Goal: Task Accomplishment & Management: Use online tool/utility

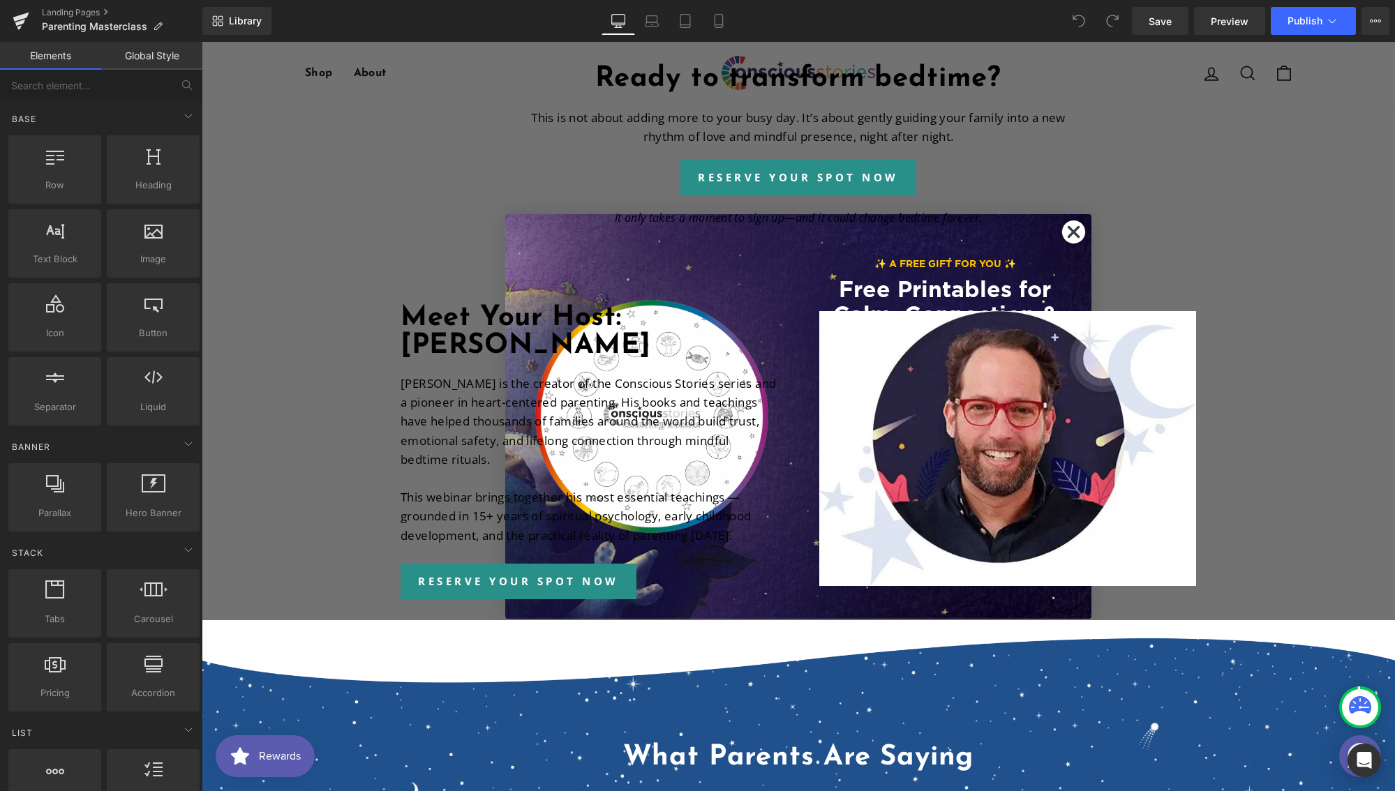
scroll to position [1870, 0]
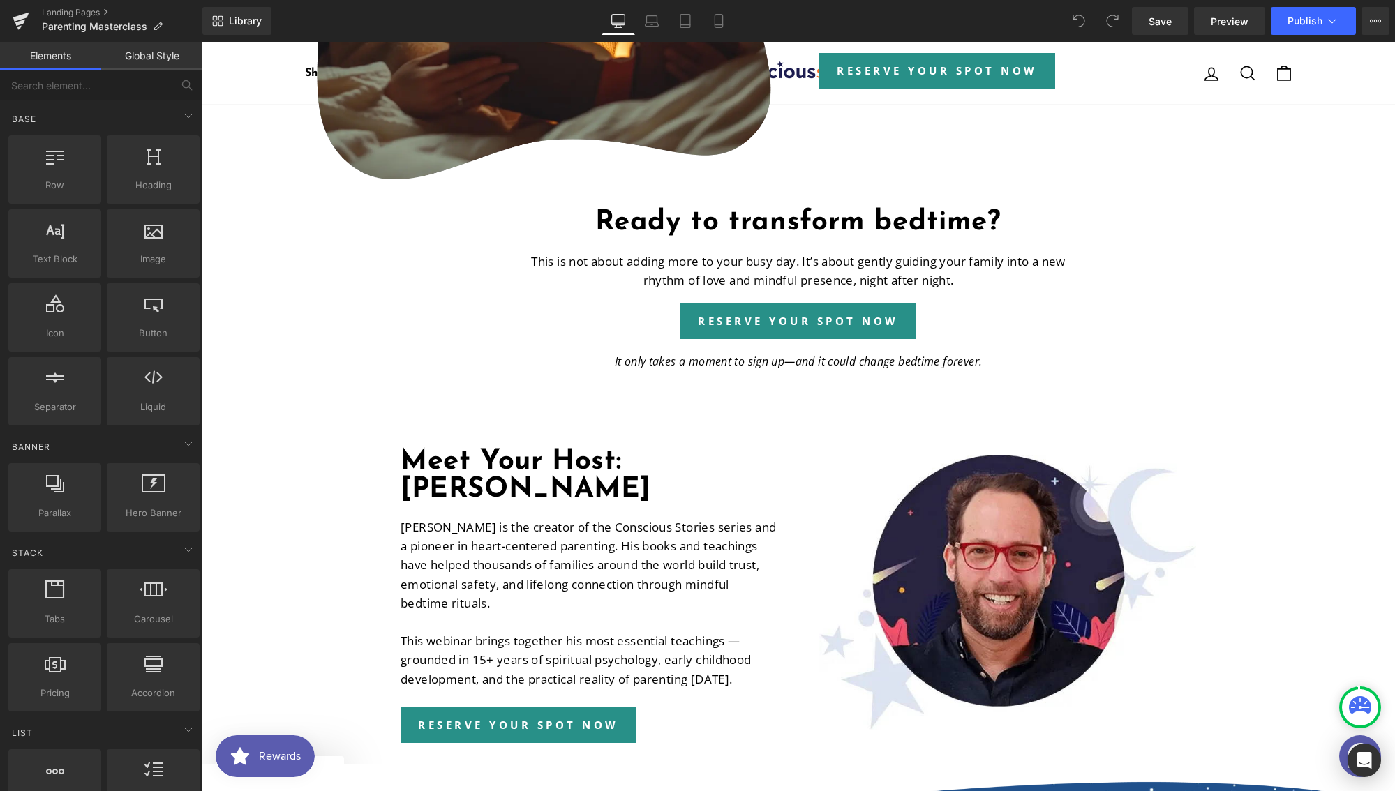
click at [1074, 236] on div "Liquid A Free Live Parenting Masterclass with [PERSON_NAME] Heading Discover Ho…" at bounding box center [798, 436] width 1193 height 4331
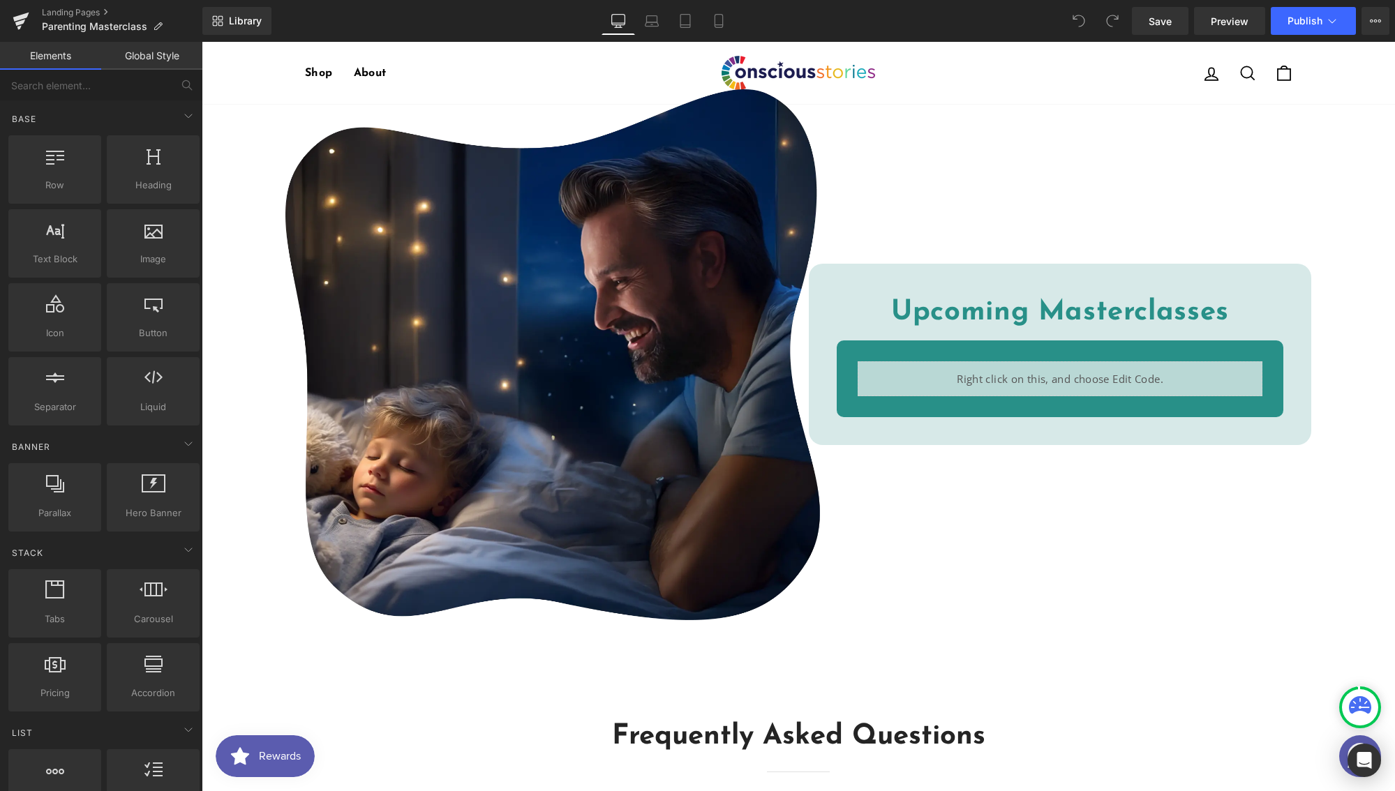
scroll to position [3107, 0]
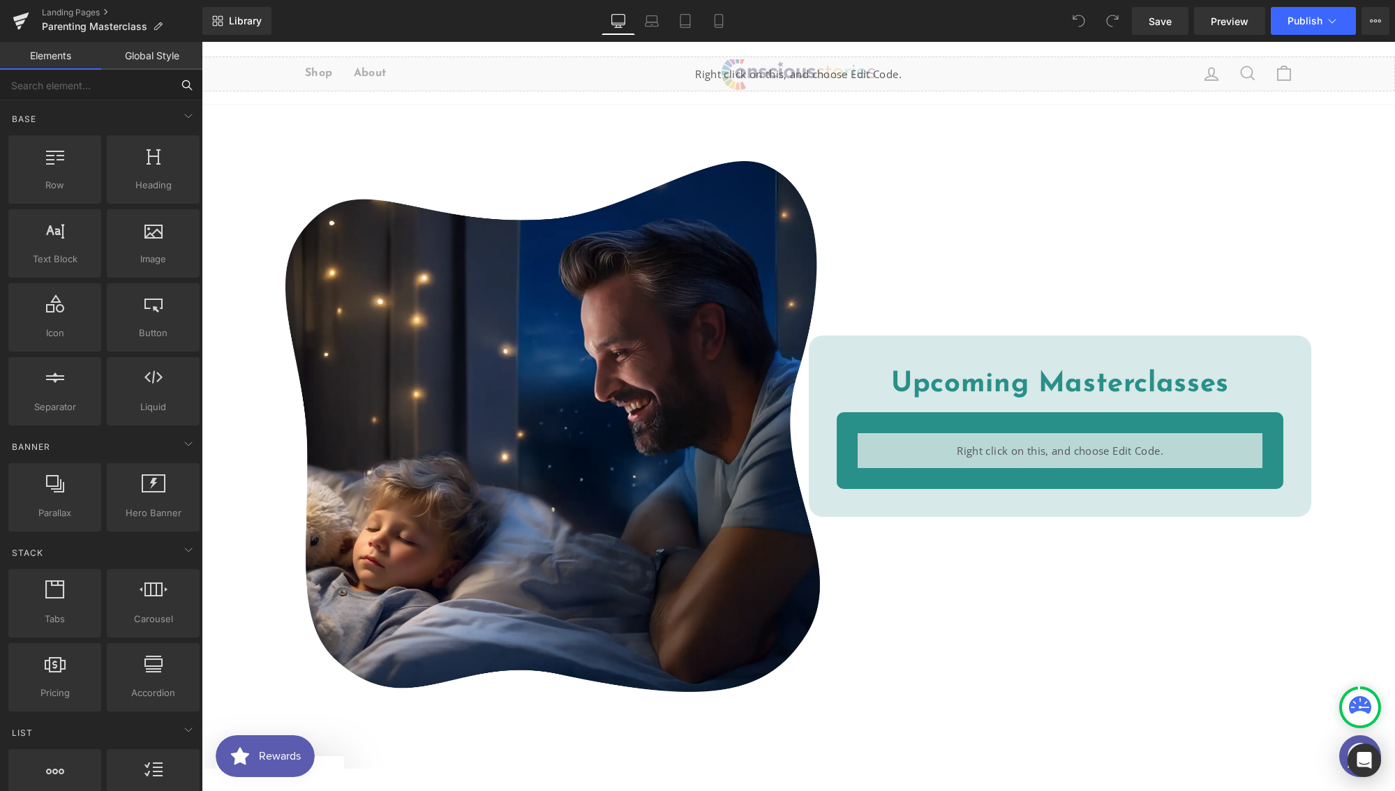
click at [103, 91] on input "text" at bounding box center [86, 85] width 172 height 31
type input "pop"
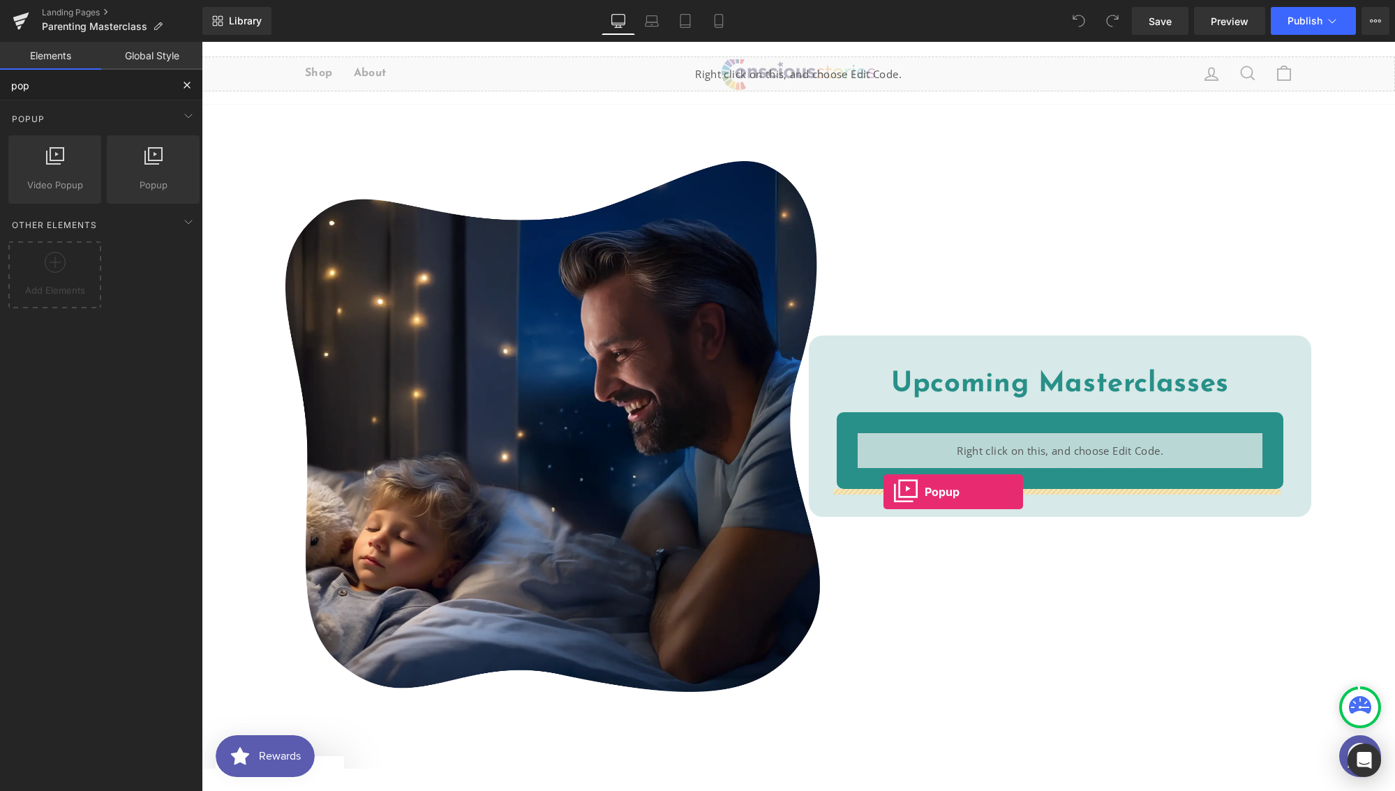
drag, startPoint x: 367, startPoint y: 227, endPoint x: 883, endPoint y: 492, distance: 580.3
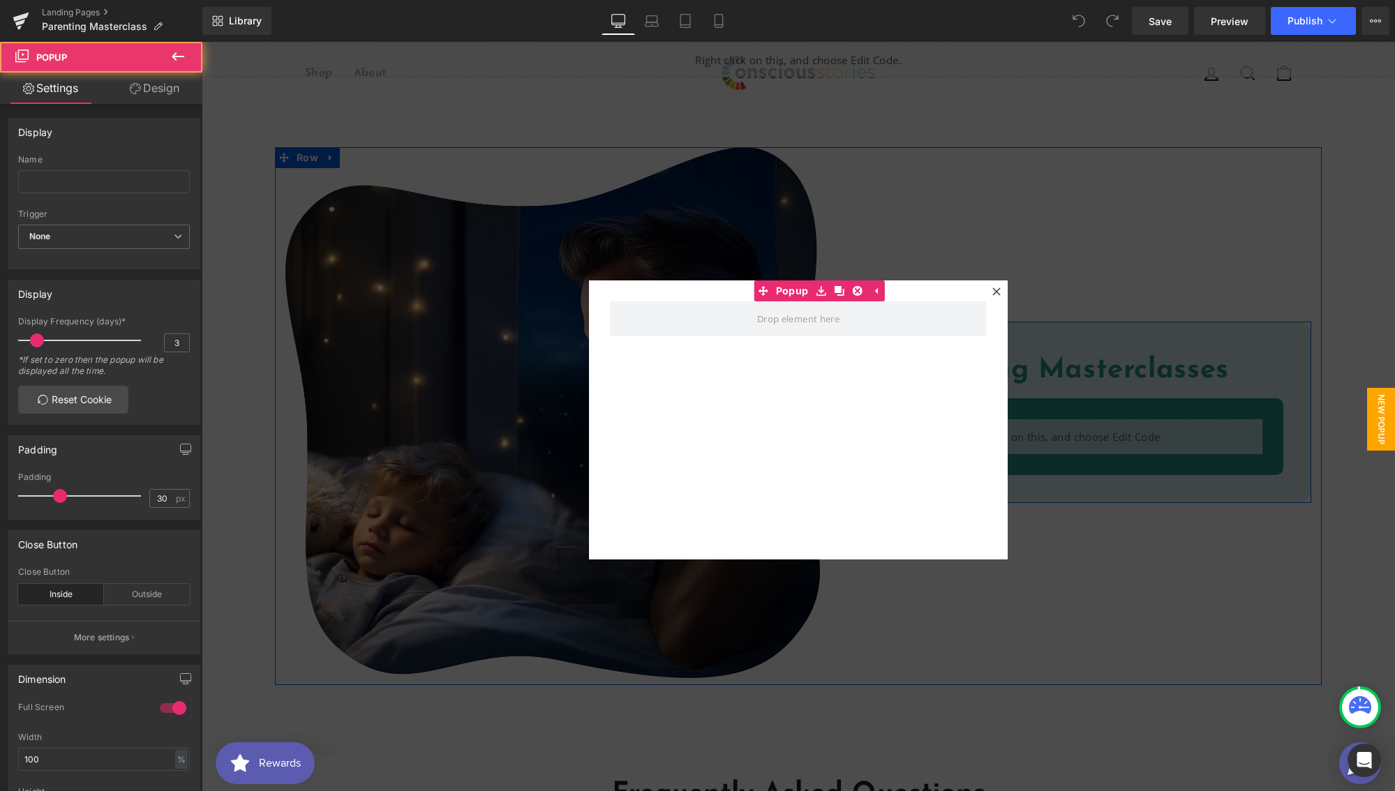
scroll to position [3093, 0]
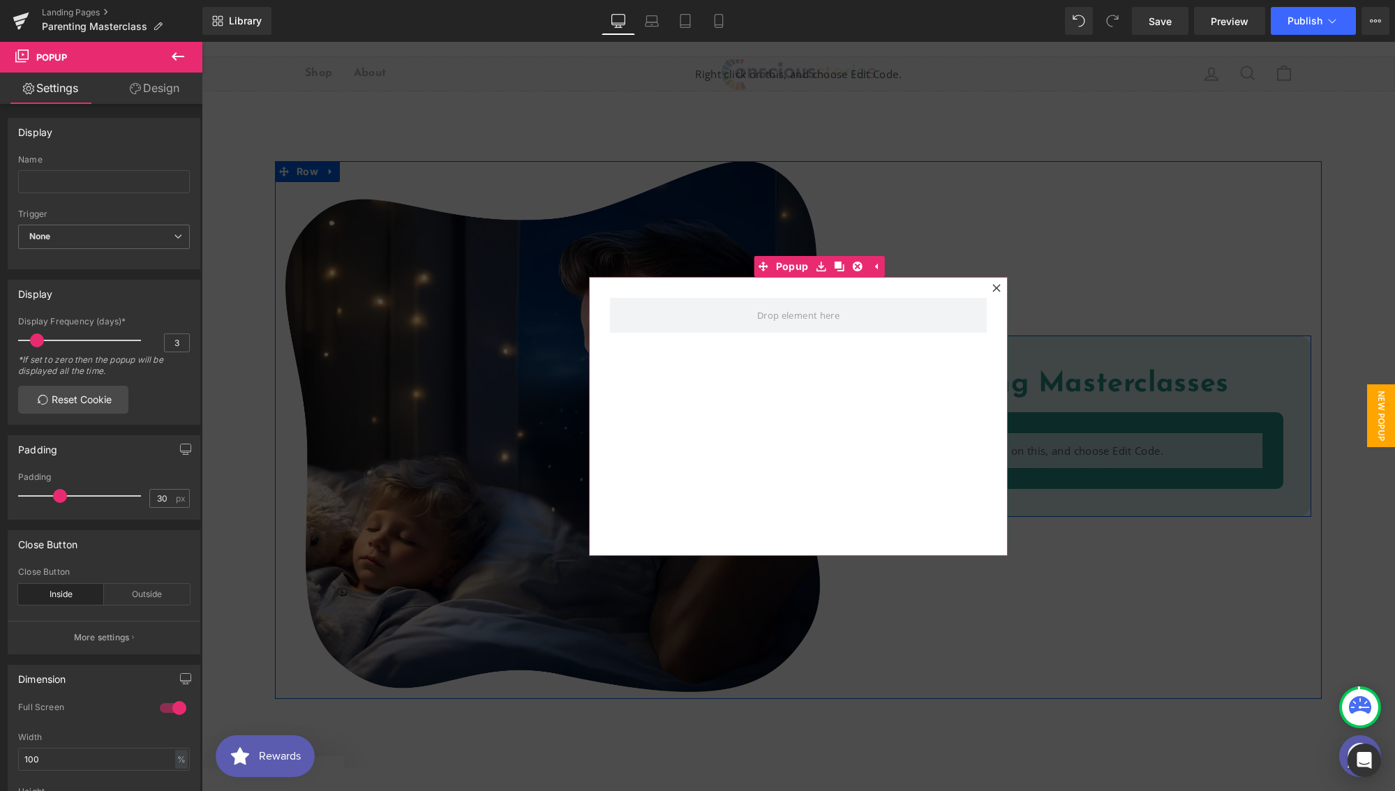
click at [992, 288] on icon at bounding box center [996, 288] width 8 height 8
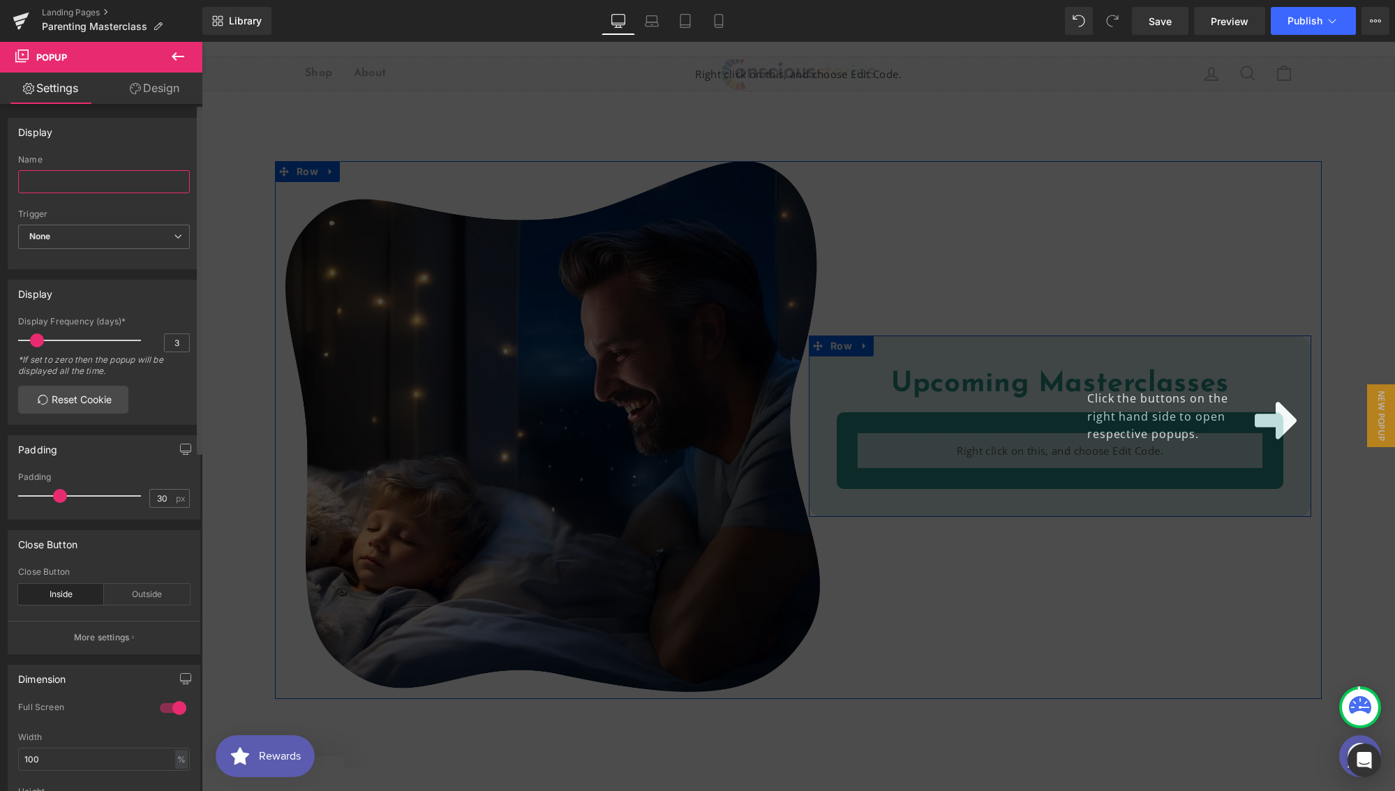
click at [123, 177] on input "text" at bounding box center [104, 181] width 172 height 23
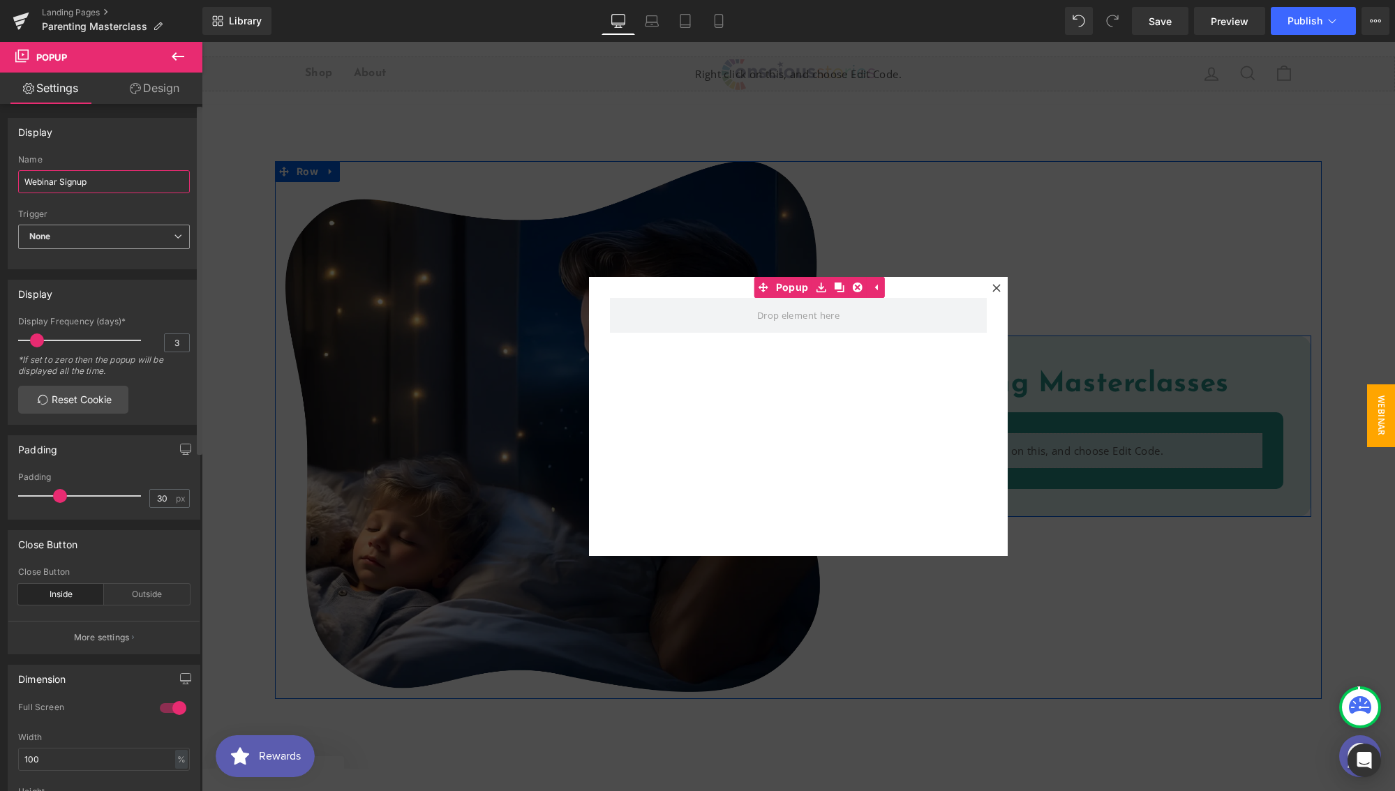
type input "Webinar Signup"
click at [162, 240] on span "None" at bounding box center [104, 237] width 172 height 24
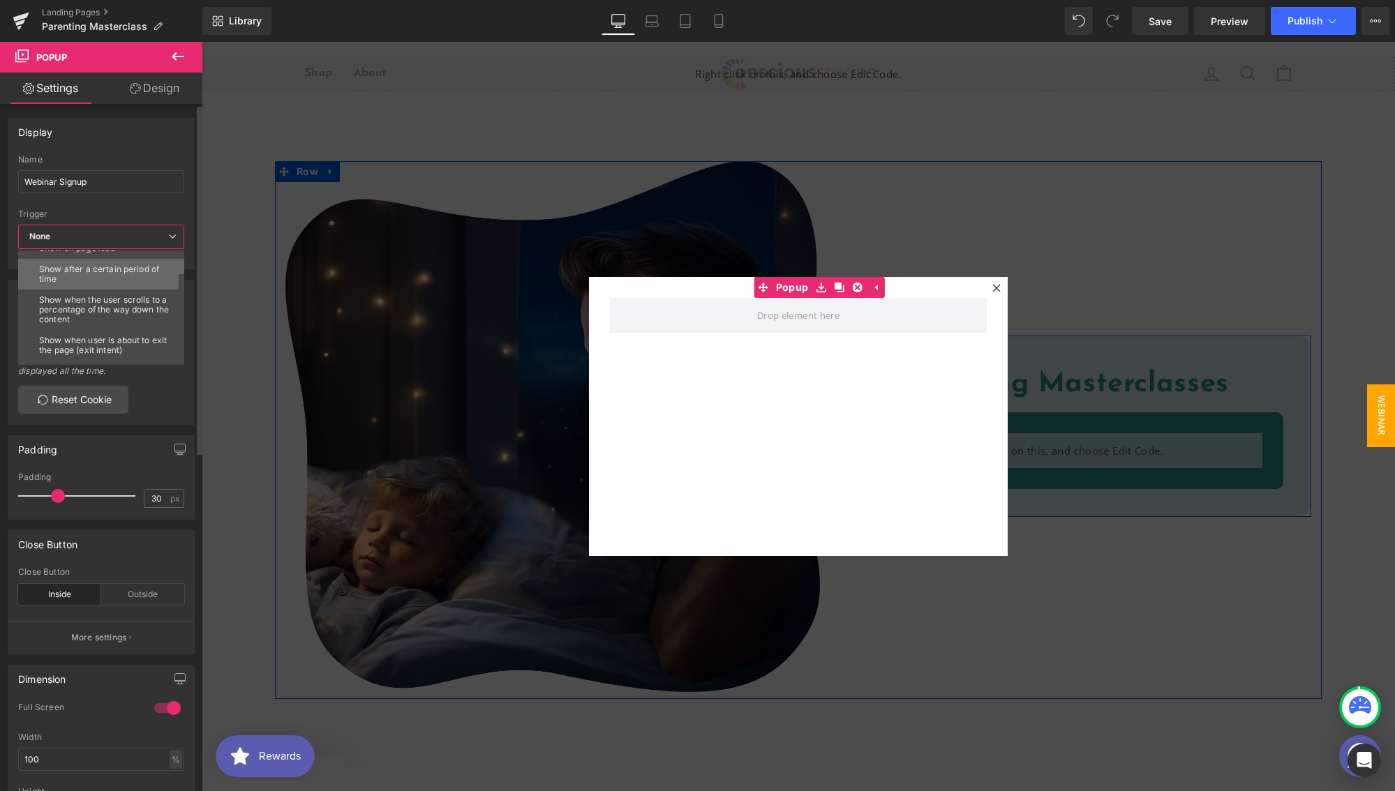
scroll to position [60, 0]
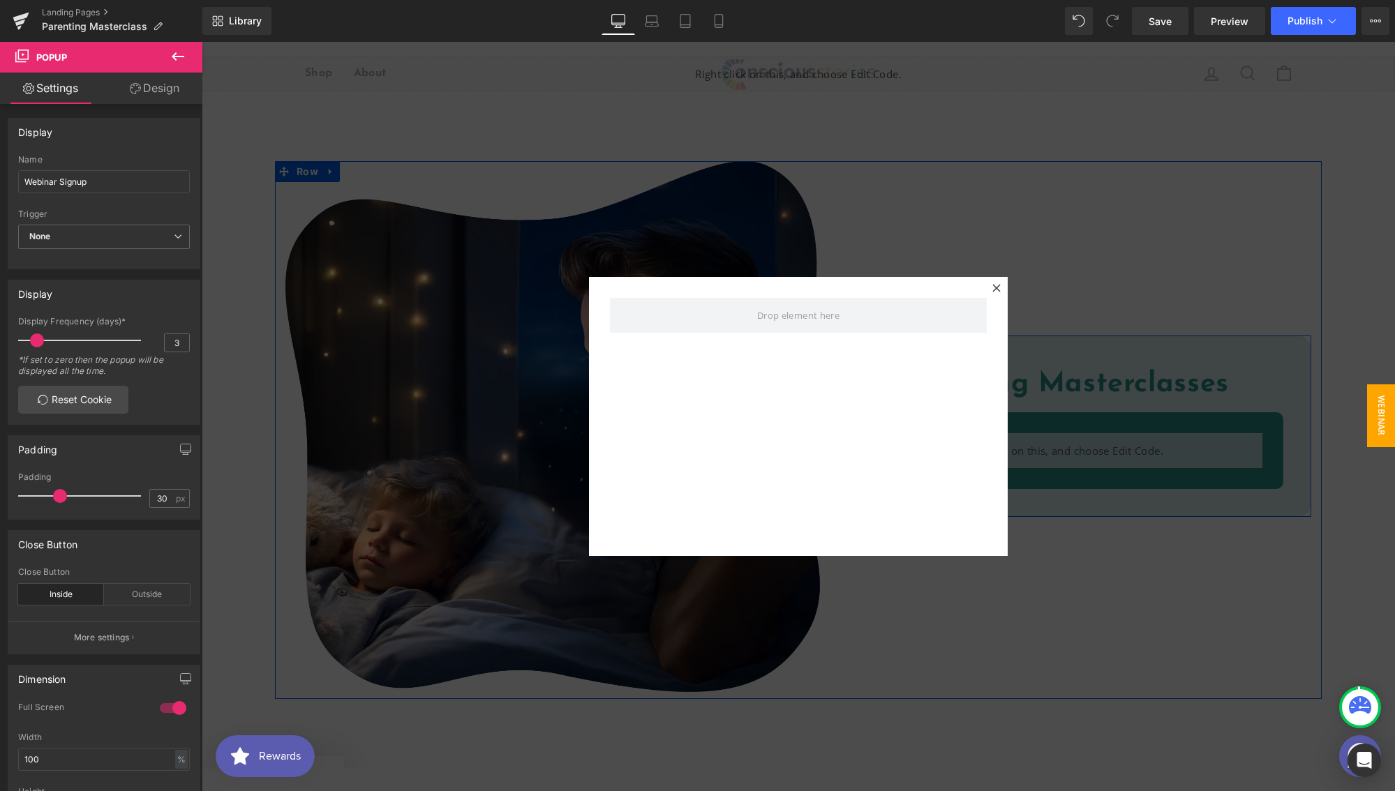
click at [996, 288] on div at bounding box center [996, 288] width 17 height 17
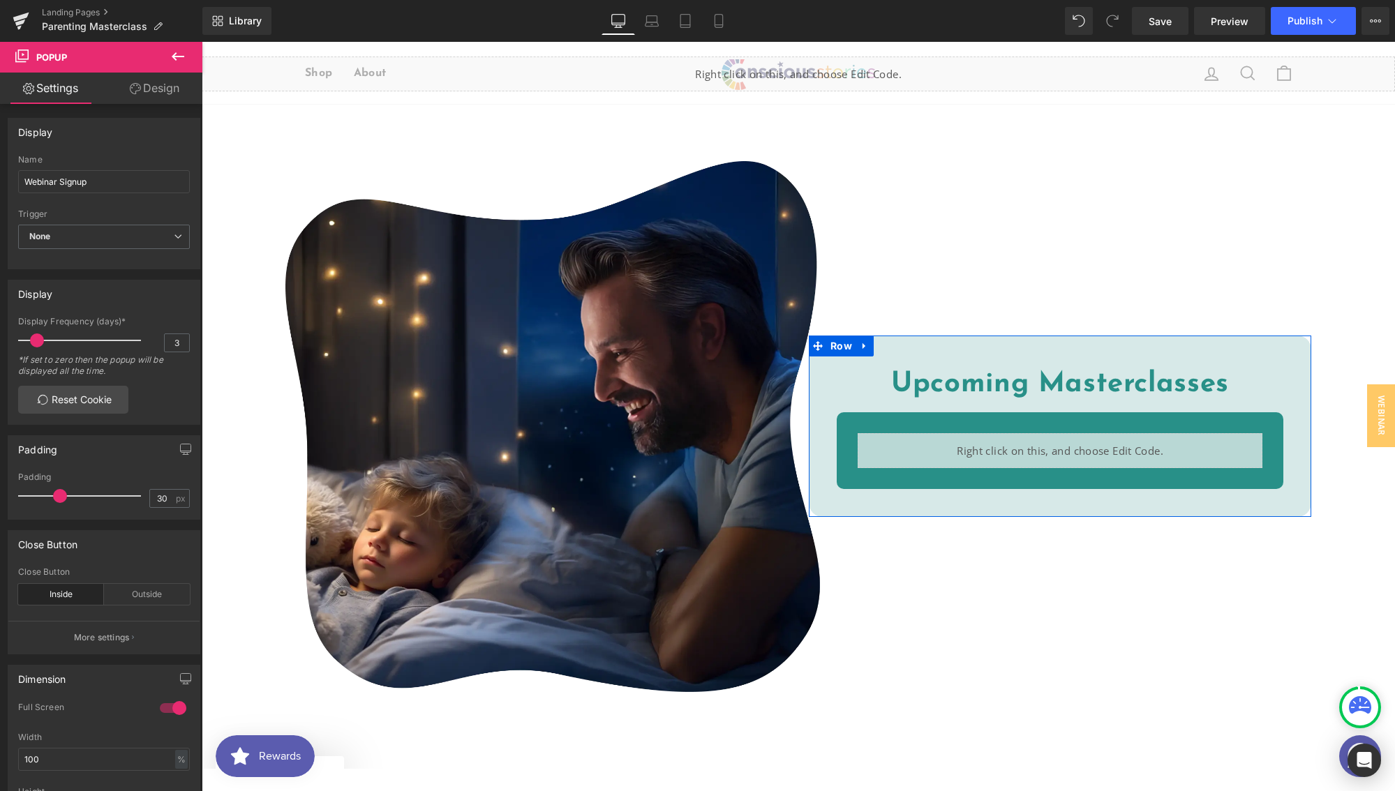
click at [167, 54] on button at bounding box center [177, 57] width 49 height 31
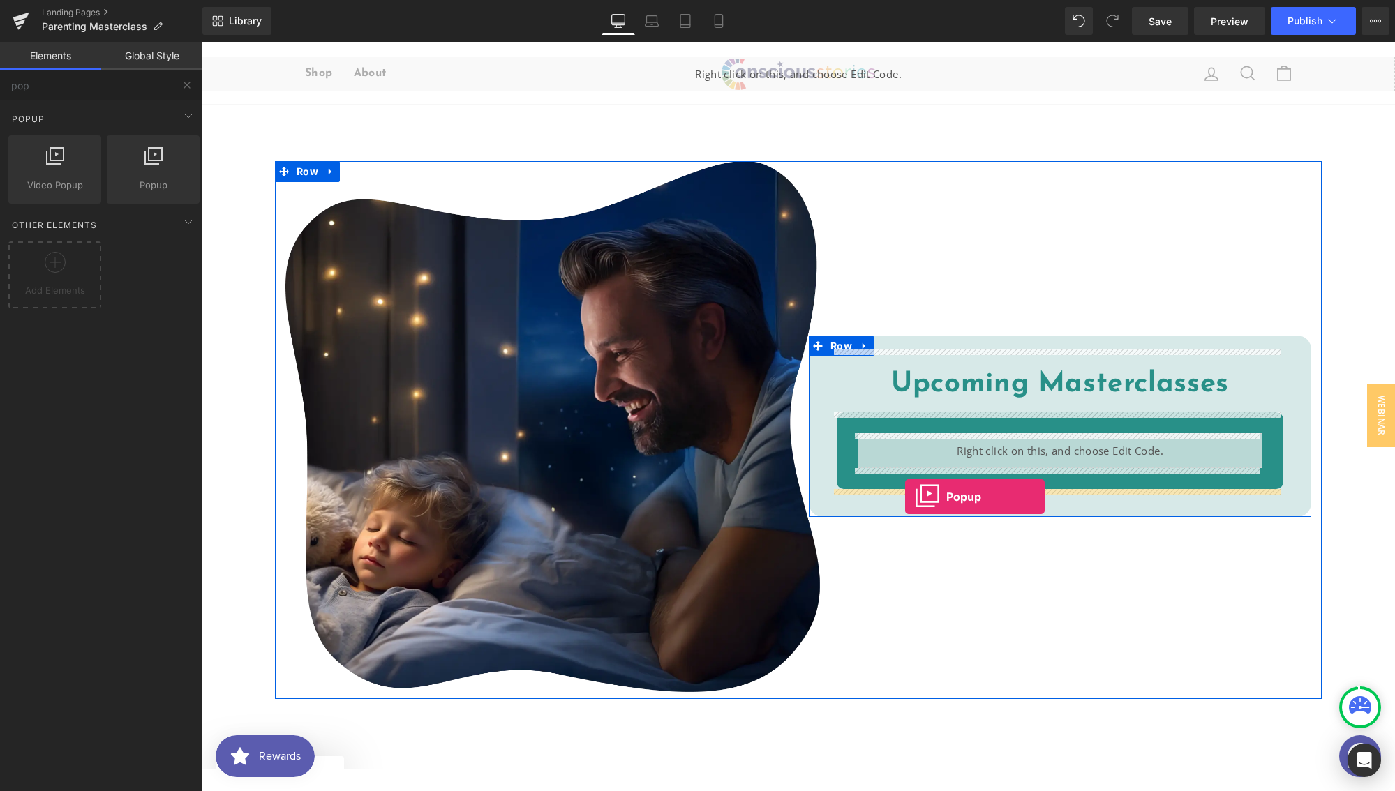
drag, startPoint x: 357, startPoint y: 216, endPoint x: 905, endPoint y: 497, distance: 615.3
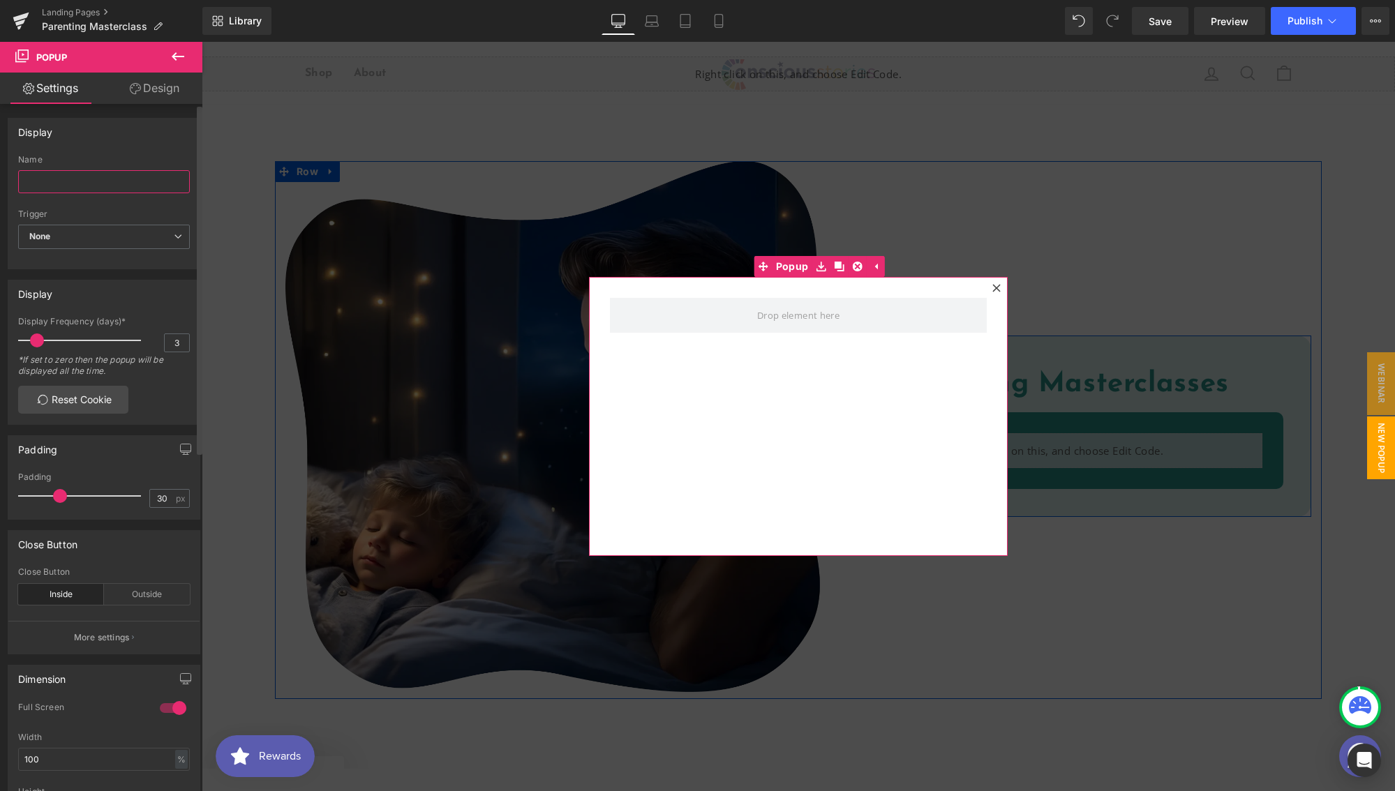
click at [96, 181] on input "text" at bounding box center [104, 181] width 172 height 23
type input "Webinar Watch Now"
click at [992, 285] on icon at bounding box center [996, 288] width 8 height 8
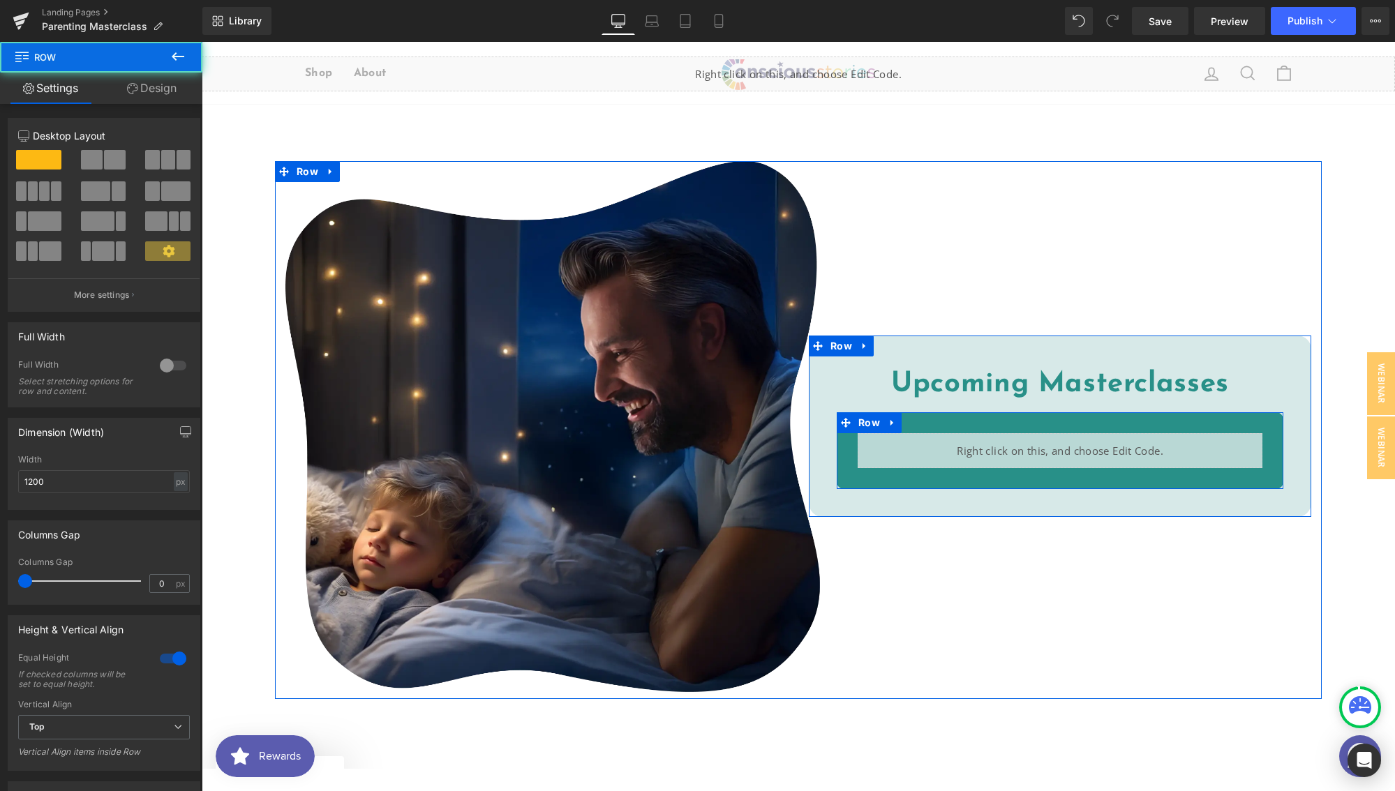
click at [949, 422] on div "Liquid Row" at bounding box center [1059, 450] width 446 height 77
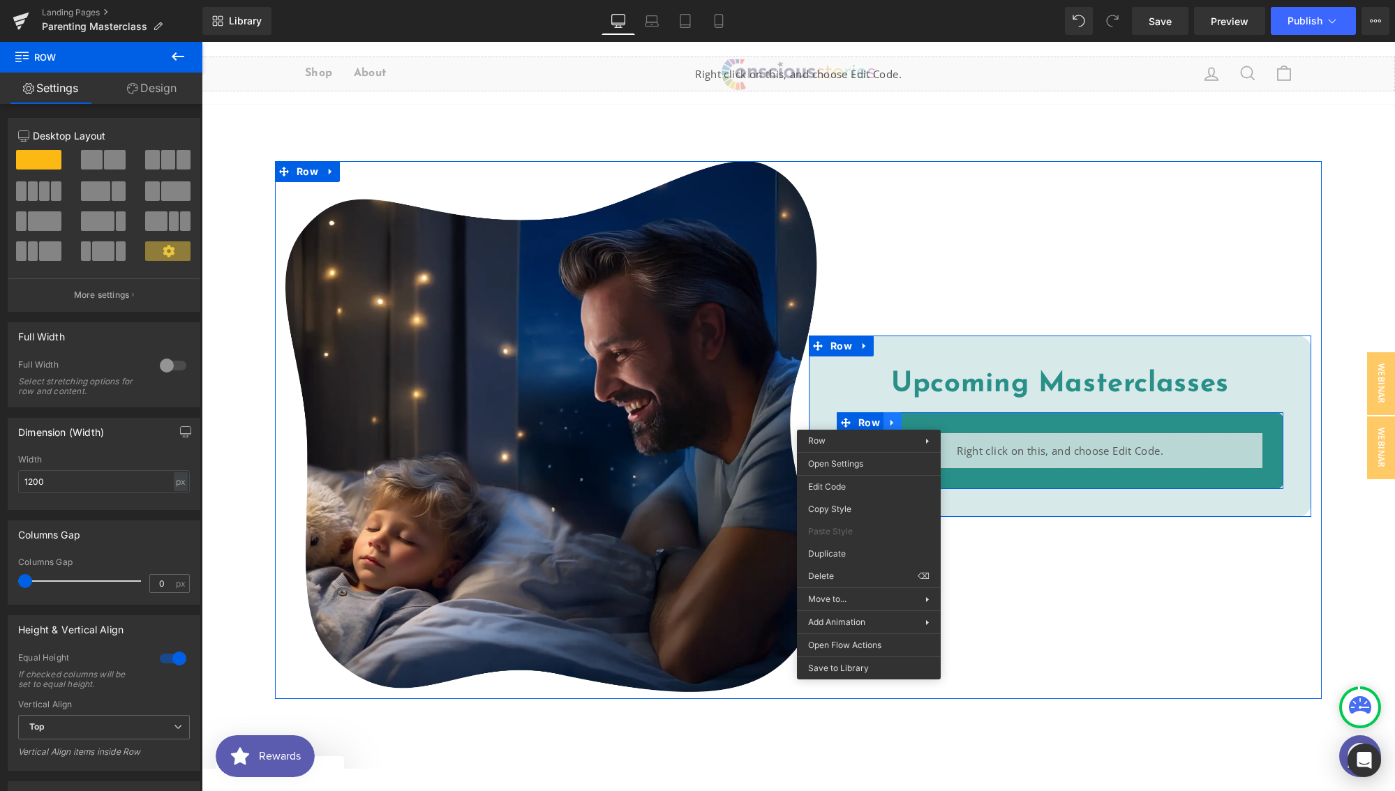
click at [887, 421] on icon at bounding box center [892, 423] width 10 height 10
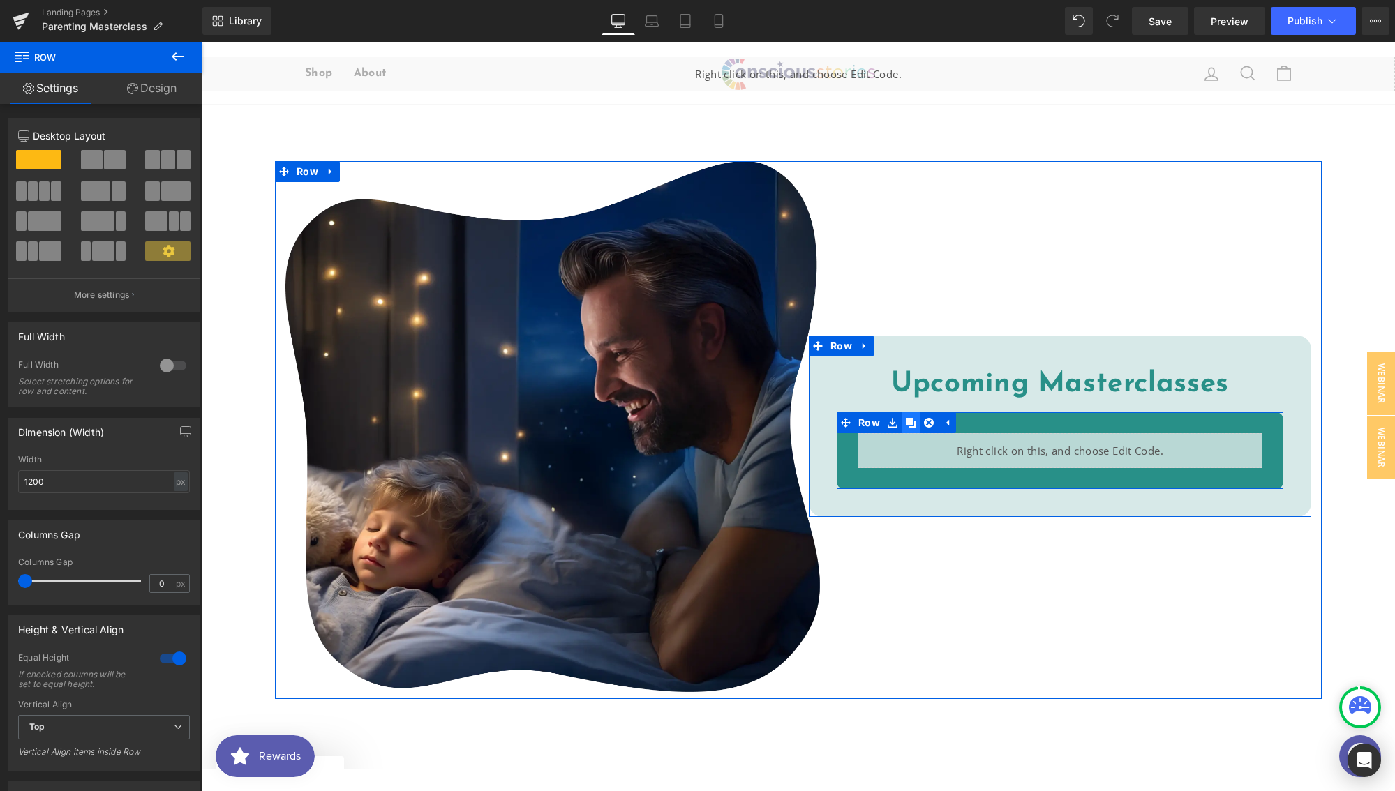
click at [901, 421] on link at bounding box center [910, 422] width 18 height 21
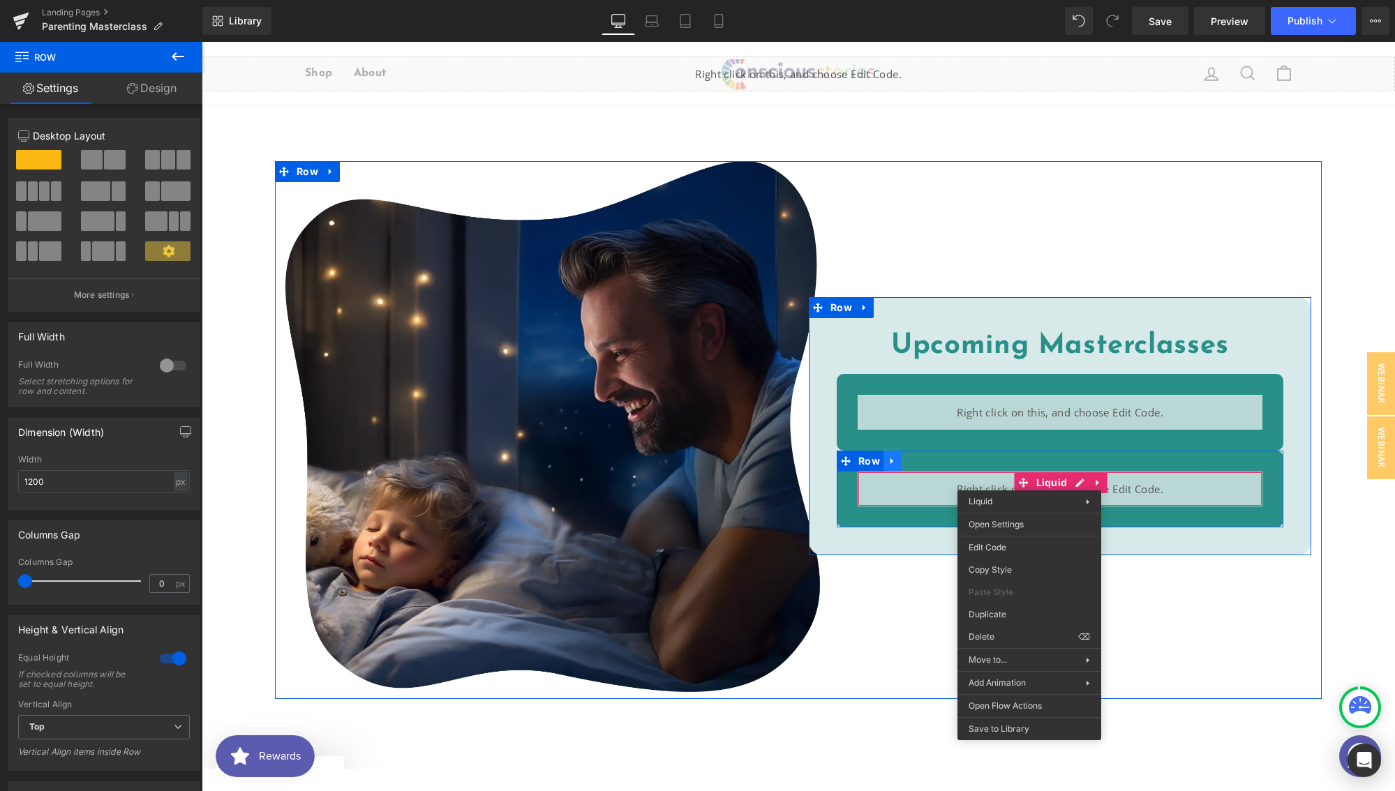
click at [888, 461] on icon at bounding box center [892, 461] width 10 height 10
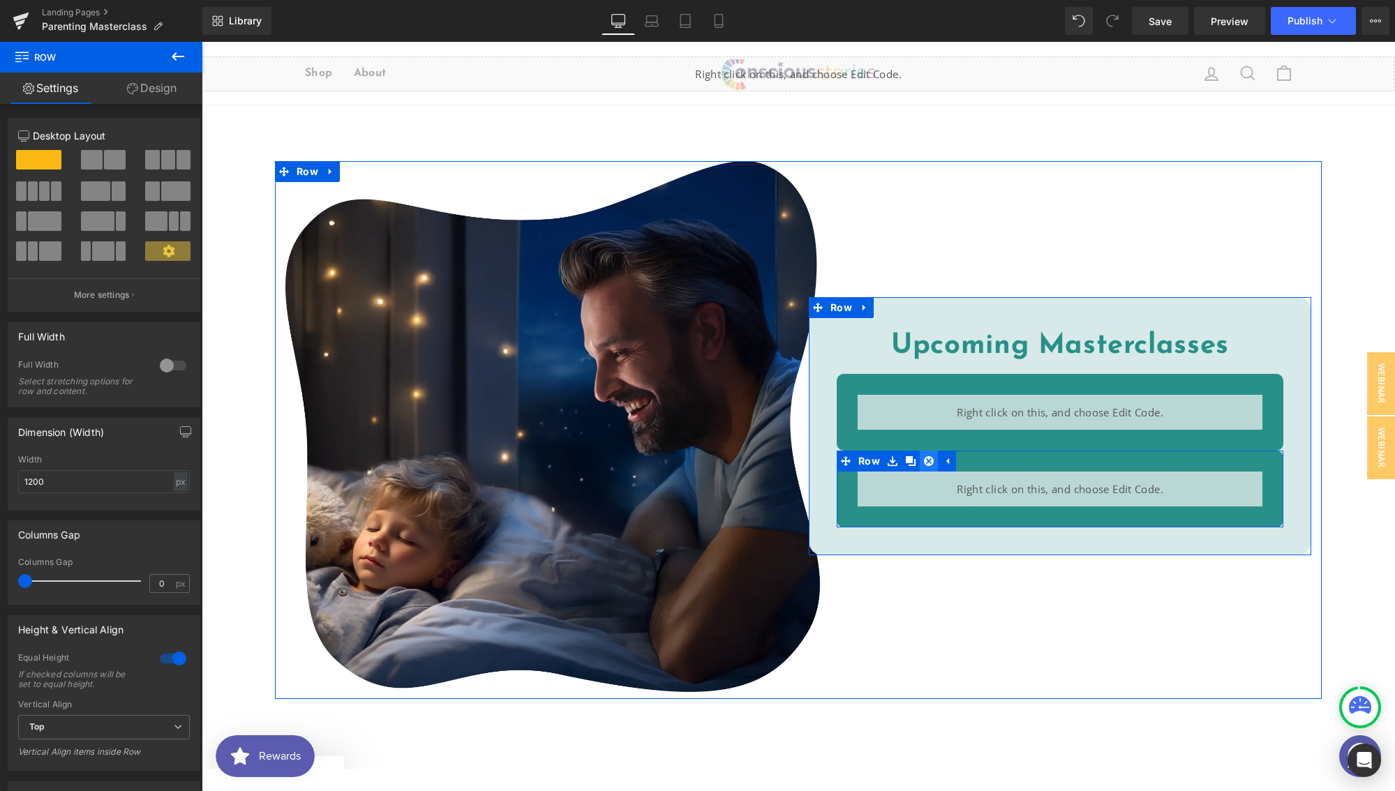
click at [924, 460] on icon at bounding box center [929, 461] width 10 height 10
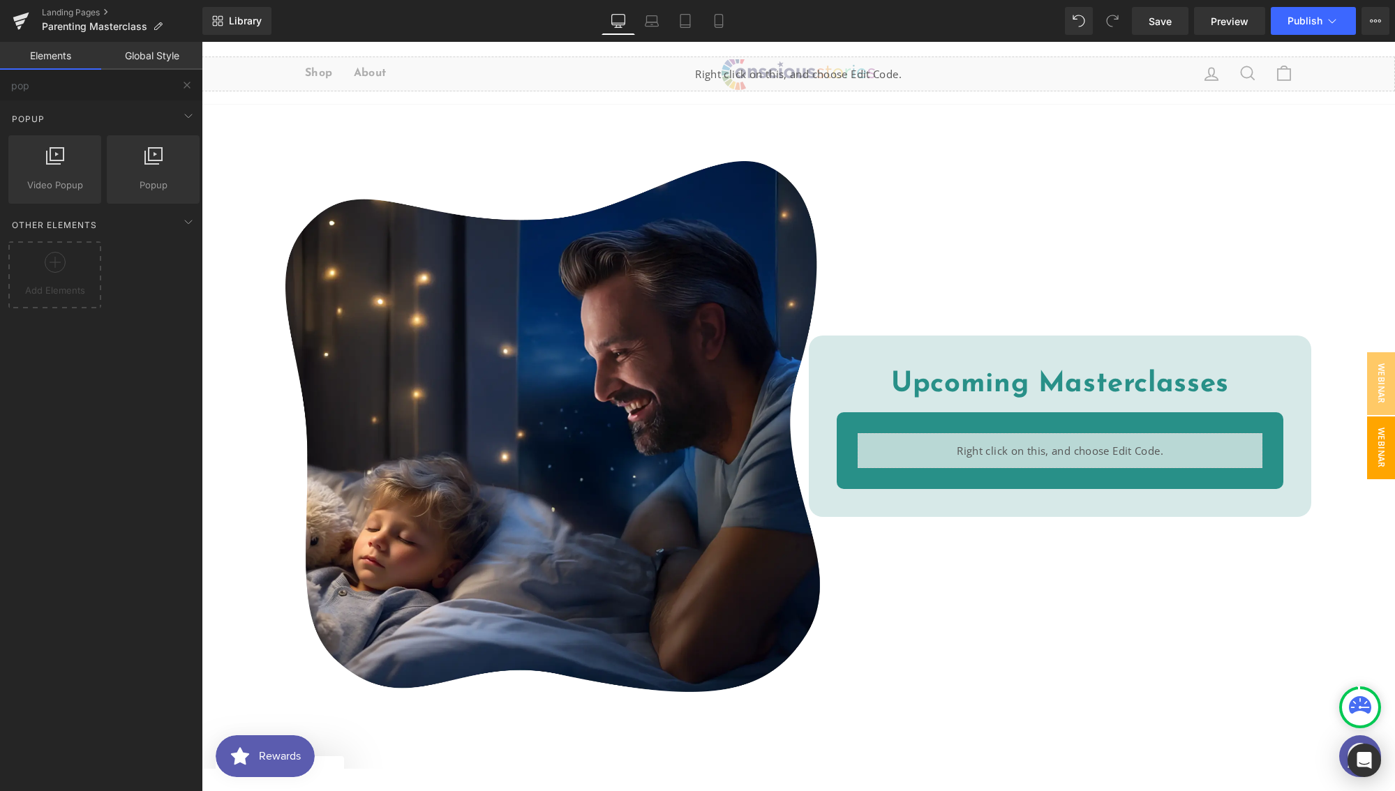
click at [1372, 440] on span "Webinar Watch Now" at bounding box center [1367, 447] width 56 height 63
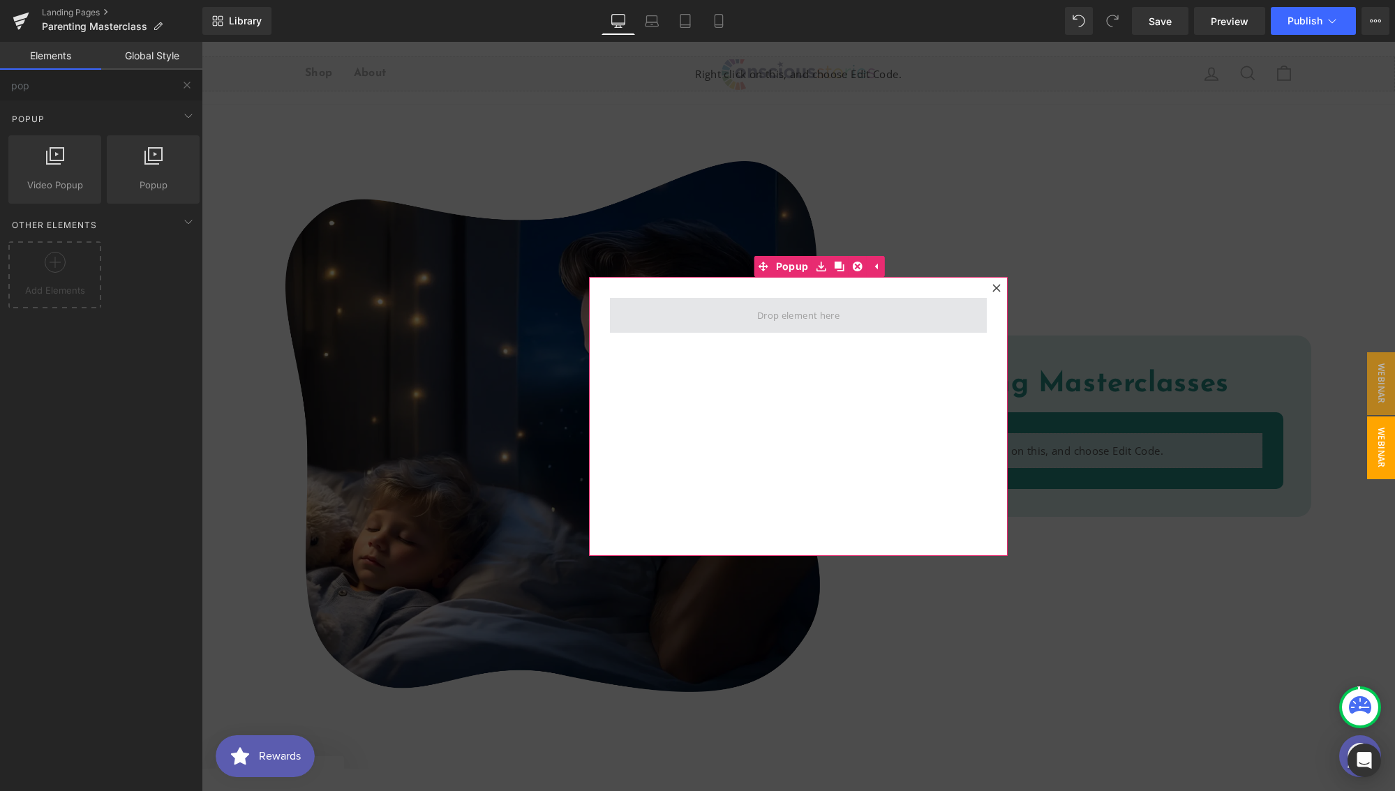
click at [760, 321] on span at bounding box center [798, 316] width 92 height 22
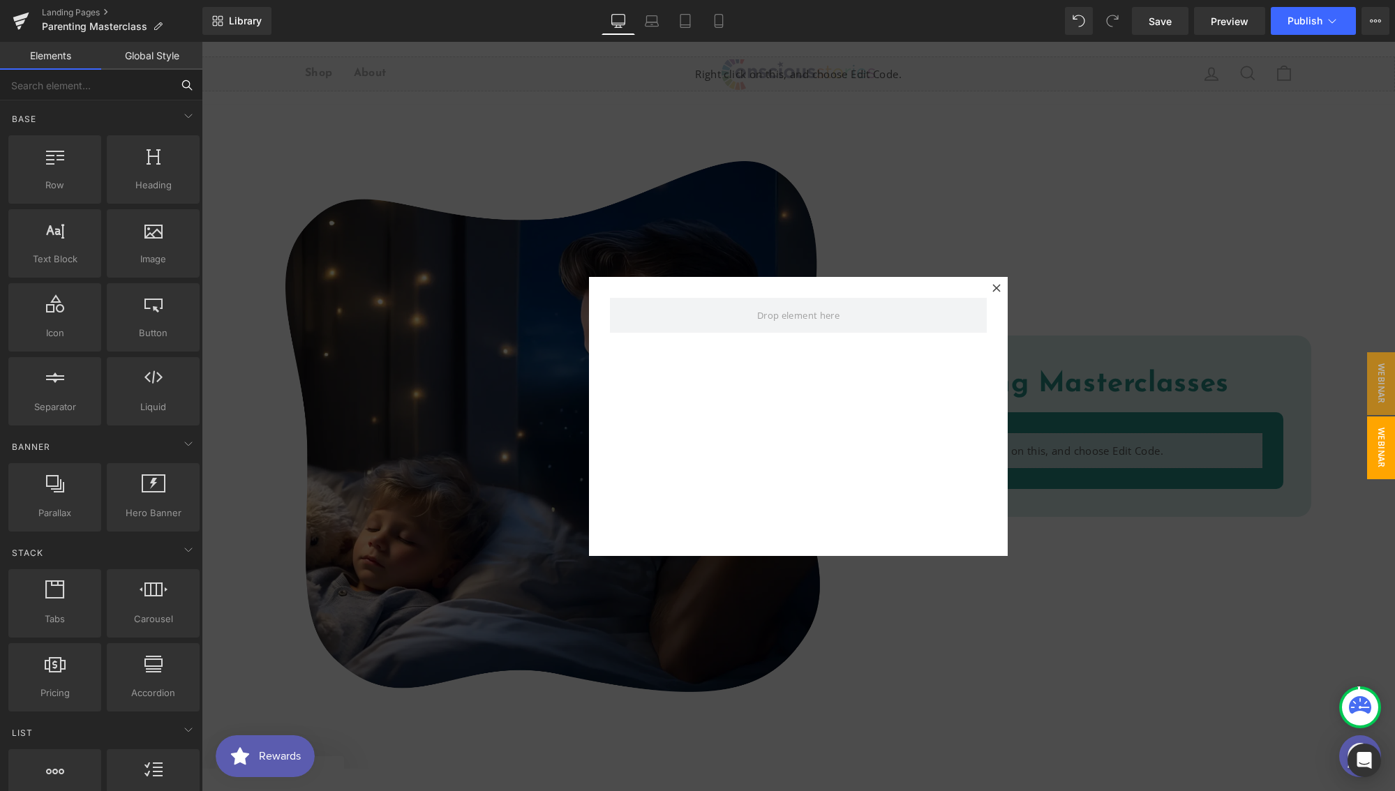
click at [143, 82] on input "text" at bounding box center [86, 85] width 172 height 31
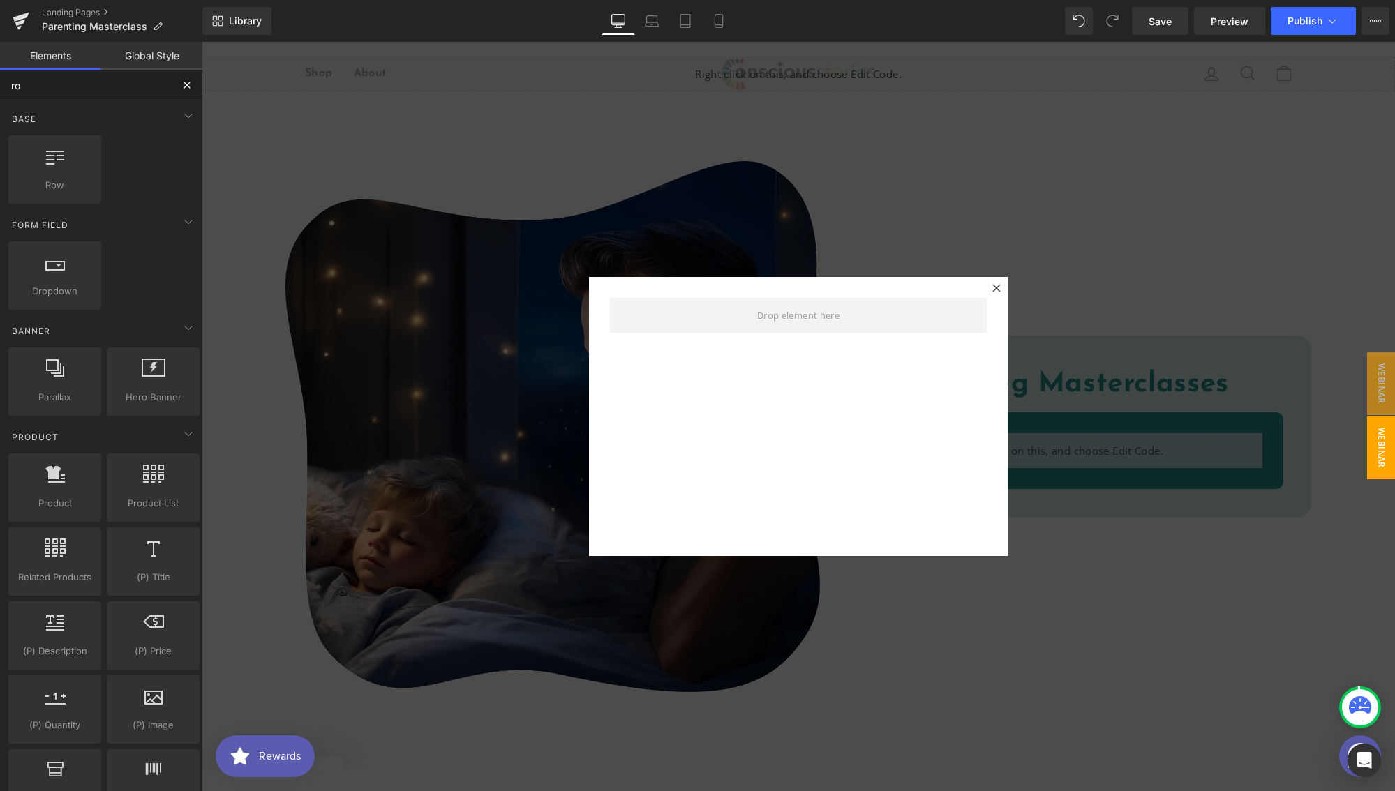
type input "row"
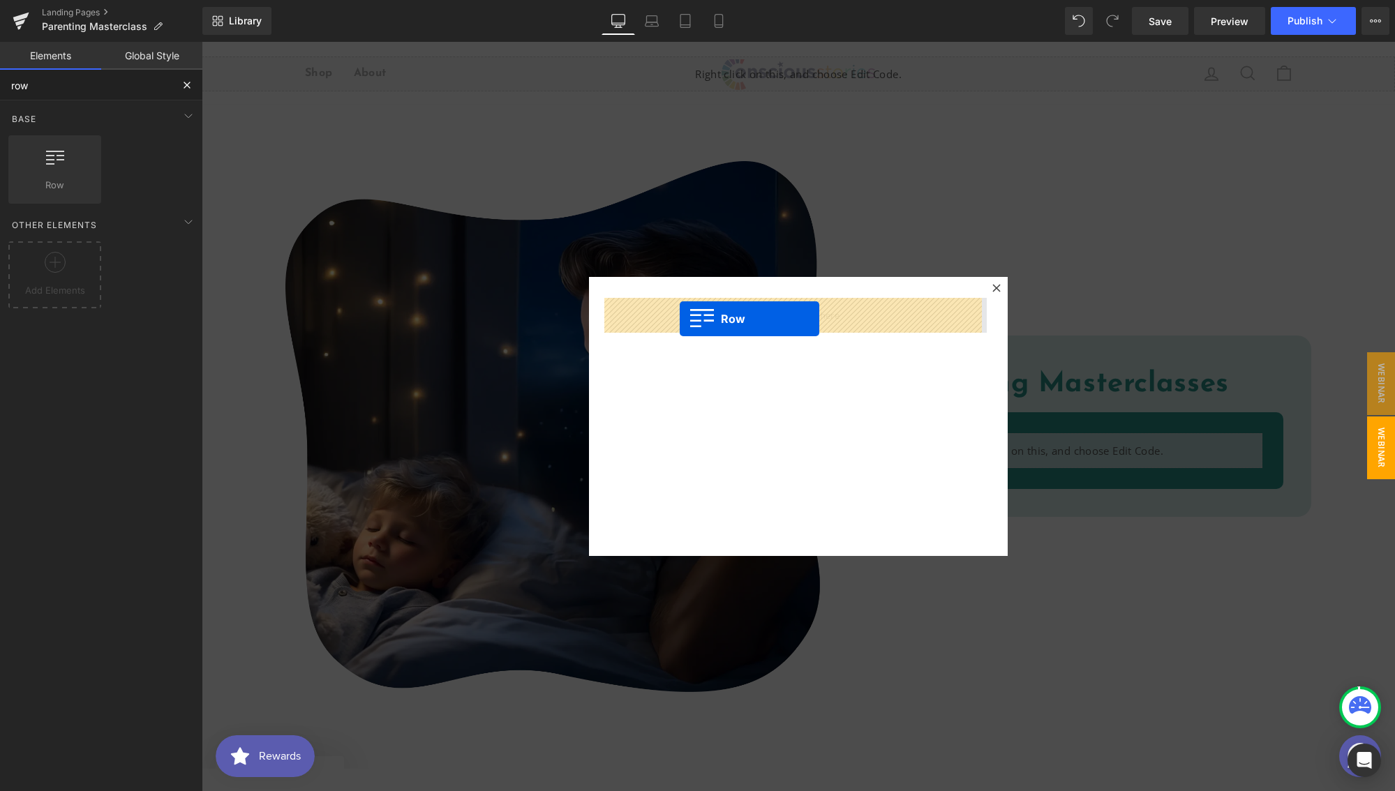
drag, startPoint x: 260, startPoint y: 193, endPoint x: 679, endPoint y: 319, distance: 437.9
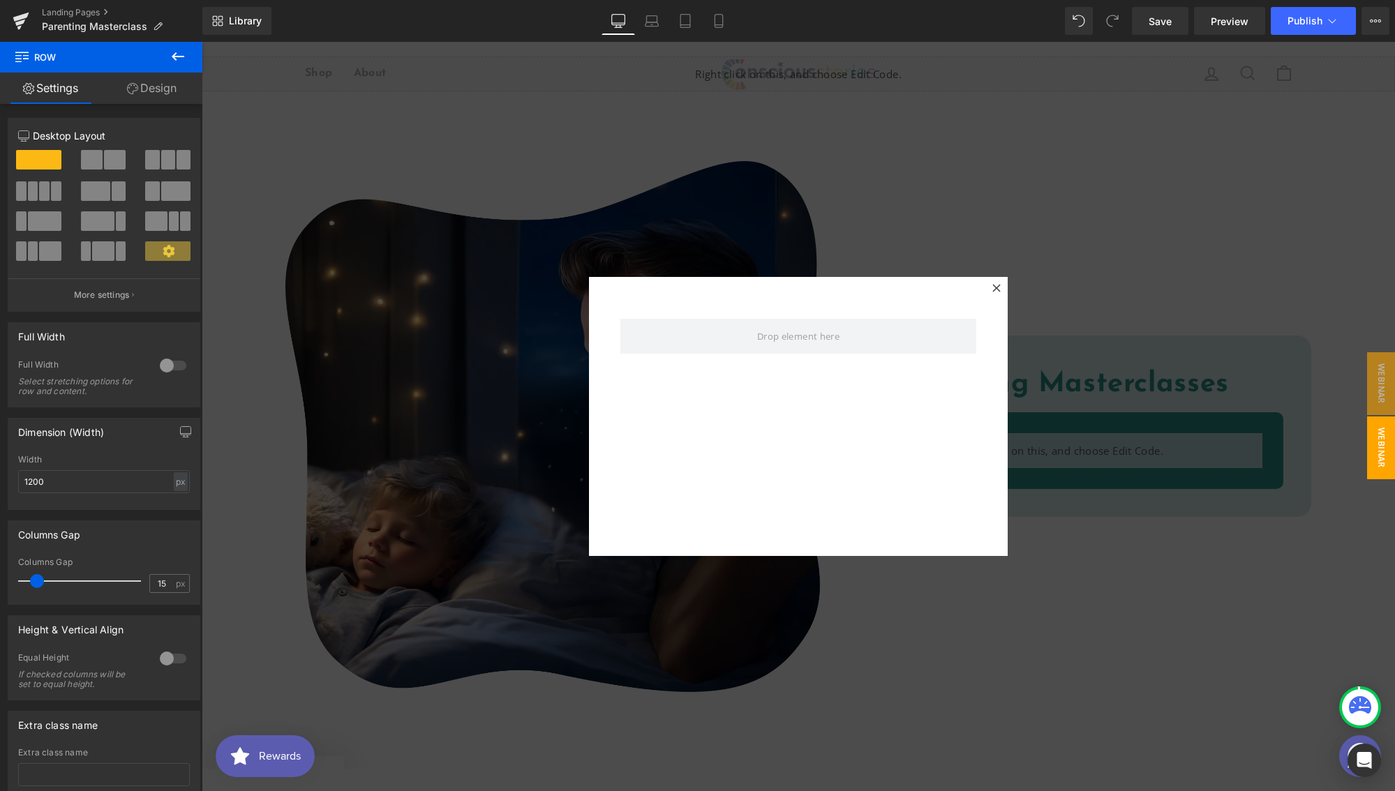
click at [172, 58] on icon at bounding box center [178, 56] width 17 height 17
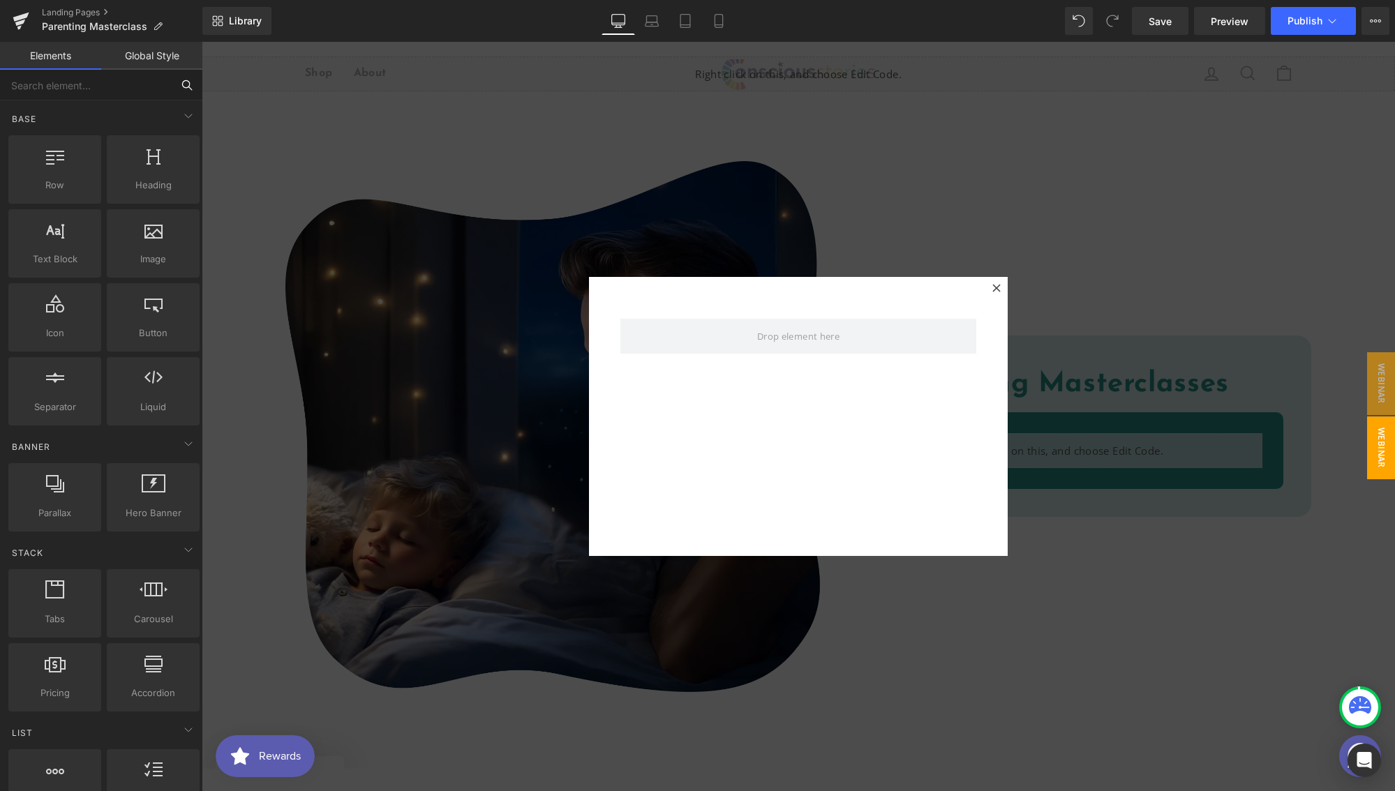
click at [73, 98] on input "text" at bounding box center [86, 85] width 172 height 31
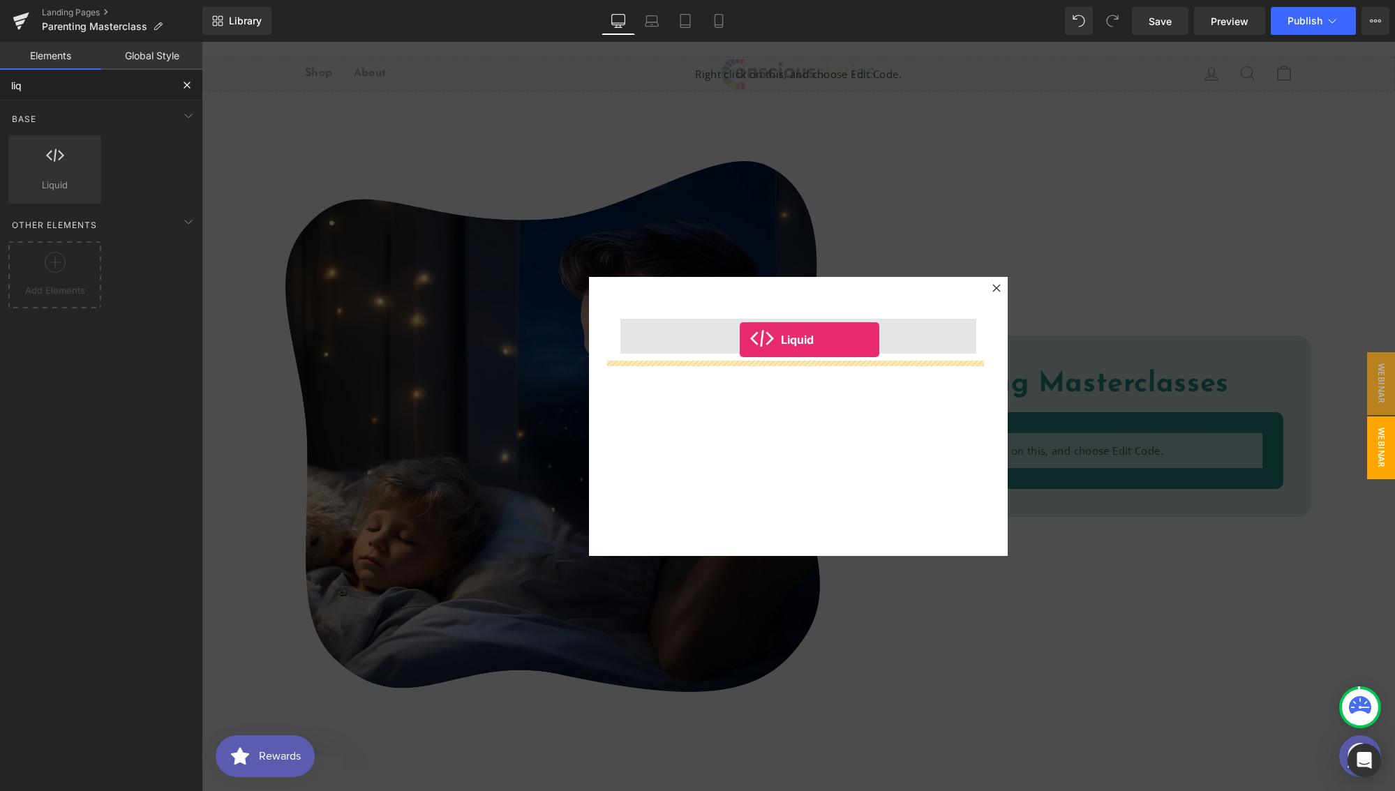
drag, startPoint x: 267, startPoint y: 202, endPoint x: 739, endPoint y: 340, distance: 491.9
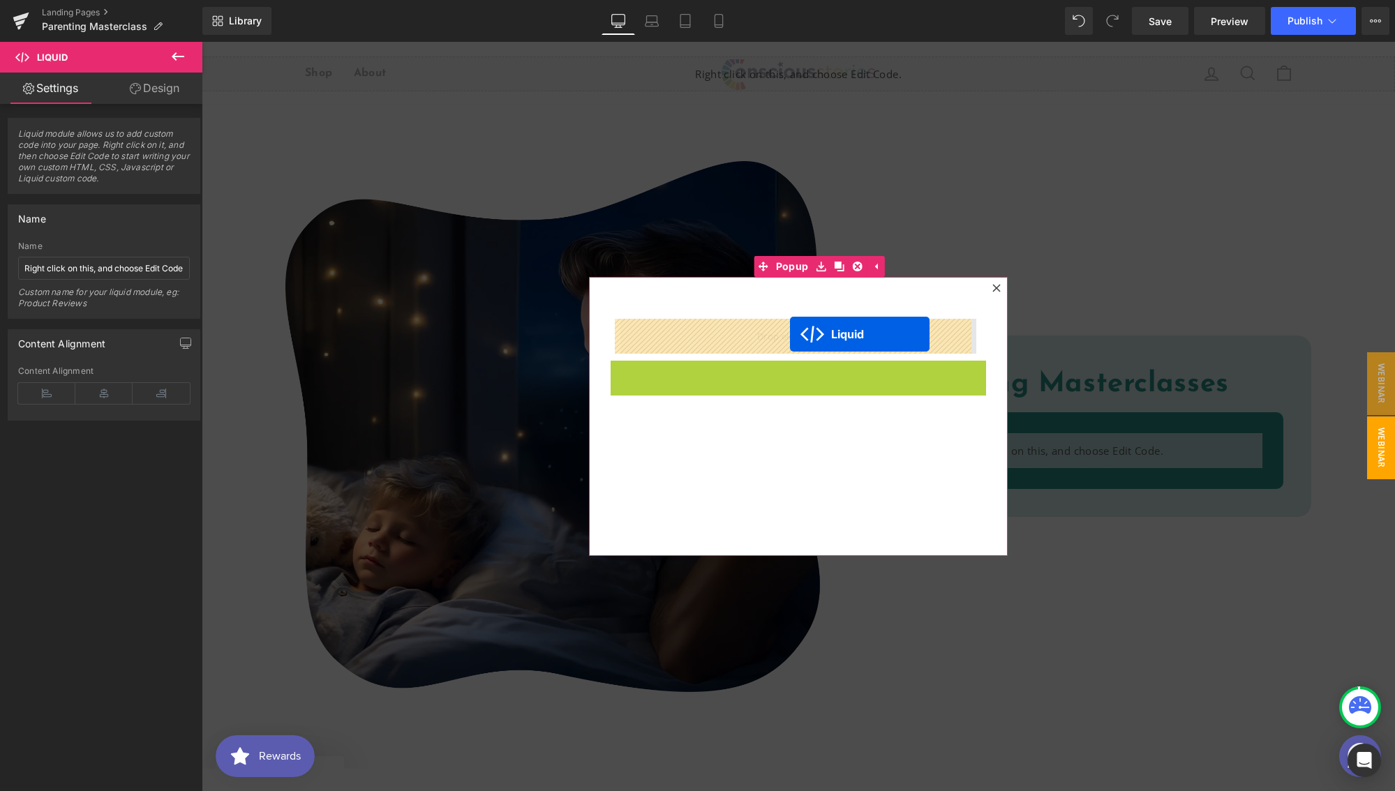
drag, startPoint x: 778, startPoint y: 386, endPoint x: 790, endPoint y: 334, distance: 53.0
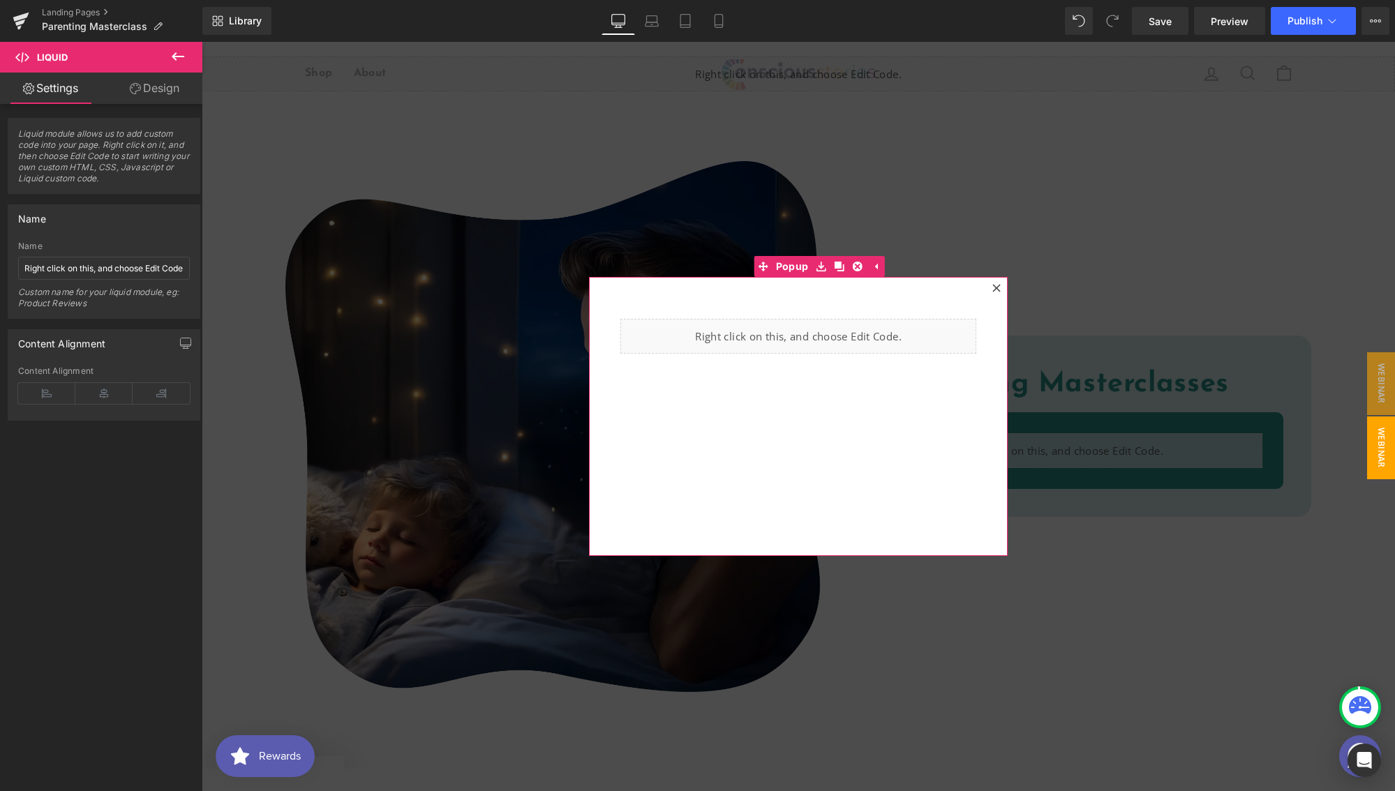
click at [994, 290] on icon at bounding box center [996, 288] width 8 height 8
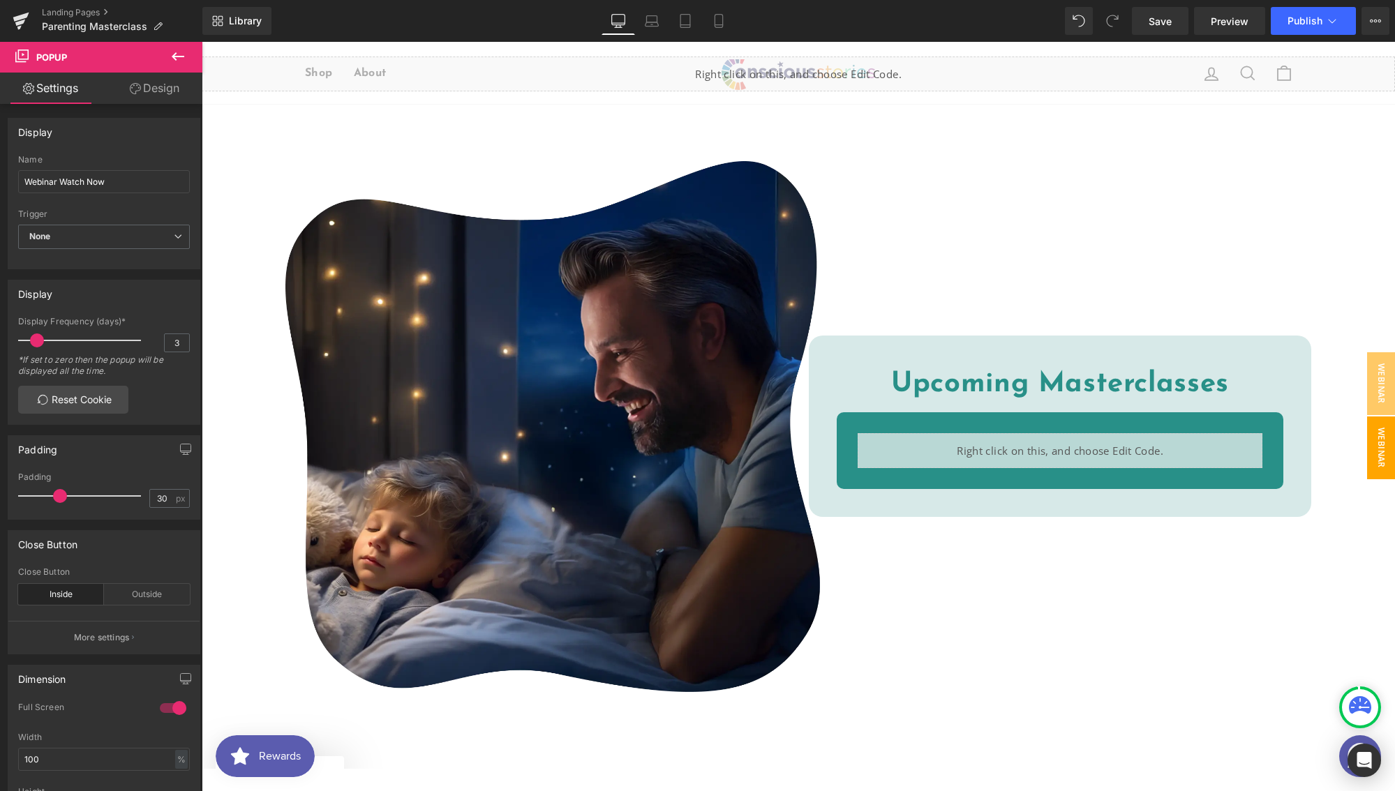
click at [1358, 442] on span "Webinar Watch Now" at bounding box center [1367, 447] width 56 height 63
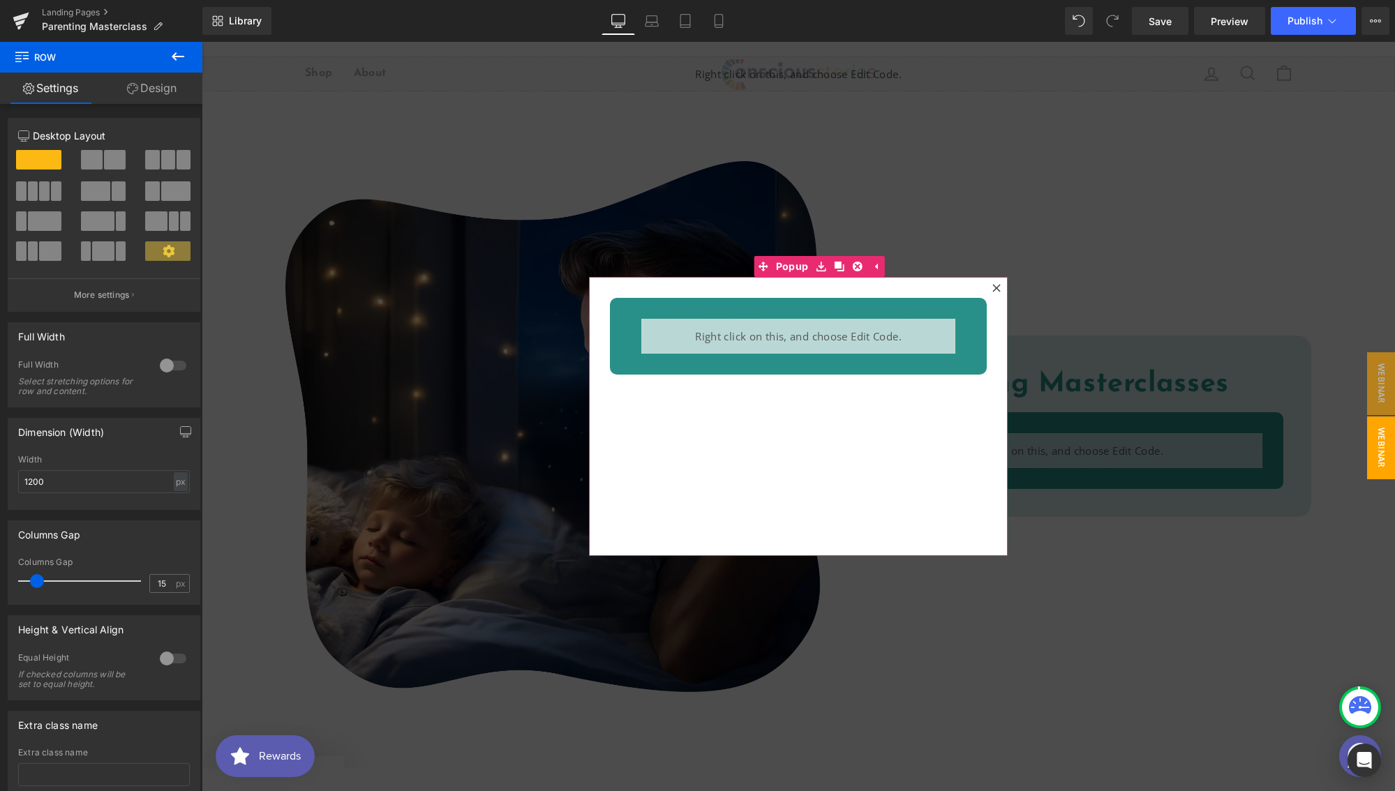
click at [994, 288] on icon at bounding box center [996, 288] width 8 height 8
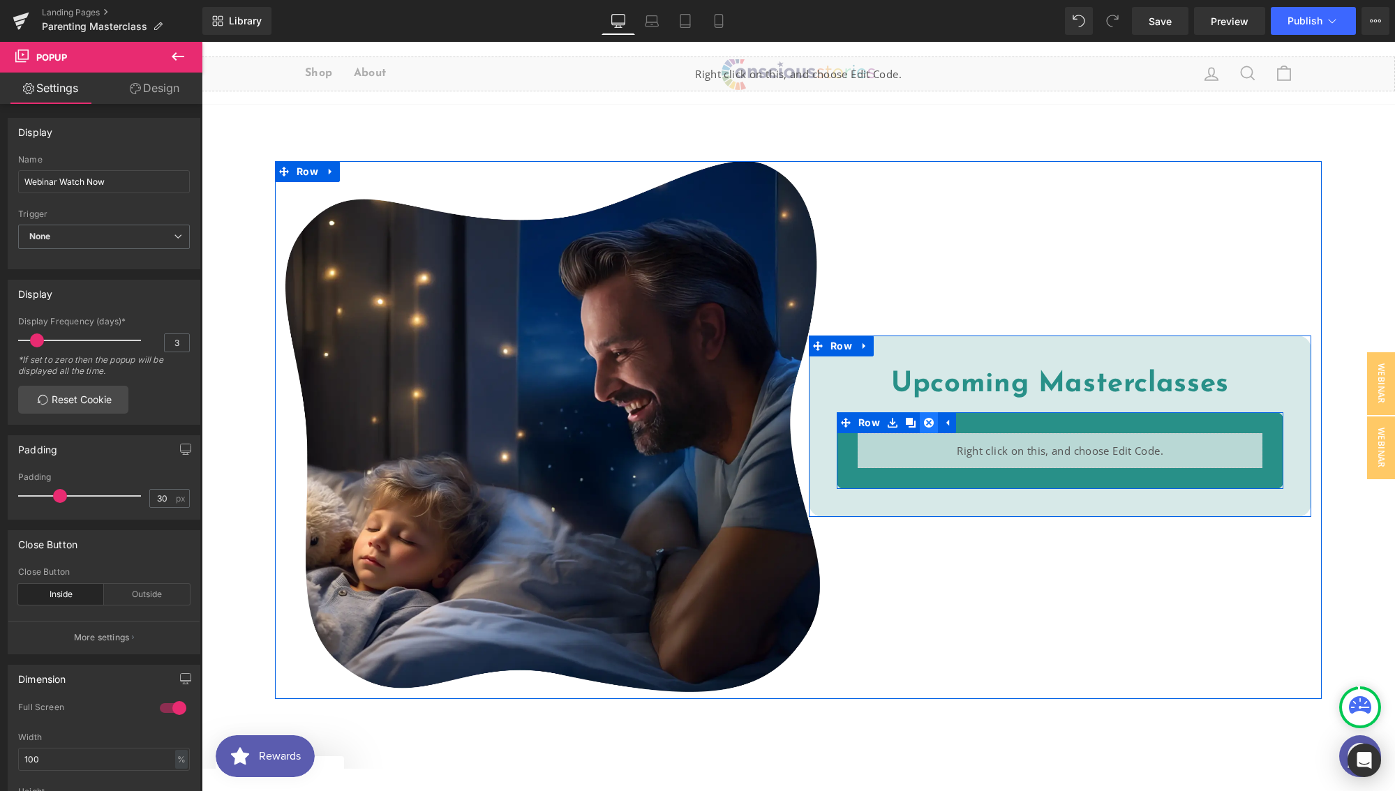
click at [929, 422] on link at bounding box center [928, 422] width 18 height 21
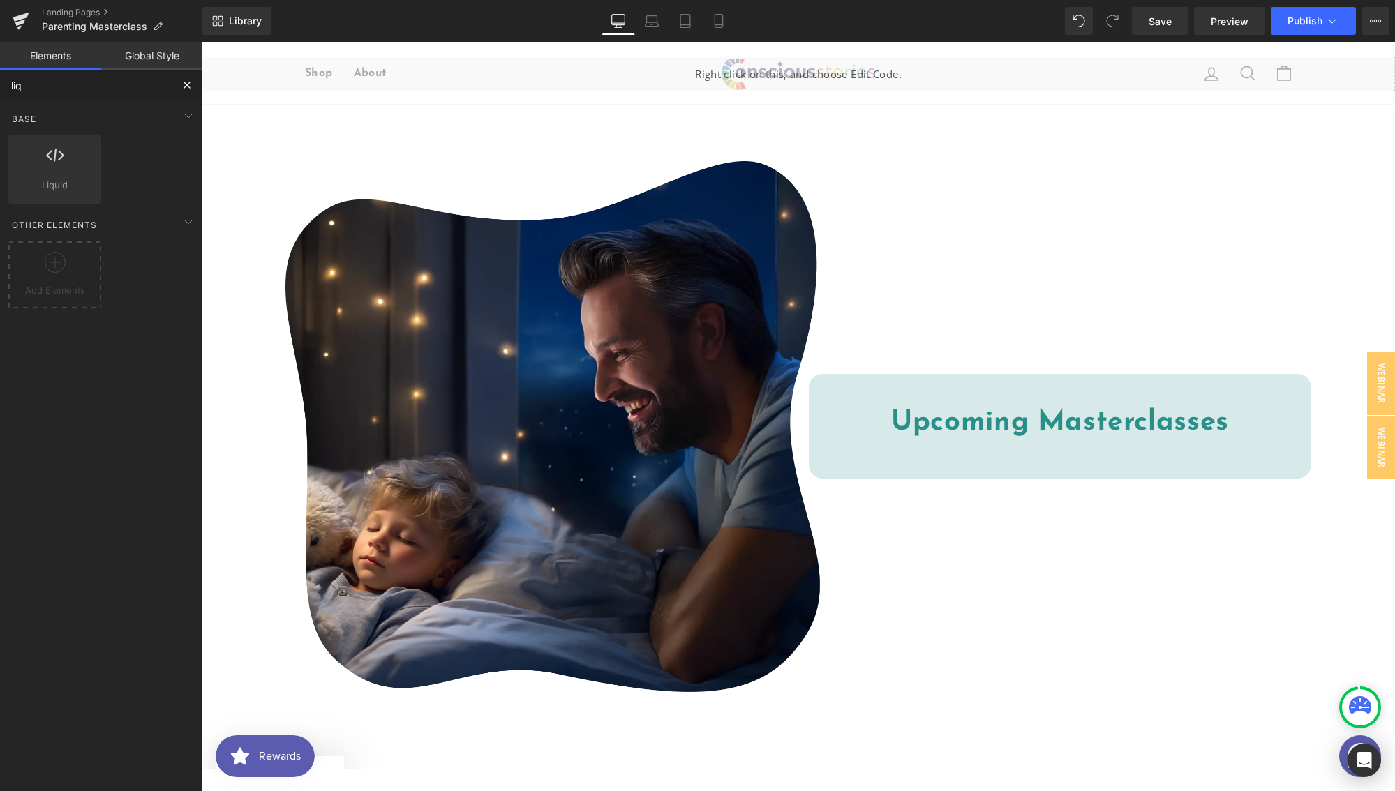
click at [72, 87] on input "liq" at bounding box center [86, 85] width 172 height 31
drag, startPoint x: 59, startPoint y: 88, endPoint x: -10, endPoint y: 76, distance: 70.1
click at [0, 76] on html "Liquid You are previewing how the will restyle your page. You can not edit Elem…" at bounding box center [697, 395] width 1395 height 791
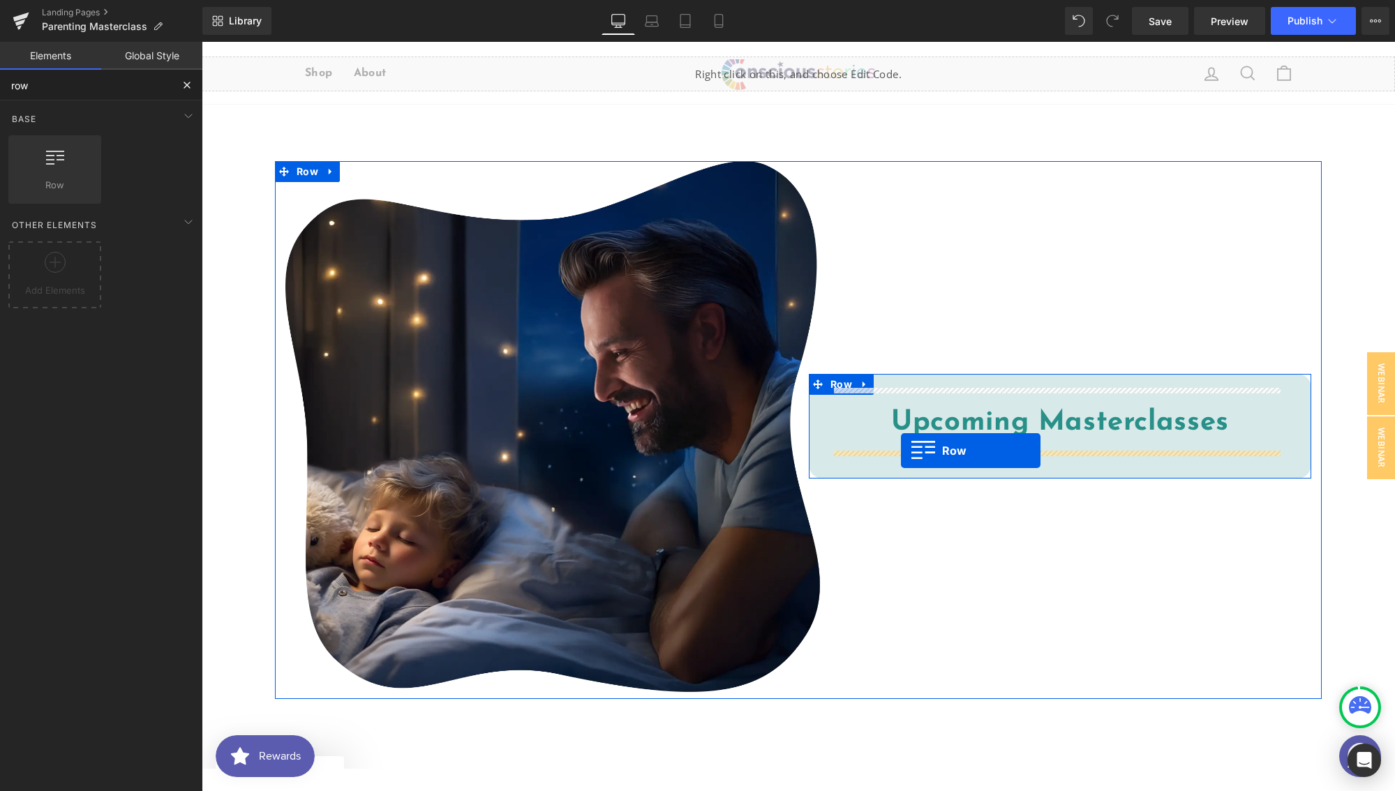
drag, startPoint x: 248, startPoint y: 213, endPoint x: 901, endPoint y: 451, distance: 694.1
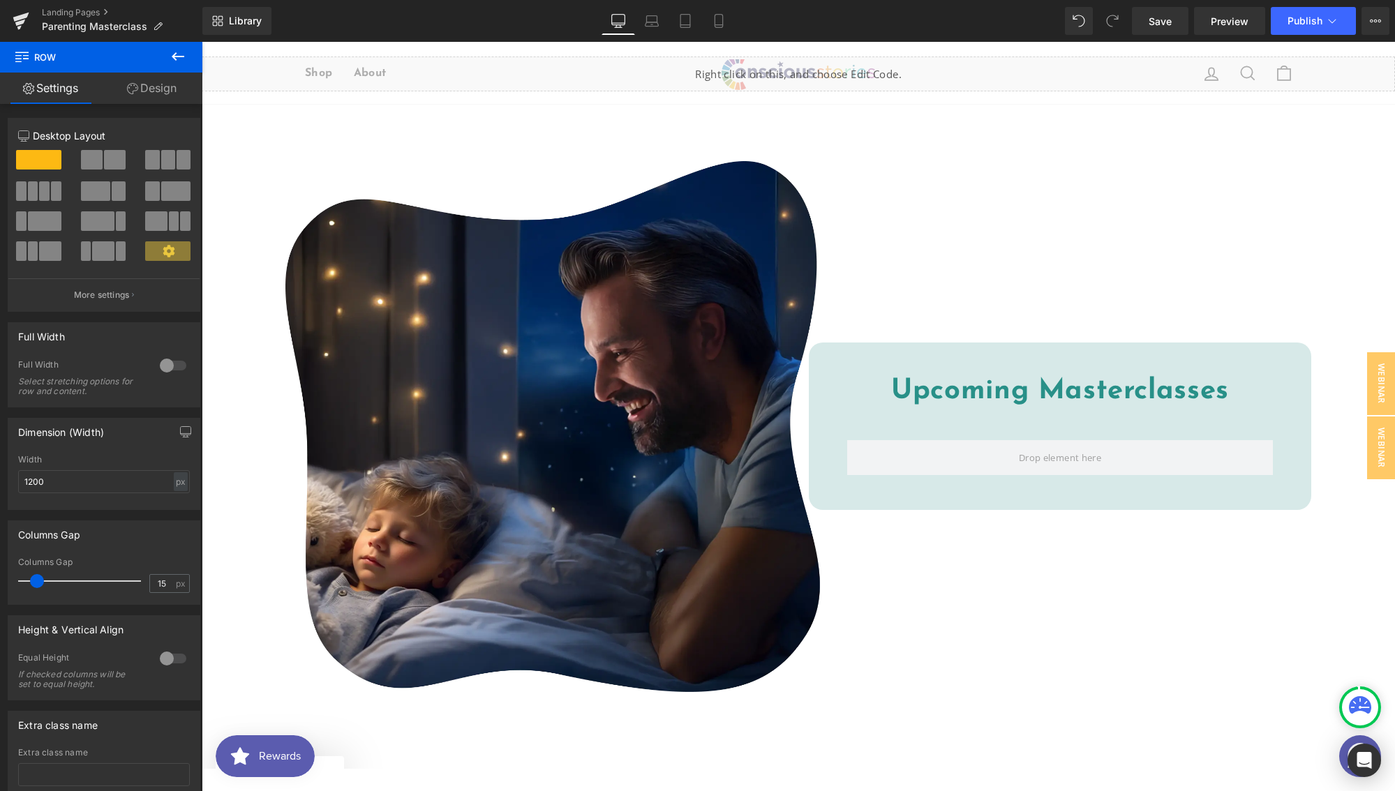
click at [173, 58] on icon at bounding box center [178, 56] width 13 height 8
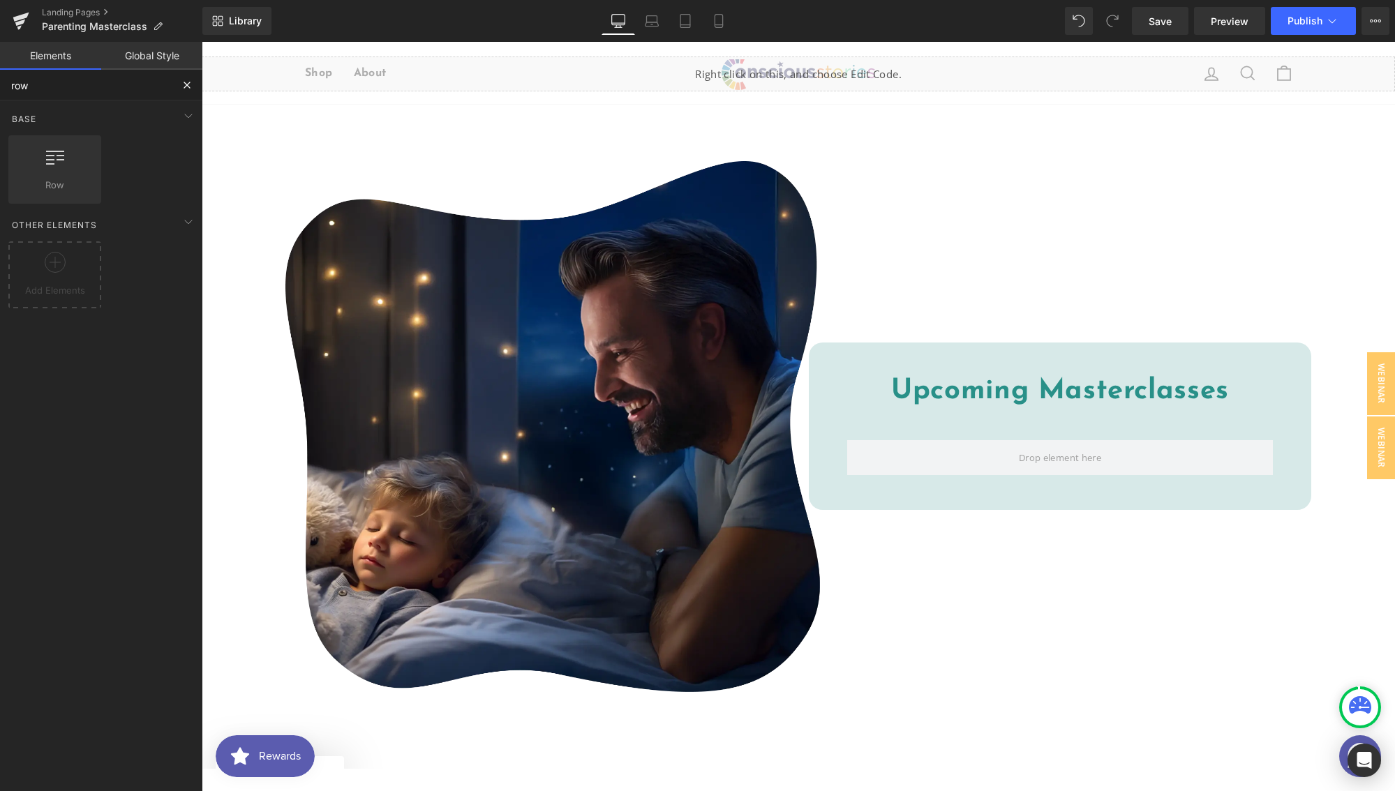
drag, startPoint x: 84, startPoint y: 95, endPoint x: 4, endPoint y: 84, distance: 80.3
click at [5, 84] on input "row" at bounding box center [86, 85] width 172 height 31
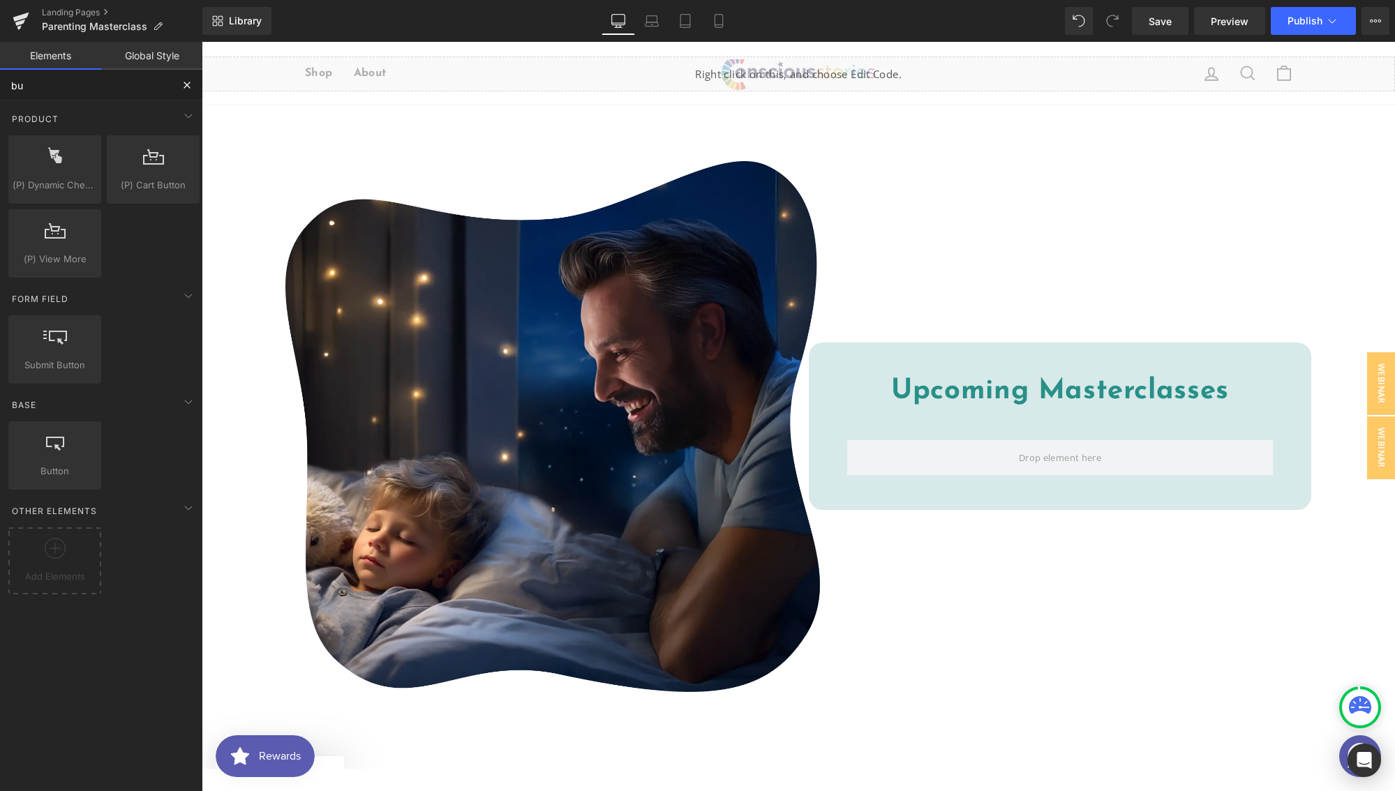
type input "but"
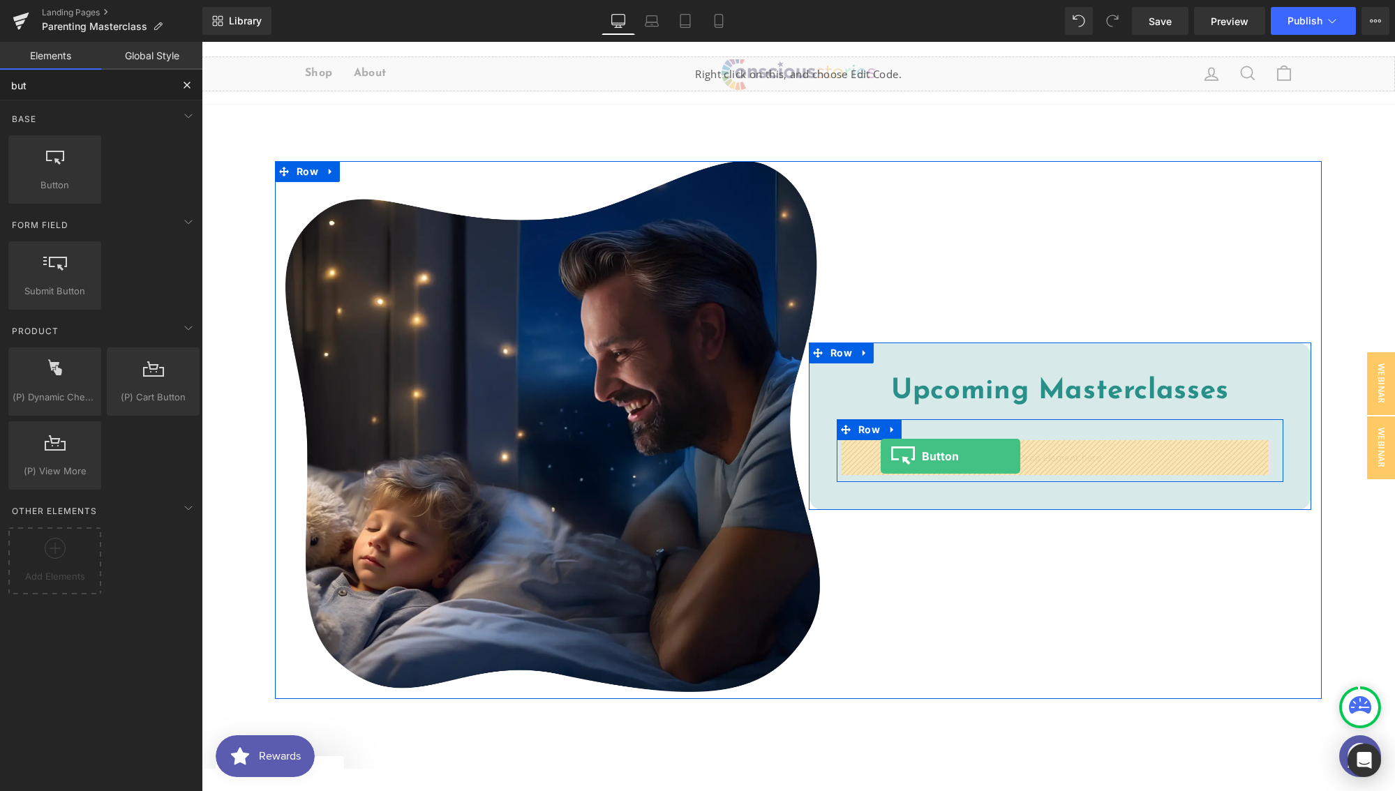
drag, startPoint x: 243, startPoint y: 218, endPoint x: 880, endPoint y: 456, distance: 680.6
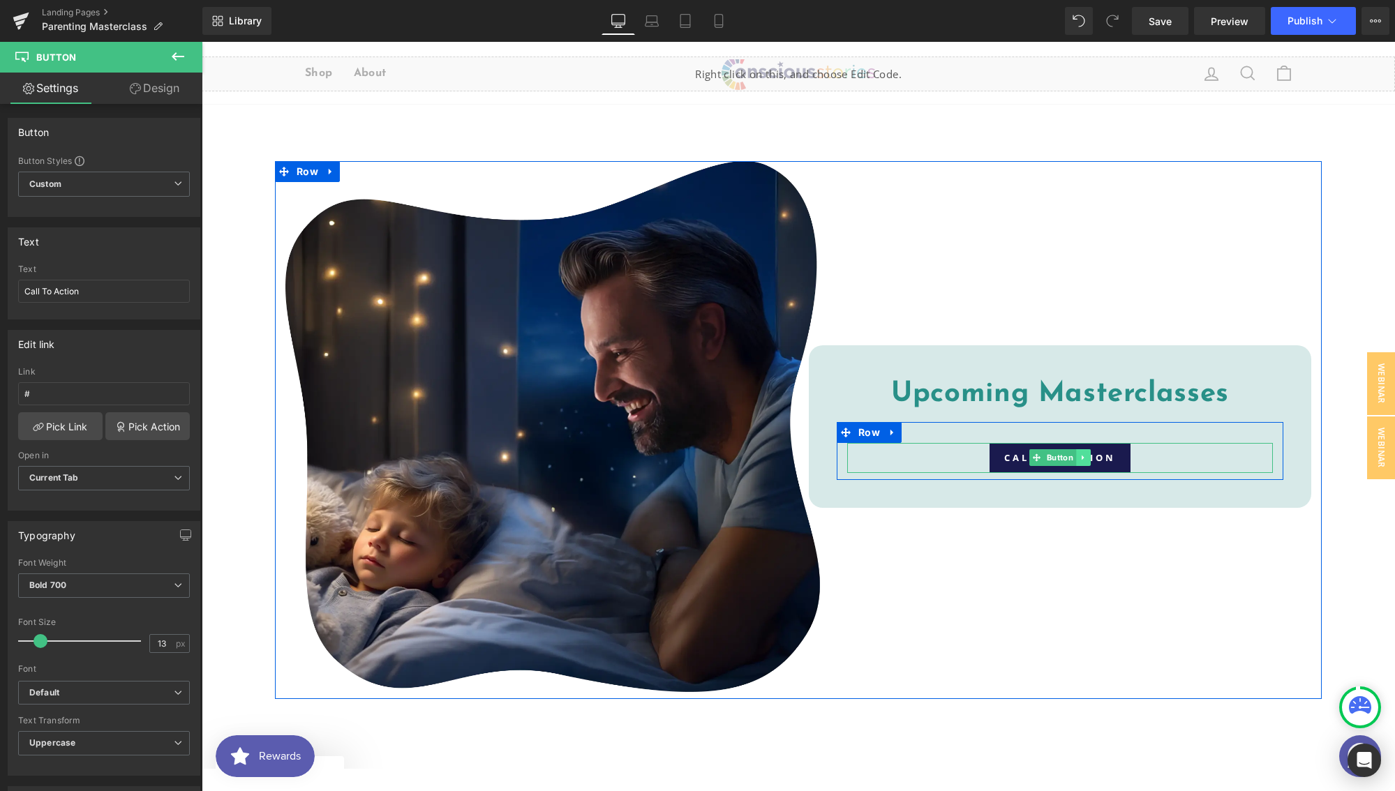
click at [1081, 456] on icon at bounding box center [1082, 458] width 2 height 5
click at [1072, 458] on icon at bounding box center [1076, 458] width 8 height 8
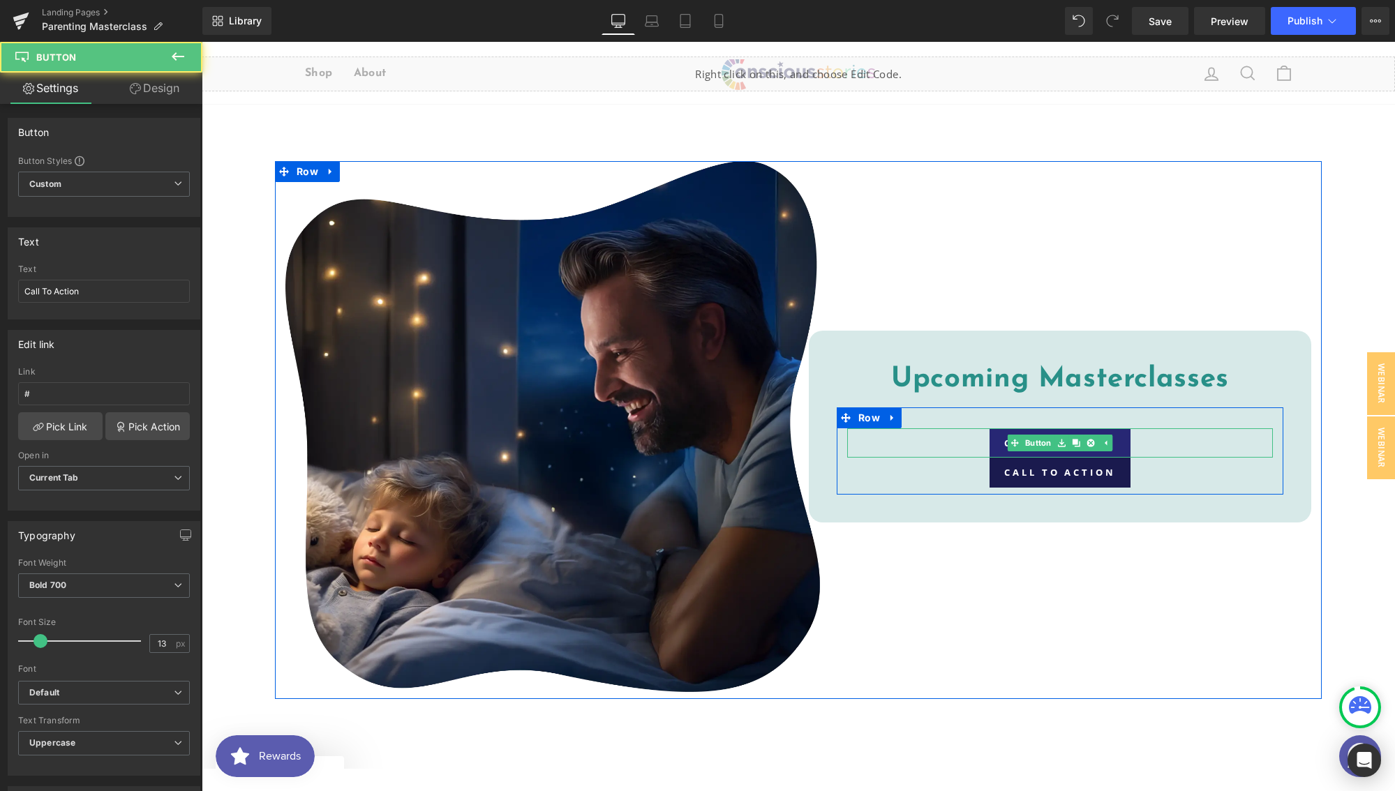
click at [999, 444] on link "Call To Action" at bounding box center [1059, 442] width 141 height 29
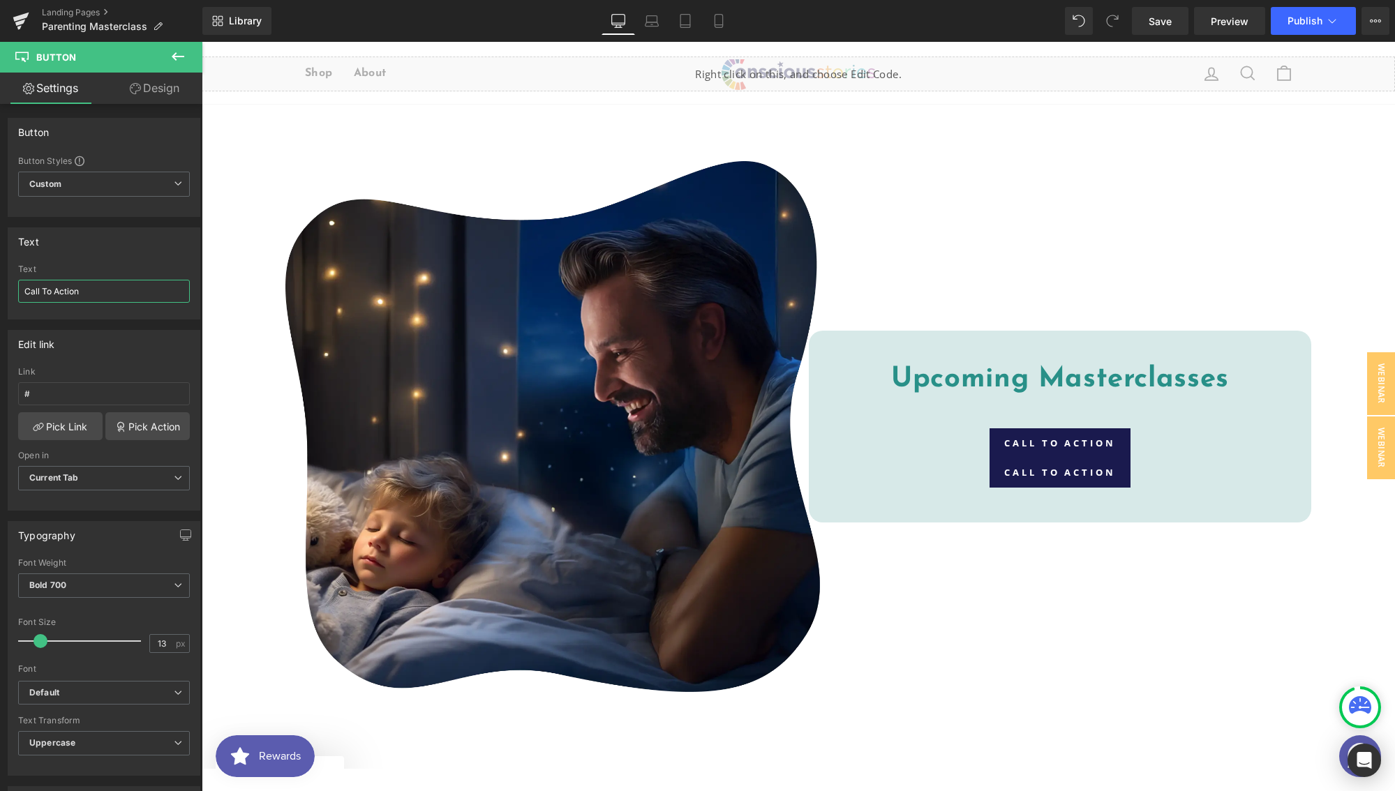
drag, startPoint x: 93, startPoint y: 289, endPoint x: -31, endPoint y: 280, distance: 125.2
click at [0, 280] on html "Button You are previewing how the will restyle your page. You can not edit Elem…" at bounding box center [697, 395] width 1395 height 791
type input "Watch Replay"
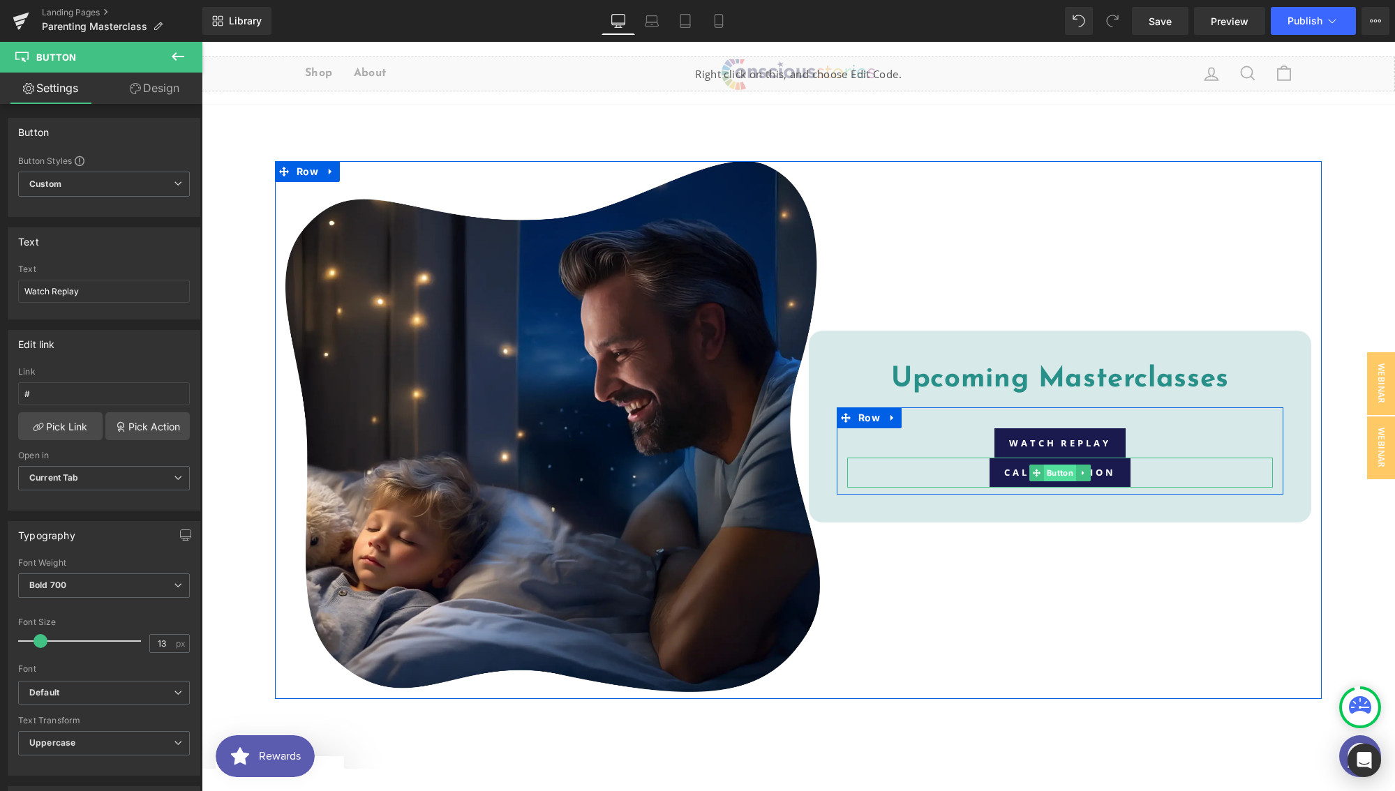
click at [1047, 472] on span "Button" at bounding box center [1060, 473] width 32 height 17
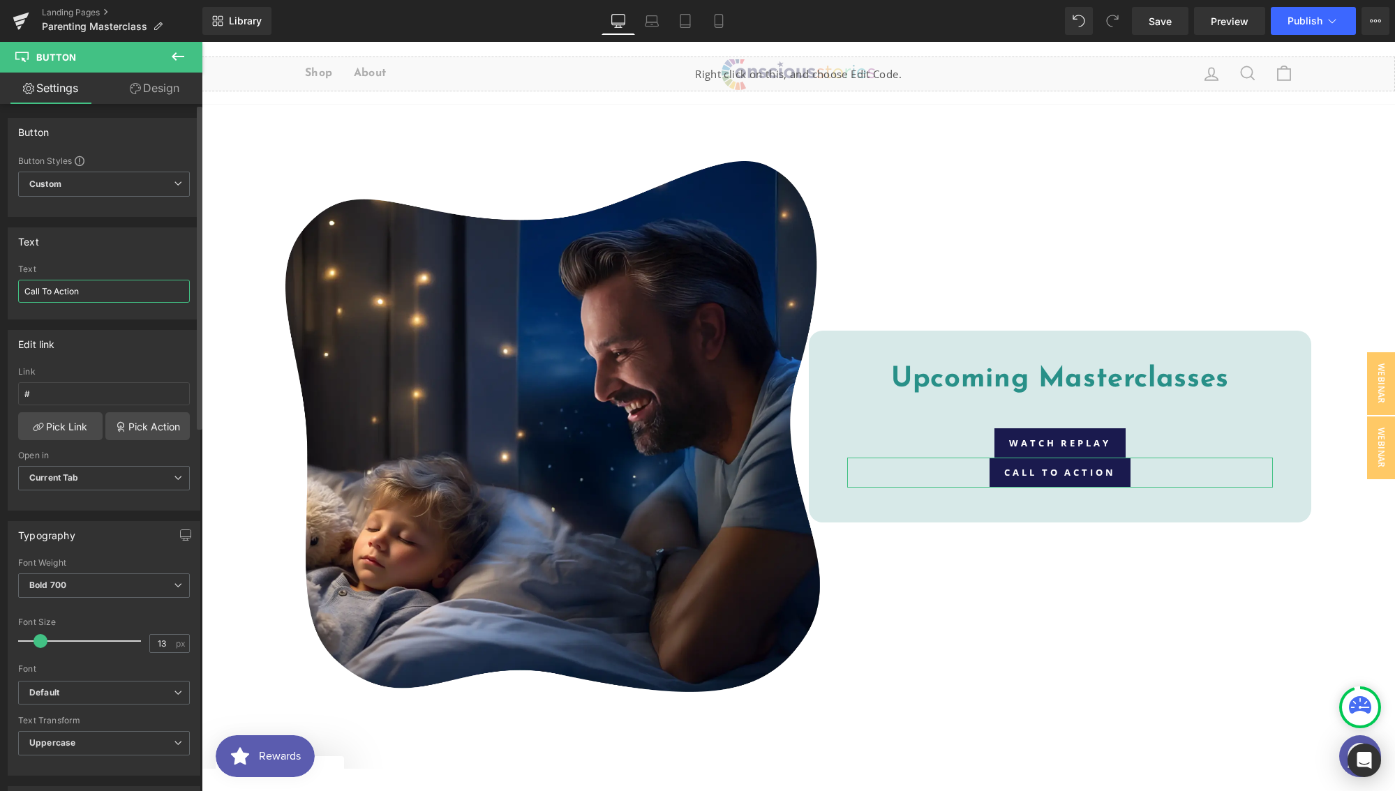
drag, startPoint x: 85, startPoint y: 294, endPoint x: 6, endPoint y: 280, distance: 80.6
click at [6, 280] on div "Text Call To Action Text Call To Action" at bounding box center [104, 268] width 209 height 103
drag, startPoint x: 66, startPoint y: 293, endPoint x: 18, endPoint y: 290, distance: 48.2
click at [18, 290] on input "Sign Up" at bounding box center [104, 291] width 172 height 23
type input "Webinar Signup"
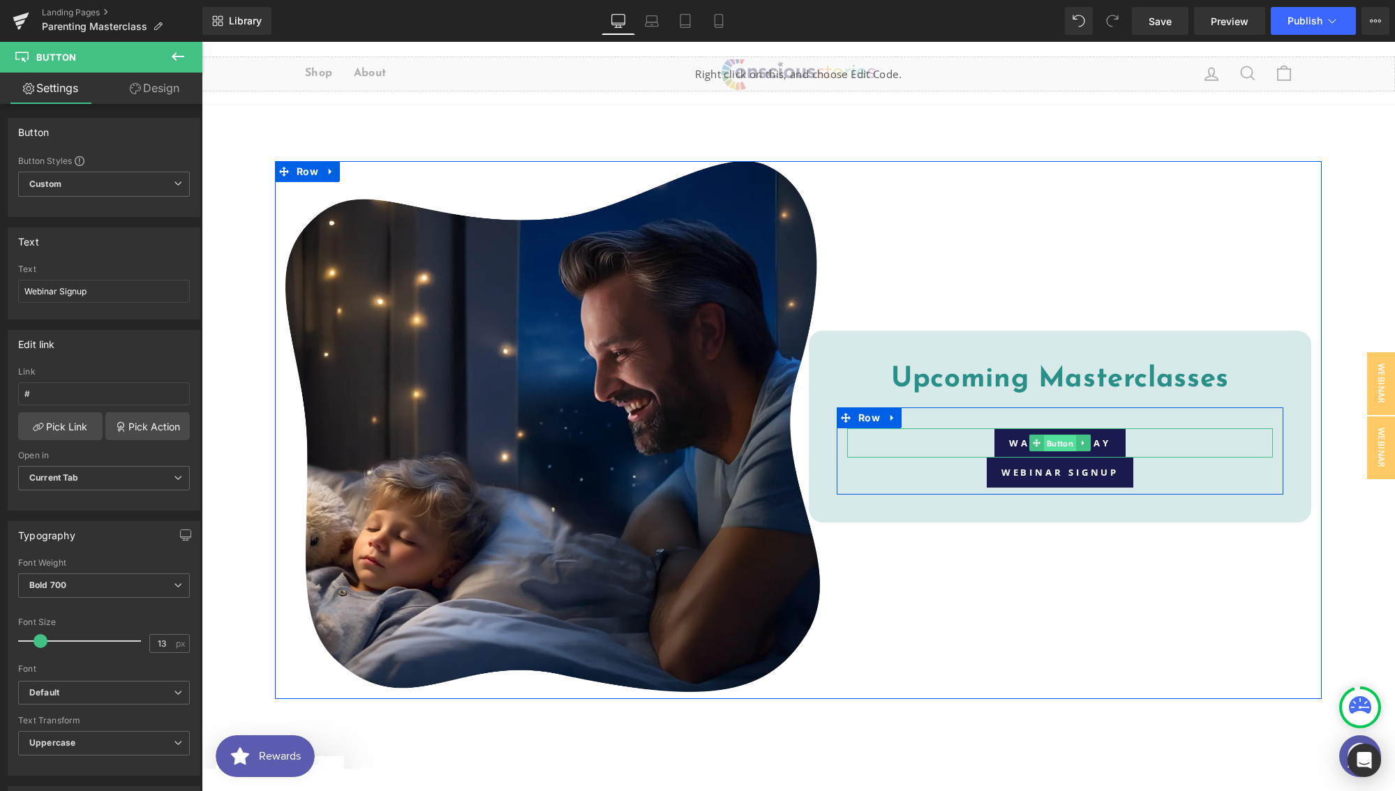
click at [1035, 444] on link "Button" at bounding box center [1052, 443] width 47 height 17
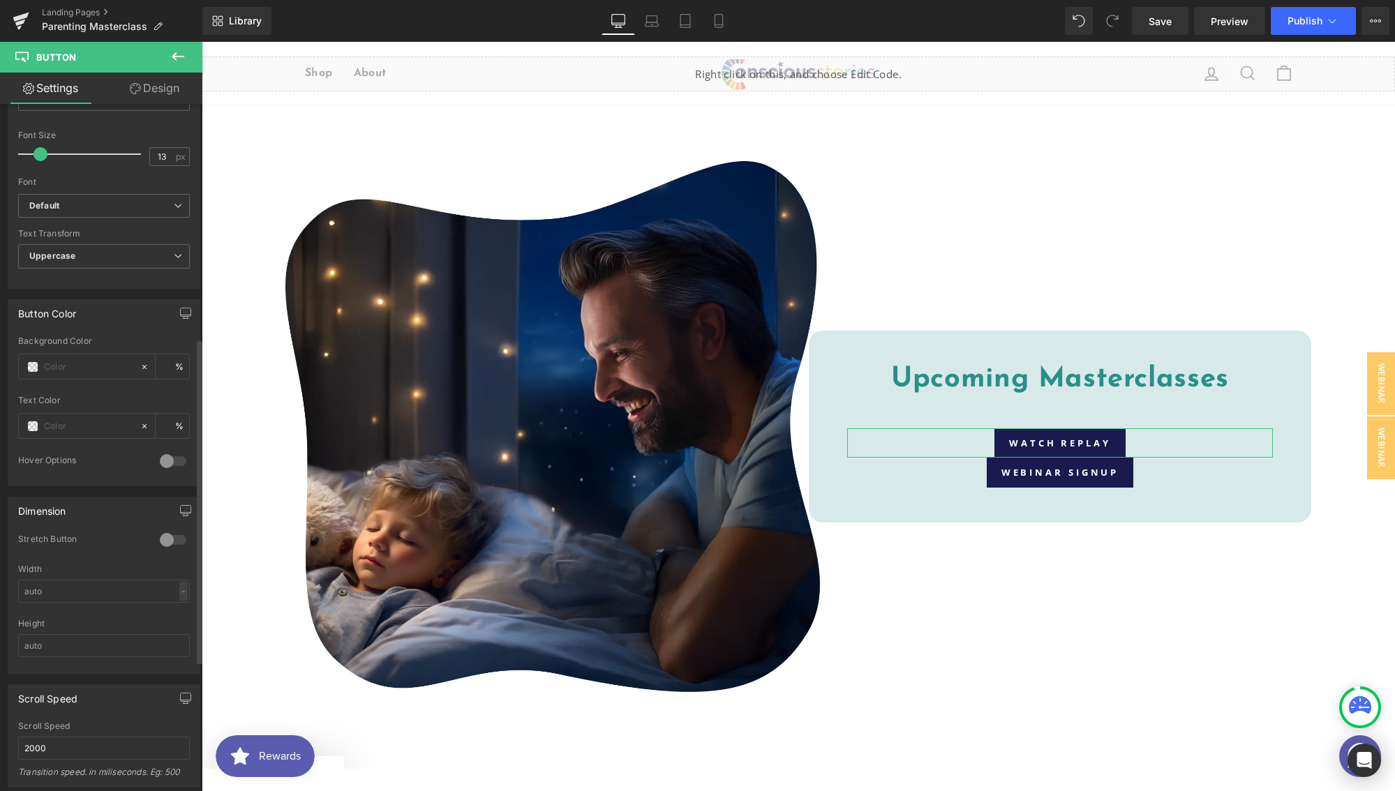
scroll to position [496, 0]
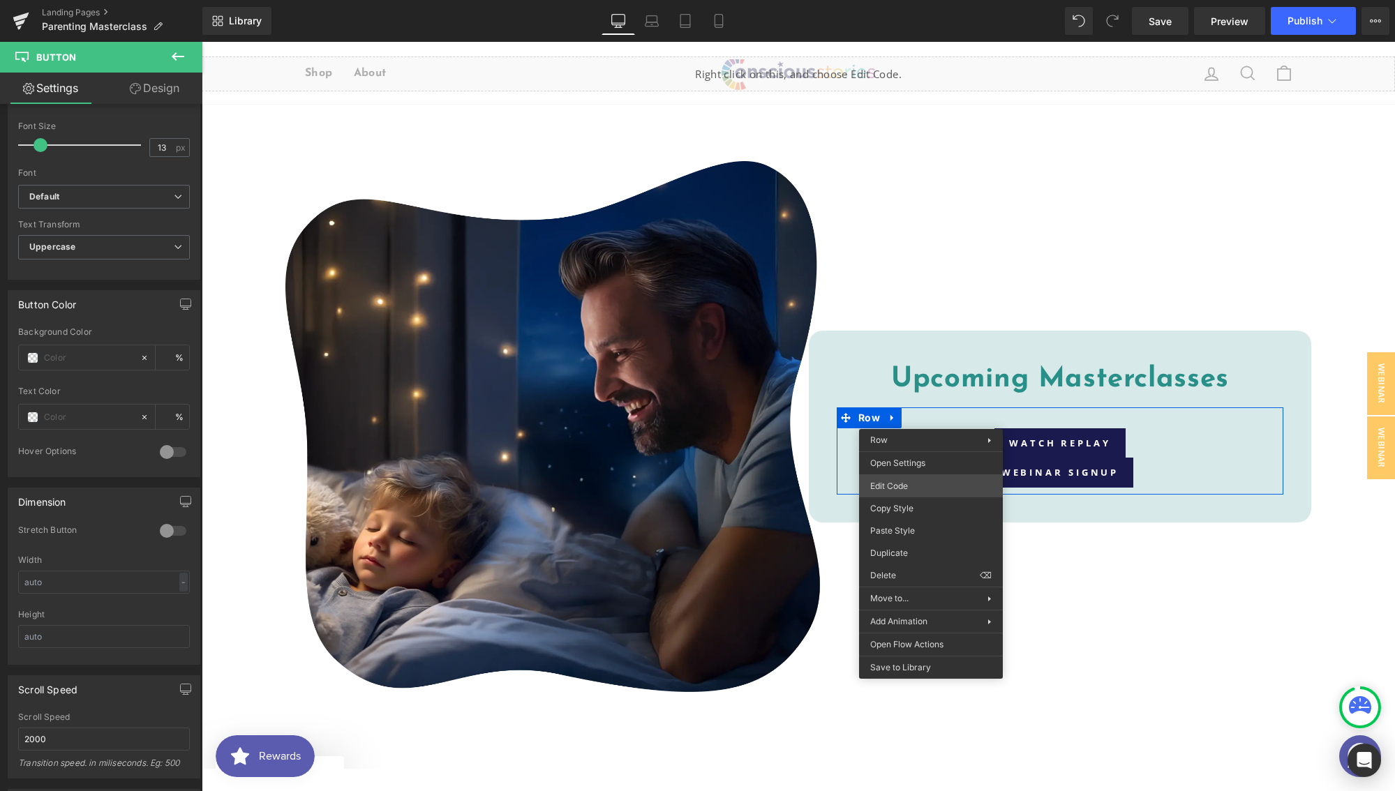
click at [899, 0] on div "Button You are previewing how the will restyle your page. You can not edit Elem…" at bounding box center [697, 0] width 1395 height 0
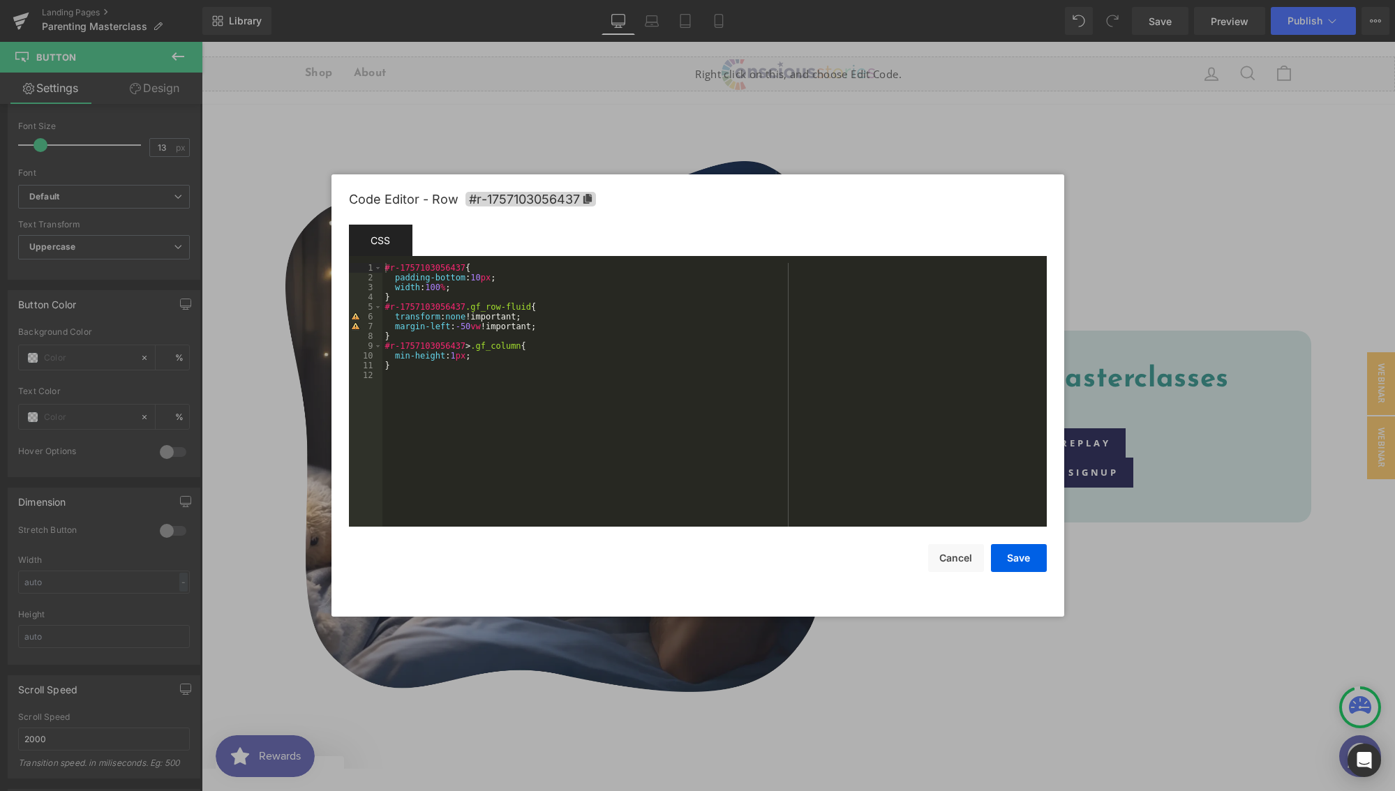
click at [495, 355] on div "#r-1757103056437 { padding-bottom : 10 px ; width : 100 % ; } #r-1757103056437 …" at bounding box center [714, 404] width 664 height 283
click at [1032, 557] on button "Save" at bounding box center [1019, 558] width 56 height 28
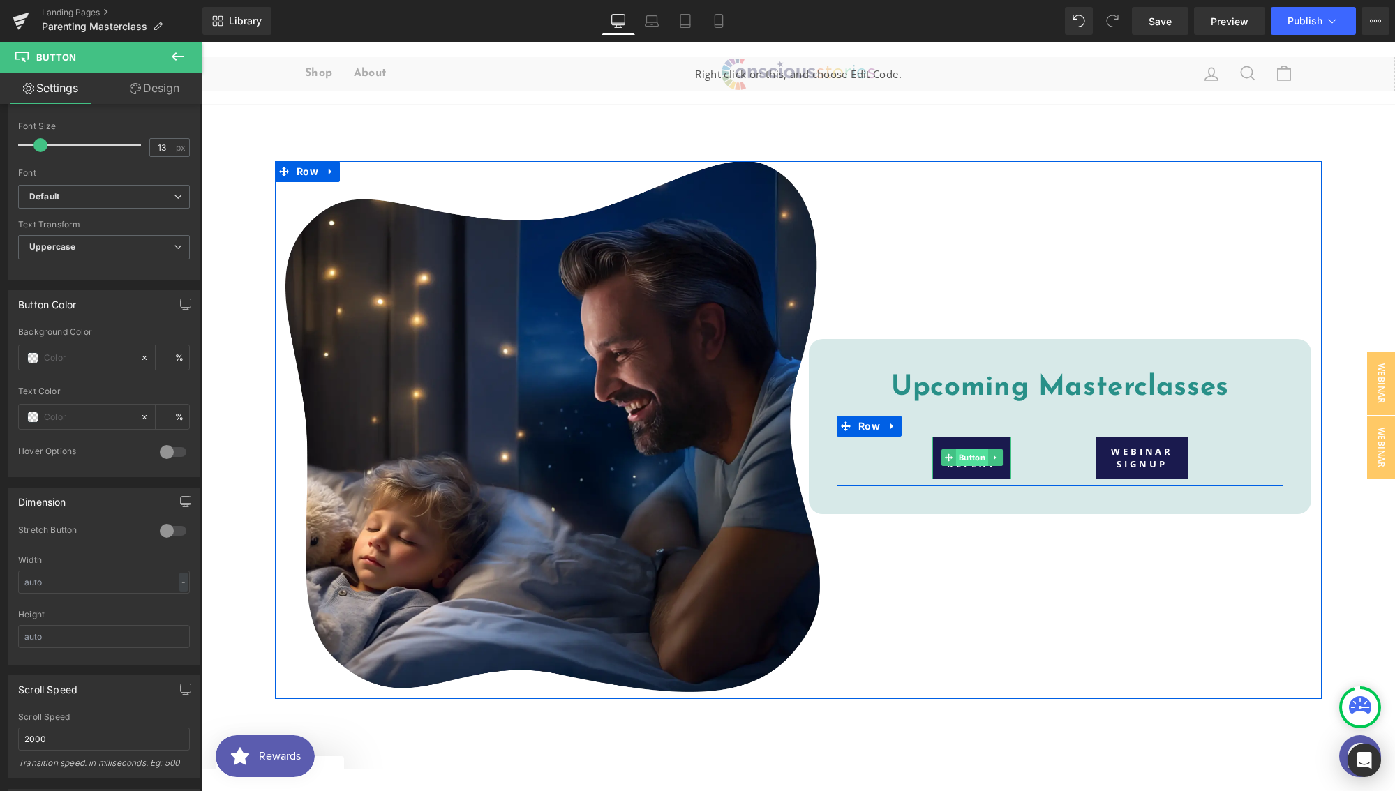
click at [964, 456] on span "Button" at bounding box center [972, 457] width 32 height 17
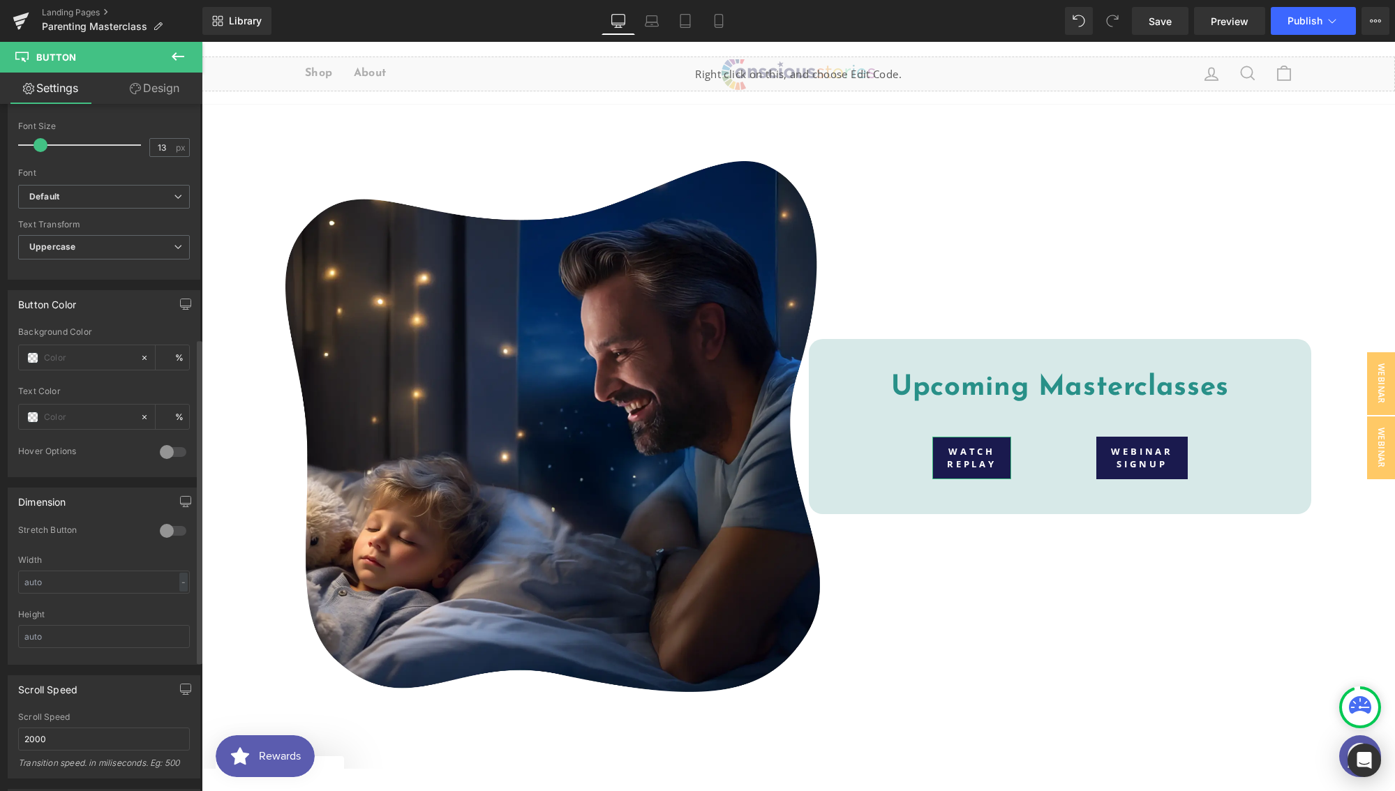
click at [166, 534] on div at bounding box center [172, 531] width 33 height 22
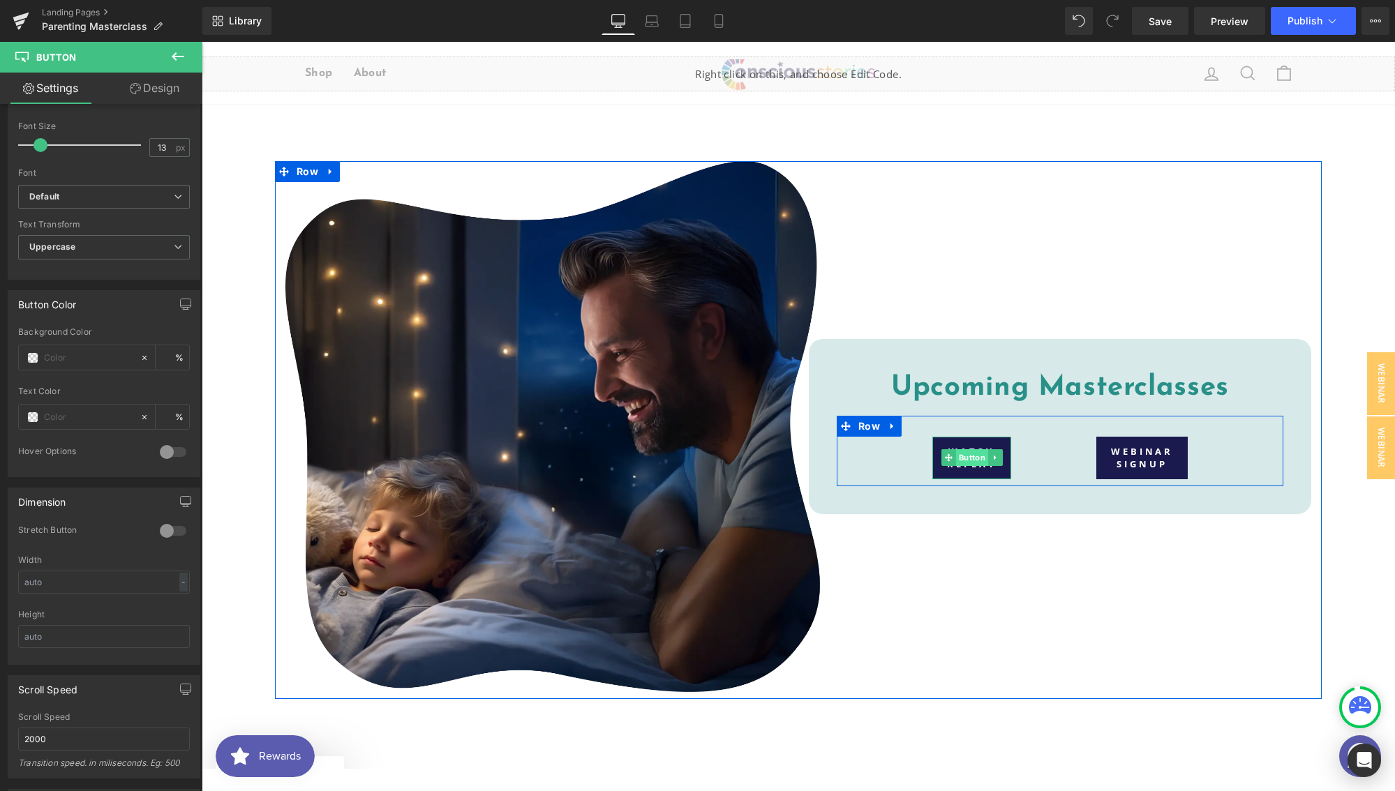
click at [970, 457] on span "Button" at bounding box center [972, 457] width 32 height 17
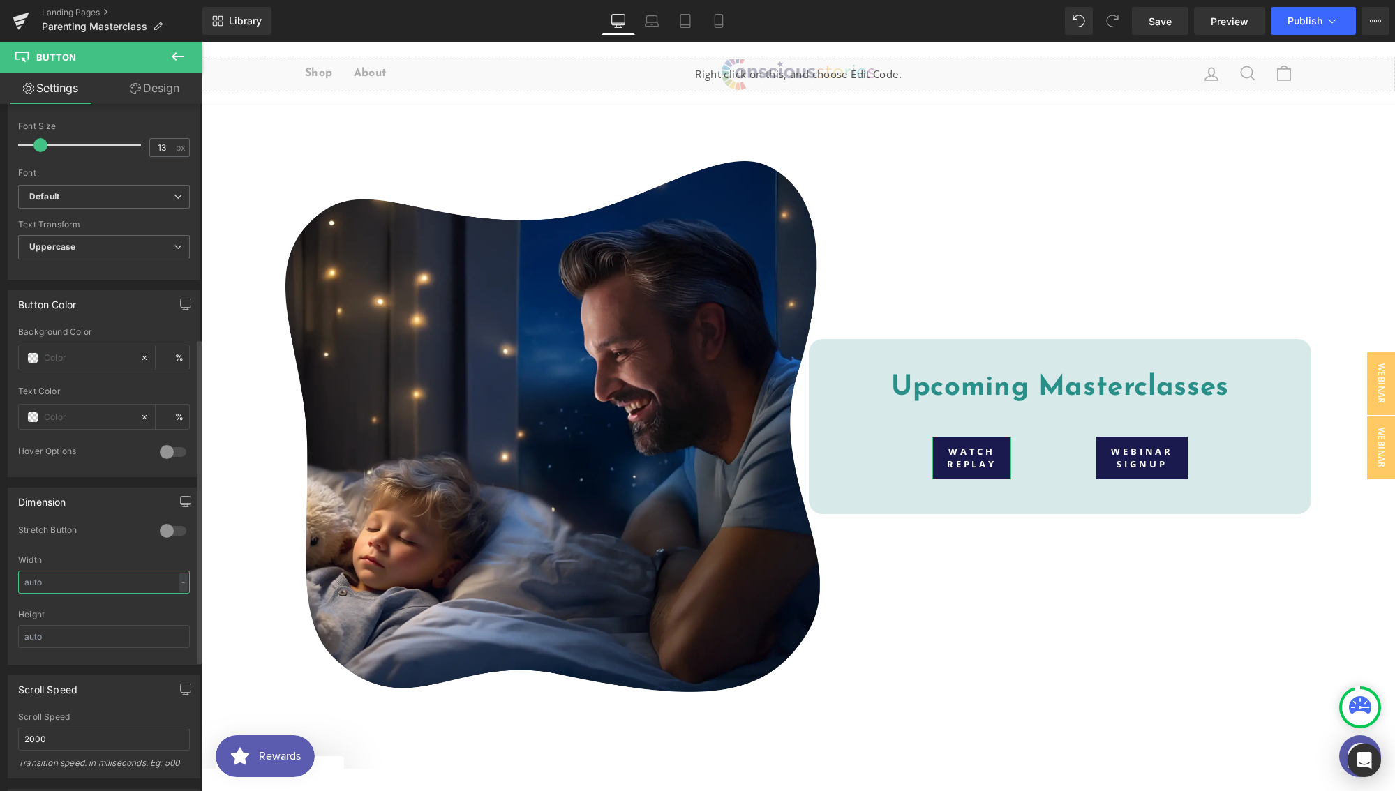
click at [104, 589] on input "text" at bounding box center [104, 582] width 172 height 23
click at [181, 585] on div "-" at bounding box center [183, 582] width 8 height 19
click at [175, 620] on li "px" at bounding box center [180, 624] width 17 height 20
click at [123, 594] on div "Width px % px" at bounding box center [104, 582] width 172 height 54
click at [121, 590] on input "text" at bounding box center [104, 582] width 172 height 23
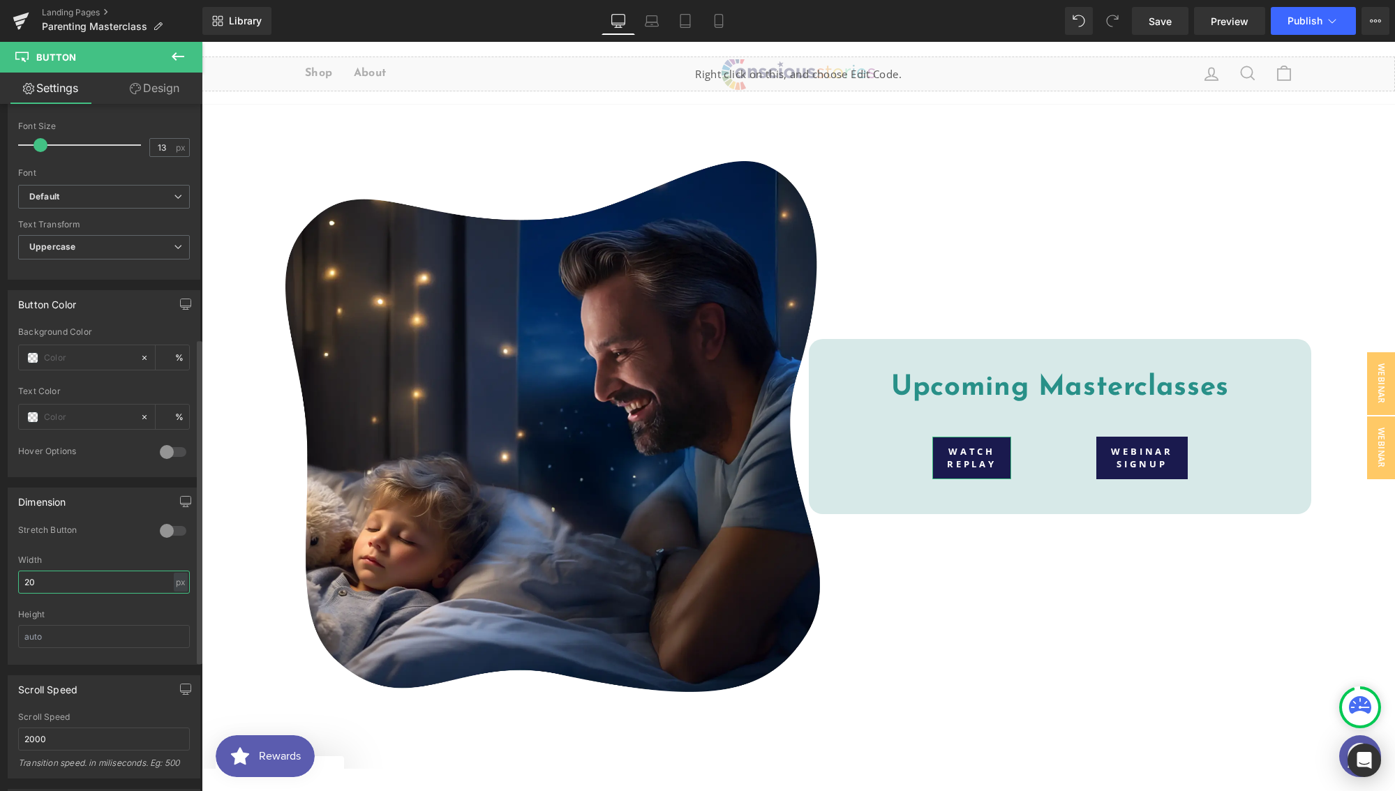
type input "200"
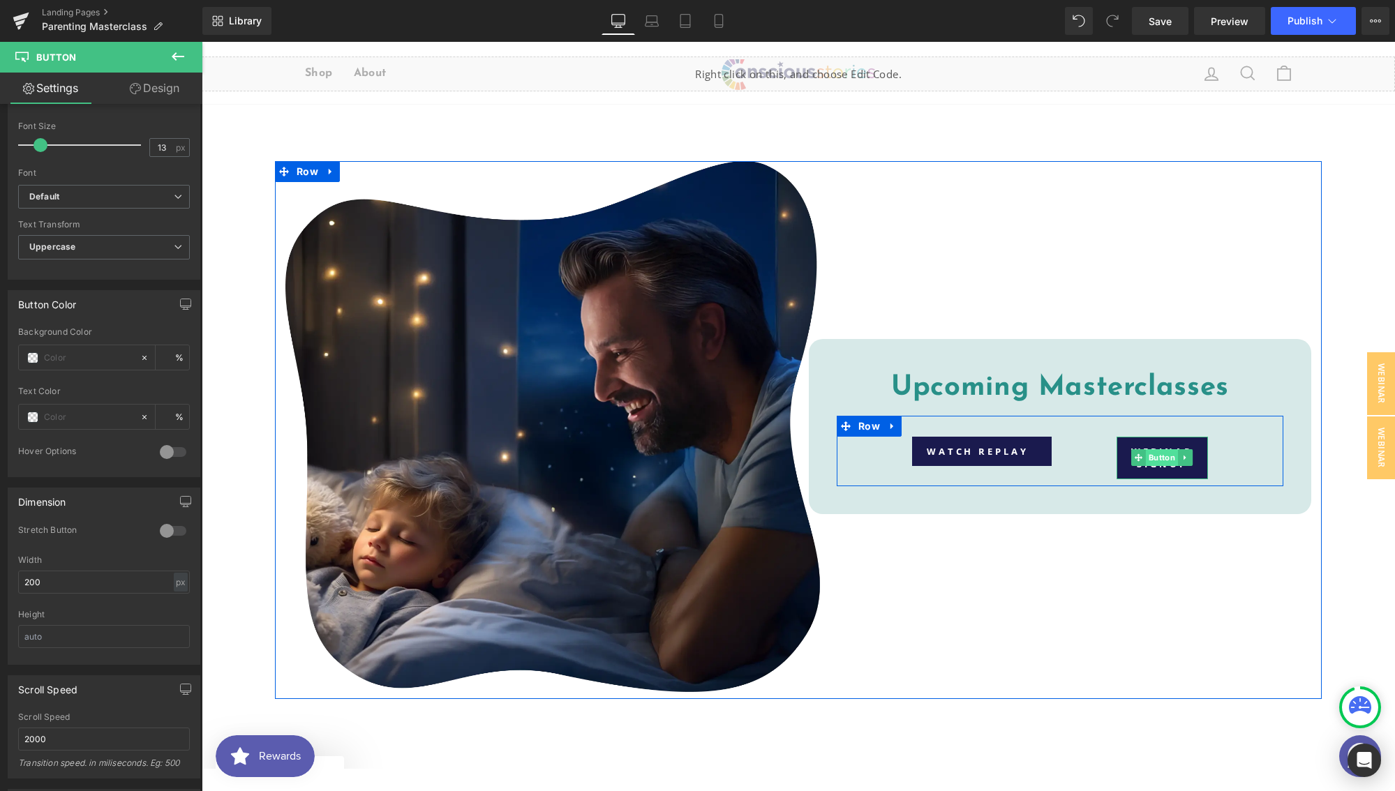
click at [1159, 456] on span "Button" at bounding box center [1162, 457] width 32 height 17
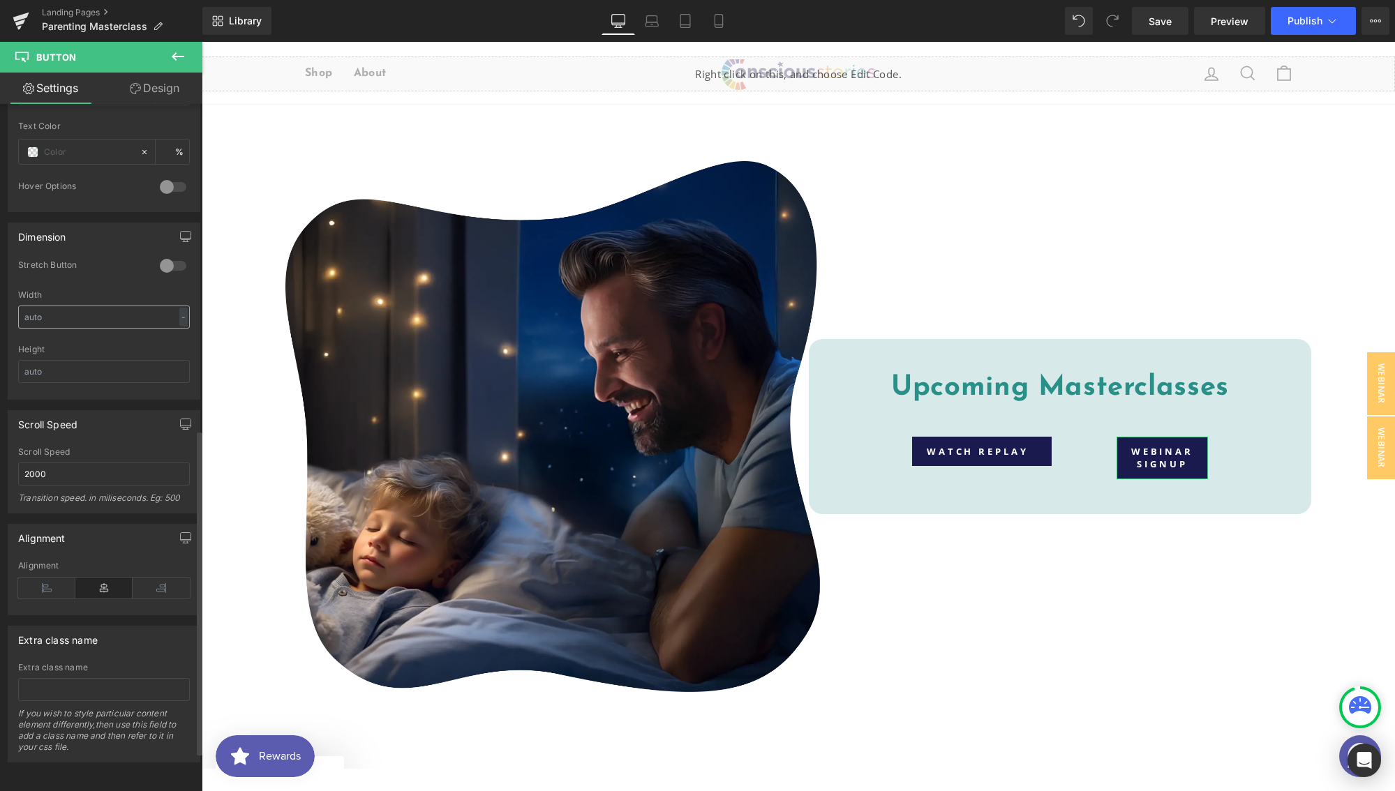
scroll to position [617, 0]
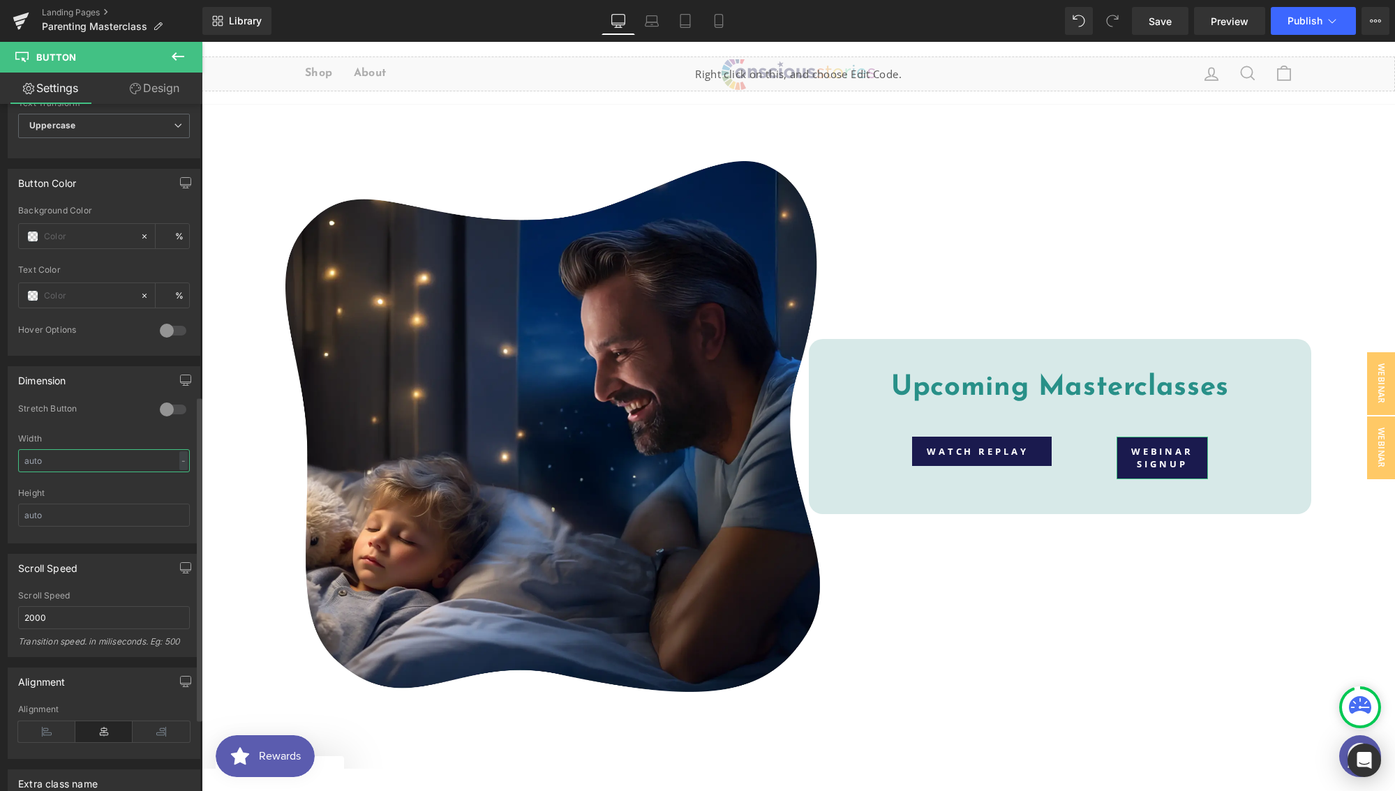
click at [172, 465] on input "text" at bounding box center [104, 460] width 172 height 23
click at [179, 463] on div "-" at bounding box center [183, 460] width 8 height 19
click at [172, 498] on li "px" at bounding box center [180, 503] width 17 height 20
click at [107, 467] on input "text" at bounding box center [104, 460] width 172 height 23
type input "220"
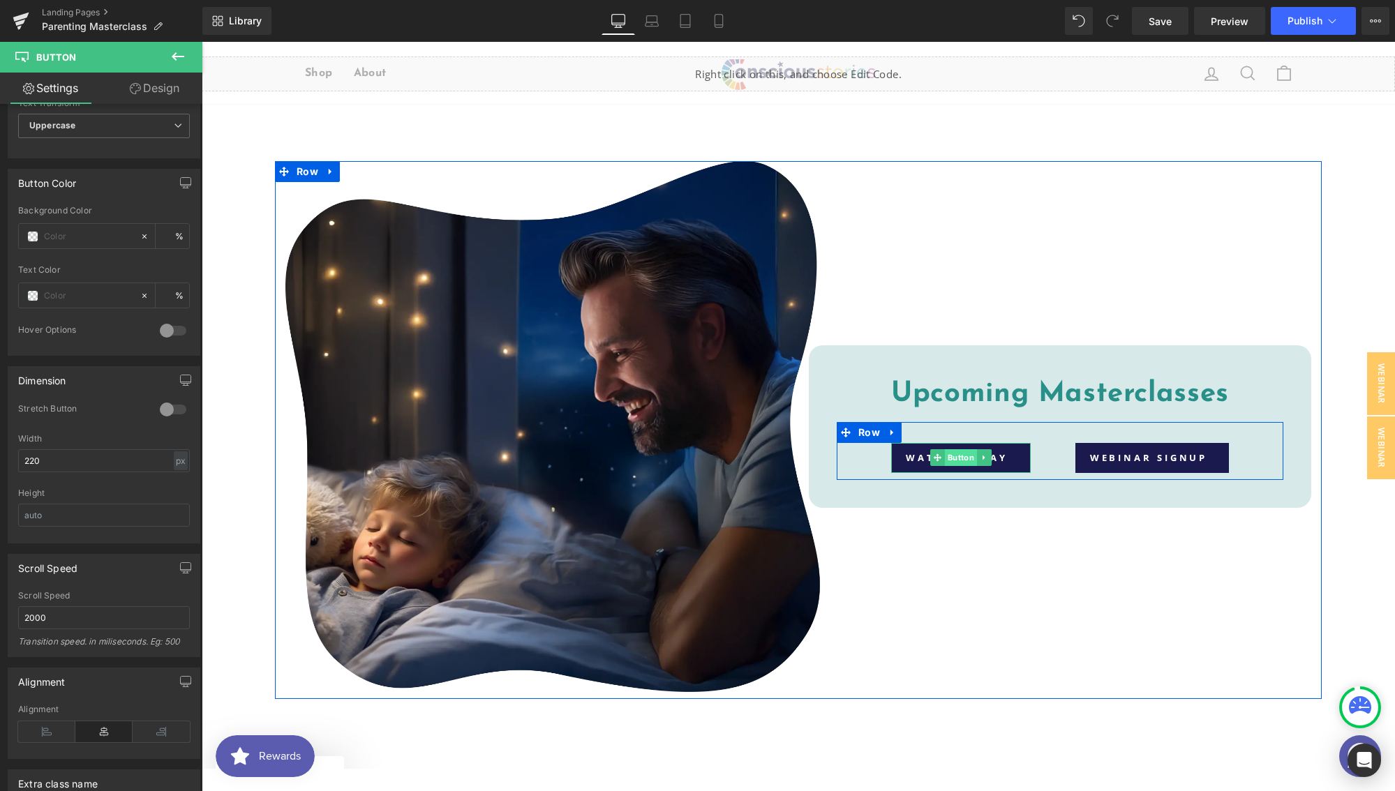
click at [959, 462] on span "Button" at bounding box center [961, 457] width 32 height 17
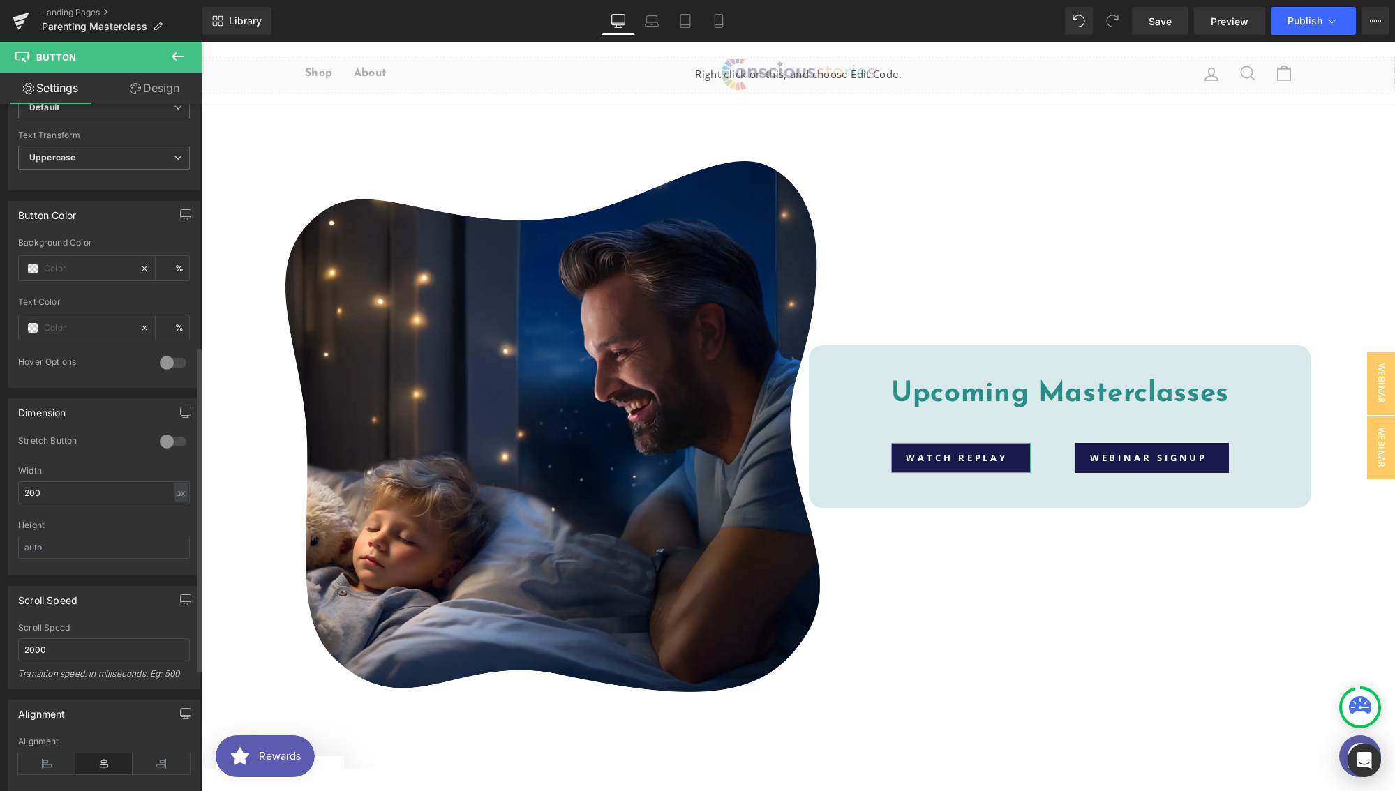
scroll to position [772, 0]
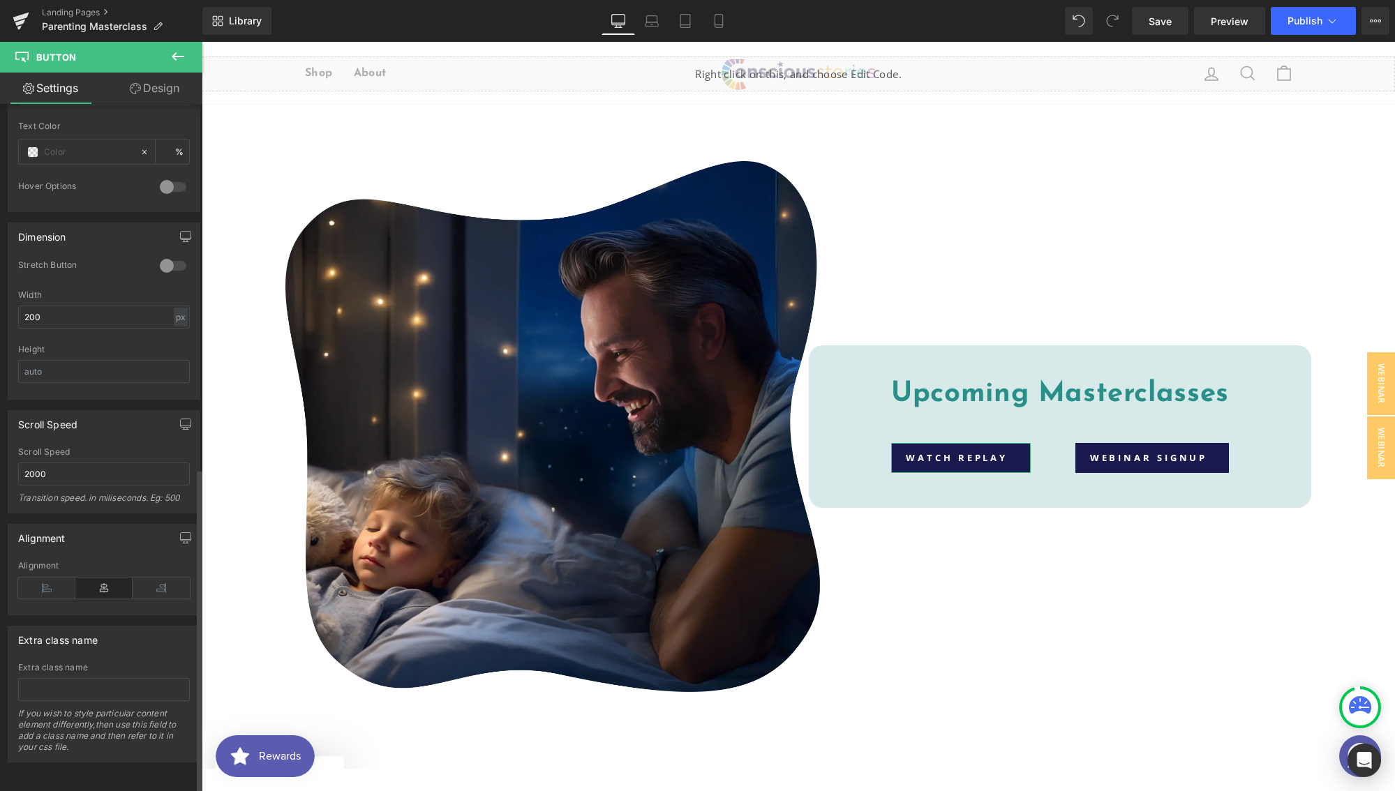
click at [104, 583] on icon at bounding box center [103, 588] width 57 height 21
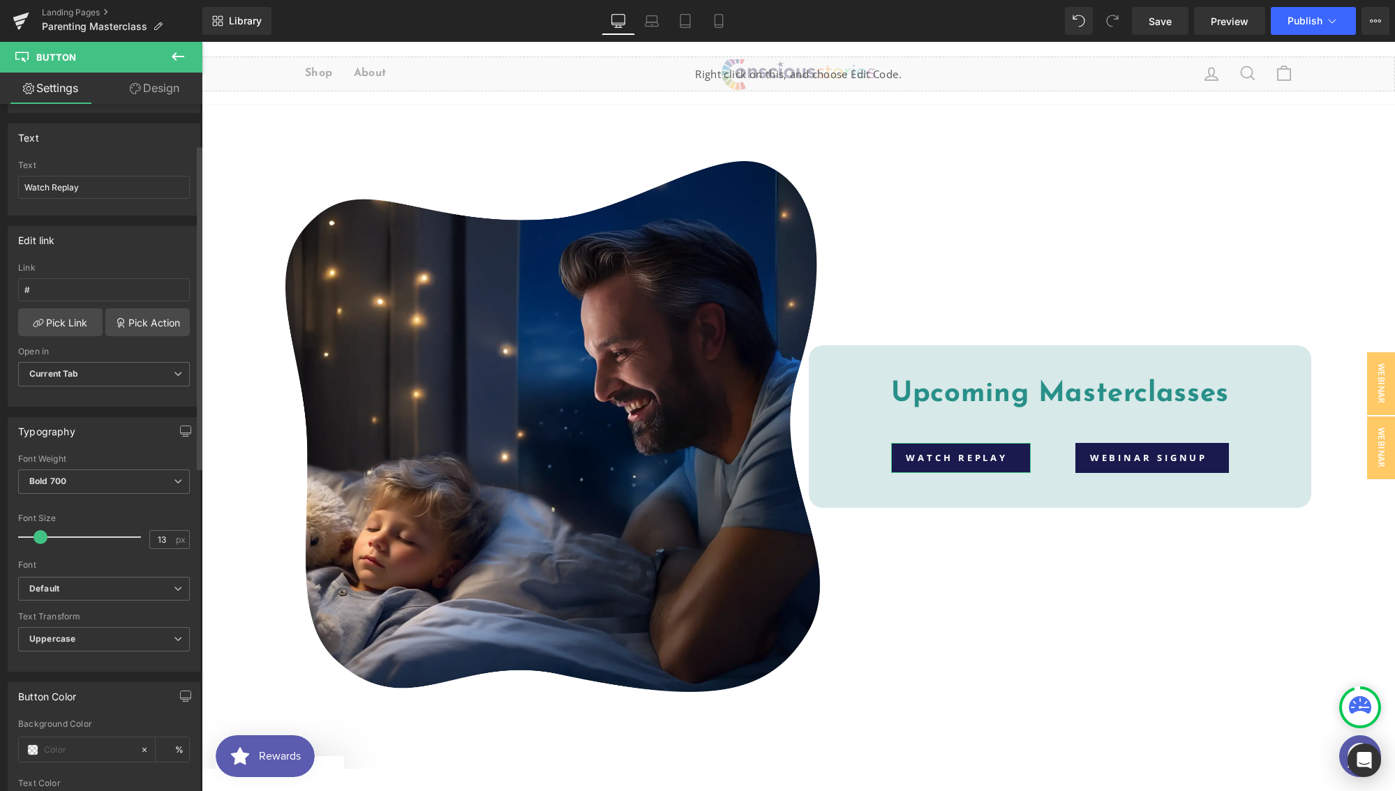
scroll to position [0, 0]
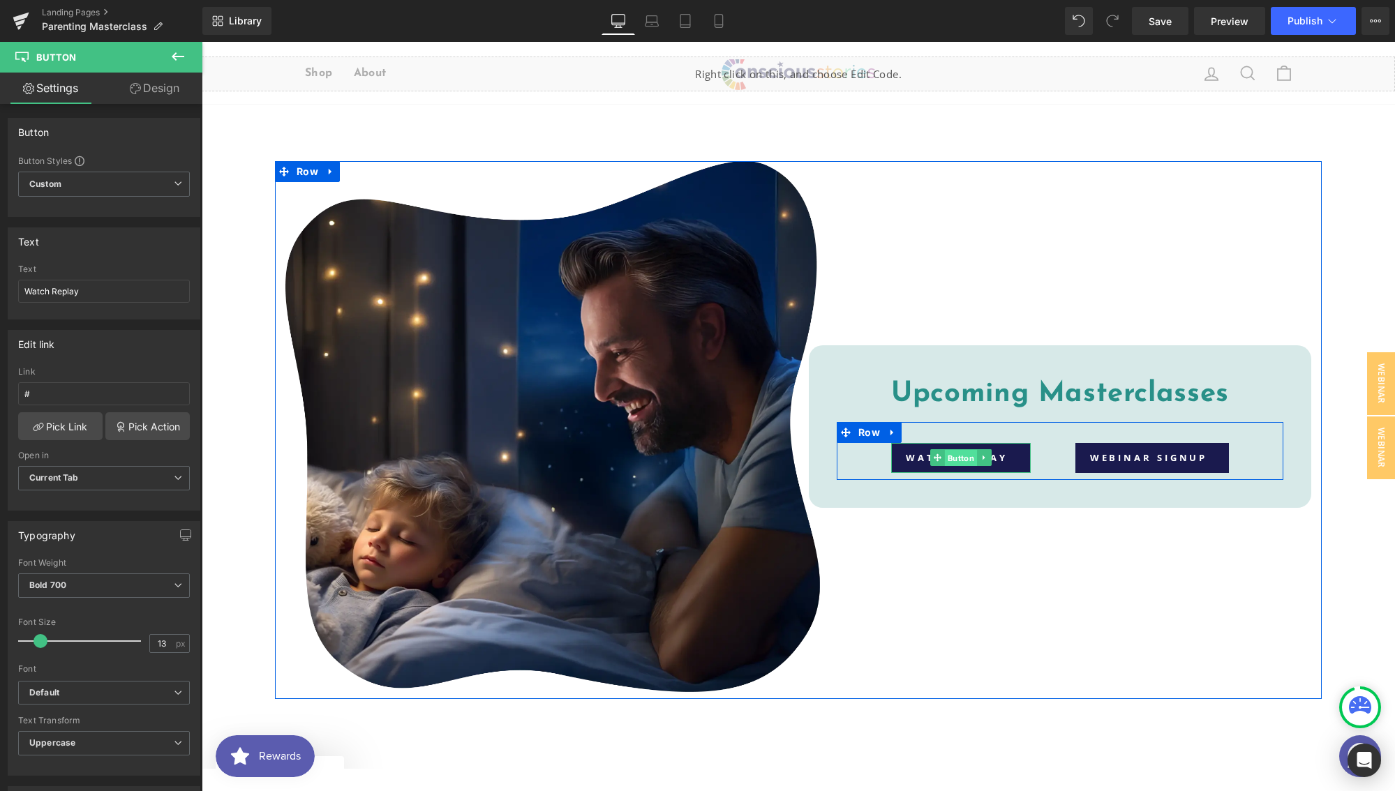
click at [945, 460] on span "Button" at bounding box center [961, 458] width 32 height 17
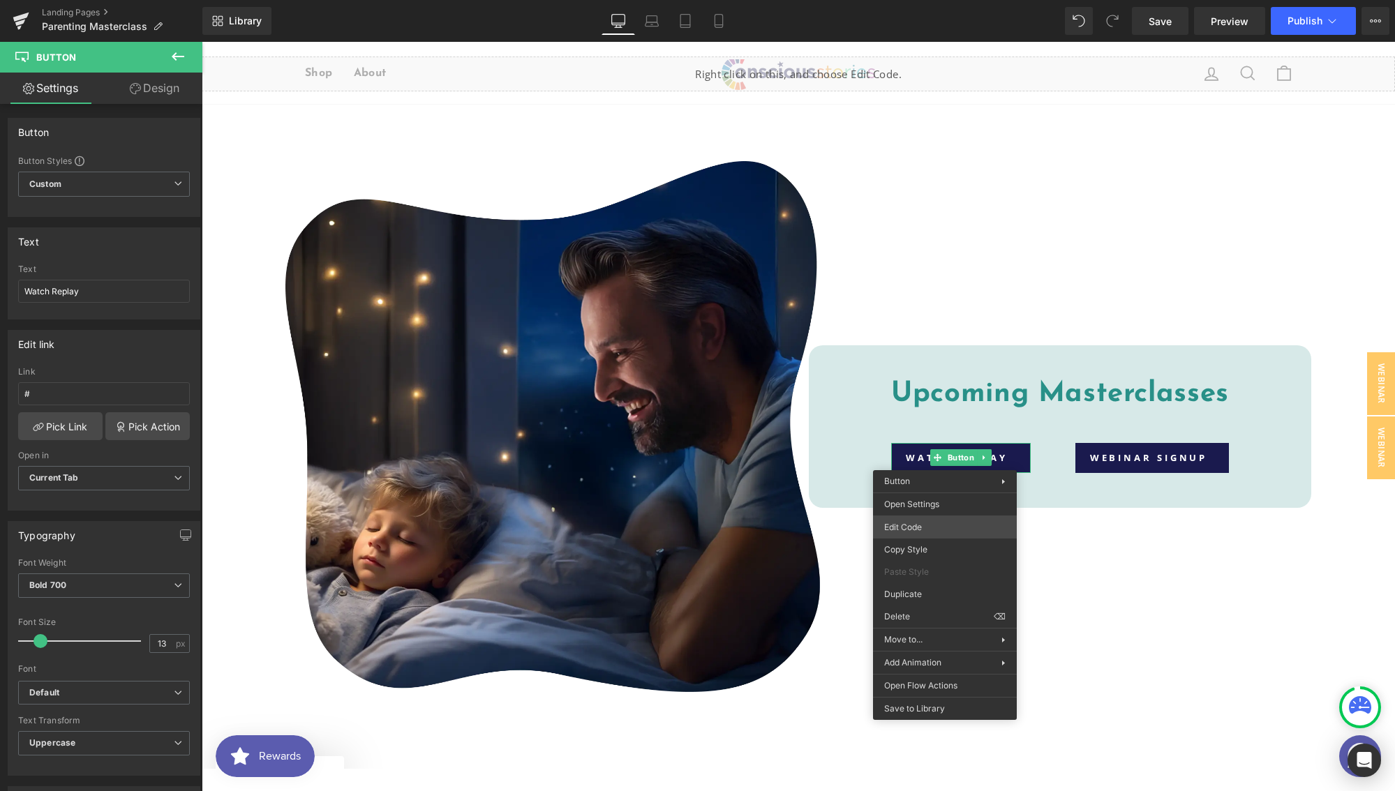
click at [926, 0] on div "Button You are previewing how the will restyle your page. You can not edit Elem…" at bounding box center [697, 0] width 1395 height 0
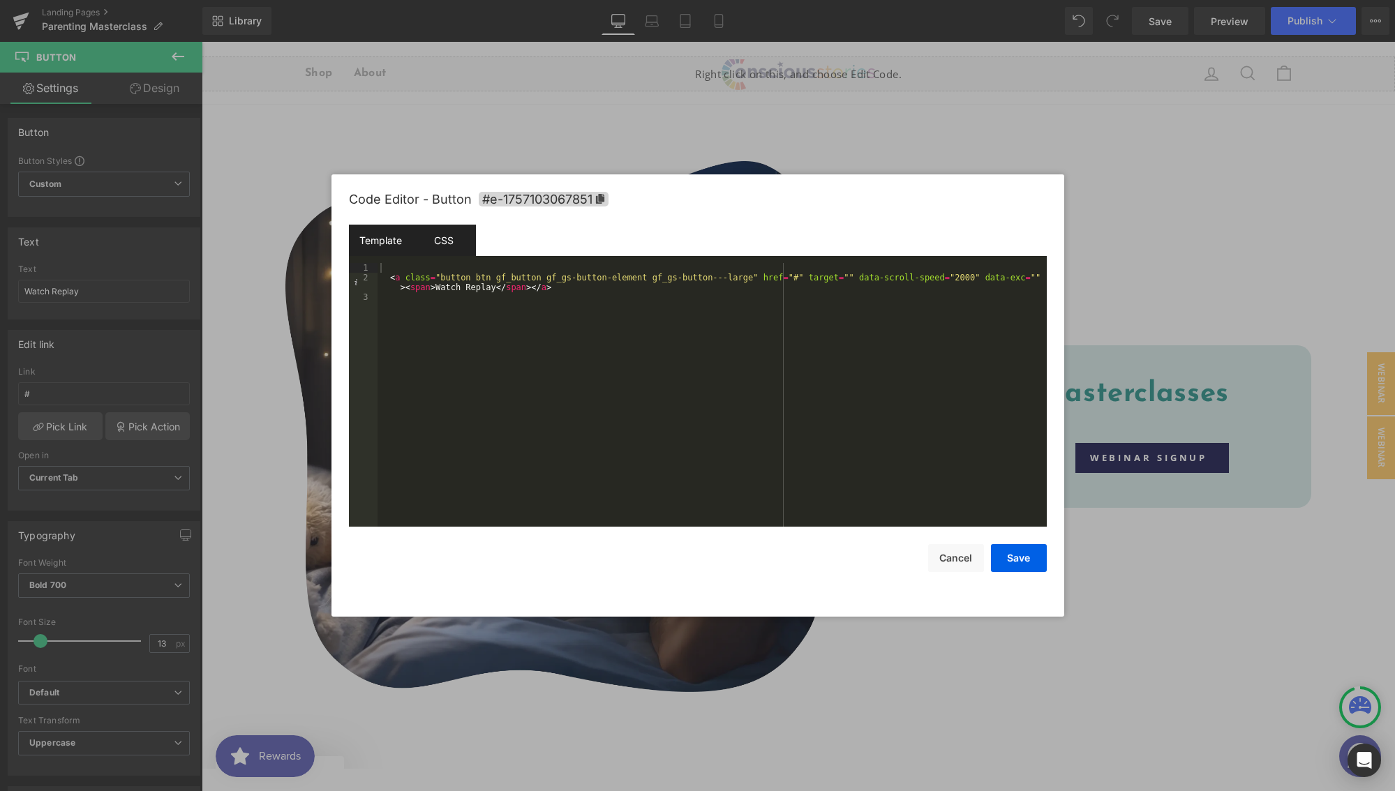
click at [461, 245] on div "CSS" at bounding box center [443, 240] width 63 height 31
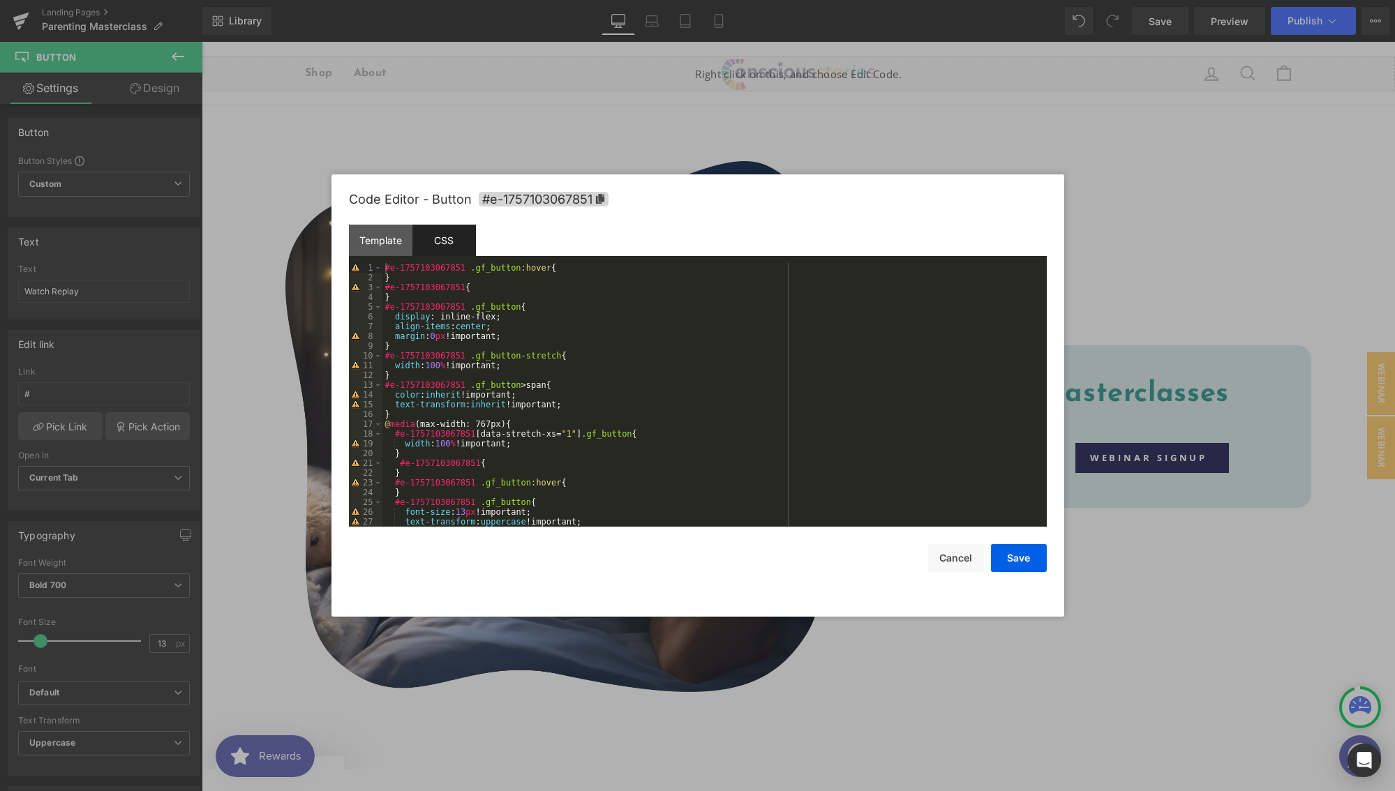
click at [532, 339] on div "#e-1757103067851 .gf_button :hover { } #e-1757103067851 { } #e-1757103067851 .g…" at bounding box center [711, 404] width 659 height 283
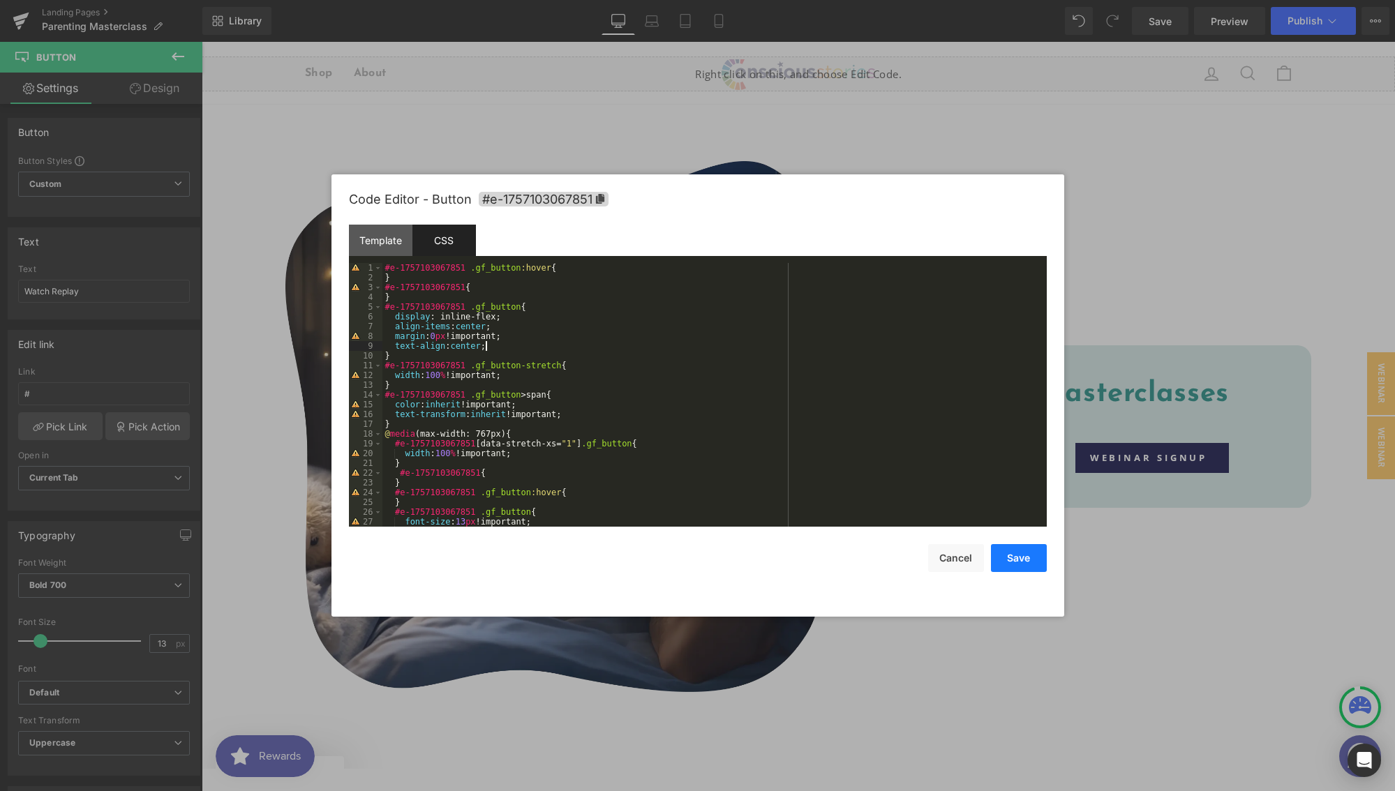
click at [1022, 557] on button "Save" at bounding box center [1019, 558] width 56 height 28
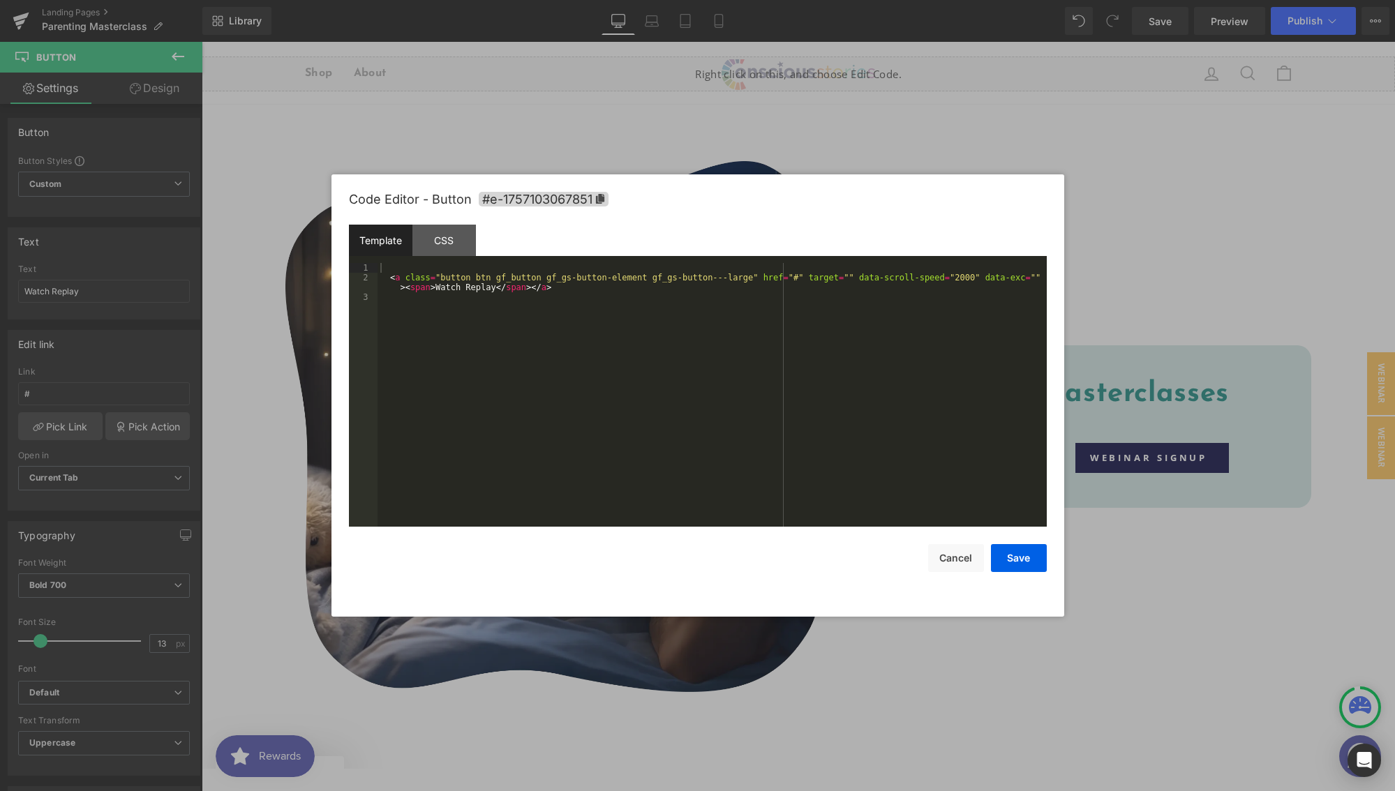
click at [945, 0] on div "Button You are previewing how the will restyle your page. You can not edit Elem…" at bounding box center [697, 0] width 1395 height 0
click at [458, 239] on div "CSS" at bounding box center [443, 240] width 63 height 31
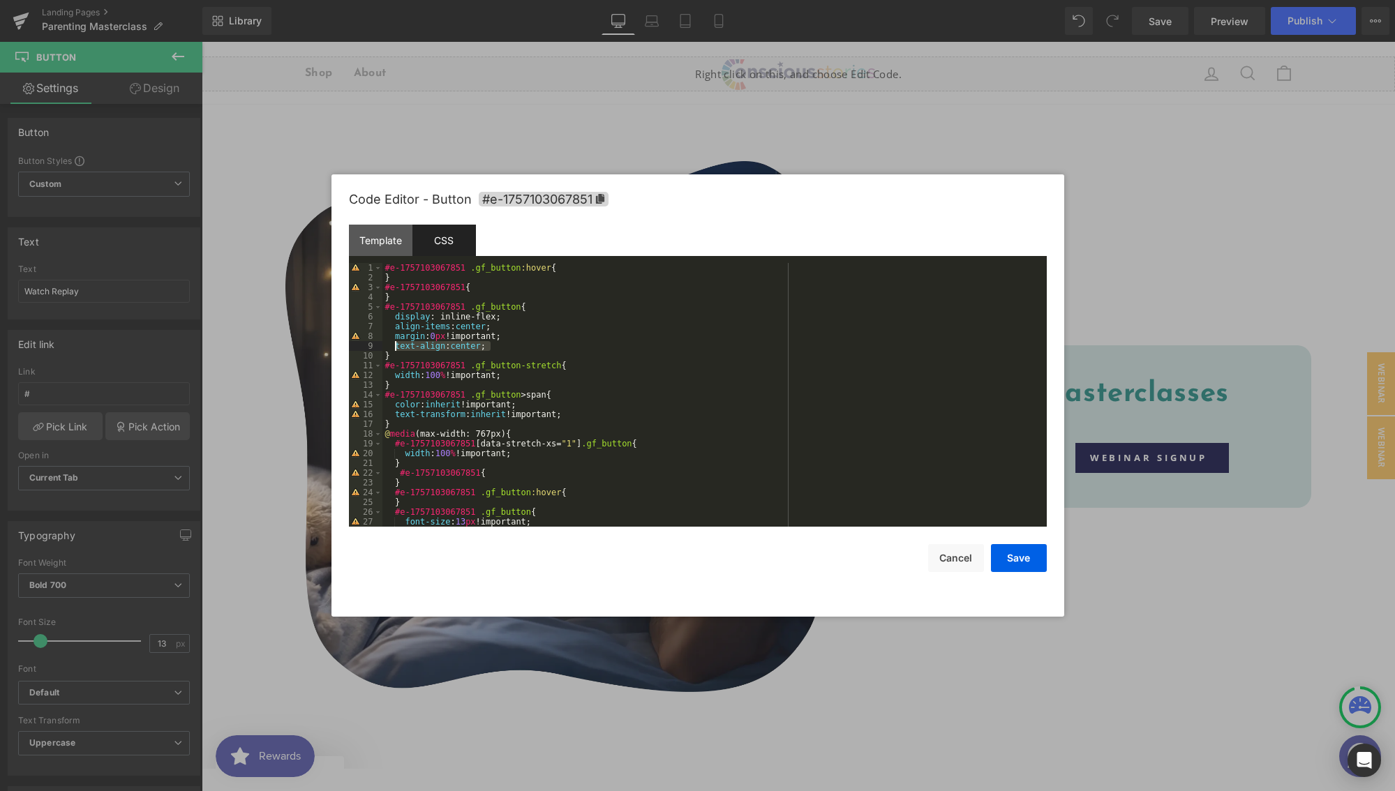
drag, startPoint x: 492, startPoint y: 347, endPoint x: 395, endPoint y: 343, distance: 97.1
click at [395, 343] on div "#e-1757103067851 .gf_button :hover { } #e-1757103067851 { } #e-1757103067851 .g…" at bounding box center [711, 404] width 659 height 283
click at [1030, 553] on button "Save" at bounding box center [1019, 558] width 56 height 28
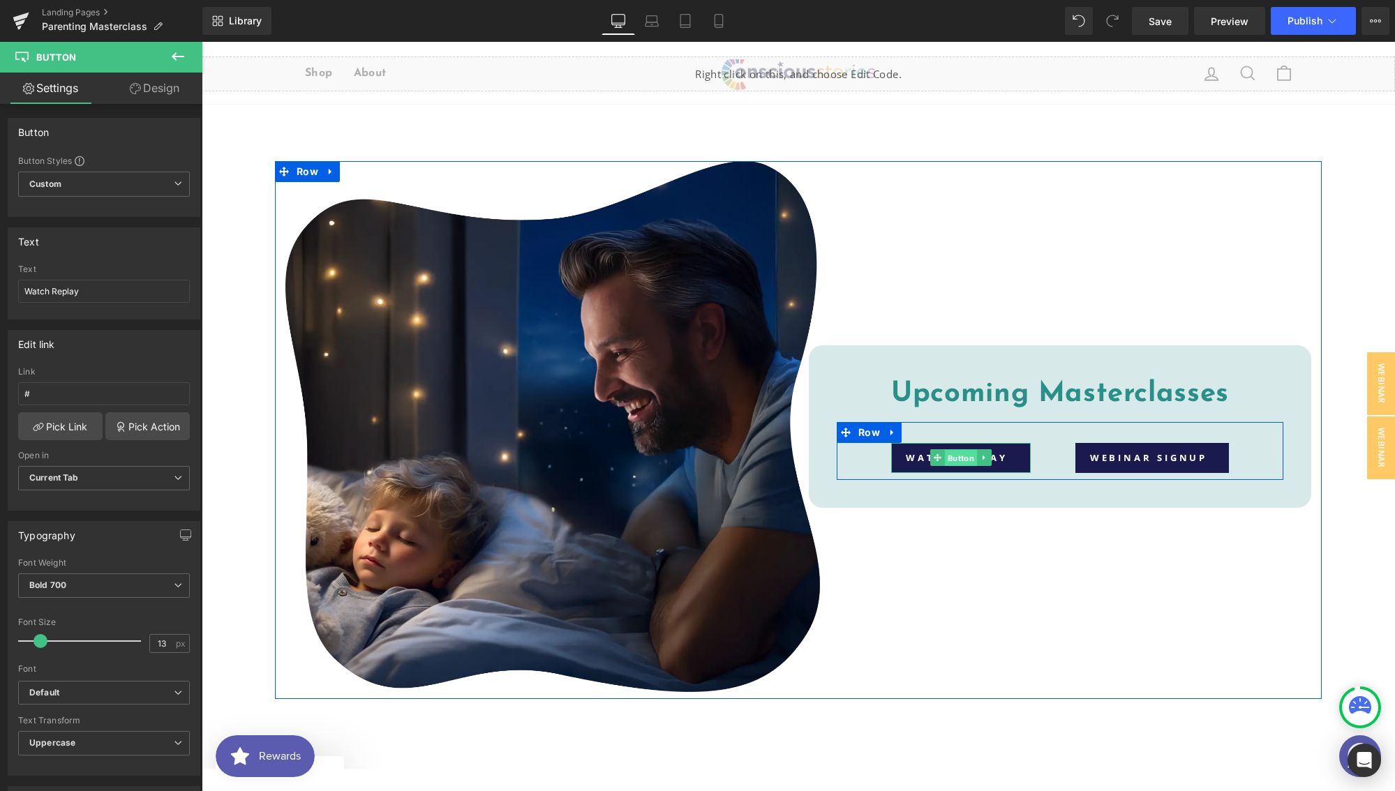
click at [961, 460] on span "Button" at bounding box center [961, 458] width 32 height 17
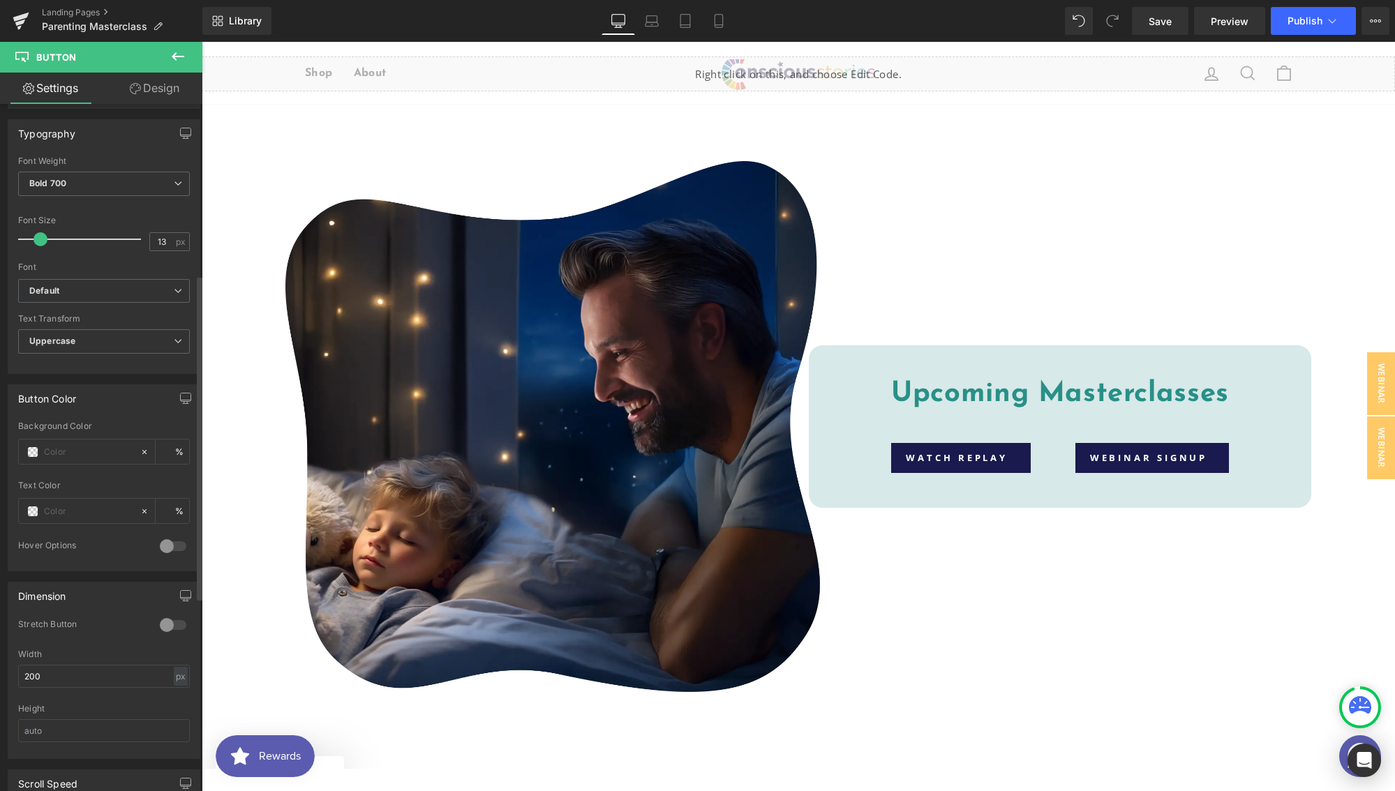
scroll to position [449, 0]
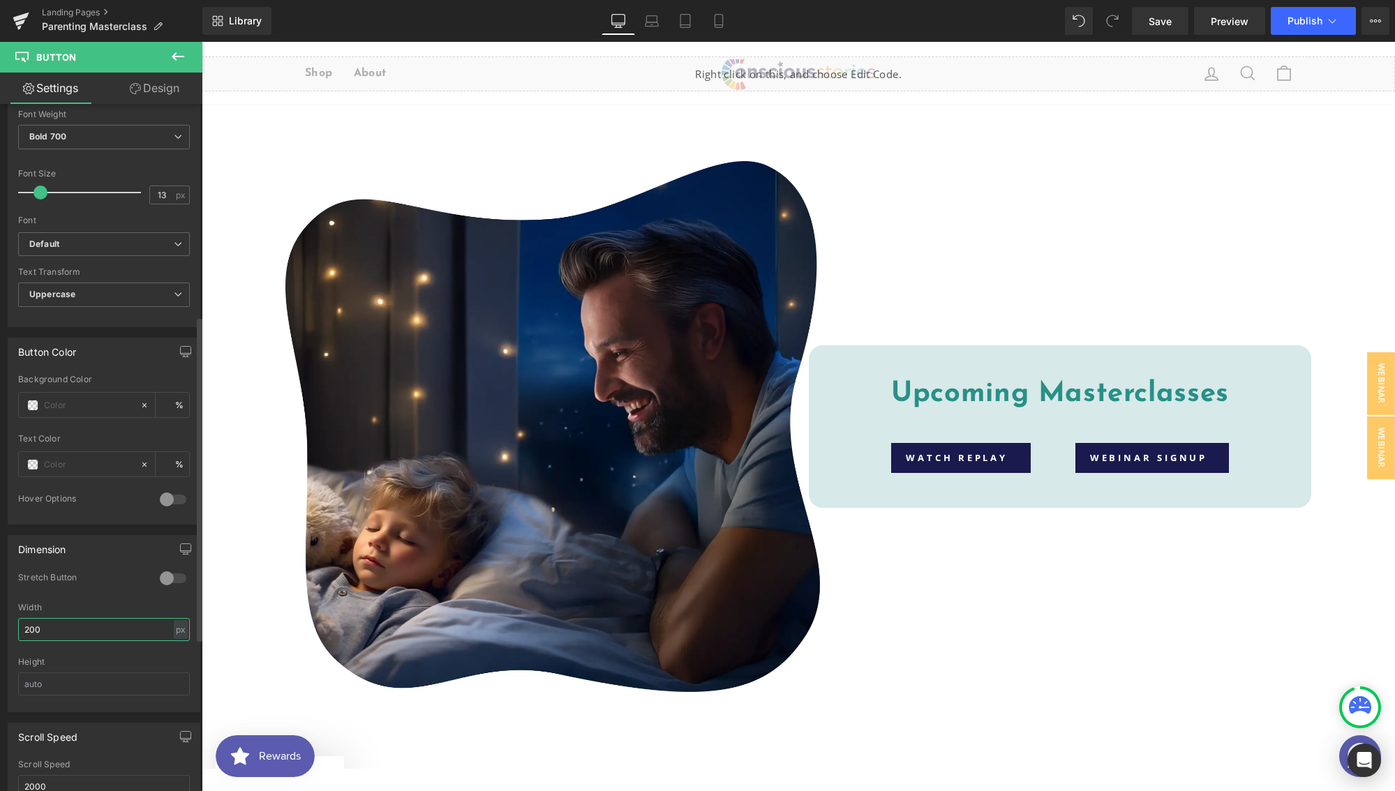
click at [63, 636] on input "200" at bounding box center [104, 629] width 172 height 23
type input "2"
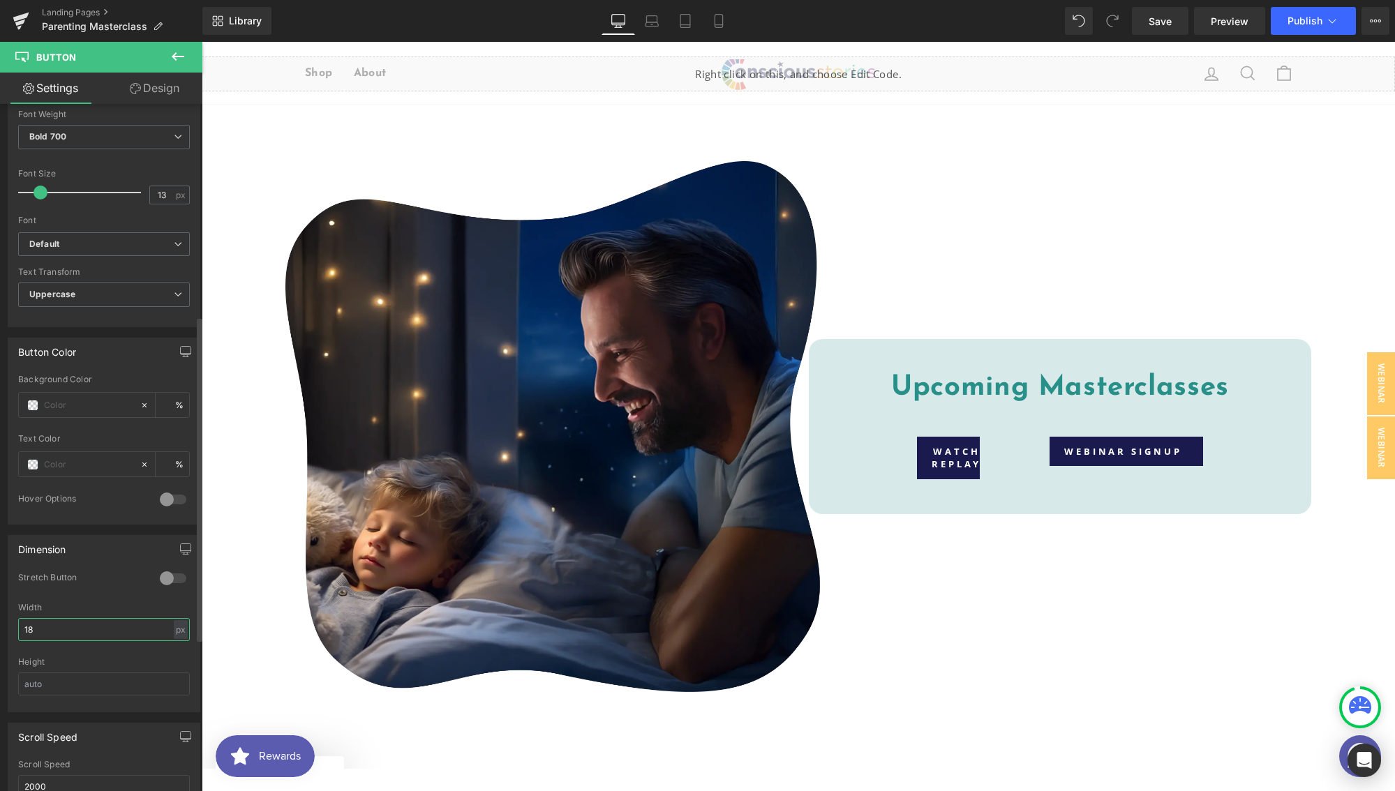
type input "188"
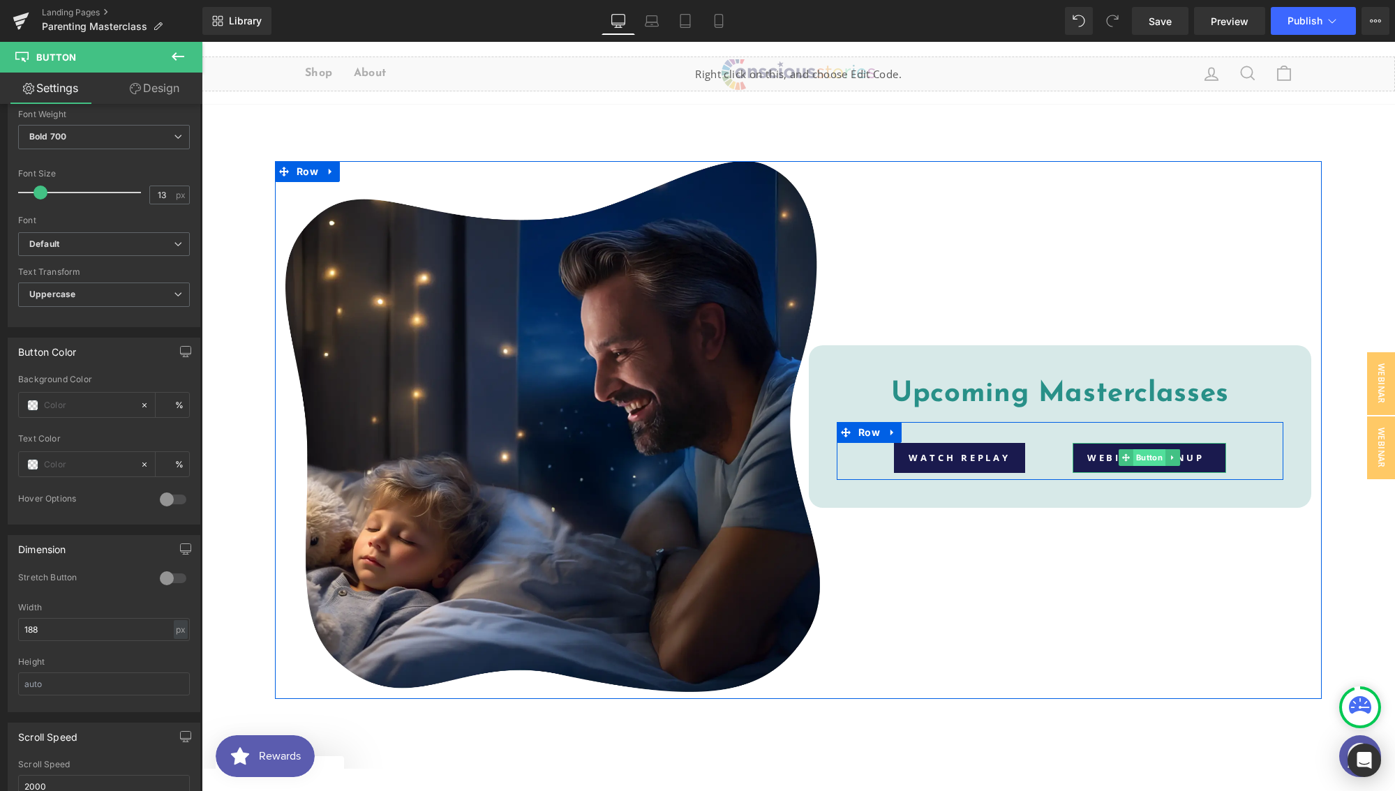
click at [1150, 457] on span "Button" at bounding box center [1149, 457] width 32 height 17
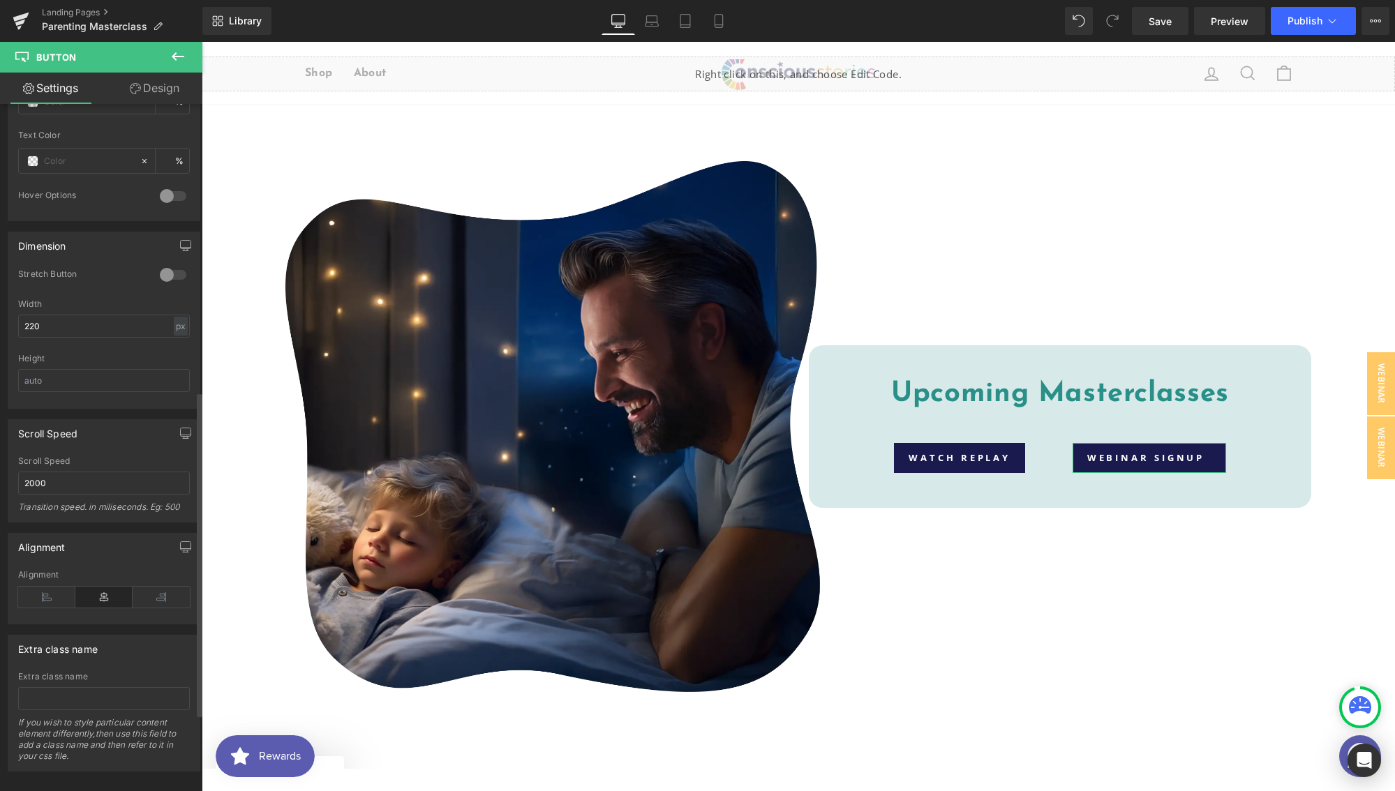
scroll to position [772, 0]
drag, startPoint x: 48, startPoint y: 308, endPoint x: 30, endPoint y: 307, distance: 18.2
click at [30, 307] on input "220" at bounding box center [104, 317] width 172 height 23
type input "211"
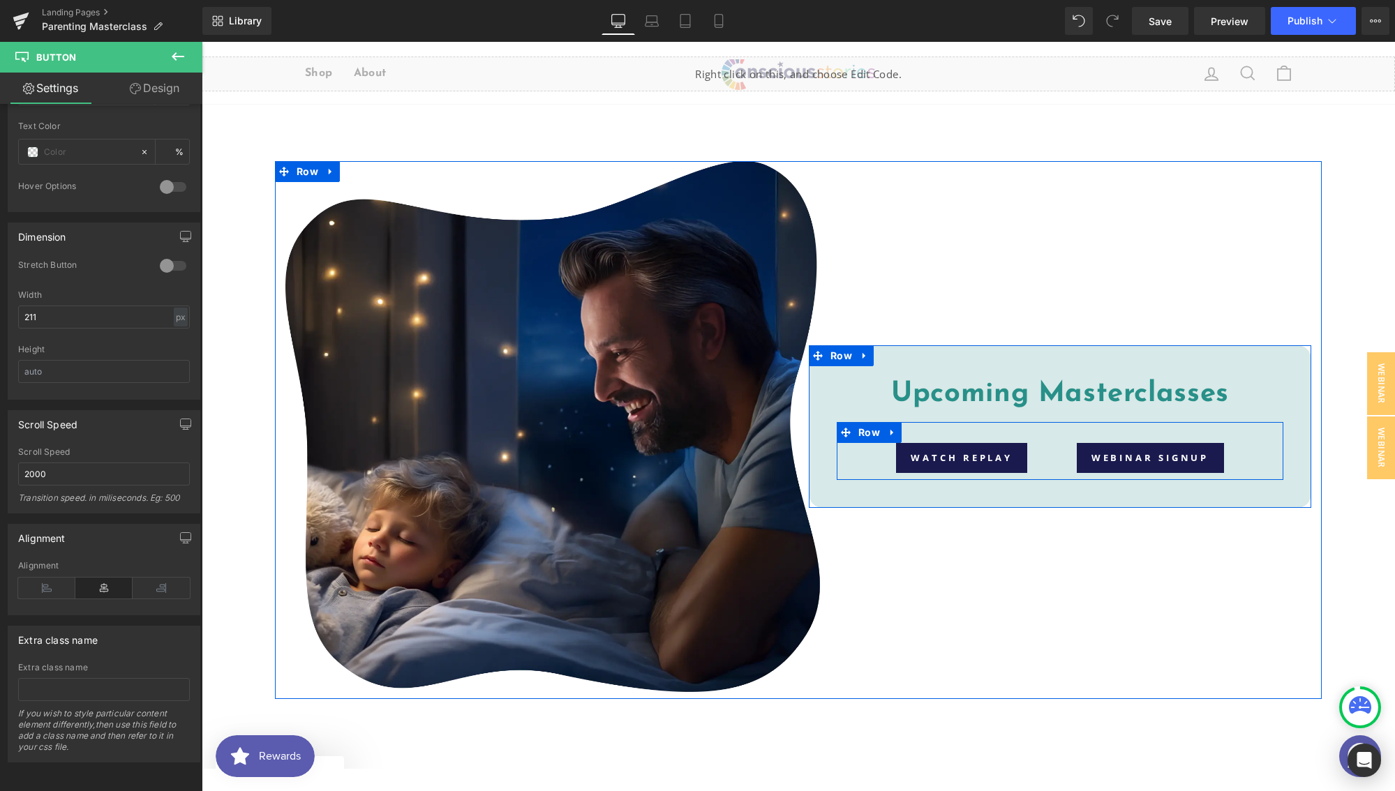
click at [1034, 455] on div "Watch Replay Button Webinar Signup Button" at bounding box center [1059, 457] width 446 height 29
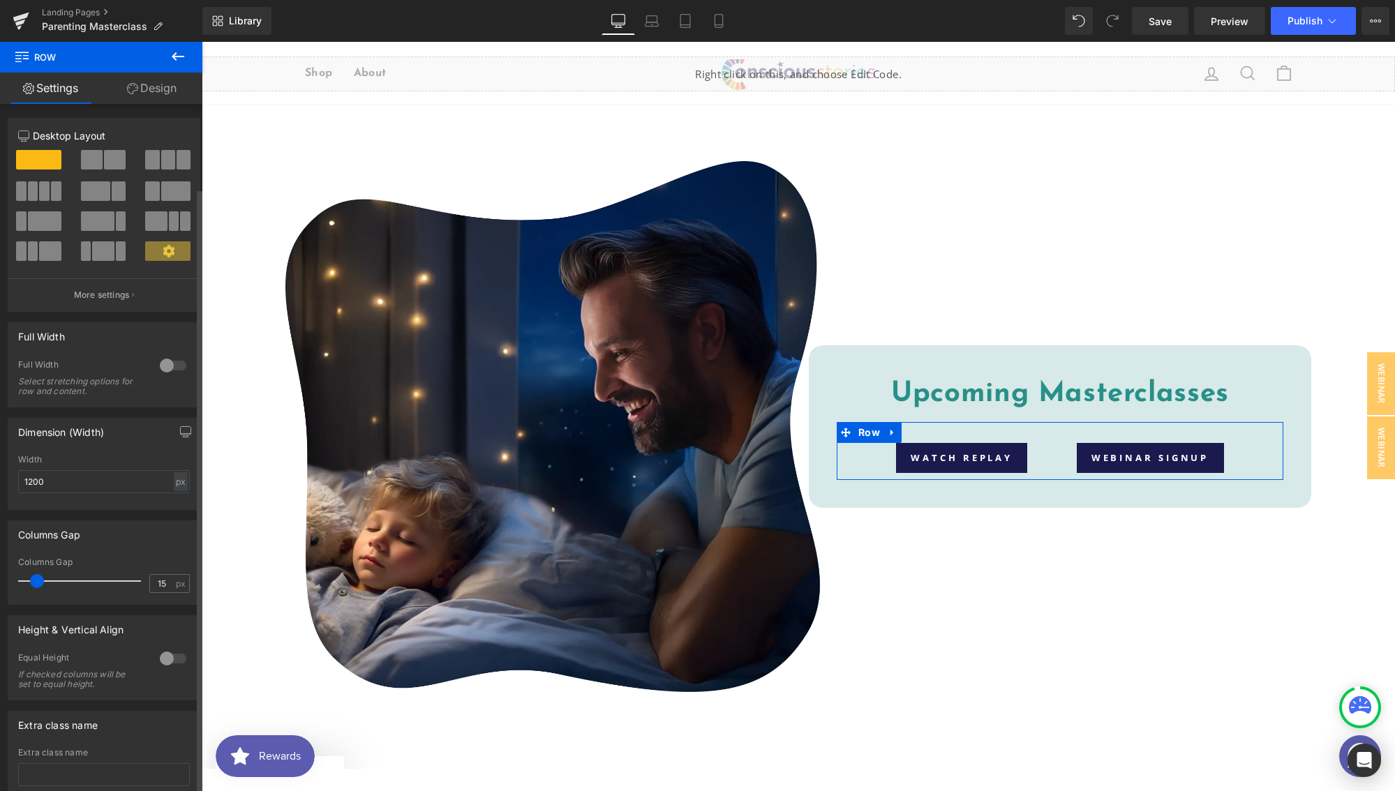
scroll to position [96, 0]
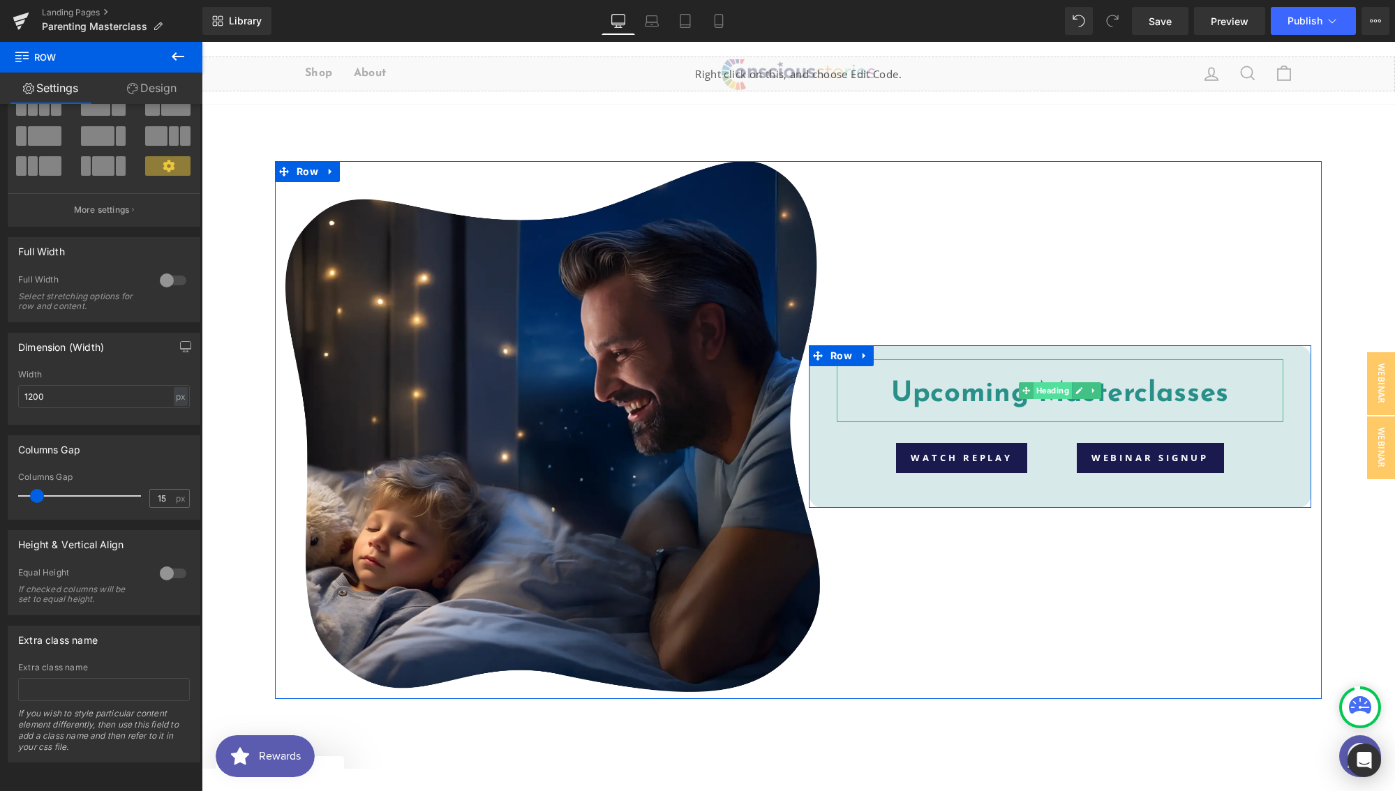
click at [1051, 396] on span "Heading" at bounding box center [1052, 390] width 38 height 17
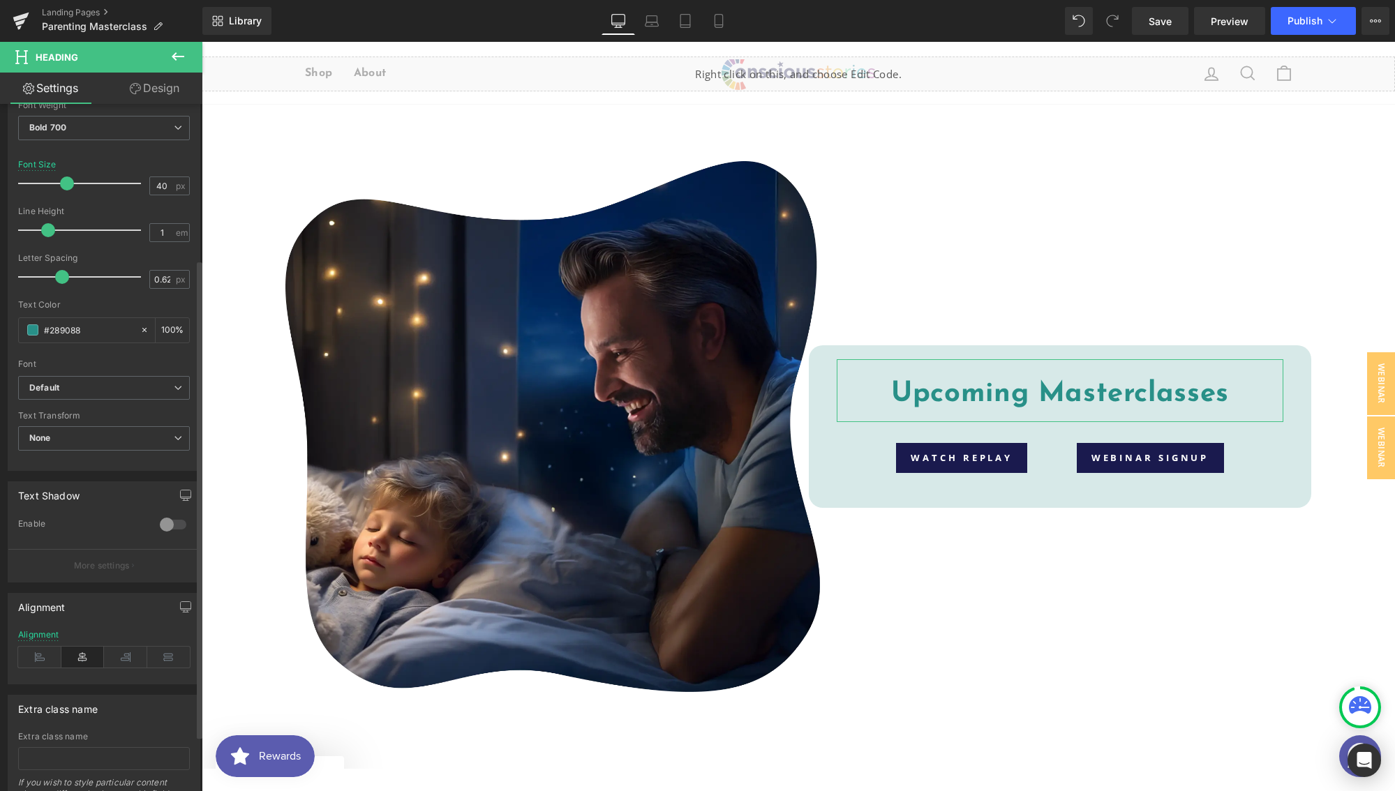
scroll to position [303, 0]
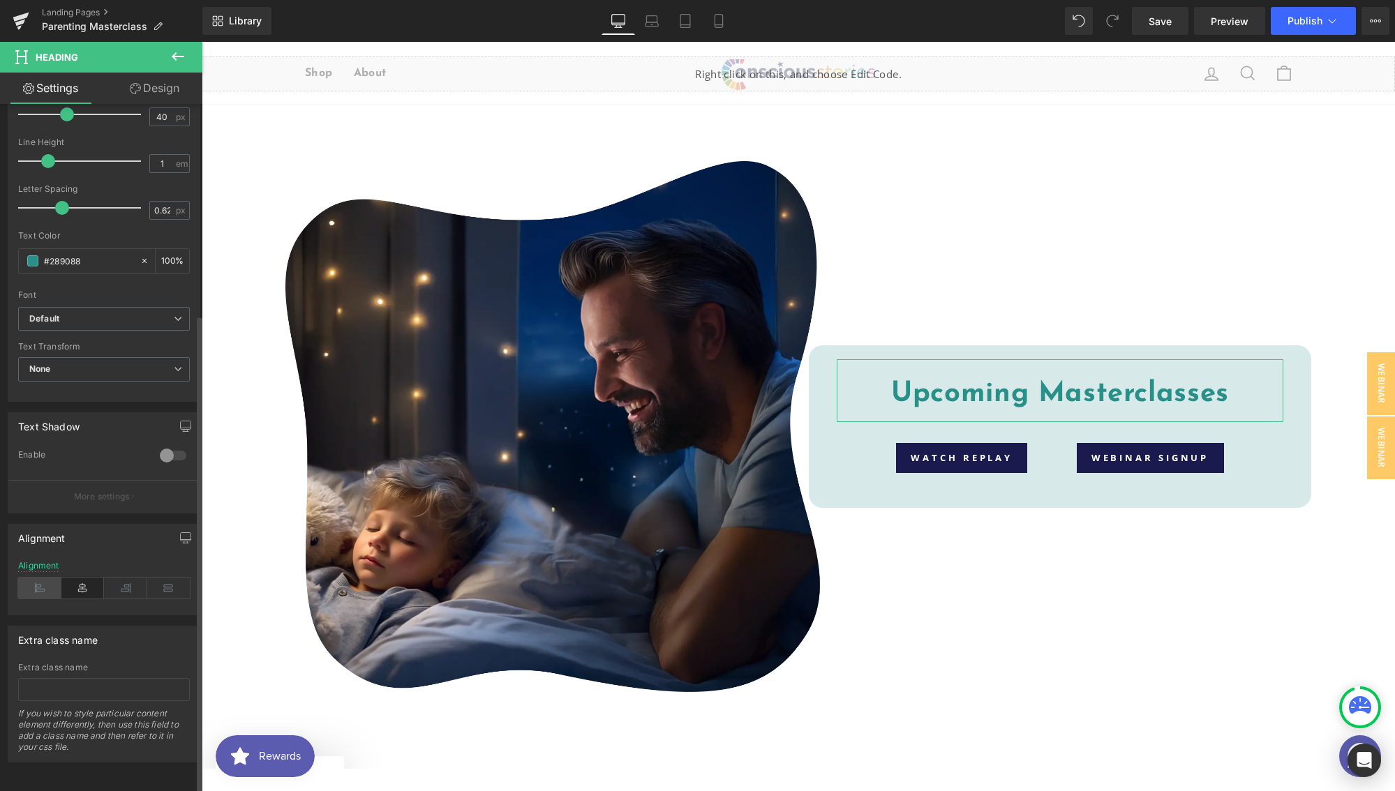
click at [49, 578] on icon at bounding box center [39, 588] width 43 height 21
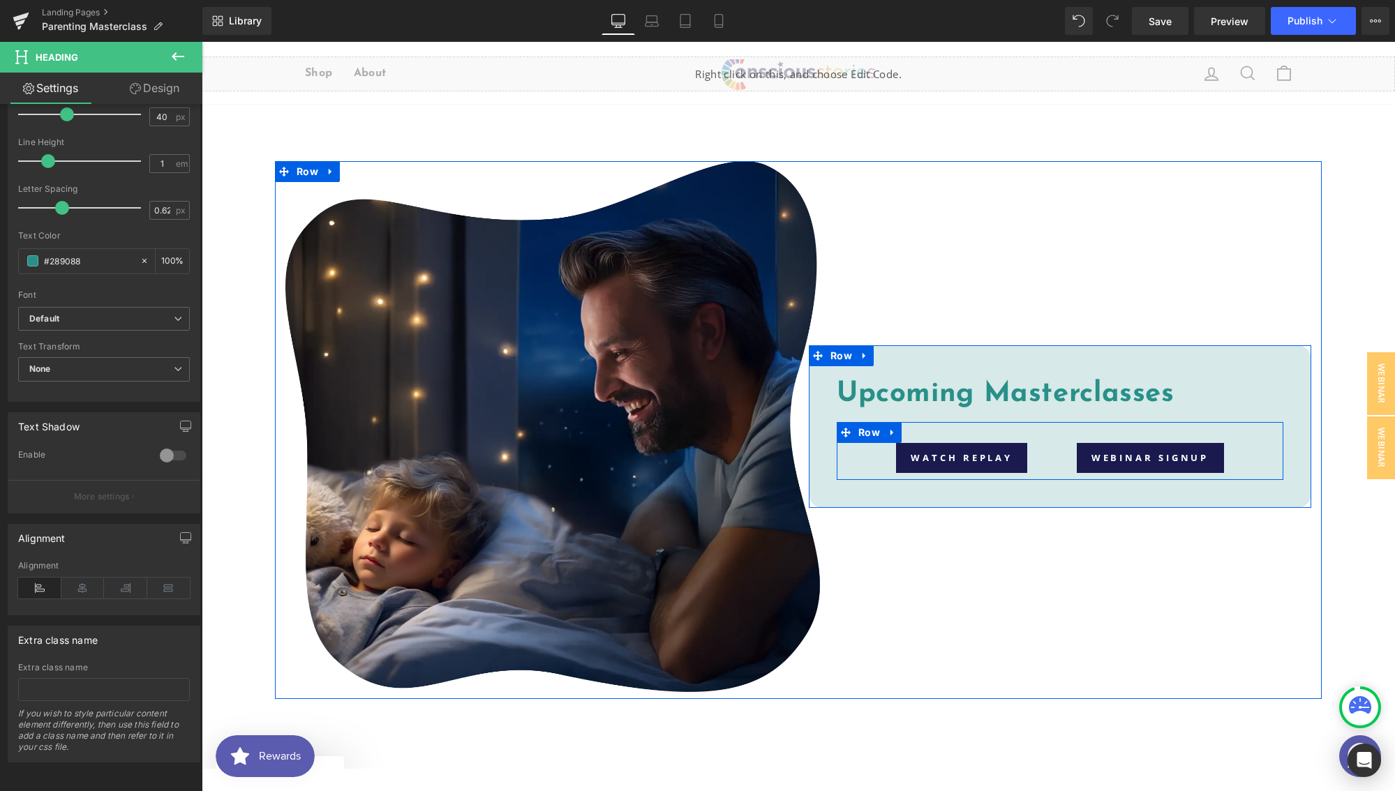
click at [1030, 456] on div "Watch Replay Button Webinar Signup Button" at bounding box center [1059, 457] width 446 height 29
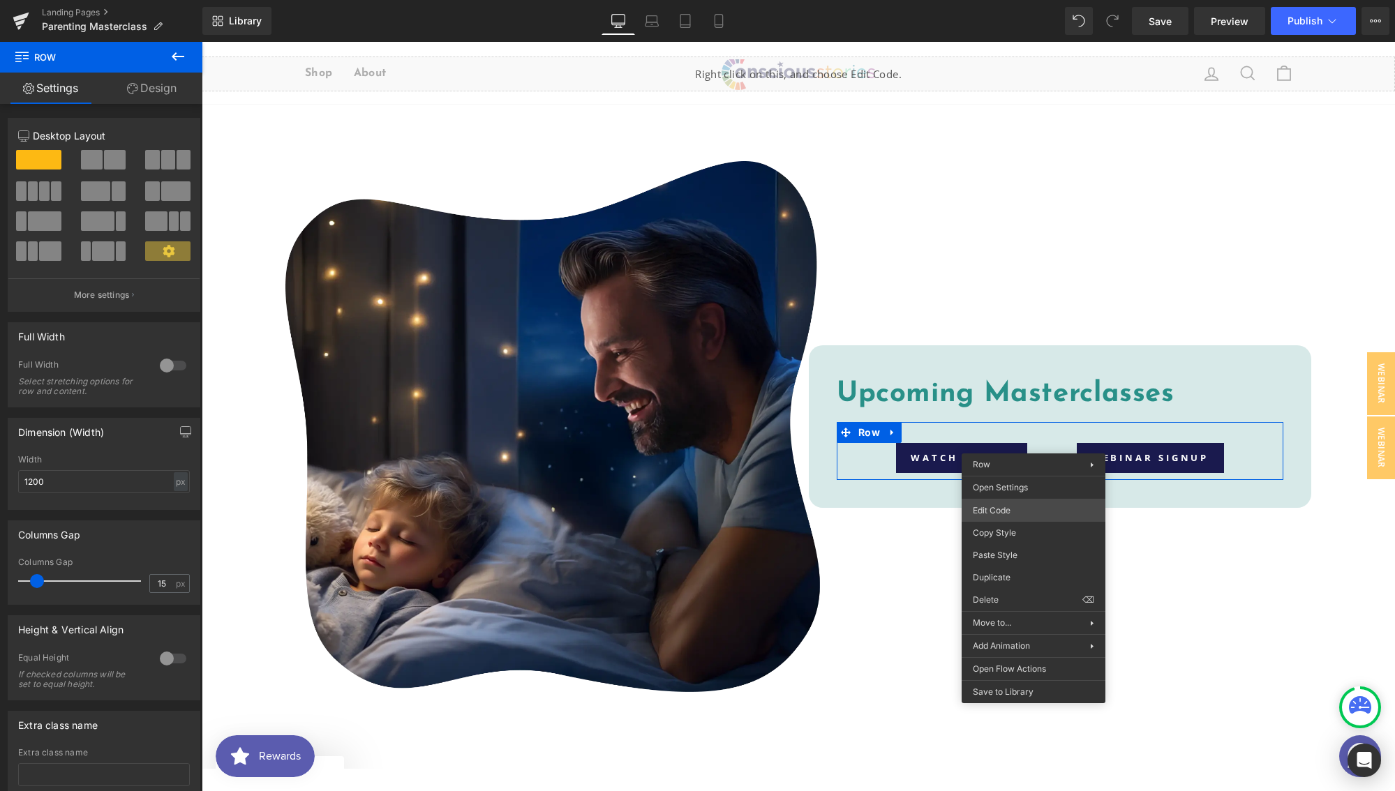
click at [1005, 0] on div "Heading You are previewing how the will restyle your page. You can not edit Ele…" at bounding box center [697, 0] width 1395 height 0
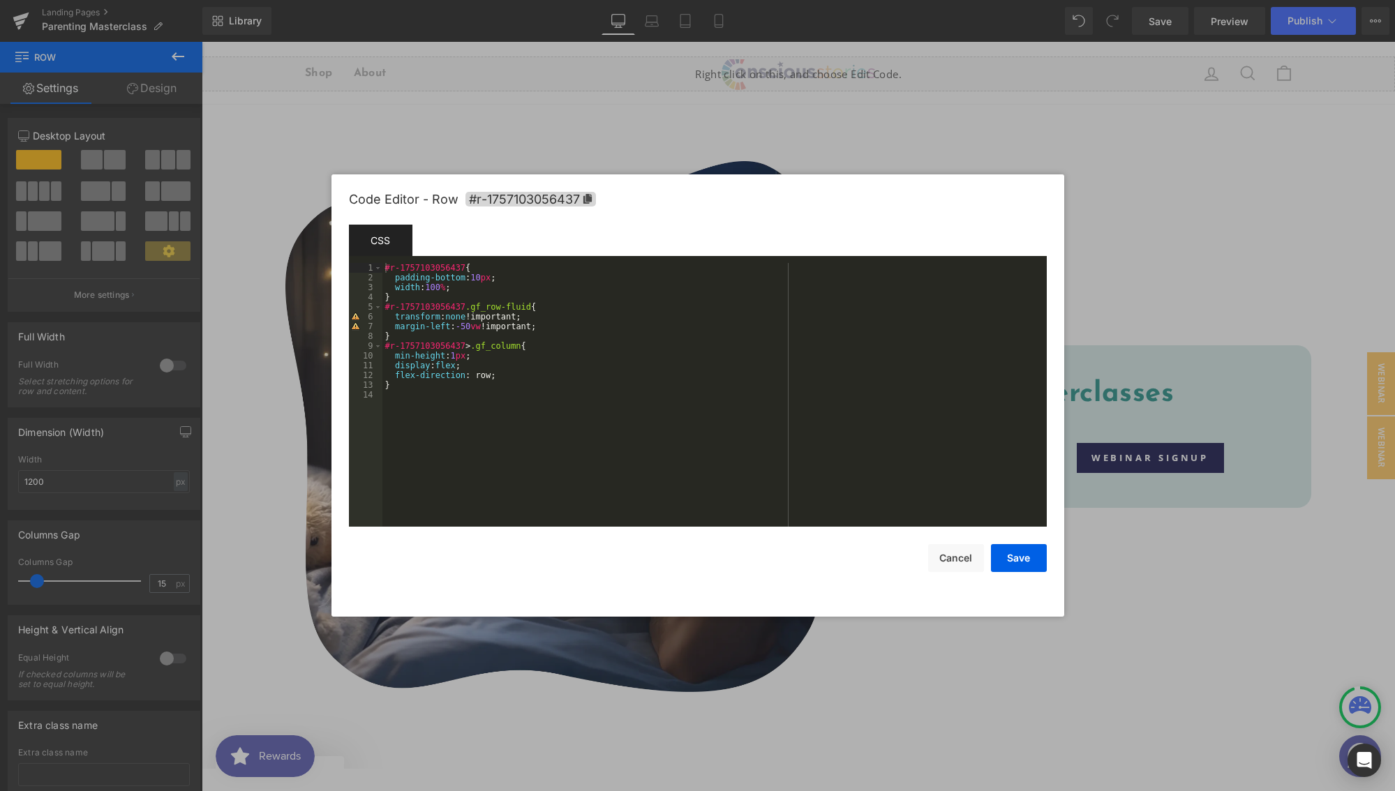
click at [511, 377] on div "#r-1757103056437 { padding-bottom : 10 px ; width : 100 % ; } #r-1757103056437 …" at bounding box center [714, 404] width 664 height 283
click at [1033, 564] on button "Save" at bounding box center [1019, 558] width 56 height 28
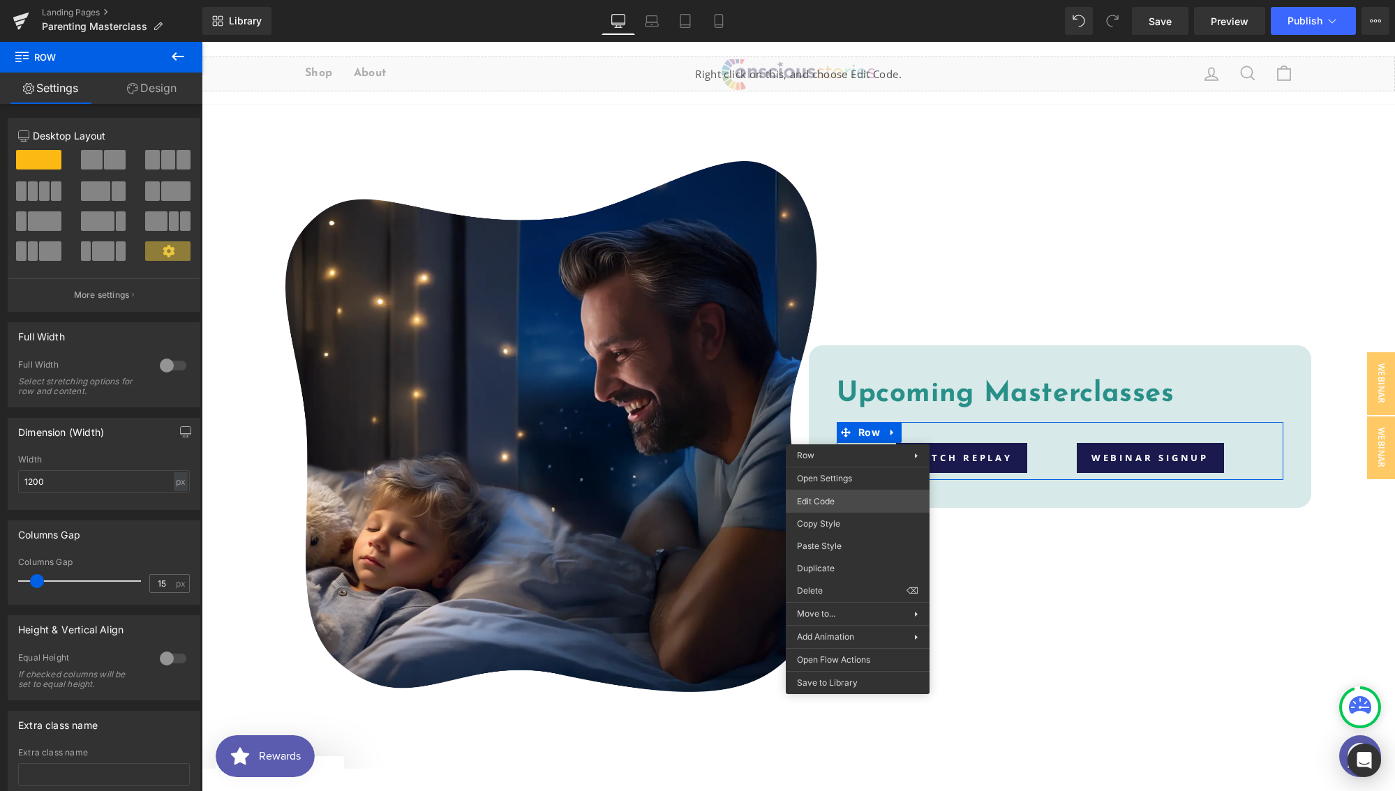
click at [839, 0] on div "Heading You are previewing how the will restyle your page. You can not edit Ele…" at bounding box center [697, 0] width 1395 height 0
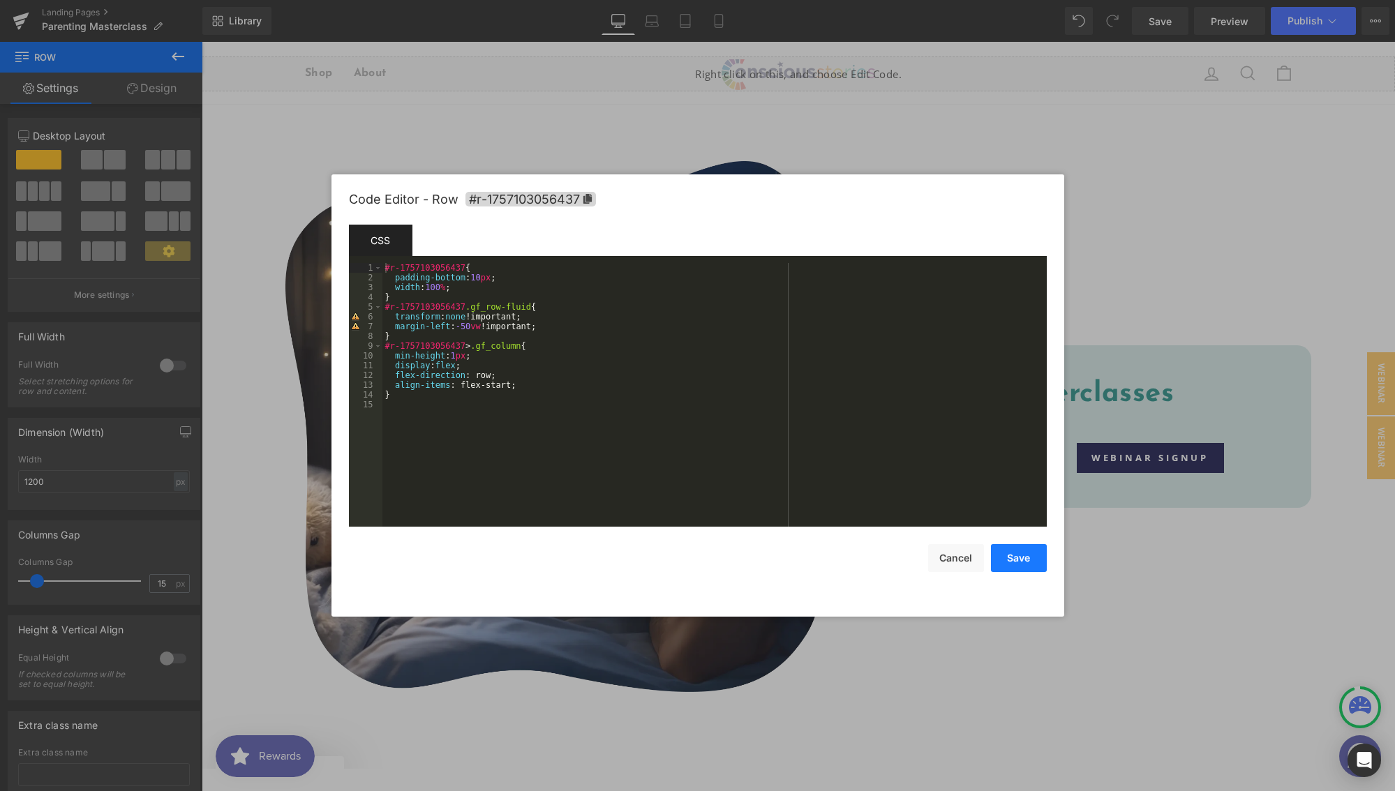
drag, startPoint x: 1023, startPoint y: 560, endPoint x: 1017, endPoint y: 554, distance: 8.4
click at [1023, 560] on button "Save" at bounding box center [1019, 558] width 56 height 28
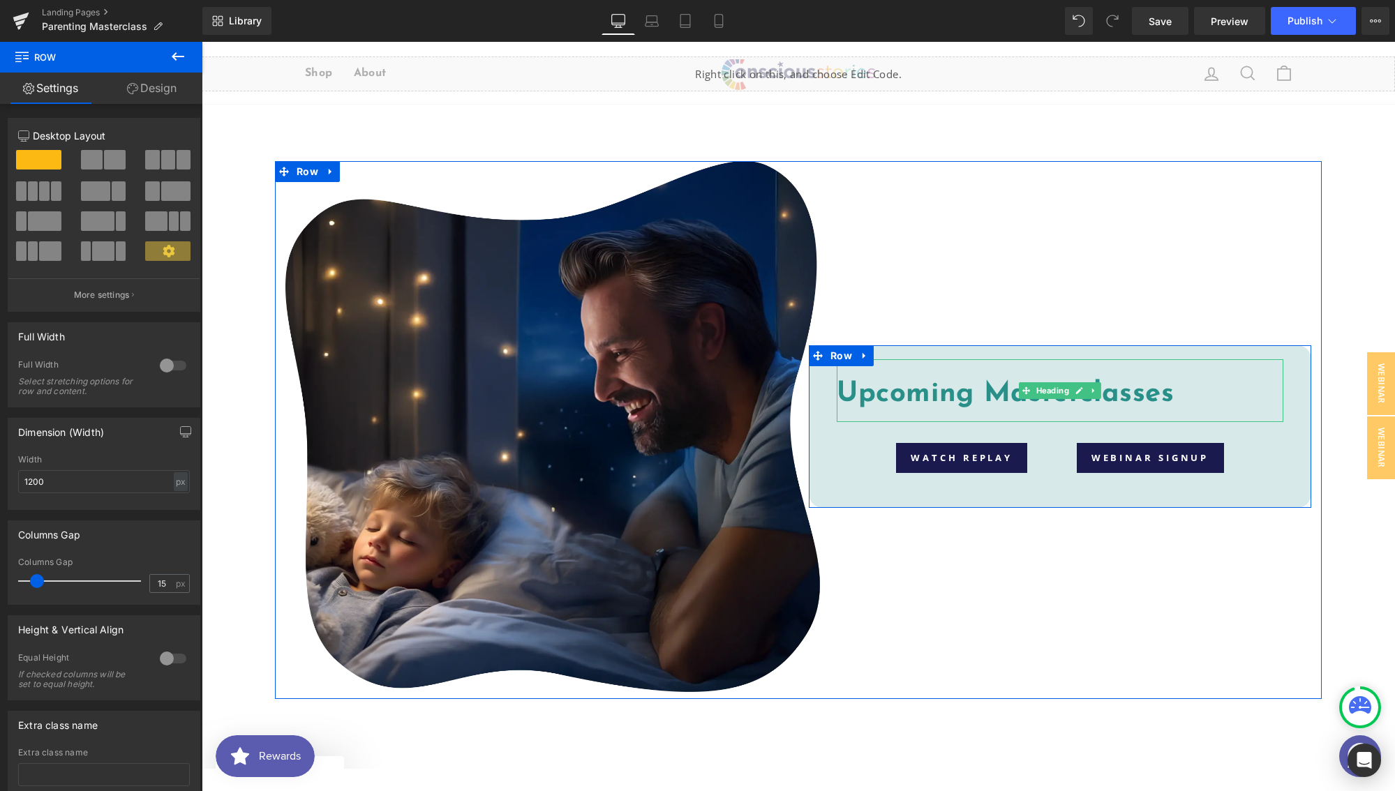
click at [1086, 378] on div "Upcoming Masterclasses" at bounding box center [1059, 390] width 446 height 63
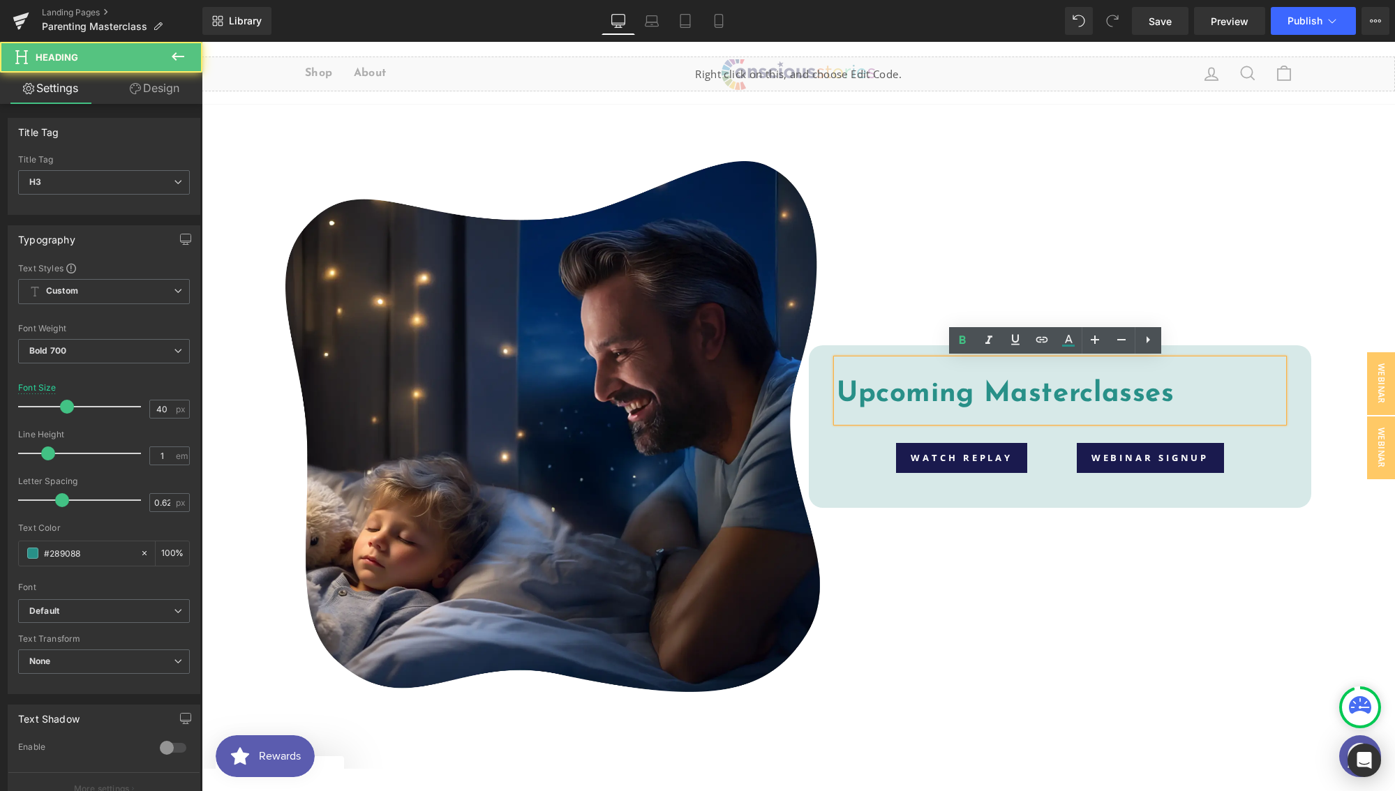
click at [1011, 396] on h3 "Upcoming Masterclasses" at bounding box center [1059, 394] width 446 height 28
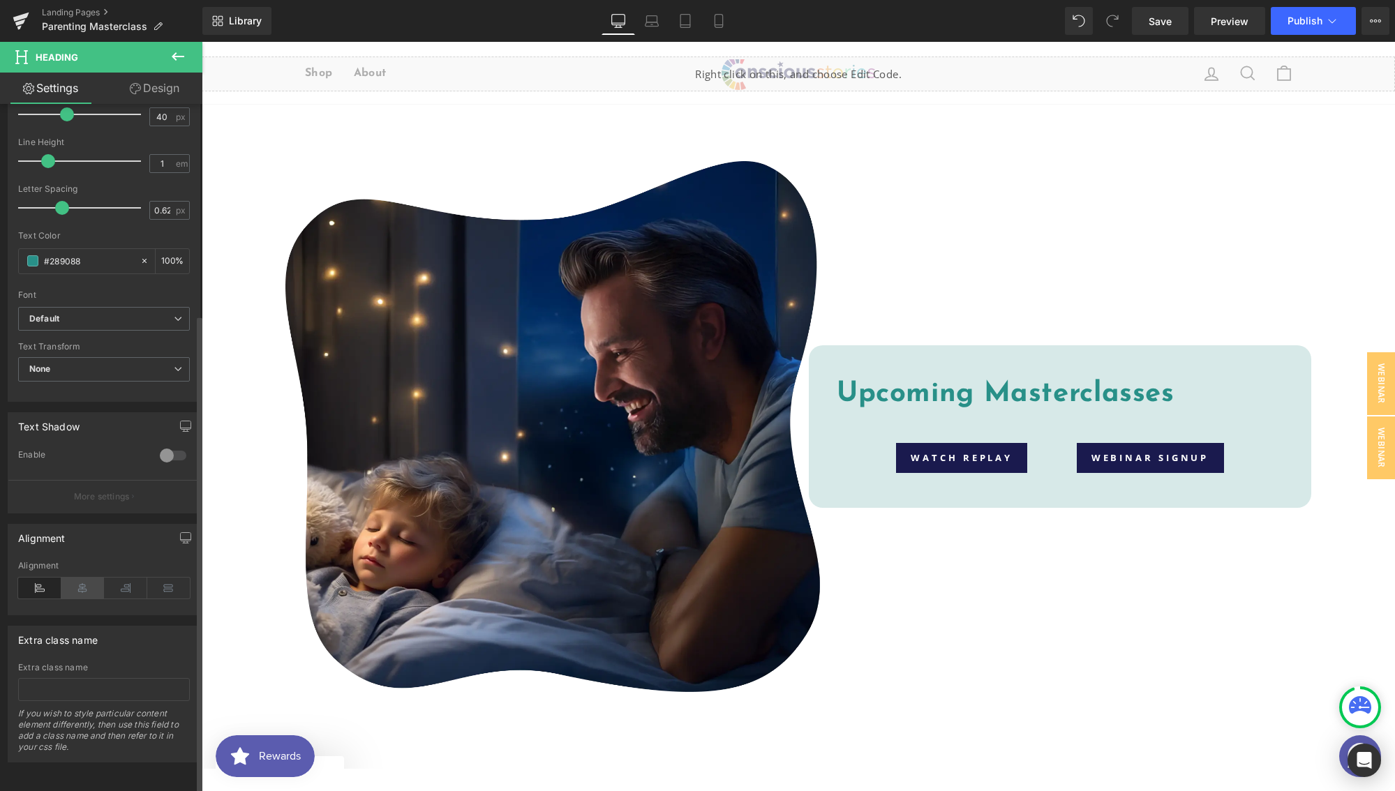
click at [84, 578] on icon at bounding box center [82, 588] width 43 height 21
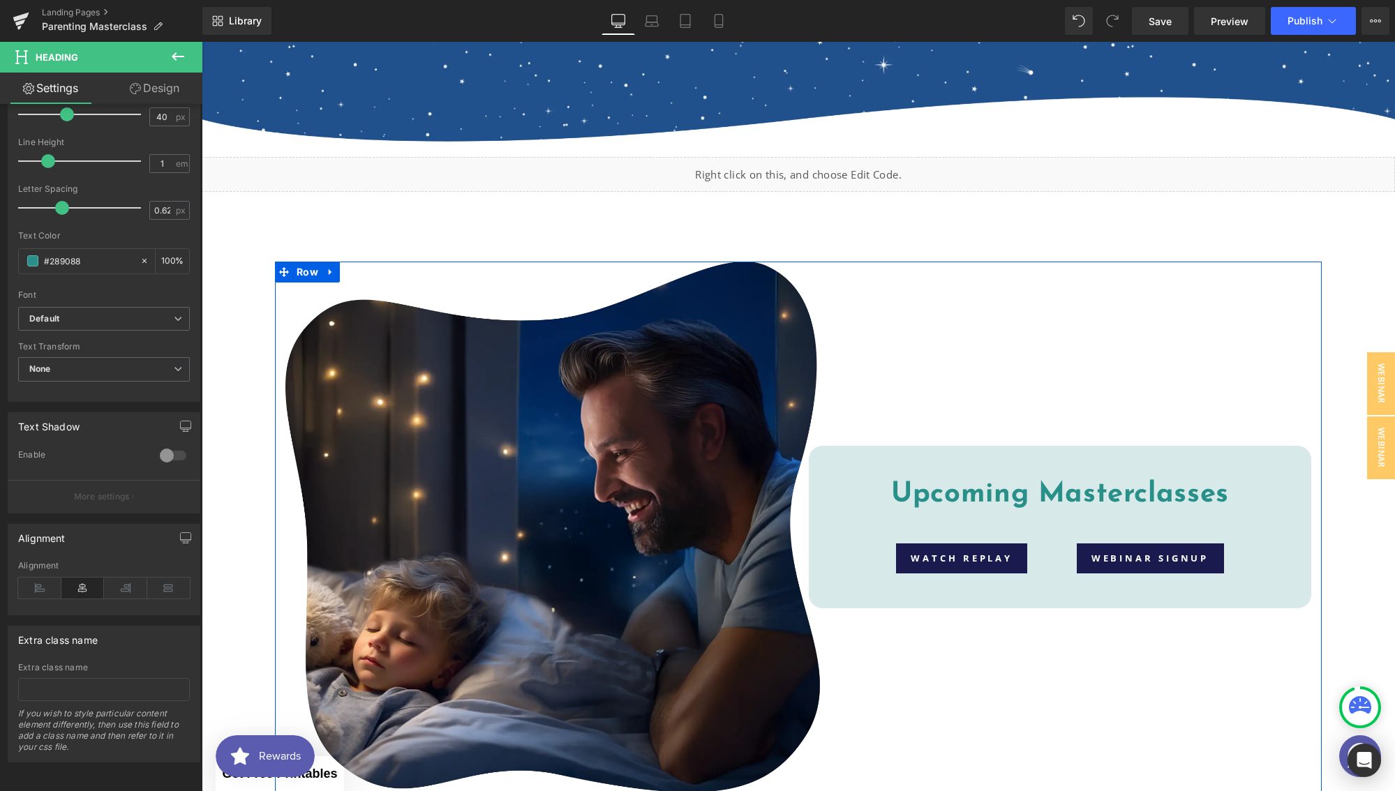
scroll to position [2924, 0]
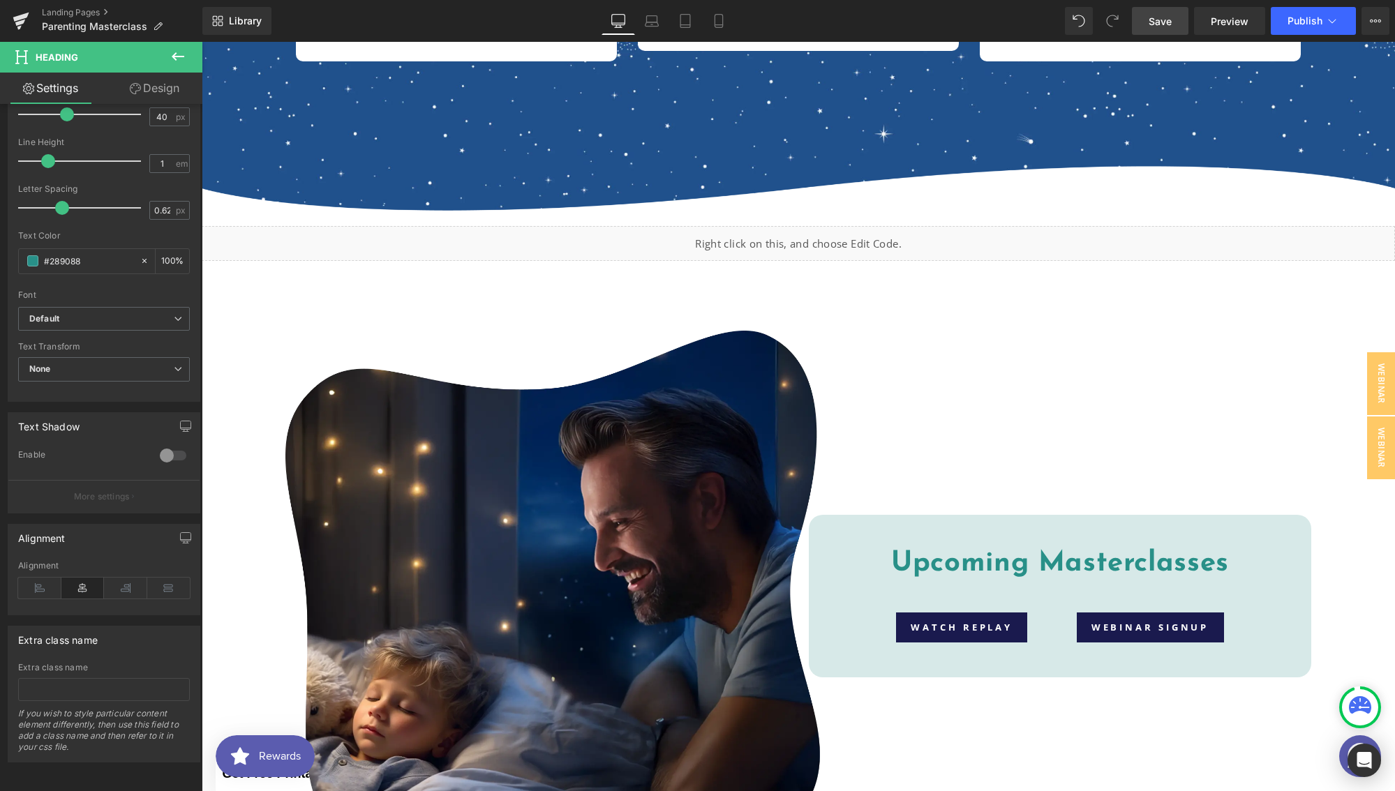
click at [1171, 25] on span "Save" at bounding box center [1159, 21] width 23 height 15
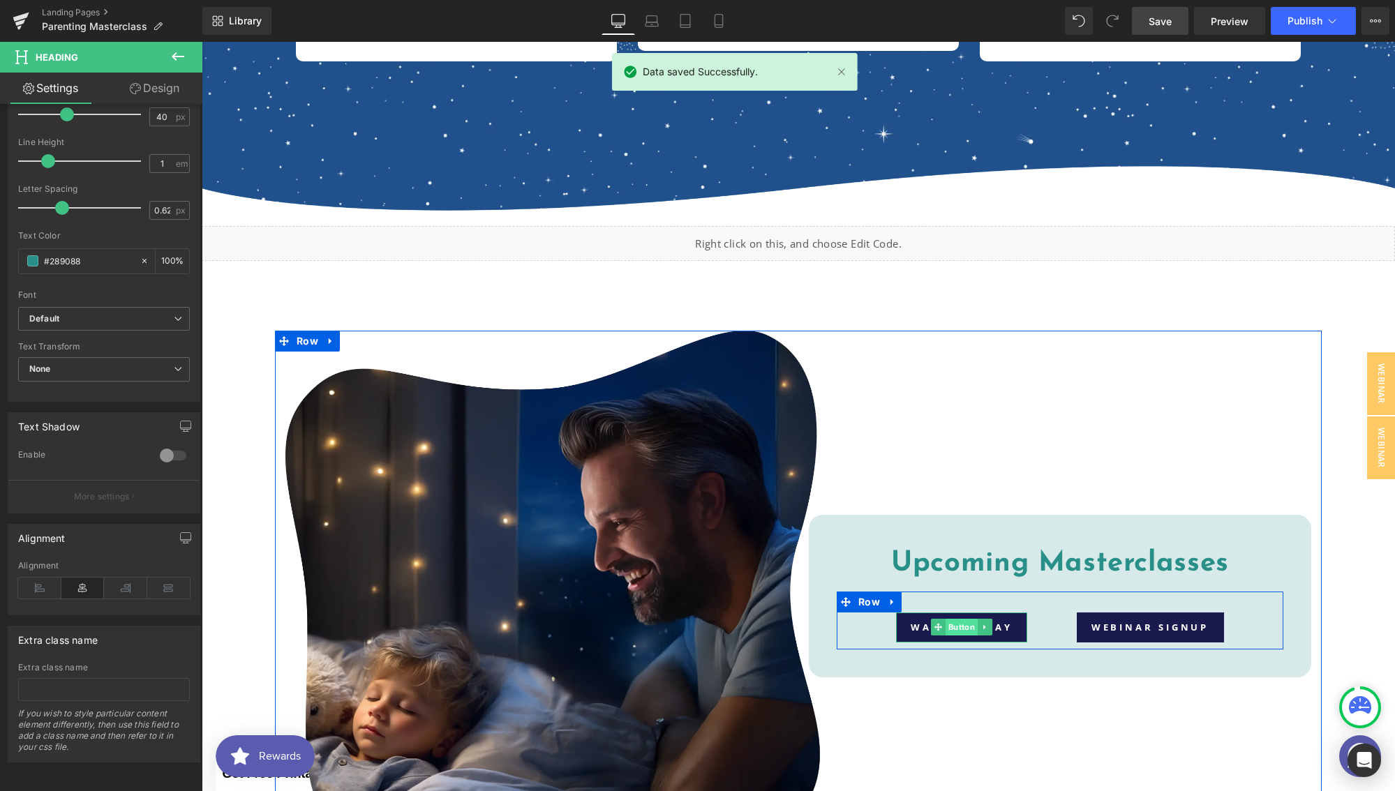
click at [961, 631] on span "Button" at bounding box center [961, 627] width 32 height 17
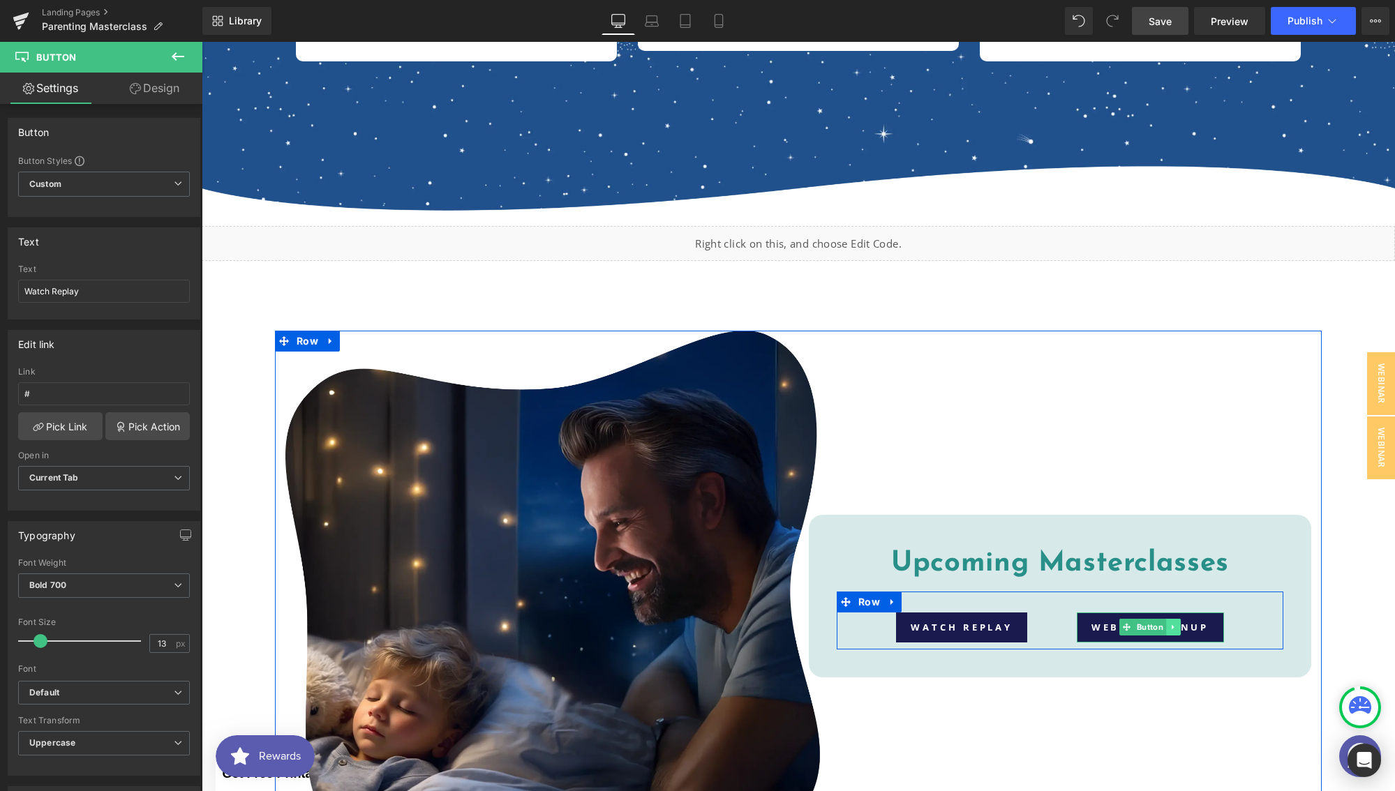
click at [1169, 629] on icon at bounding box center [1173, 627] width 8 height 8
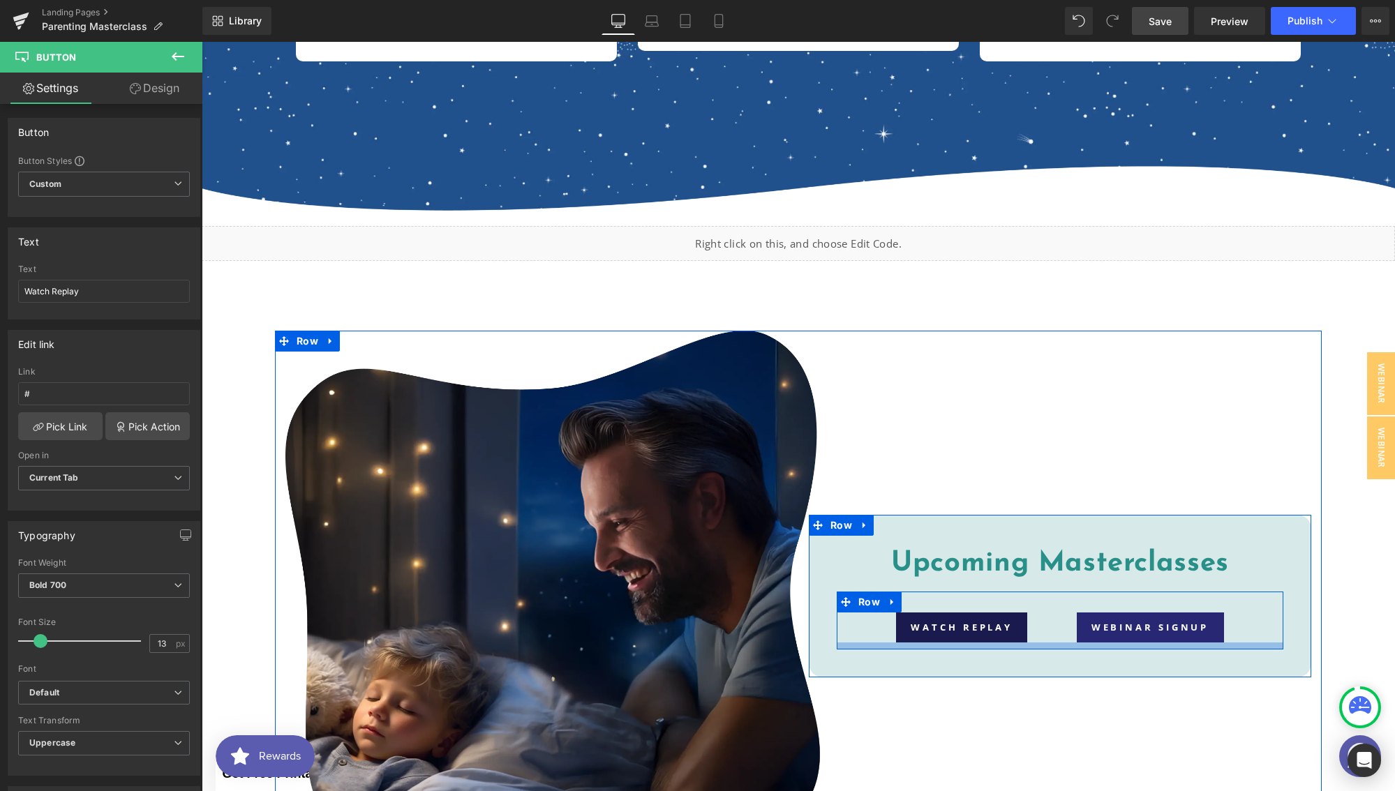
drag, startPoint x: 1115, startPoint y: 646, endPoint x: 1117, endPoint y: 638, distance: 8.0
click at [1115, 646] on div at bounding box center [1059, 646] width 446 height 7
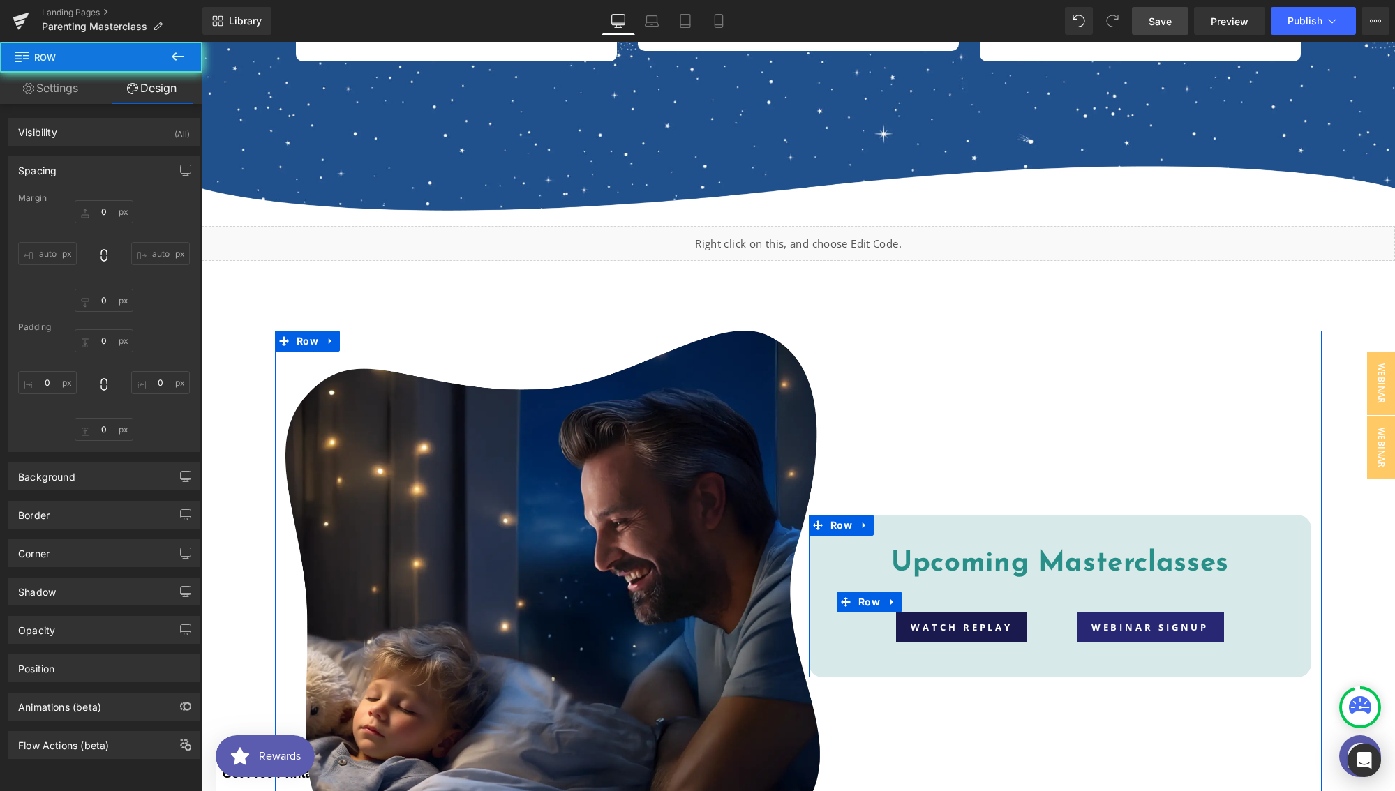
type input "0"
type input "30"
type input "0"
type input "10"
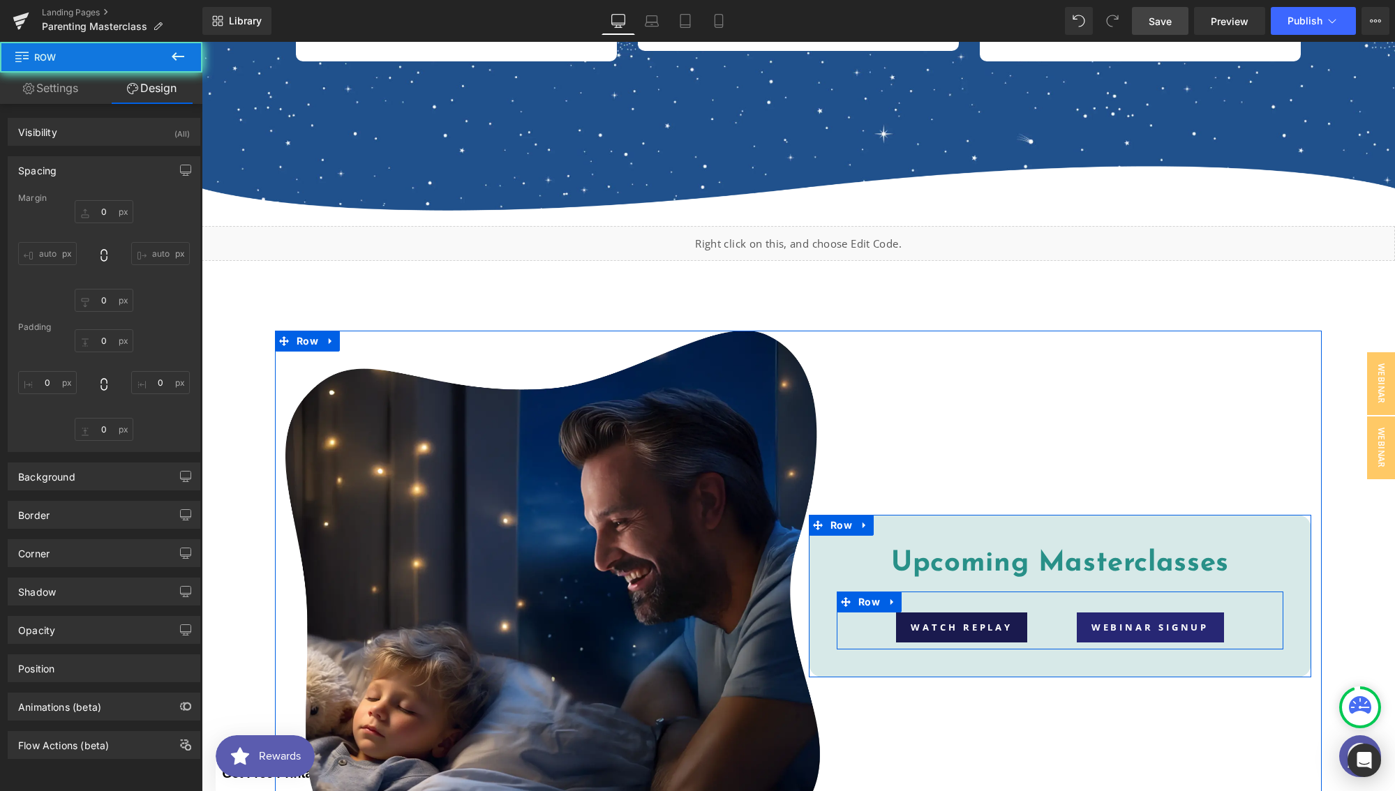
type input "0"
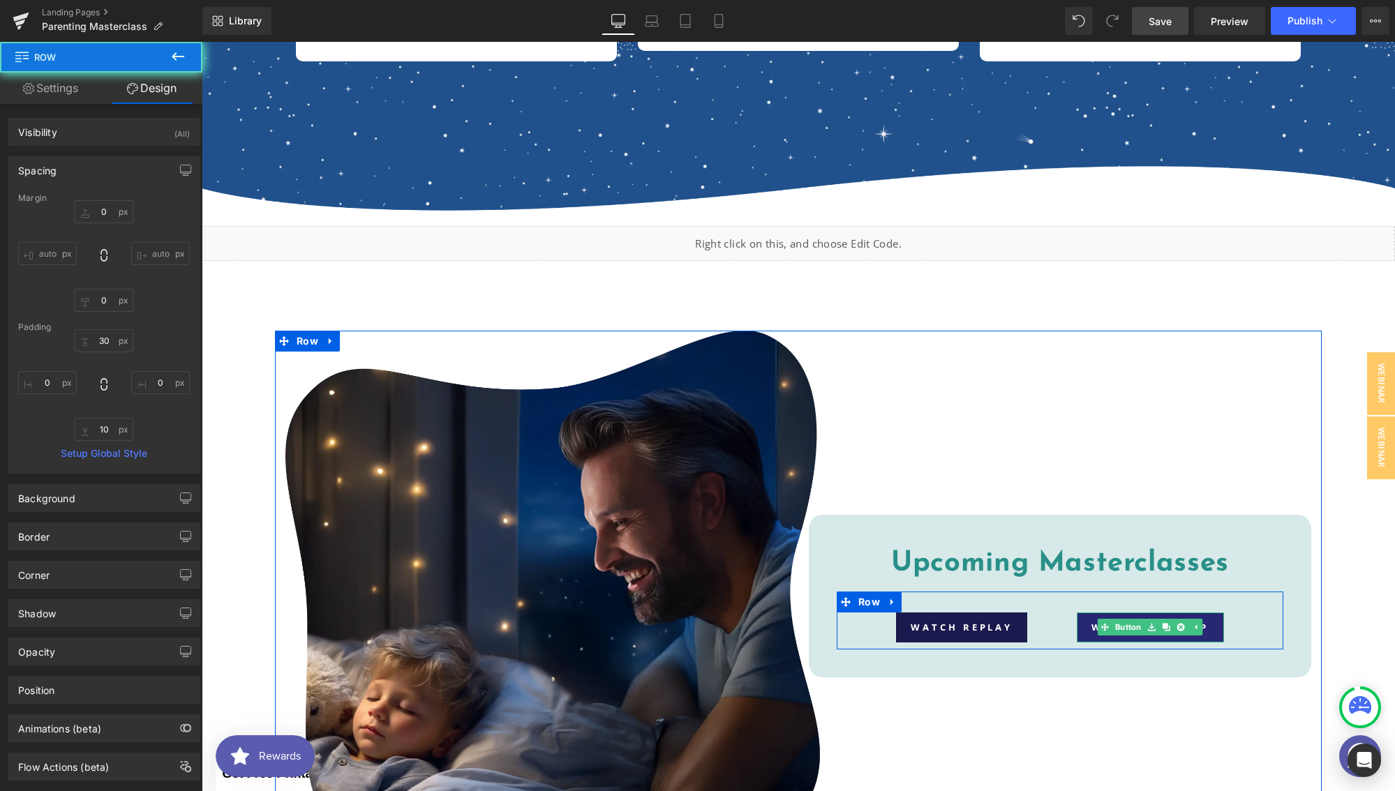
click at [1131, 623] on span "Button" at bounding box center [1128, 627] width 32 height 17
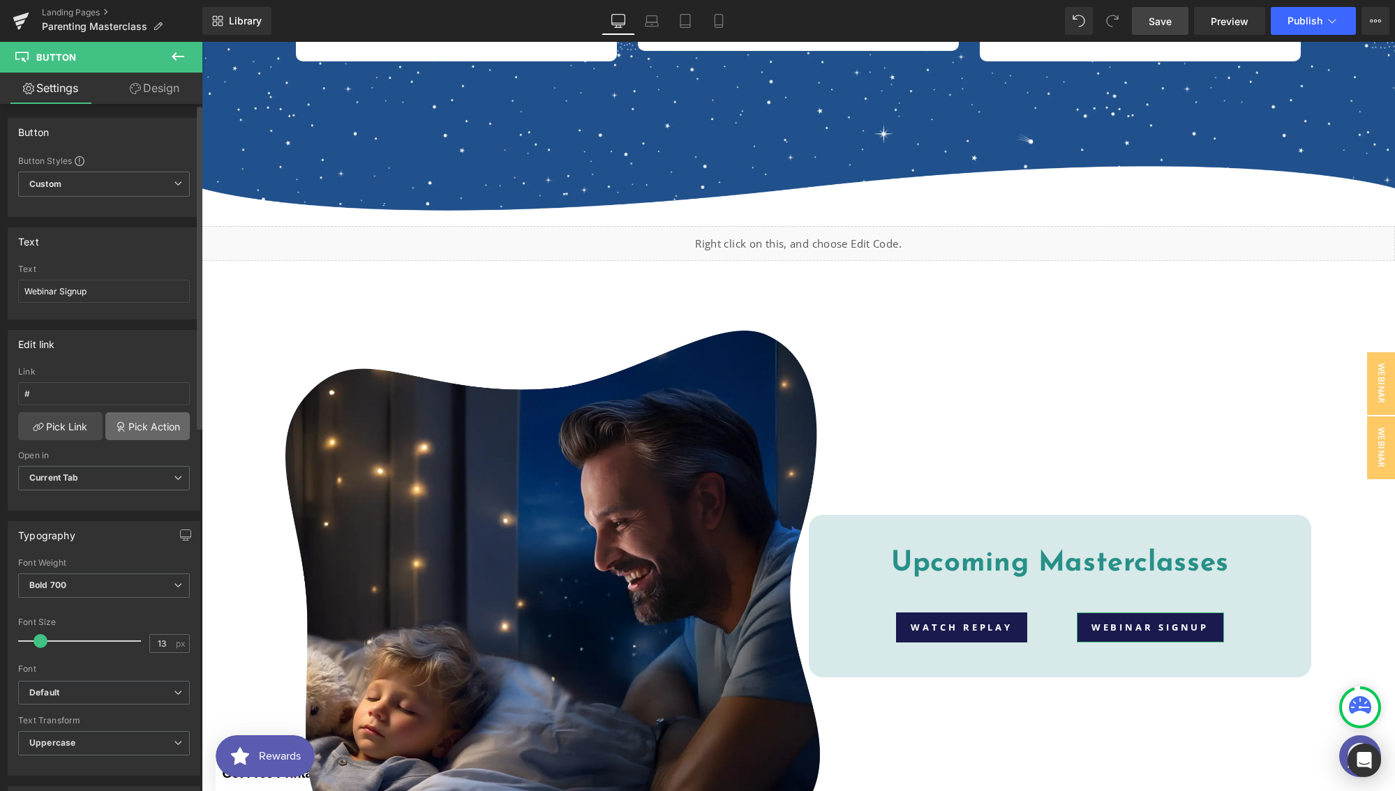
click at [130, 422] on link "Pick Action" at bounding box center [147, 426] width 84 height 28
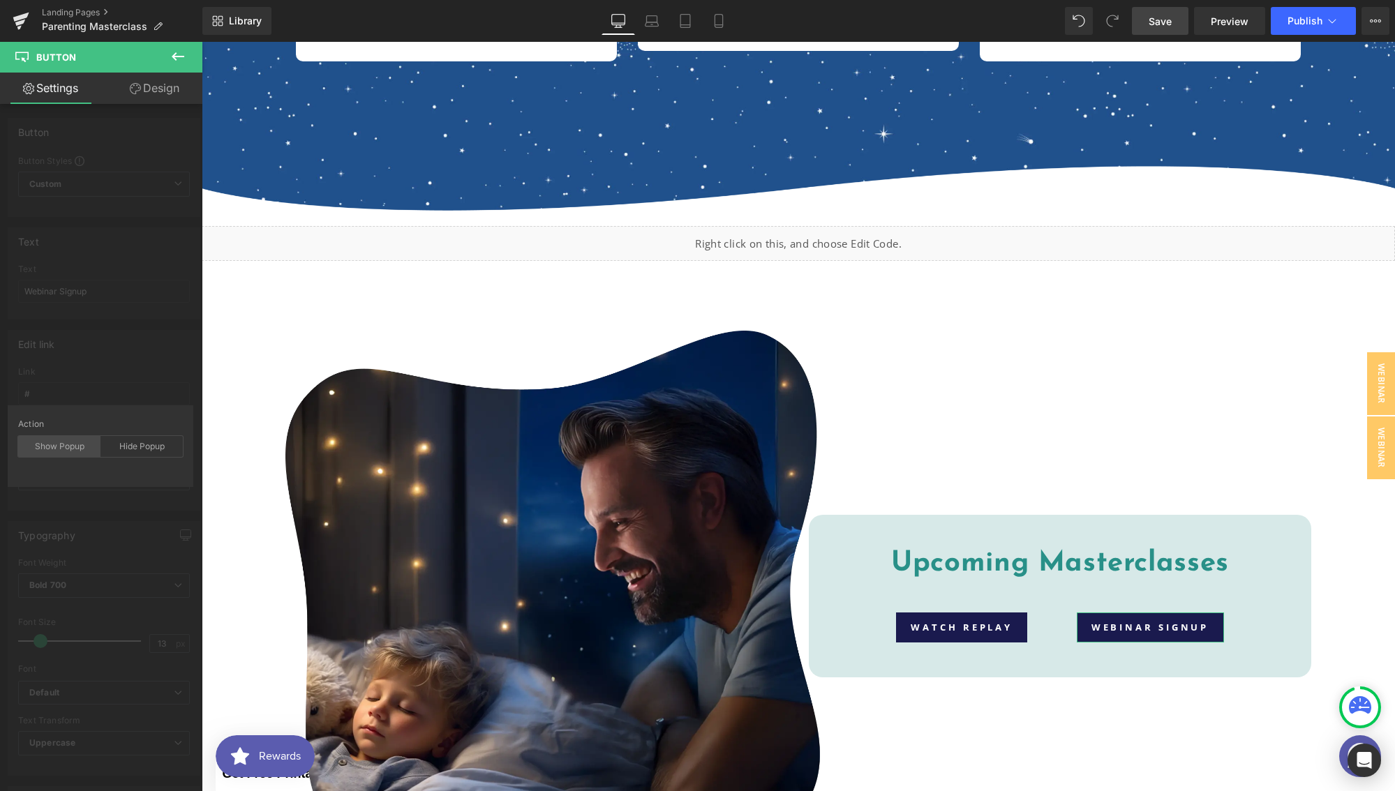
click at [59, 449] on div "Show Popup" at bounding box center [59, 446] width 82 height 21
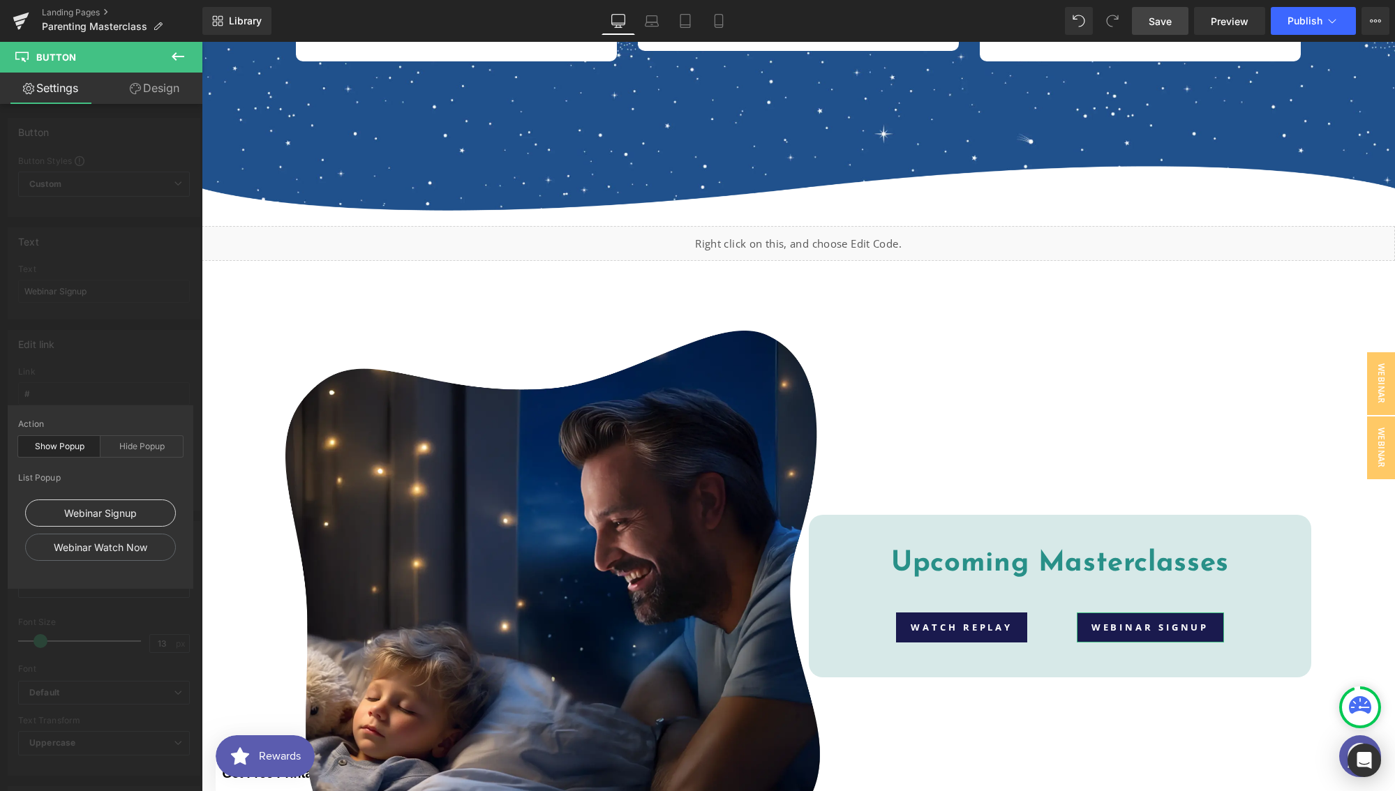
click at [109, 511] on div "Webinar Signup" at bounding box center [100, 513] width 151 height 27
type input "#show-m-1757102912696"
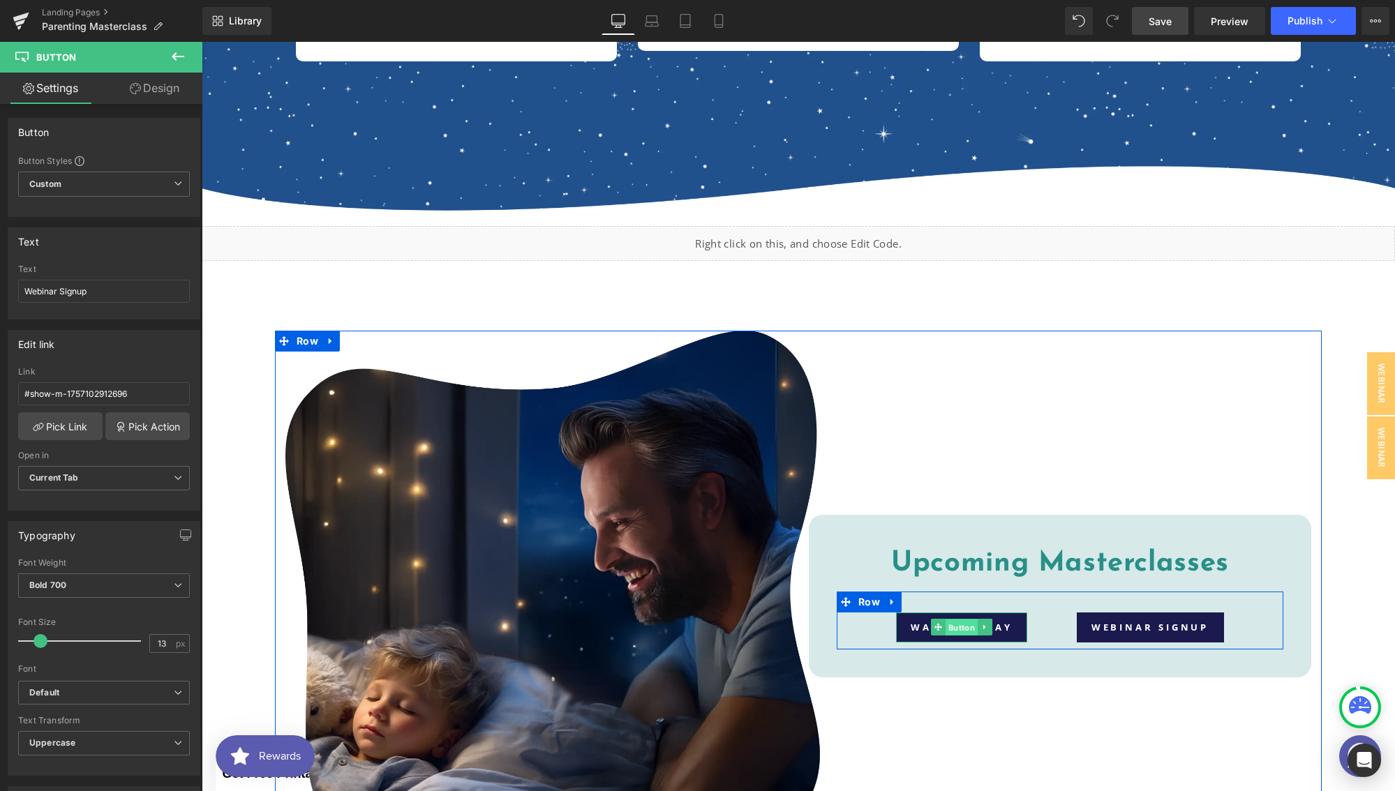
click at [945, 624] on span "Button" at bounding box center [961, 628] width 32 height 17
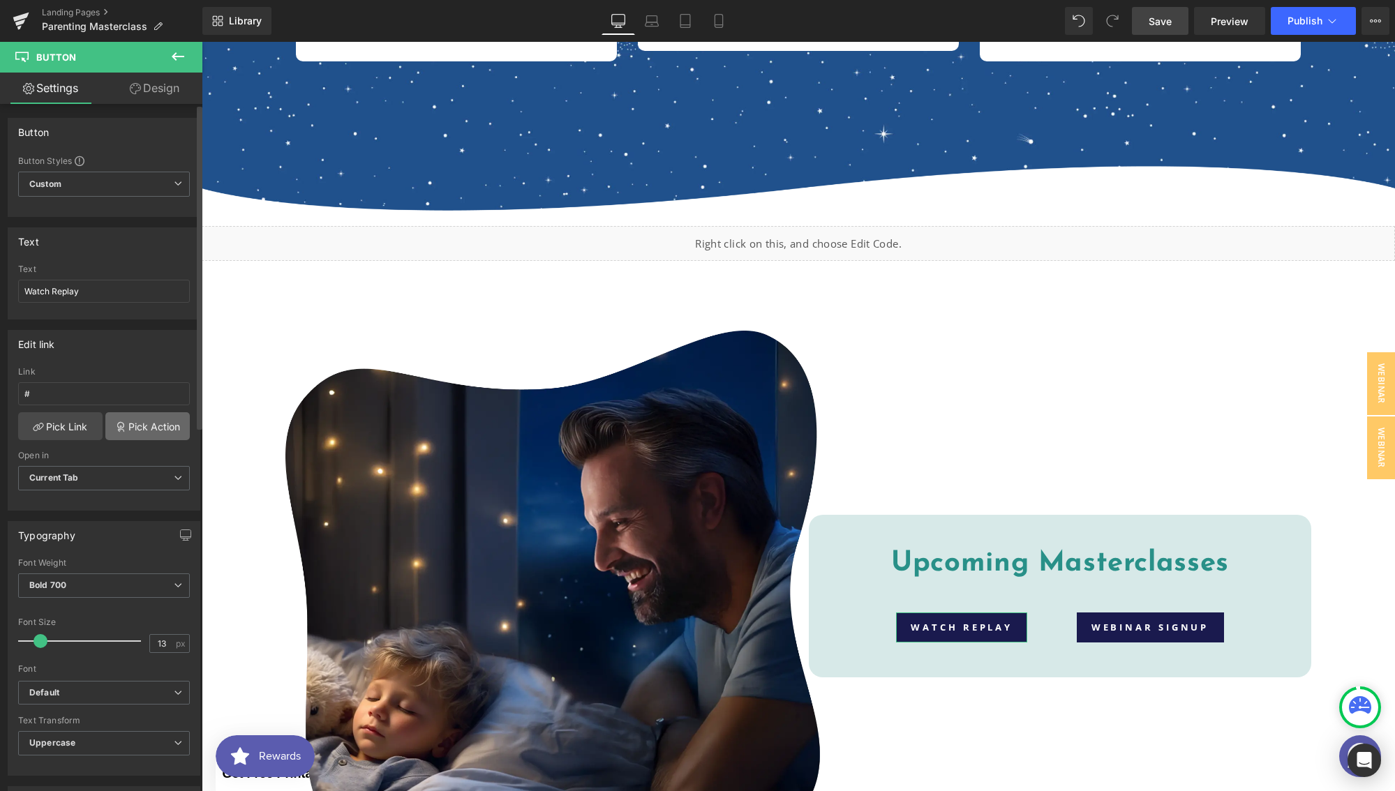
click at [163, 435] on link "Pick Action" at bounding box center [147, 426] width 84 height 28
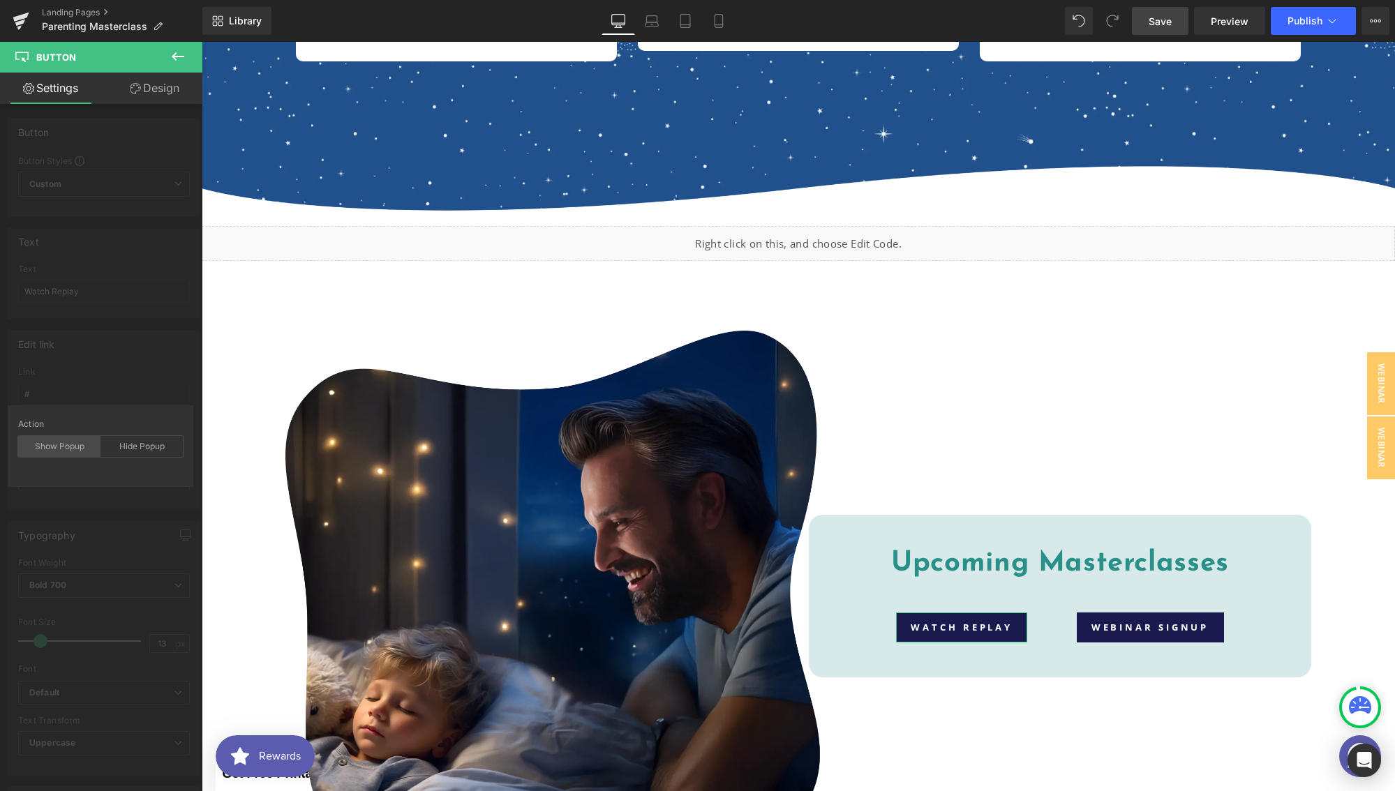
click at [82, 447] on div "Show Popup" at bounding box center [59, 446] width 82 height 21
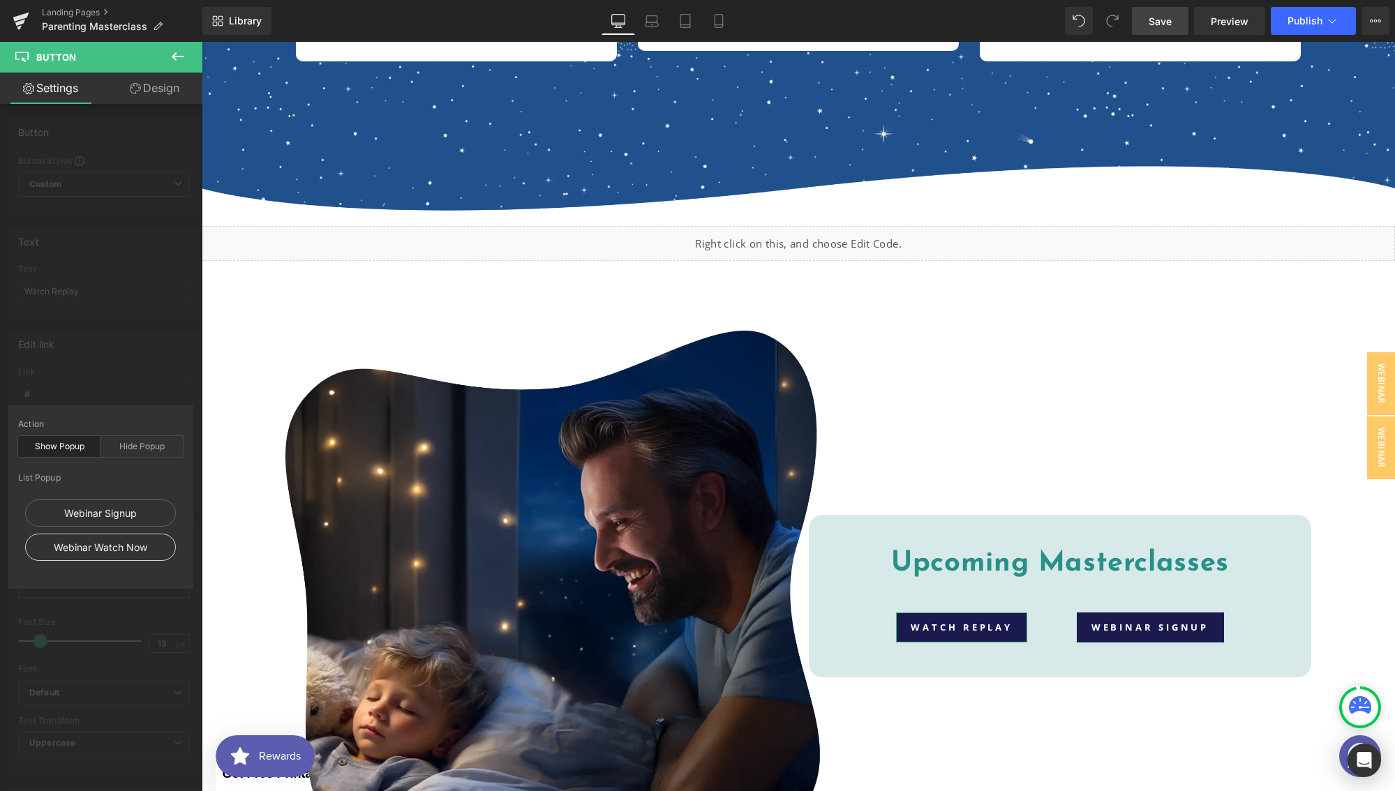
click at [126, 553] on div "Webinar Watch Now" at bounding box center [100, 547] width 151 height 27
type input "#show-m-1757102946583"
click at [1143, 27] on link "Save" at bounding box center [1160, 21] width 57 height 28
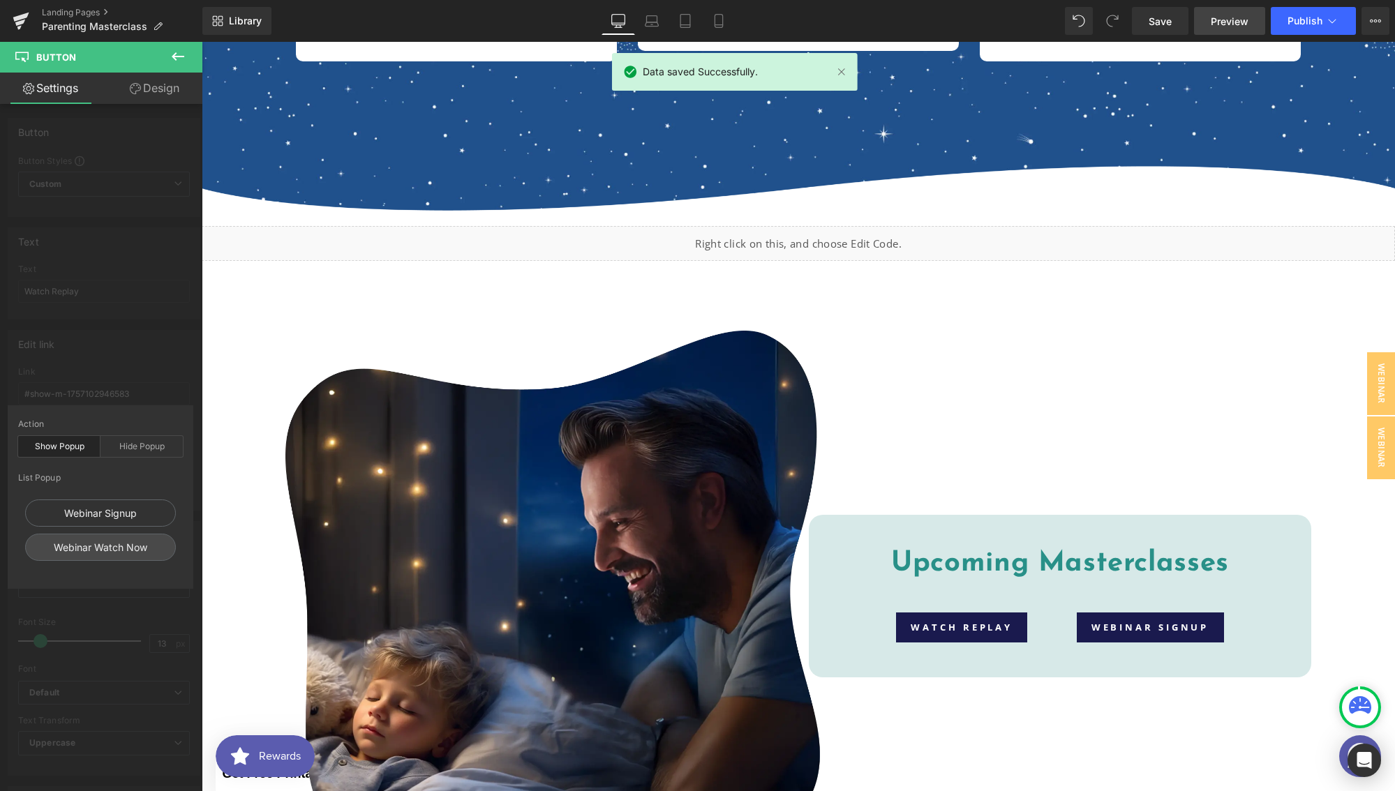
click at [1218, 22] on span "Preview" at bounding box center [1229, 21] width 38 height 15
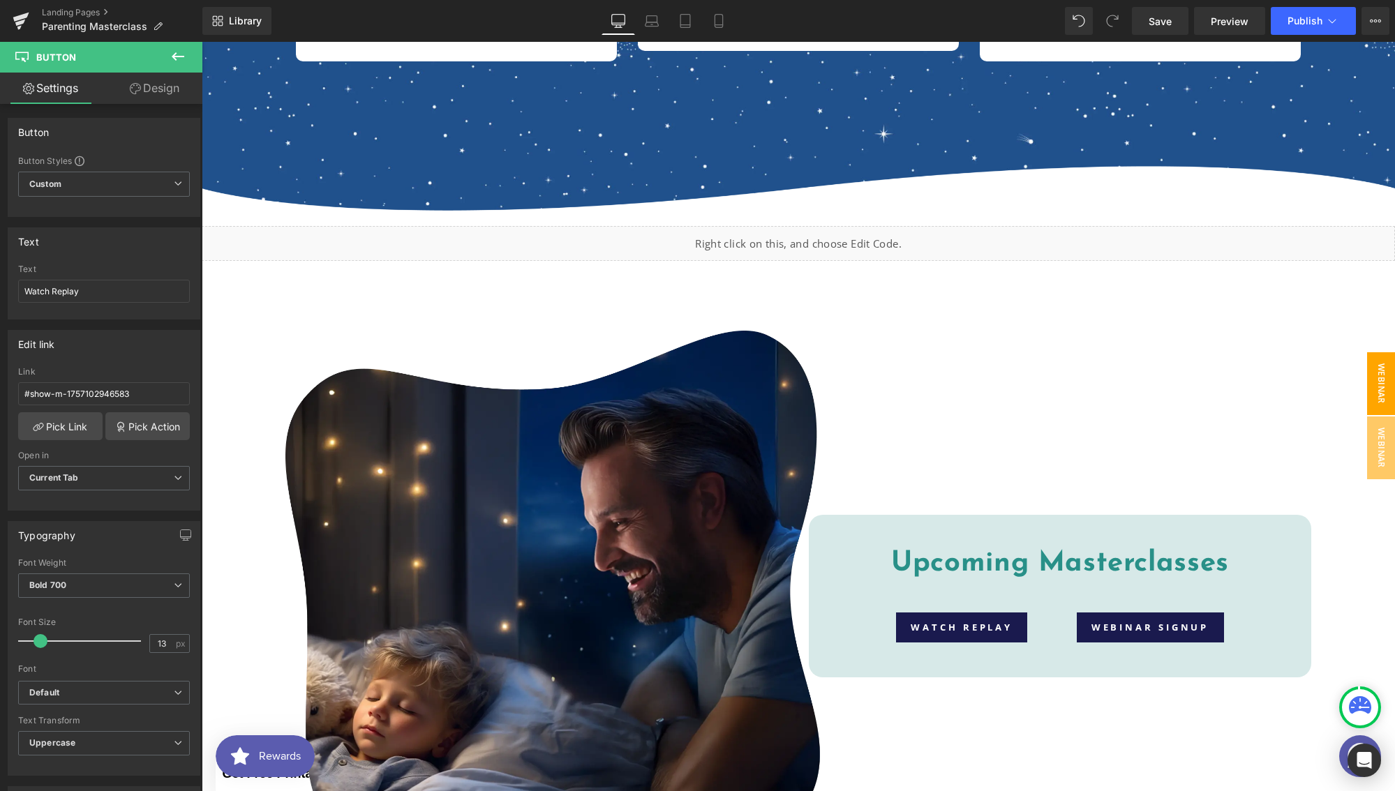
click at [1372, 375] on span "Webinar Signup" at bounding box center [1367, 383] width 56 height 63
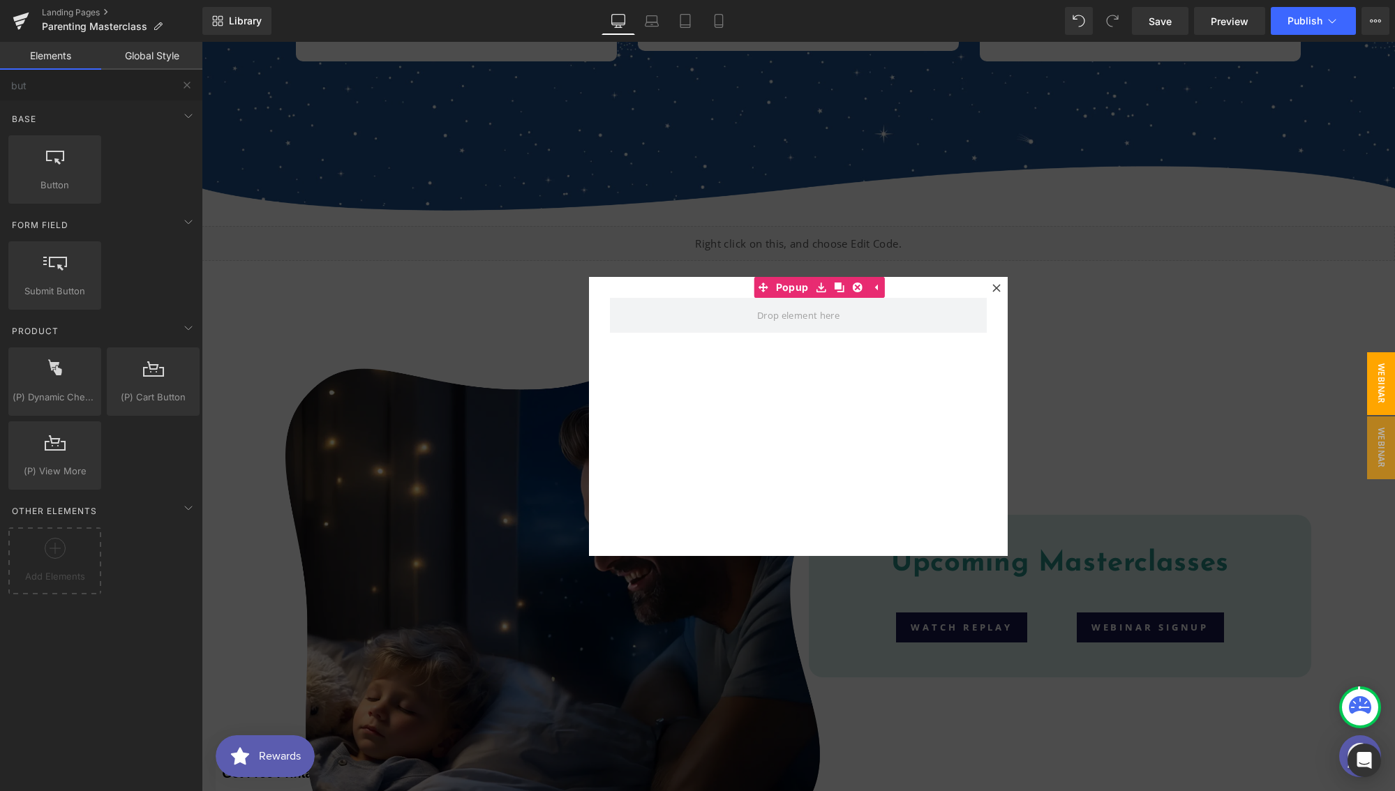
click at [1148, 590] on div at bounding box center [798, 416] width 1193 height 749
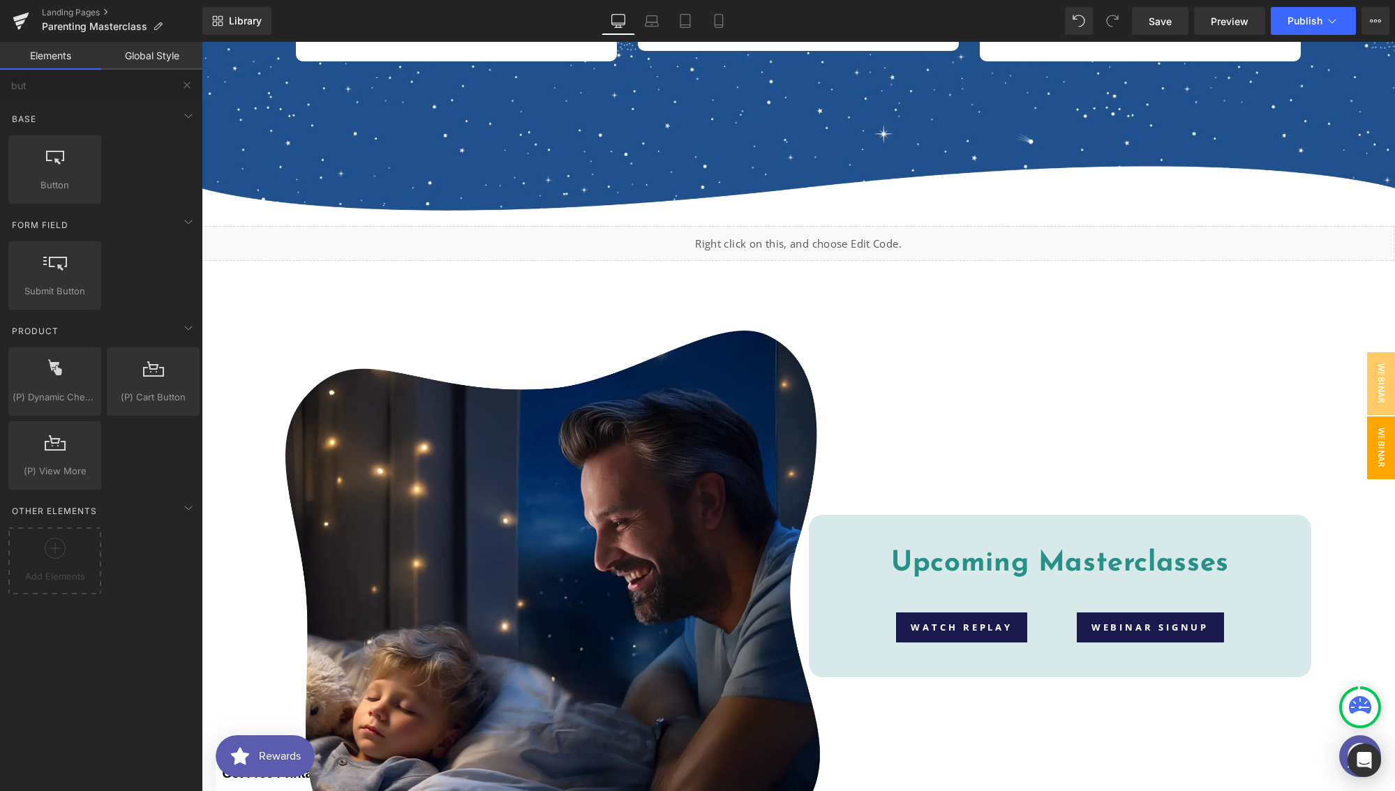
click at [1363, 448] on span "Webinar Watch Now" at bounding box center [1367, 447] width 56 height 63
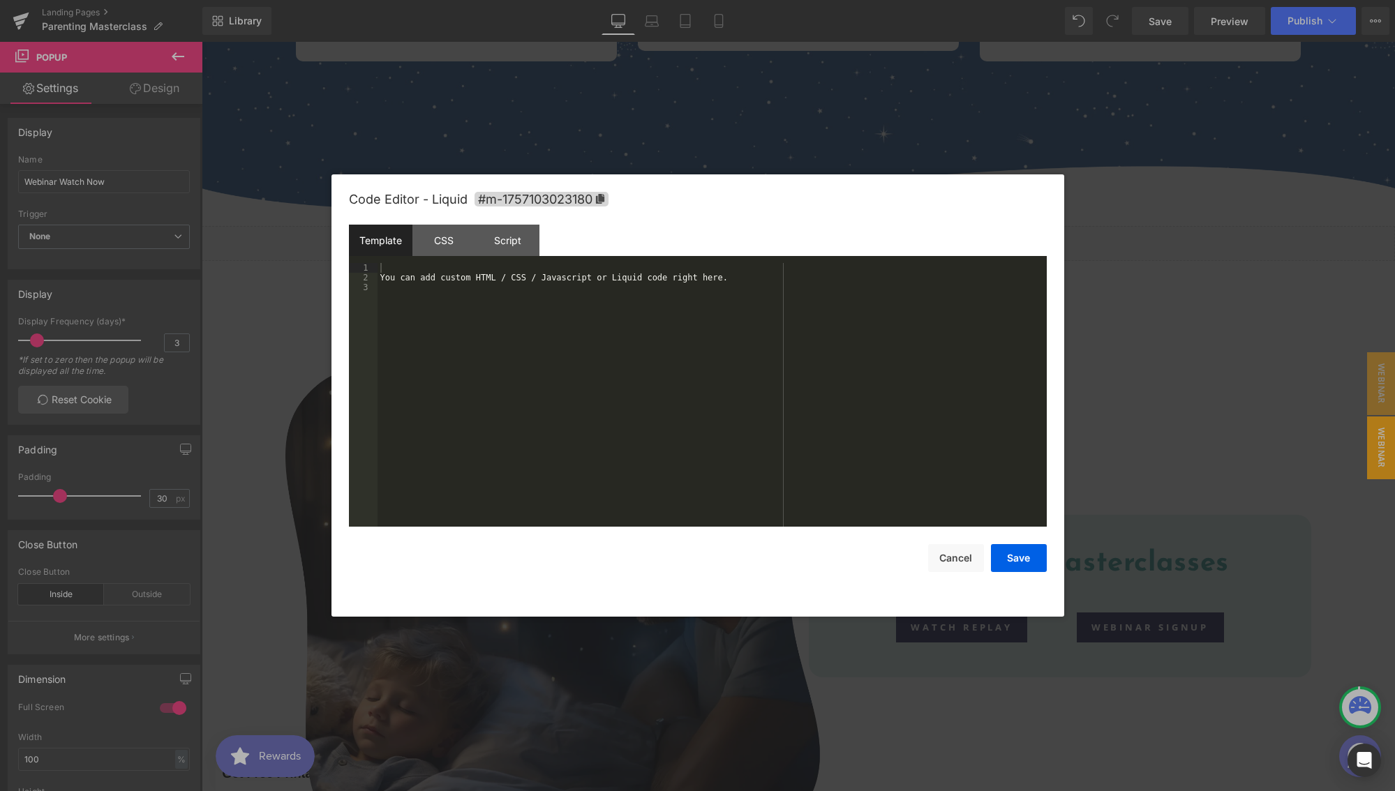
click at [834, 348] on div "Liquid" at bounding box center [798, 336] width 314 height 35
click at [954, 555] on button "Cancel" at bounding box center [956, 558] width 56 height 28
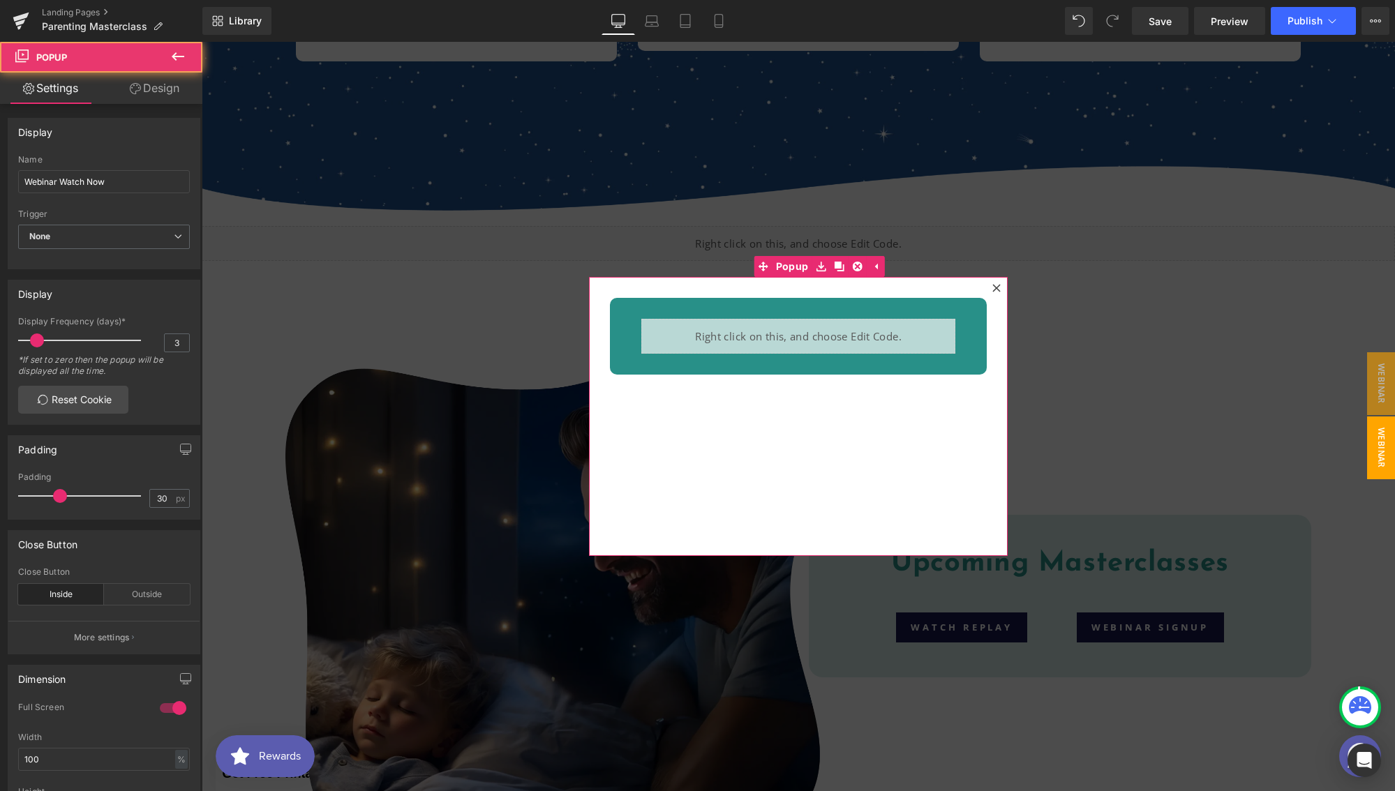
click at [992, 286] on icon at bounding box center [996, 288] width 8 height 8
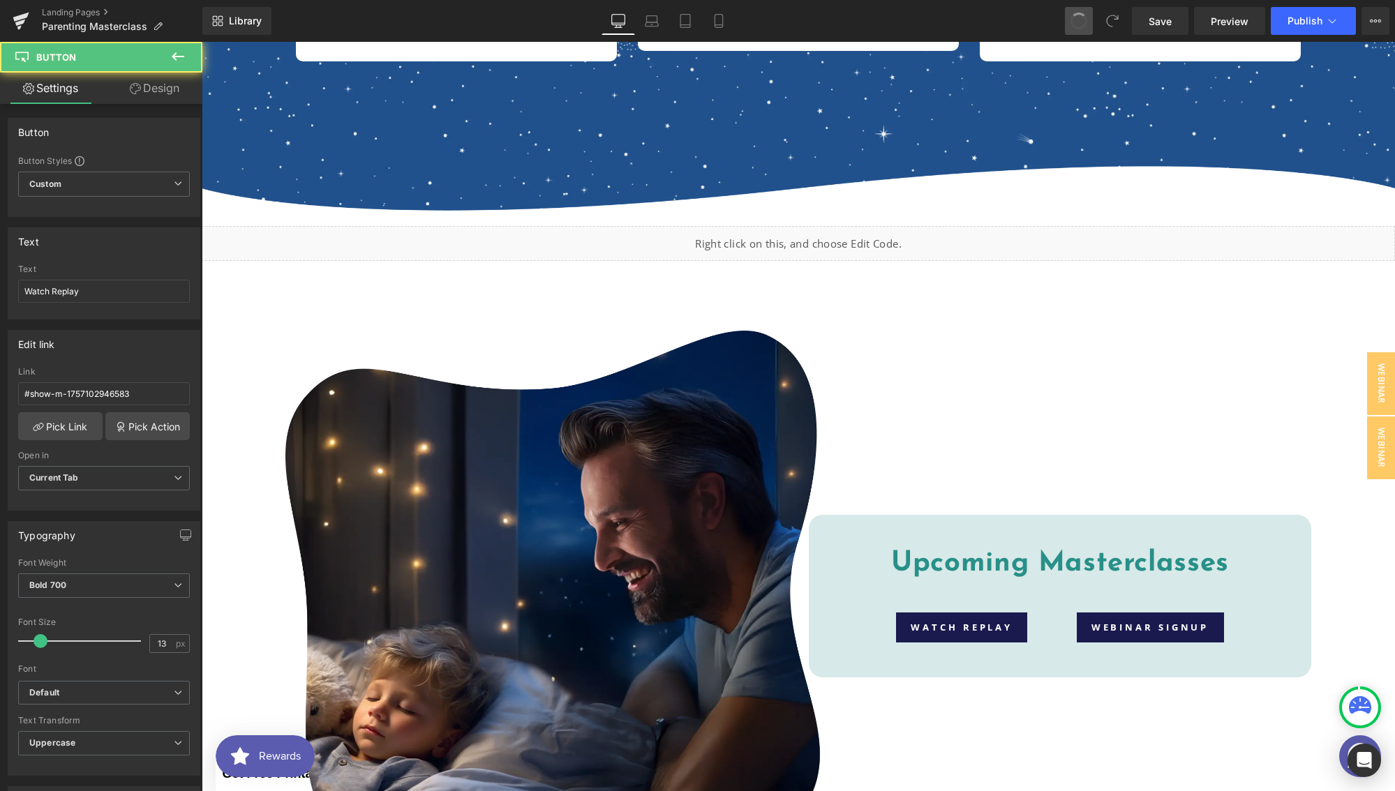
type input "#"
type input "200"
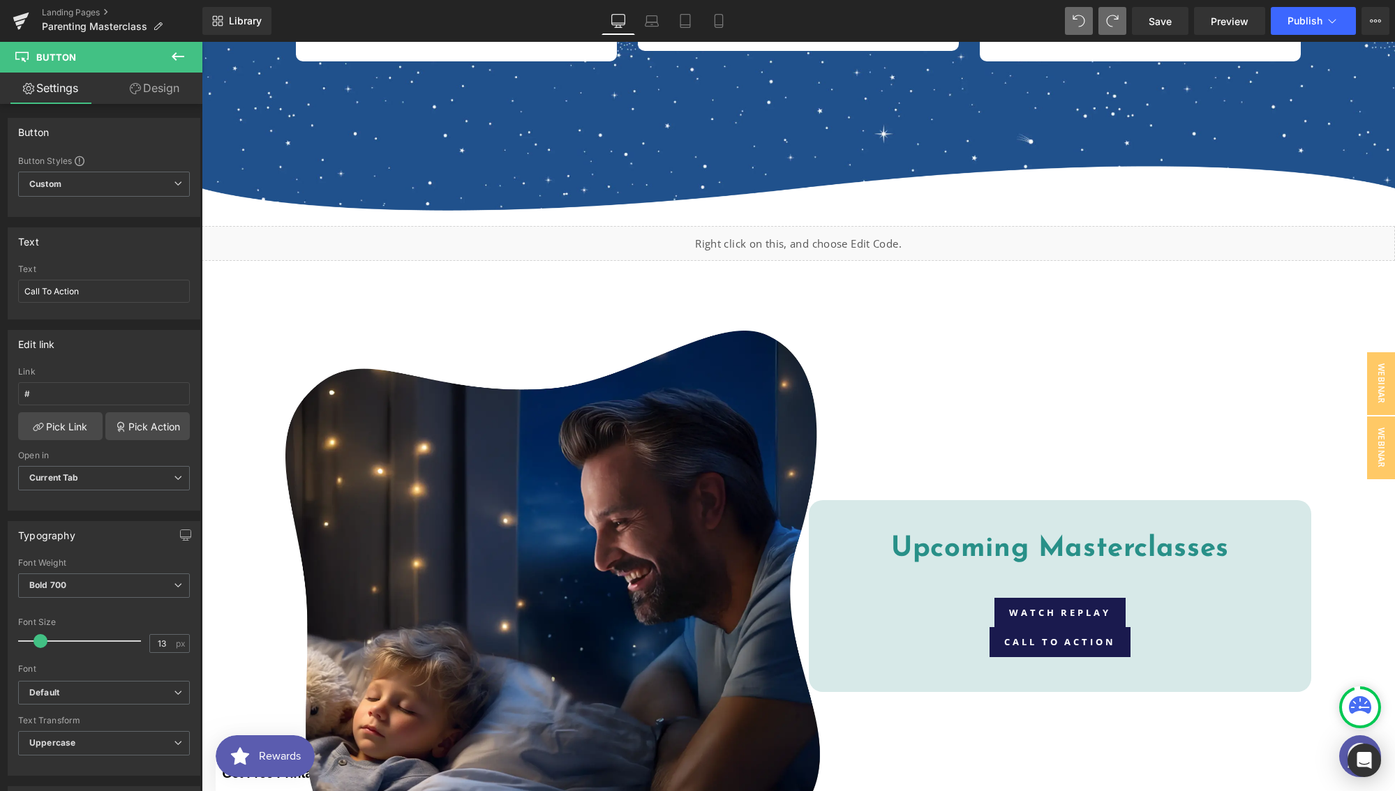
type input "Webinar Signup"
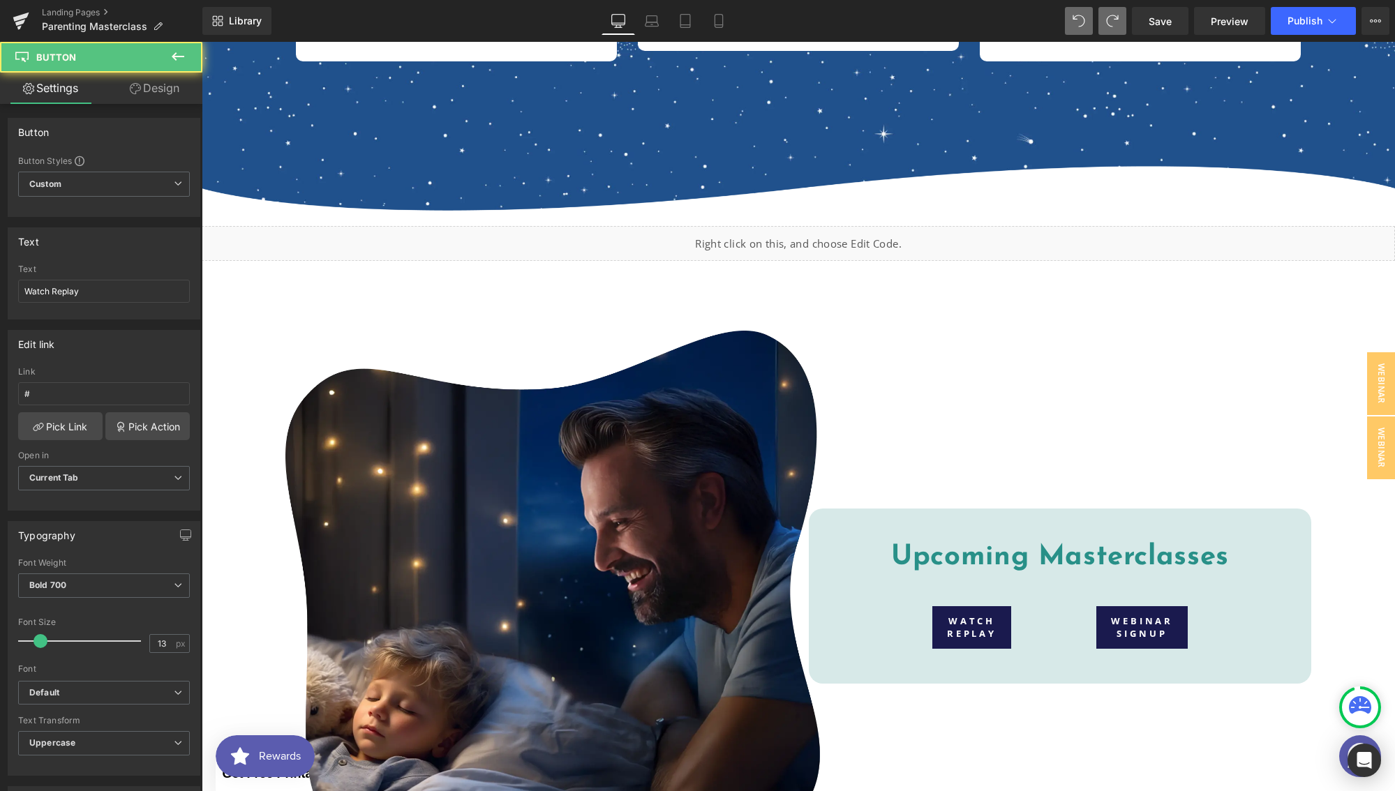
type input "200"
type input "211"
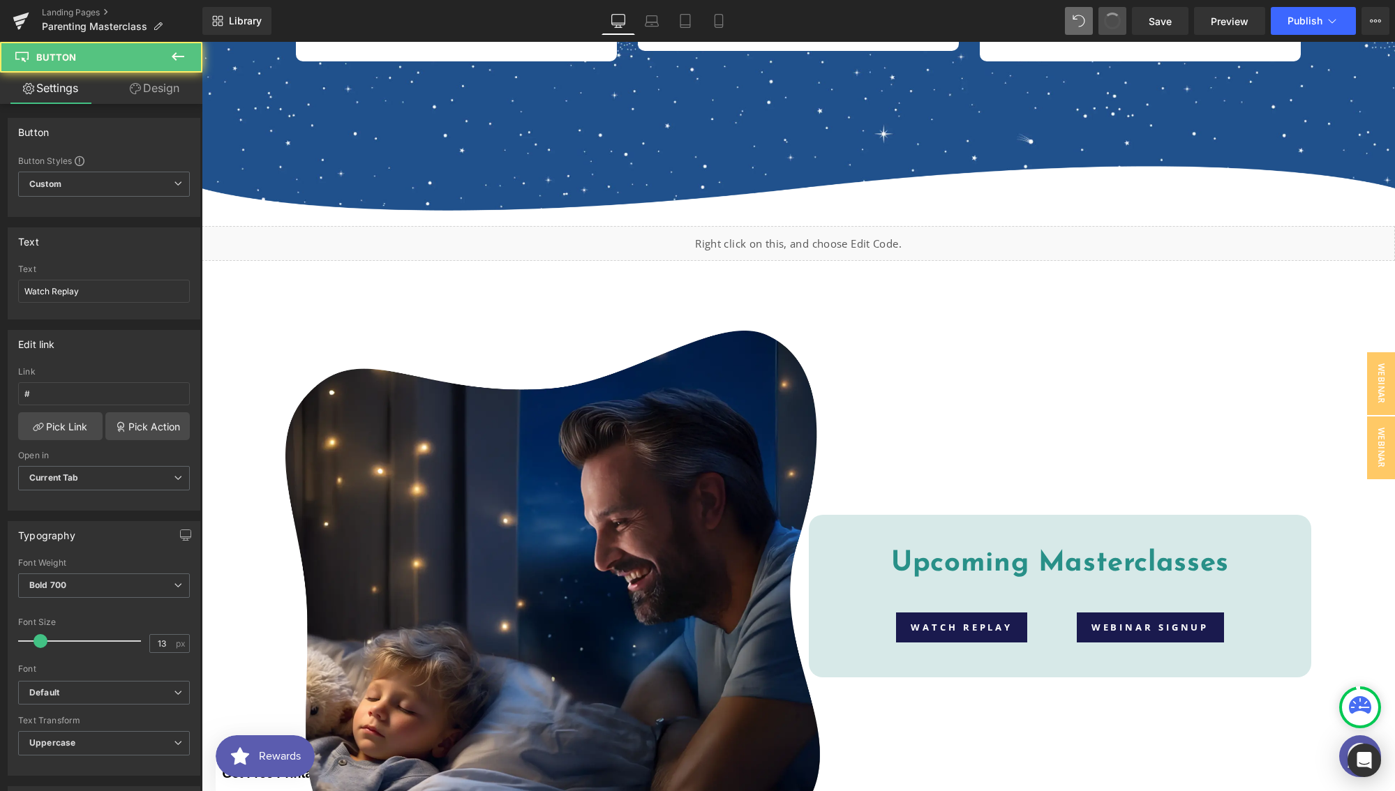
type input "#show-m-1757102946583"
click at [1111, 24] on icon at bounding box center [1112, 21] width 13 height 13
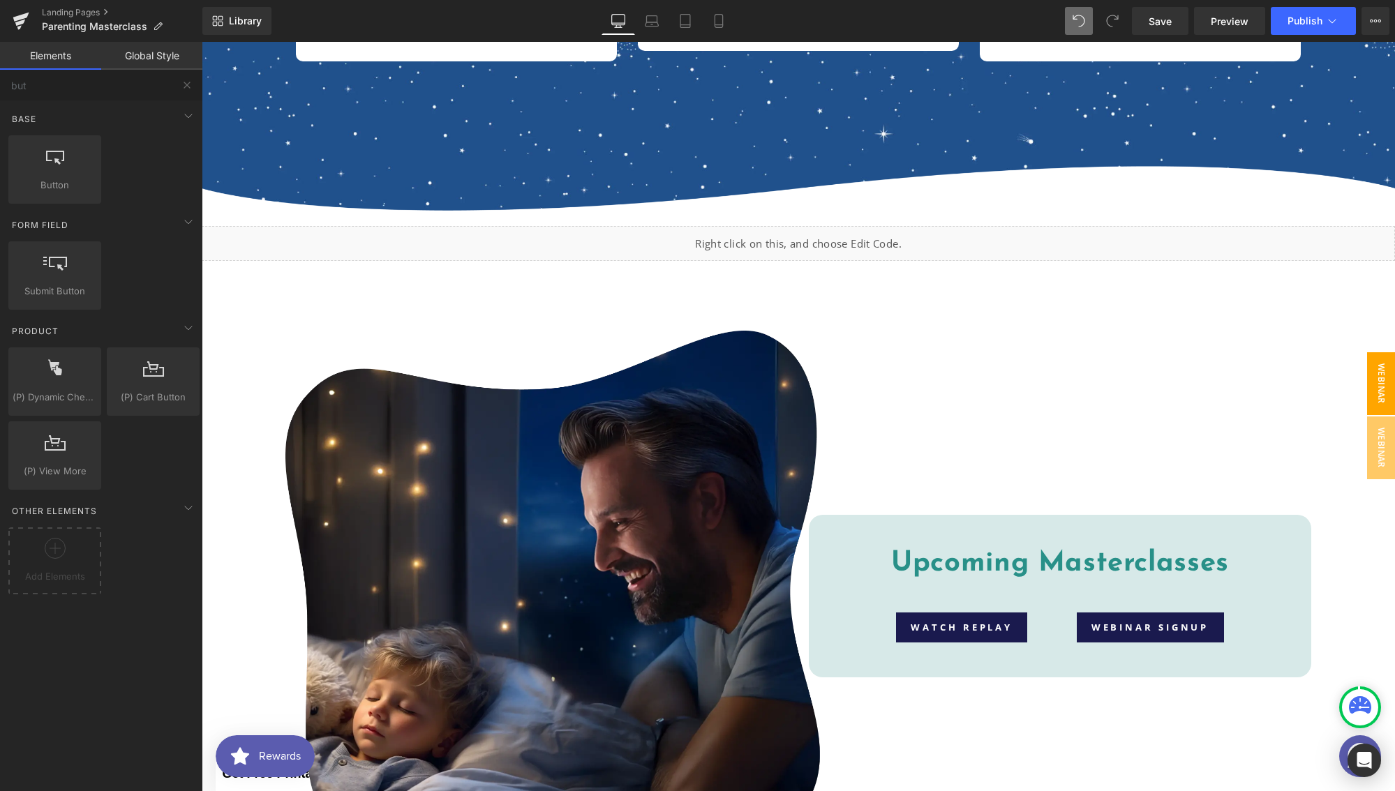
click at [1369, 386] on span "Webinar Signup" at bounding box center [1367, 383] width 56 height 63
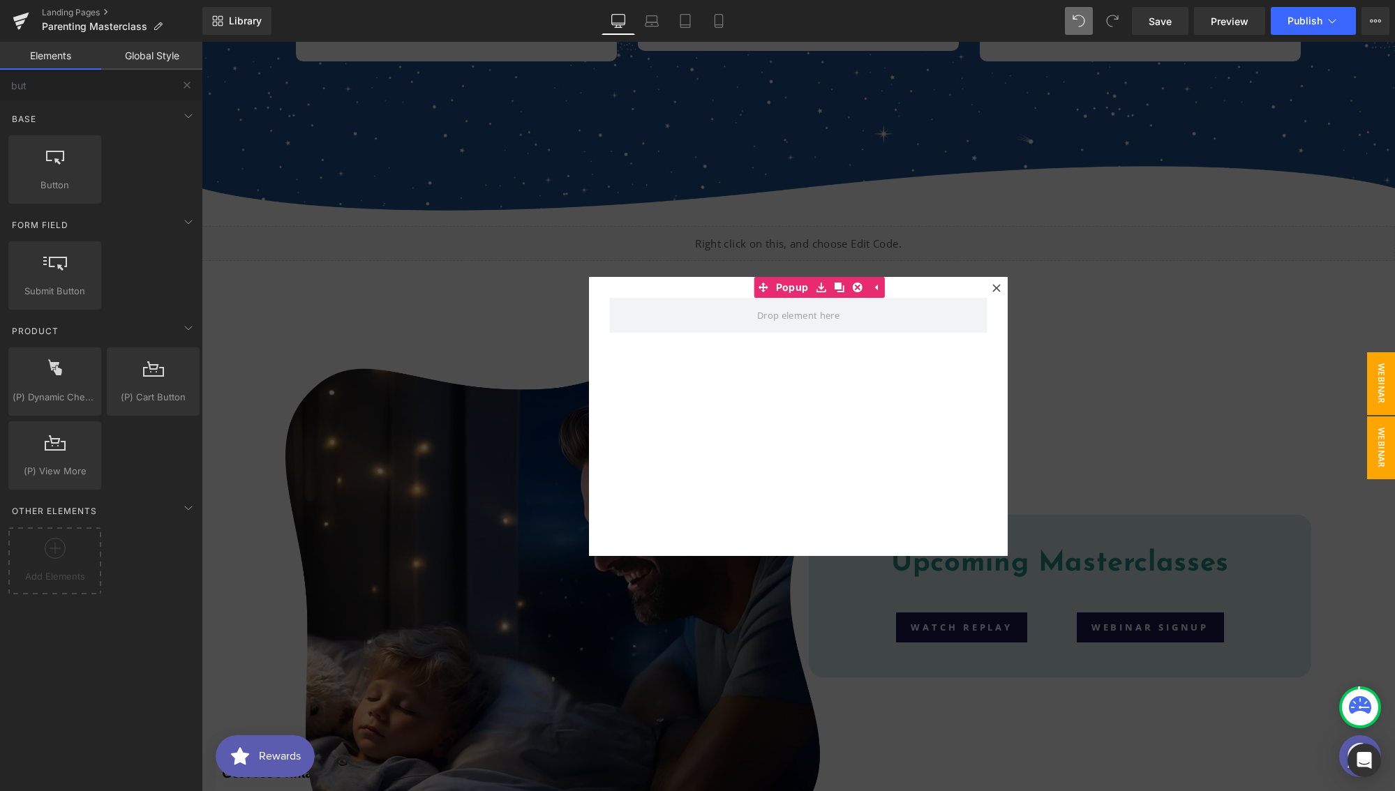
click at [1376, 431] on span "Webinar Watch Now" at bounding box center [1367, 447] width 56 height 63
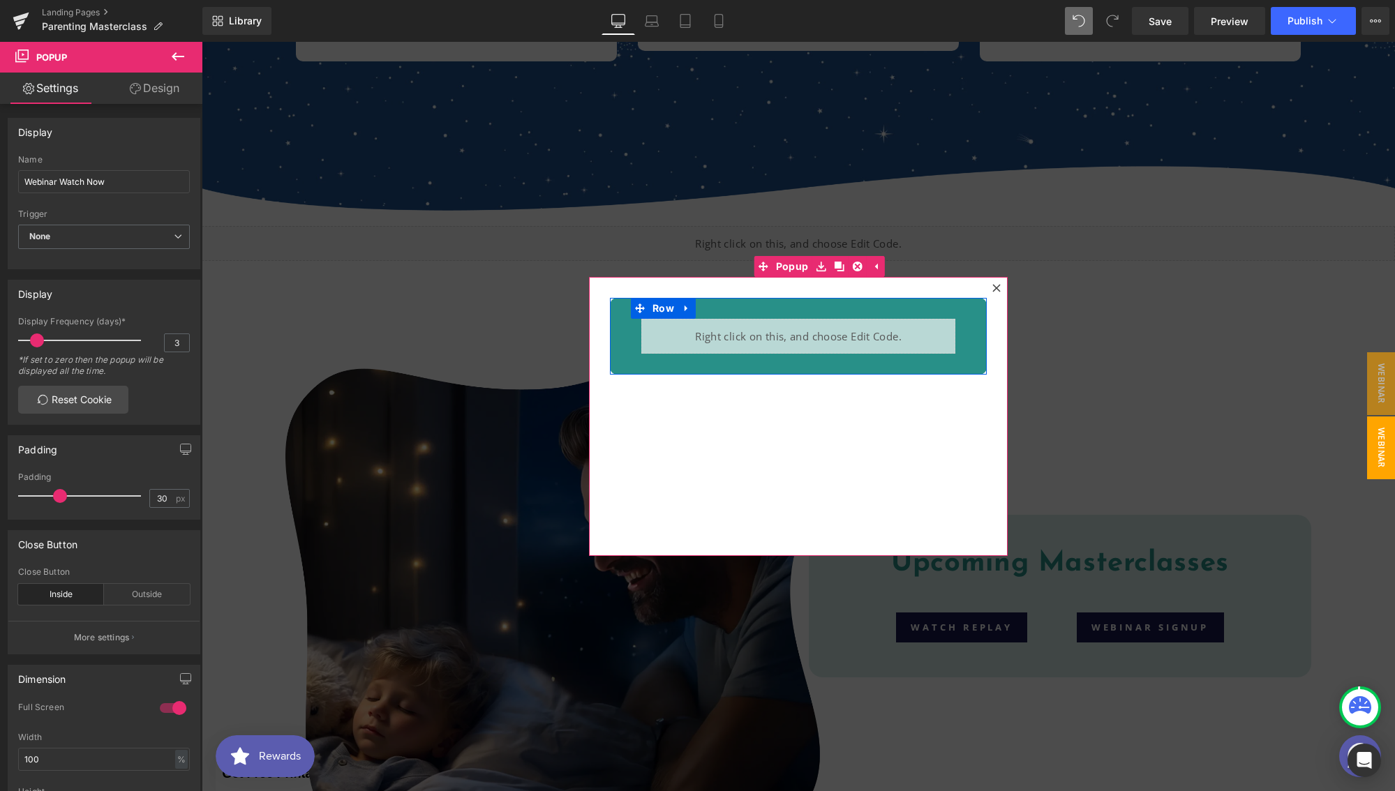
drag, startPoint x: 837, startPoint y: 347, endPoint x: 1023, endPoint y: 384, distance: 189.2
click at [837, 347] on div "Liquid" at bounding box center [798, 336] width 314 height 35
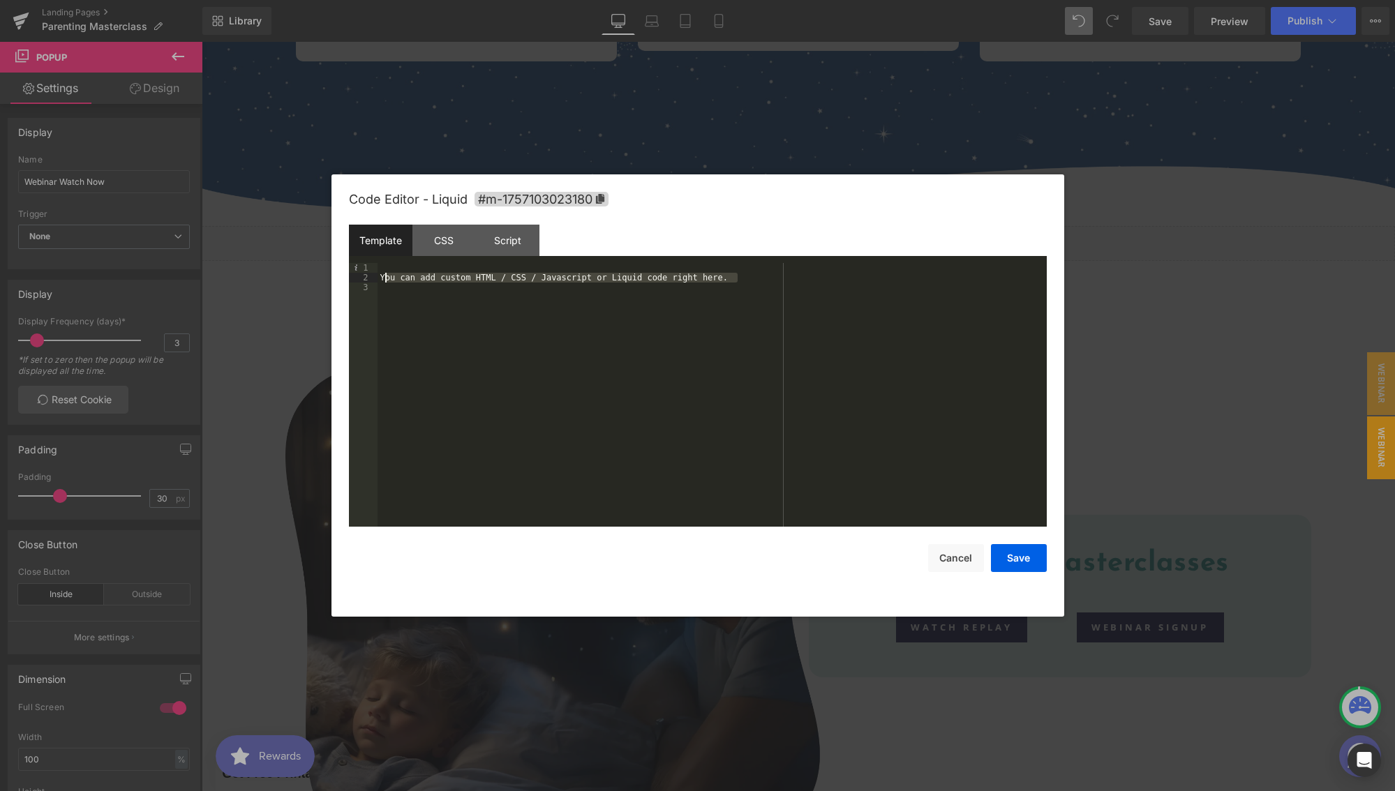
drag, startPoint x: 725, startPoint y: 278, endPoint x: 373, endPoint y: 274, distance: 351.6
click at [375, 275] on pre "1 2 3 You can add custom HTML / CSS / Javascript or Liquid code right here. XXX…" at bounding box center [698, 395] width 698 height 264
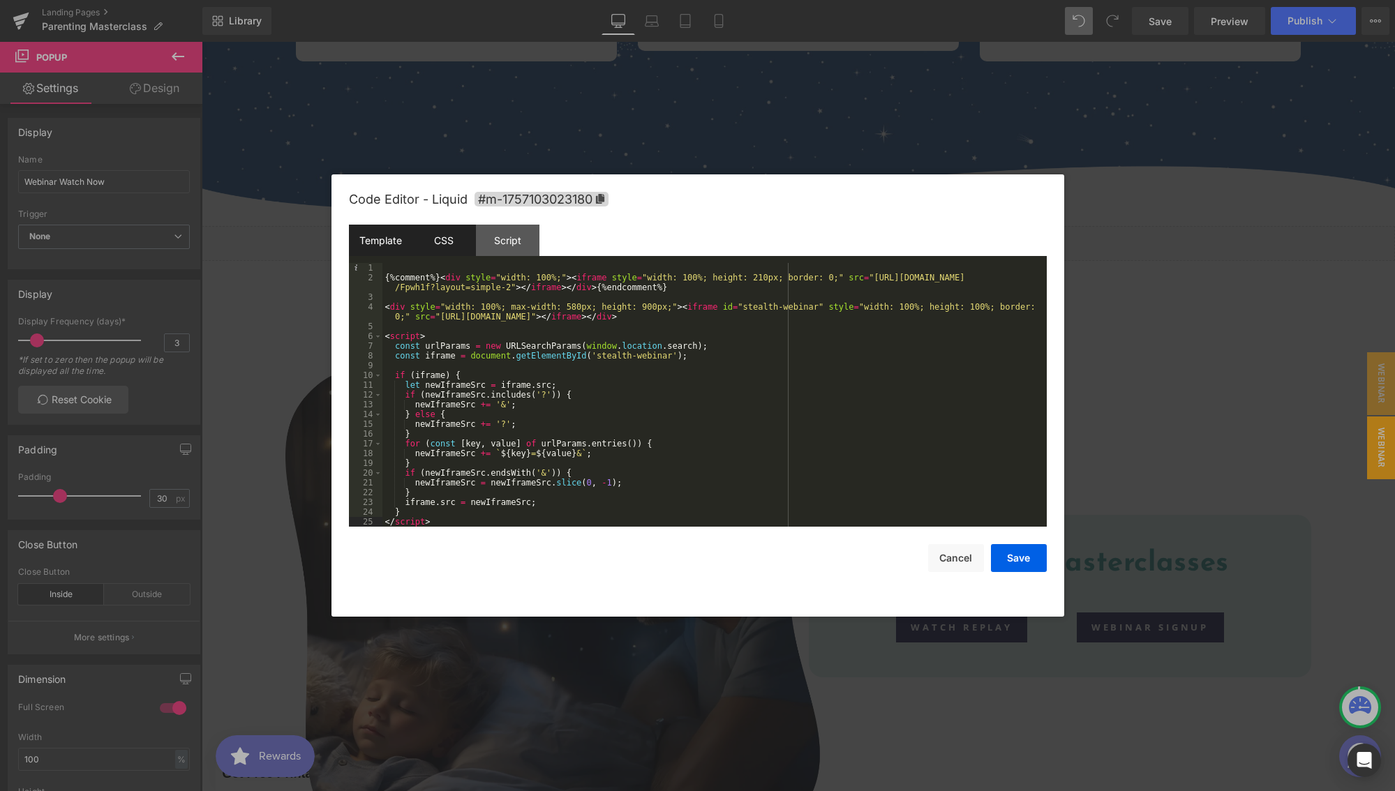
click at [422, 248] on div "CSS" at bounding box center [443, 240] width 63 height 31
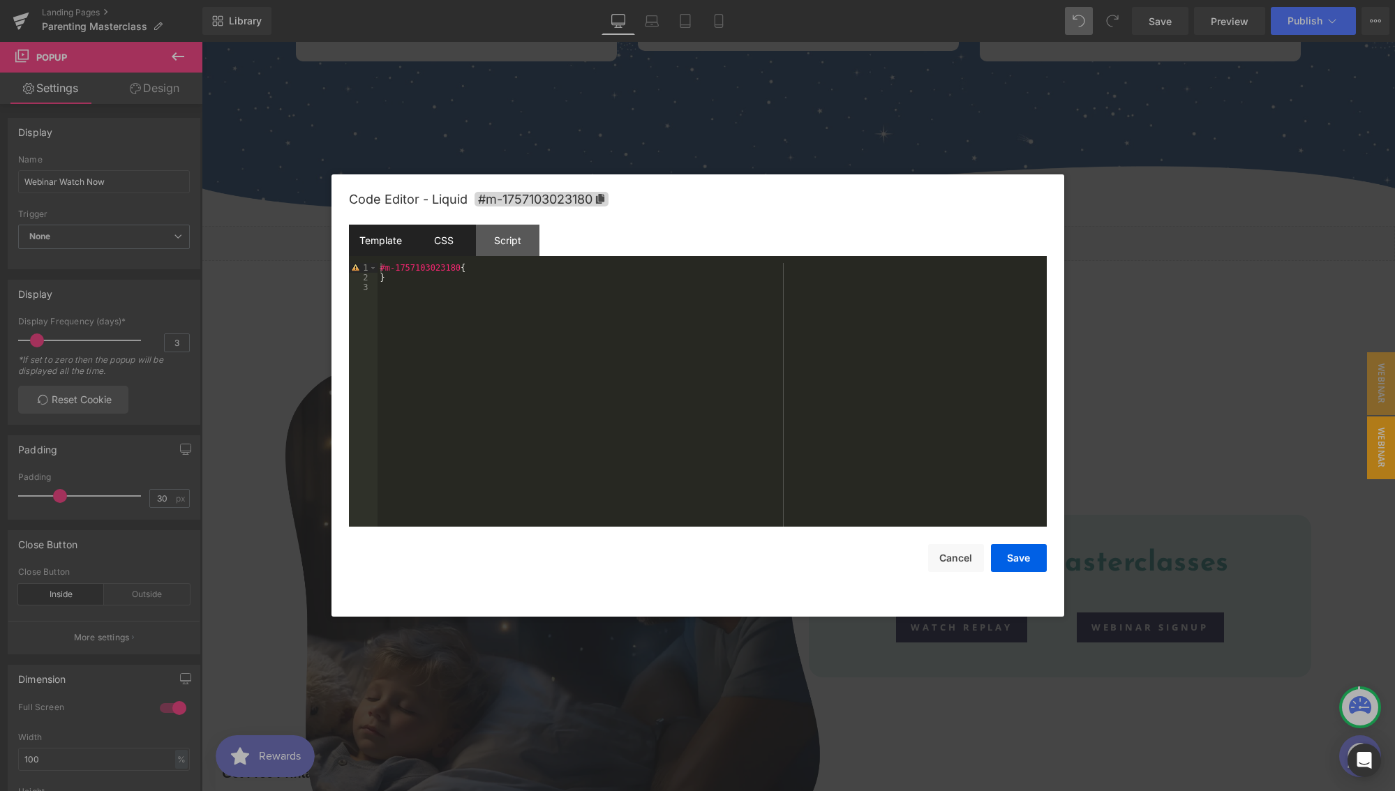
click at [378, 245] on div "Template" at bounding box center [380, 240] width 63 height 31
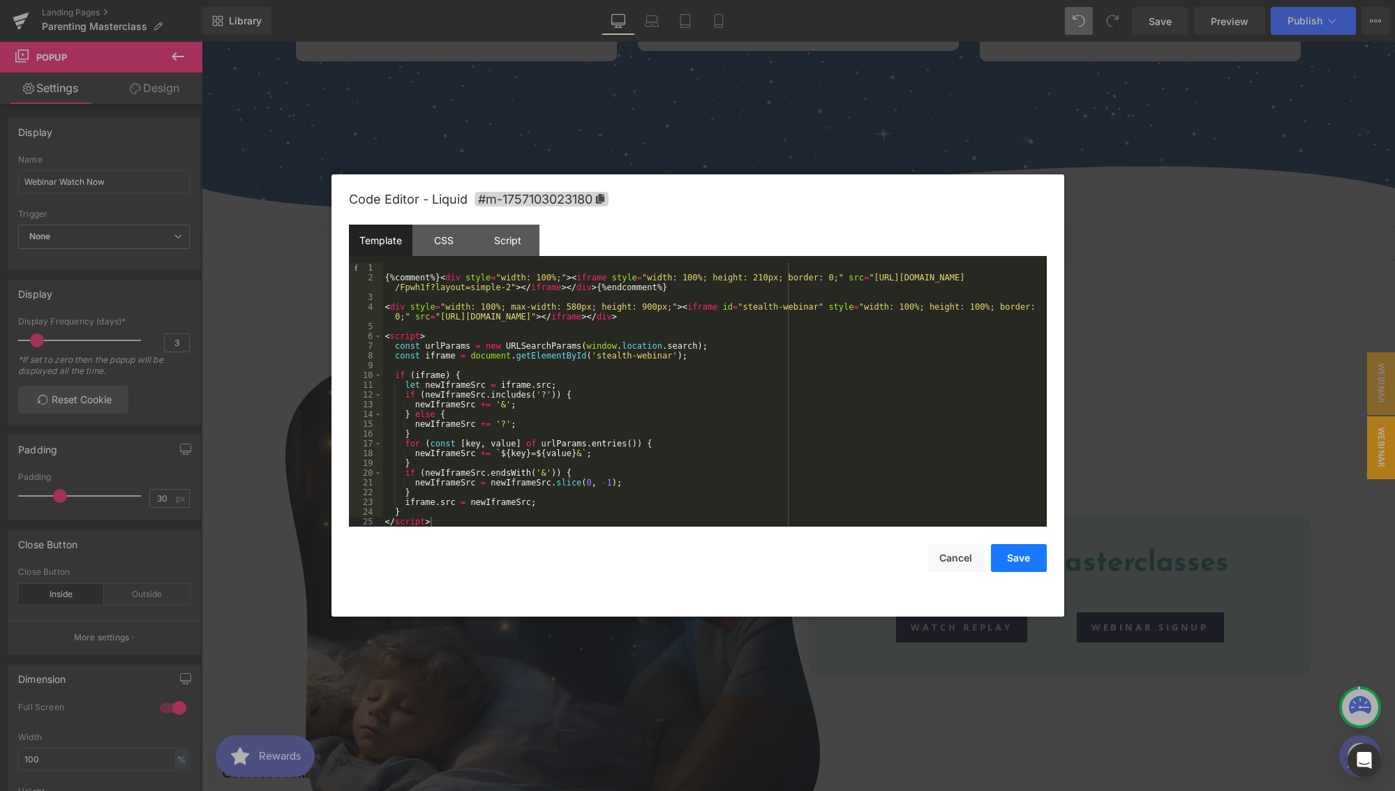
click at [1009, 557] on button "Save" at bounding box center [1019, 558] width 56 height 28
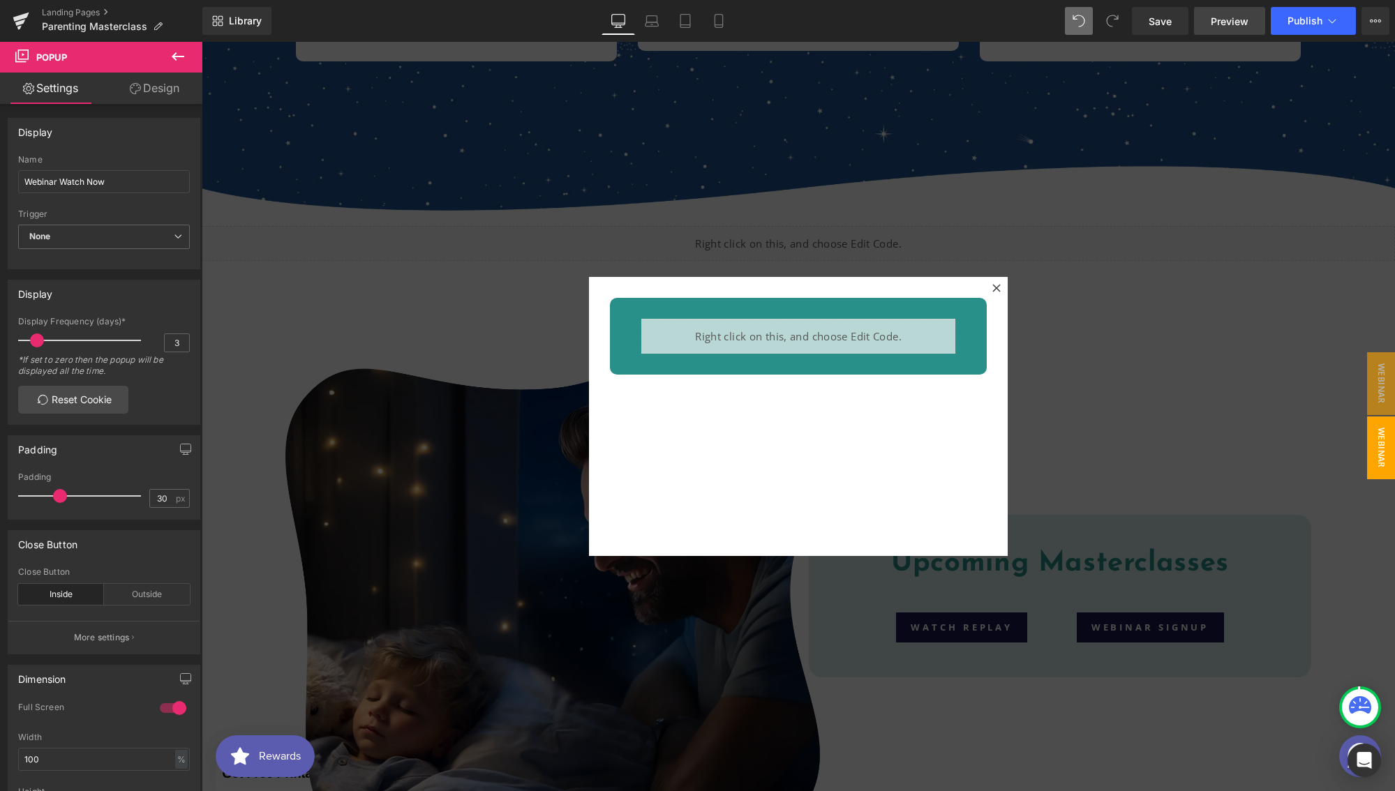
click at [1202, 29] on link "Preview" at bounding box center [1229, 21] width 71 height 28
drag, startPoint x: 1150, startPoint y: 22, endPoint x: 763, endPoint y: 59, distance: 389.7
click at [1150, 22] on span "Save" at bounding box center [1159, 21] width 23 height 15
click at [1228, 27] on span "Preview" at bounding box center [1229, 21] width 38 height 15
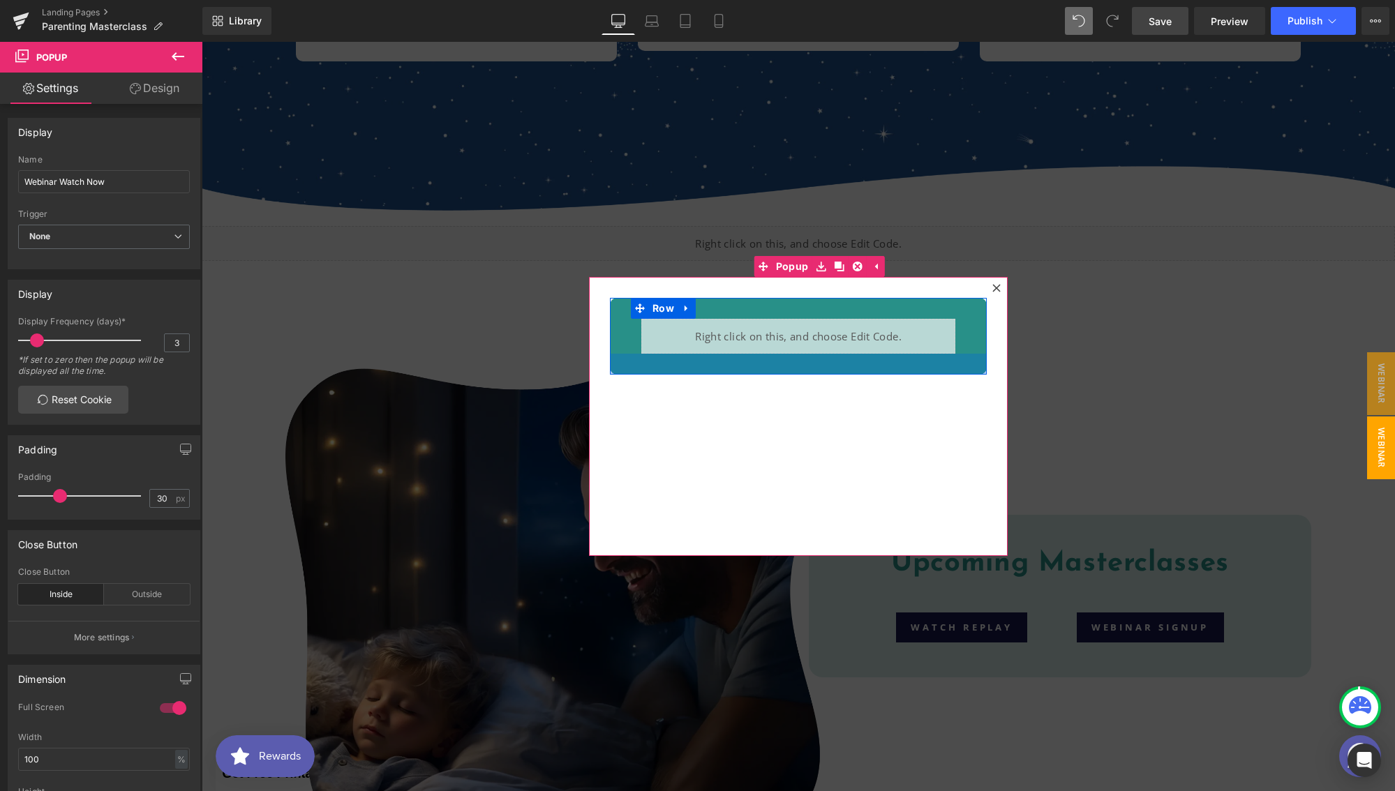
click at [659, 368] on div at bounding box center [798, 364] width 377 height 21
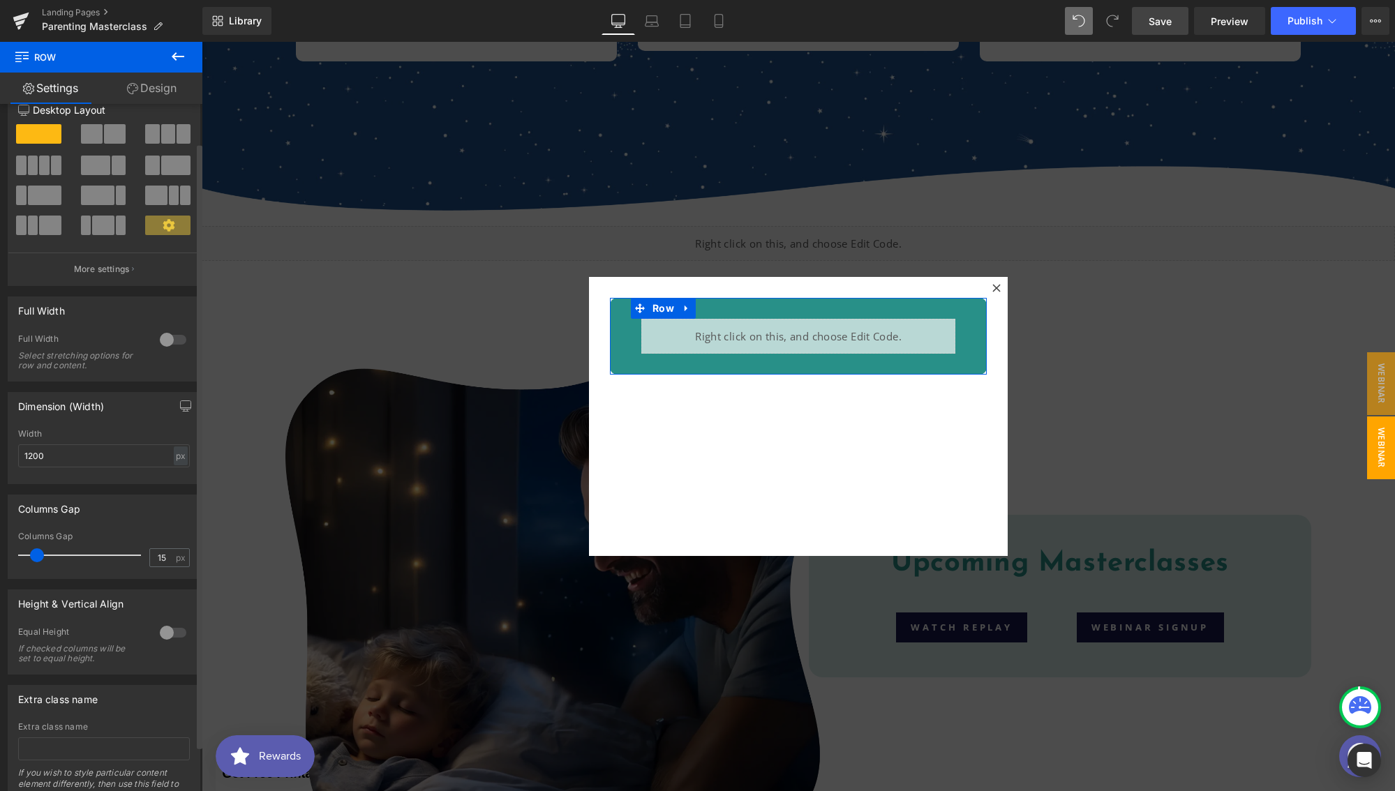
scroll to position [44, 0]
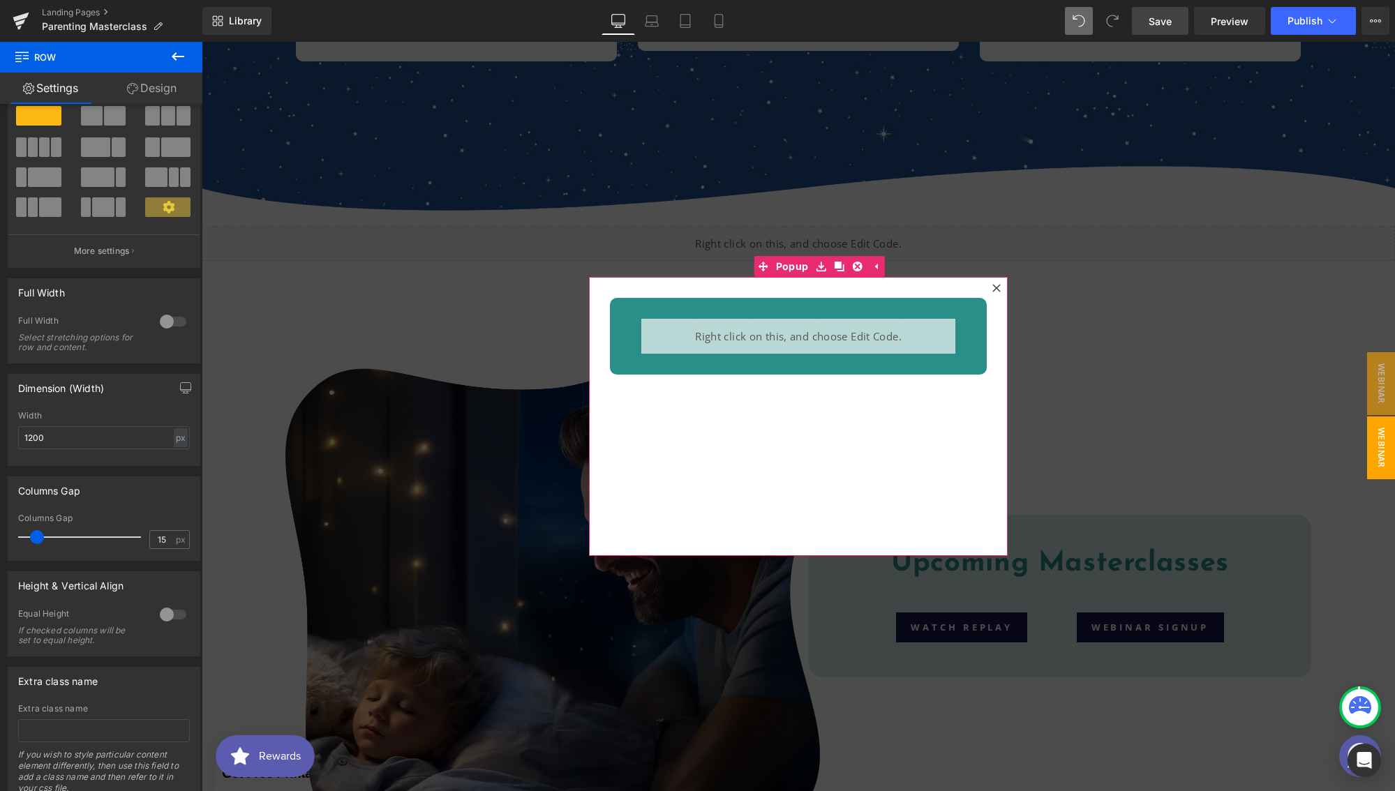
click at [701, 493] on div "Liquid Row" at bounding box center [798, 416] width 419 height 279
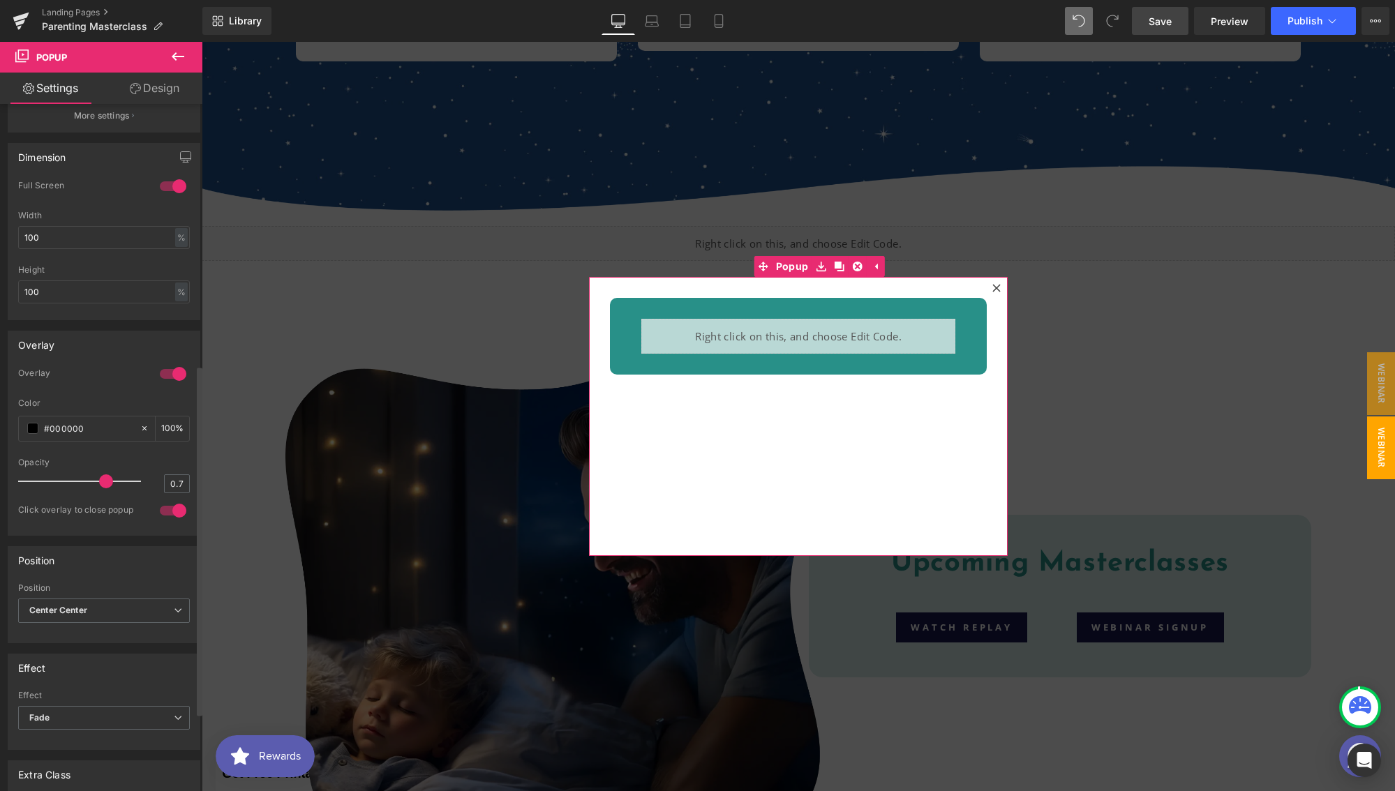
scroll to position [513, 0]
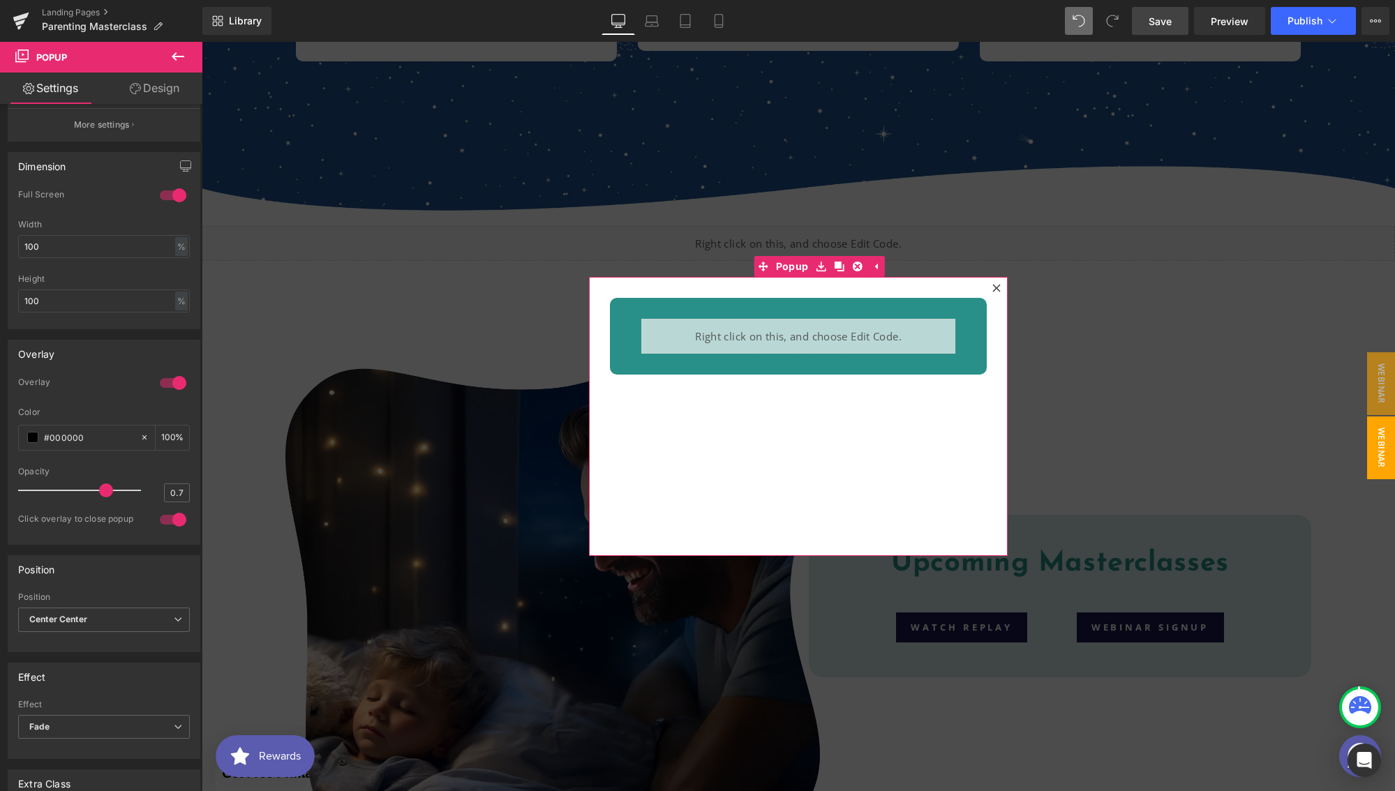
click at [676, 407] on div "Liquid Row" at bounding box center [798, 416] width 419 height 279
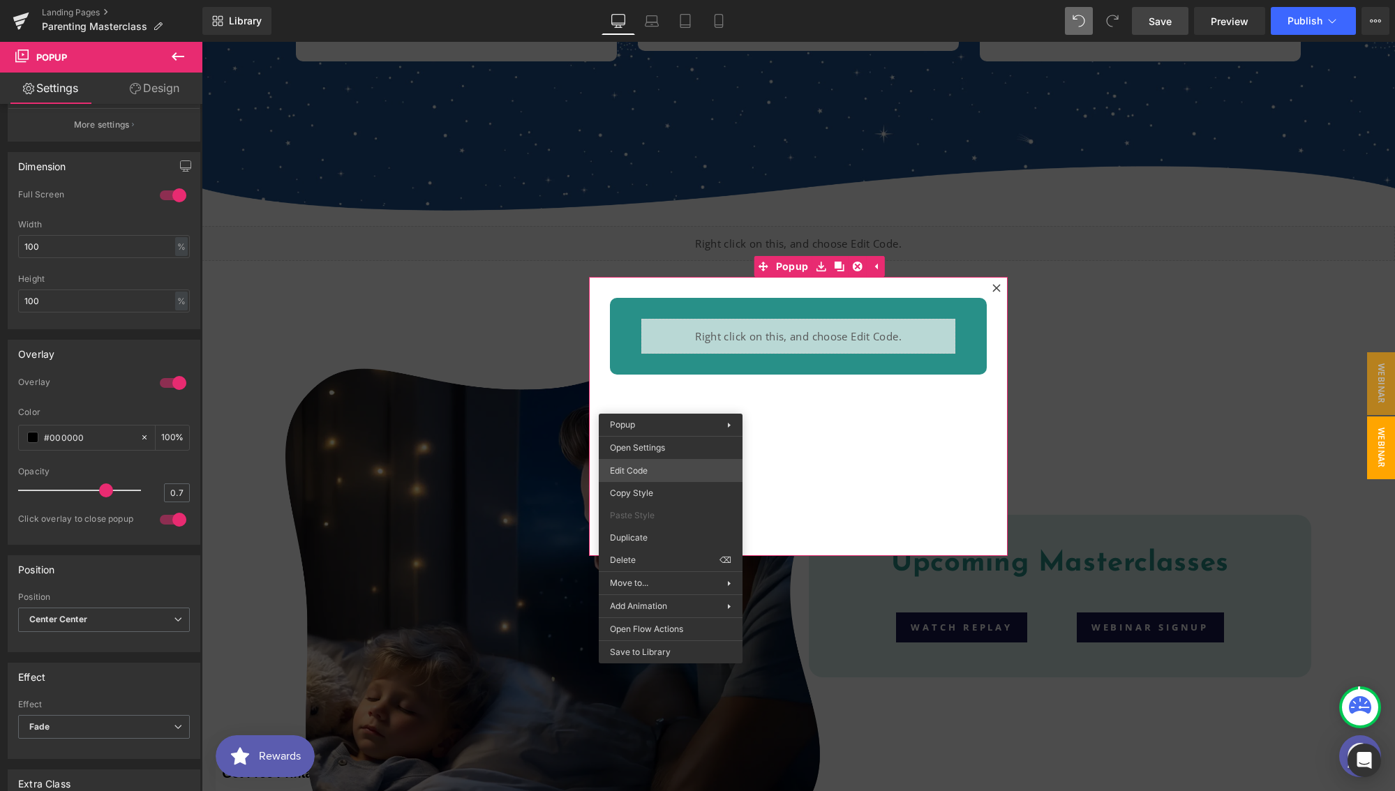
click at [642, 0] on div "Button You are previewing how the will restyle your page. You can not edit Elem…" at bounding box center [697, 0] width 1395 height 0
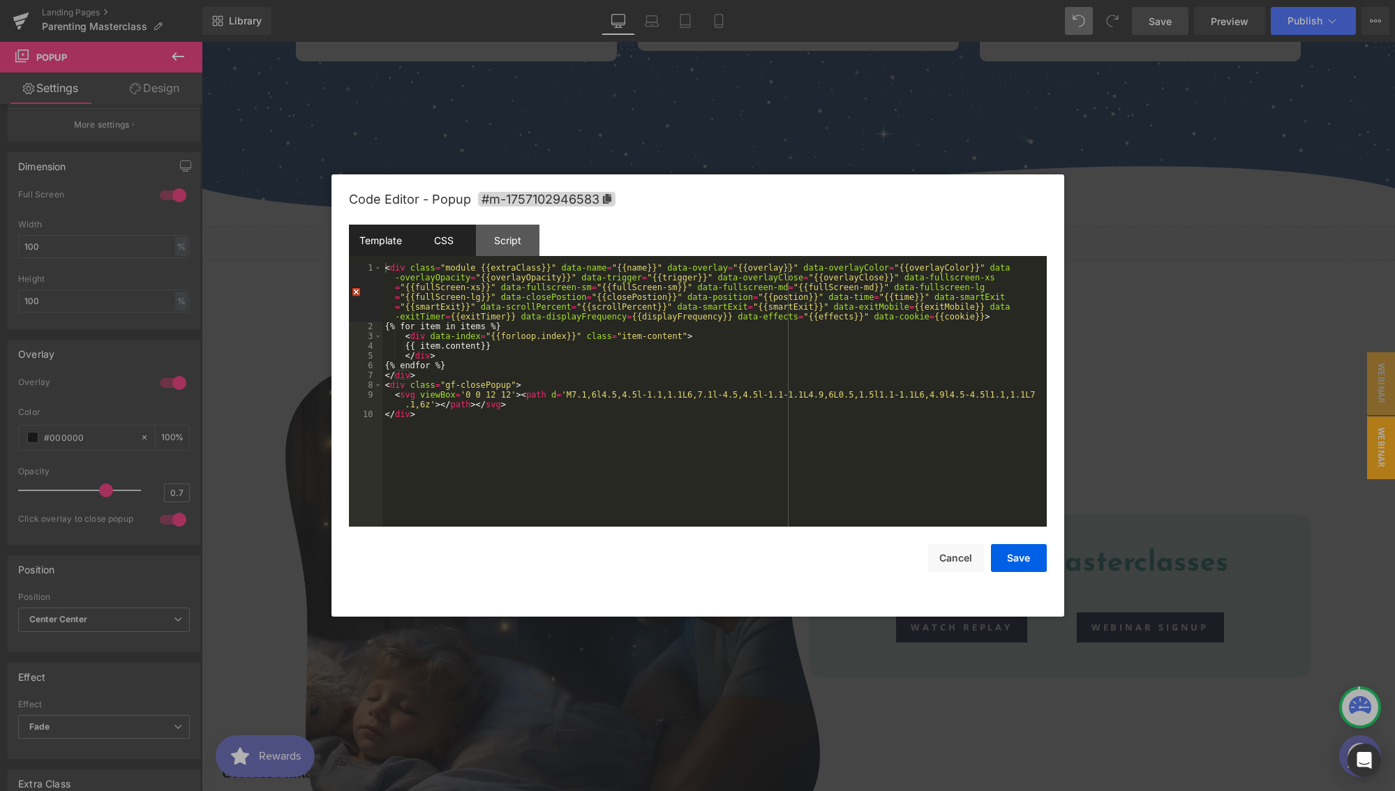
click at [451, 249] on div "CSS" at bounding box center [443, 240] width 63 height 31
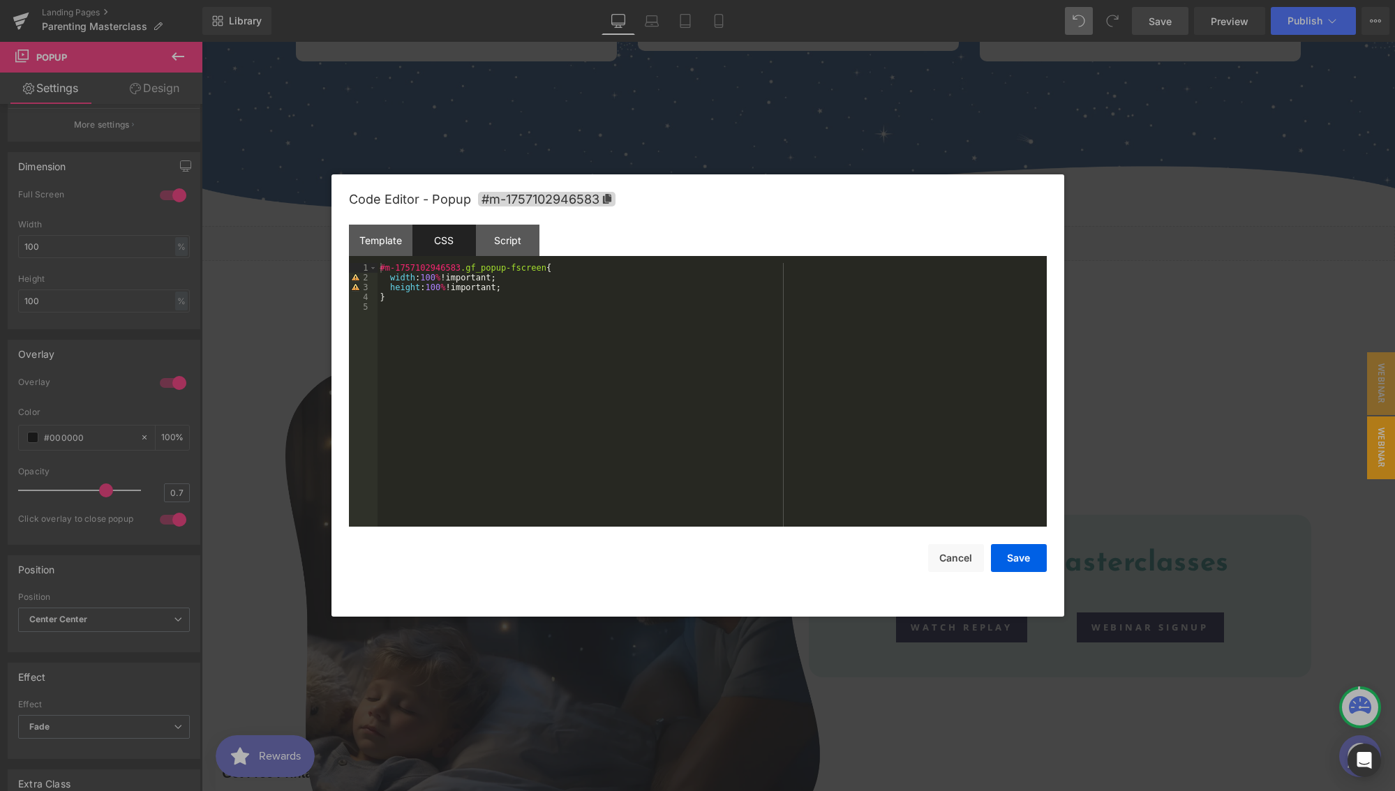
click at [536, 290] on div "#m-1757102946583 .gf_popup-fscreen { width : 100 % !important; height : 100 % !…" at bounding box center [711, 404] width 669 height 283
click at [999, 556] on button "Save" at bounding box center [1019, 558] width 56 height 28
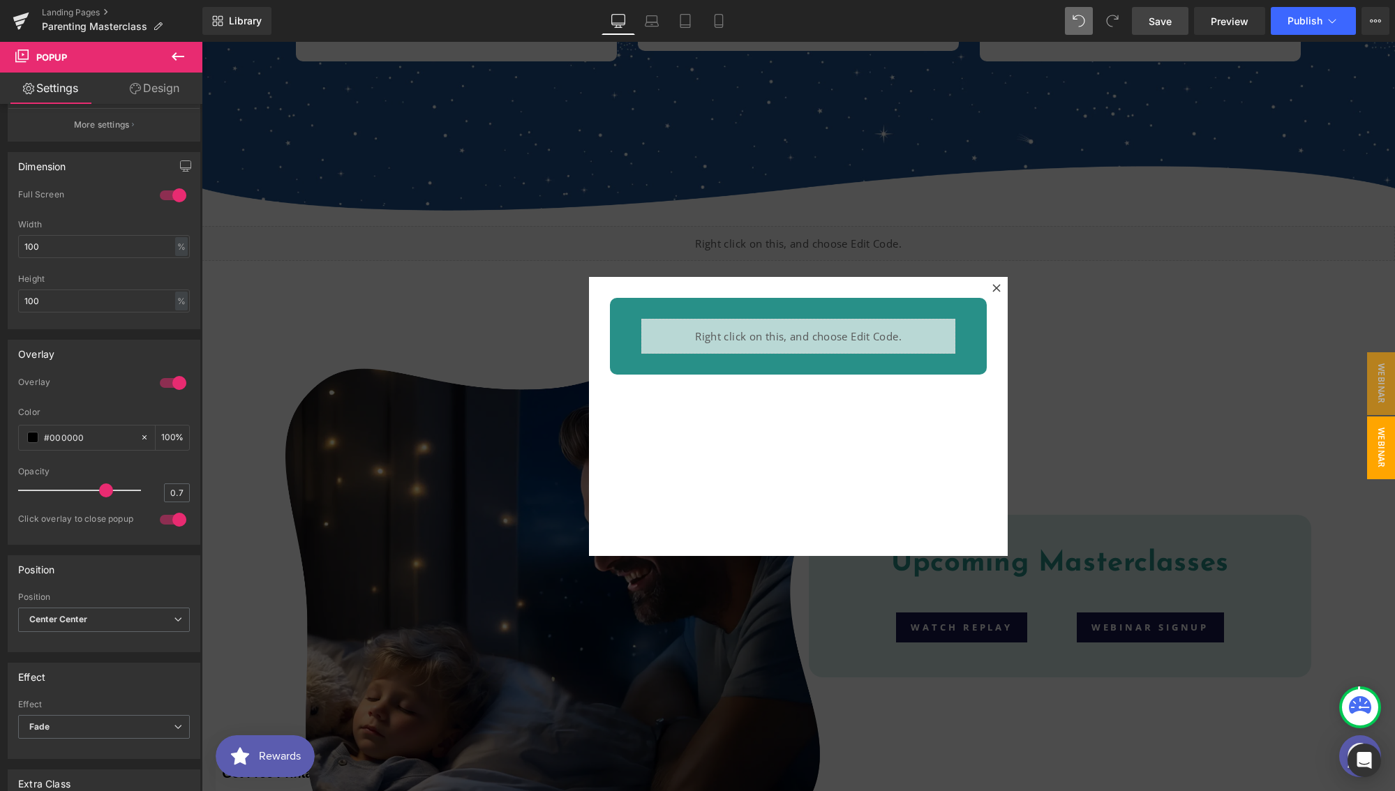
click at [1169, 27] on span "Save" at bounding box center [1159, 21] width 23 height 15
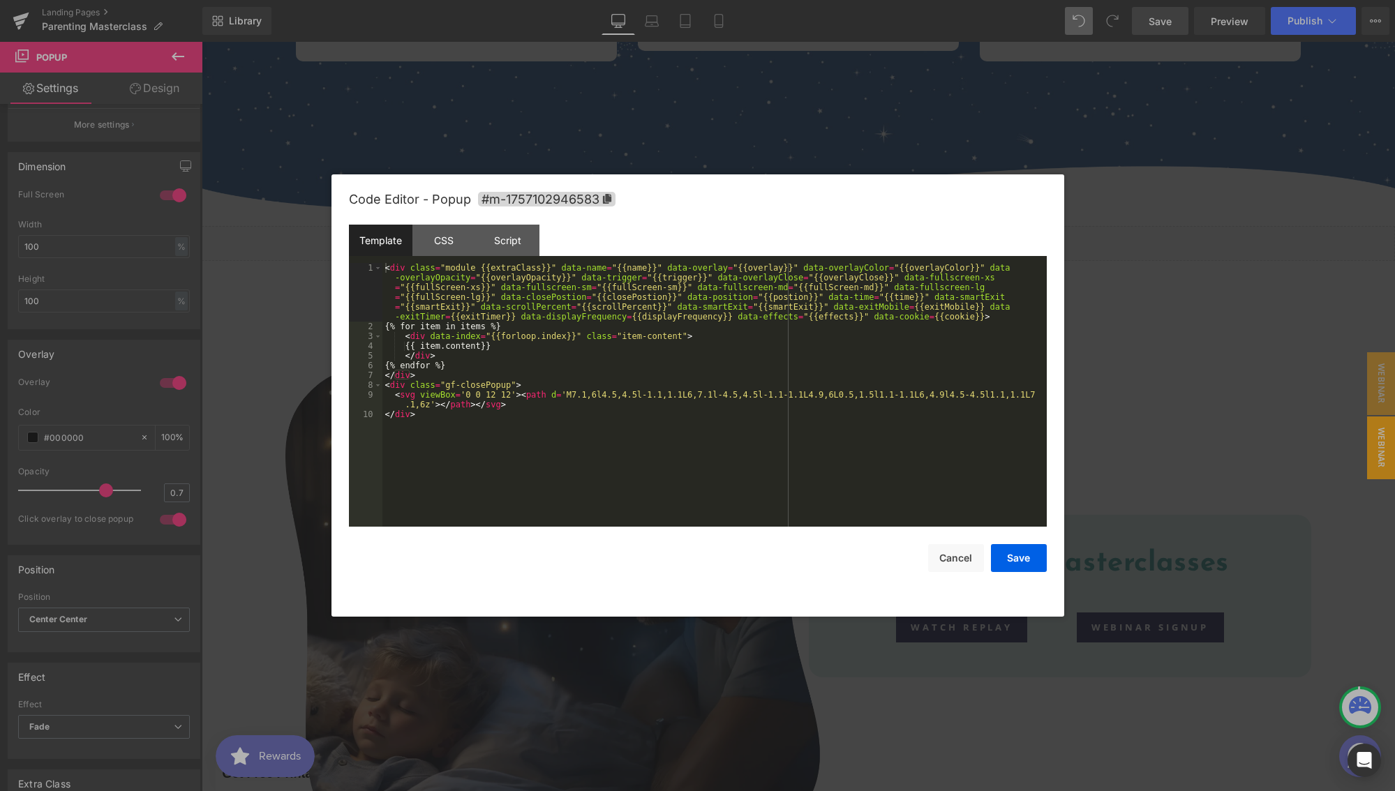
click at [928, 0] on div "Button You are previewing how the will restyle your page. You can not edit Elem…" at bounding box center [697, 0] width 1395 height 0
click at [427, 248] on div "CSS" at bounding box center [443, 240] width 63 height 31
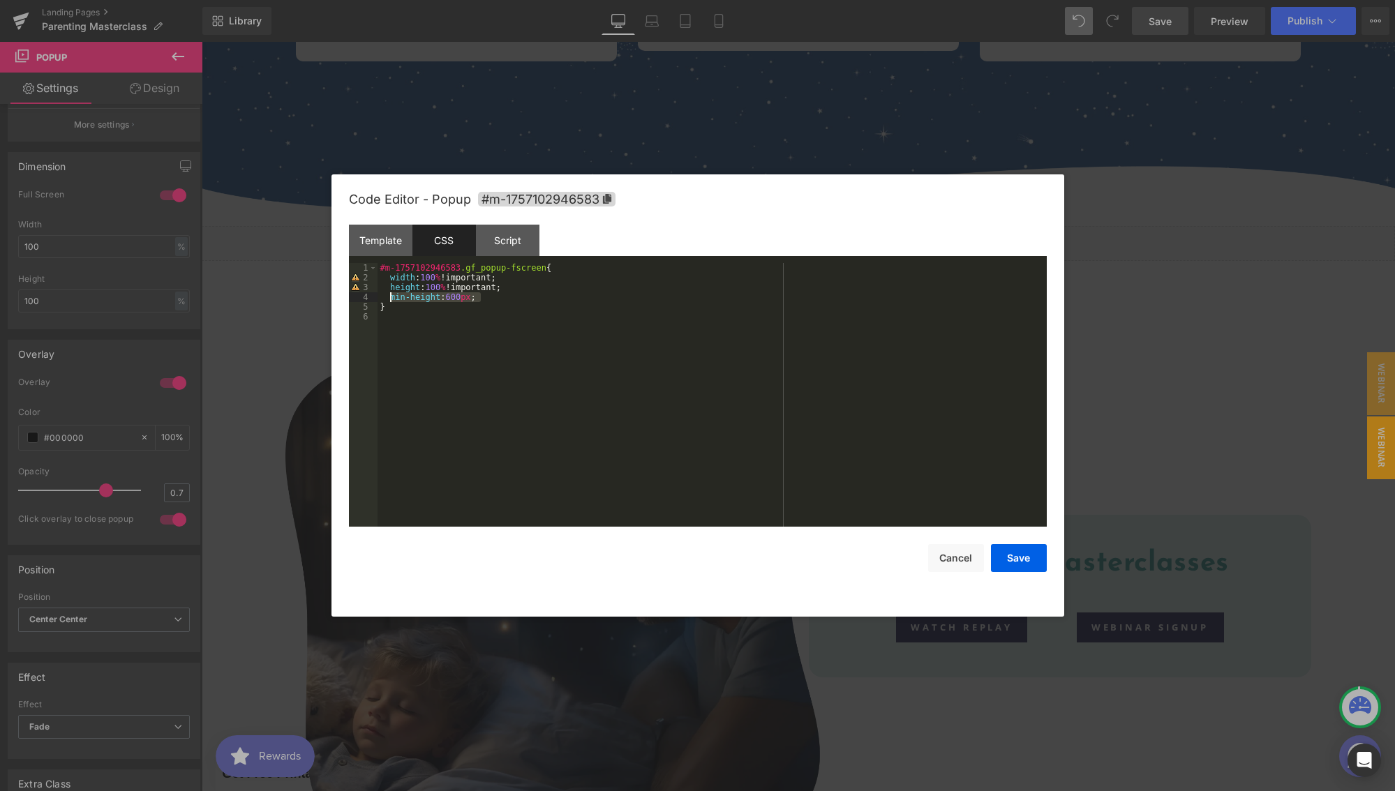
drag, startPoint x: 486, startPoint y: 299, endPoint x: 391, endPoint y: 296, distance: 94.9
click at [391, 296] on div "#m-1757102946583 .gf_popup-fscreen { width : 100 % !important; height : 100 % !…" at bounding box center [711, 404] width 669 height 283
click at [1015, 551] on button "Save" at bounding box center [1019, 558] width 56 height 28
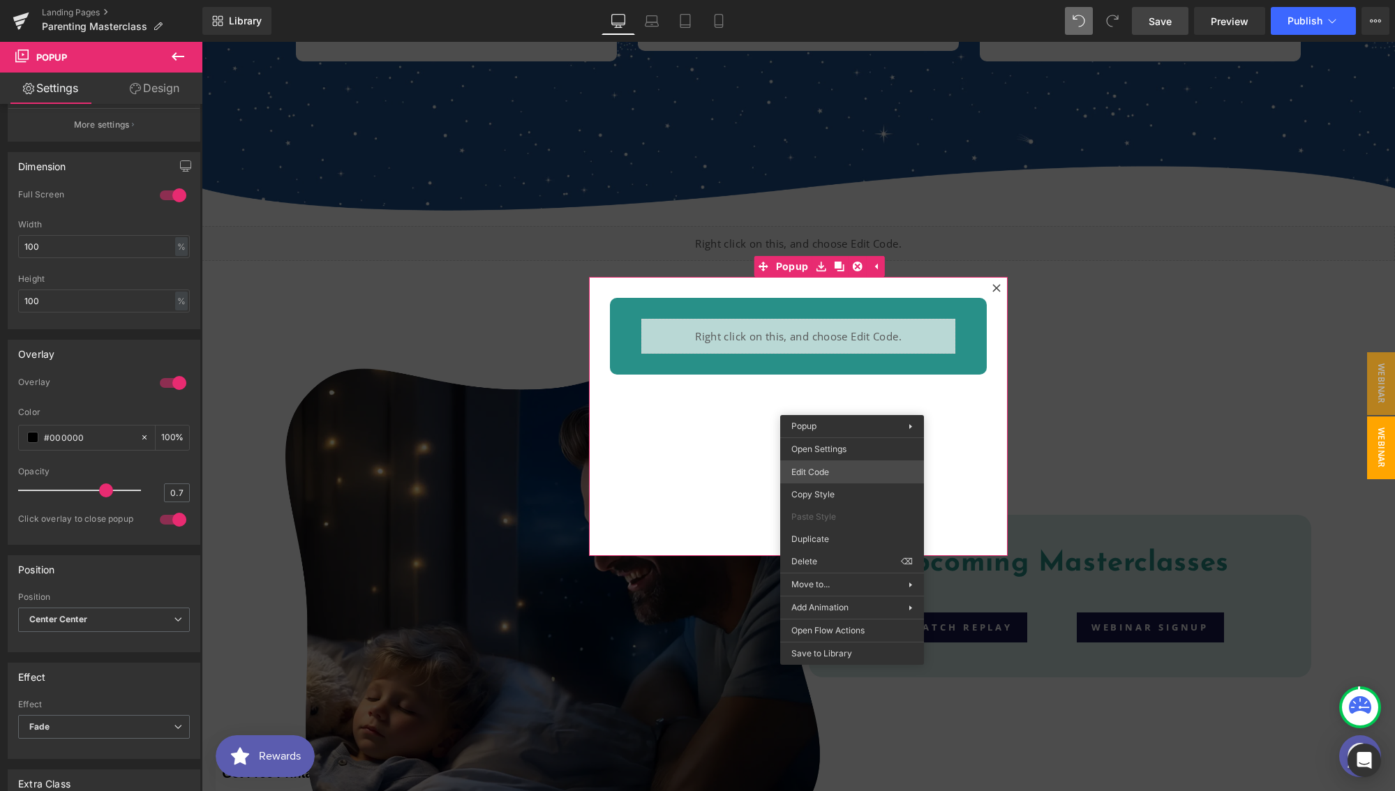
click at [844, 0] on div "Button You are previewing how the will restyle your page. You can not edit Elem…" at bounding box center [697, 0] width 1395 height 0
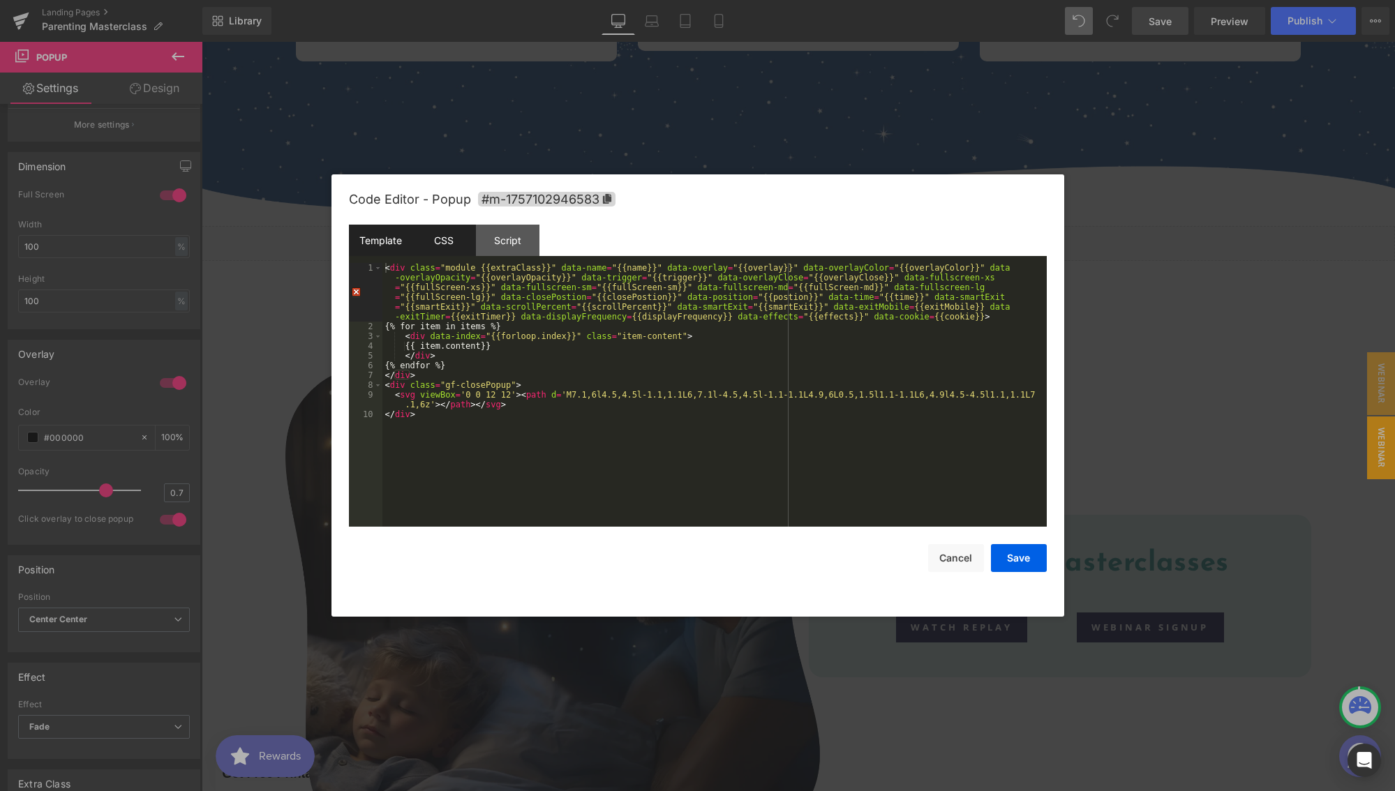
drag, startPoint x: 460, startPoint y: 246, endPoint x: 453, endPoint y: 252, distance: 8.9
click at [459, 246] on div "CSS" at bounding box center [443, 240] width 63 height 31
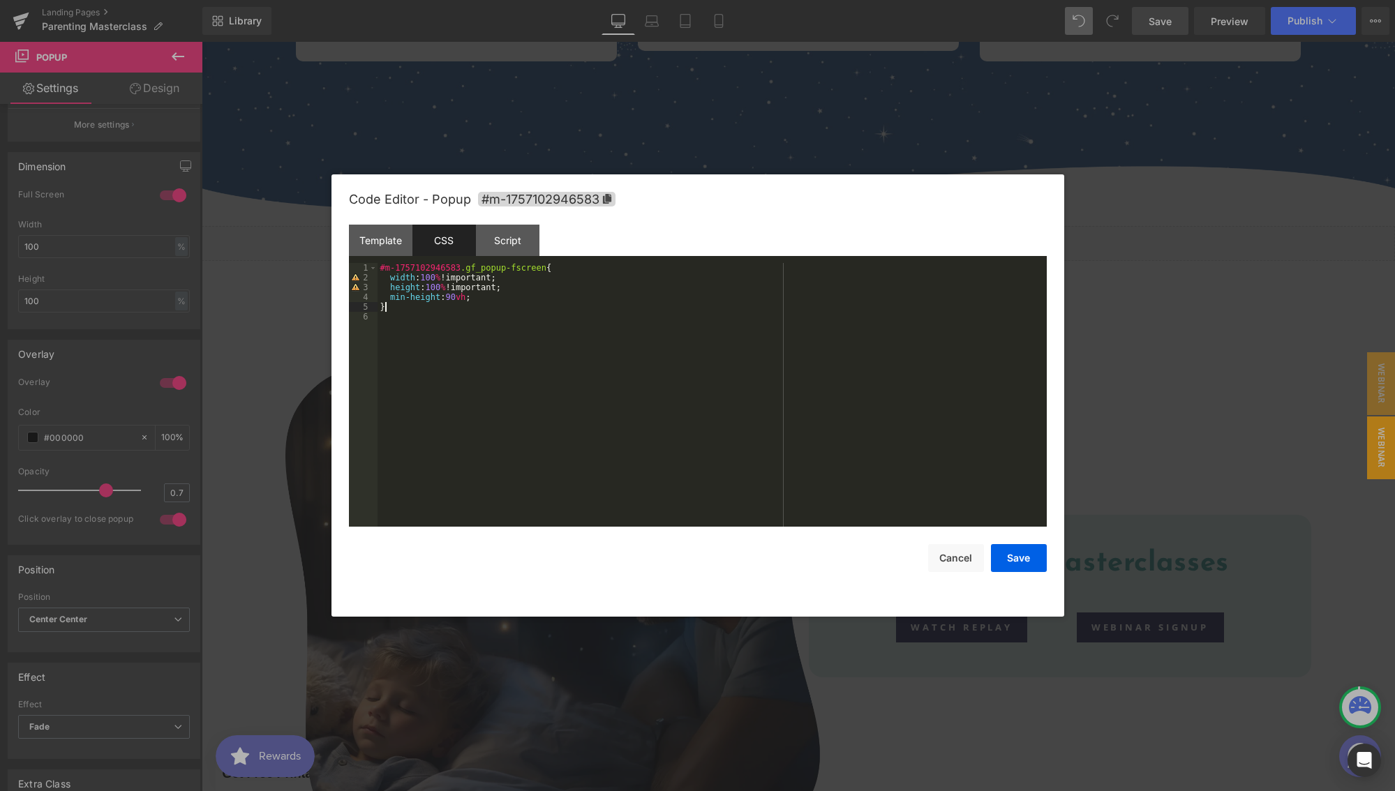
click at [396, 305] on div "#m-1757102946583 .gf_popup-fscreen { width : 100 % !important; height : 100 % !…" at bounding box center [711, 404] width 669 height 283
paste textarea
click at [1005, 557] on button "Save" at bounding box center [1019, 558] width 56 height 28
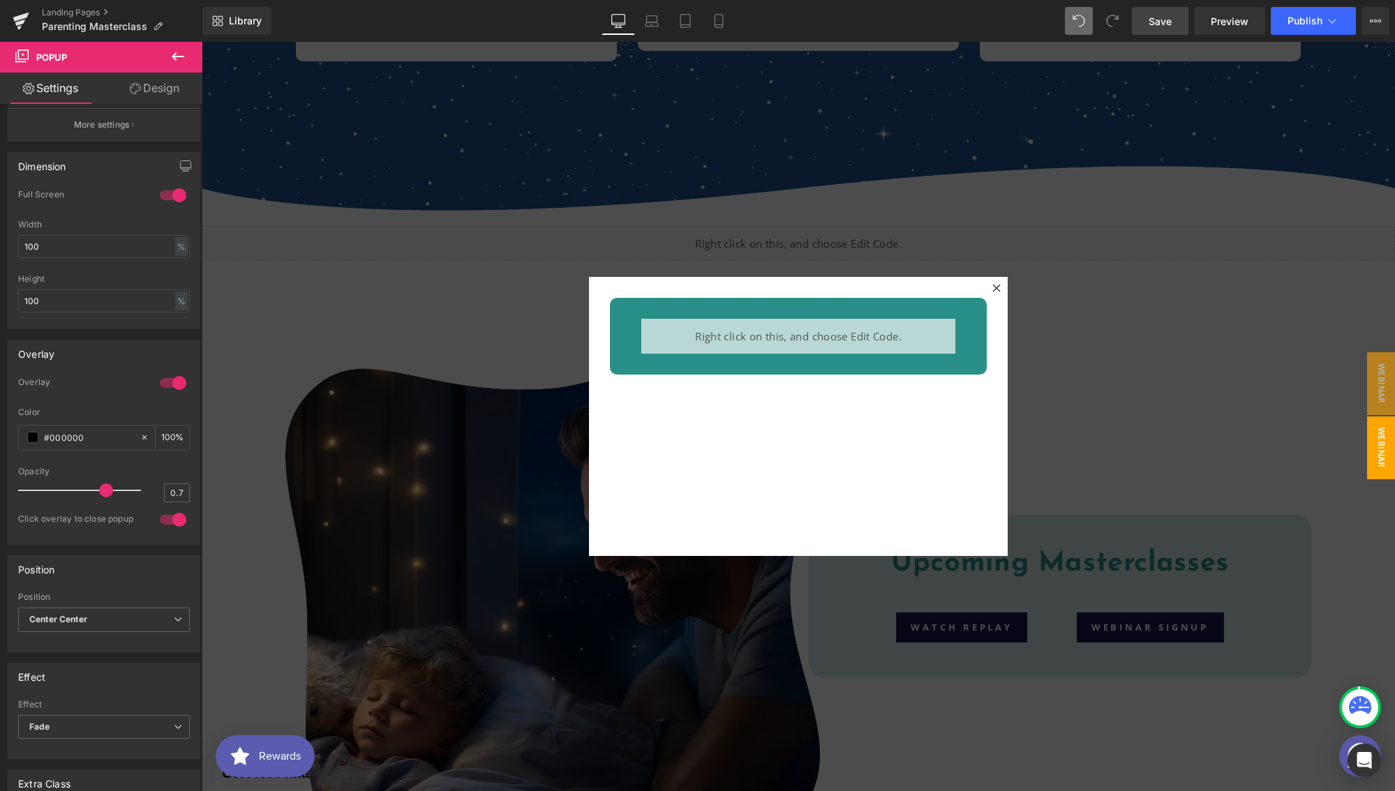
click at [1168, 29] on link "Save" at bounding box center [1160, 21] width 57 height 28
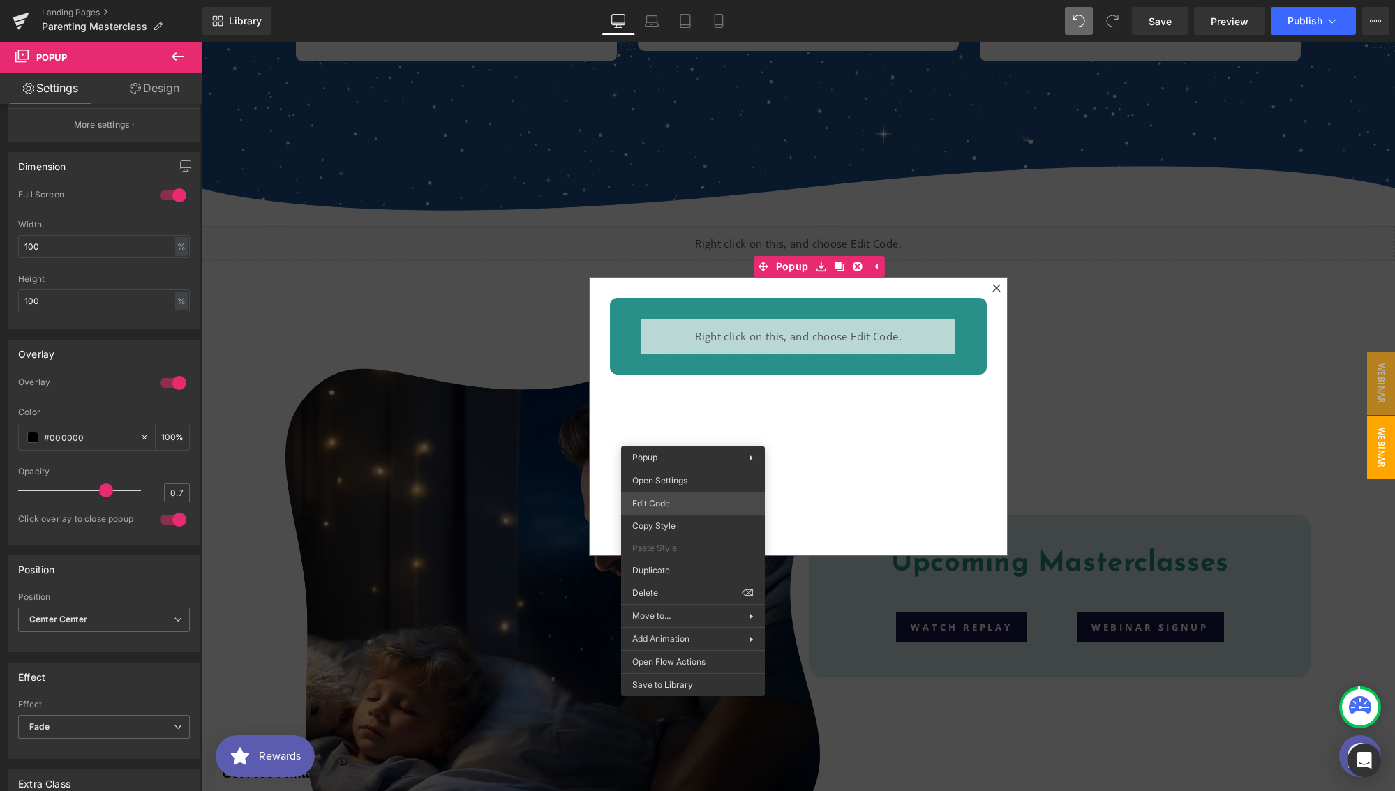
click at [659, 0] on div "Button You are previewing how the will restyle your page. You can not edit Elem…" at bounding box center [697, 0] width 1395 height 0
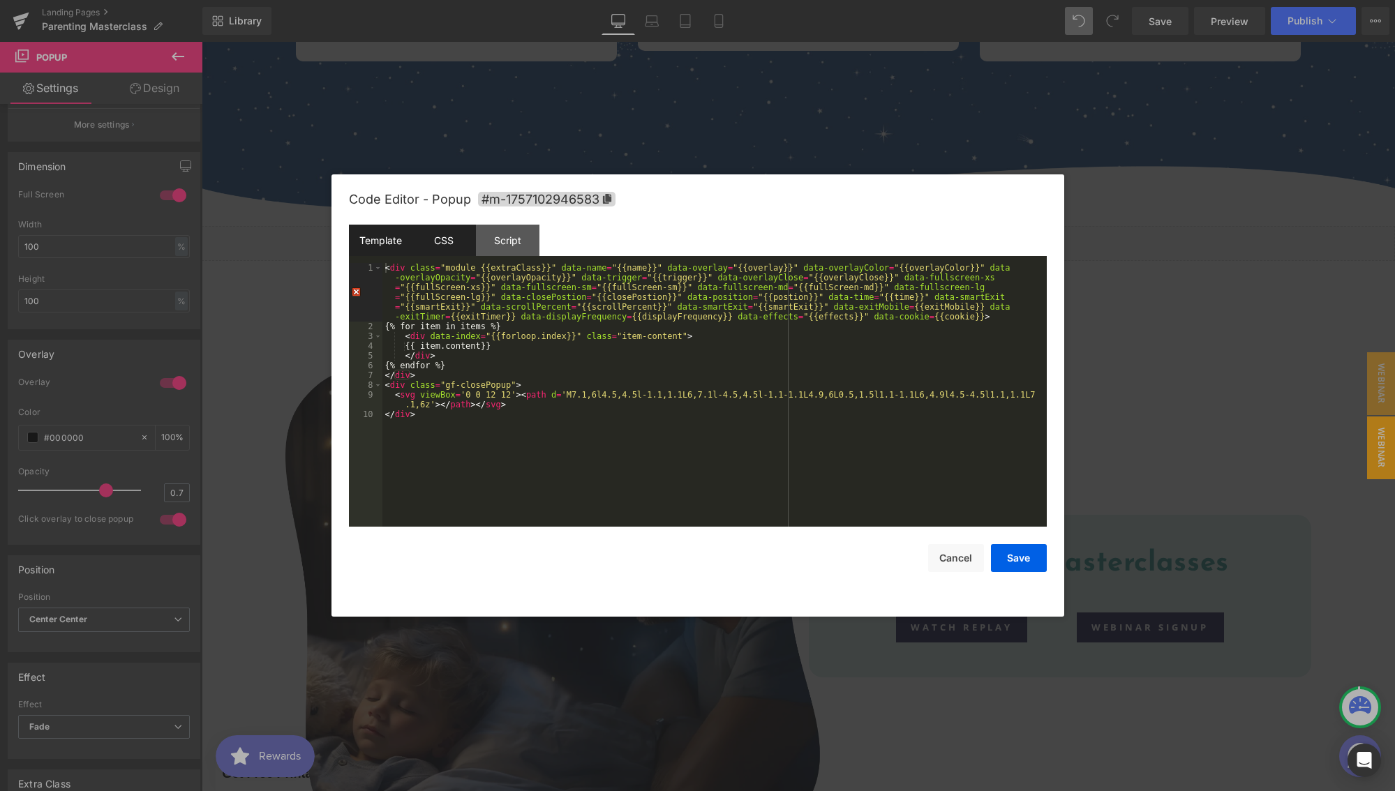
click at [447, 248] on div "CSS" at bounding box center [443, 240] width 63 height 31
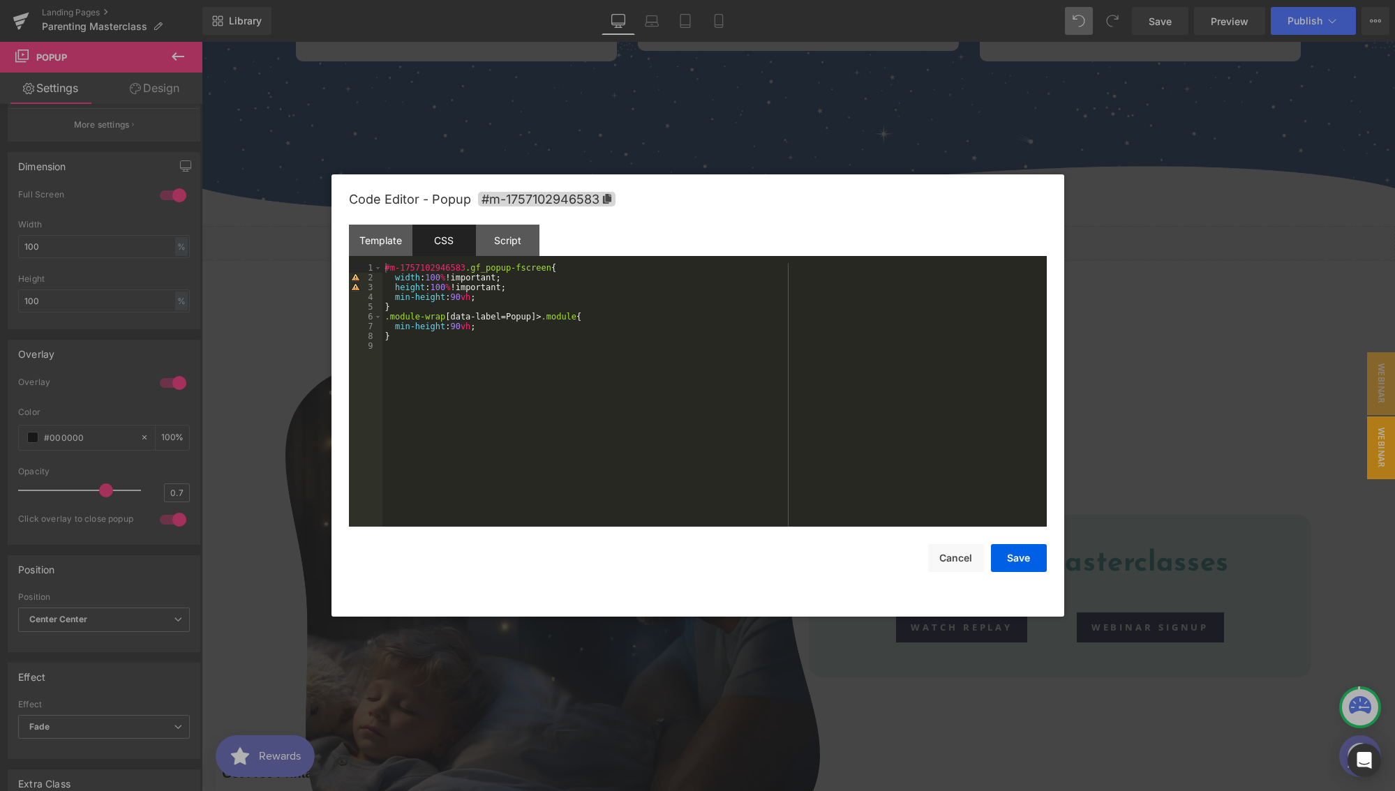
click at [498, 329] on div "#m-1757102946583 .gf_popup-fscreen { width : 100 % !important; height : 100 % !…" at bounding box center [714, 404] width 664 height 283
click at [1023, 557] on button "Save" at bounding box center [1019, 558] width 56 height 28
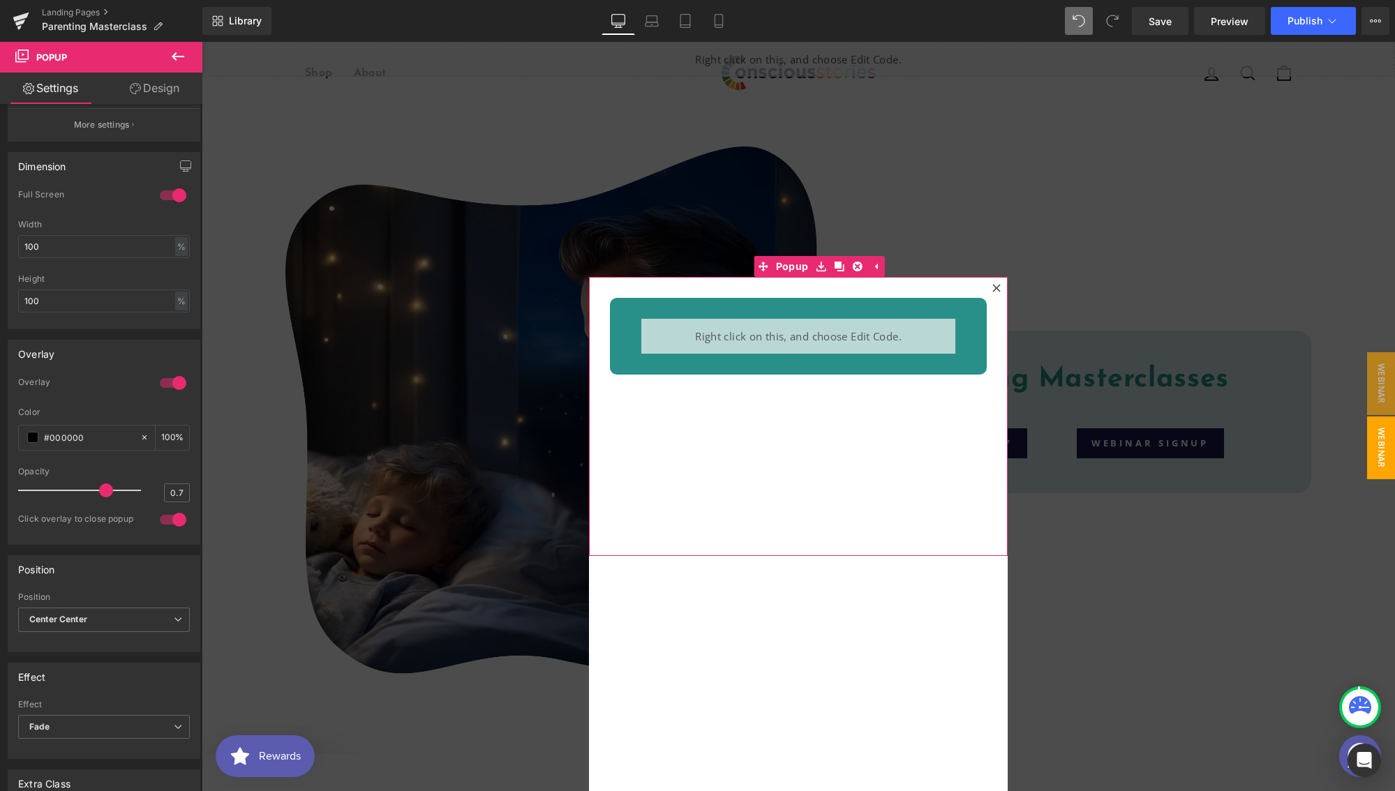
scroll to position [3090, 0]
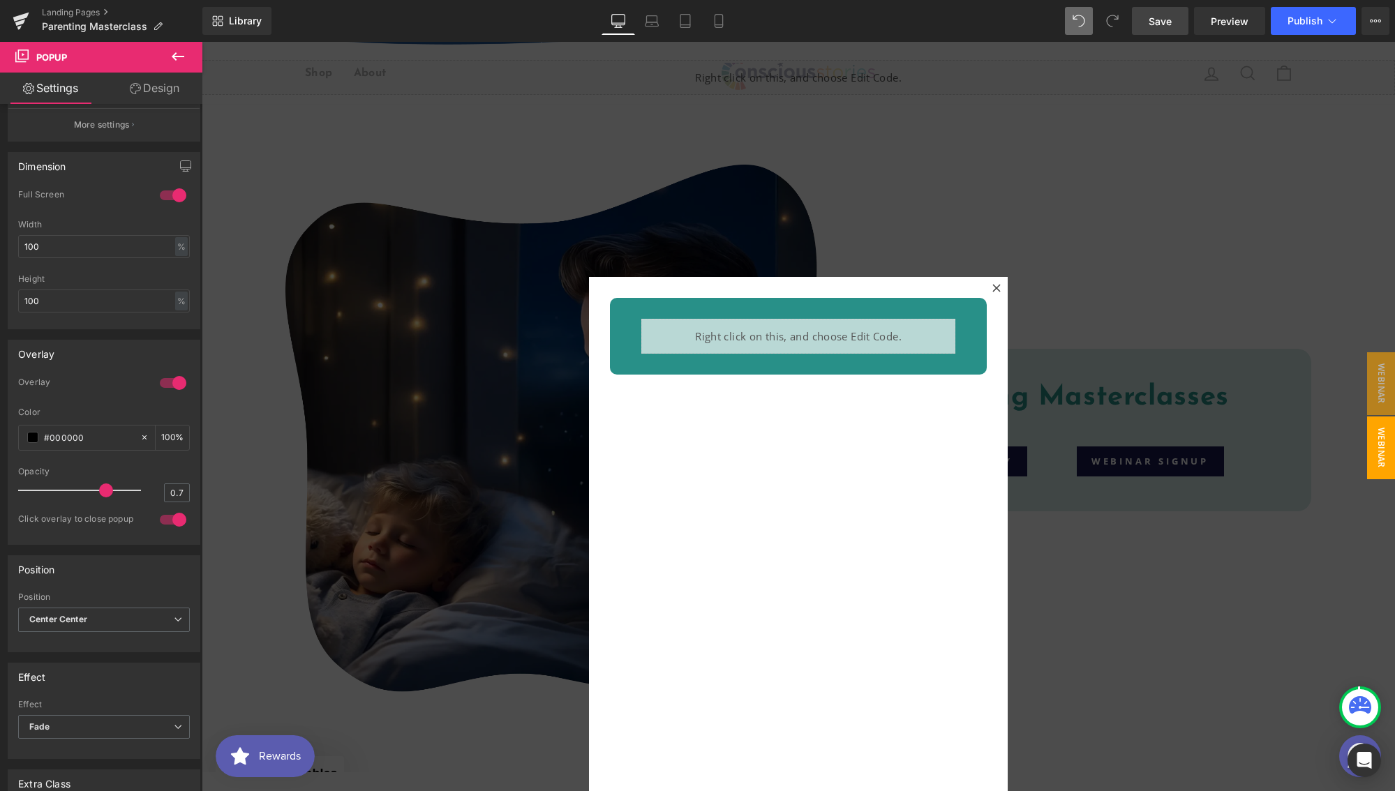
click at [1157, 24] on span "Save" at bounding box center [1159, 21] width 23 height 15
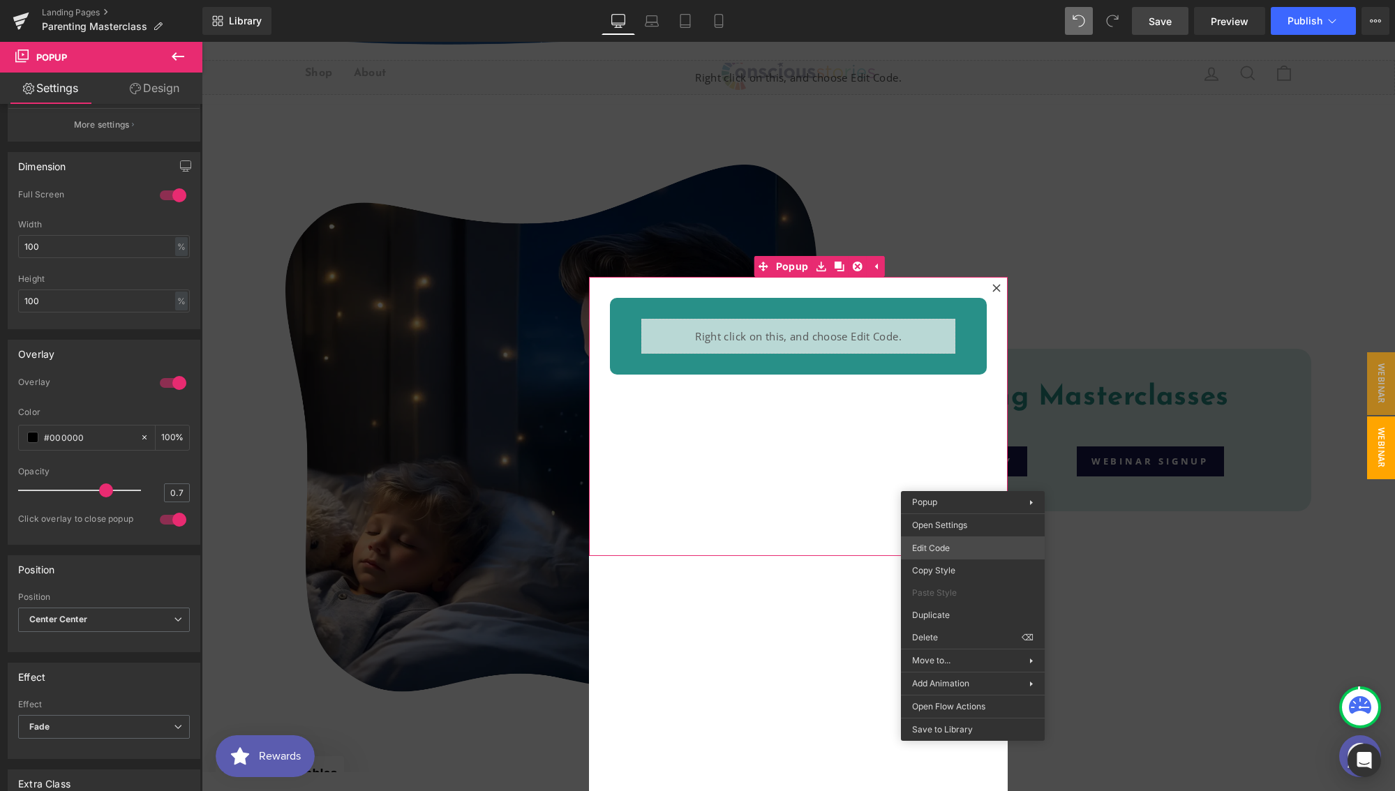
click at [948, 0] on div "Button You are previewing how the will restyle your page. You can not edit Elem…" at bounding box center [697, 0] width 1395 height 0
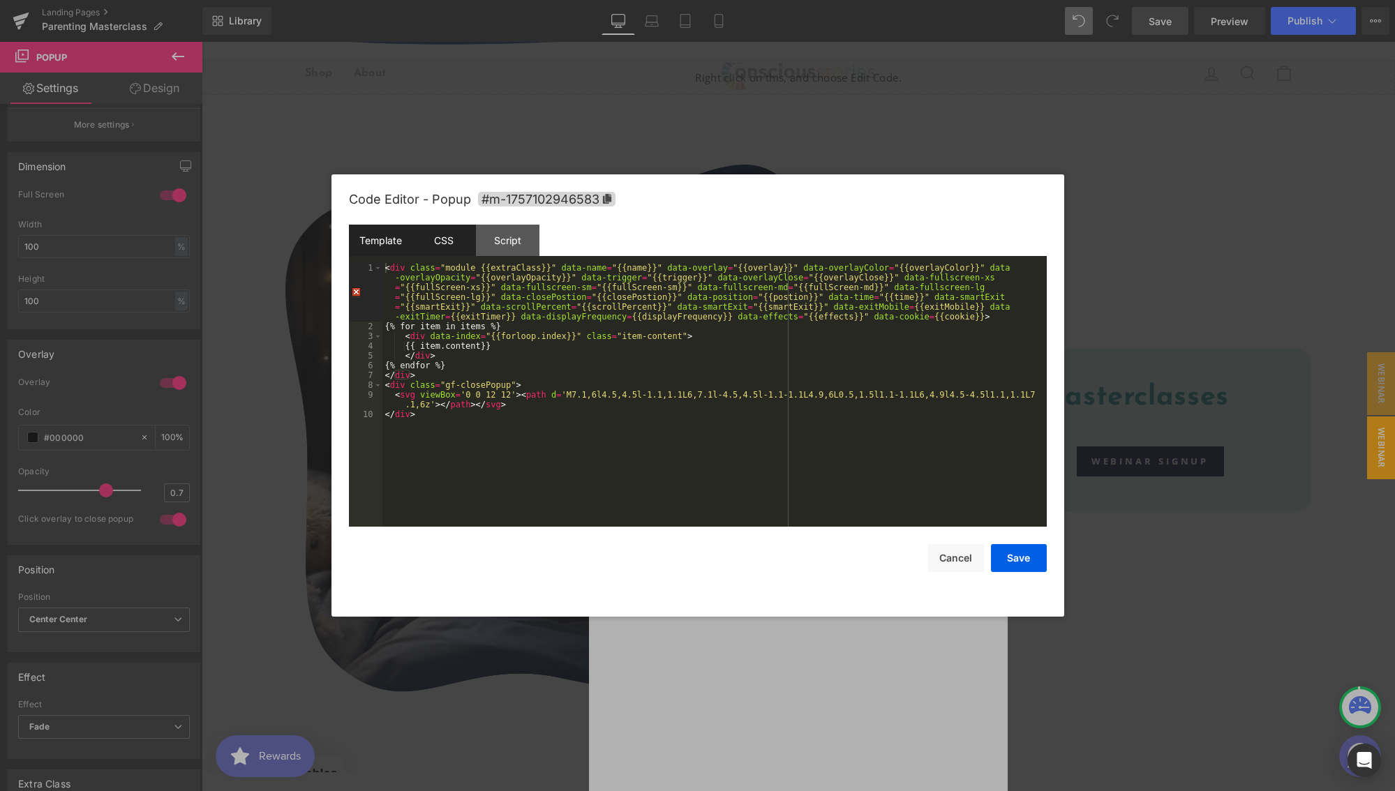
click at [447, 246] on div "CSS" at bounding box center [443, 240] width 63 height 31
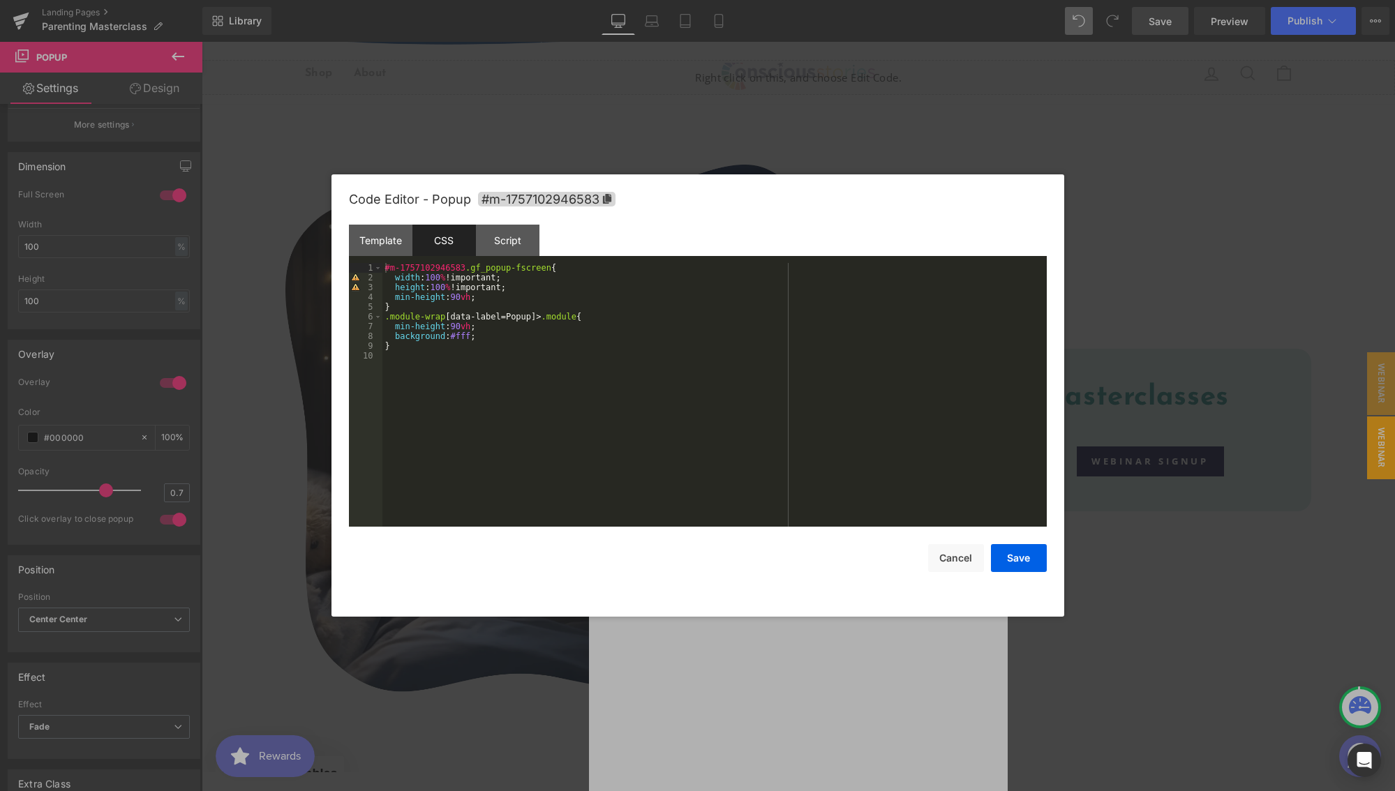
click at [407, 351] on div "#m-1757102946583 .gf_popup-fscreen { width : 100 % !important; height : 100 % !…" at bounding box center [714, 404] width 664 height 283
click at [998, 548] on button "Save" at bounding box center [1019, 558] width 56 height 28
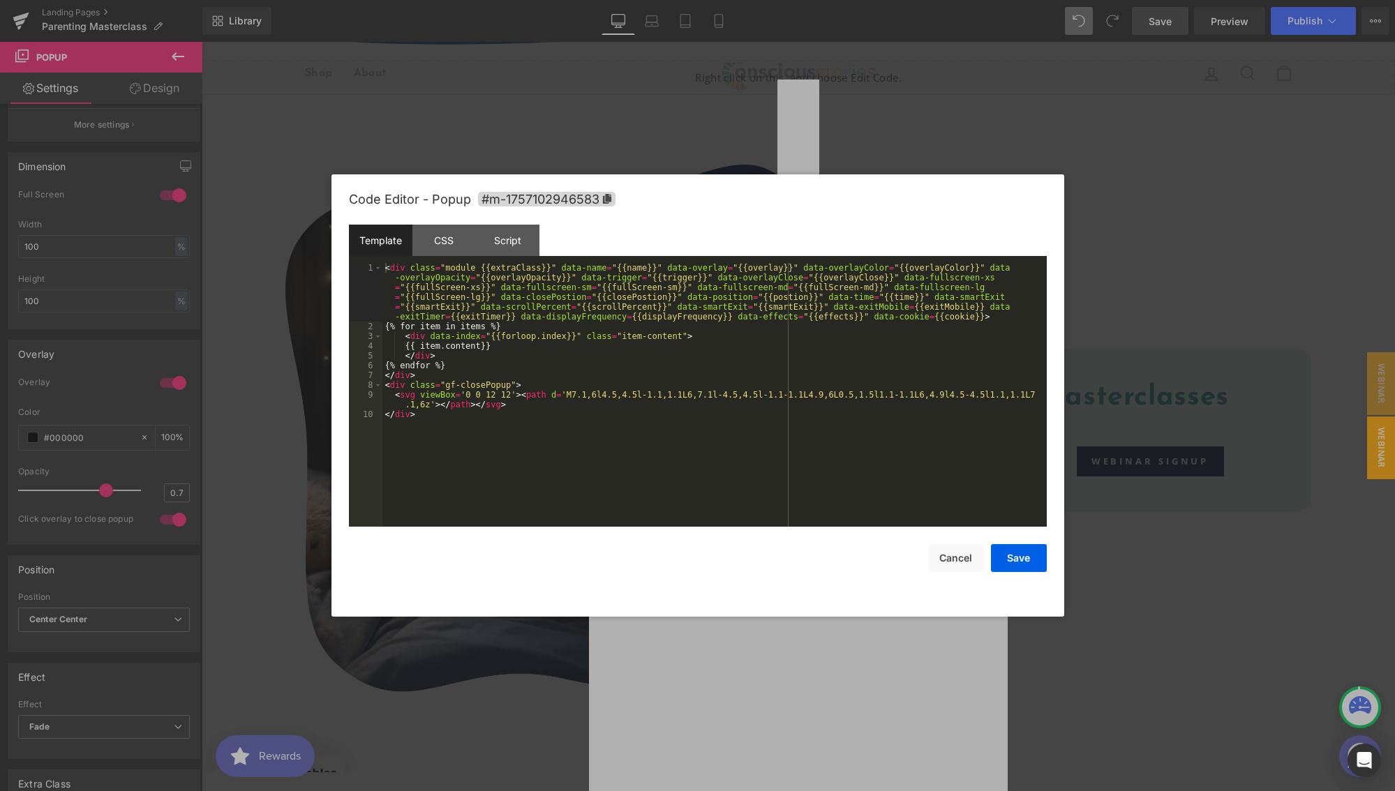
click at [879, 0] on div "Button You are previewing how the will restyle your page. You can not edit Elem…" at bounding box center [697, 0] width 1395 height 0
click at [442, 246] on div "CSS" at bounding box center [443, 240] width 63 height 31
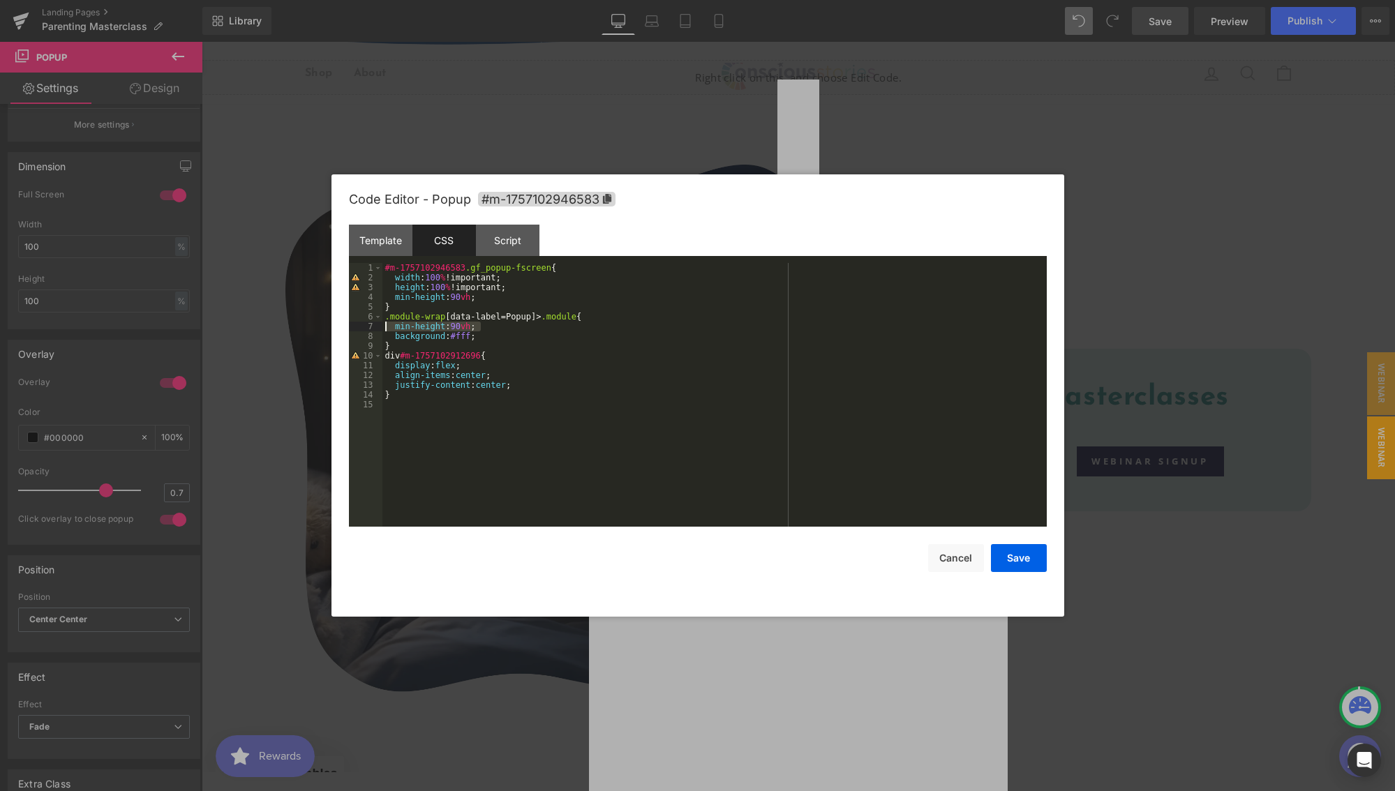
drag, startPoint x: 488, startPoint y: 326, endPoint x: 352, endPoint y: 327, distance: 136.0
click at [352, 327] on pre "1 2 3 4 5 6 7 8 9 10 11 12 13 14 15 #m-1757102946583 .gf_popup-fscreen { width …" at bounding box center [698, 395] width 698 height 264
click at [1023, 558] on button "Save" at bounding box center [1019, 558] width 56 height 28
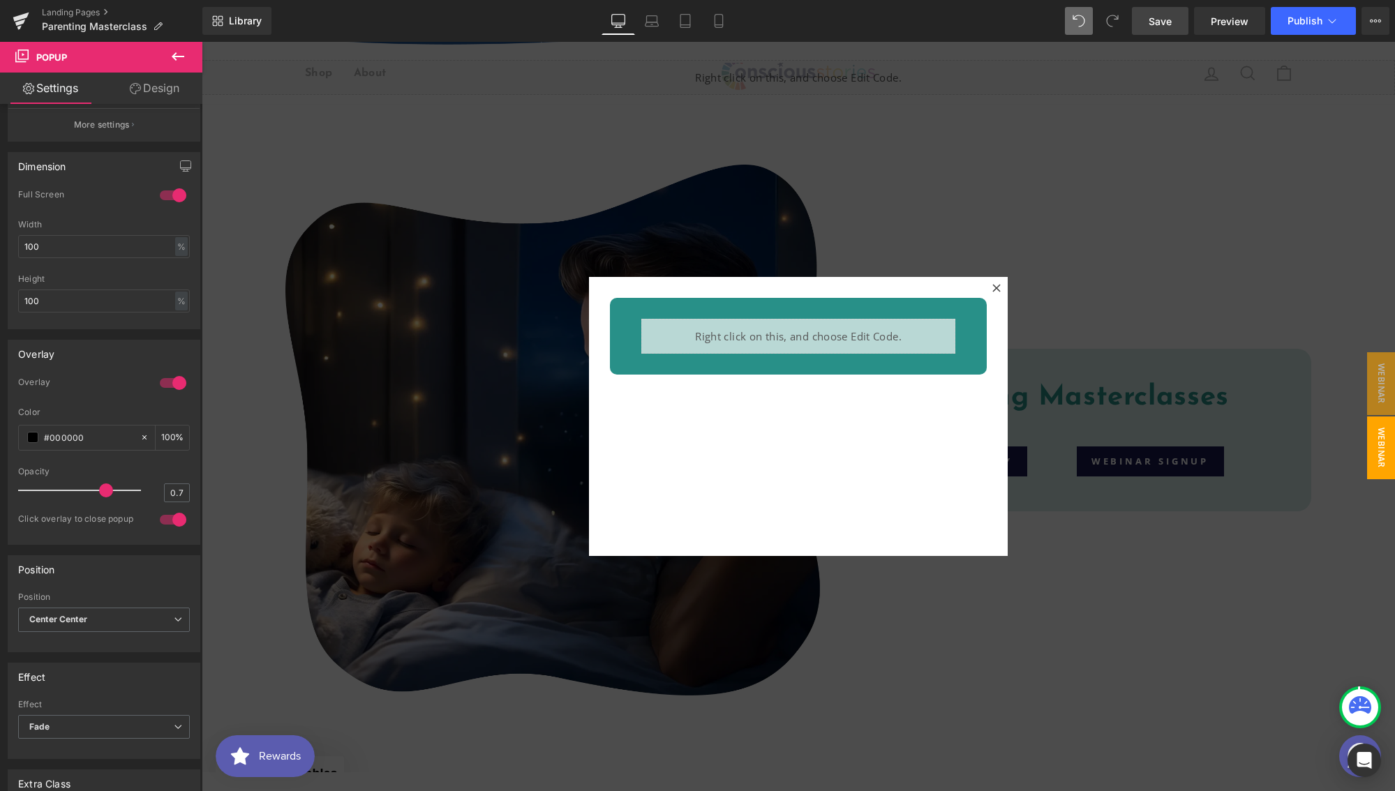
click at [1162, 34] on link "Save" at bounding box center [1160, 21] width 57 height 28
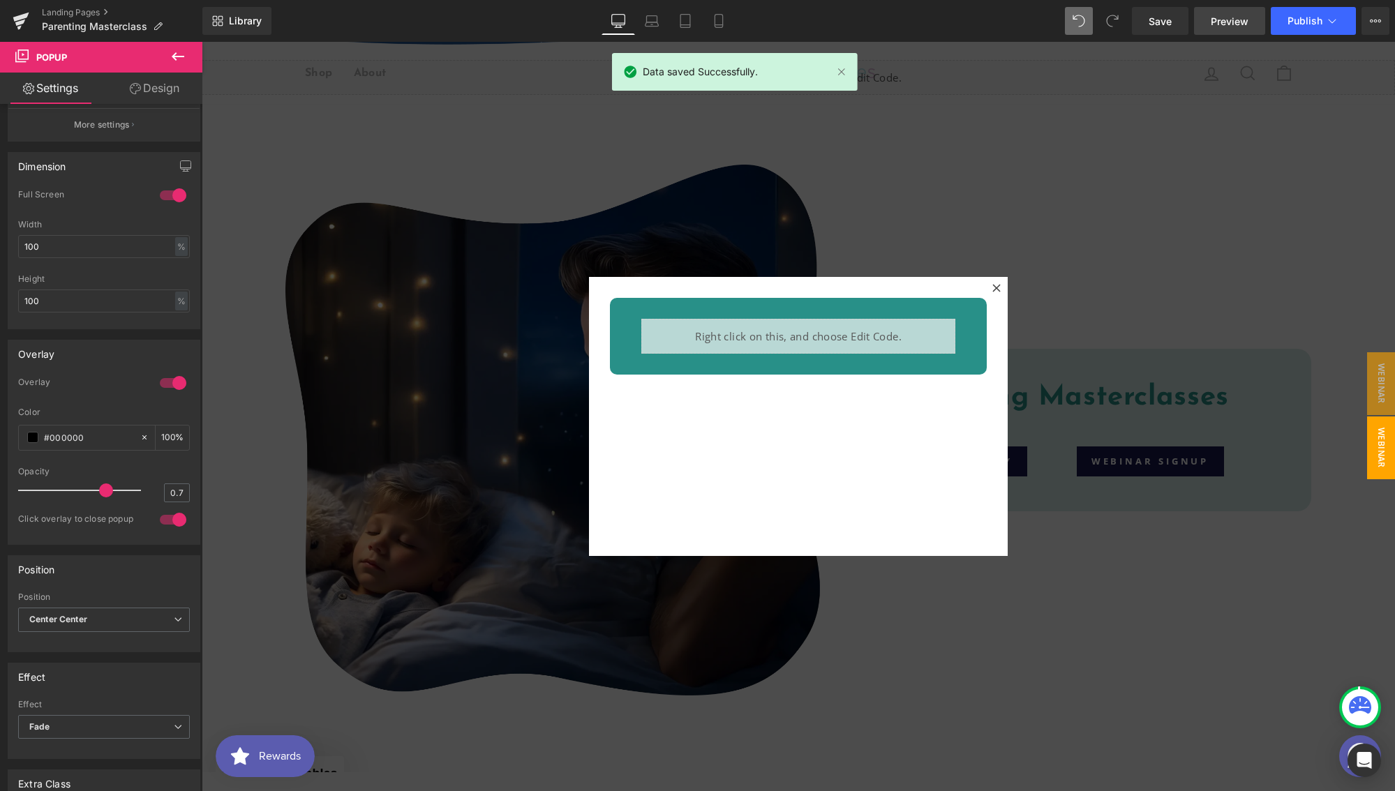
click at [1245, 25] on span "Preview" at bounding box center [1229, 21] width 38 height 15
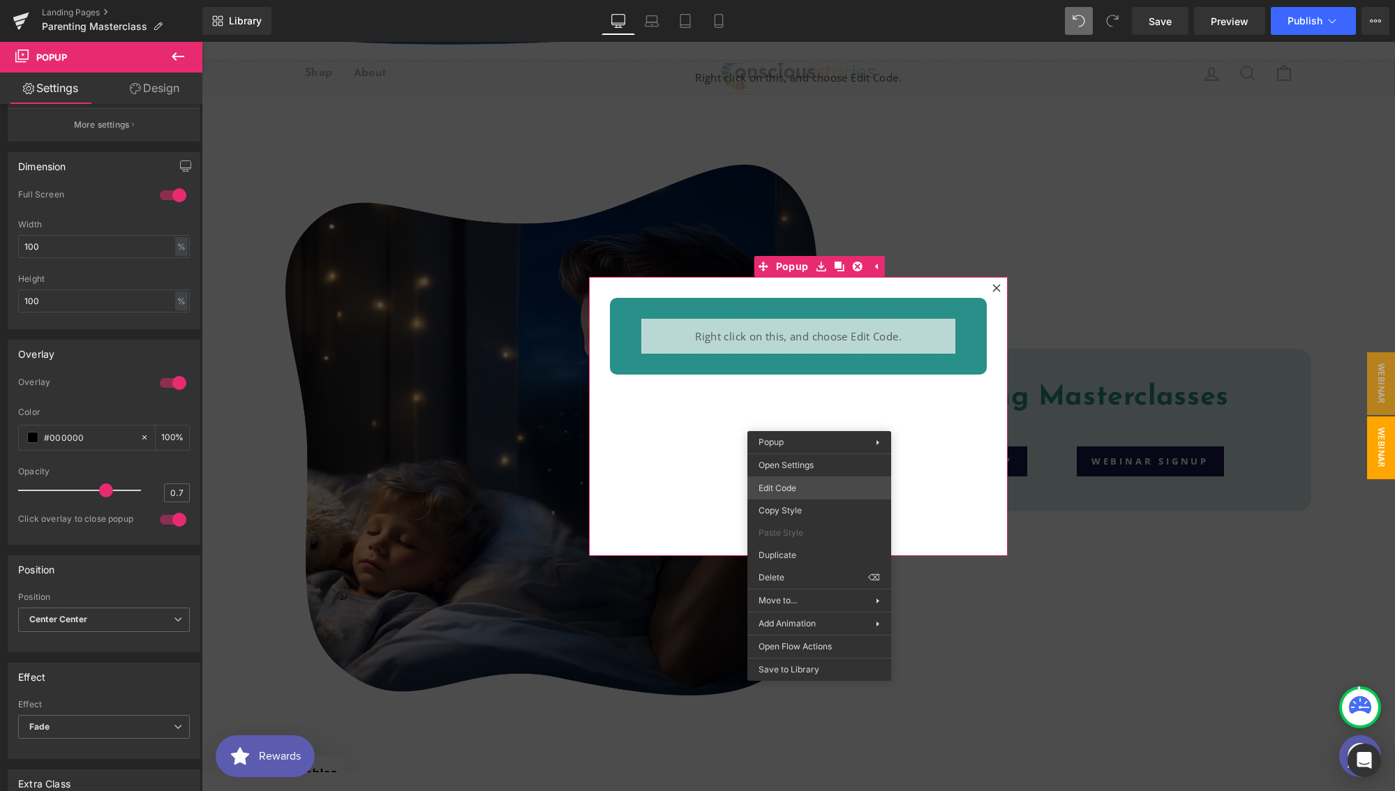
click at [774, 0] on div "Button You are previewing how the will restyle your page. You can not edit Elem…" at bounding box center [697, 0] width 1395 height 0
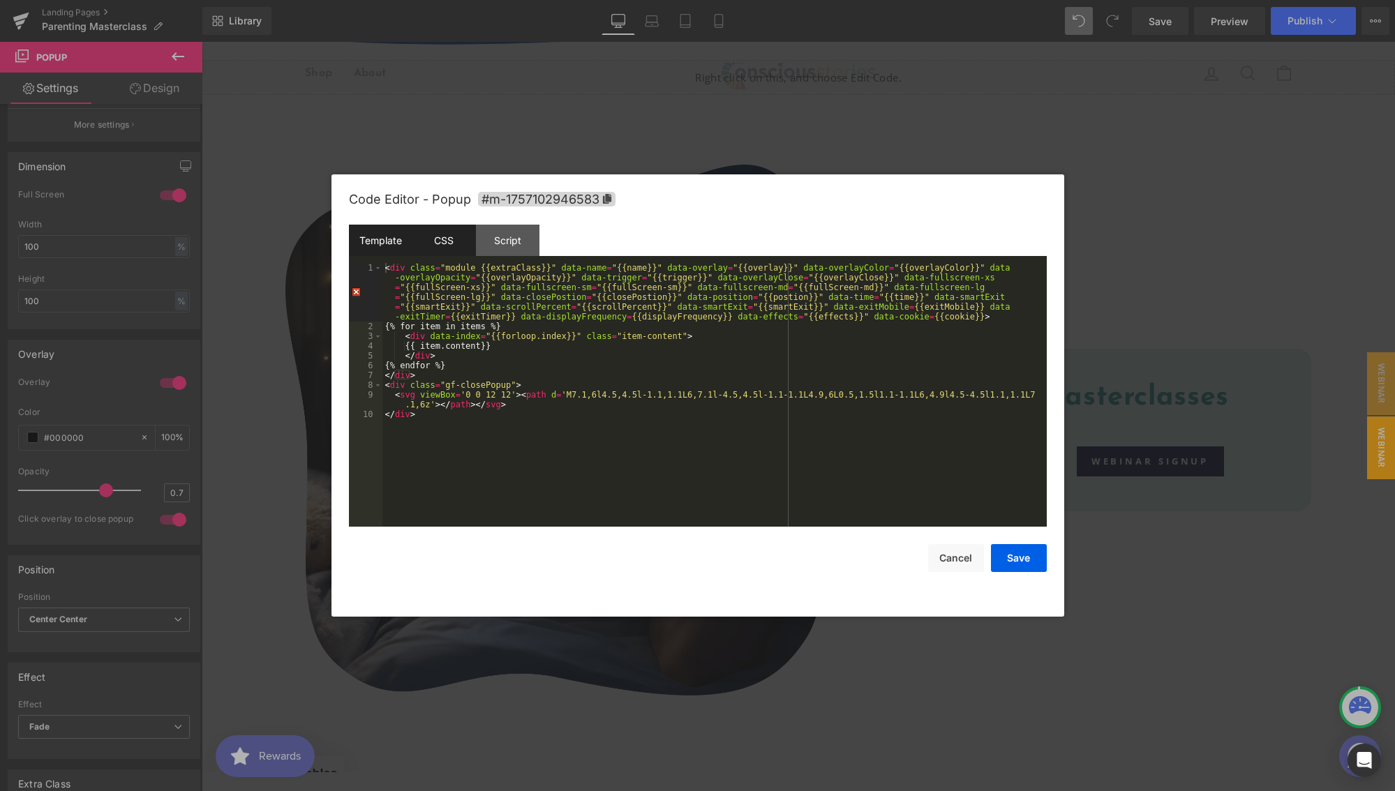
click at [442, 243] on div "CSS" at bounding box center [443, 240] width 63 height 31
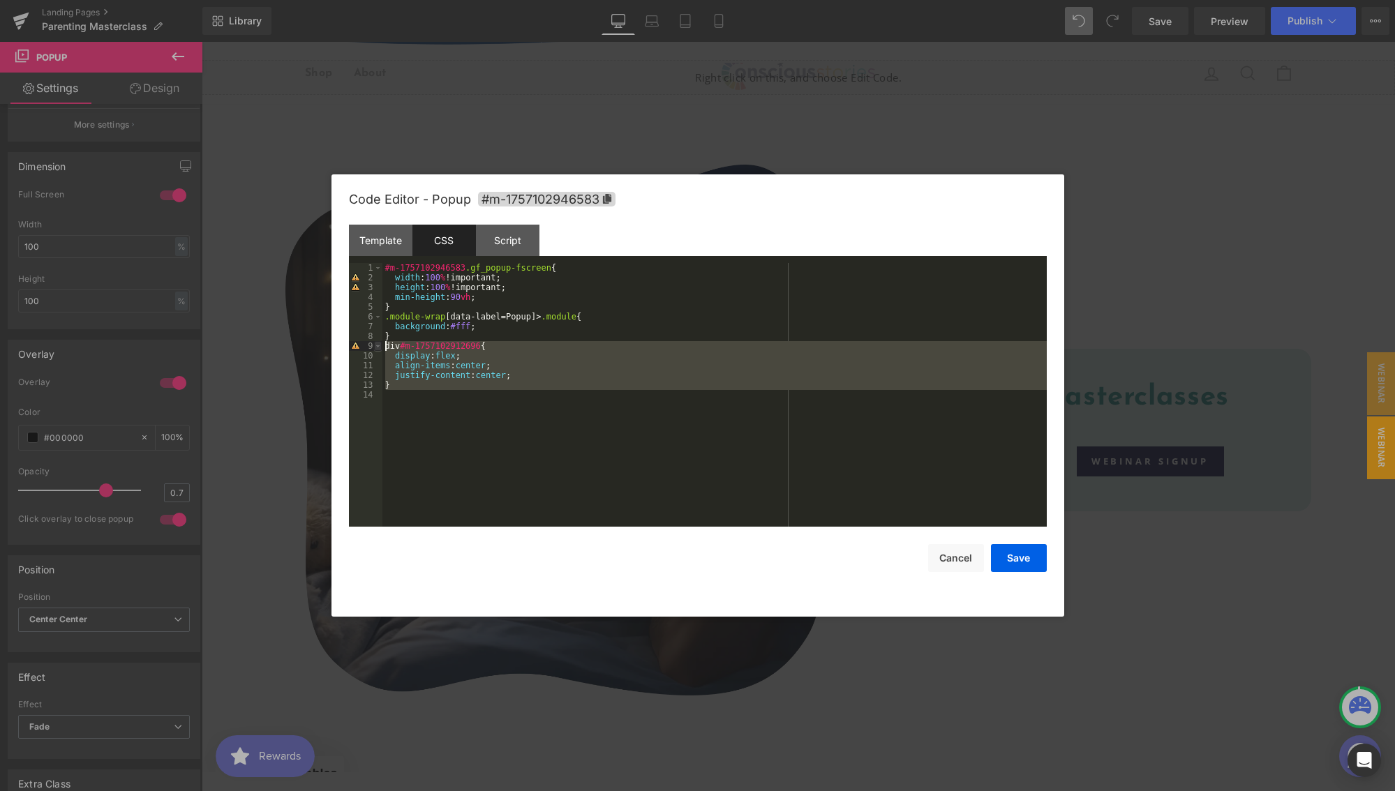
drag, startPoint x: 426, startPoint y: 391, endPoint x: 380, endPoint y: 343, distance: 65.6
click at [380, 343] on pre "1 2 3 4 5 6 7 8 9 10 11 12 13 14 #m-1757102946583 .gf_popup-fscreen { width : 1…" at bounding box center [698, 395] width 698 height 264
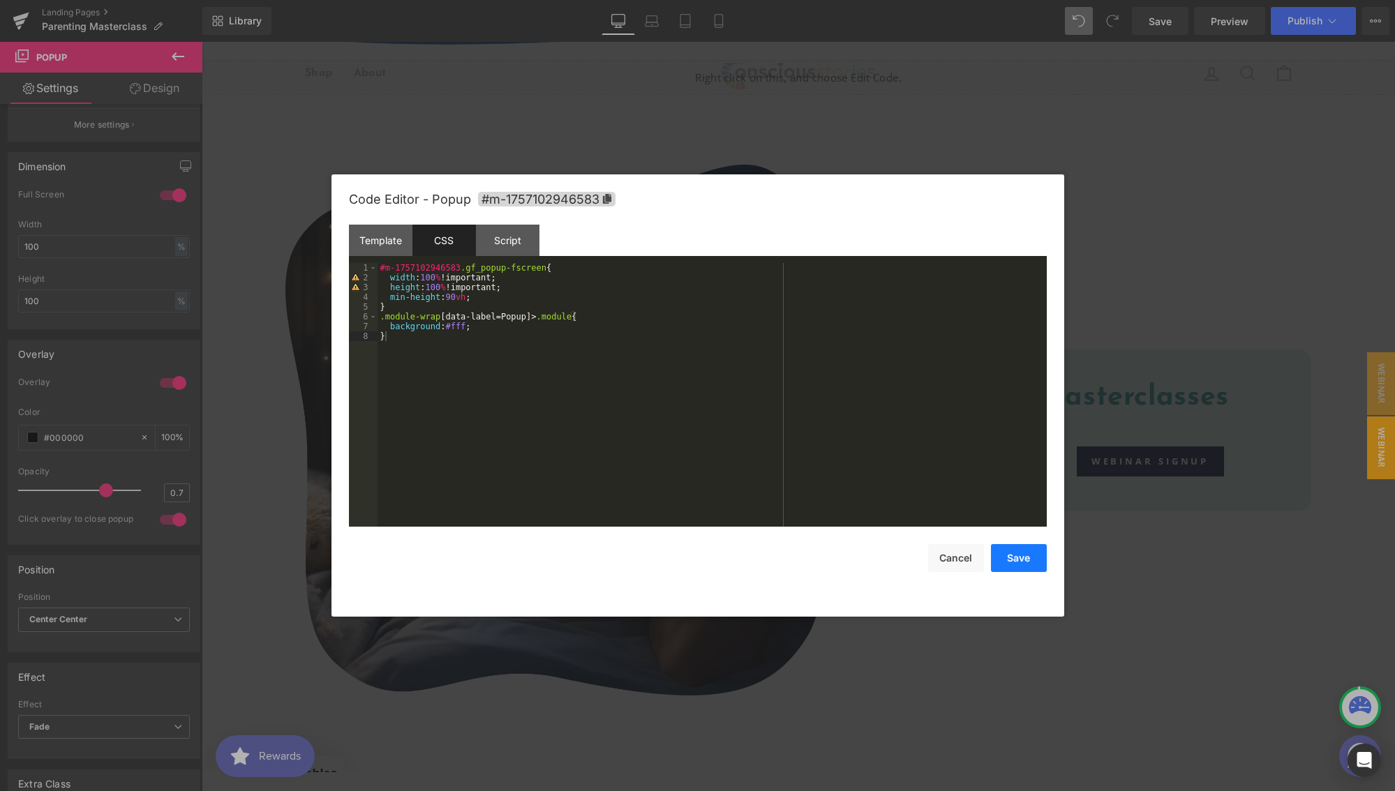
drag, startPoint x: 1013, startPoint y: 562, endPoint x: 1004, endPoint y: 551, distance: 13.8
click at [1012, 562] on button "Save" at bounding box center [1019, 558] width 56 height 28
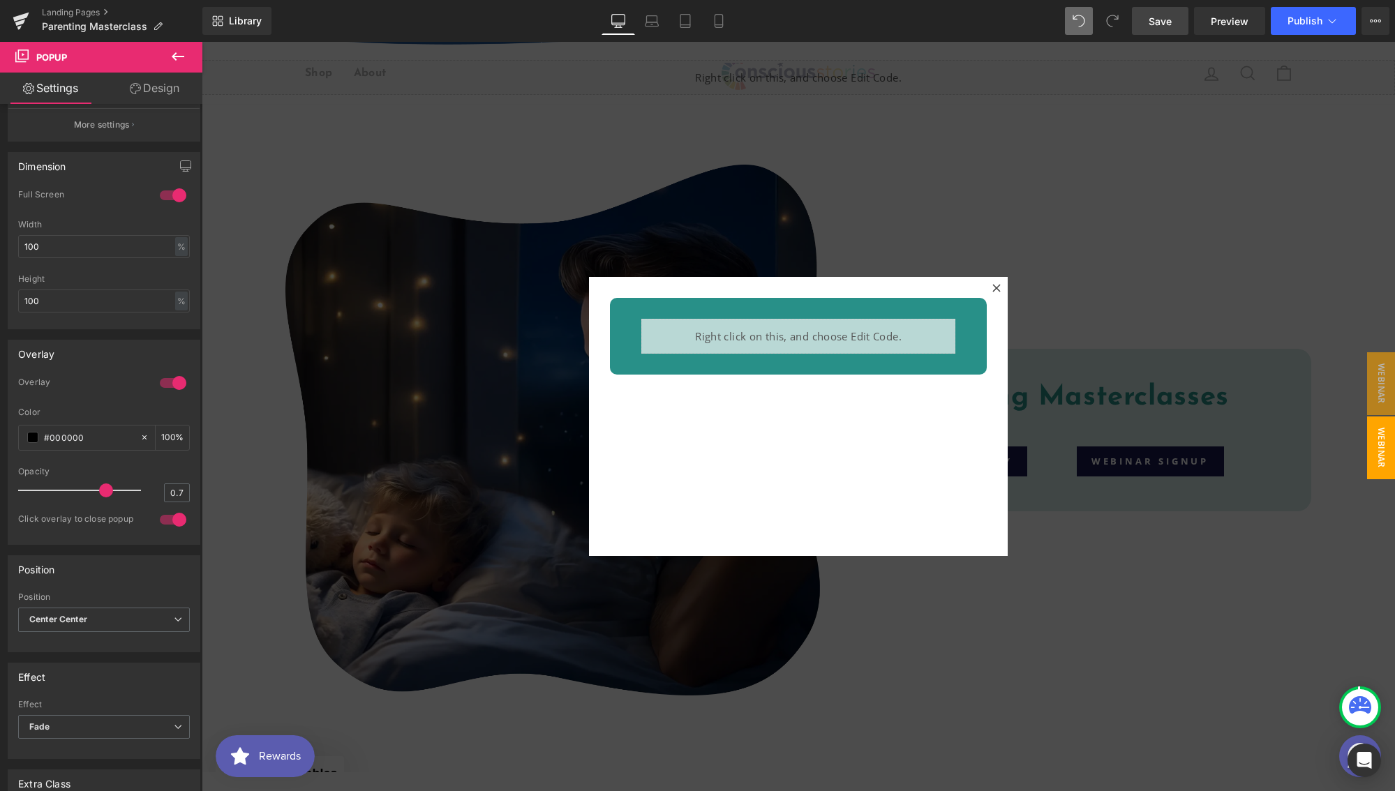
click at [1152, 22] on span "Save" at bounding box center [1159, 21] width 23 height 15
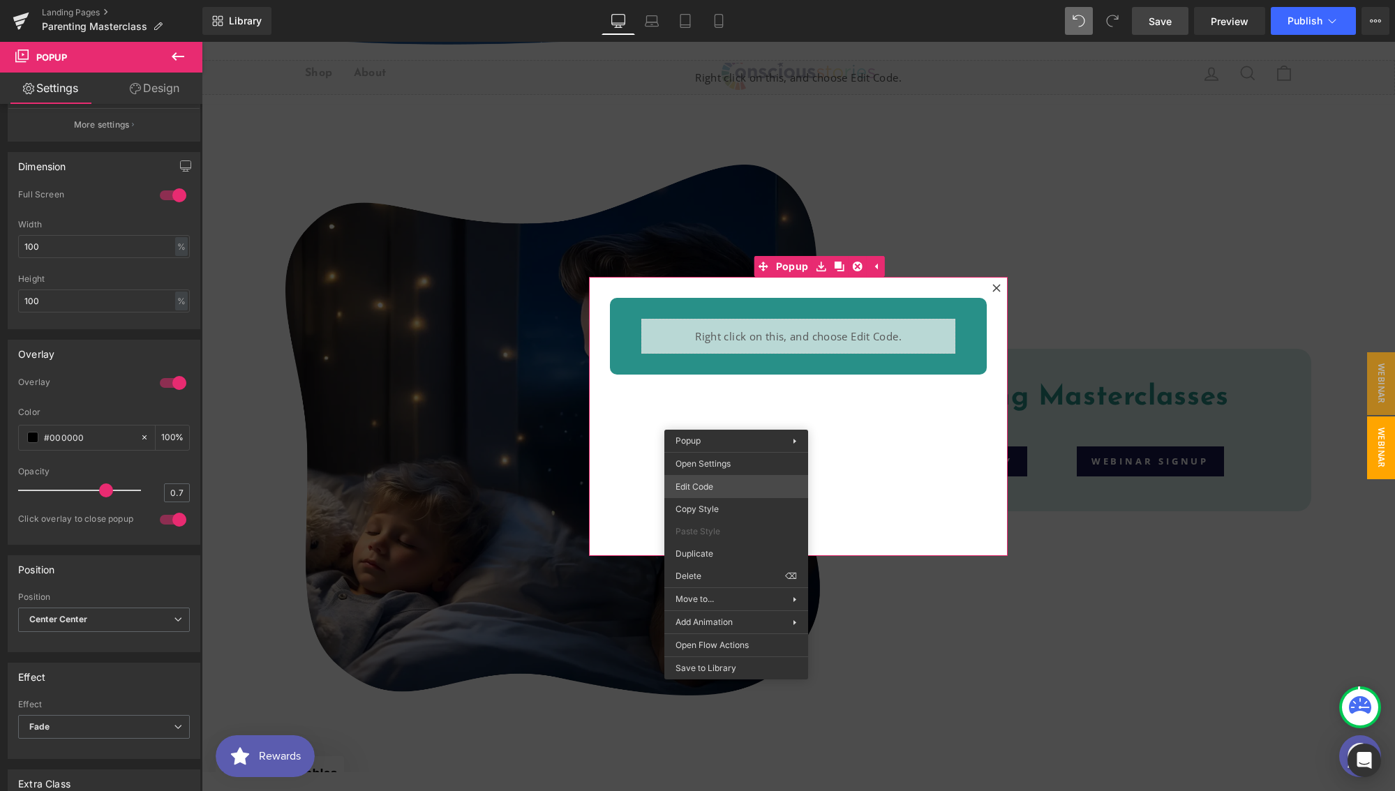
click at [726, 0] on div "Button You are previewing how the will restyle your page. You can not edit Elem…" at bounding box center [697, 0] width 1395 height 0
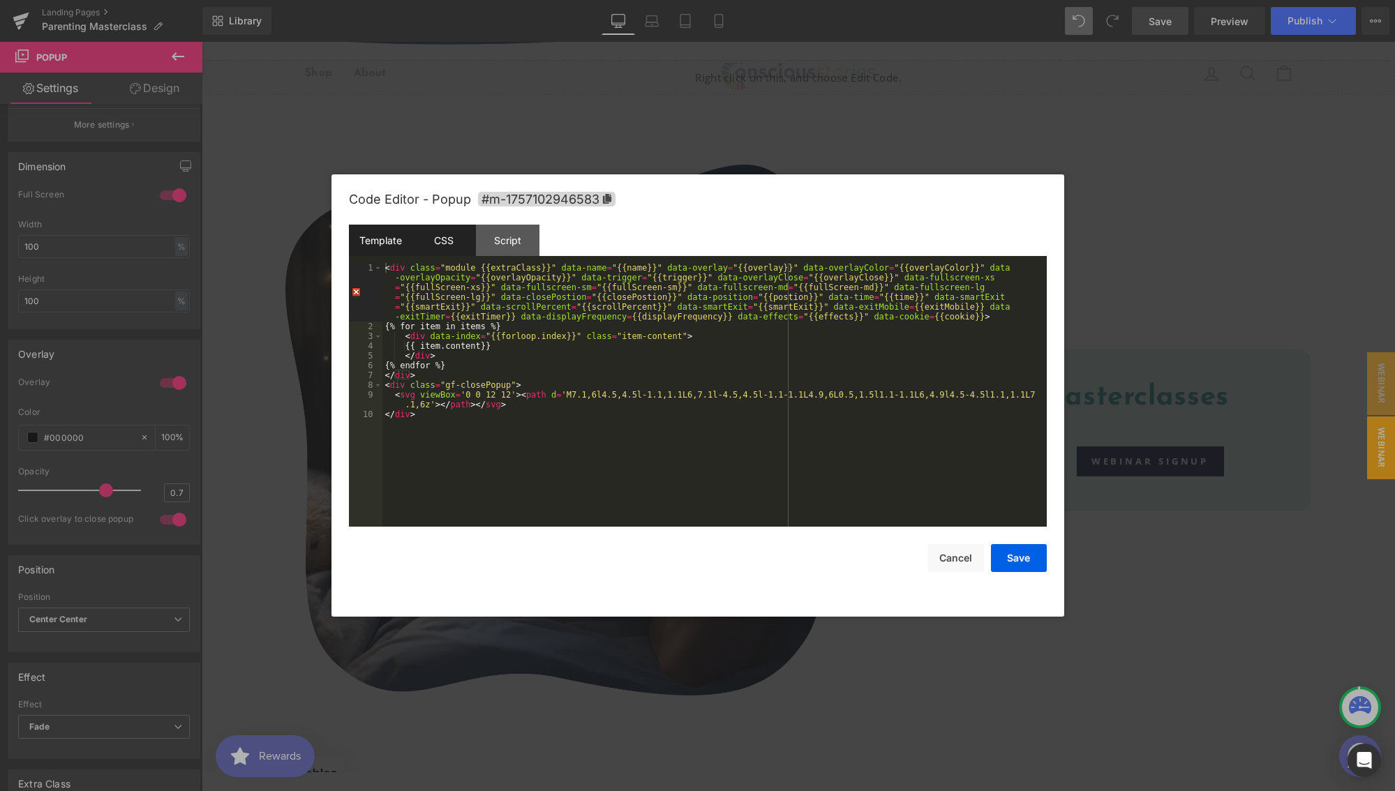
click at [460, 250] on div "CSS" at bounding box center [443, 240] width 63 height 31
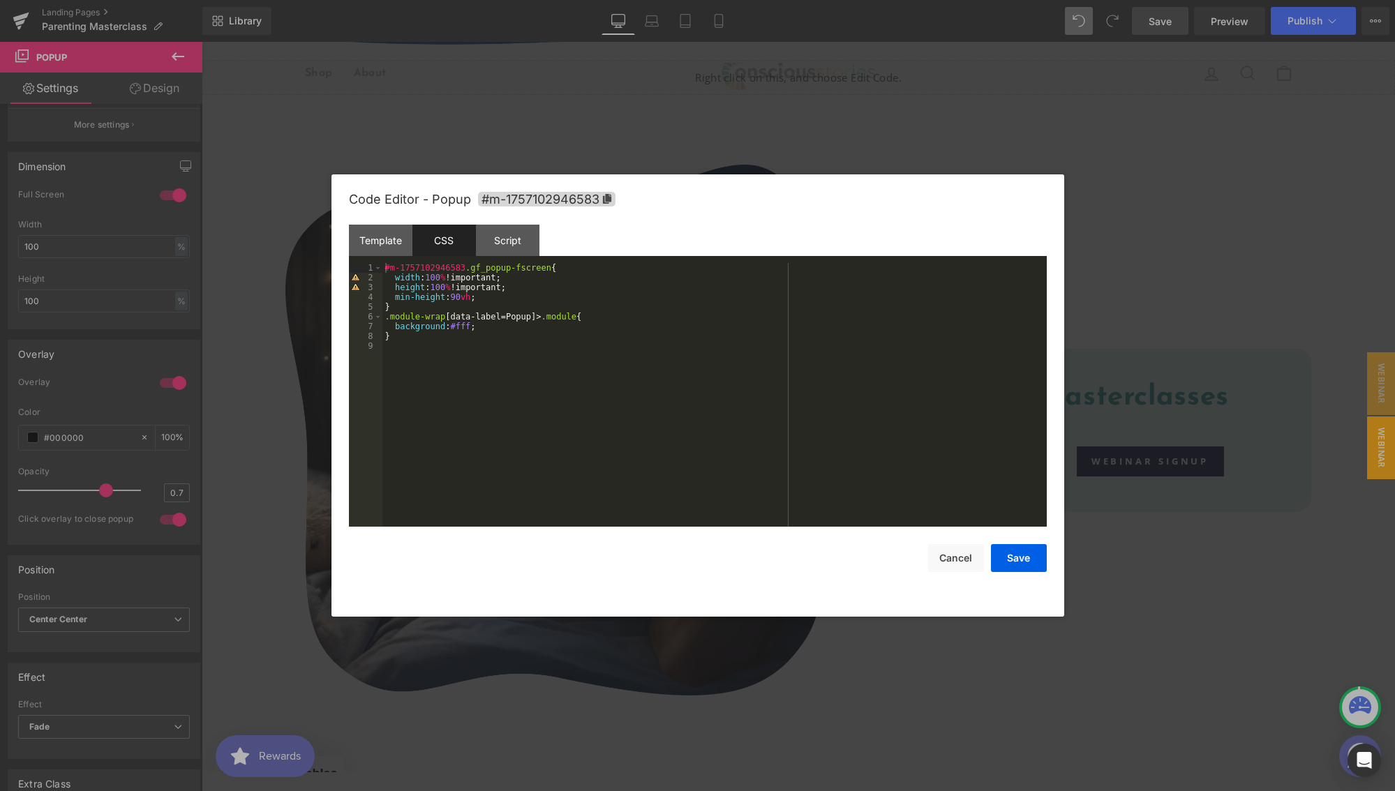
click at [414, 335] on div "#m-1757102946583 .gf_popup-fscreen { width : 100 % !important; height : 100 % !…" at bounding box center [714, 404] width 664 height 283
paste textarea
click at [1012, 556] on button "Save" at bounding box center [1019, 558] width 56 height 28
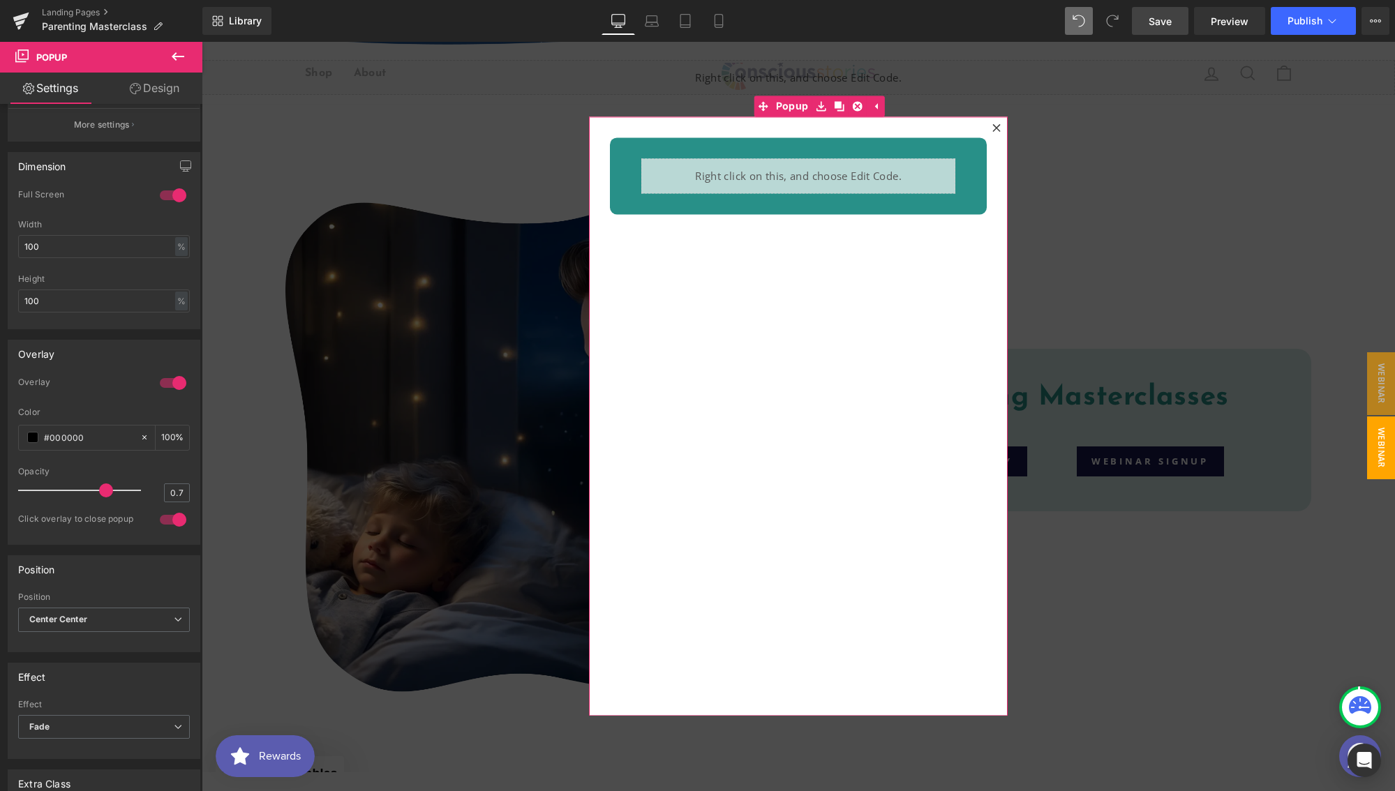
click at [797, 291] on div "Liquid Row" at bounding box center [798, 416] width 419 height 599
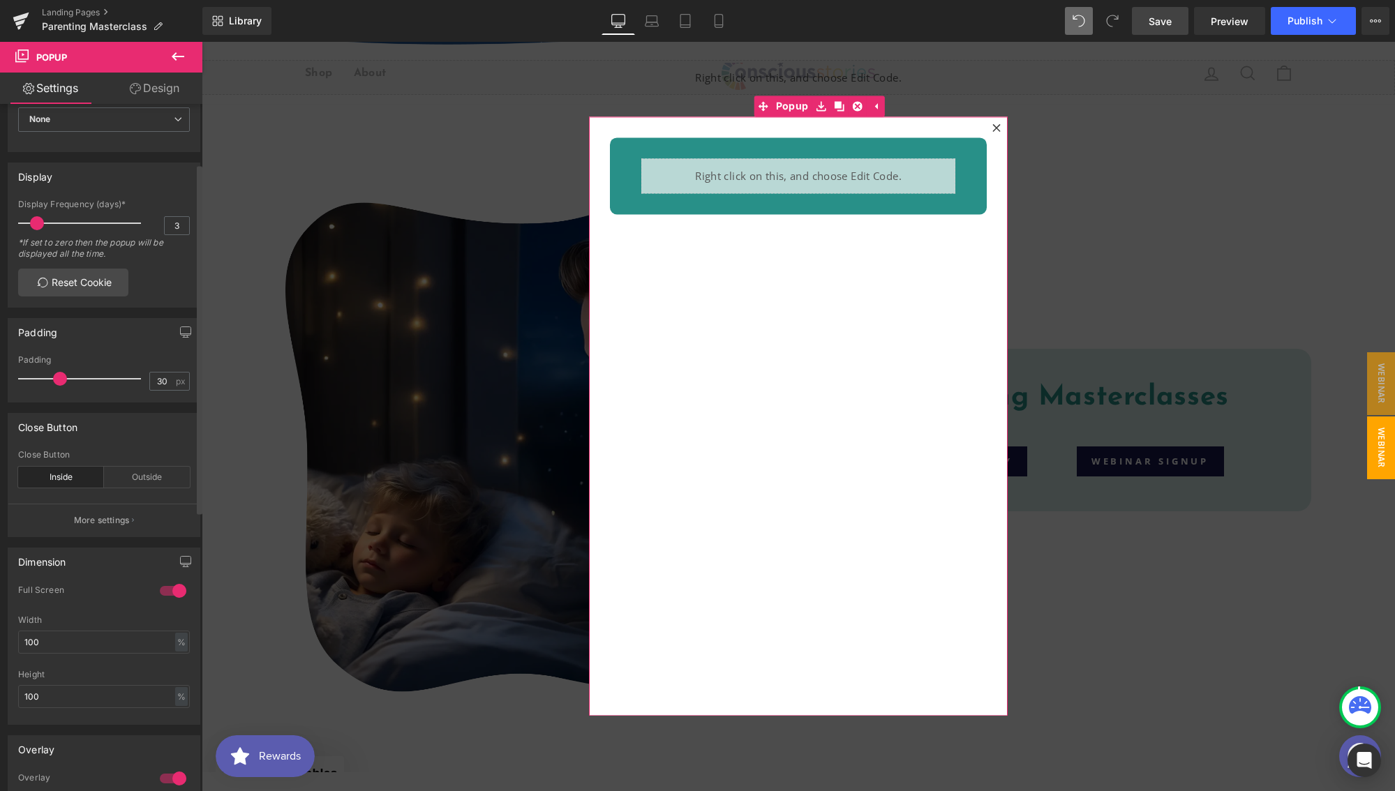
scroll to position [0, 0]
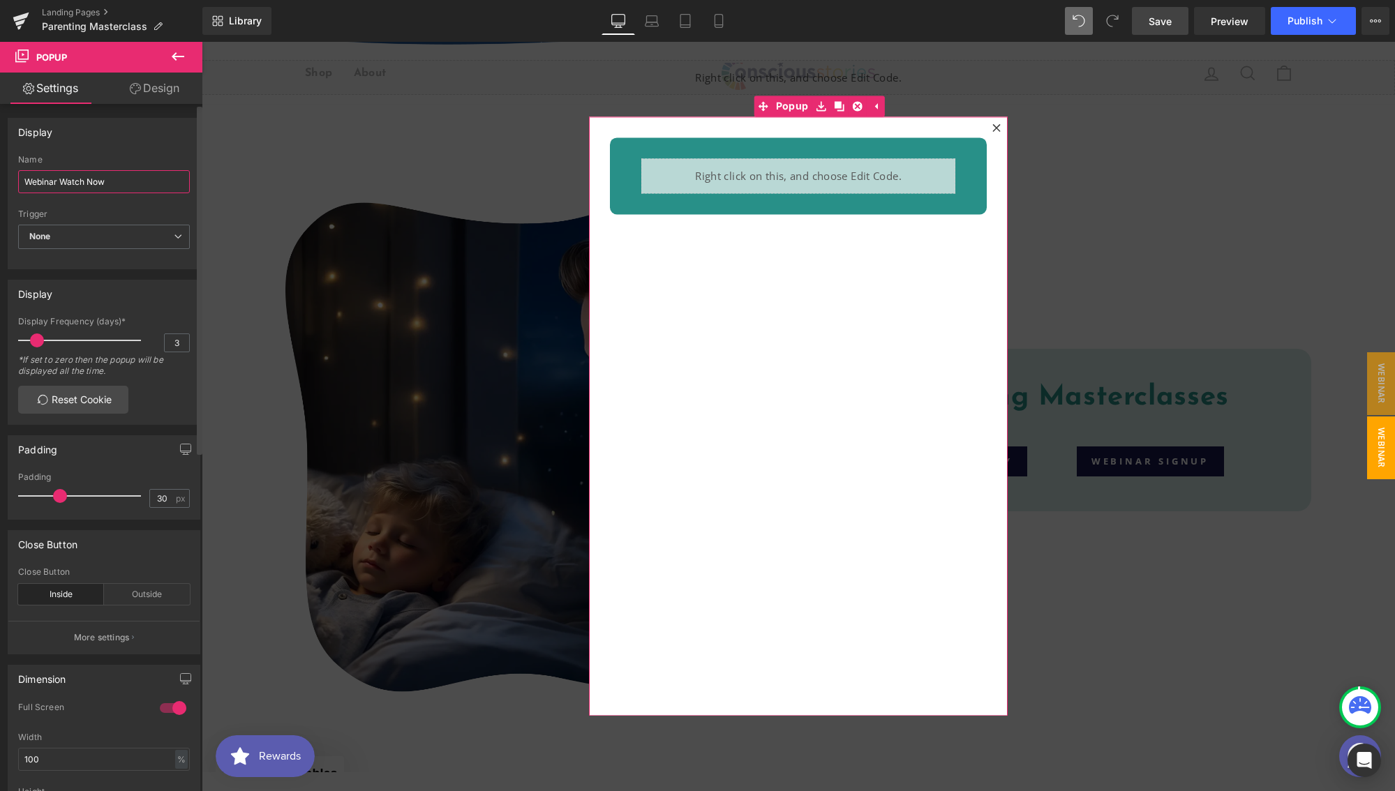
drag, startPoint x: 115, startPoint y: 187, endPoint x: 62, endPoint y: 185, distance: 53.1
click at [62, 185] on input "Webinar Watch Now" at bounding box center [104, 181] width 172 height 23
type input "Webinar Sign Ups"
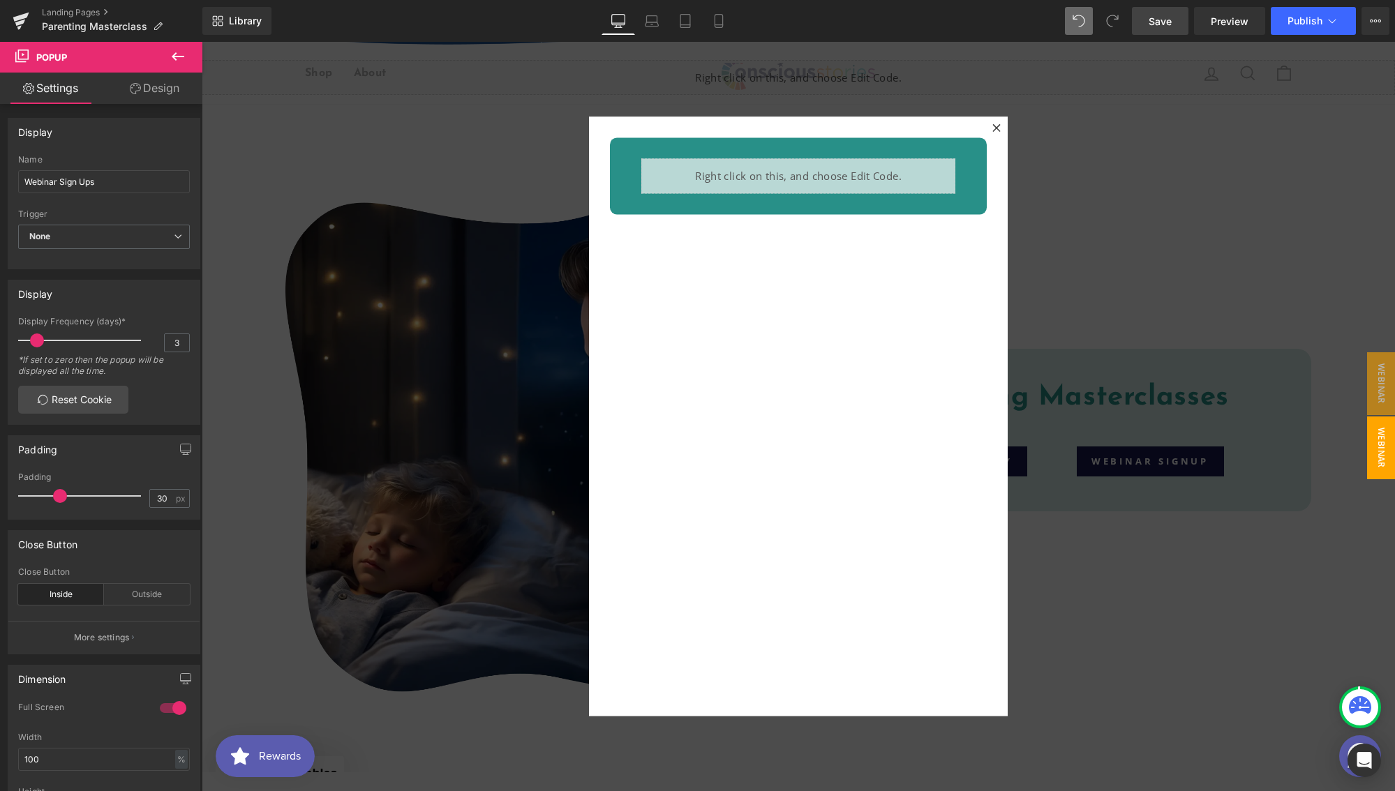
click at [992, 130] on icon at bounding box center [996, 127] width 8 height 8
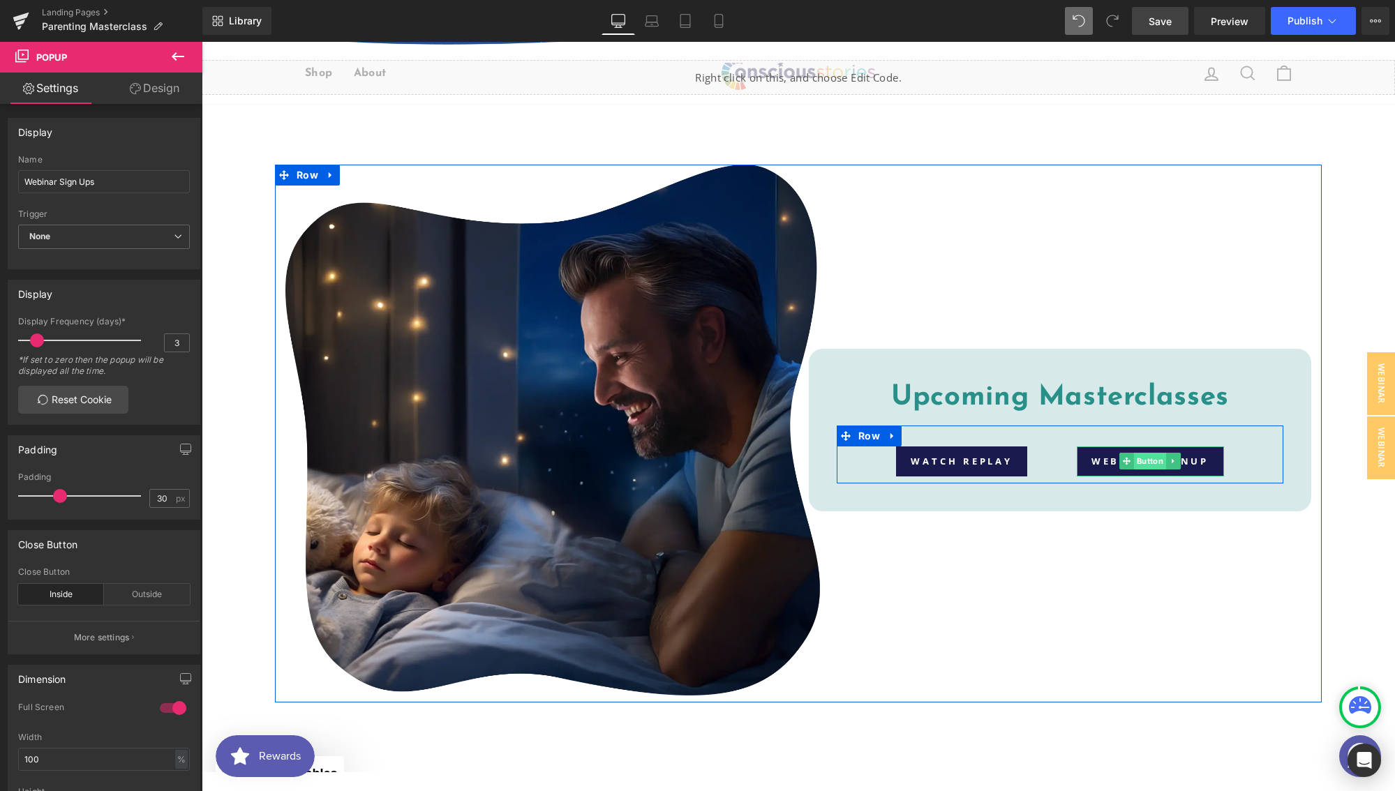
click at [1151, 461] on span "Button" at bounding box center [1150, 461] width 32 height 17
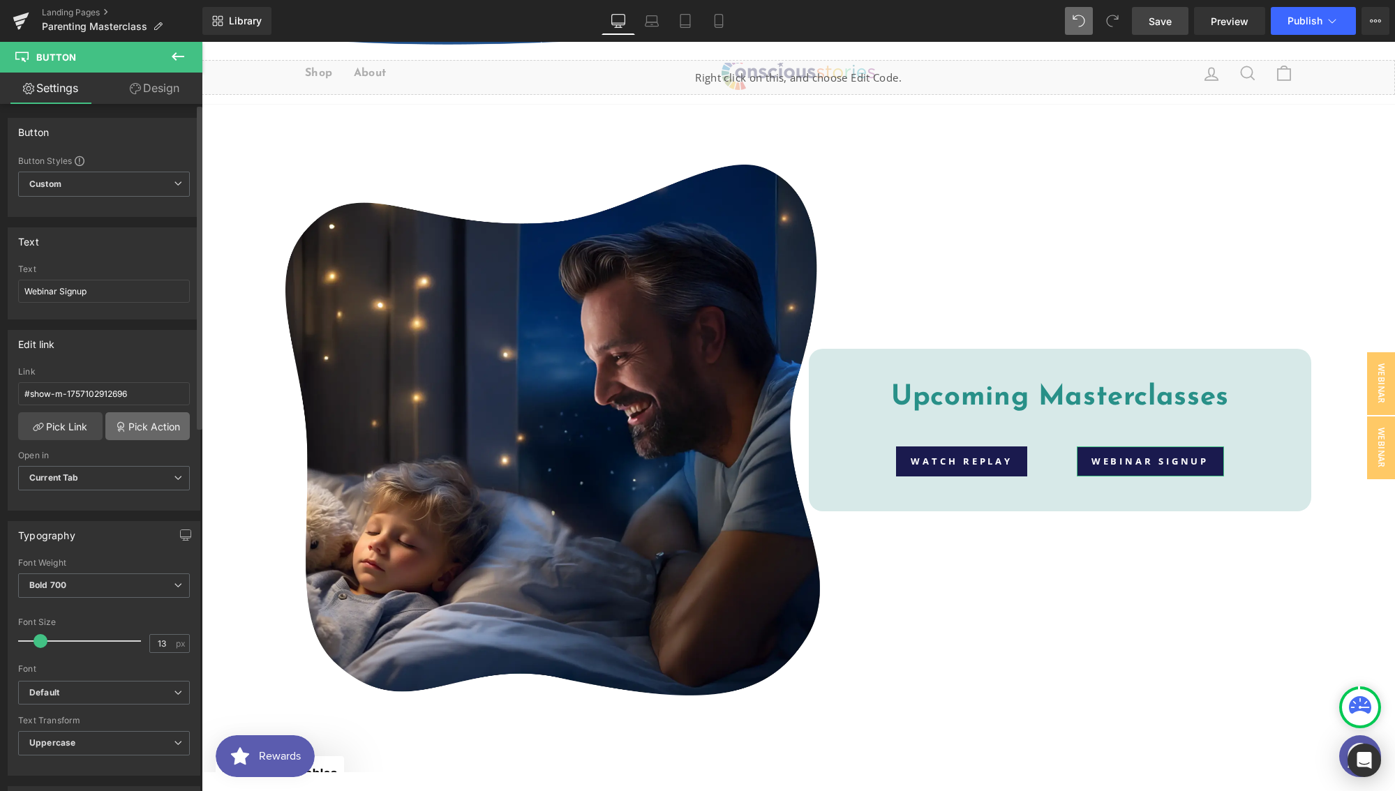
click at [133, 430] on link "Pick Action" at bounding box center [147, 426] width 84 height 28
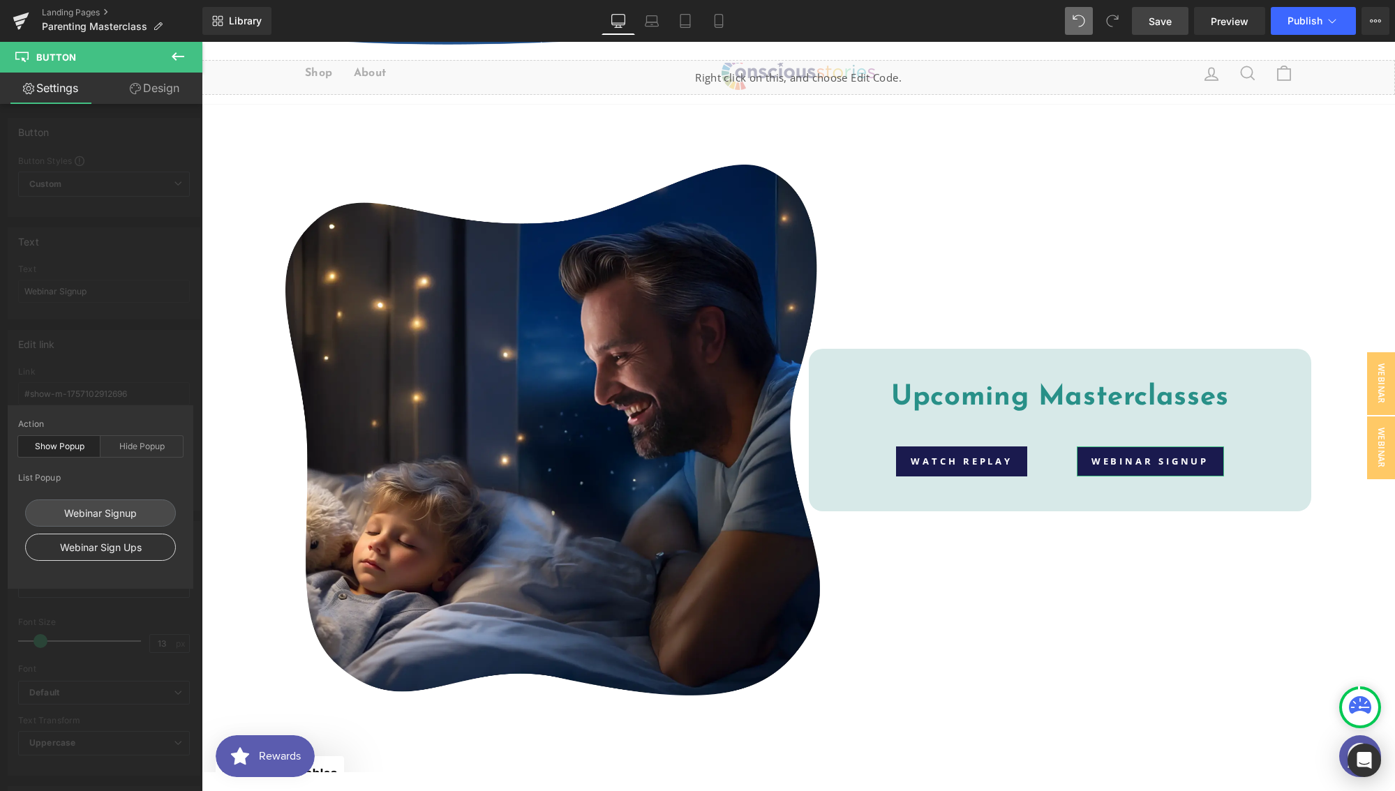
click at [122, 552] on div "Webinar Sign Ups" at bounding box center [100, 547] width 151 height 27
type input "#show-m-1757102946583"
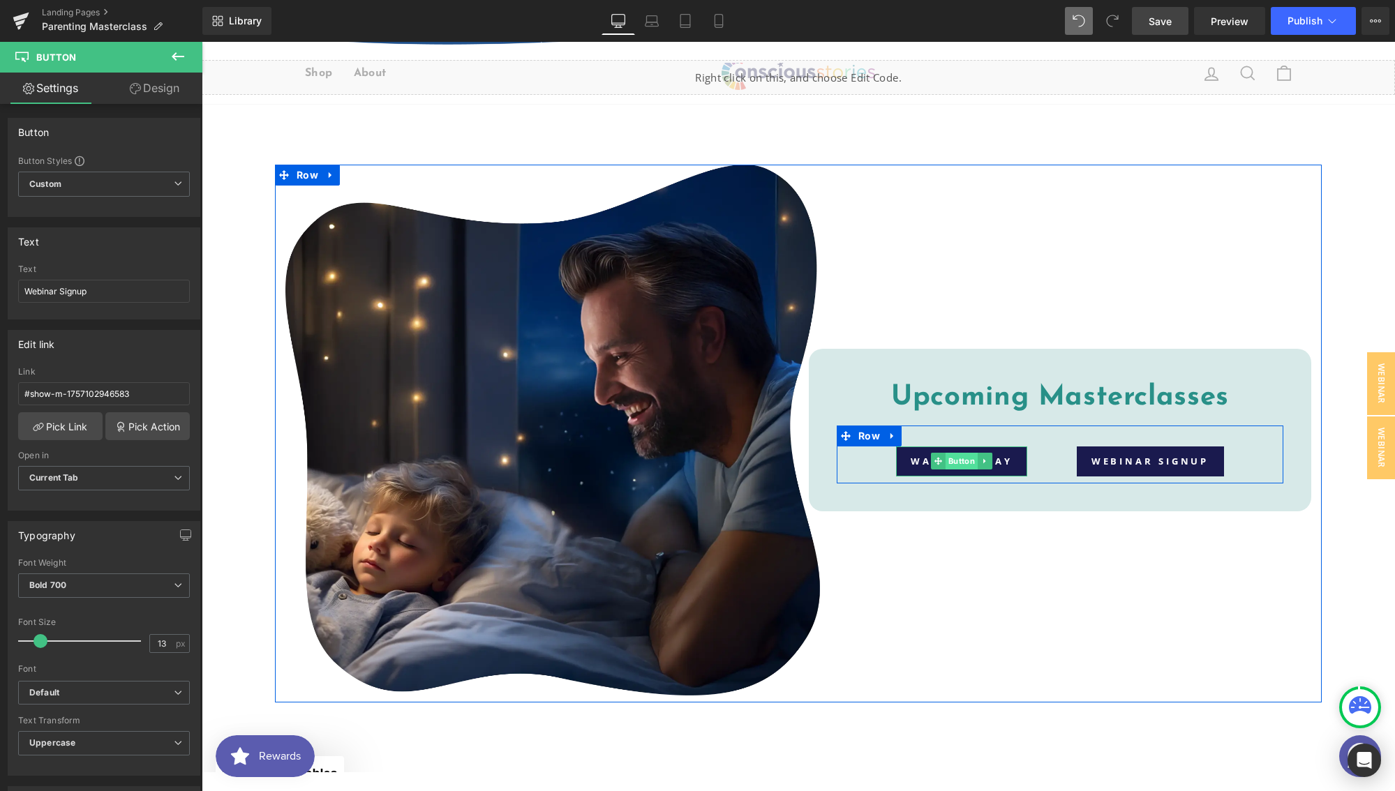
click at [945, 463] on span "Button" at bounding box center [961, 461] width 32 height 17
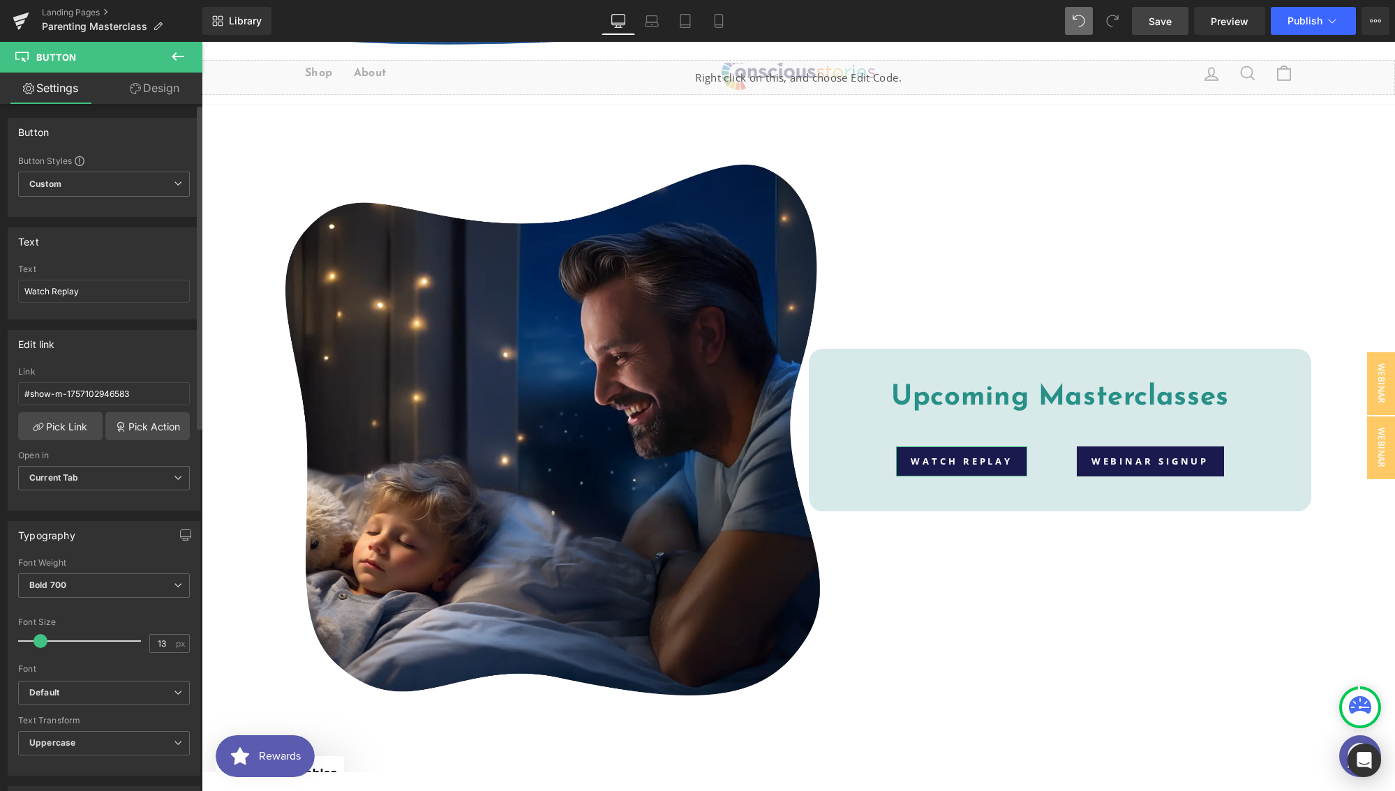
click at [139, 440] on div "#show-m-1757102946583 Link #show-m-1757102946583 Pick Link Pick Action Current …" at bounding box center [103, 438] width 191 height 143
click at [138, 433] on link "Pick Action" at bounding box center [147, 426] width 84 height 28
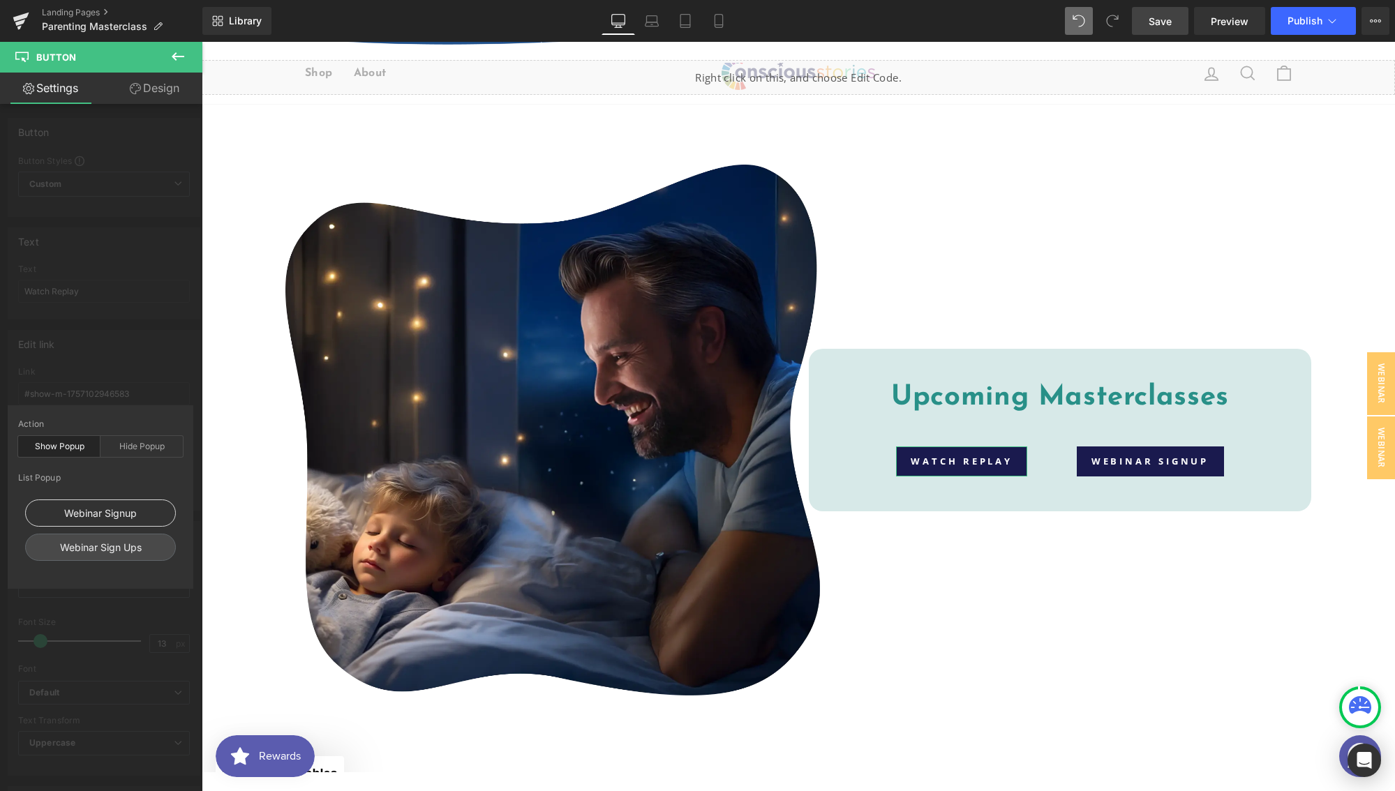
click at [114, 511] on div "Webinar Signup" at bounding box center [100, 513] width 151 height 27
type input "#show-m-1757102912696"
click at [1146, 25] on link "Save" at bounding box center [1160, 21] width 57 height 28
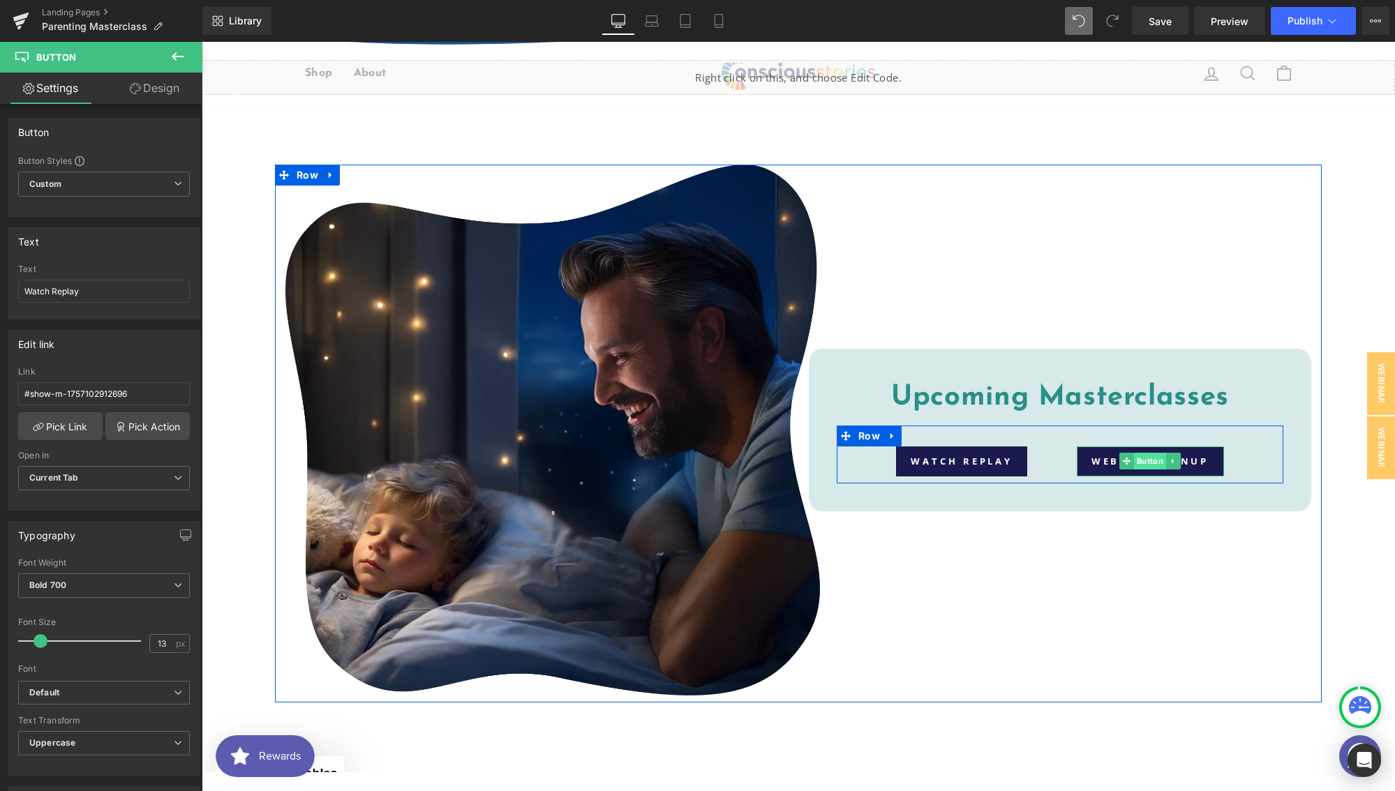
click at [1134, 464] on span "Button" at bounding box center [1150, 461] width 32 height 17
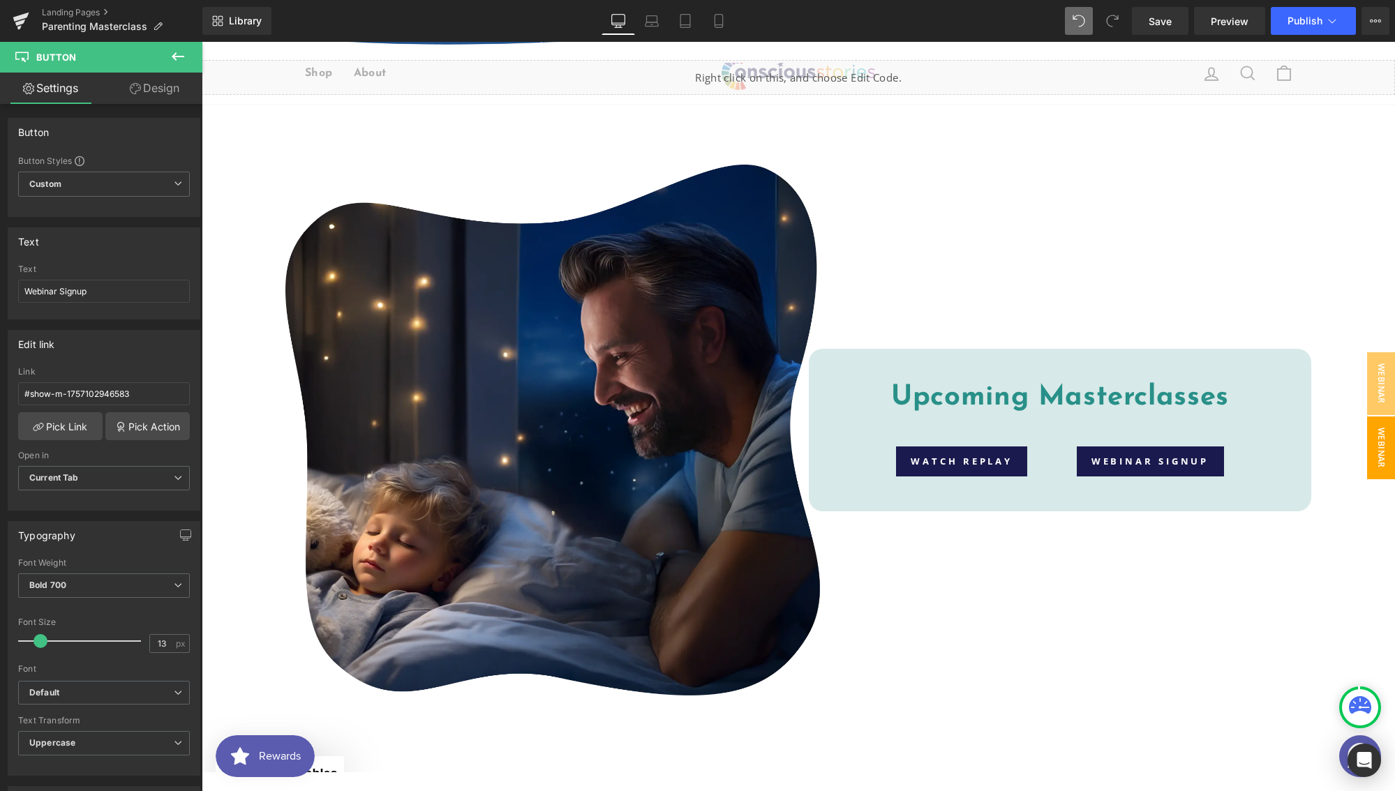
click at [1363, 448] on span "Webinar Sign Ups" at bounding box center [1367, 447] width 56 height 63
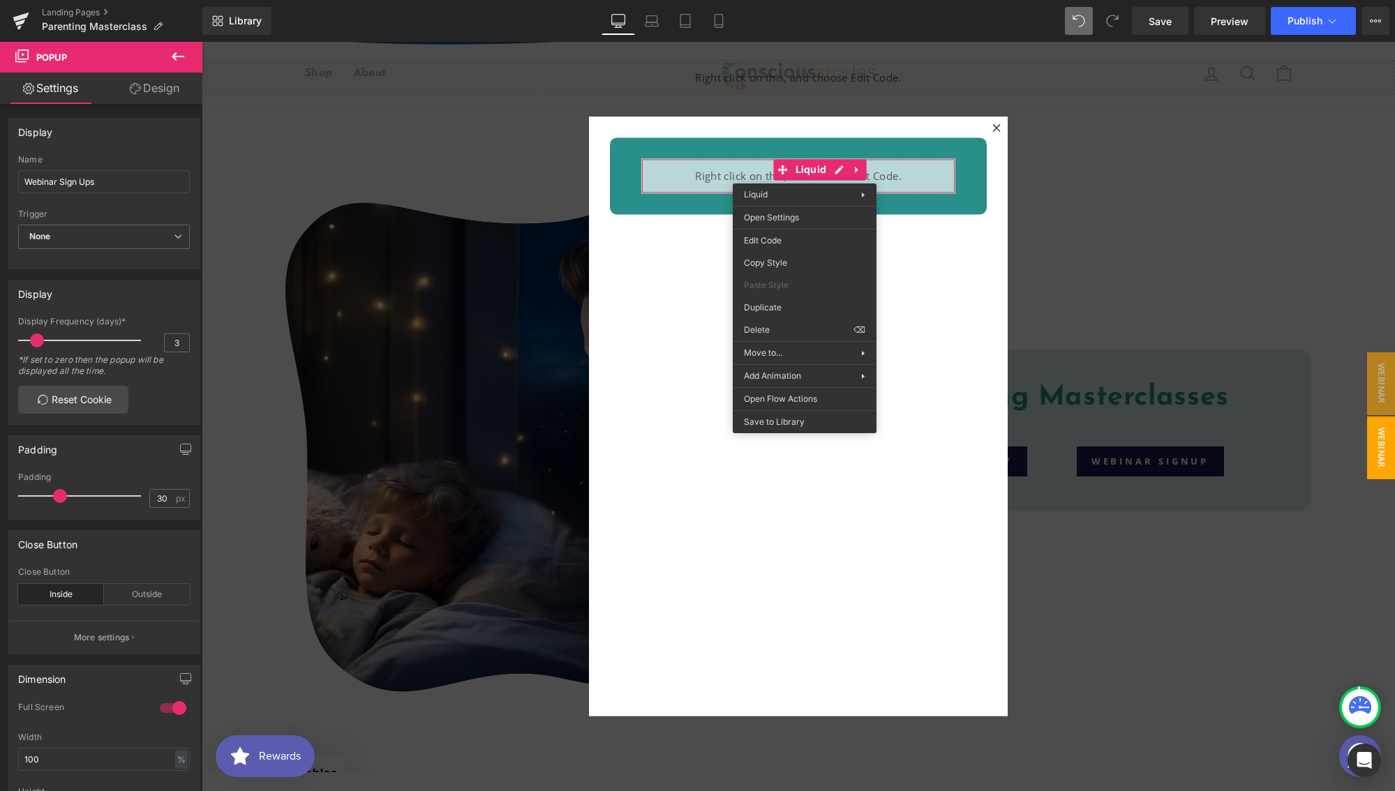
click at [942, 308] on div "Liquid Row" at bounding box center [798, 416] width 419 height 599
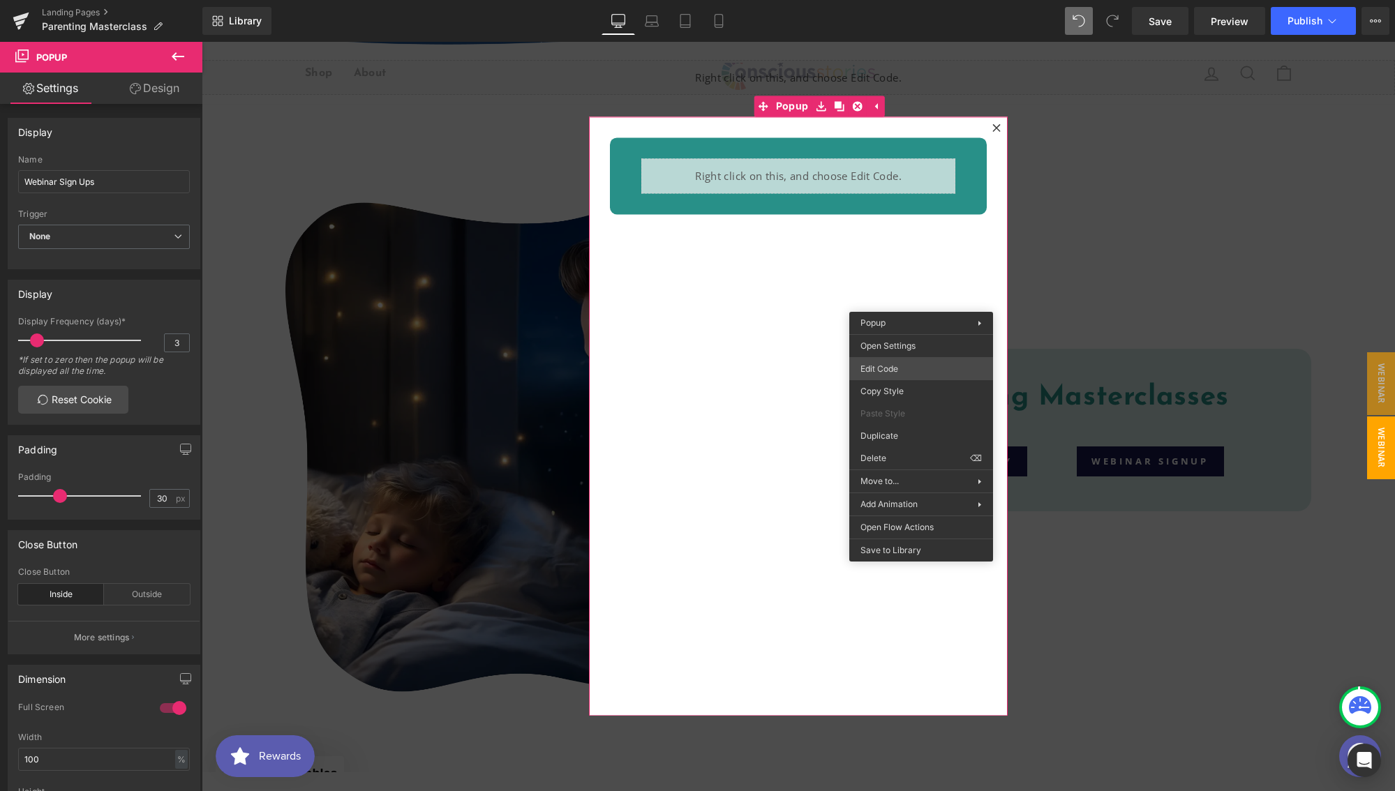
click at [898, 0] on div "Button You are previewing how the will restyle your page. You can not edit Elem…" at bounding box center [697, 0] width 1395 height 0
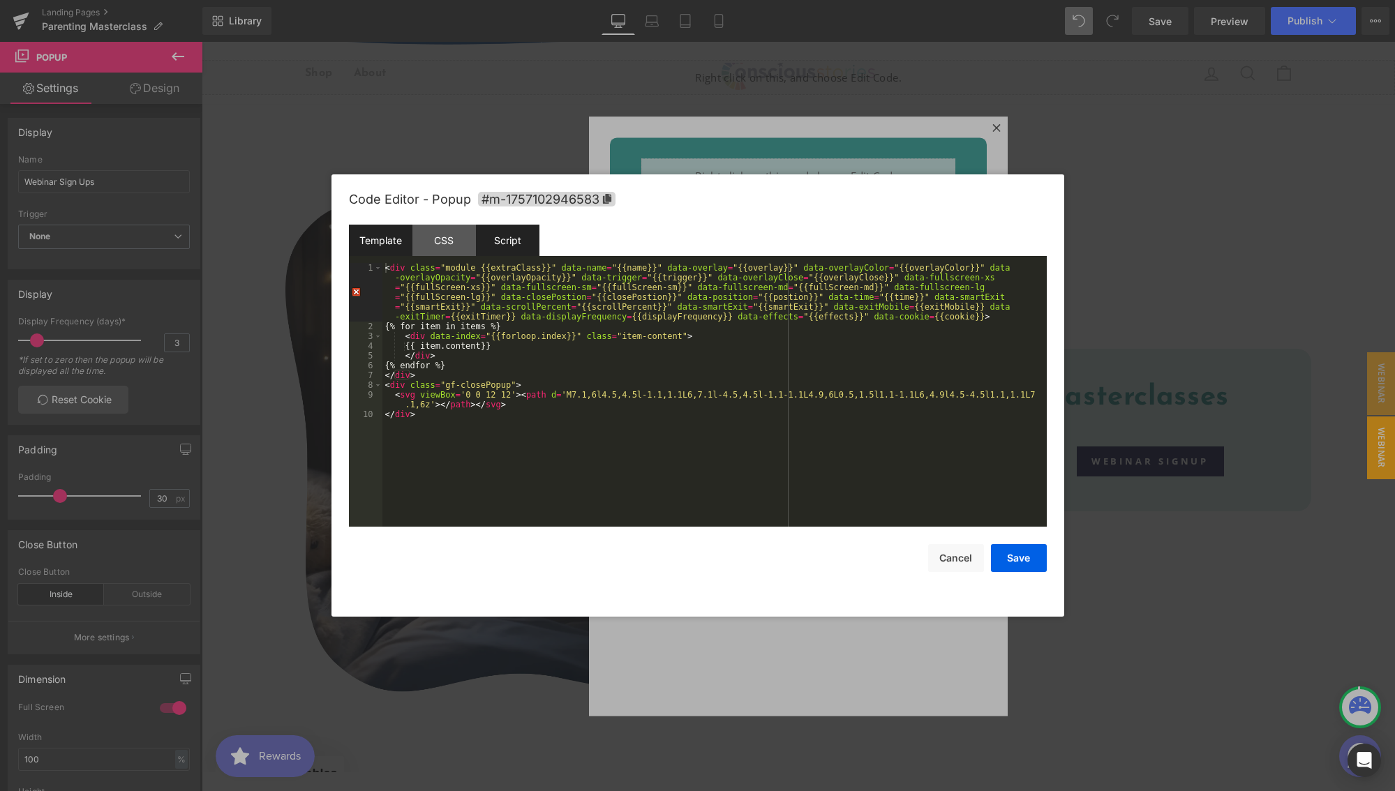
click at [500, 246] on div "Script" at bounding box center [507, 240] width 63 height 31
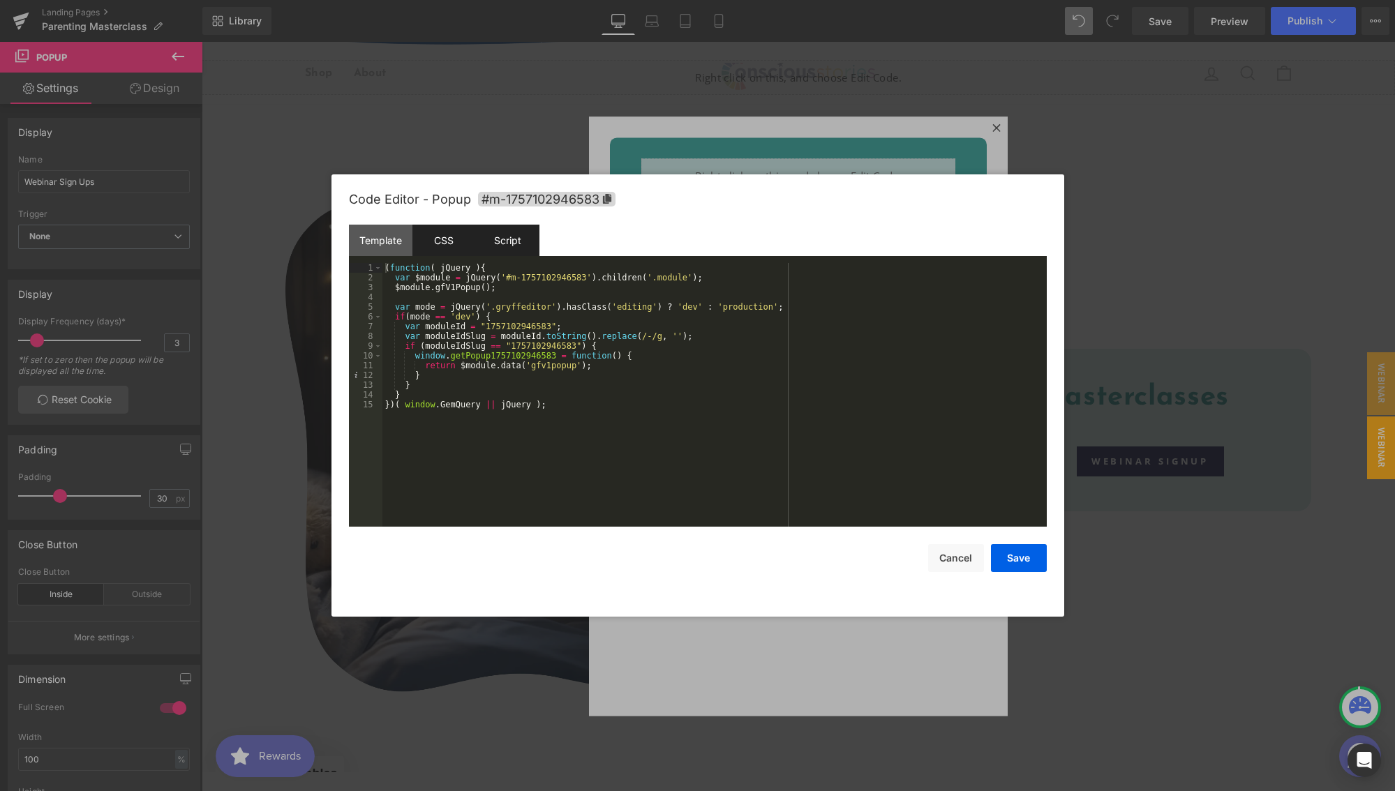
click at [458, 247] on div "CSS" at bounding box center [443, 240] width 63 height 31
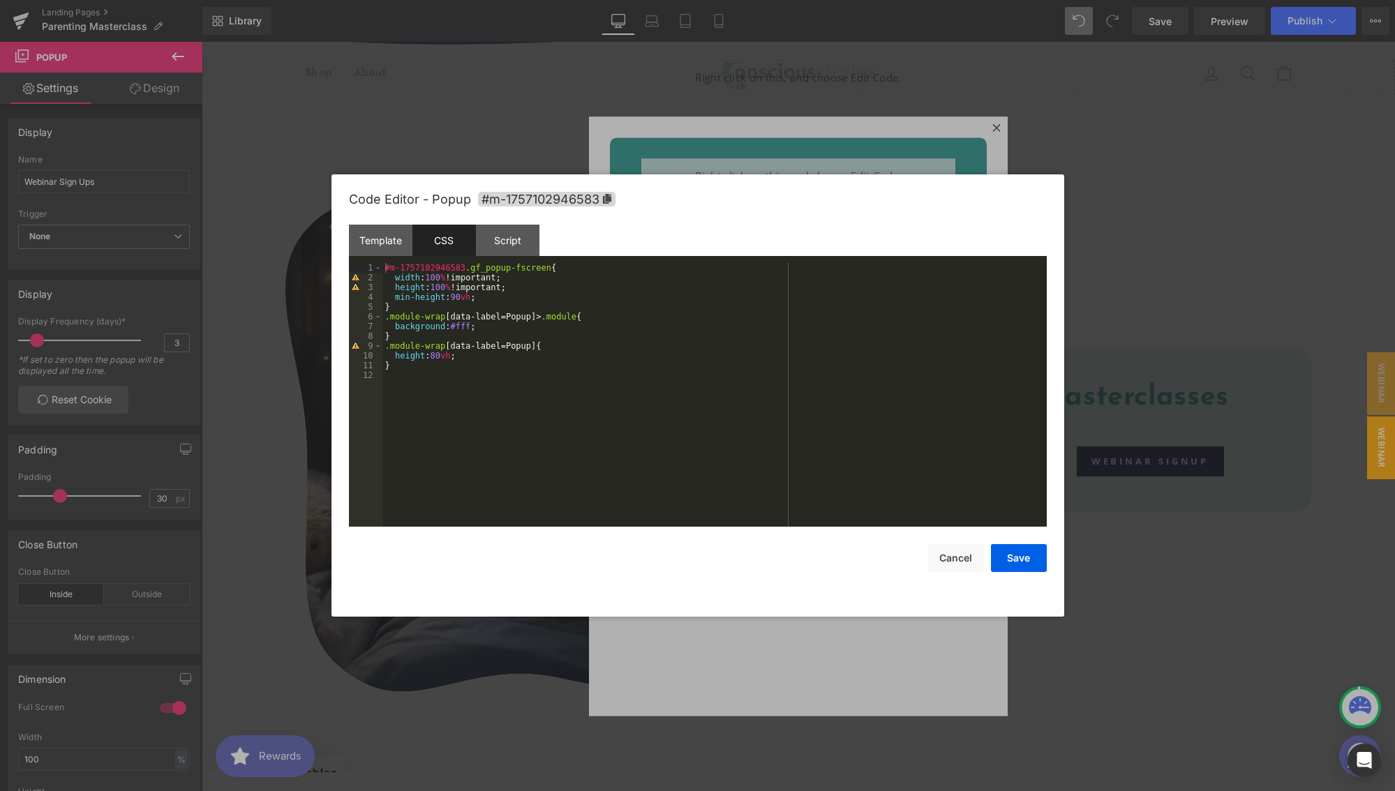
click at [442, 359] on div "#m-1757102946583 .gf_popup-fscreen { width : 100 % !important; height : 100 % !…" at bounding box center [714, 404] width 664 height 283
click at [1014, 546] on button "Save" at bounding box center [1019, 558] width 56 height 28
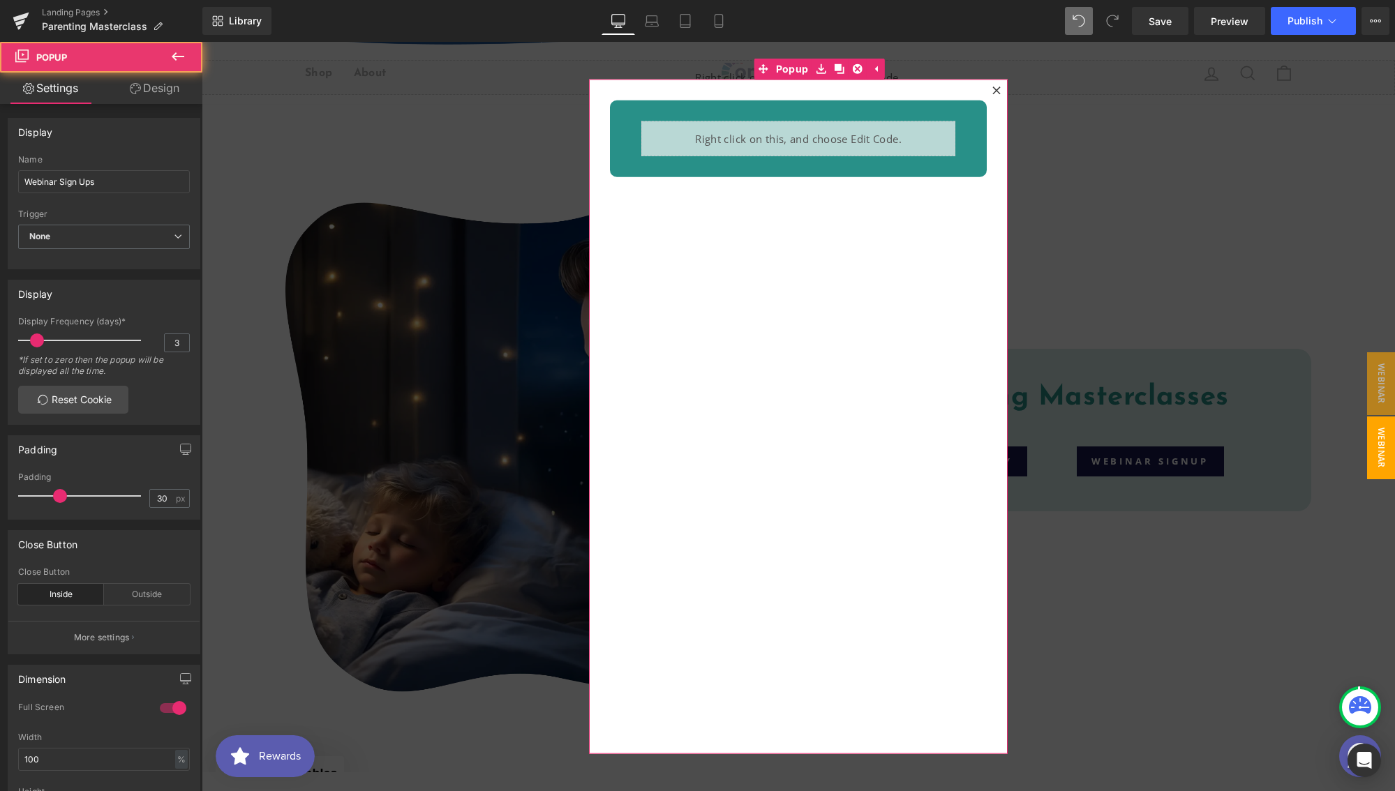
click at [992, 93] on icon at bounding box center [996, 91] width 8 height 8
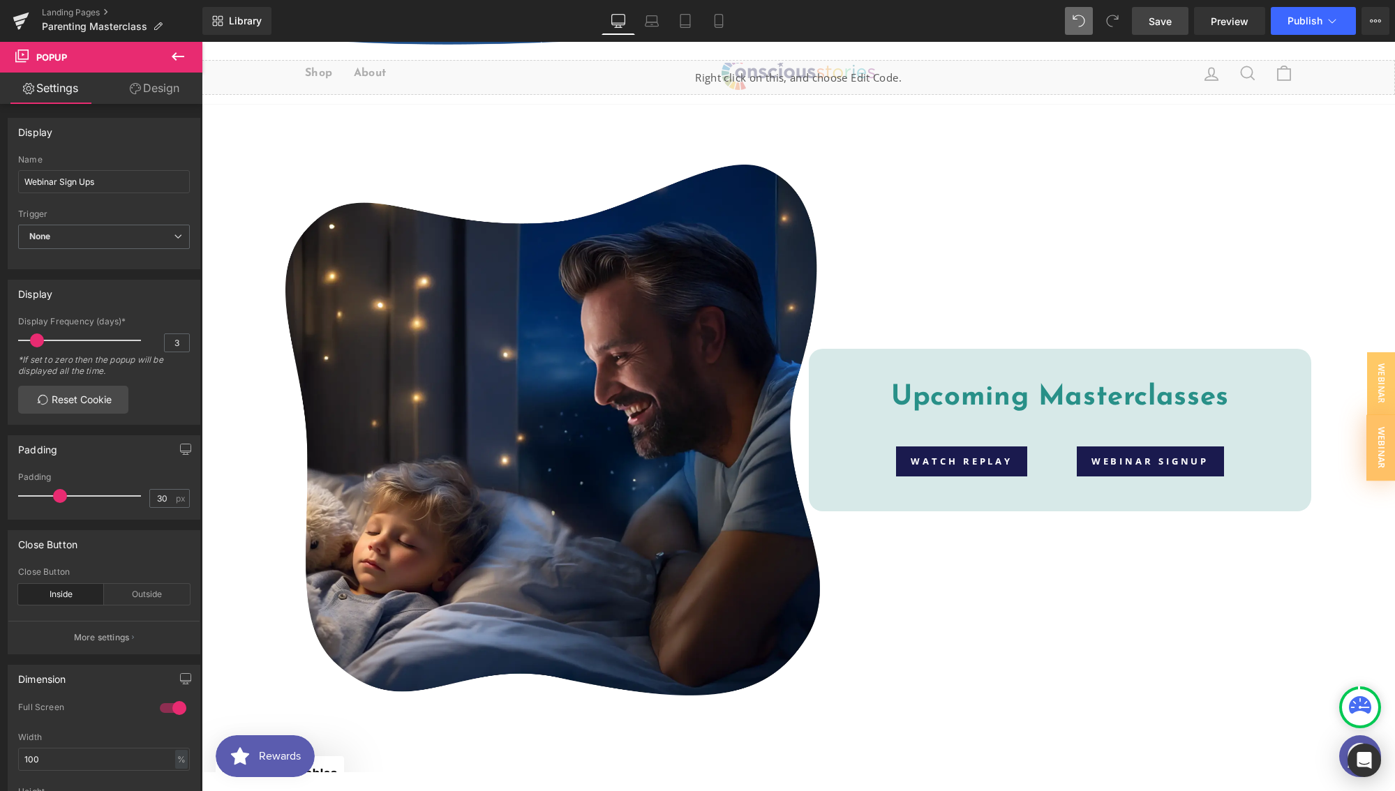
click at [1169, 29] on link "Save" at bounding box center [1160, 21] width 57 height 28
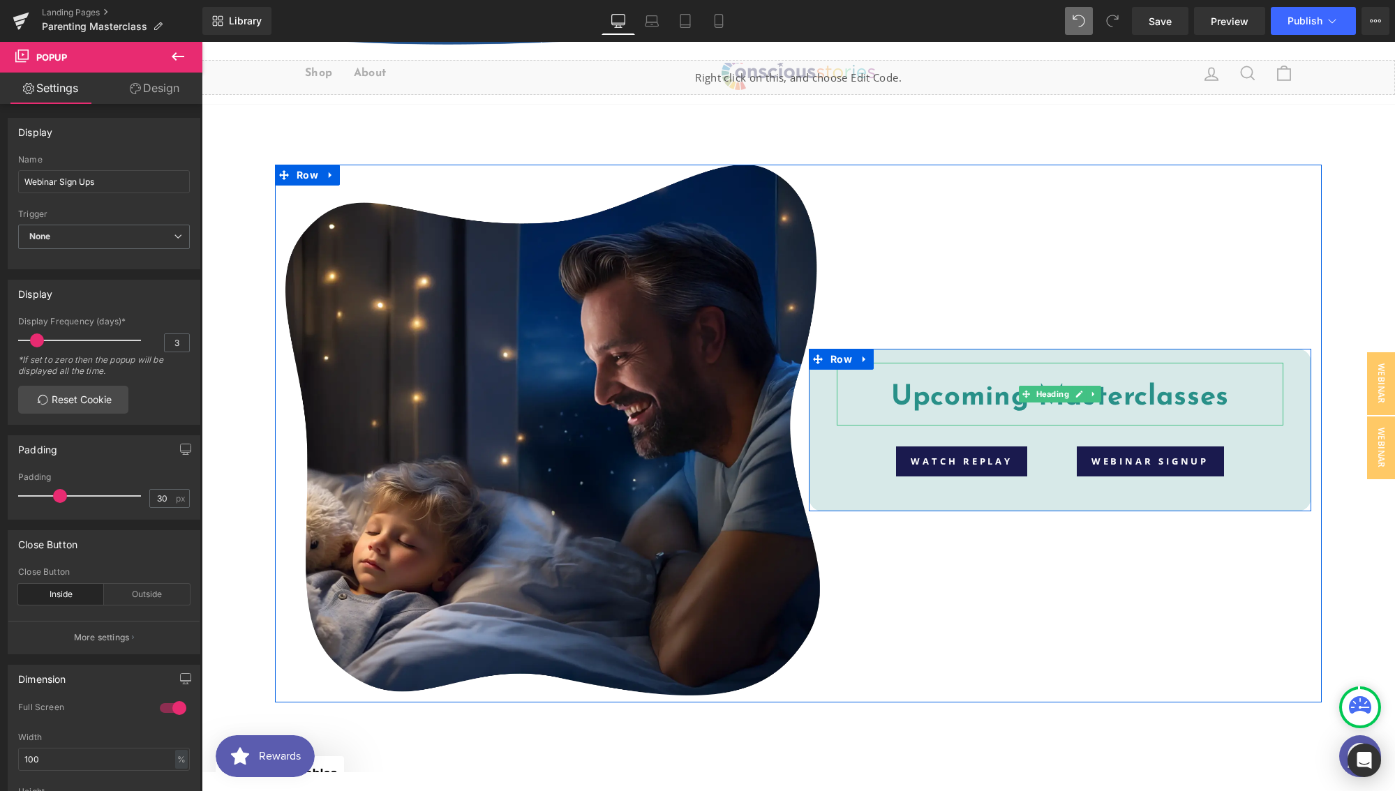
scroll to position [3081, 0]
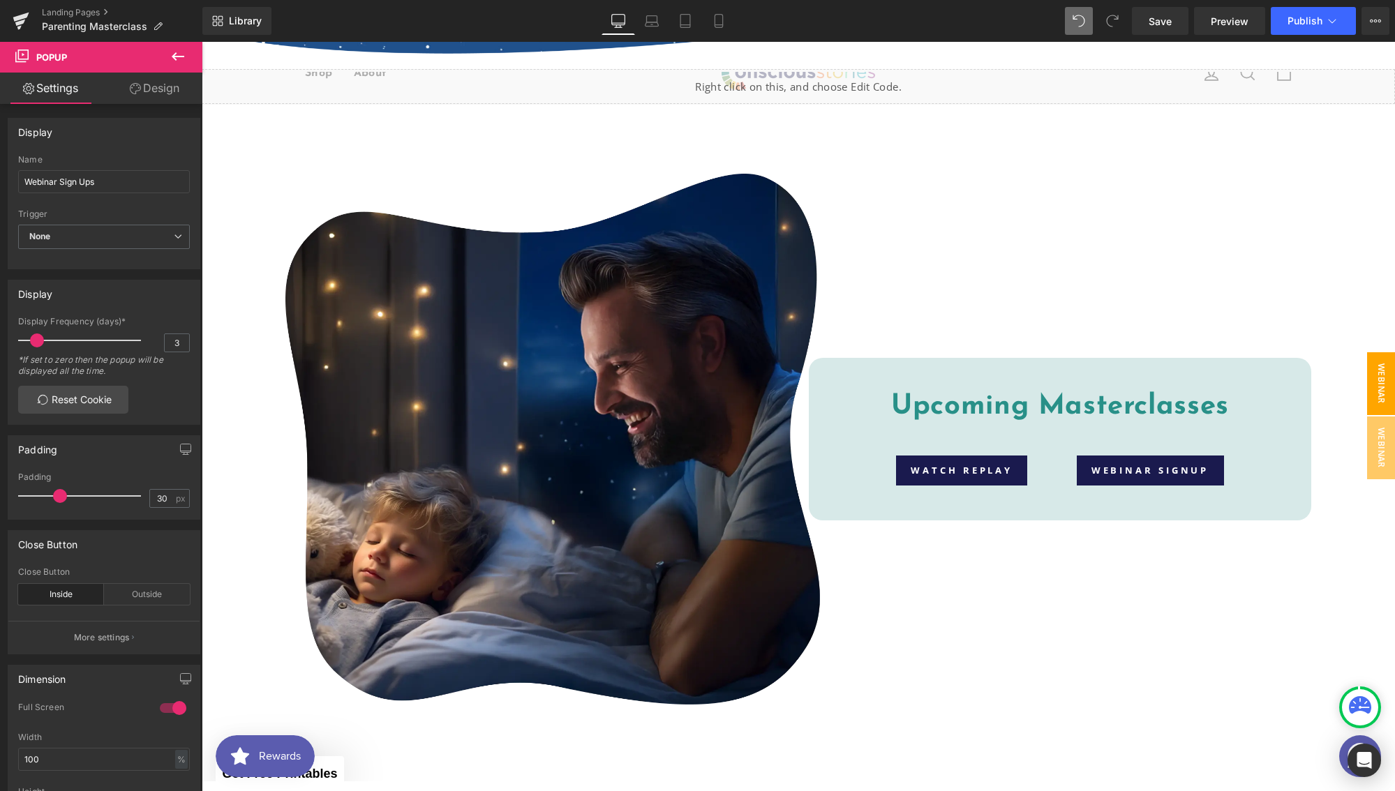
click at [1375, 380] on span "Webinar Signup" at bounding box center [1367, 383] width 56 height 63
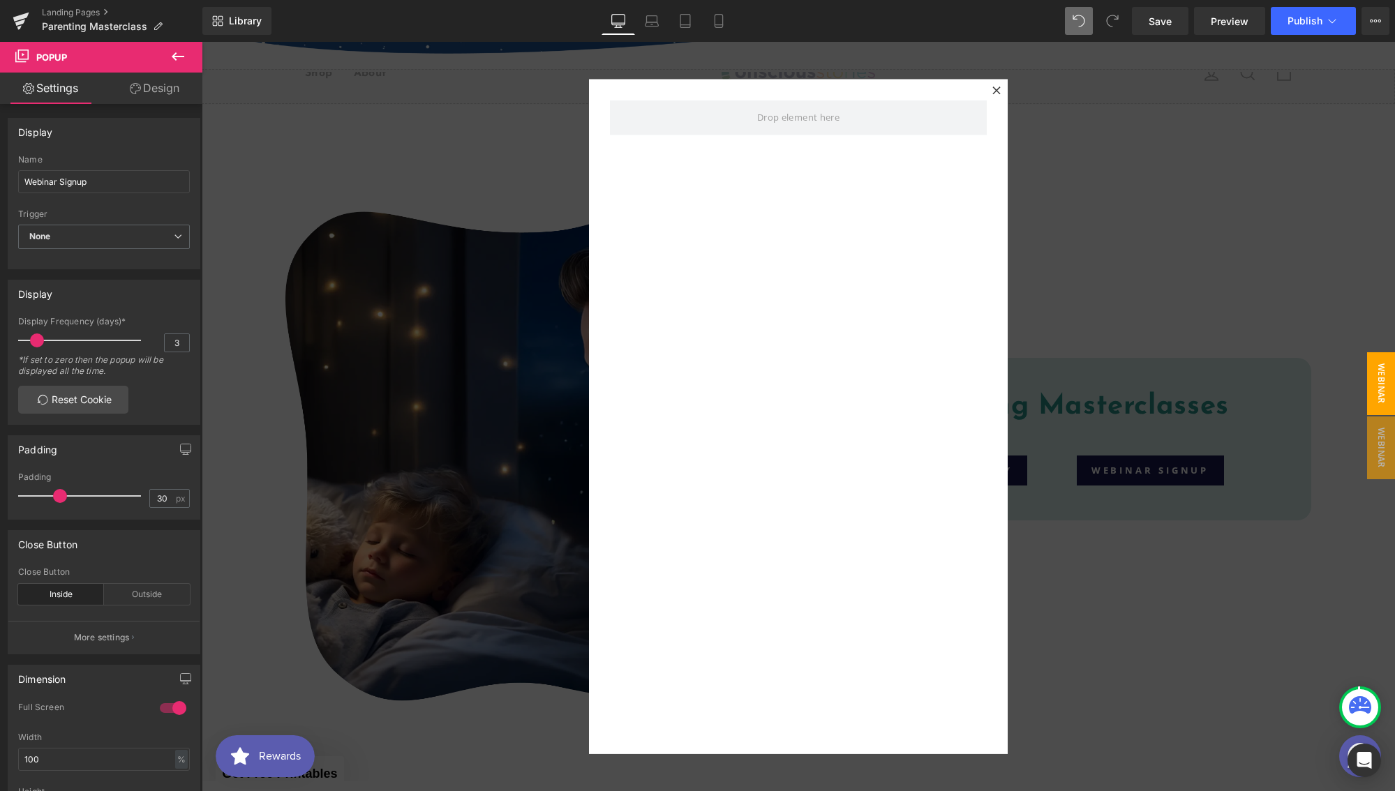
click at [178, 50] on icon at bounding box center [178, 56] width 17 height 17
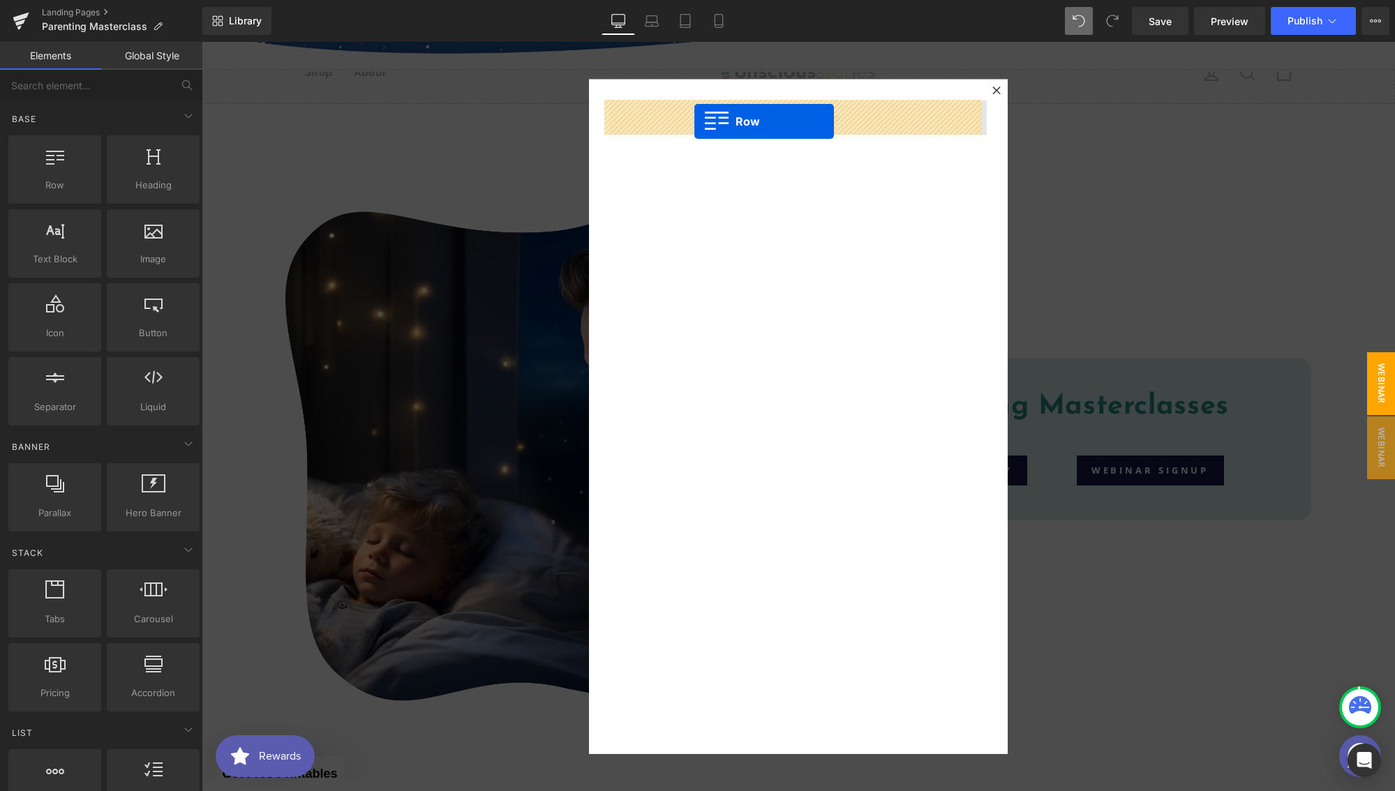
drag, startPoint x: 255, startPoint y: 206, endPoint x: 694, endPoint y: 121, distance: 446.9
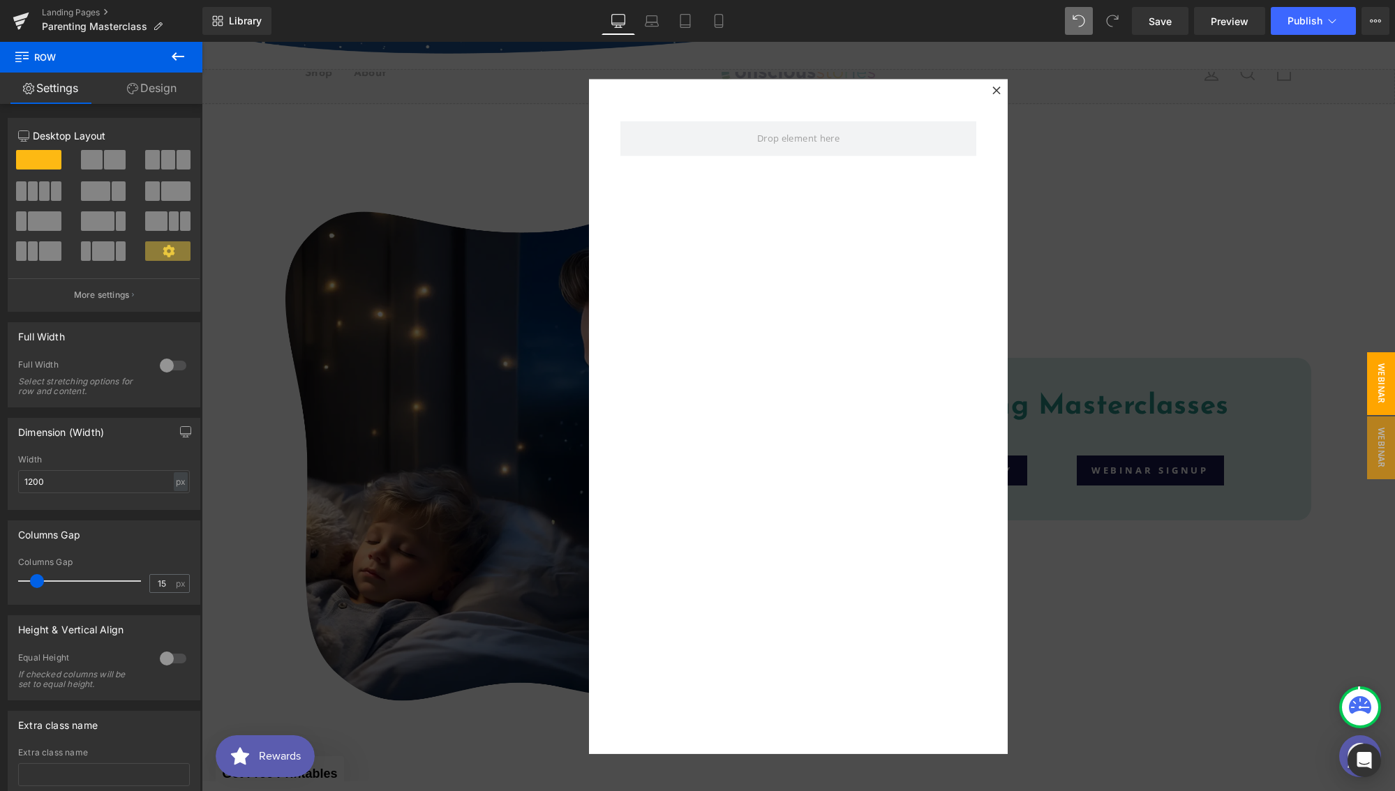
click at [174, 57] on icon at bounding box center [178, 56] width 13 height 8
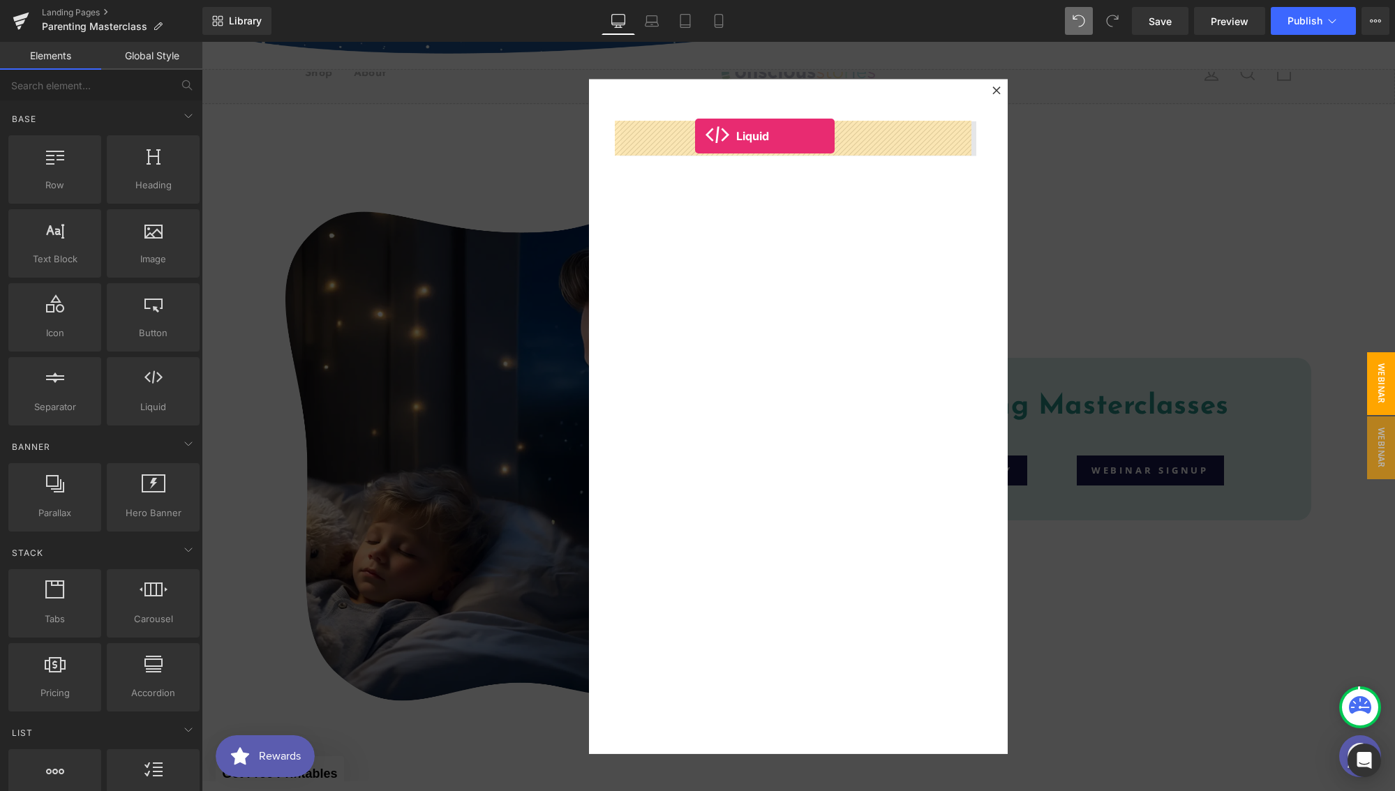
drag, startPoint x: 345, startPoint y: 418, endPoint x: 695, endPoint y: 136, distance: 449.5
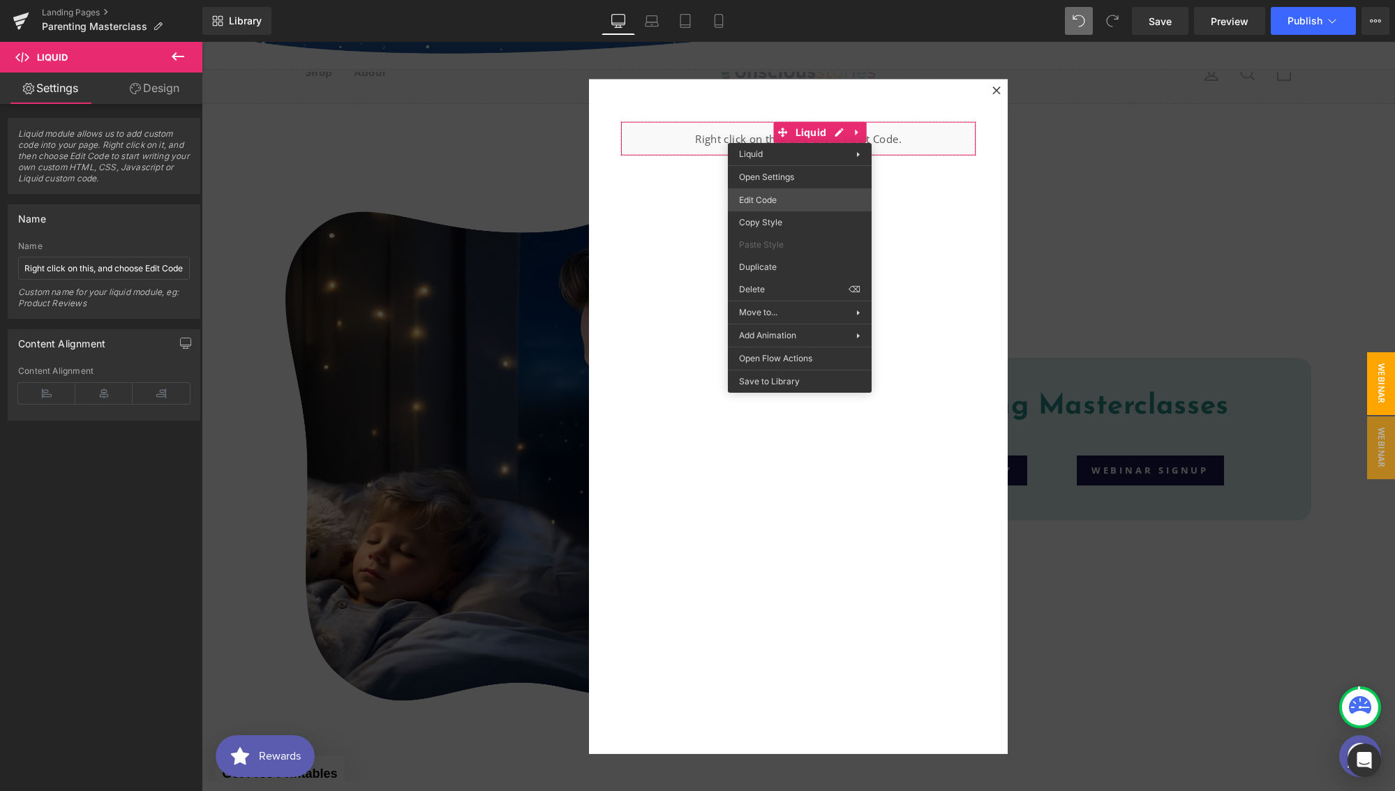
click at [776, 0] on div "Liquid You are previewing how the will restyle your page. You can not edit Elem…" at bounding box center [697, 0] width 1395 height 0
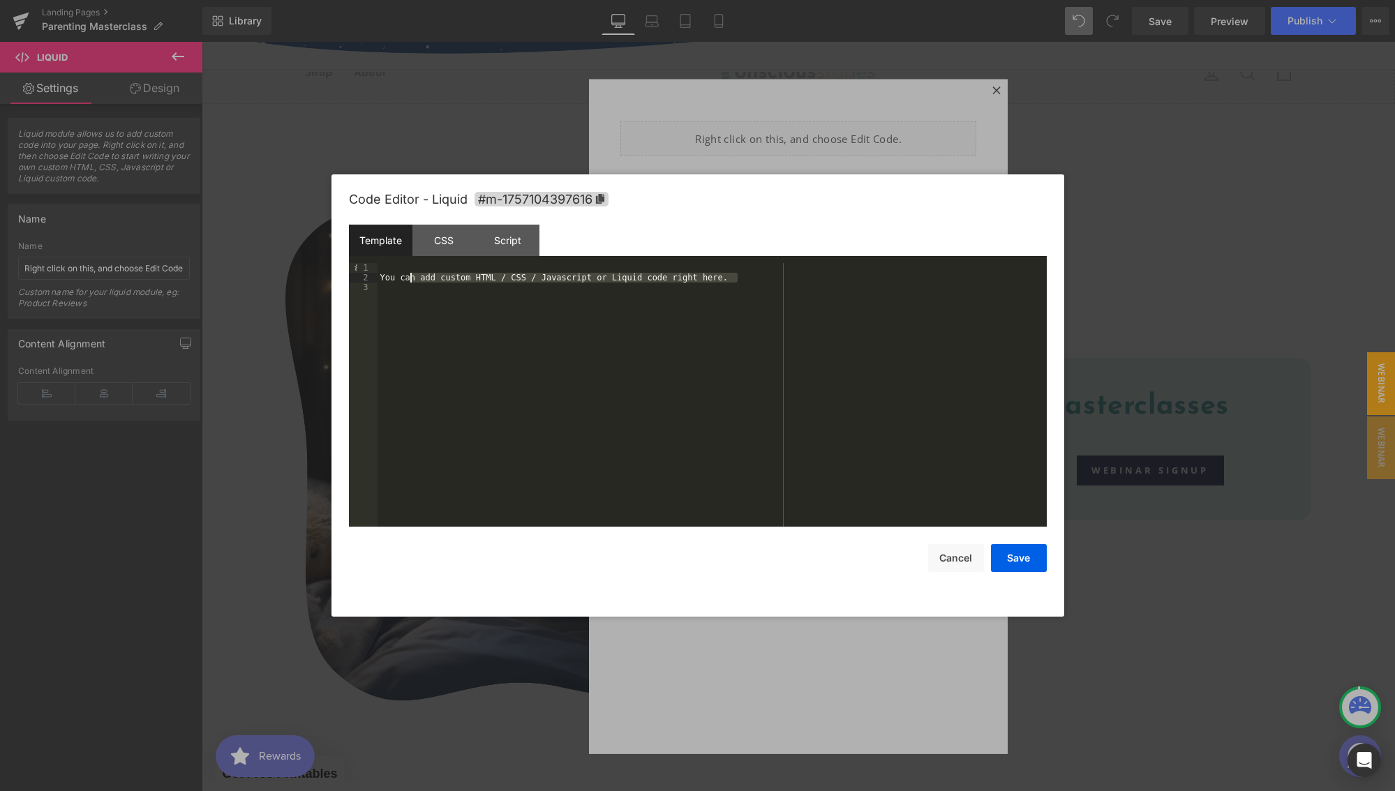
drag, startPoint x: 728, startPoint y: 276, endPoint x: 411, endPoint y: 276, distance: 317.4
click at [411, 276] on div "You can add custom HTML / CSS / Javascript or Liquid code right here." at bounding box center [711, 404] width 669 height 283
click at [1009, 566] on button "Save" at bounding box center [1019, 558] width 56 height 28
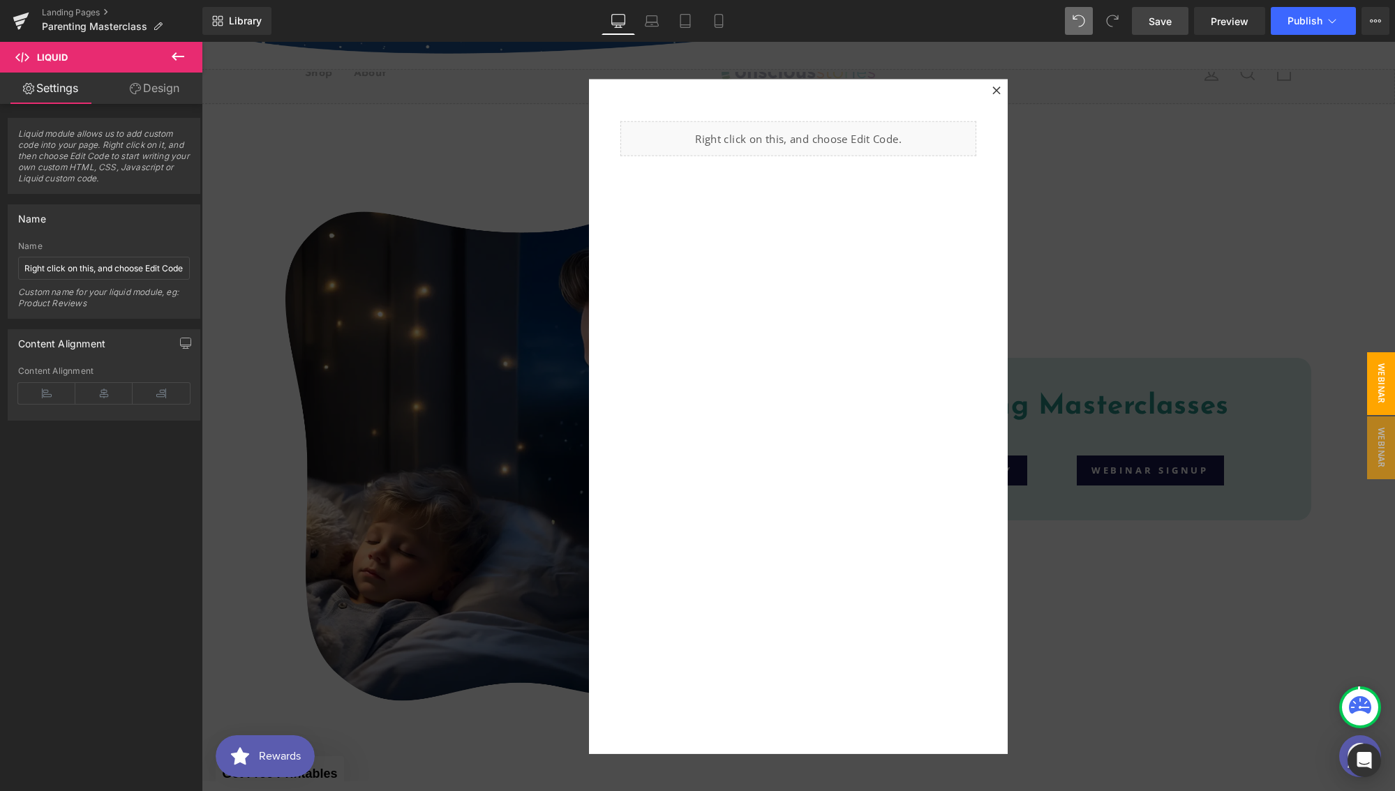
click at [1155, 30] on link "Save" at bounding box center [1160, 21] width 57 height 28
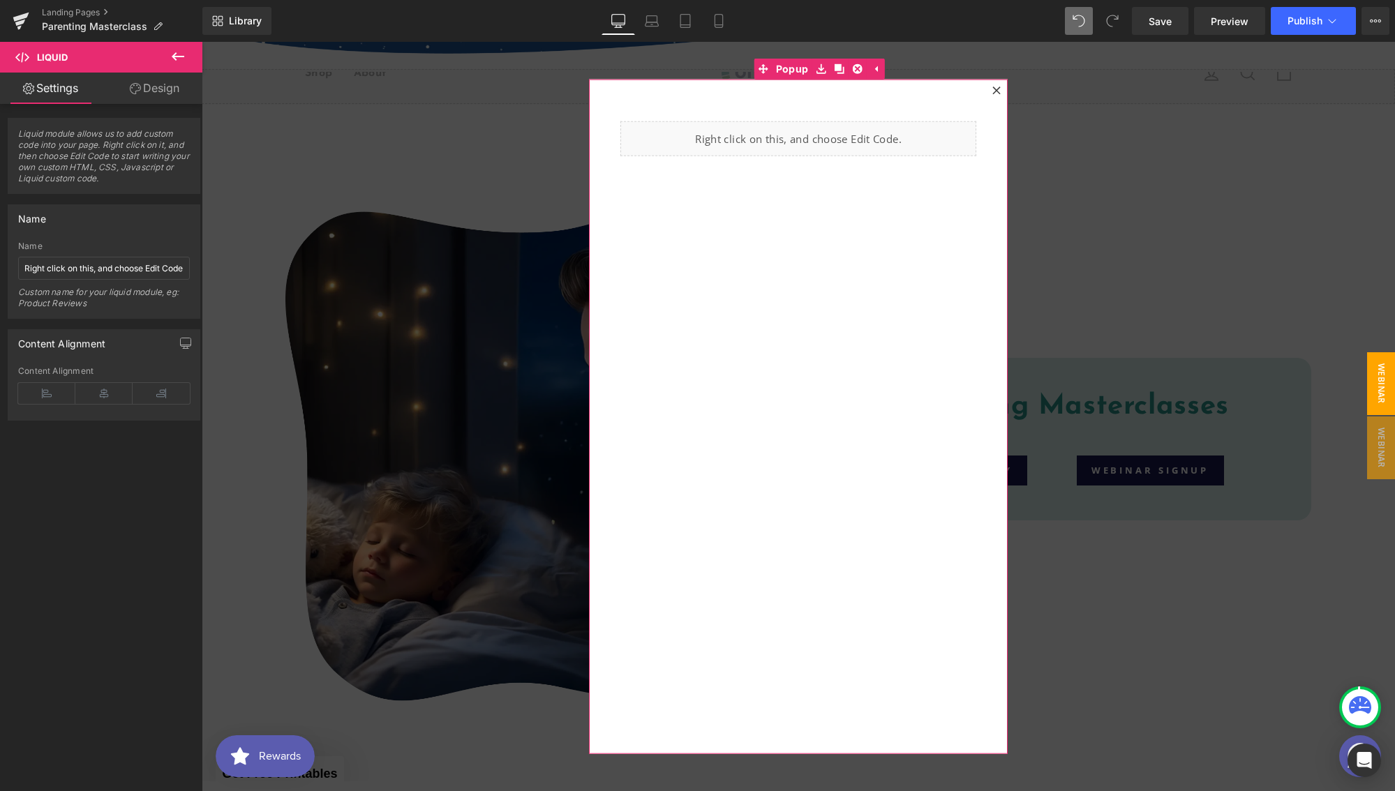
click at [788, 87] on div "Liquid Row" at bounding box center [798, 417] width 419 height 675
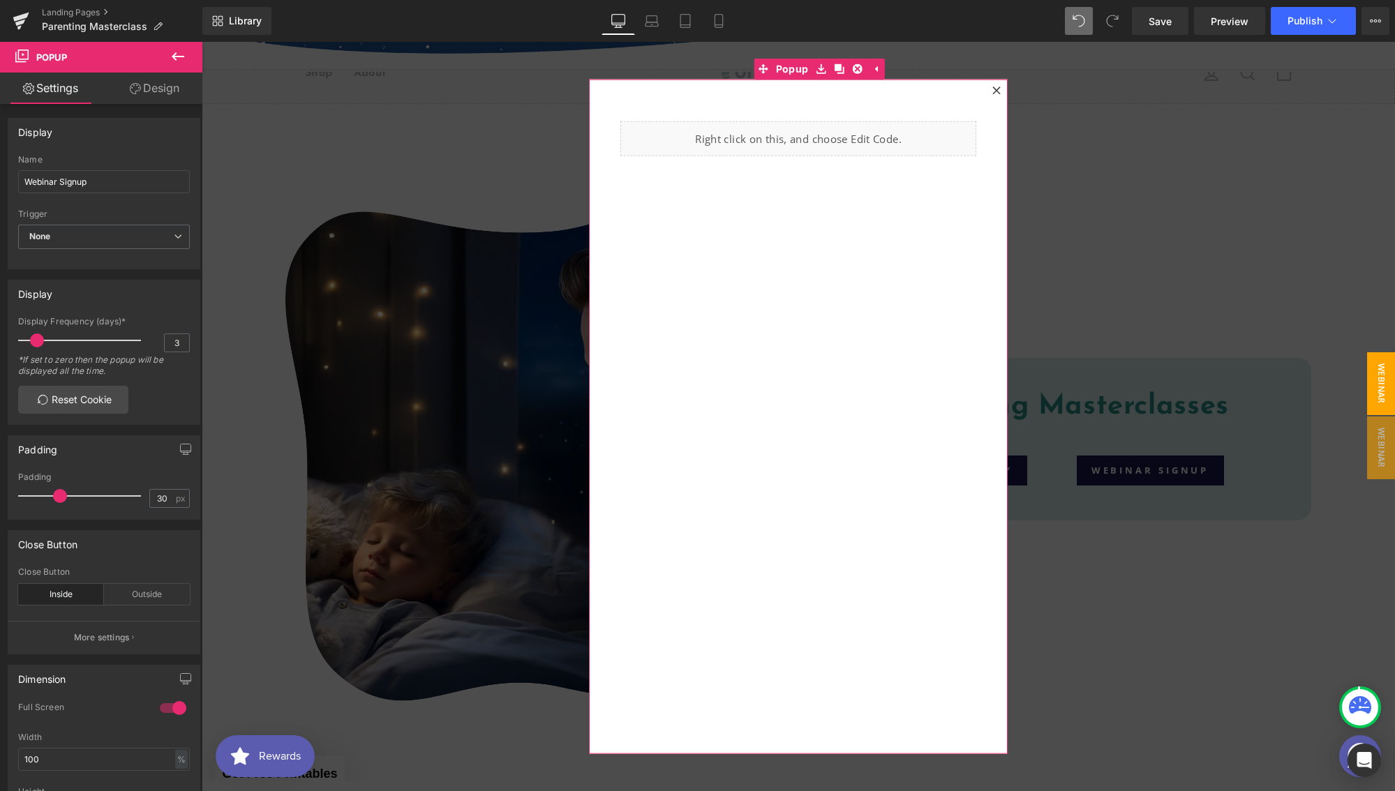
click at [148, 89] on link "Design" at bounding box center [154, 88] width 101 height 31
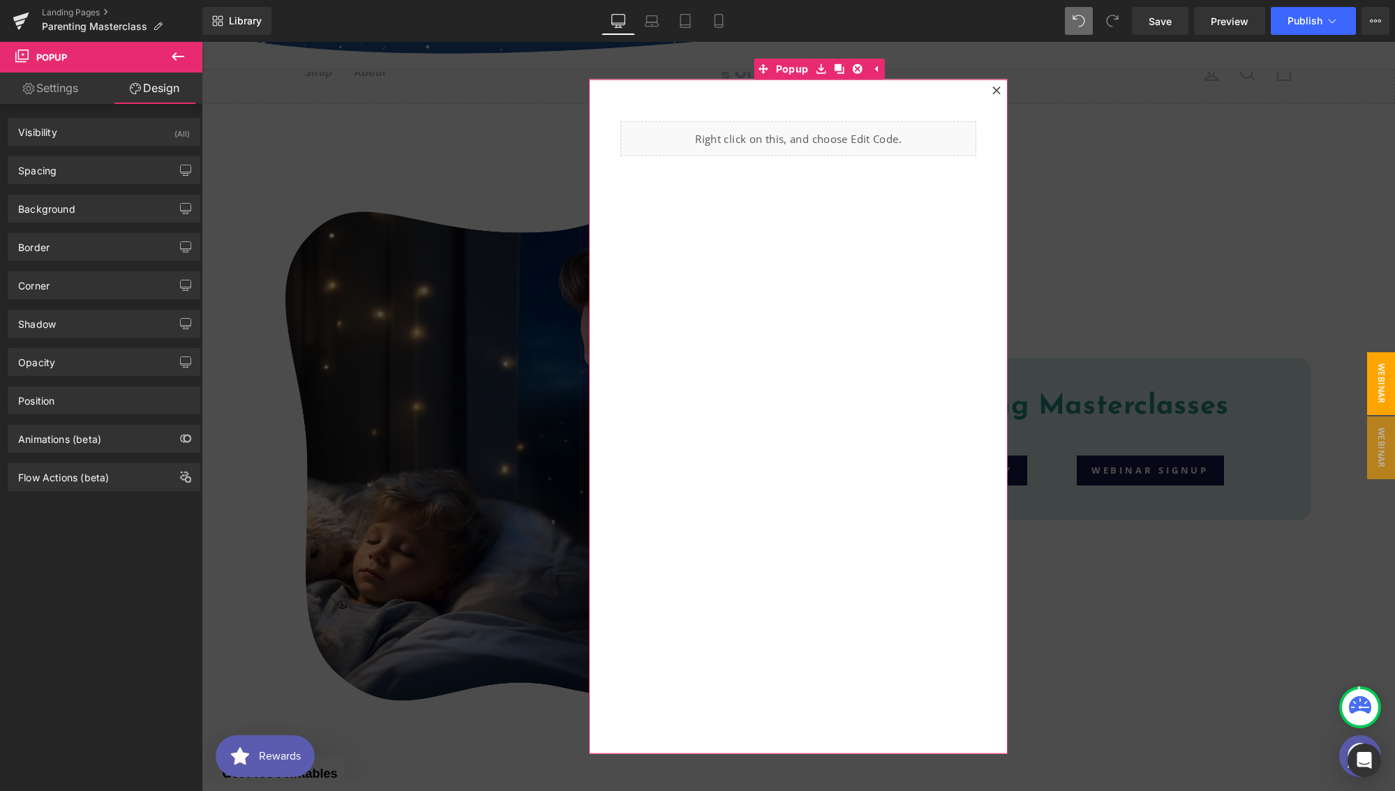
type input "#ffffff"
type input "100"
click at [77, 216] on div "Background" at bounding box center [103, 208] width 191 height 27
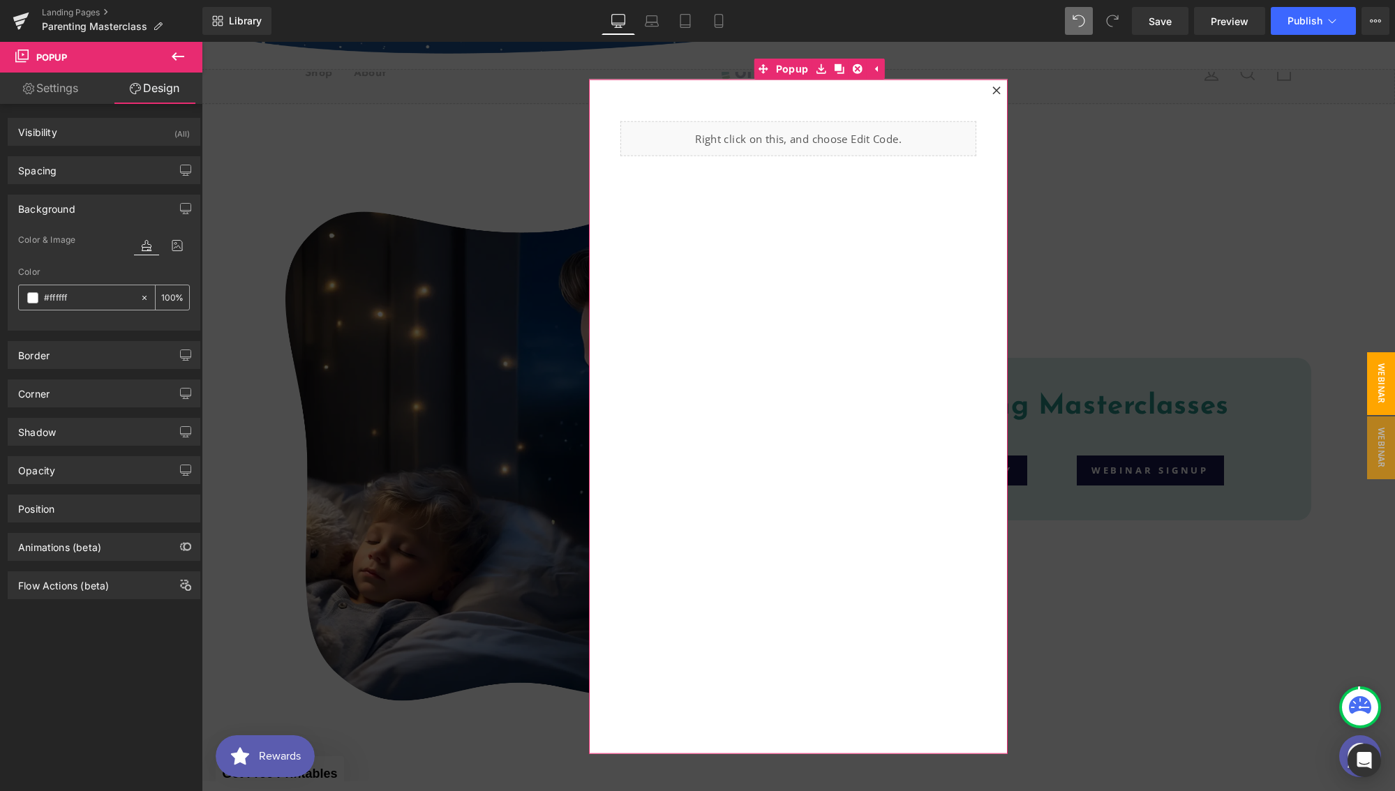
click at [33, 299] on span at bounding box center [32, 297] width 11 height 11
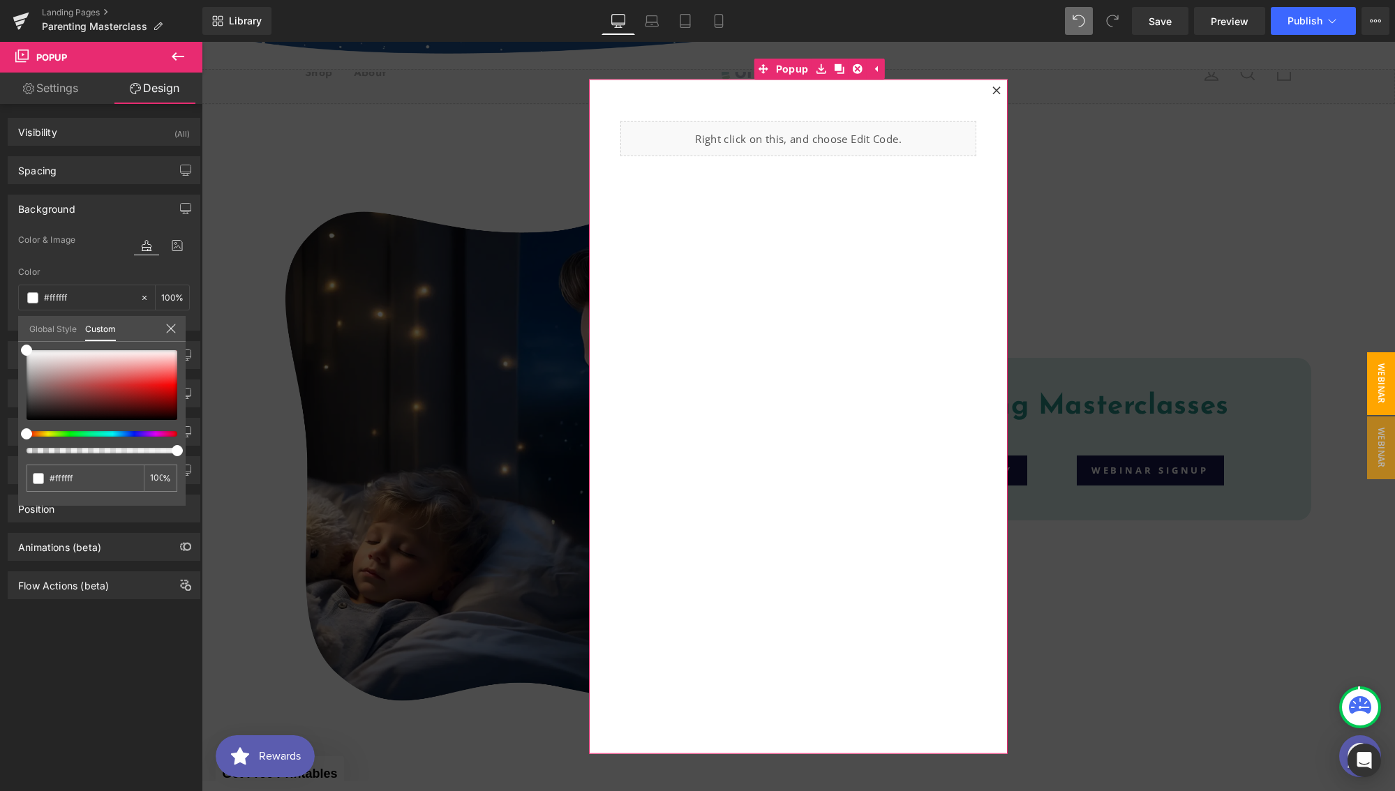
click at [992, 91] on icon at bounding box center [996, 91] width 8 height 8
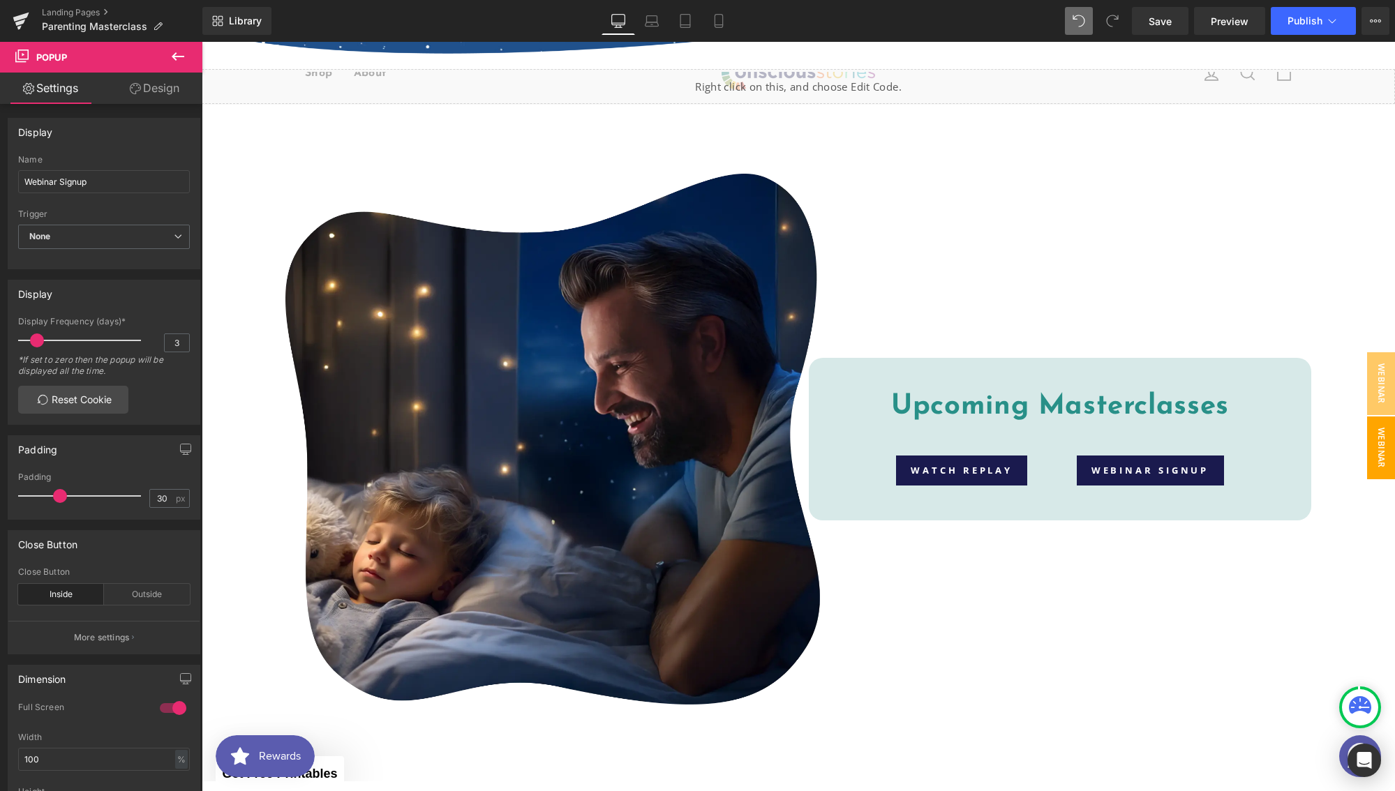
click at [1362, 450] on span "Webinar Sign Ups" at bounding box center [1367, 447] width 56 height 63
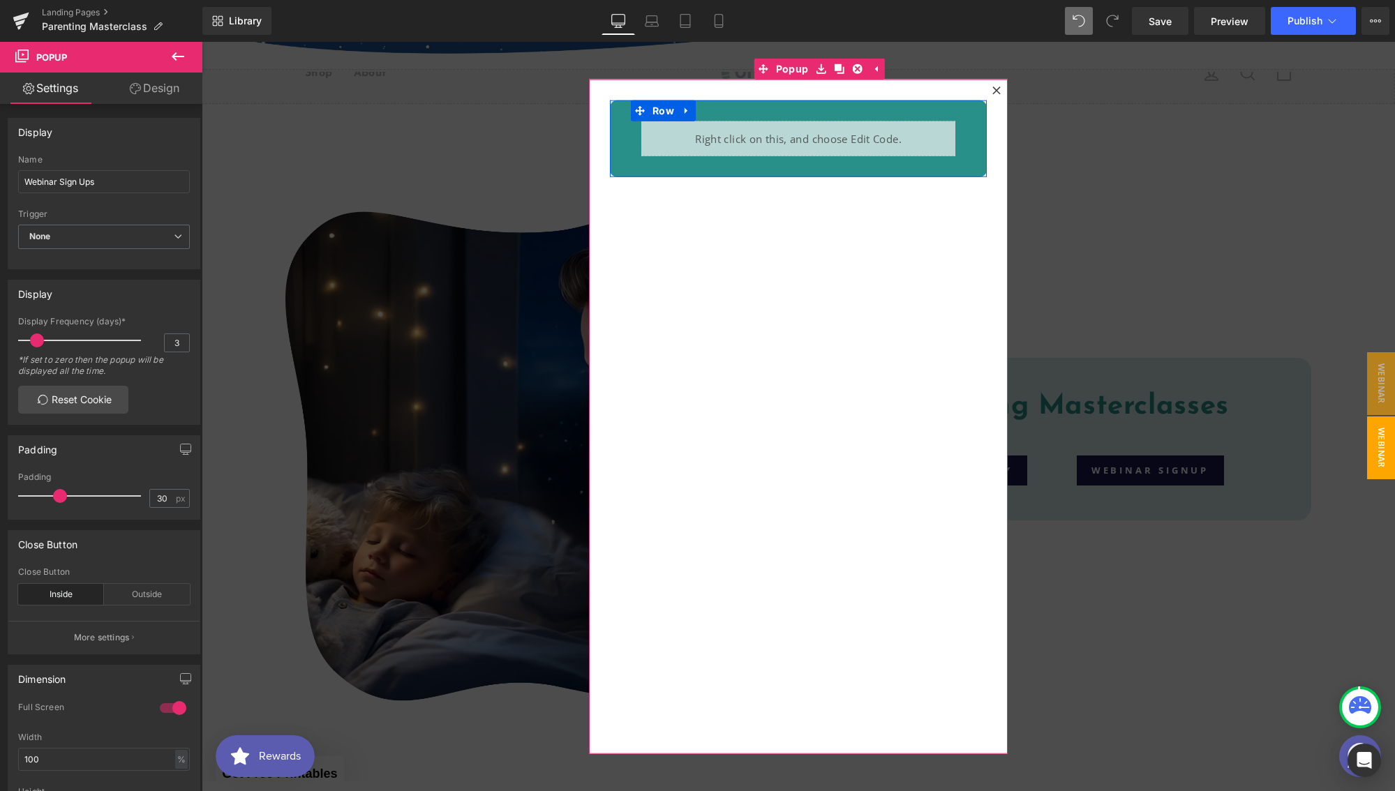
click at [954, 107] on div "Liquid Row" at bounding box center [798, 138] width 377 height 77
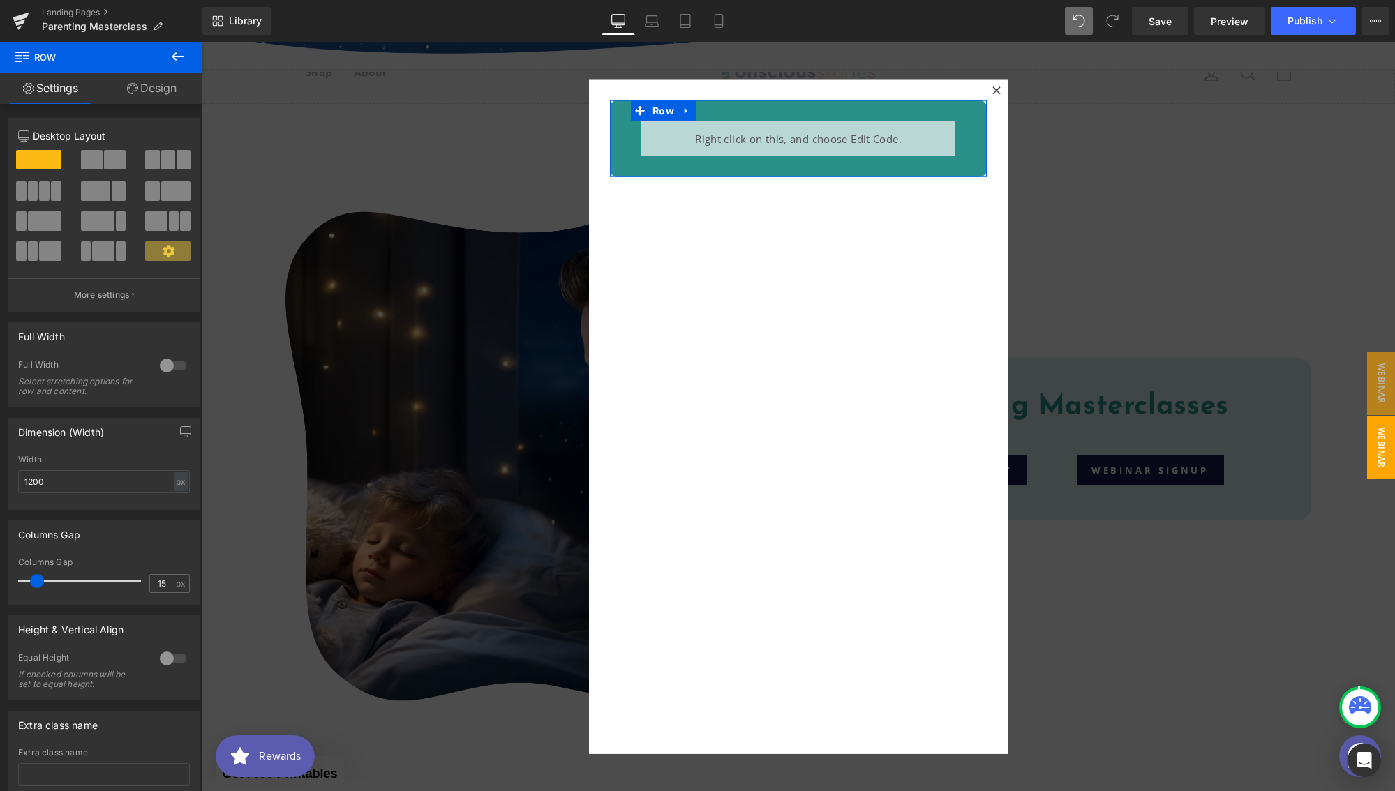
click at [163, 86] on link "Design" at bounding box center [151, 88] width 101 height 31
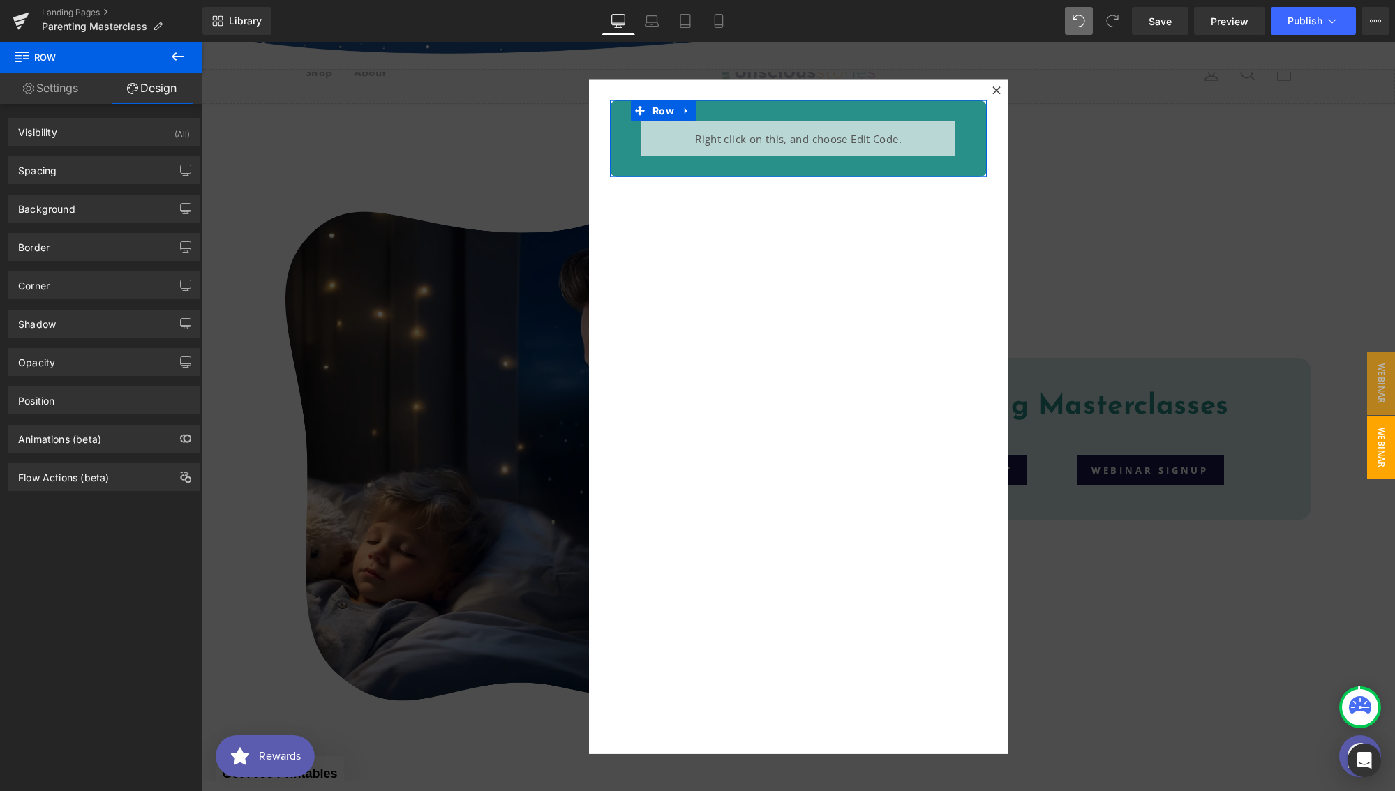
type input "#289088"
type input "100"
click at [53, 195] on div "Background Color & Image color #289088 Color #289088 100 % Image Replace Image …" at bounding box center [104, 209] width 193 height 28
click at [54, 213] on div "Background" at bounding box center [46, 205] width 57 height 20
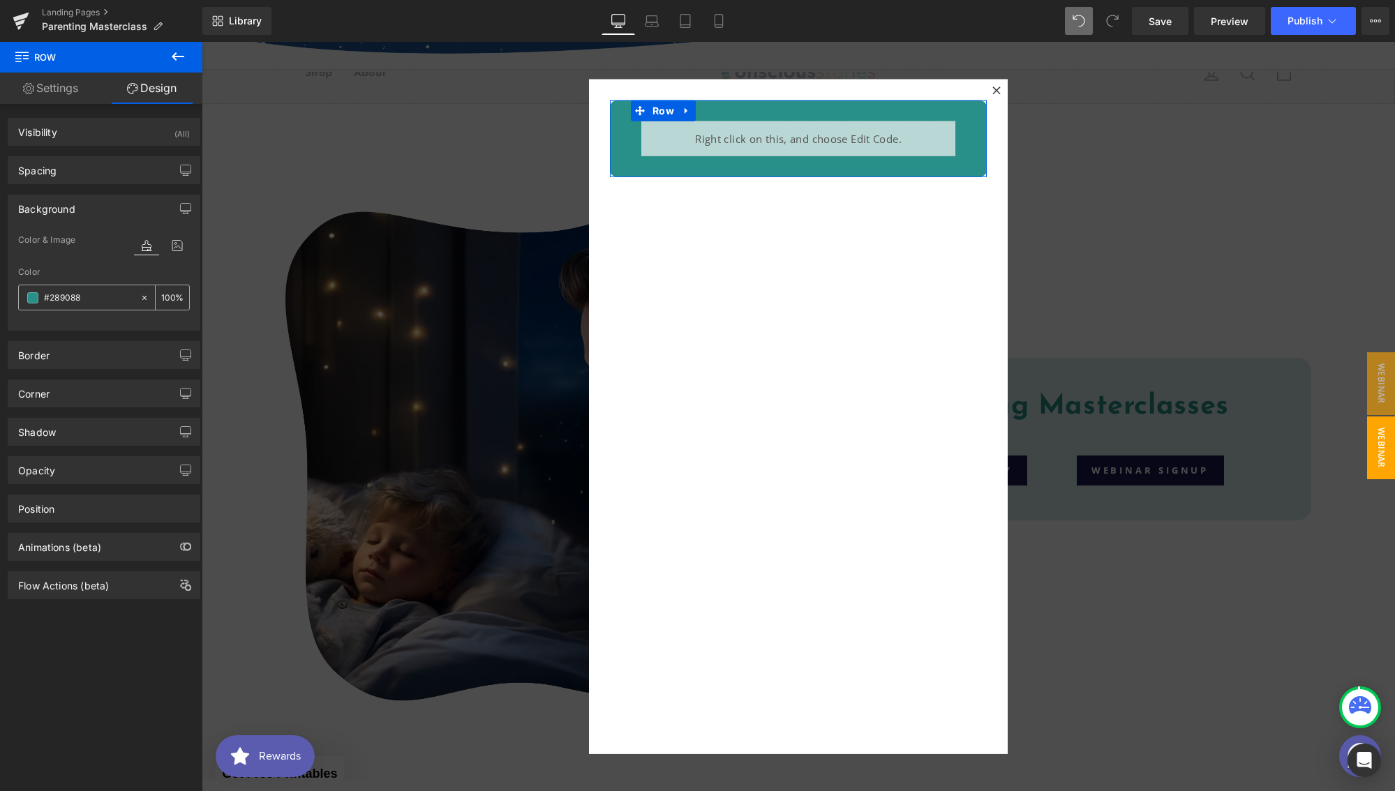
drag, startPoint x: 91, startPoint y: 296, endPoint x: 29, endPoint y: 296, distance: 62.1
click at [29, 296] on div "#289088" at bounding box center [79, 297] width 121 height 24
drag, startPoint x: 88, startPoint y: 299, endPoint x: 33, endPoint y: 294, distance: 54.7
click at [33, 294] on div "#289088" at bounding box center [79, 297] width 121 height 24
click at [670, 394] on div "Liquid Row" at bounding box center [798, 417] width 419 height 675
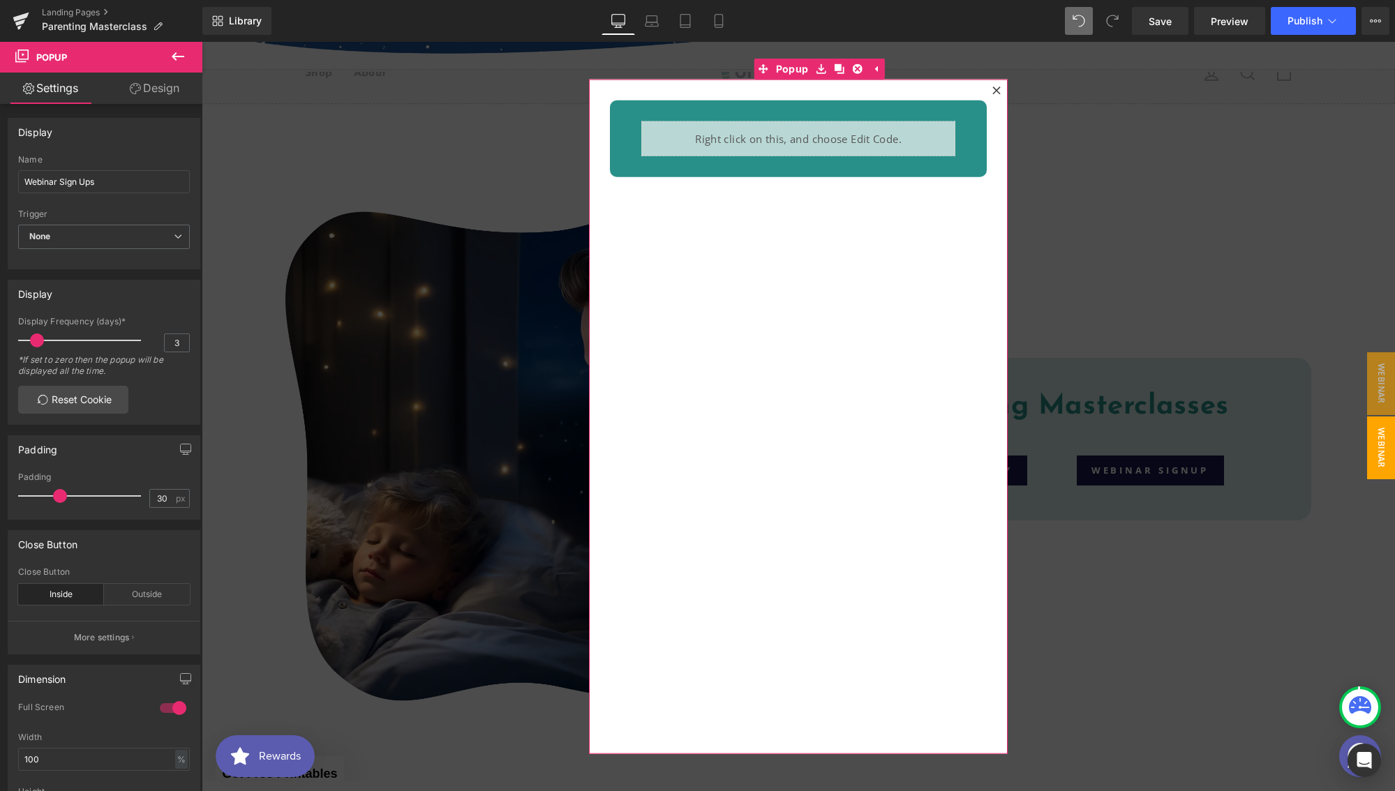
click at [163, 94] on link "Design" at bounding box center [154, 88] width 101 height 31
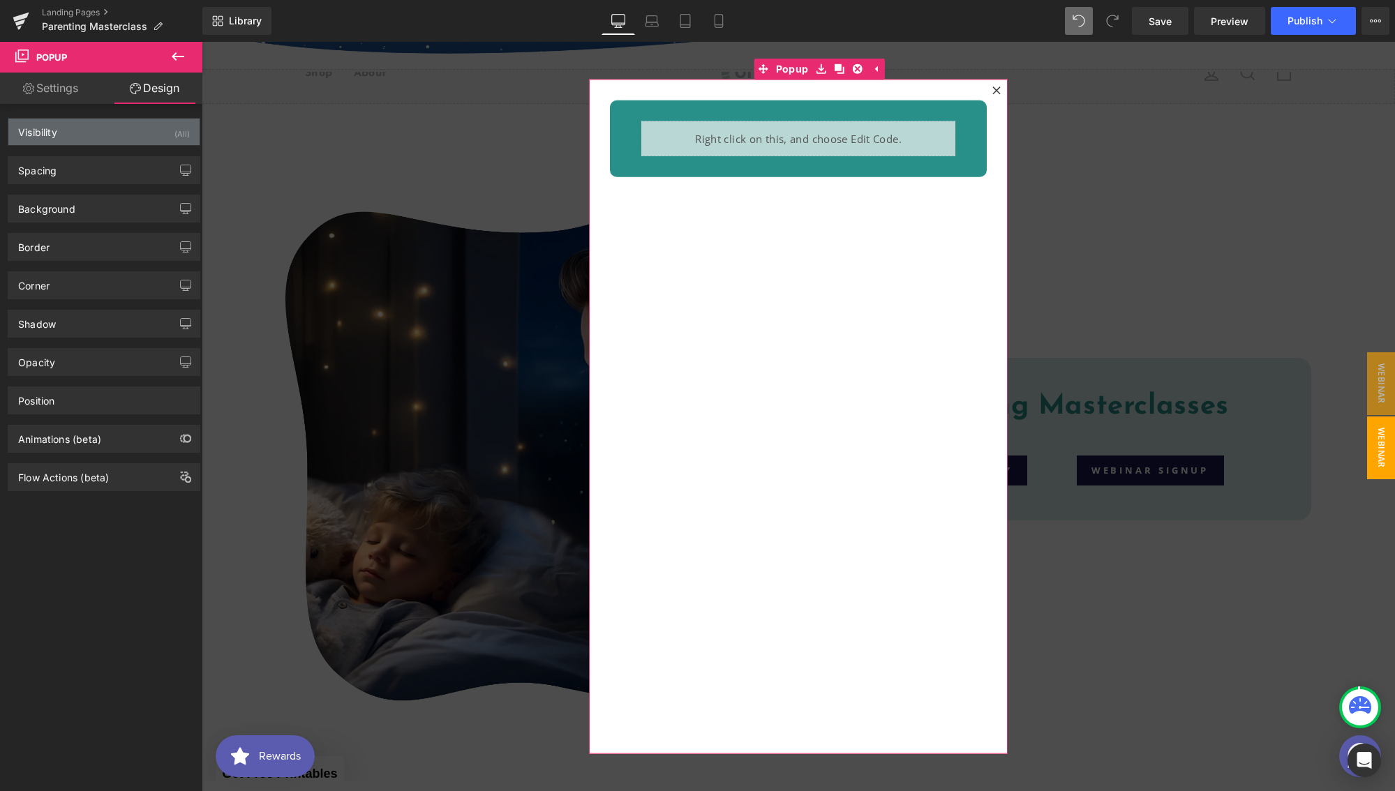
type input "#ffffff"
type input "100"
click at [94, 218] on div "Background" at bounding box center [103, 208] width 191 height 27
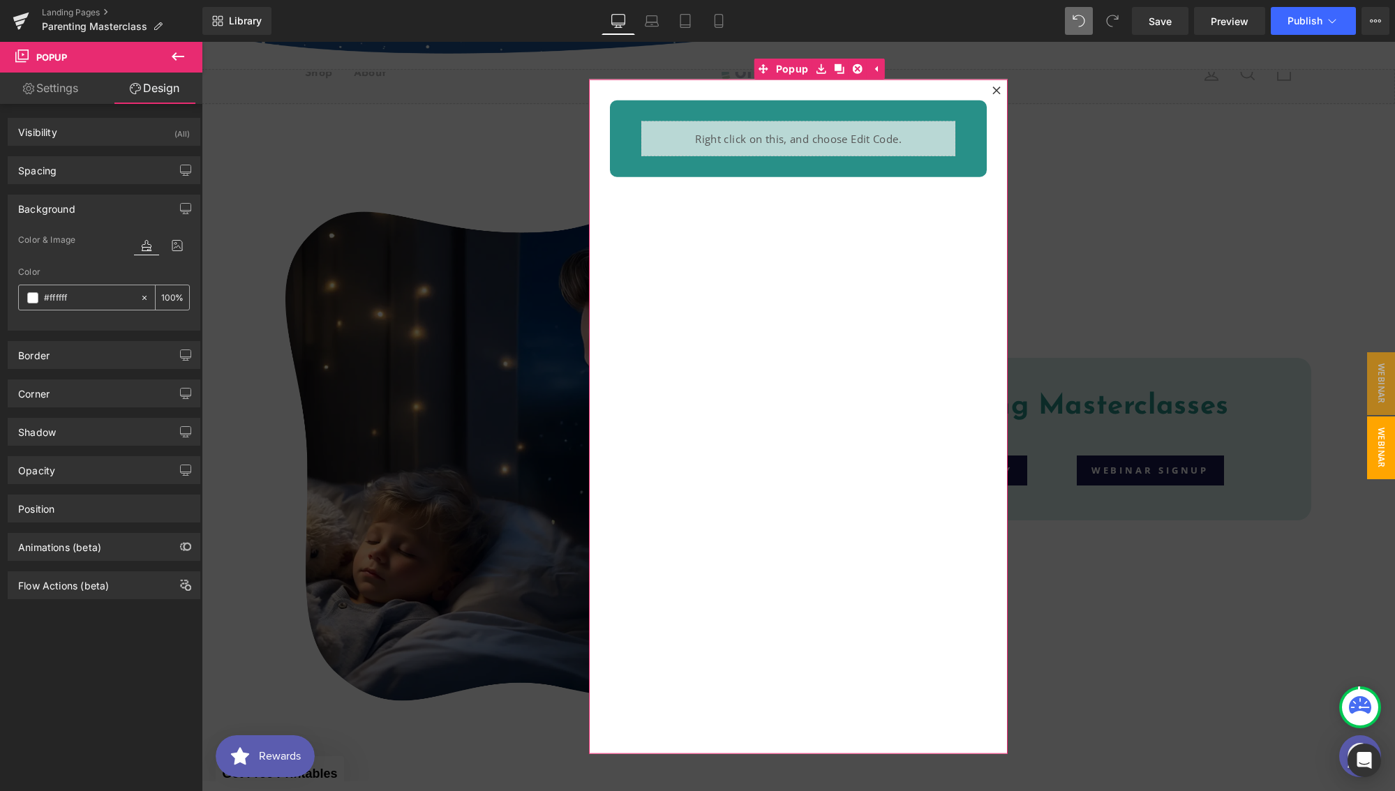
drag, startPoint x: 86, startPoint y: 299, endPoint x: 49, endPoint y: 296, distance: 37.1
click at [49, 296] on input "#ffffff" at bounding box center [88, 297] width 89 height 15
drag, startPoint x: 70, startPoint y: 298, endPoint x: 42, endPoint y: 296, distance: 28.0
click at [42, 296] on div "#ffffff" at bounding box center [79, 297] width 121 height 24
paste input "289088"
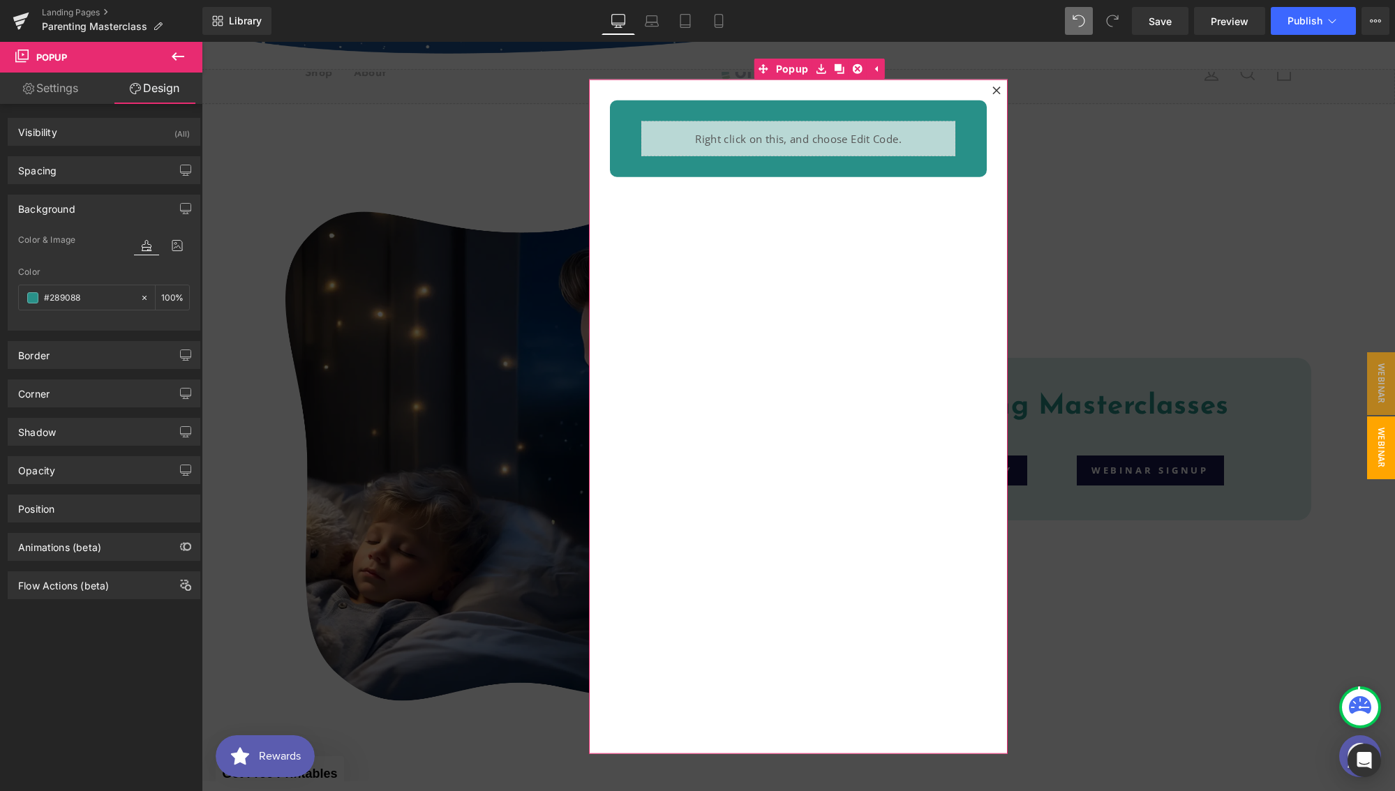
type input "#289088"
click at [89, 269] on div "Color" at bounding box center [104, 272] width 172 height 10
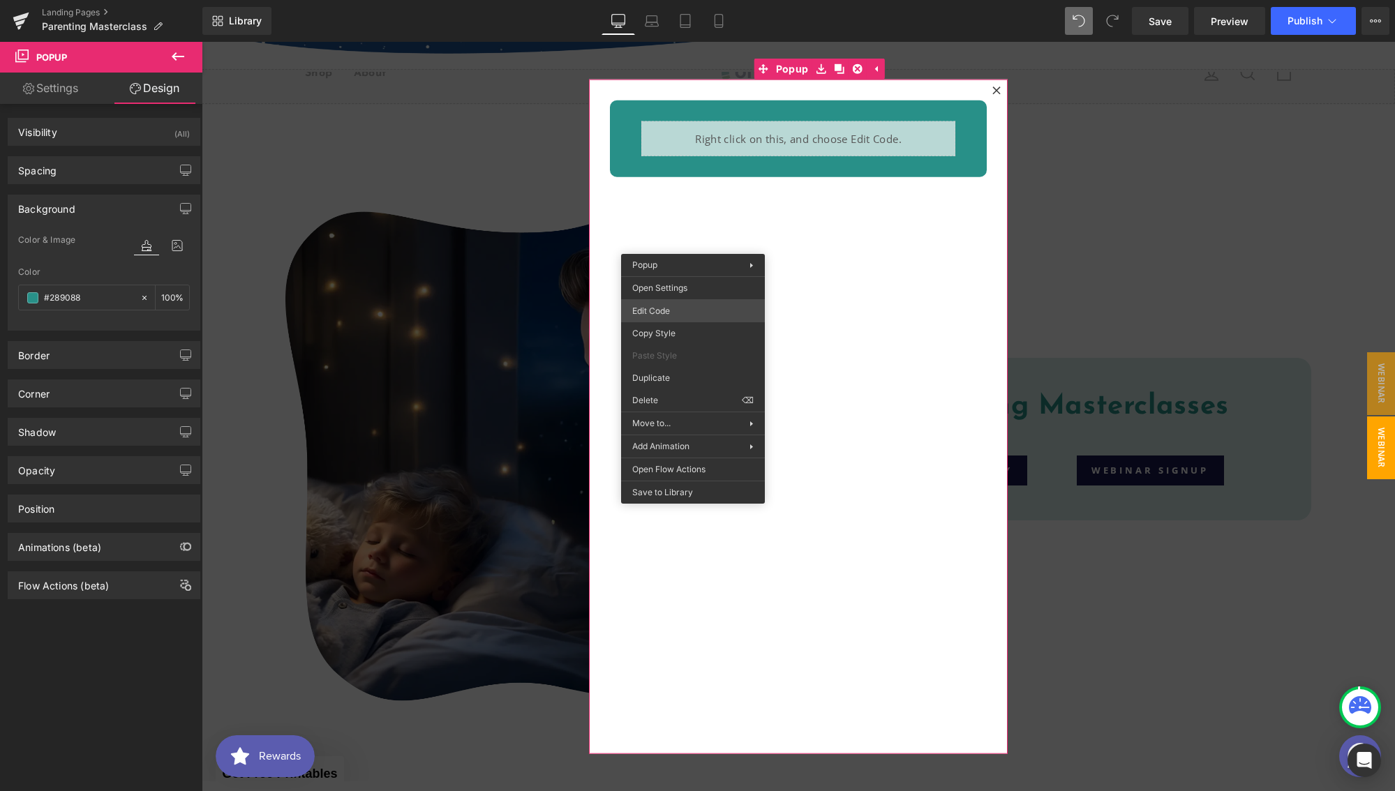
click at [645, 0] on div "Liquid You are previewing how the will restyle your page. You can not edit Elem…" at bounding box center [697, 0] width 1395 height 0
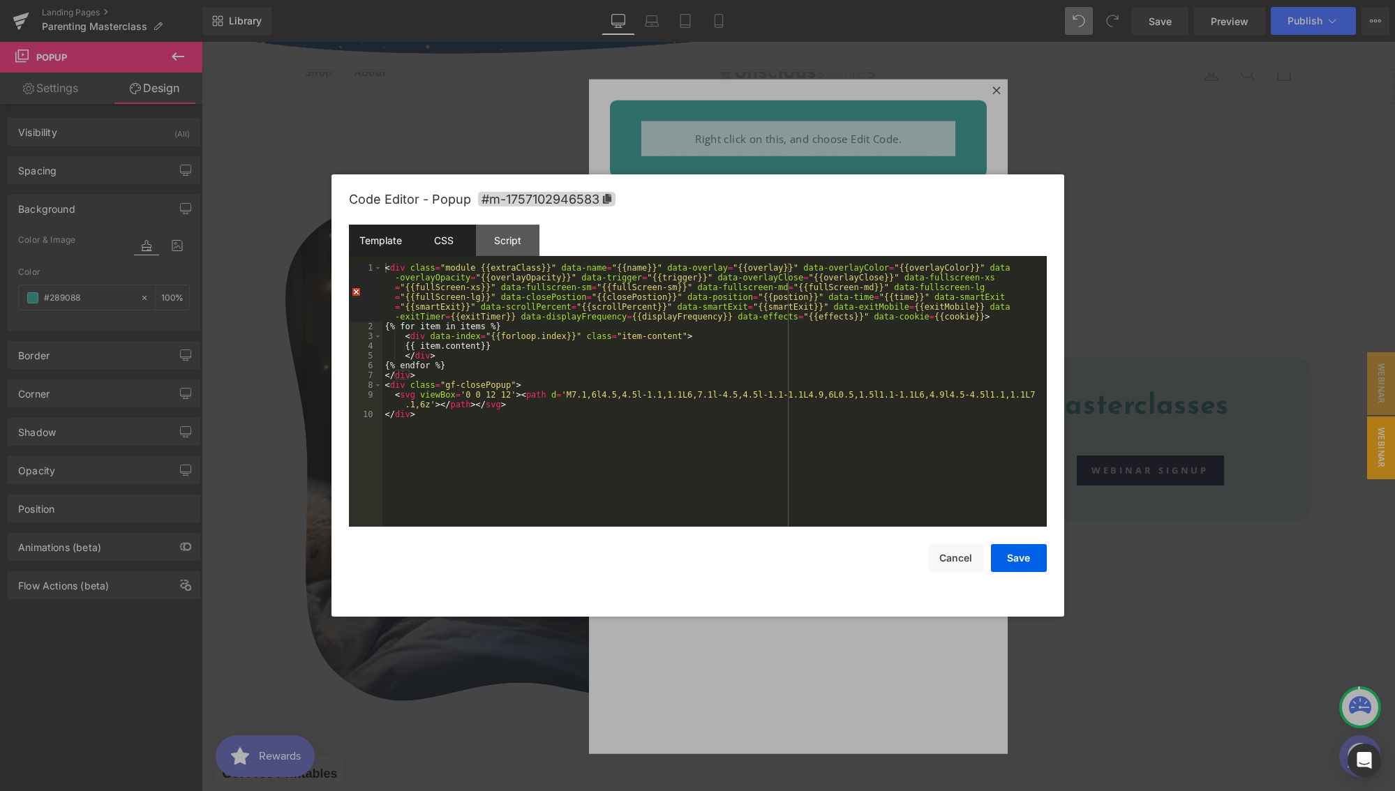
click at [443, 250] on div "CSS" at bounding box center [443, 240] width 63 height 31
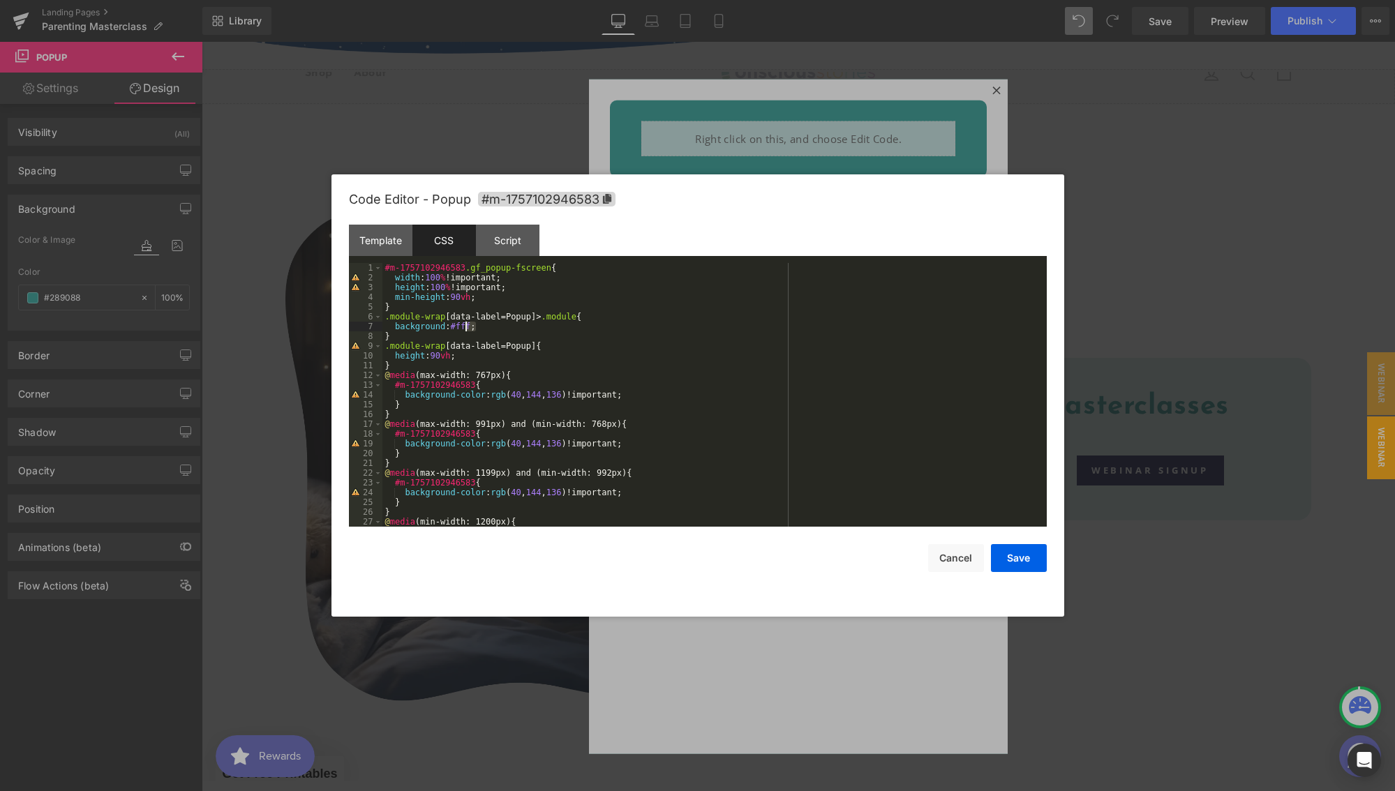
drag, startPoint x: 476, startPoint y: 327, endPoint x: 463, endPoint y: 327, distance: 14.0
click at [463, 327] on div "#m-1757102946583 .gf_popup-fscreen { width : 100 % !important; height : 100 % !…" at bounding box center [711, 404] width 659 height 283
click at [1019, 566] on button "Save" at bounding box center [1019, 558] width 56 height 28
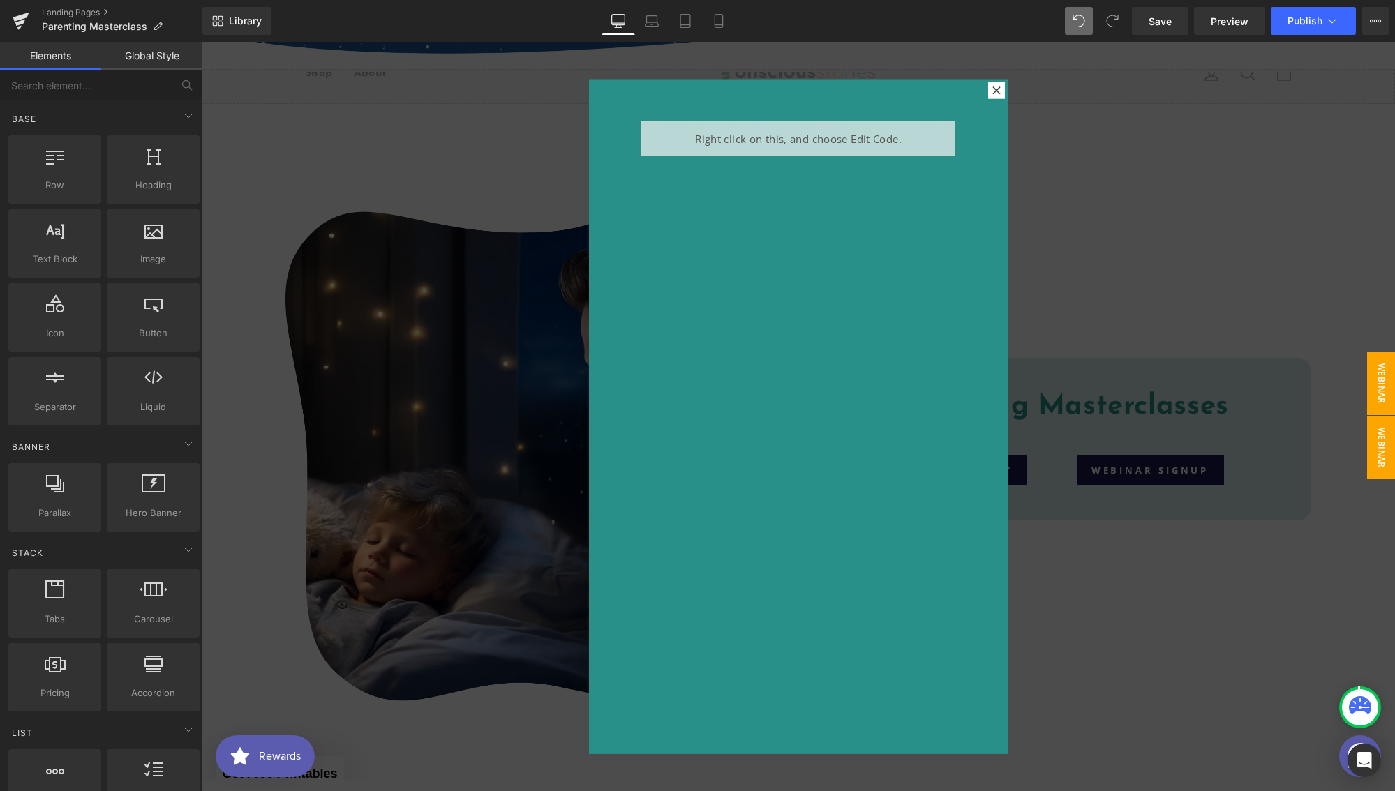
click at [1371, 375] on span "Webinar Signup" at bounding box center [1367, 383] width 56 height 63
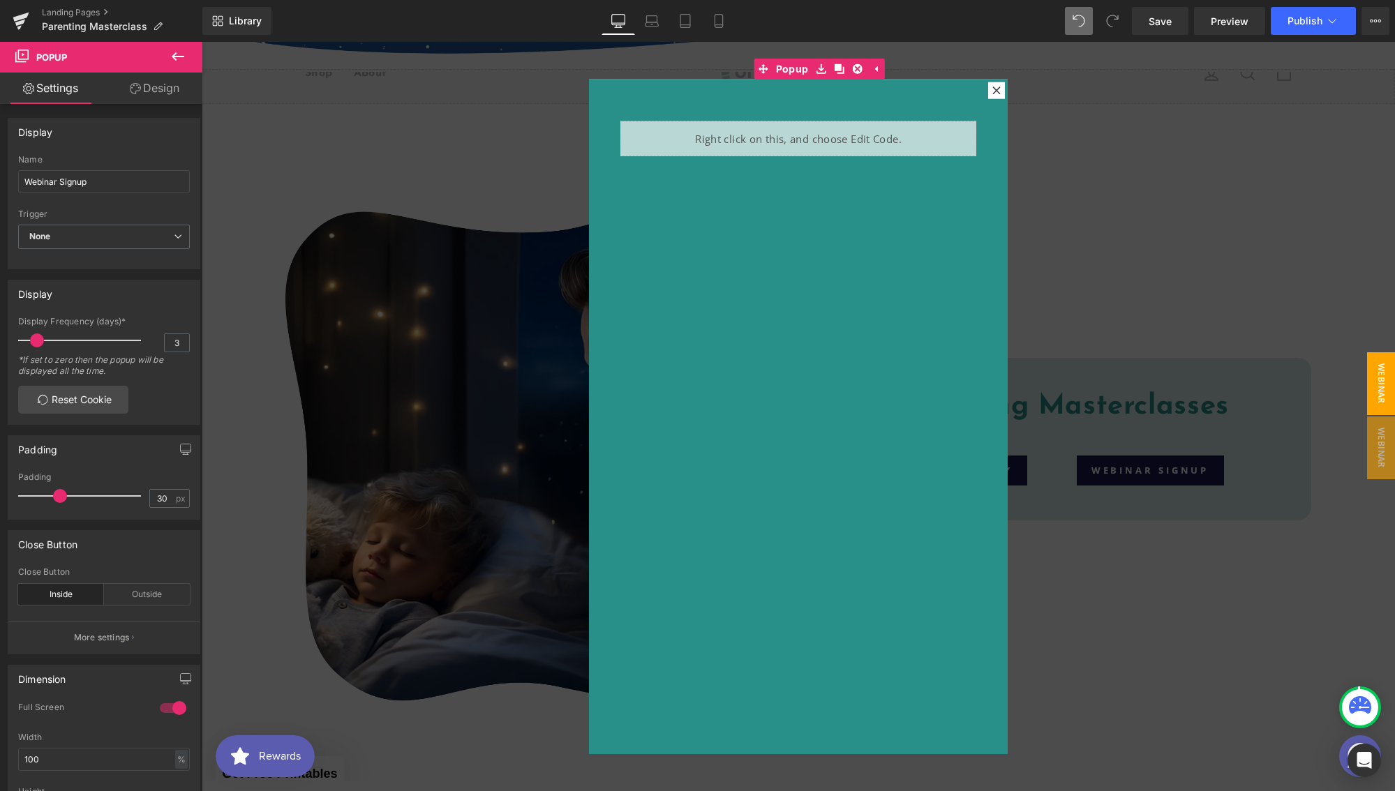
click at [994, 91] on icon at bounding box center [996, 91] width 8 height 8
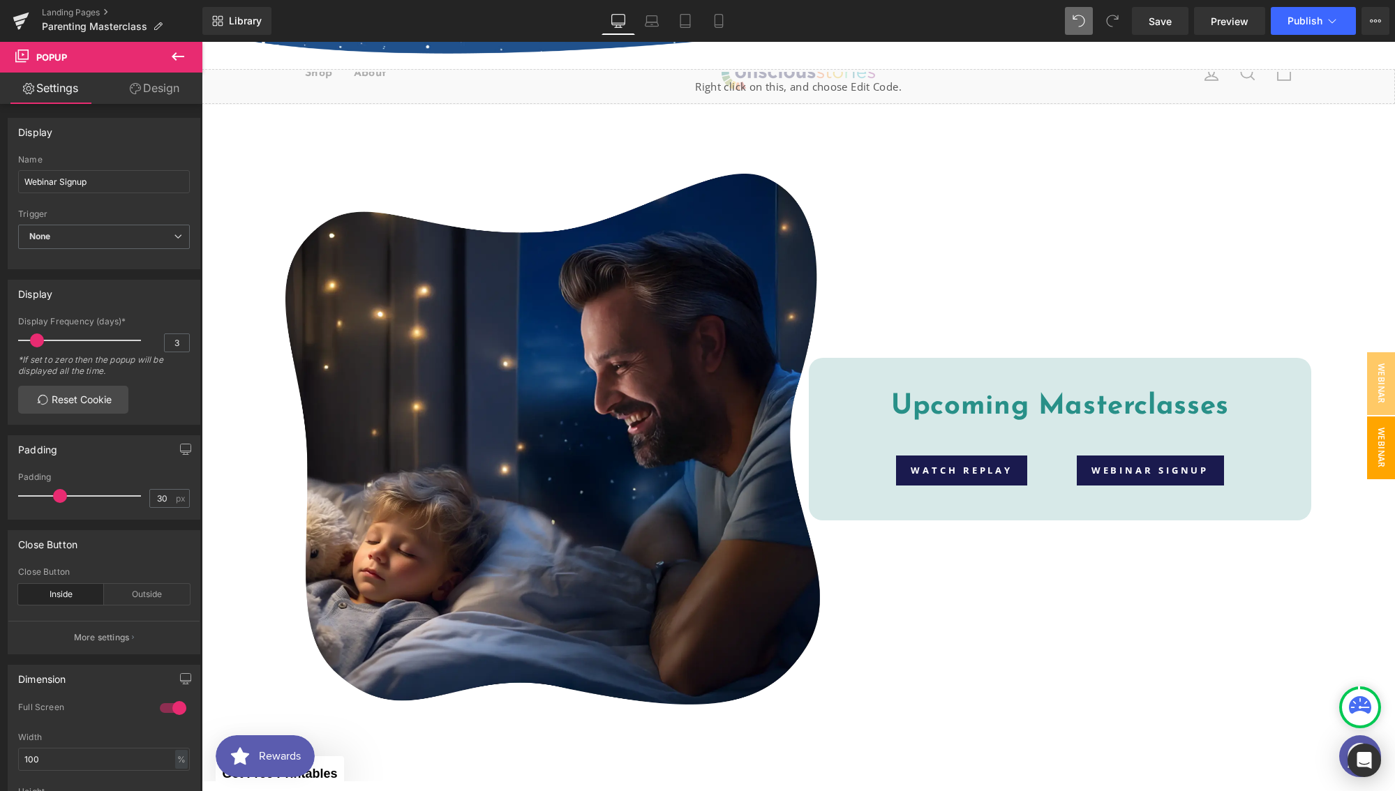
click at [1378, 435] on span "Webinar Sign Ups" at bounding box center [1367, 447] width 56 height 63
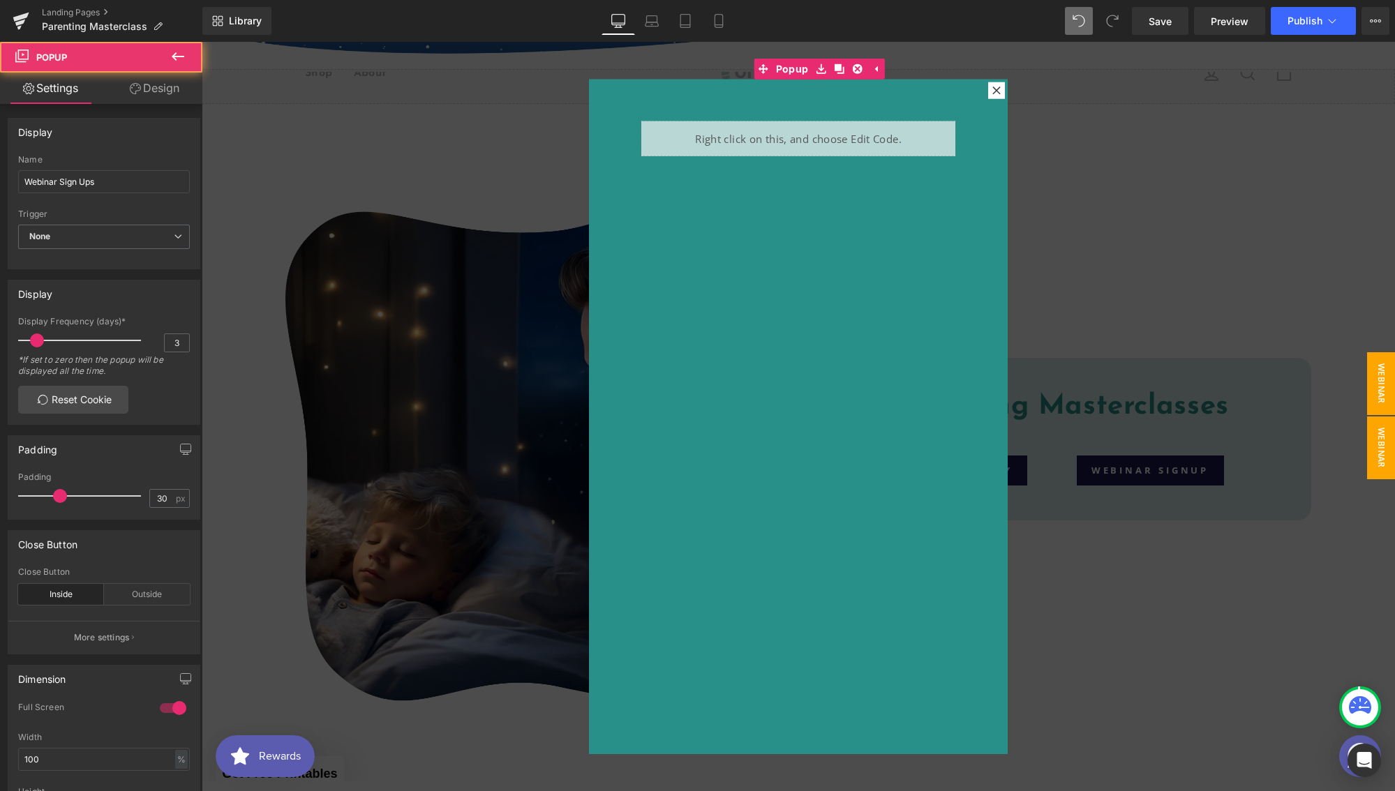
click at [1366, 372] on span "Webinar Signup" at bounding box center [1367, 383] width 56 height 63
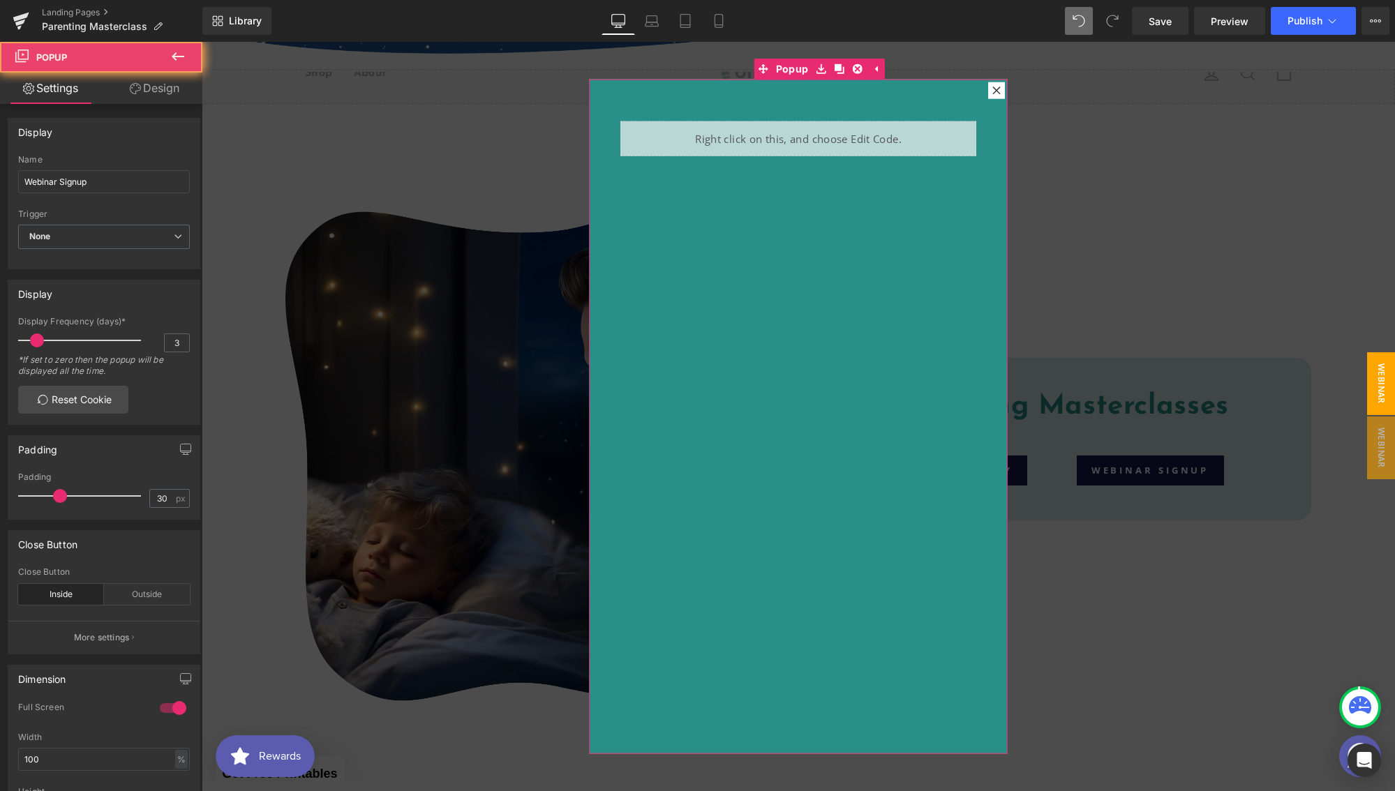
click at [996, 87] on div at bounding box center [996, 90] width 17 height 17
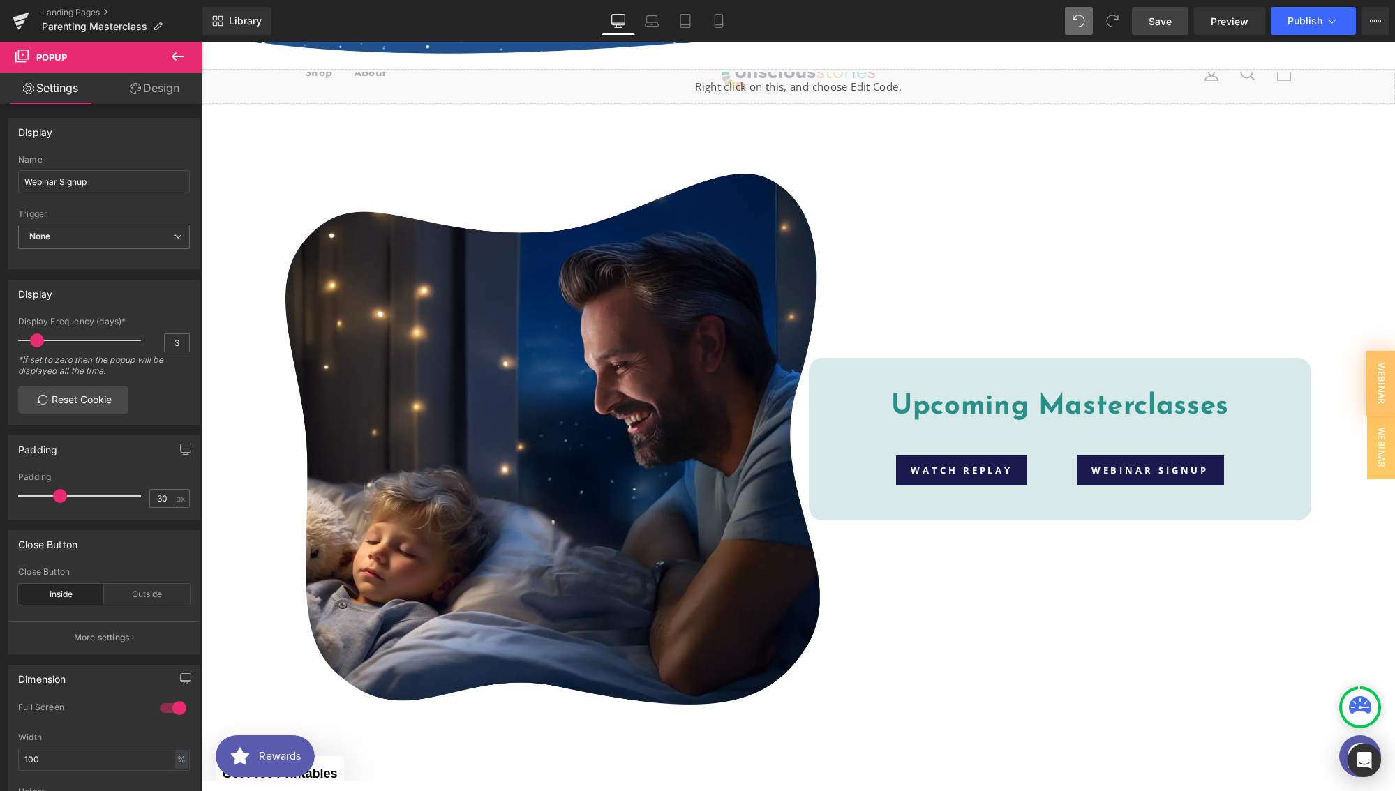
click at [1166, 29] on link "Save" at bounding box center [1160, 21] width 57 height 28
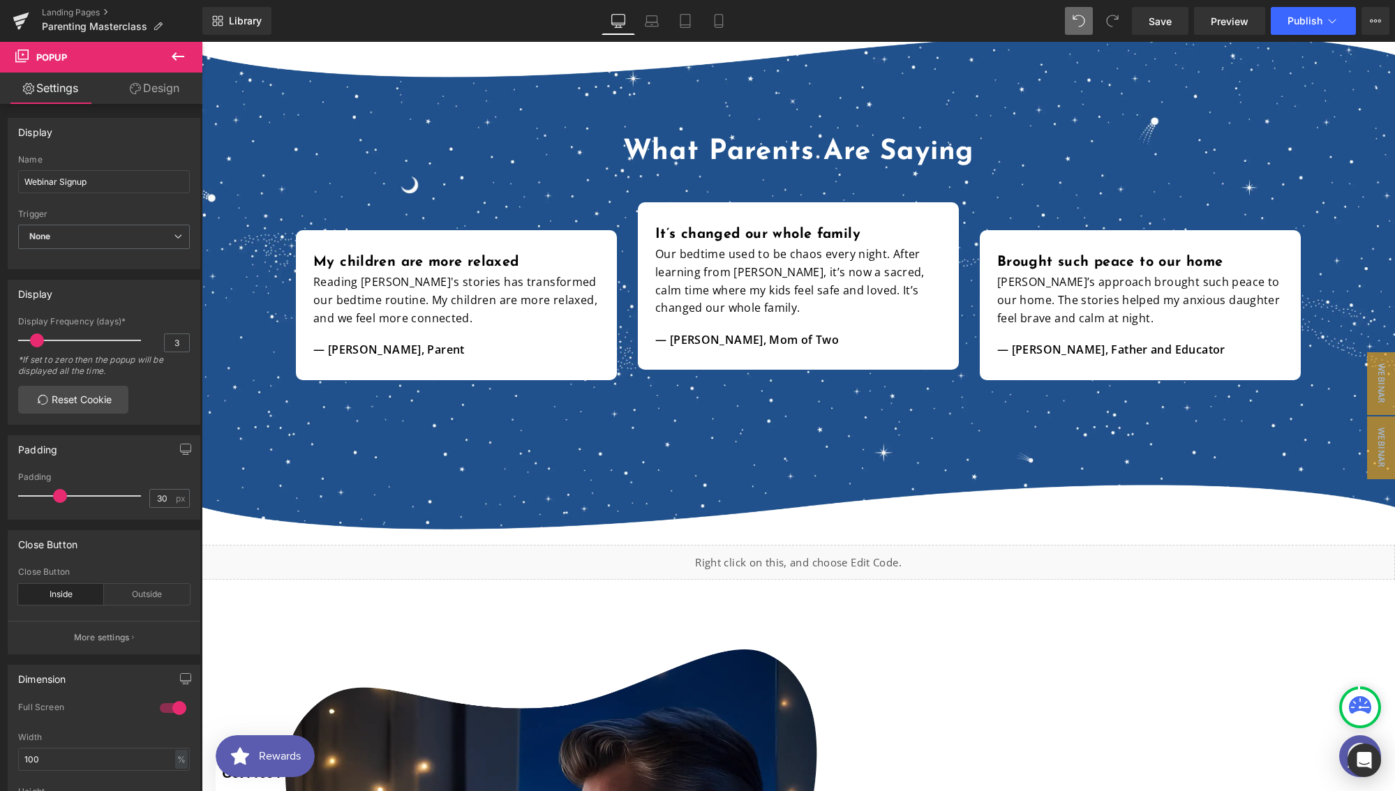
scroll to position [2389, 0]
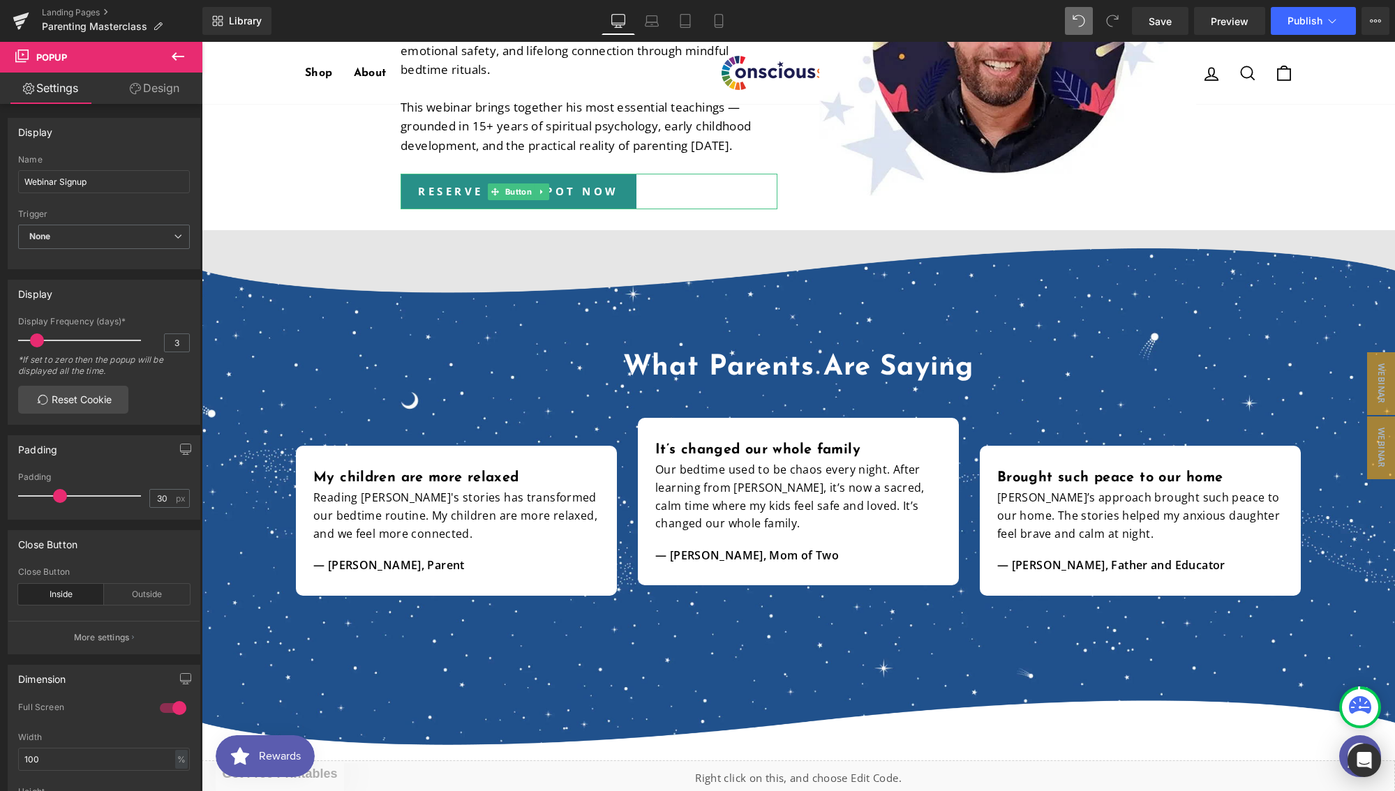
drag, startPoint x: 679, startPoint y: 325, endPoint x: 479, endPoint y: 283, distance: 205.2
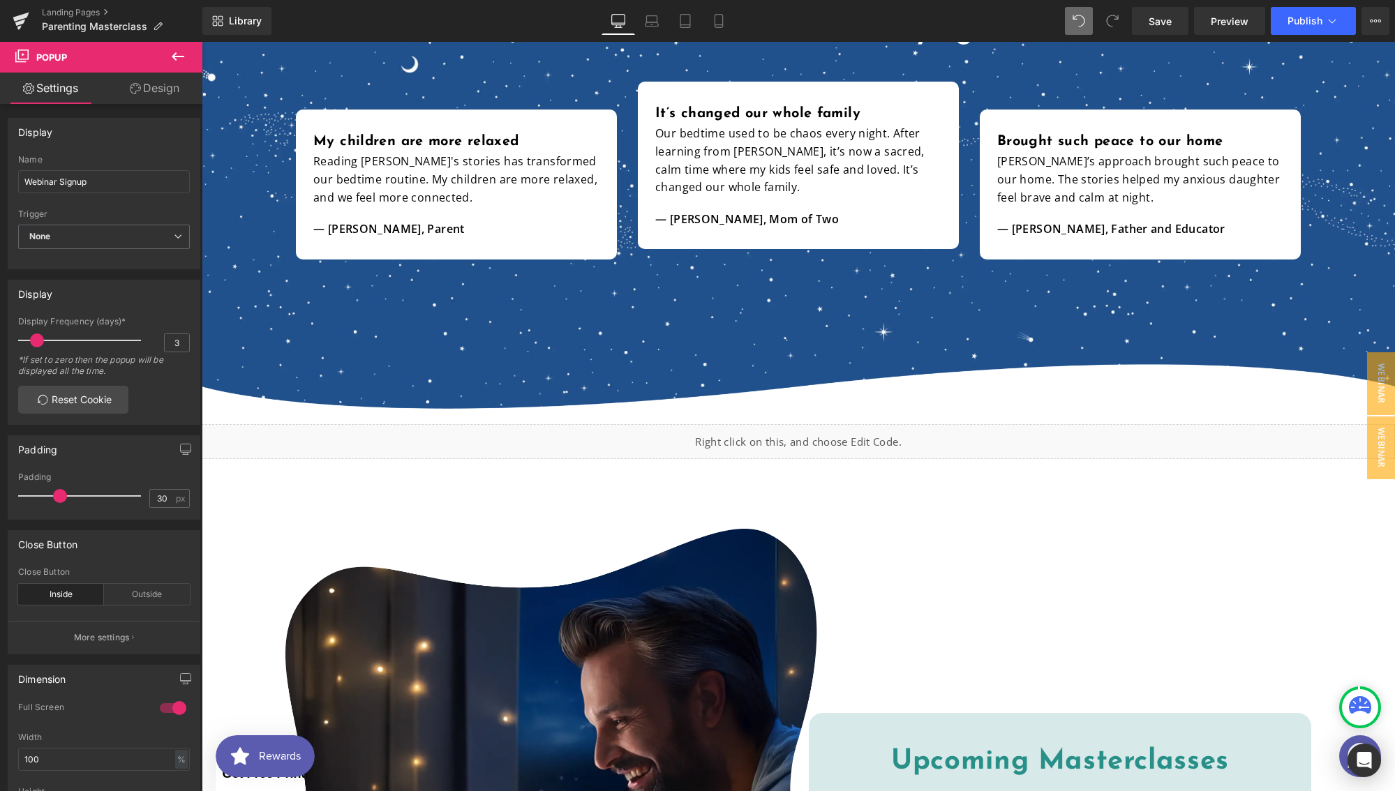
scroll to position [2798, 0]
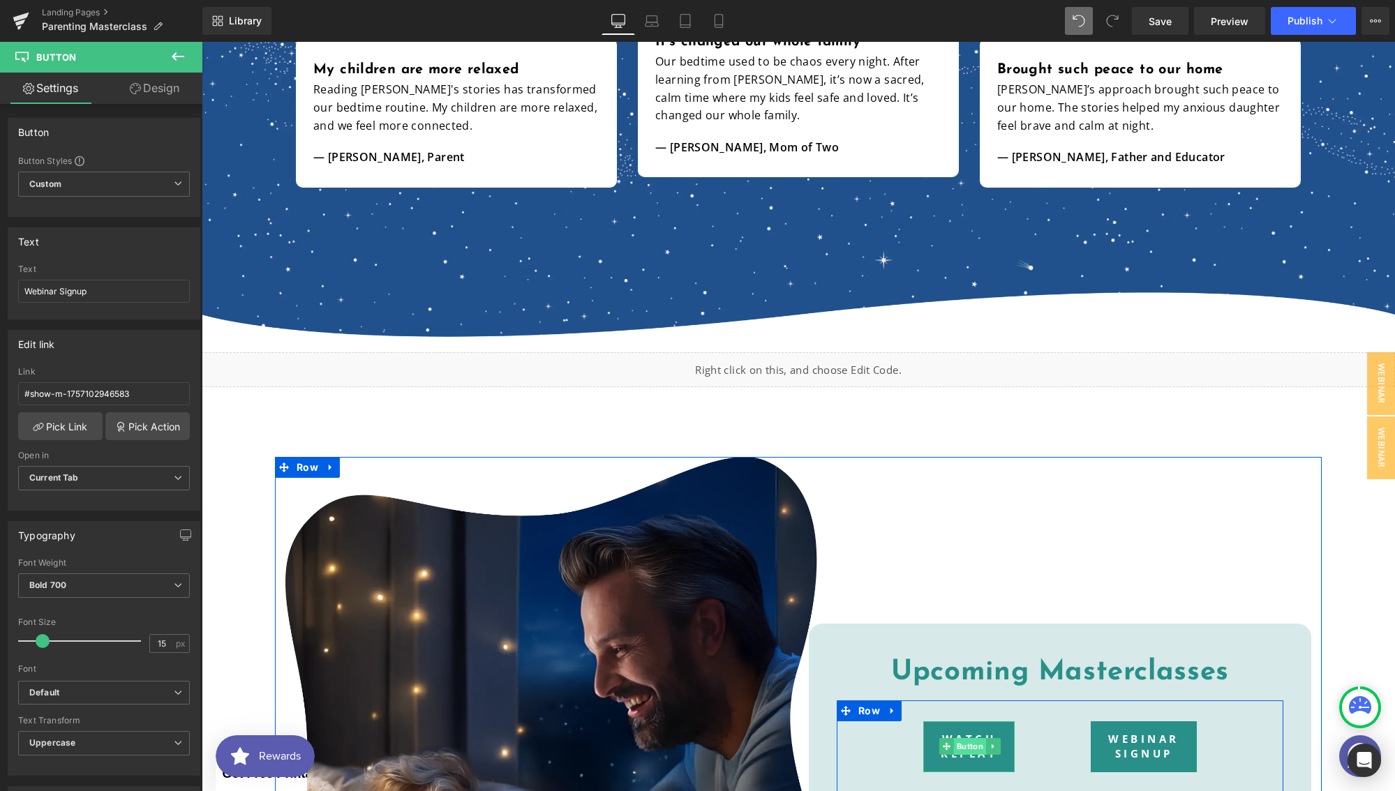
click at [961, 745] on span "Button" at bounding box center [969, 746] width 32 height 17
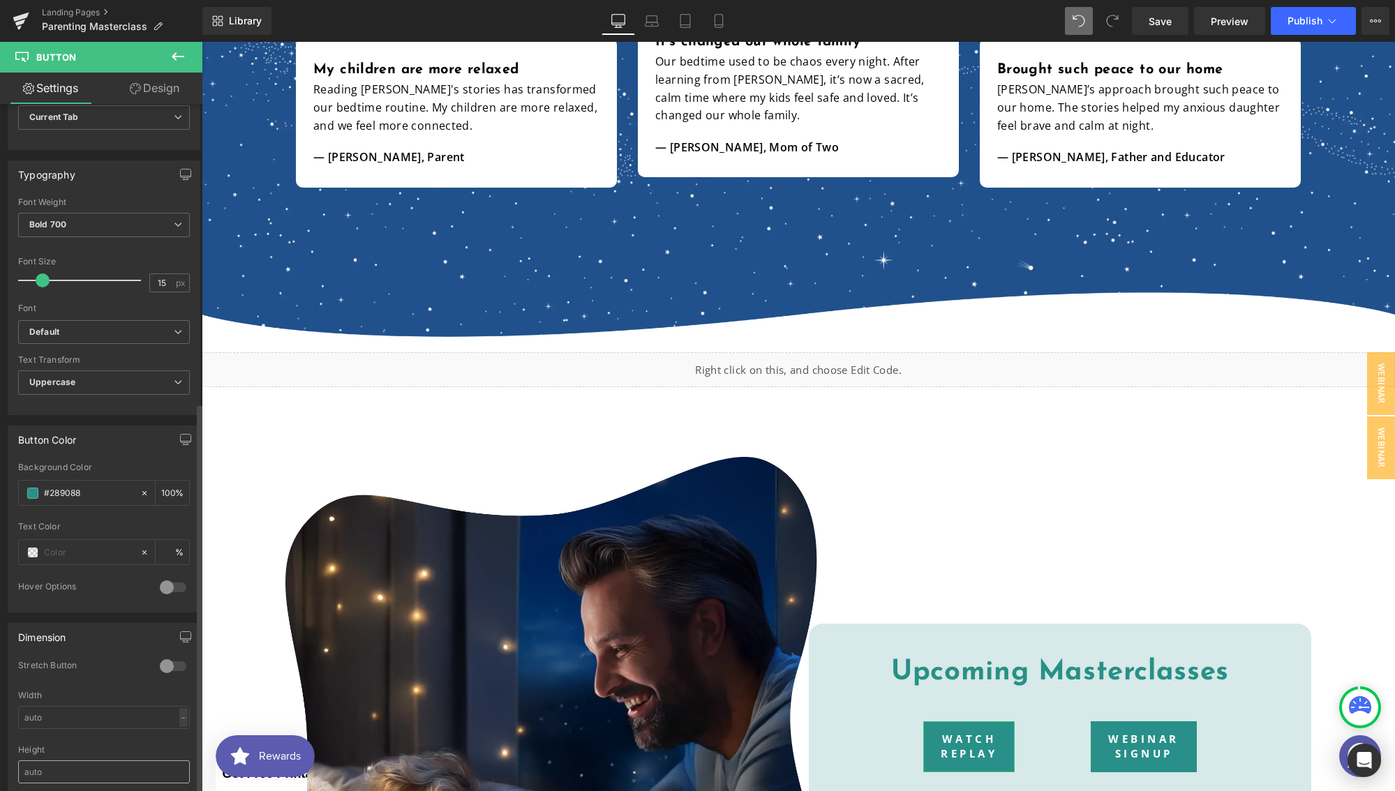
scroll to position [545, 0]
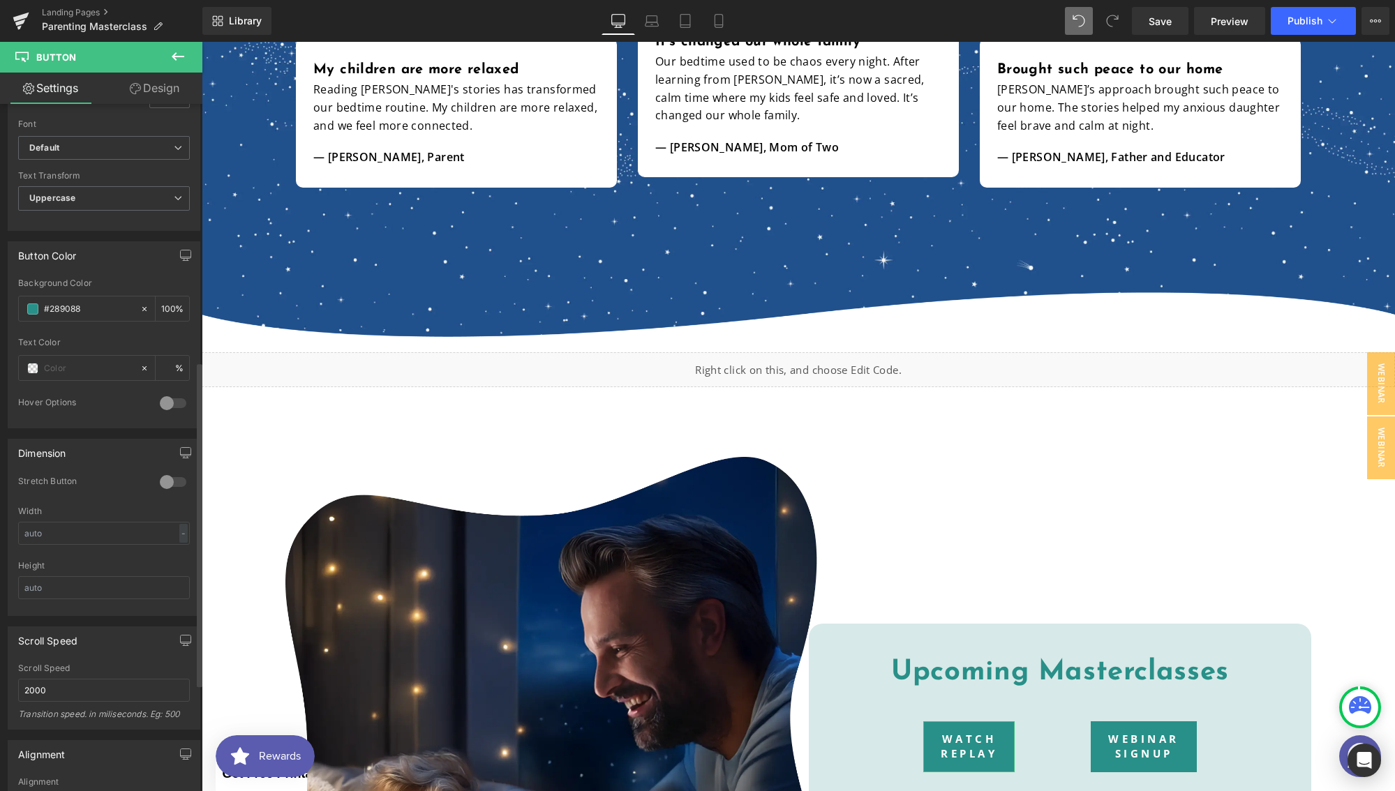
click at [169, 486] on div at bounding box center [172, 482] width 33 height 22
click at [120, 538] on input "text" at bounding box center [104, 533] width 172 height 23
type input "220"
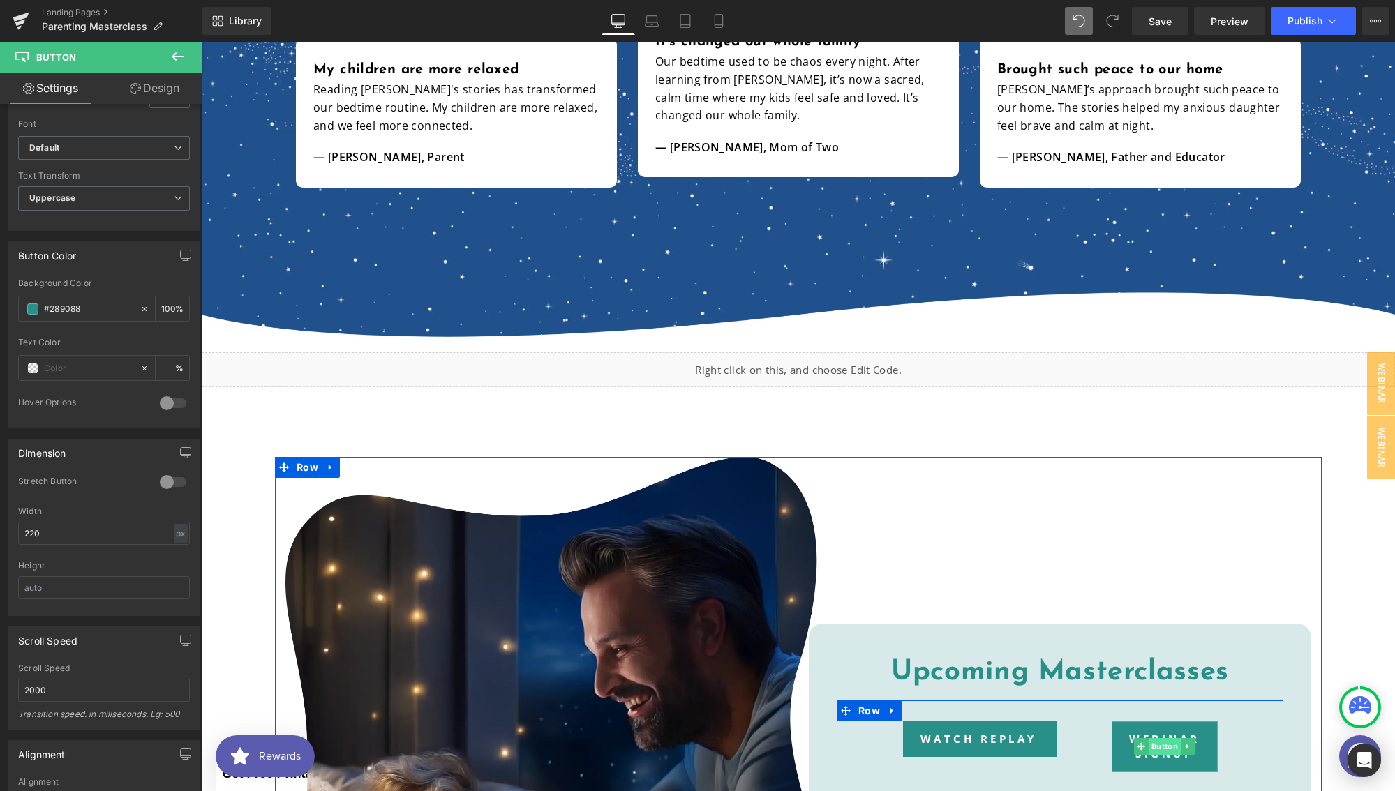
click at [1168, 749] on span "Button" at bounding box center [1164, 746] width 32 height 17
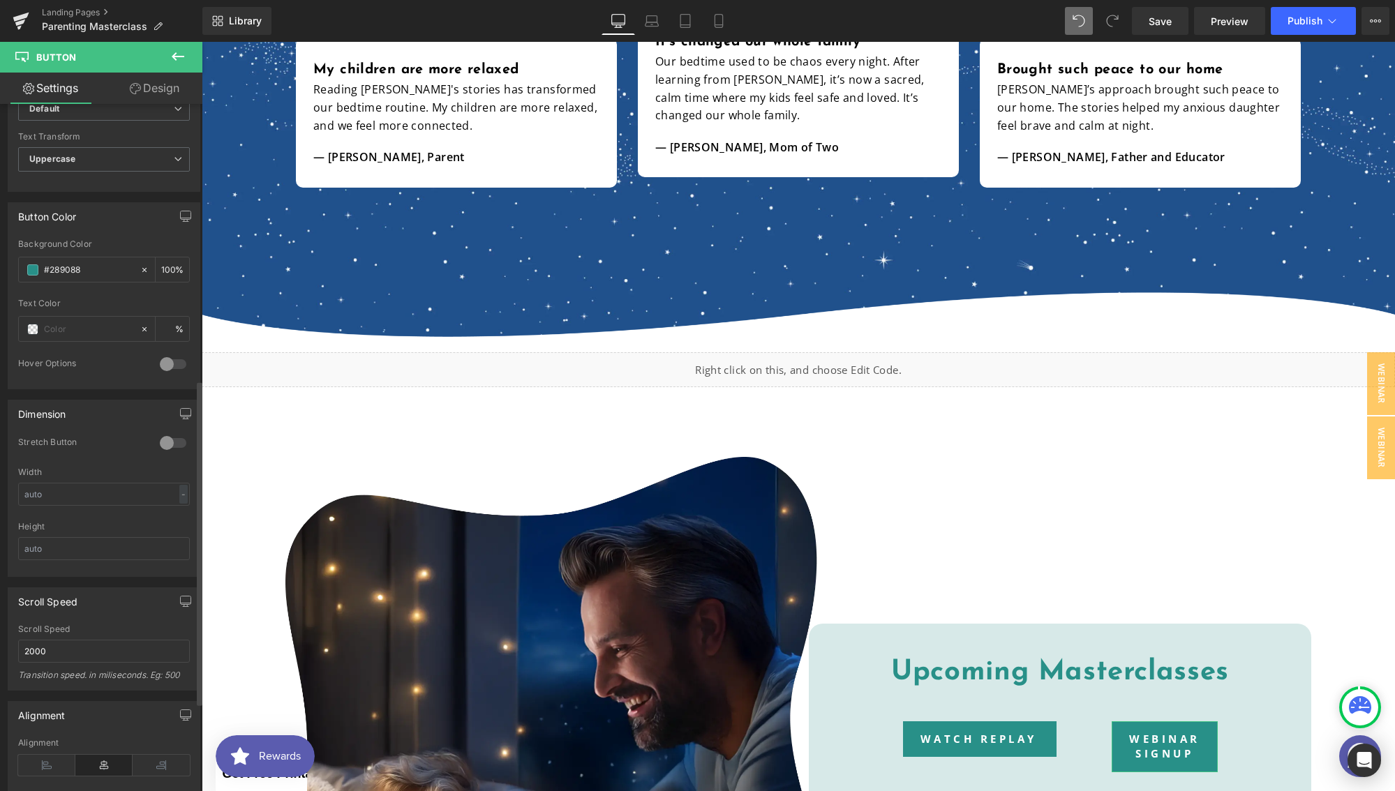
scroll to position [655, 0]
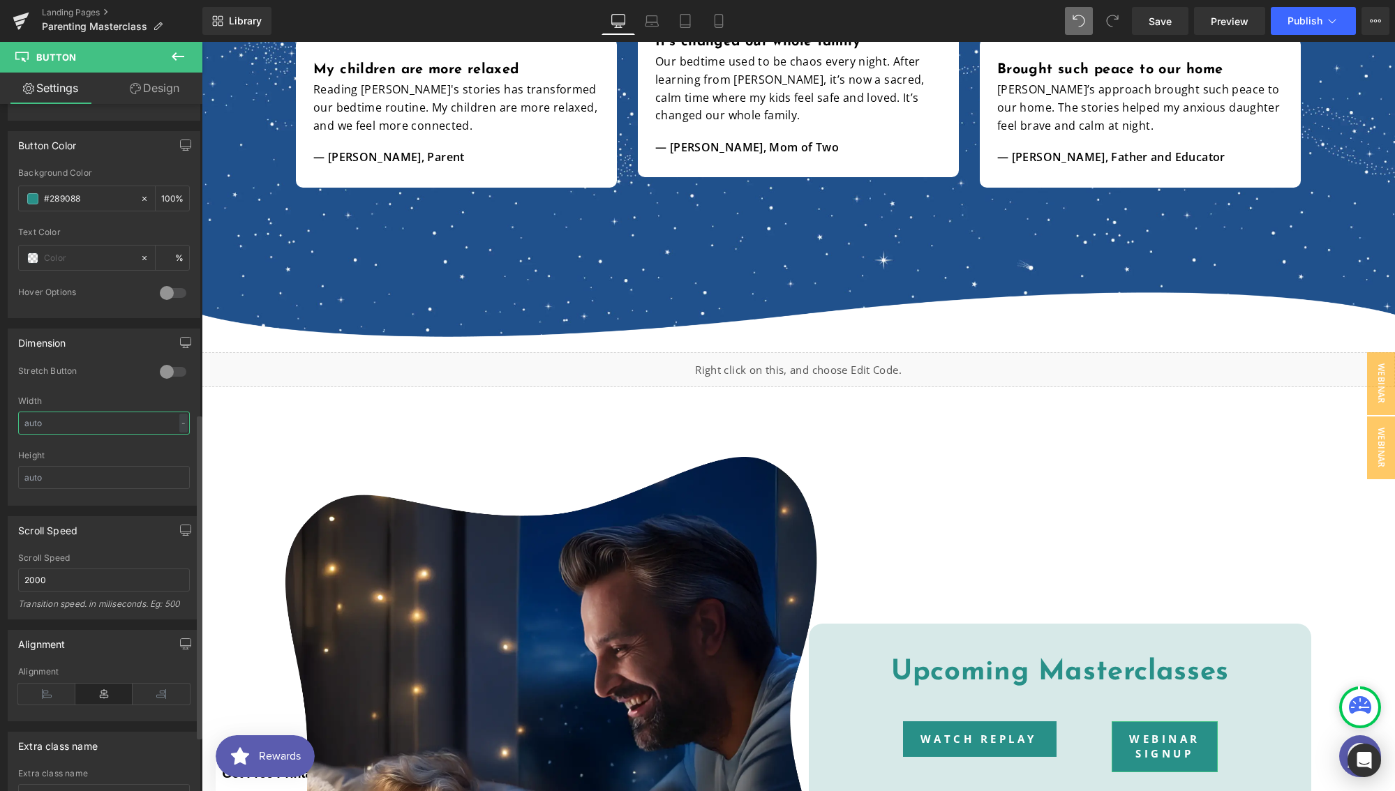
click at [121, 423] on input "text" at bounding box center [104, 423] width 172 height 23
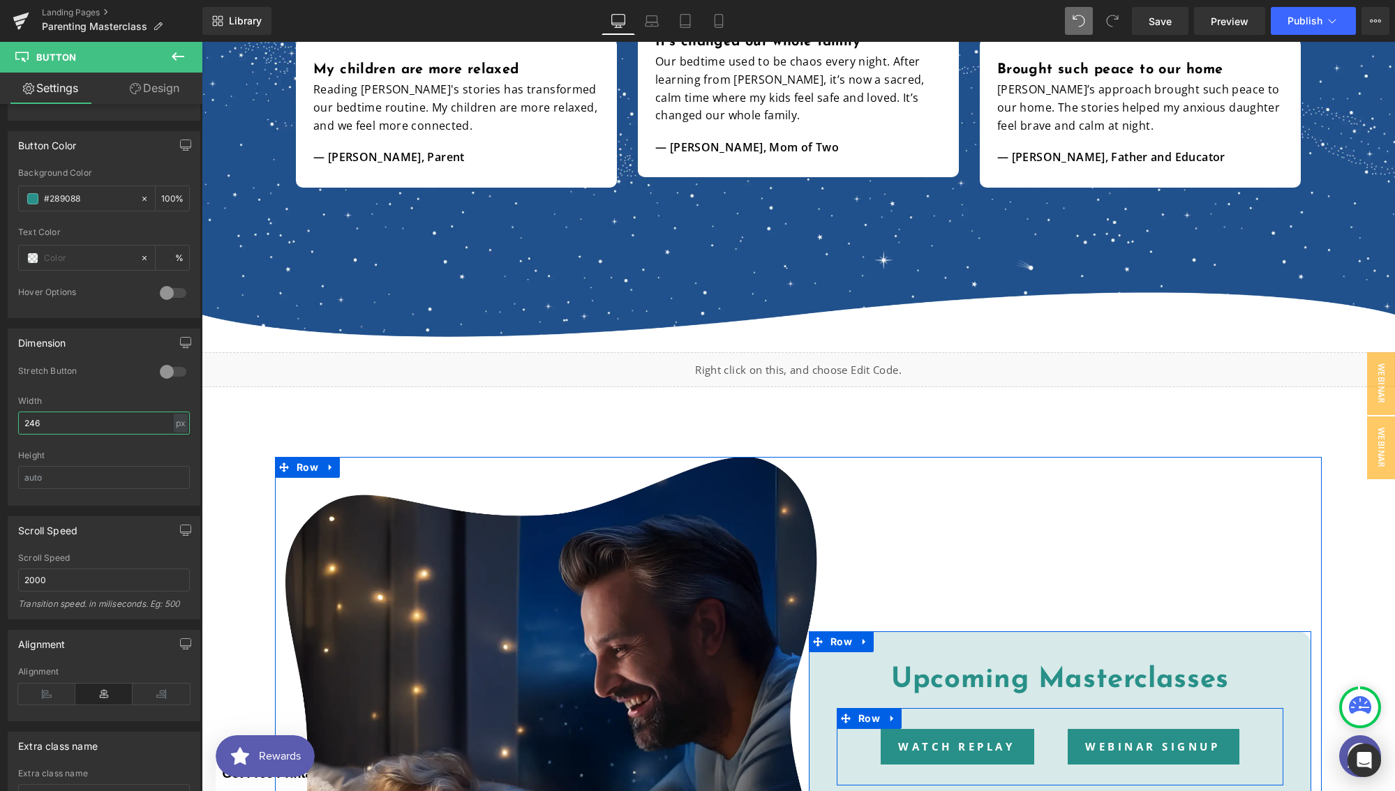
type input "246"
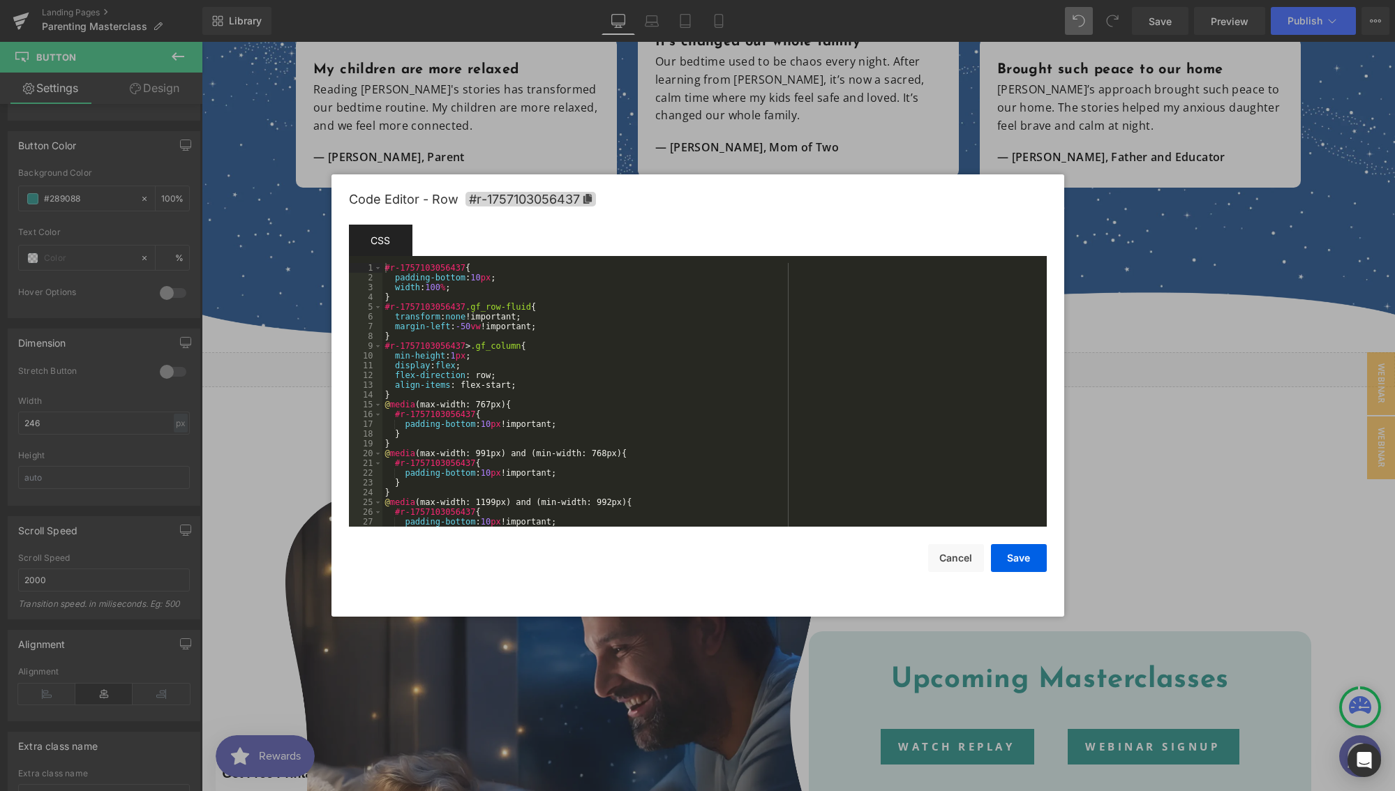
click at [999, 0] on div "Button You are previewing how the will restyle your page. You can not edit Elem…" at bounding box center [697, 0] width 1395 height 0
click at [520, 383] on div "#r-1757103056437 { padding-bottom : 10 px ; width : 100 % ; } #r-1757103056437 …" at bounding box center [711, 404] width 659 height 283
click at [1018, 561] on button "Save" at bounding box center [1019, 558] width 56 height 28
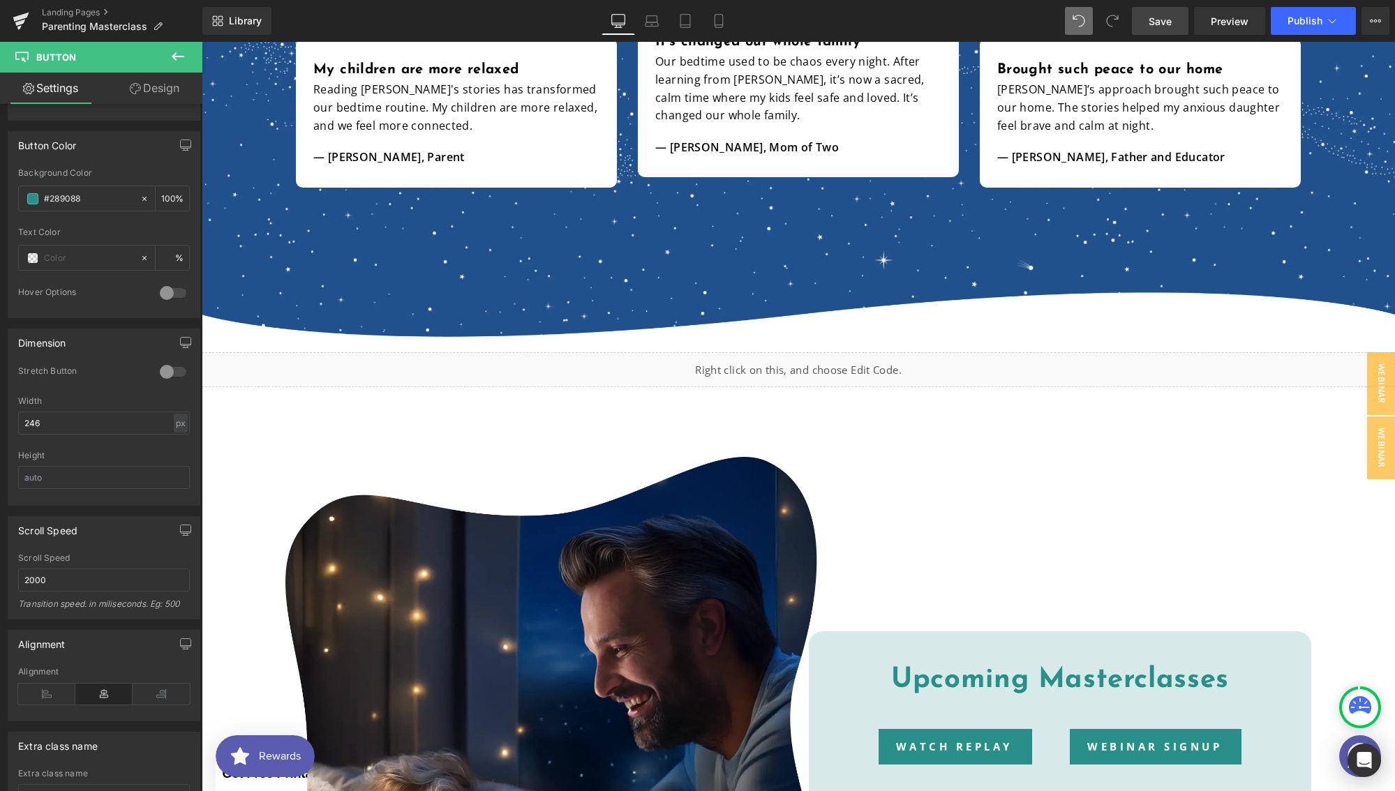
click at [1153, 22] on span "Save" at bounding box center [1159, 21] width 23 height 15
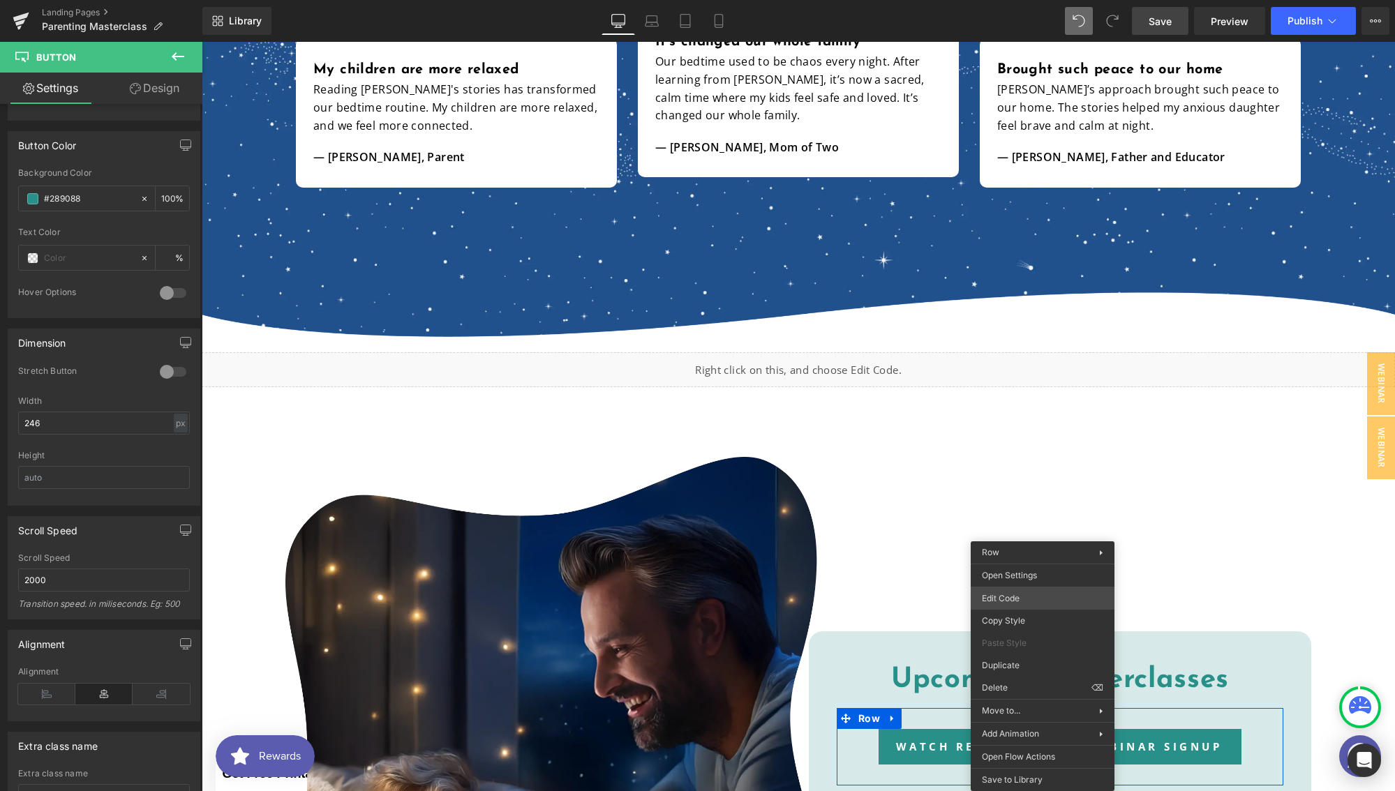
click at [998, 0] on div "Button You are previewing how the will restyle your page. You can not edit Elem…" at bounding box center [697, 0] width 1395 height 0
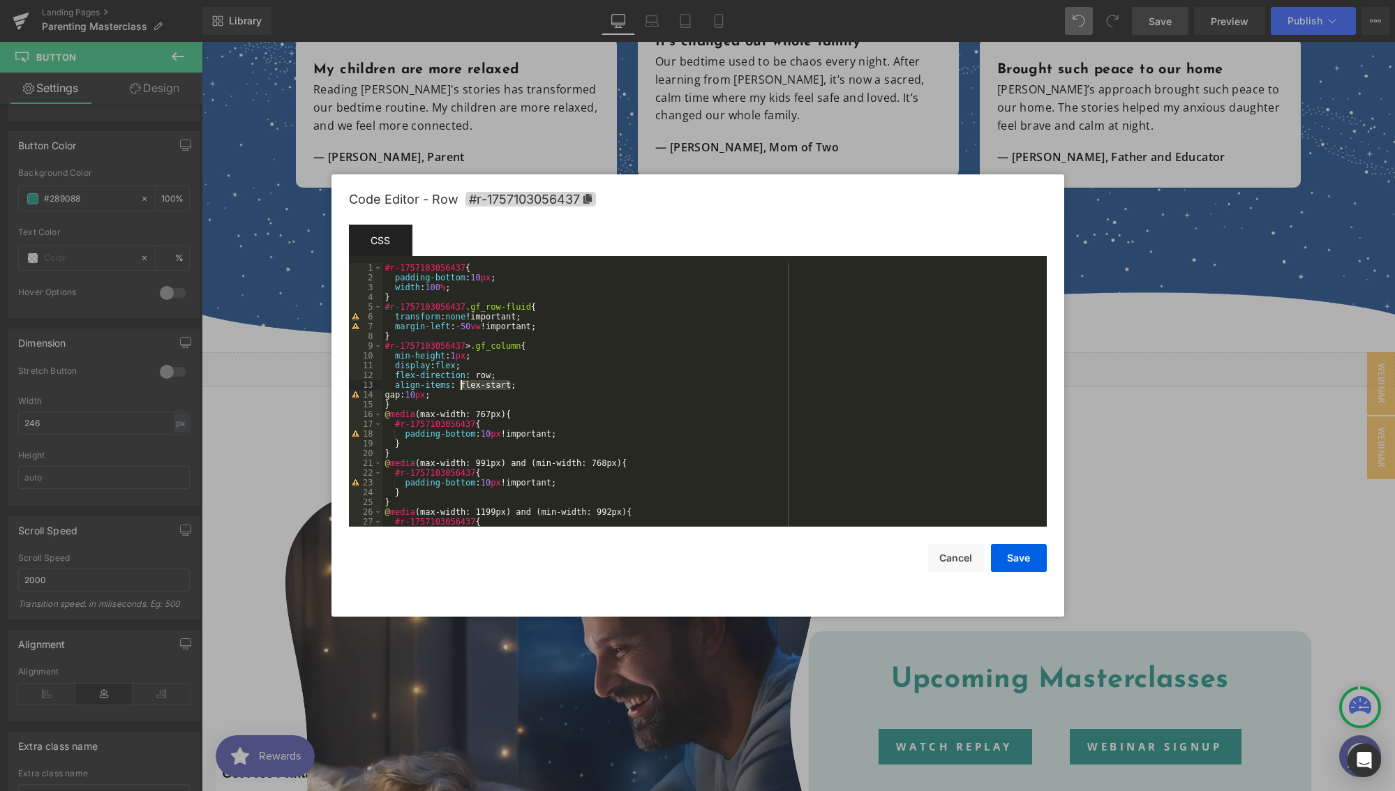
drag, startPoint x: 511, startPoint y: 385, endPoint x: 460, endPoint y: 383, distance: 51.7
click at [460, 383] on div "#r-1757103056437 { padding-bottom : 10 px ; width : 100 % ; } #r-1757103056437 …" at bounding box center [711, 404] width 659 height 283
click at [1012, 550] on button "Save" at bounding box center [1019, 558] width 56 height 28
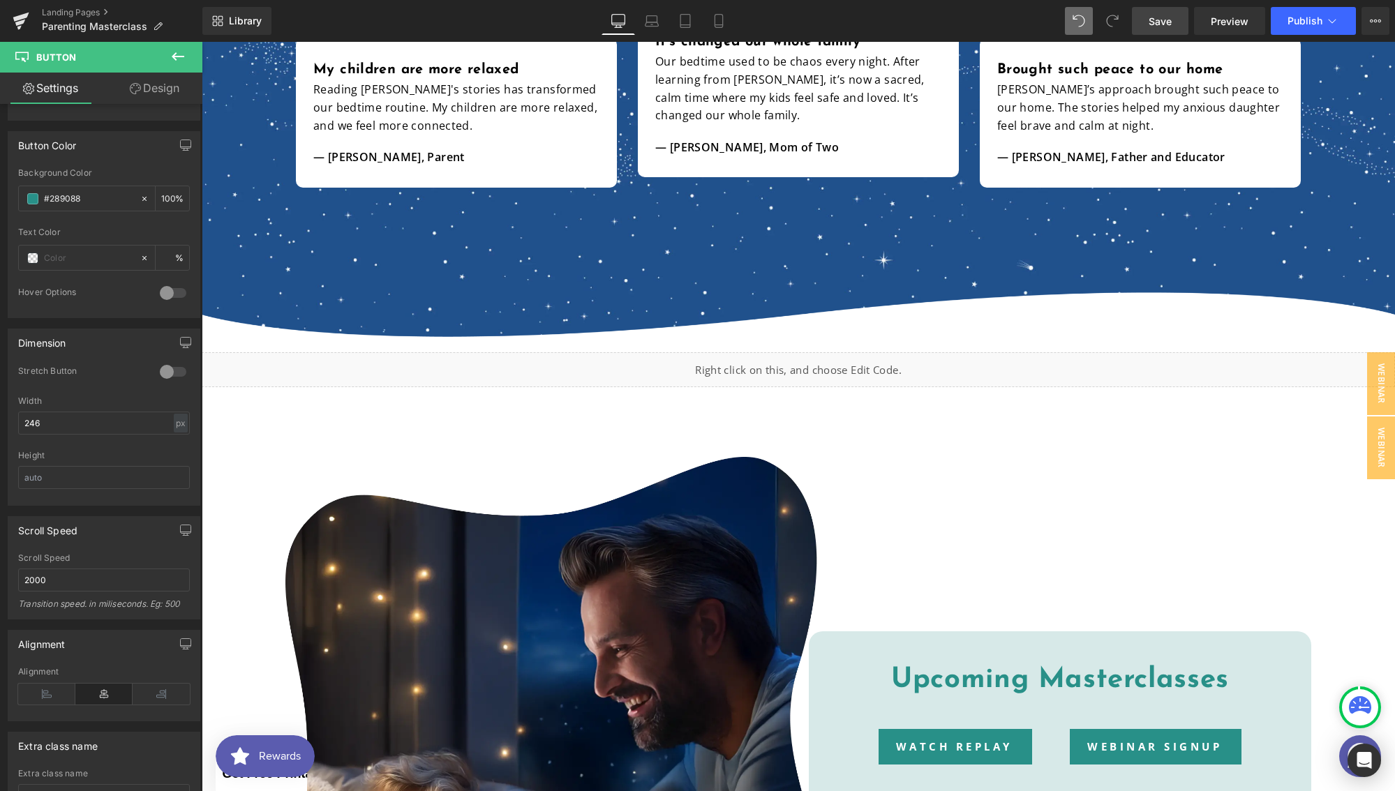
drag, startPoint x: 1159, startPoint y: 24, endPoint x: 898, endPoint y: 96, distance: 271.5
click at [1159, 24] on span "Save" at bounding box center [1159, 21] width 23 height 15
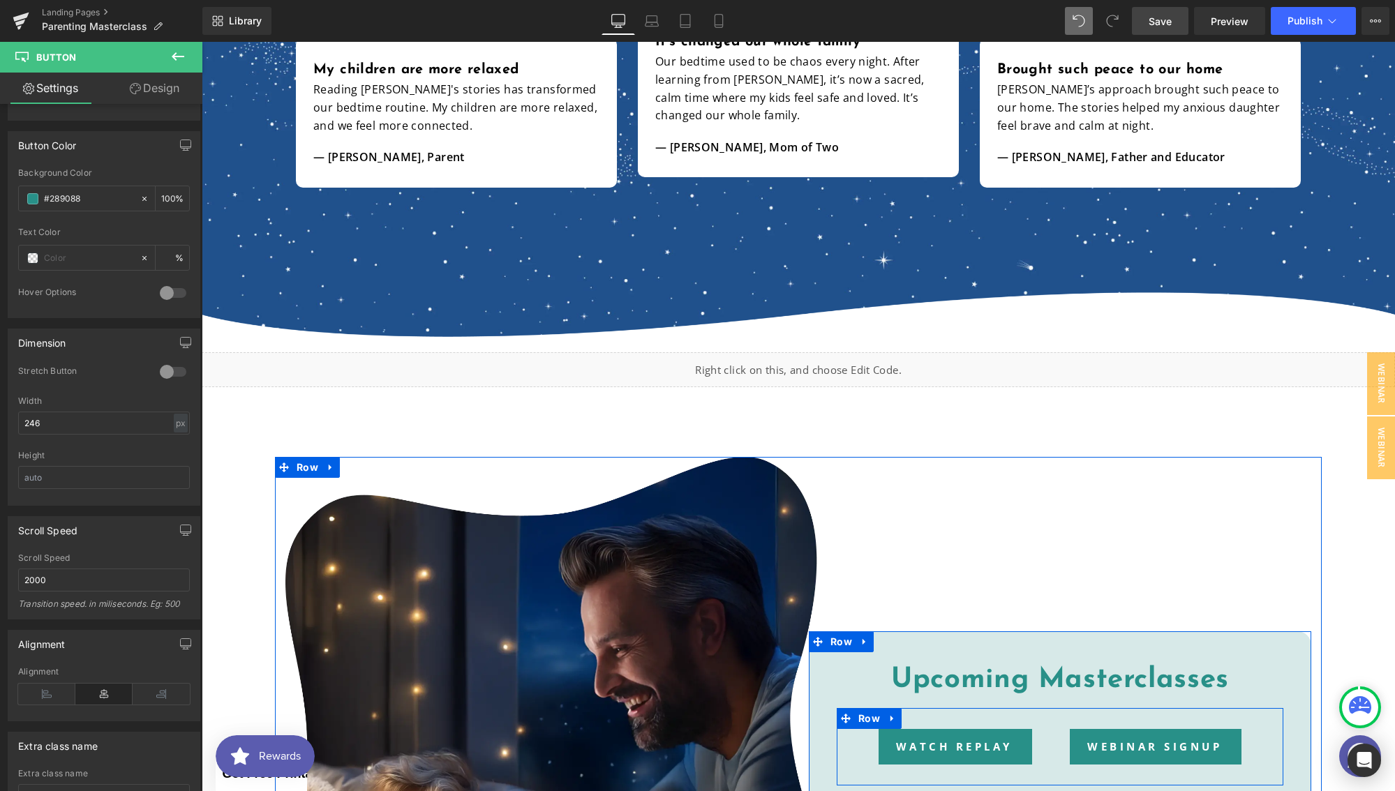
click at [1049, 757] on div "Watch Replay Button Webinar Signup Button" at bounding box center [1059, 754] width 446 height 50
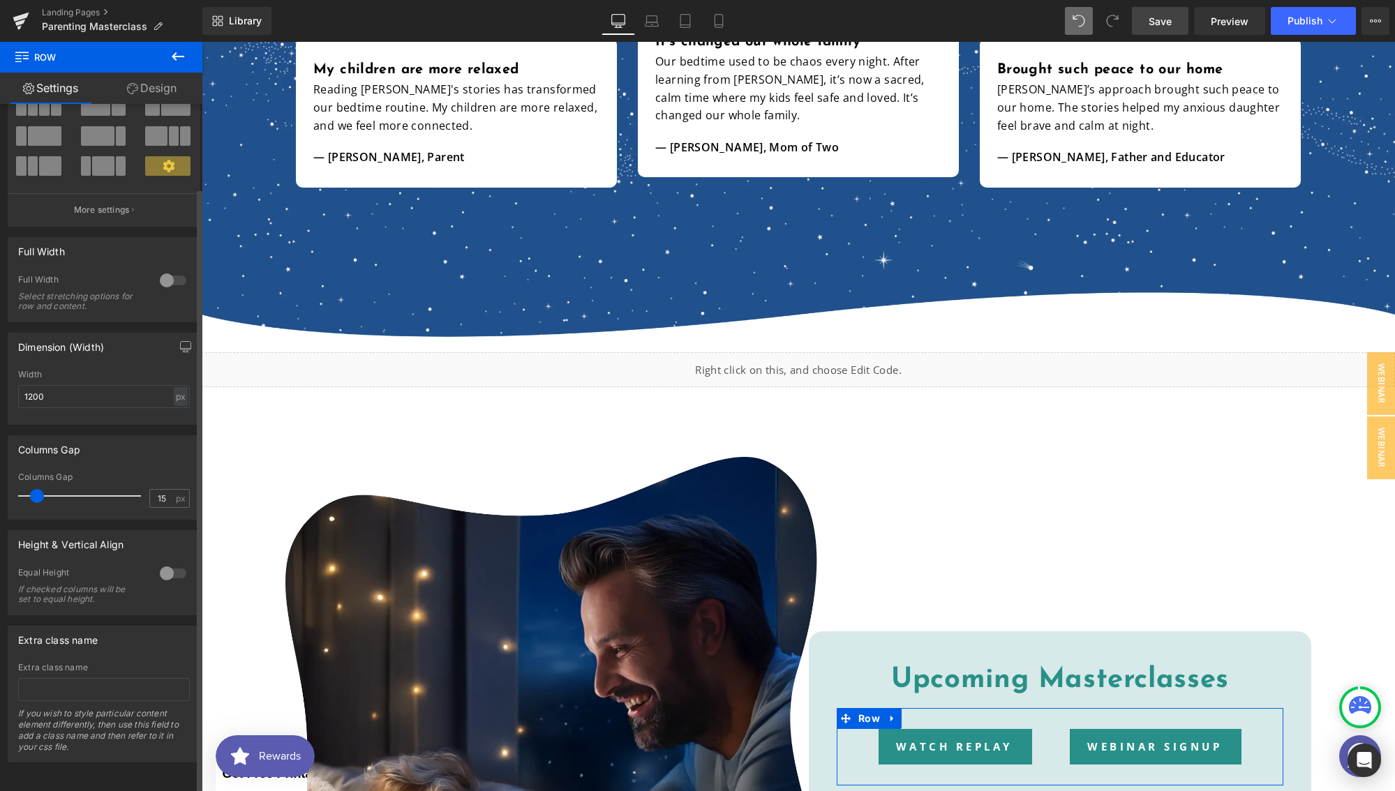
scroll to position [87, 0]
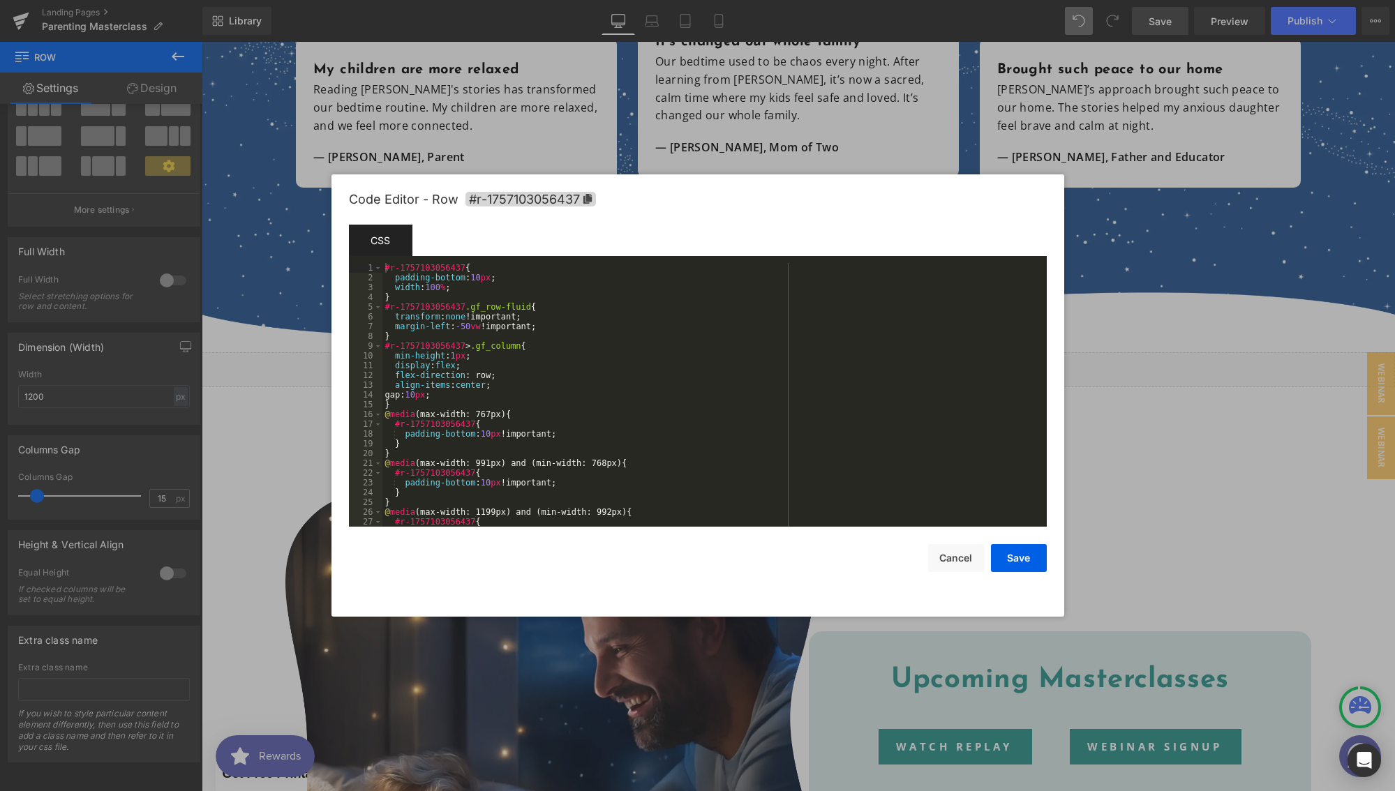
click at [1005, 0] on div "Button You are previewing how the will restyle your page. You can not edit Elem…" at bounding box center [697, 0] width 1395 height 0
click at [491, 386] on div "#r-1757103056437 { padding-bottom : 10 px ; width : 100 % ; } #r-1757103056437 …" at bounding box center [711, 404] width 659 height 283
click at [994, 558] on button "Save" at bounding box center [1019, 558] width 56 height 28
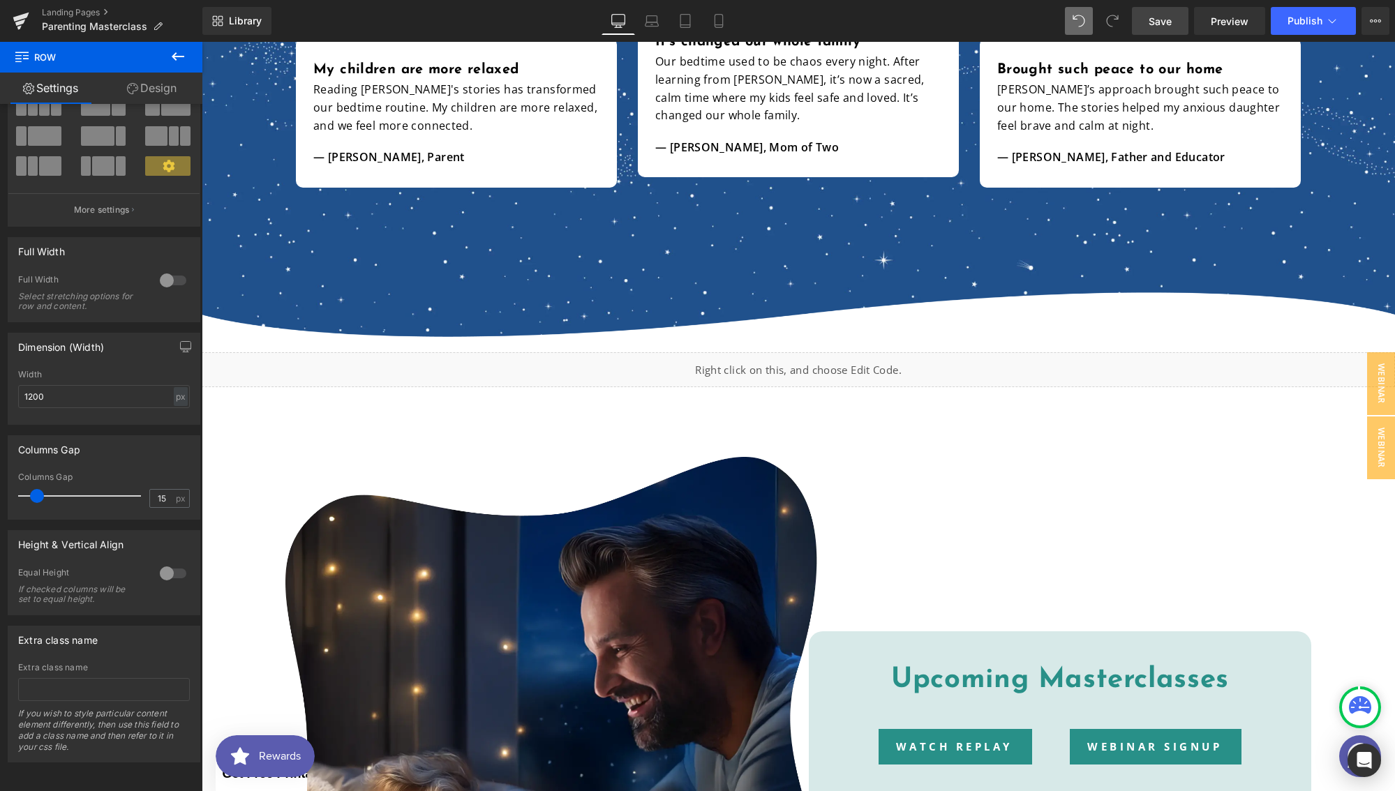
click at [1164, 21] on span "Save" at bounding box center [1159, 21] width 23 height 15
click at [1222, 17] on span "Preview" at bounding box center [1229, 21] width 38 height 15
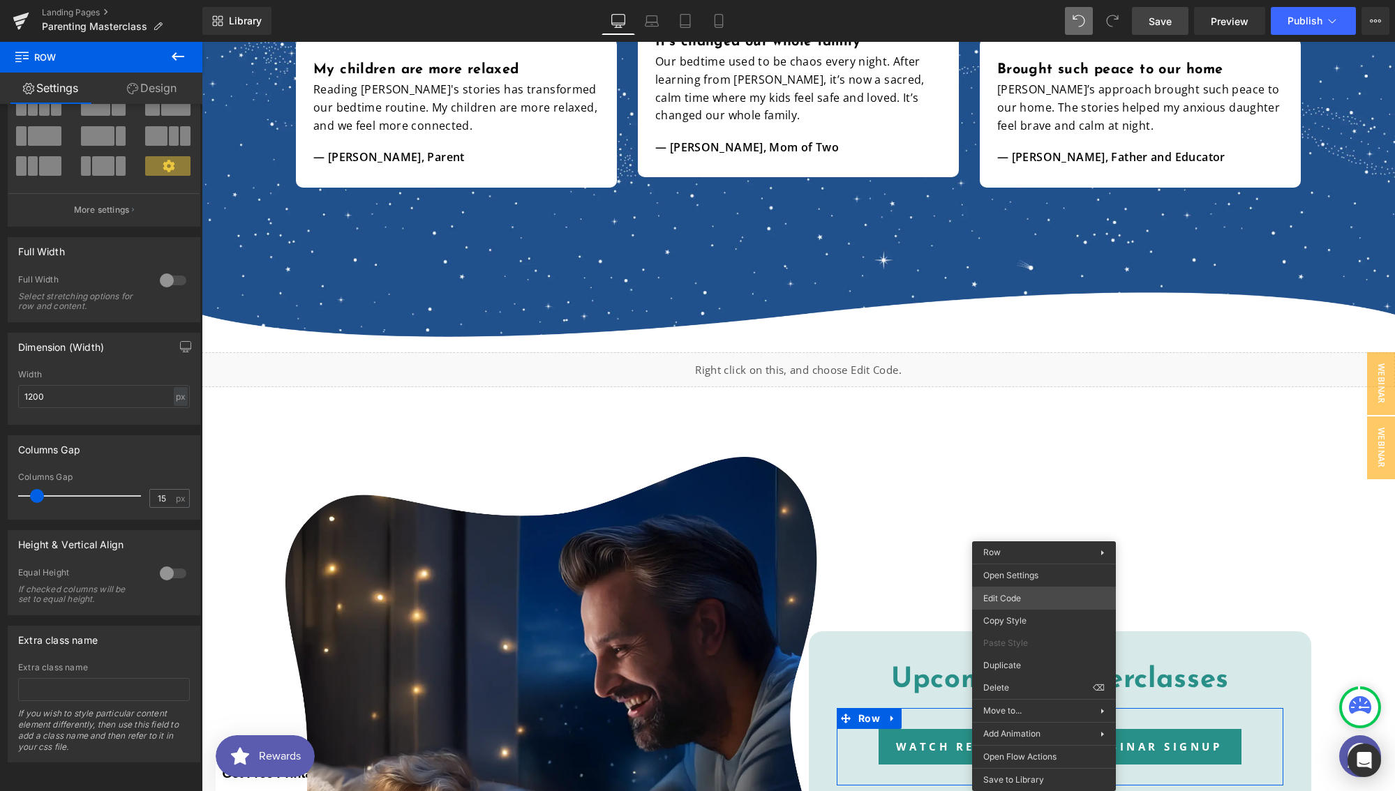
click at [1003, 0] on div "Button You are previewing how the will restyle your page. You can not edit Elem…" at bounding box center [697, 0] width 1395 height 0
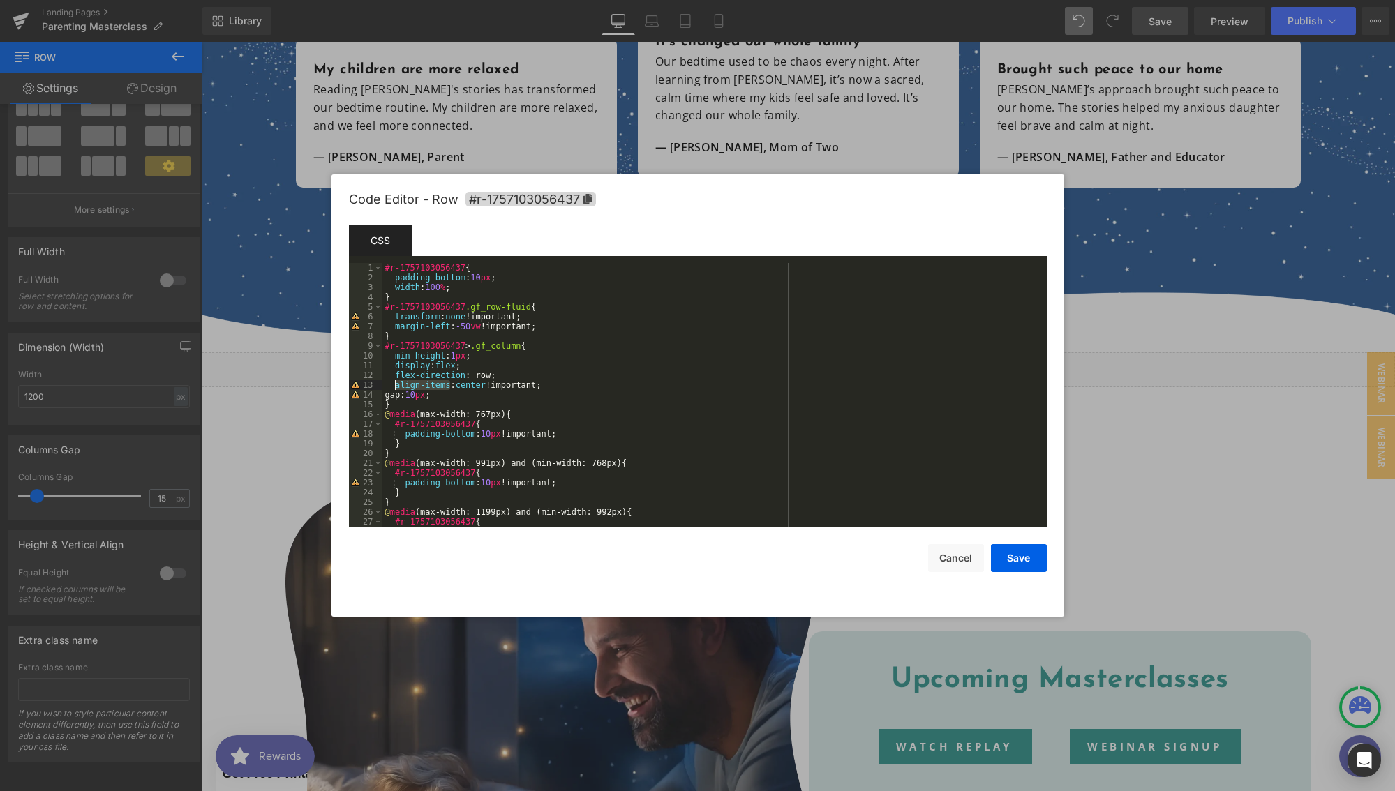
drag, startPoint x: 443, startPoint y: 383, endPoint x: 396, endPoint y: 384, distance: 47.5
click at [396, 384] on div "#r-1757103056437 { padding-bottom : 10 px ; width : 100 % ; } #r-1757103056437 …" at bounding box center [711, 404] width 659 height 283
click at [1021, 554] on button "Save" at bounding box center [1019, 558] width 56 height 28
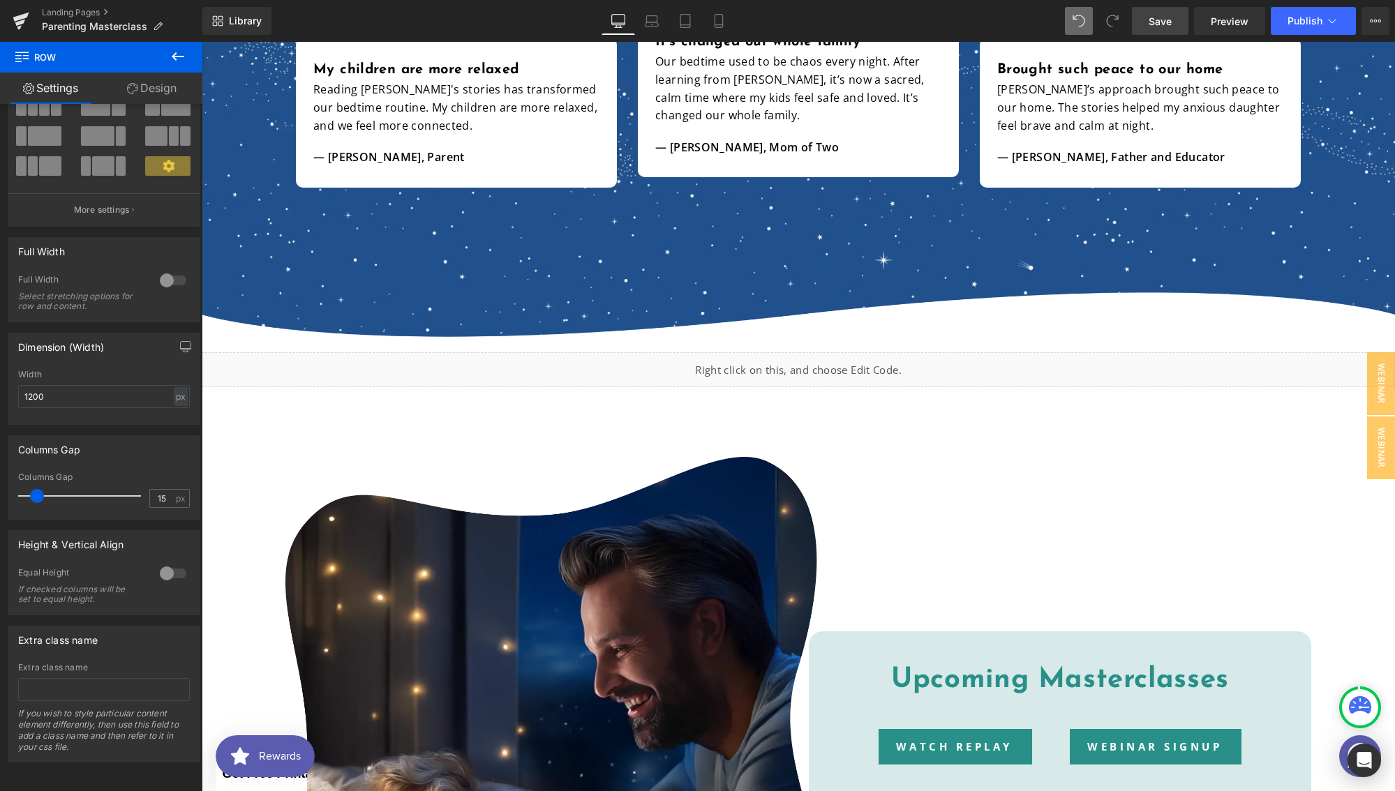
click at [1164, 20] on span "Save" at bounding box center [1159, 21] width 23 height 15
click at [1373, 385] on span "Webinar Signup" at bounding box center [1367, 383] width 56 height 63
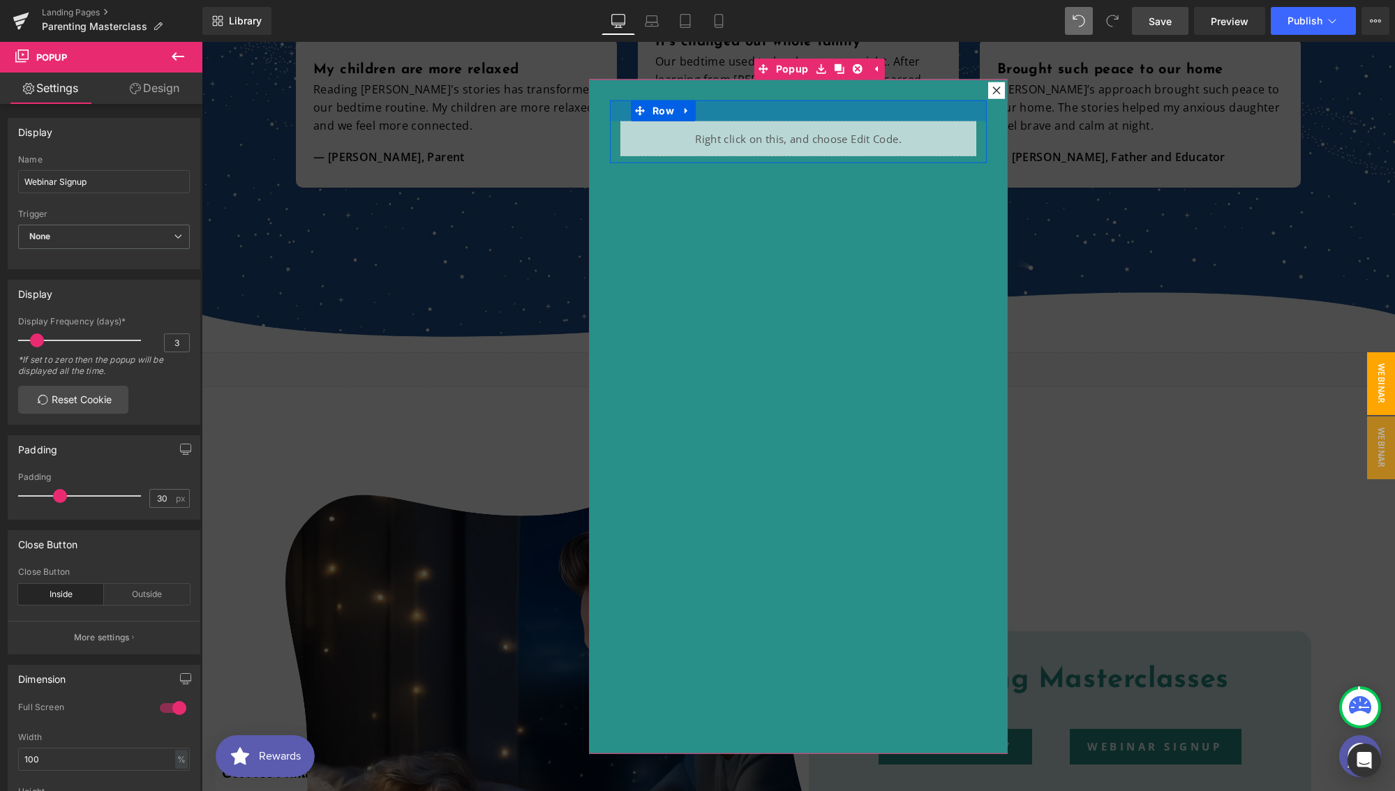
click at [855, 112] on div at bounding box center [798, 110] width 377 height 21
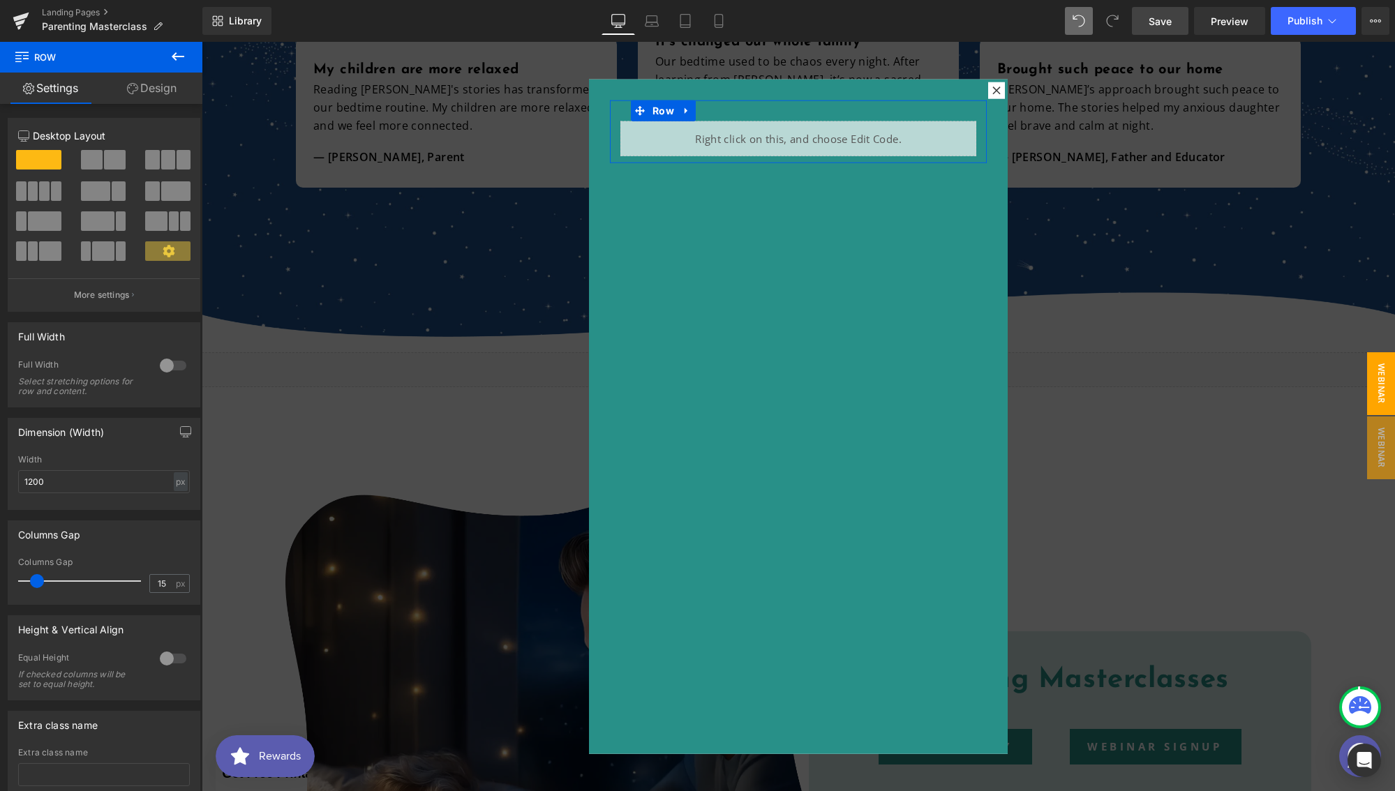
click at [149, 89] on link "Design" at bounding box center [151, 88] width 101 height 31
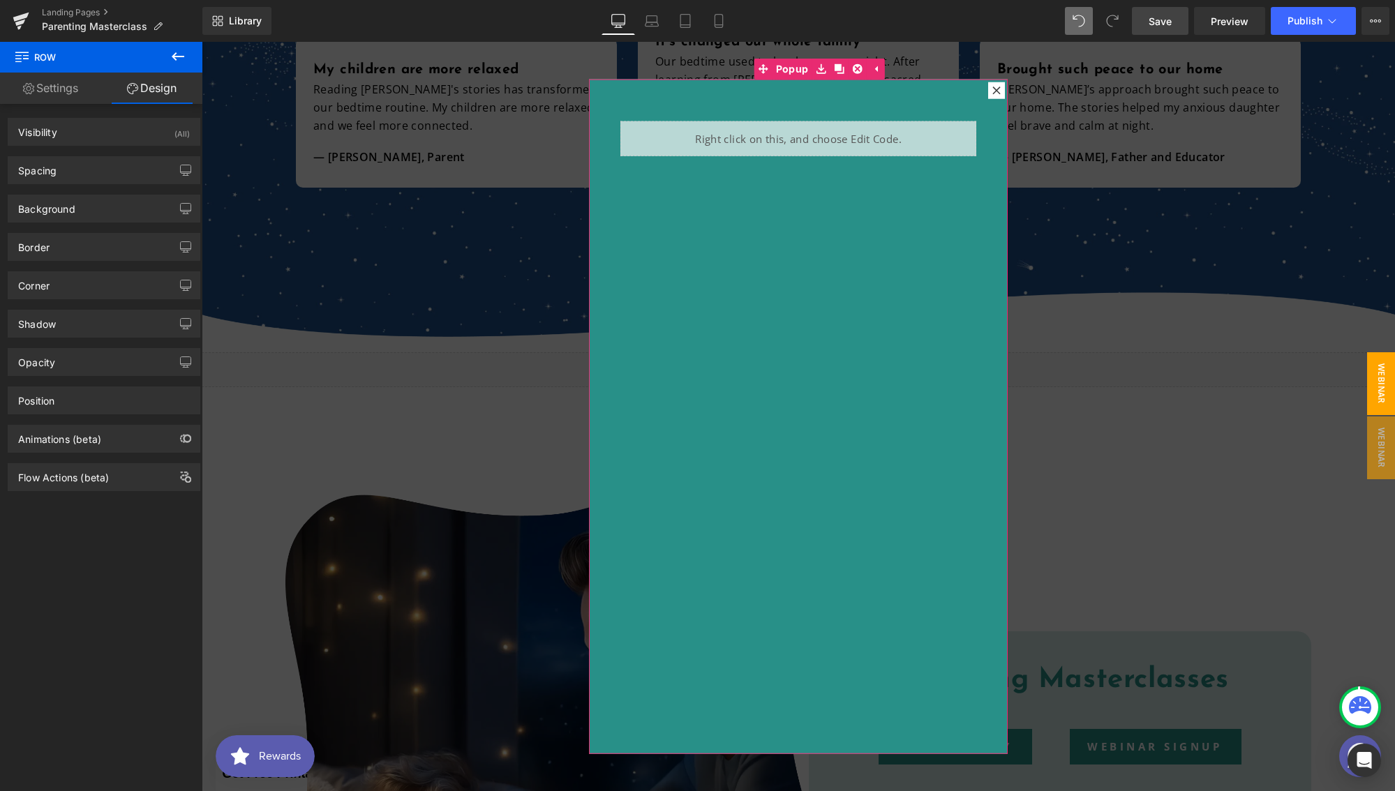
click at [992, 87] on icon at bounding box center [996, 91] width 8 height 8
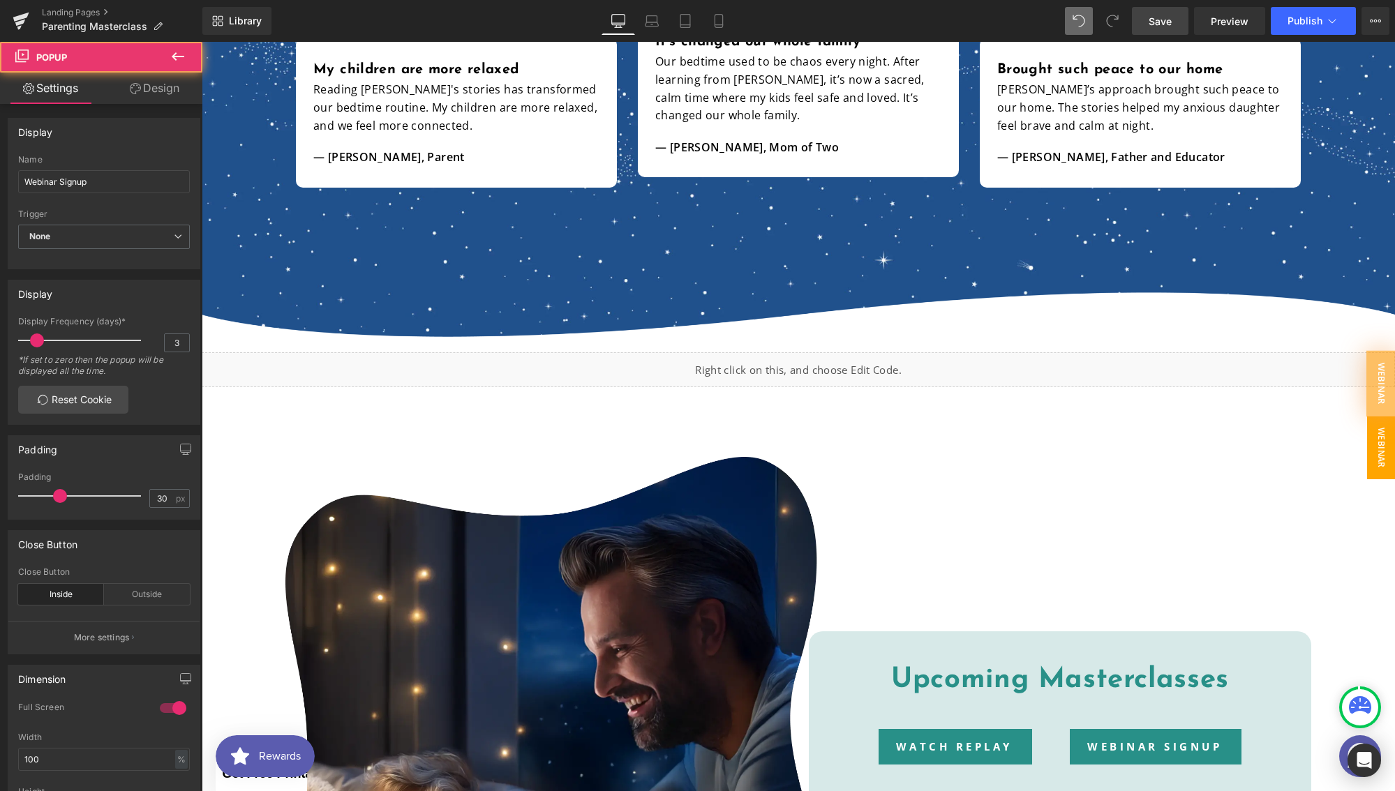
click at [1370, 452] on span "Webinar Sign Ups" at bounding box center [1367, 447] width 56 height 63
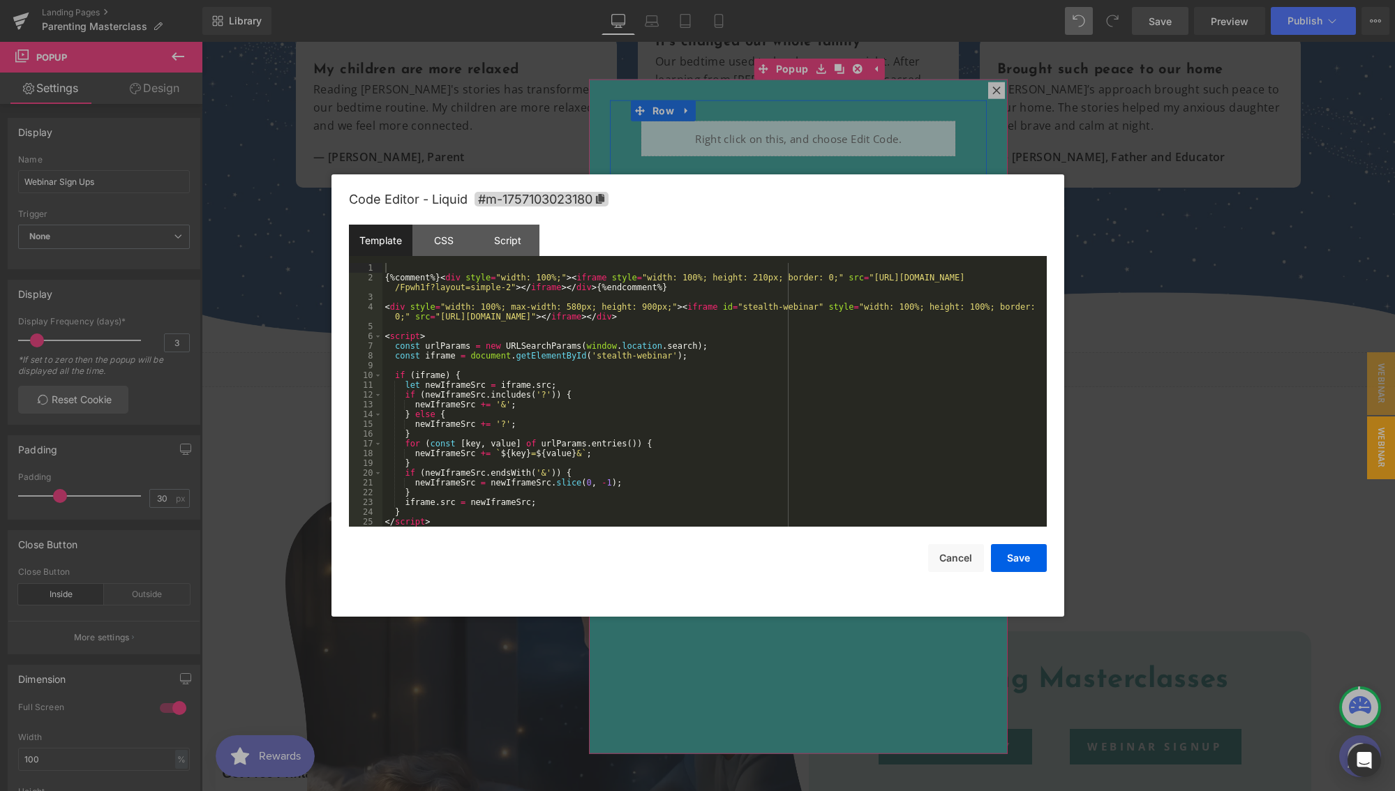
click at [829, 128] on div "Liquid" at bounding box center [798, 138] width 314 height 35
click at [961, 566] on button "Cancel" at bounding box center [956, 558] width 56 height 28
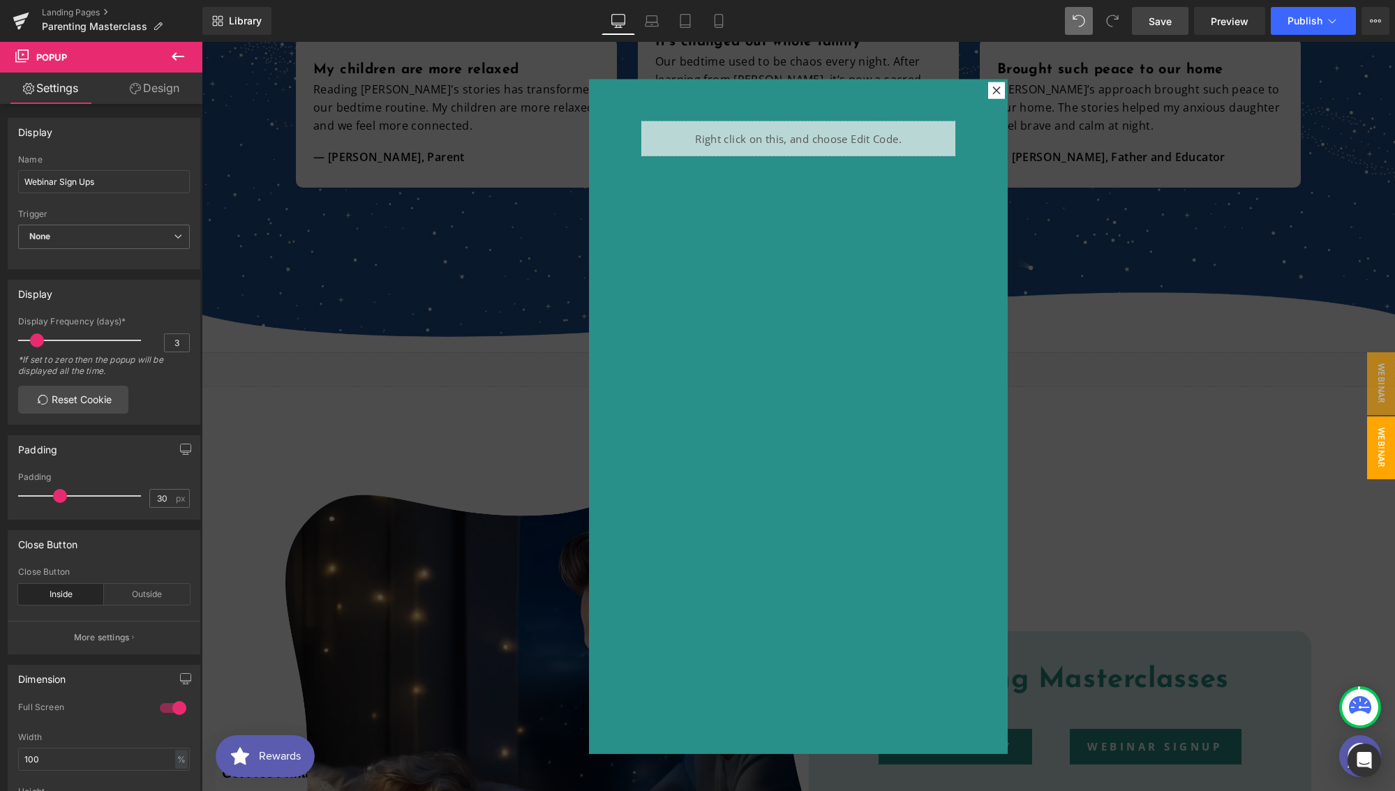
click at [1226, 275] on div at bounding box center [798, 416] width 1193 height 749
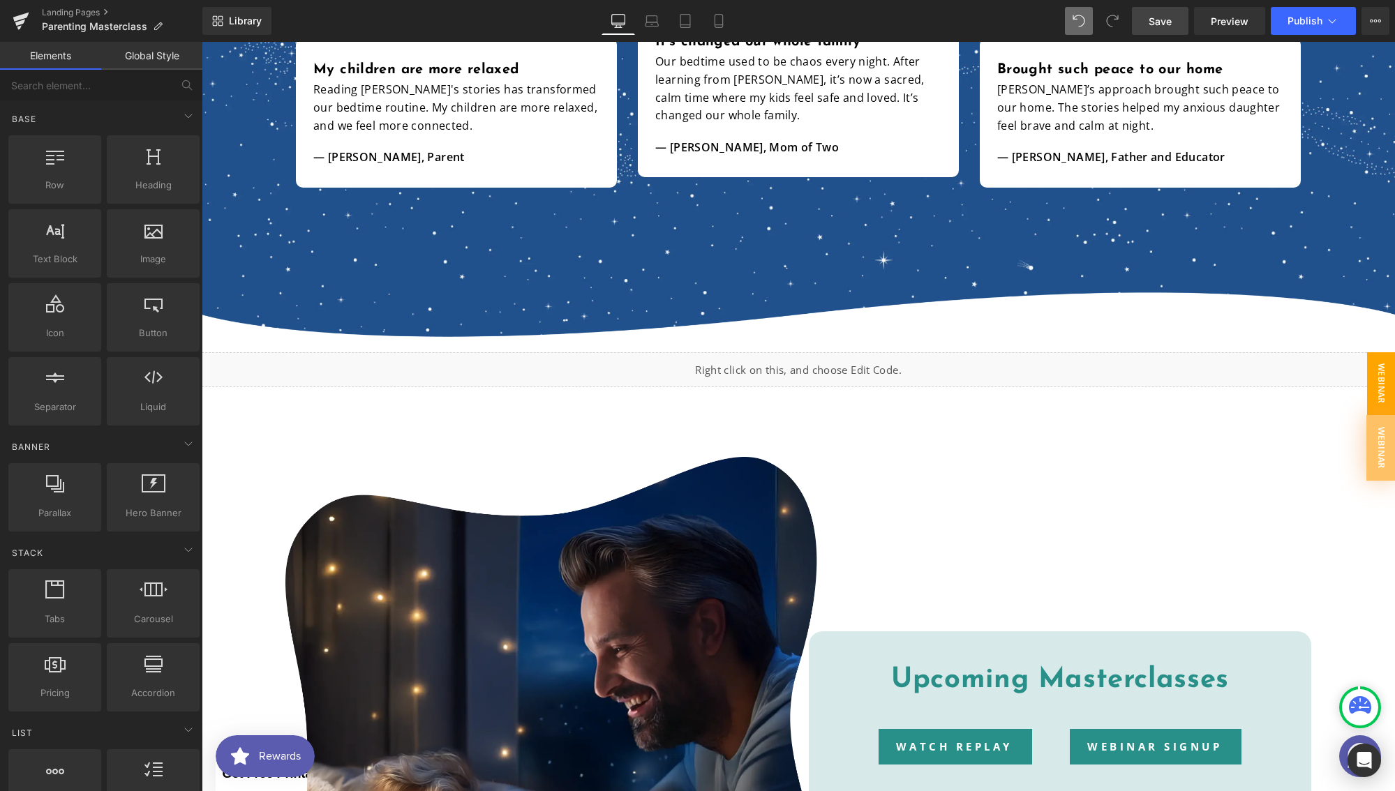
click at [1376, 382] on span "Webinar Signup" at bounding box center [1367, 383] width 56 height 63
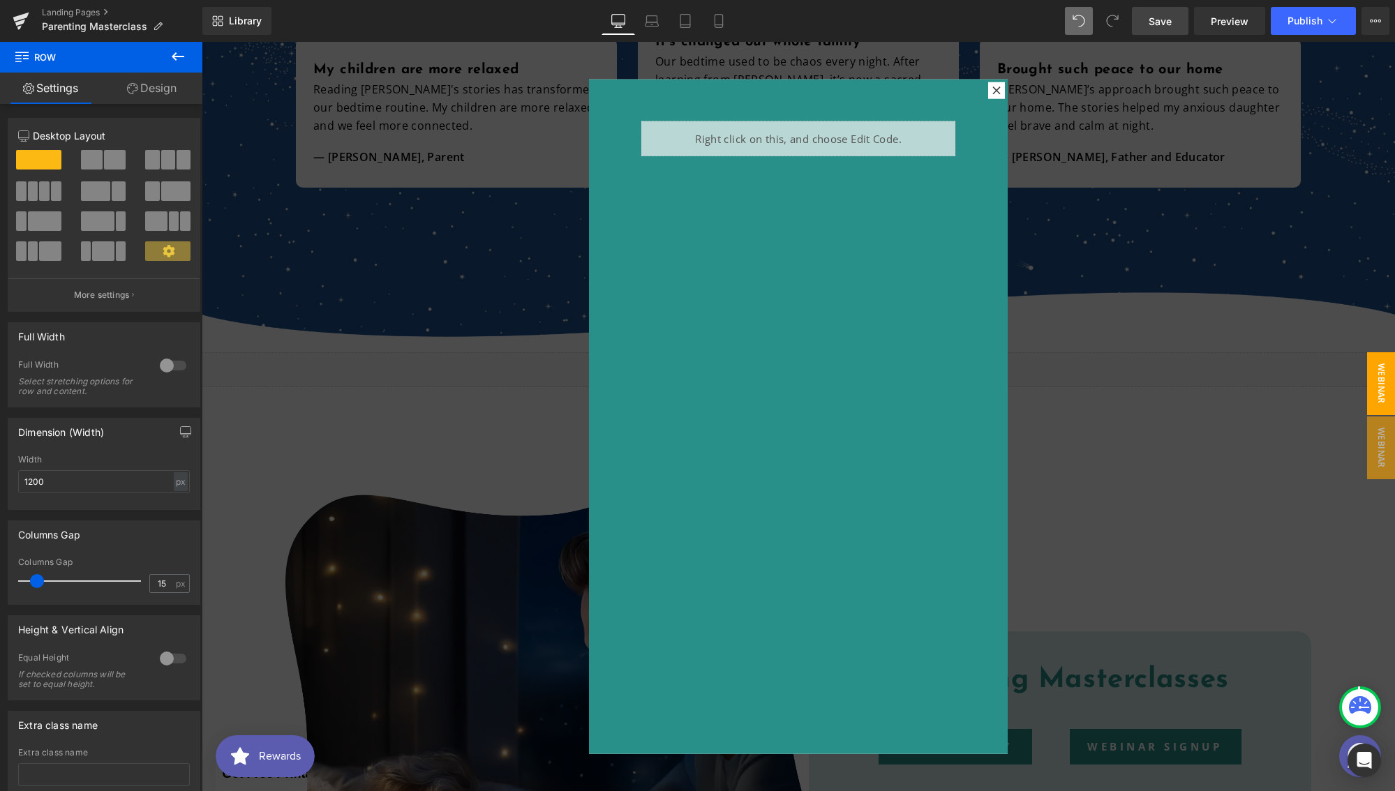
click at [1106, 133] on div at bounding box center [798, 416] width 1193 height 749
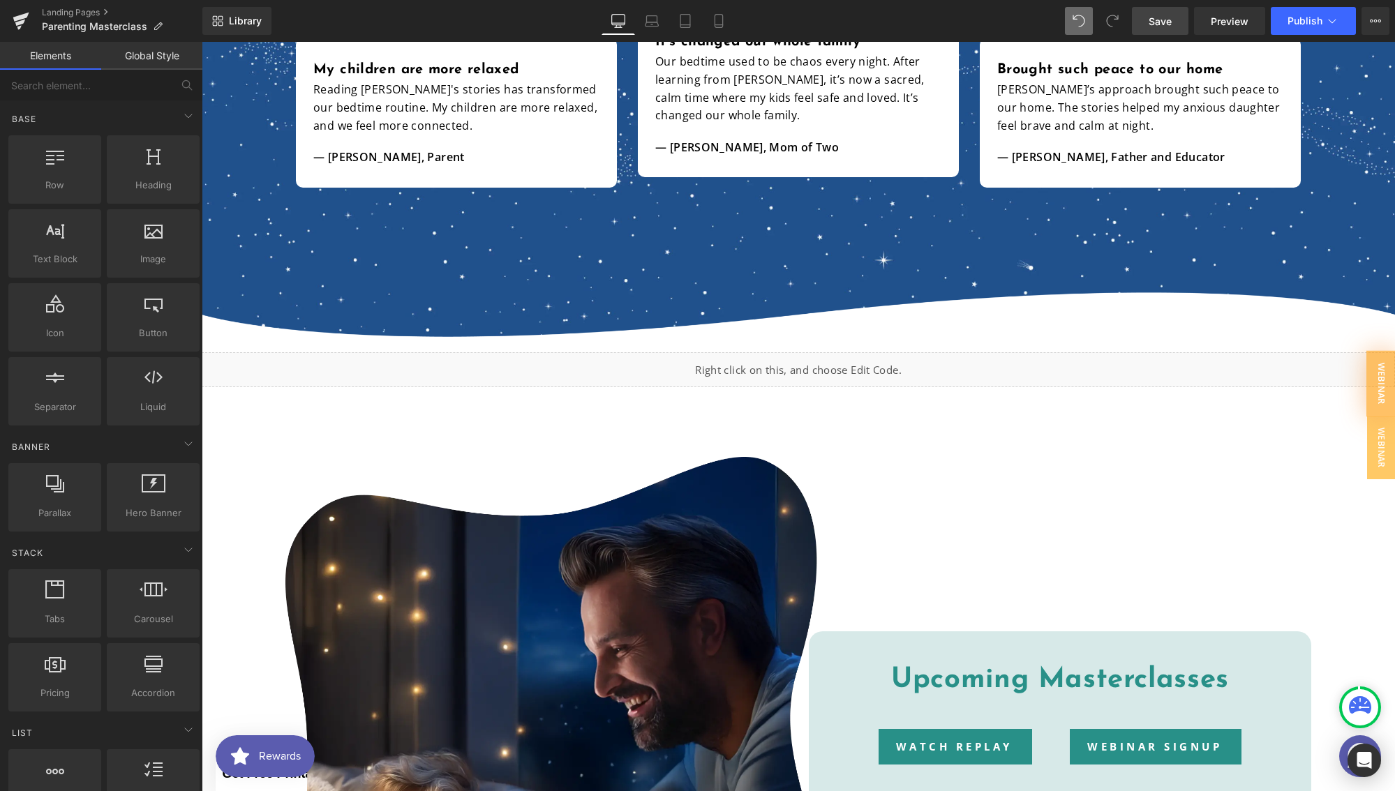
click at [1144, 31] on link "Save" at bounding box center [1160, 21] width 57 height 28
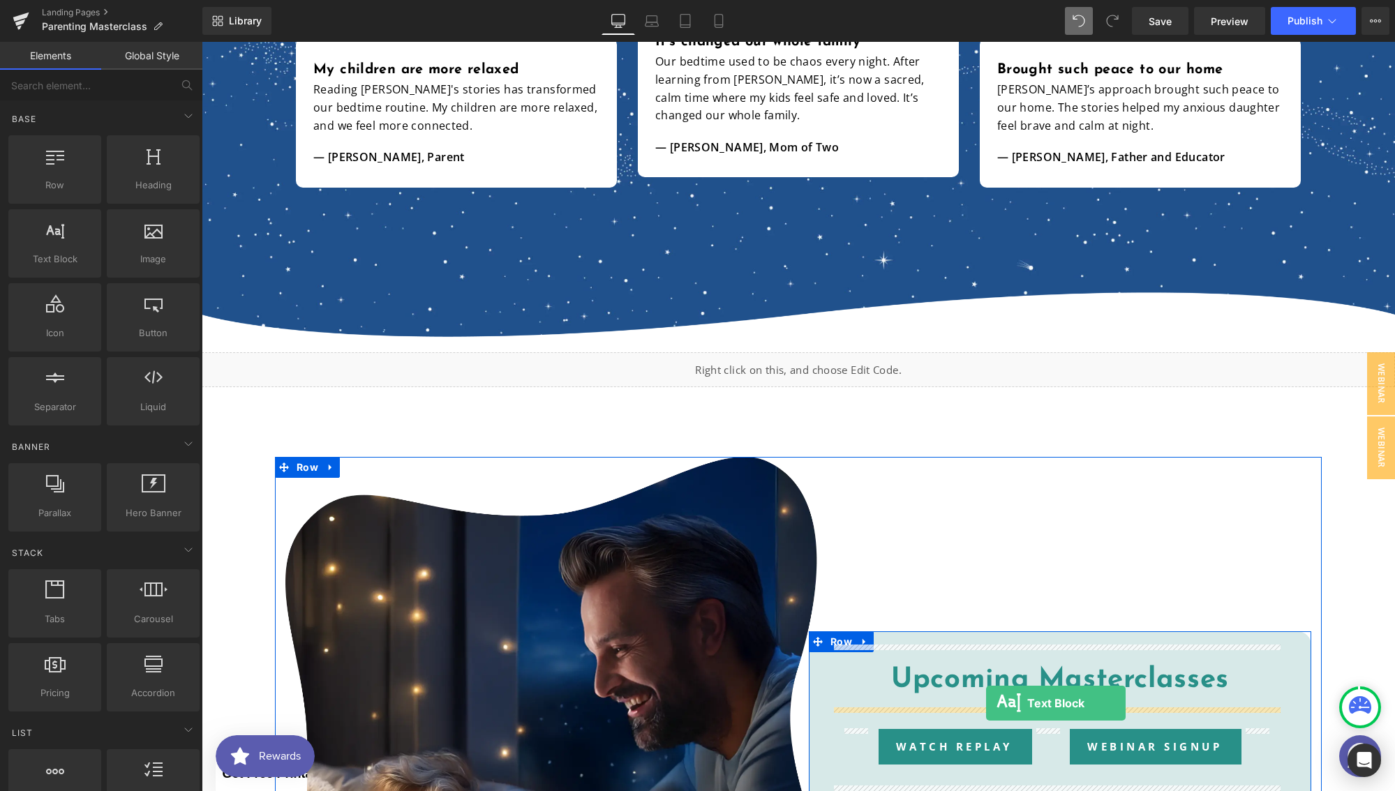
drag, startPoint x: 447, startPoint y: 375, endPoint x: 986, endPoint y: 703, distance: 630.5
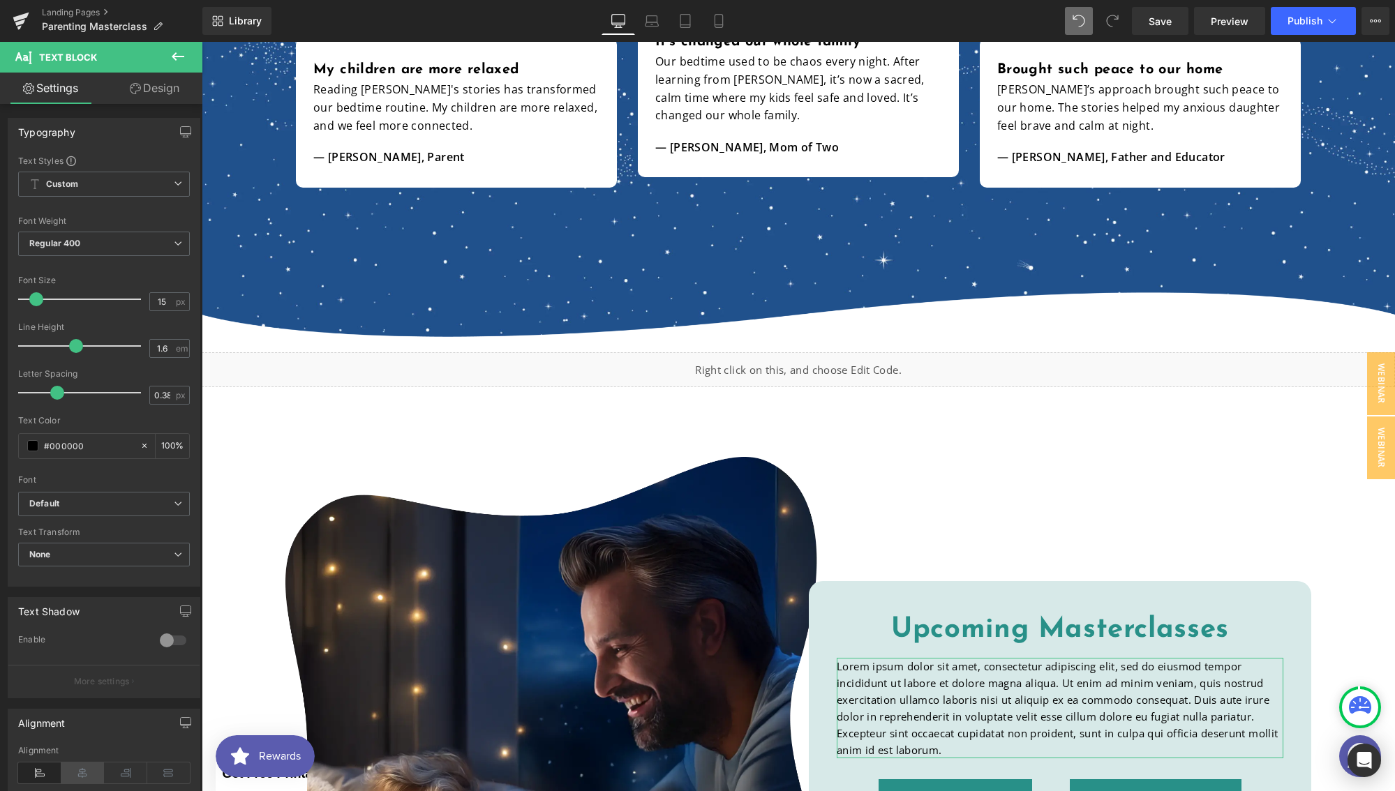
drag, startPoint x: 82, startPoint y: 766, endPoint x: 28, endPoint y: 676, distance: 104.8
click at [82, 766] on icon at bounding box center [82, 773] width 43 height 21
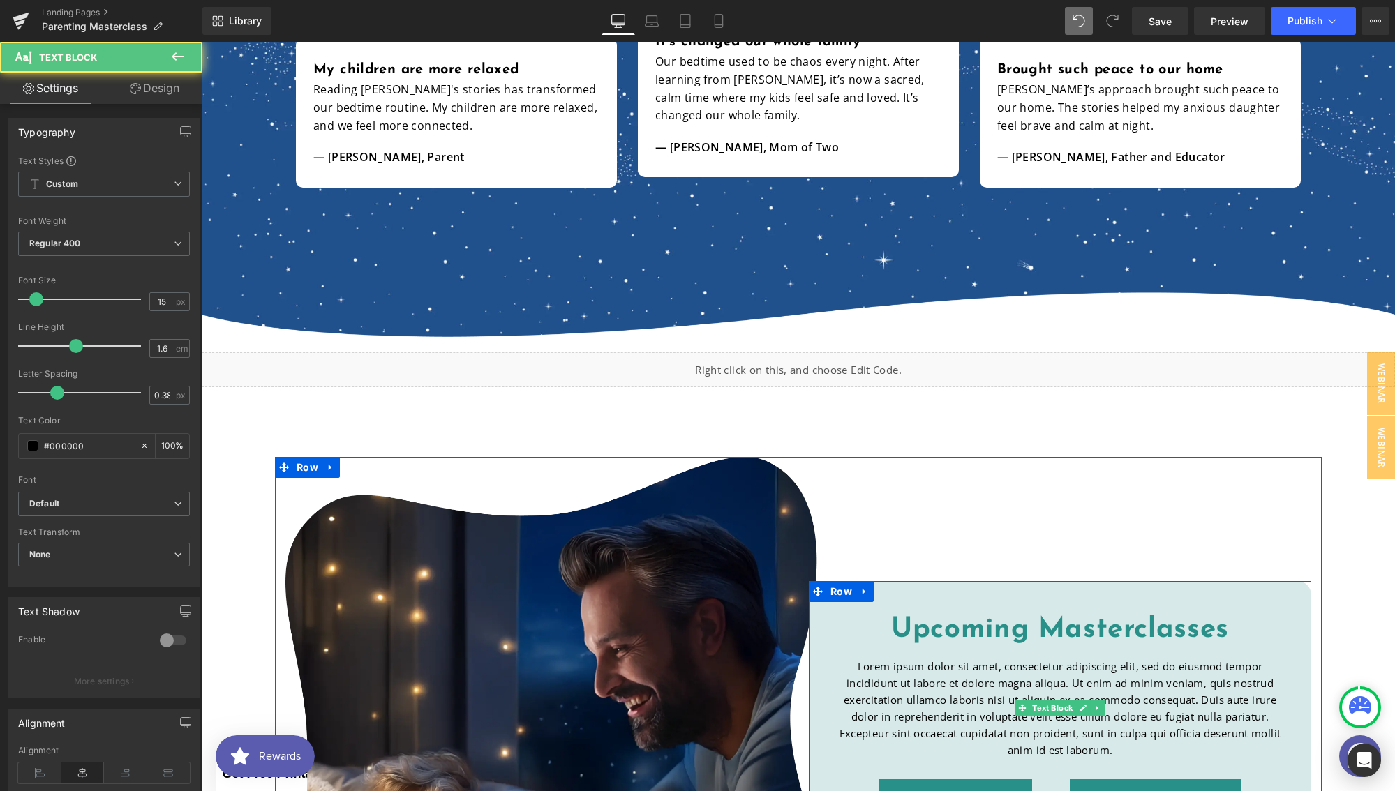
click at [984, 679] on p "Lorem ipsum dolor sit amet, consectetur adipiscing elit, sed do eiusmod tempor …" at bounding box center [1059, 708] width 446 height 100
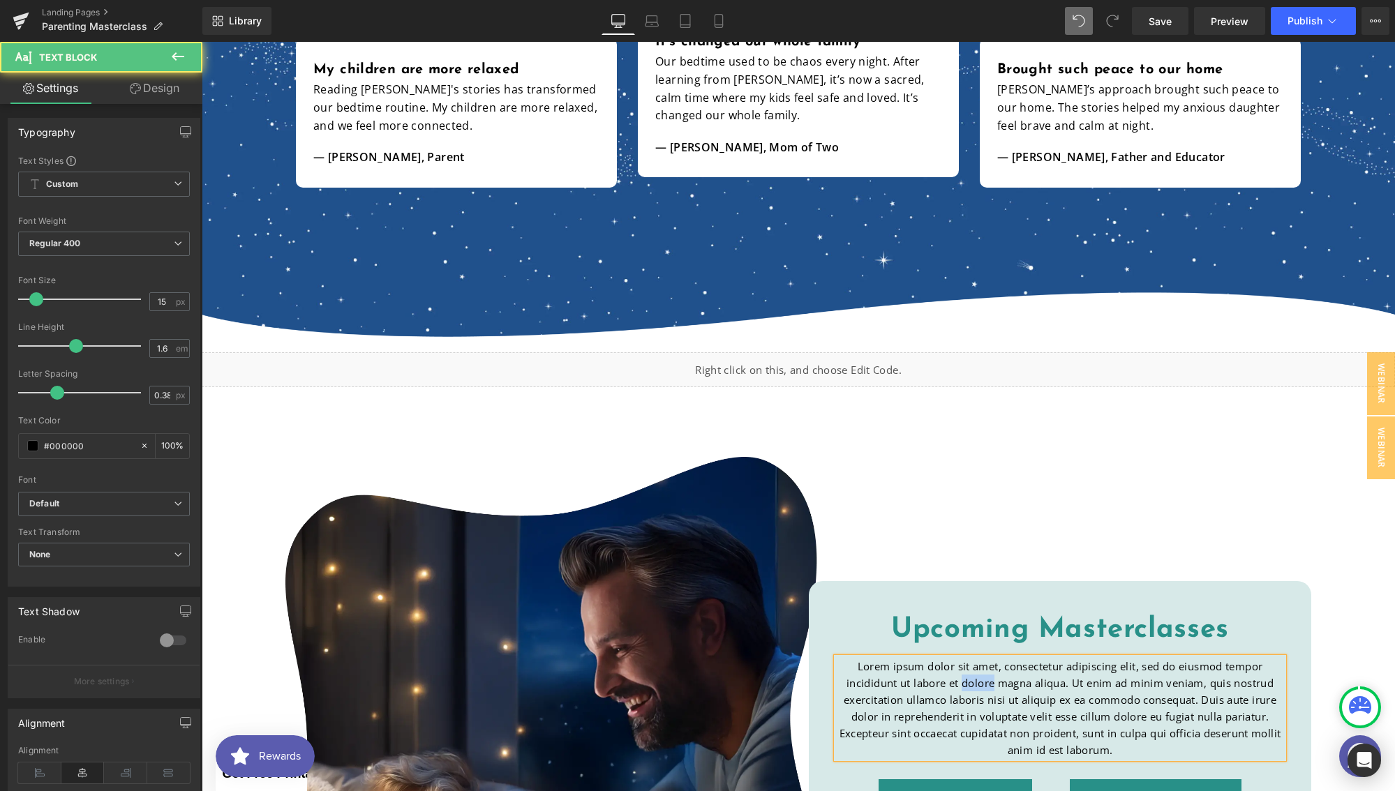
click at [984, 679] on p "Lorem ipsum dolor sit amet, consectetur adipiscing elit, sed do eiusmod tempor …" at bounding box center [1059, 708] width 446 height 100
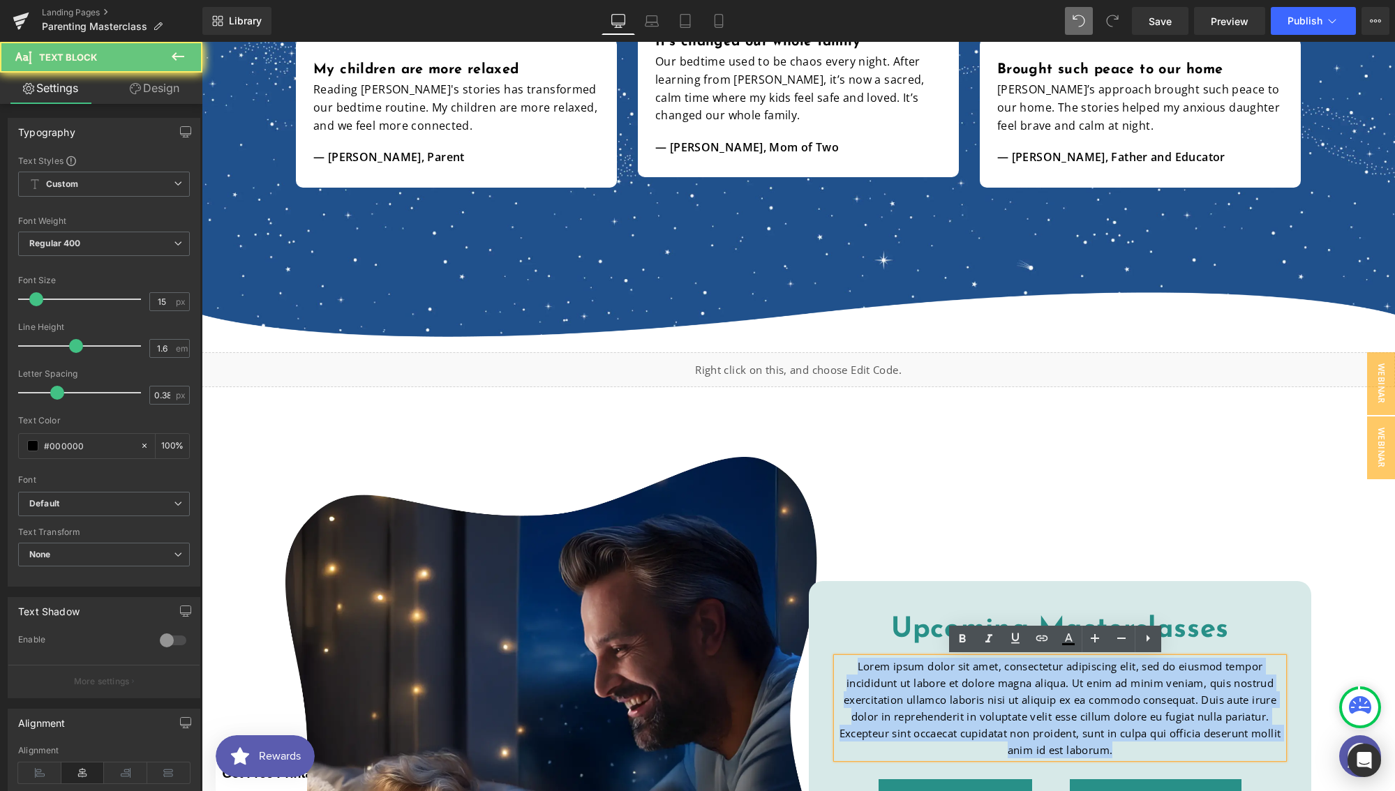
click at [984, 679] on p "Lorem ipsum dolor sit amet, consectetur adipiscing elit, sed do eiusmod tempor …" at bounding box center [1059, 708] width 446 height 100
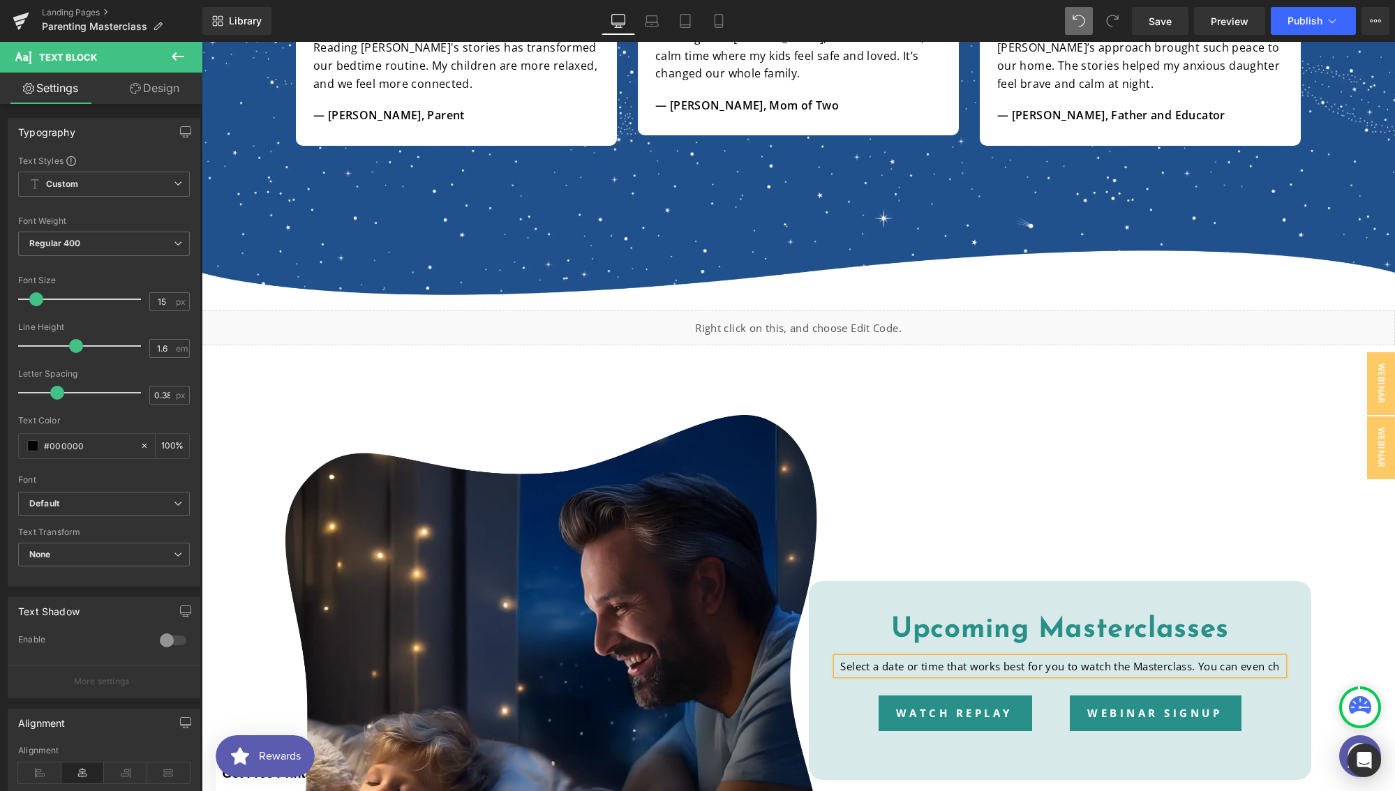
scroll to position [2831, 0]
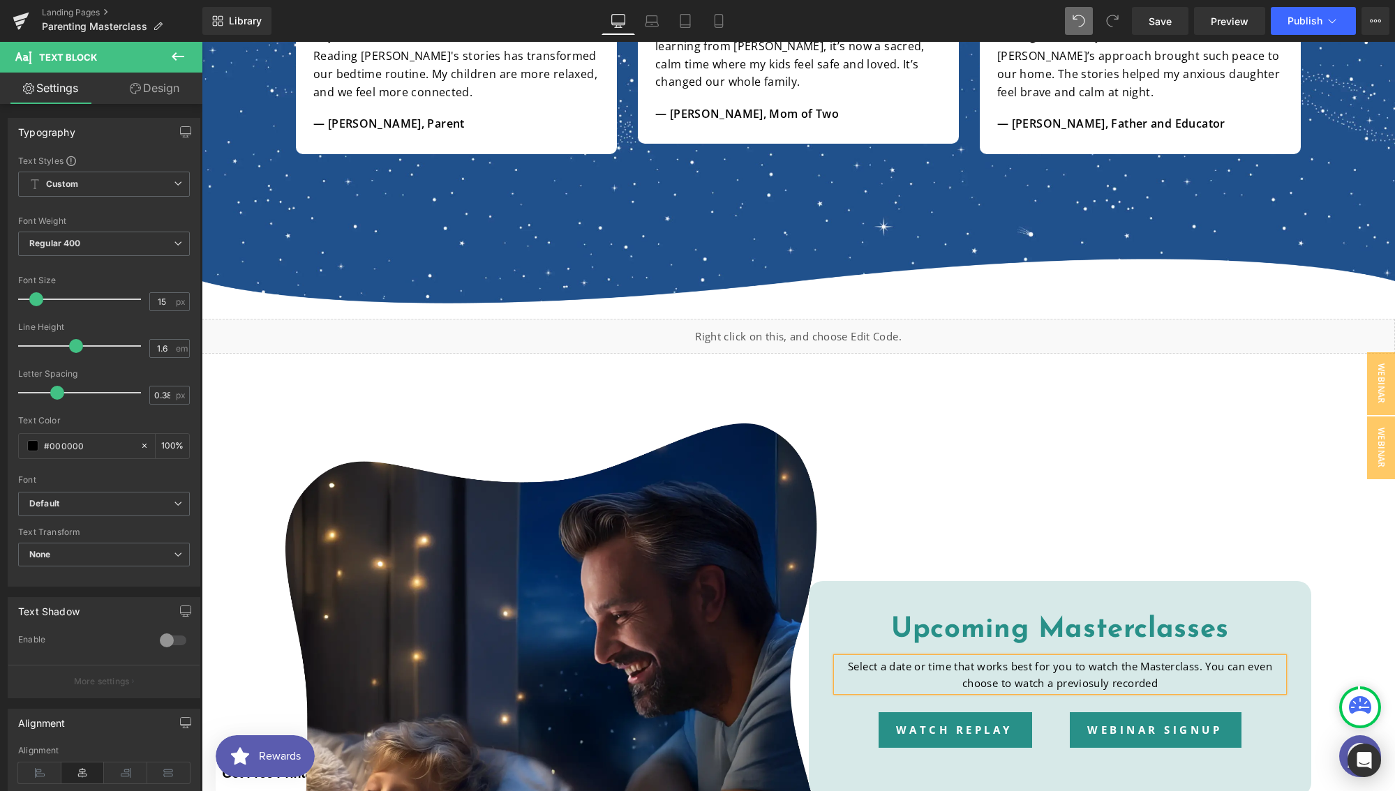
click at [1094, 683] on div "Select a date or time that works best for you to watch the Masterclass. You can…" at bounding box center [1059, 674] width 446 height 33
click at [1157, 684] on div "Select a date or time that works best for you to watch the Masterclass. You can…" at bounding box center [1059, 674] width 446 height 33
click at [1139, 29] on link "Save" at bounding box center [1160, 21] width 57 height 28
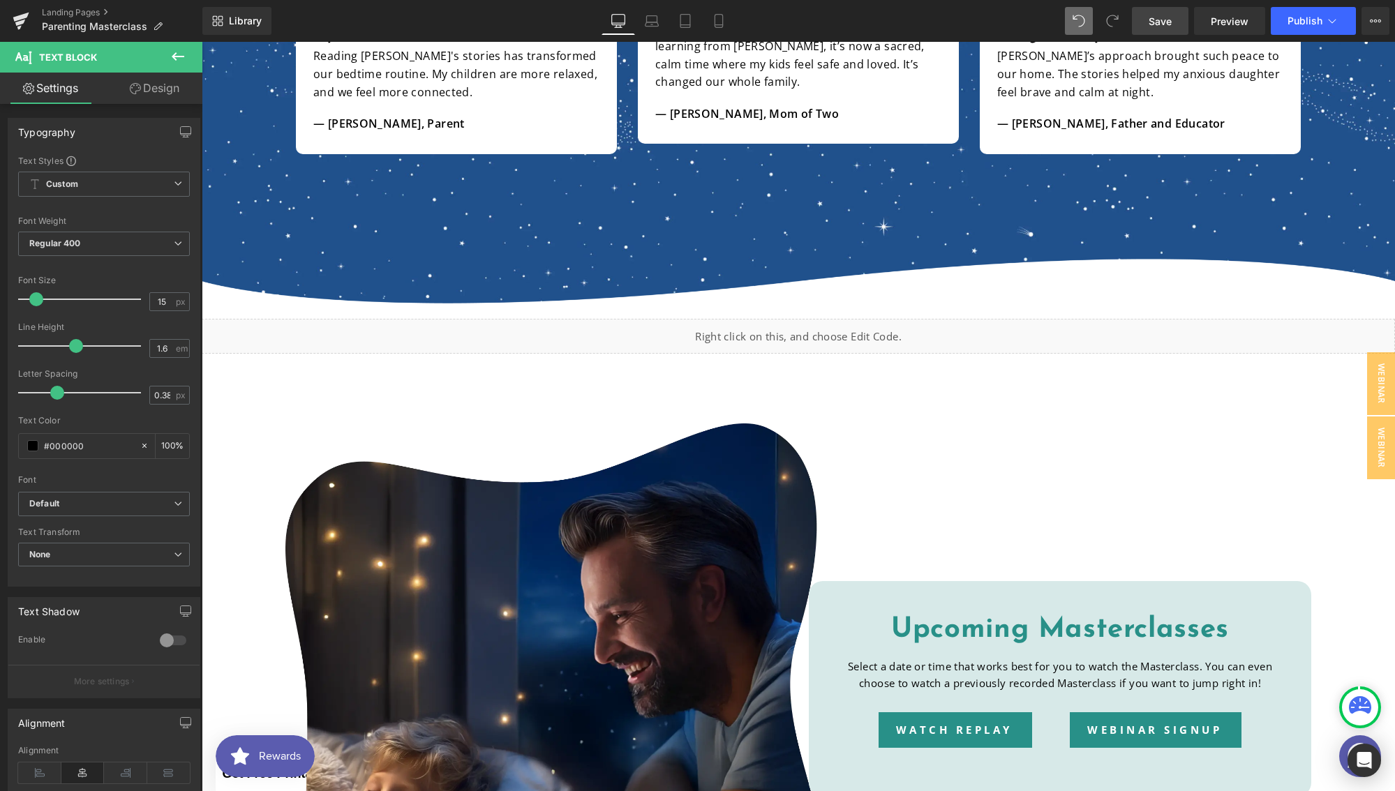
click at [1159, 27] on span "Save" at bounding box center [1159, 21] width 23 height 15
click at [1217, 26] on span "Preview" at bounding box center [1229, 21] width 38 height 15
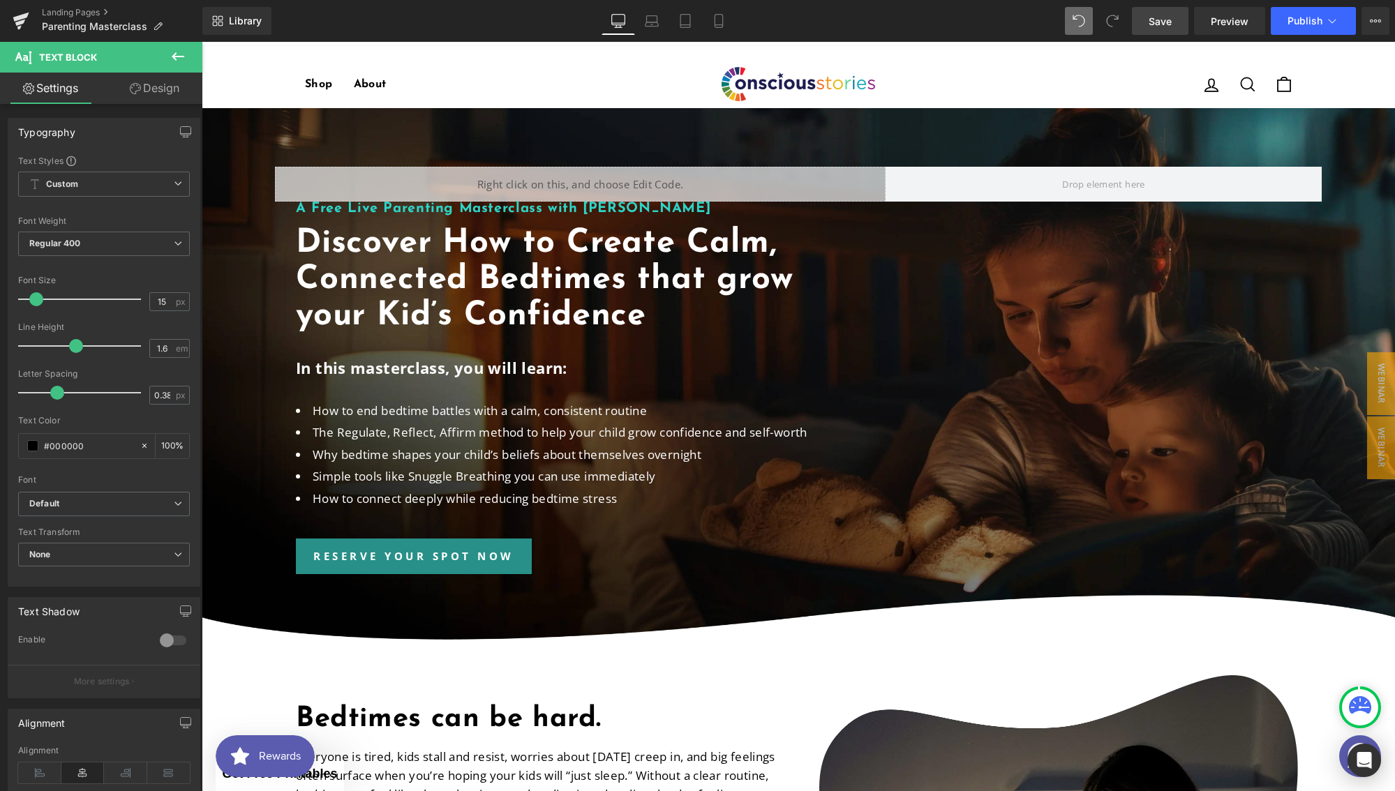
scroll to position [0, 0]
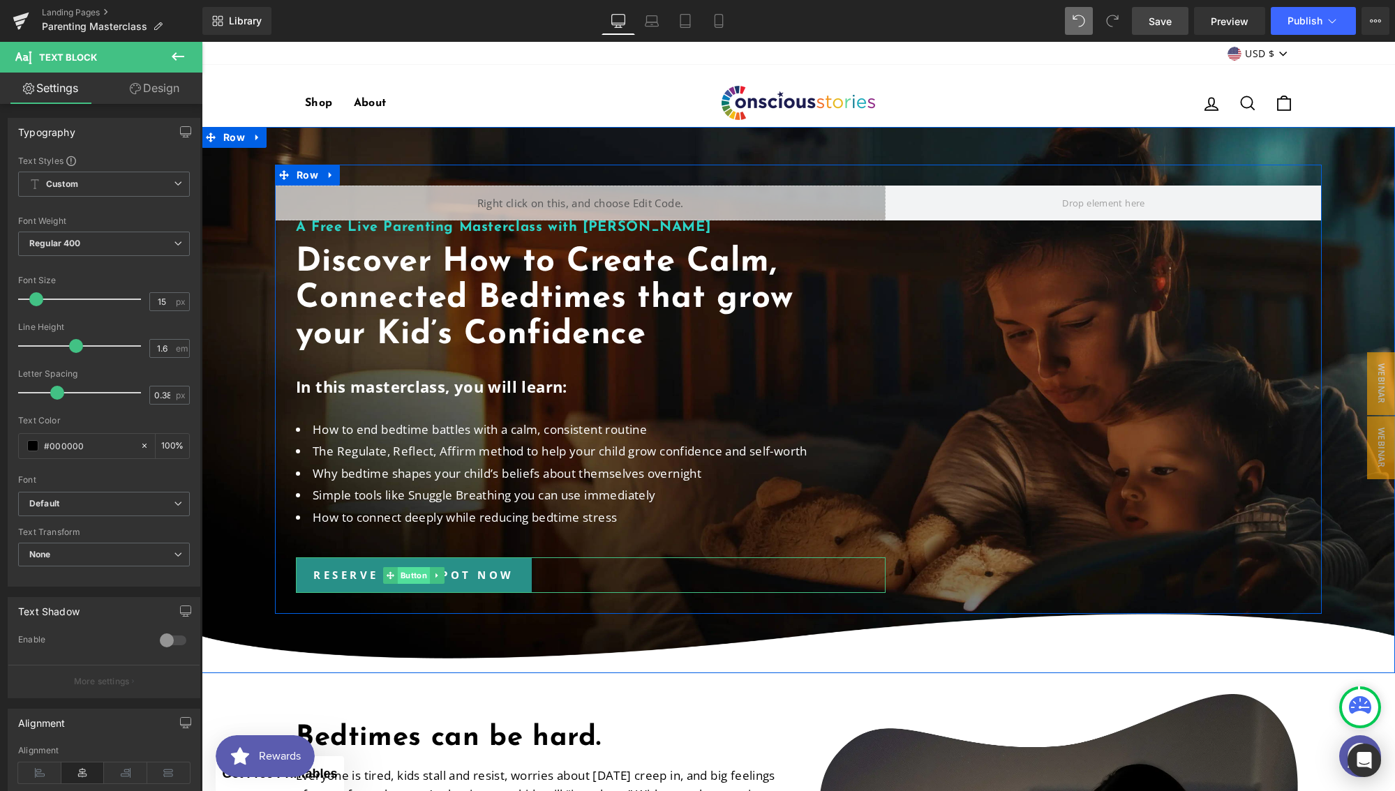
click at [398, 572] on span "Button" at bounding box center [414, 575] width 32 height 17
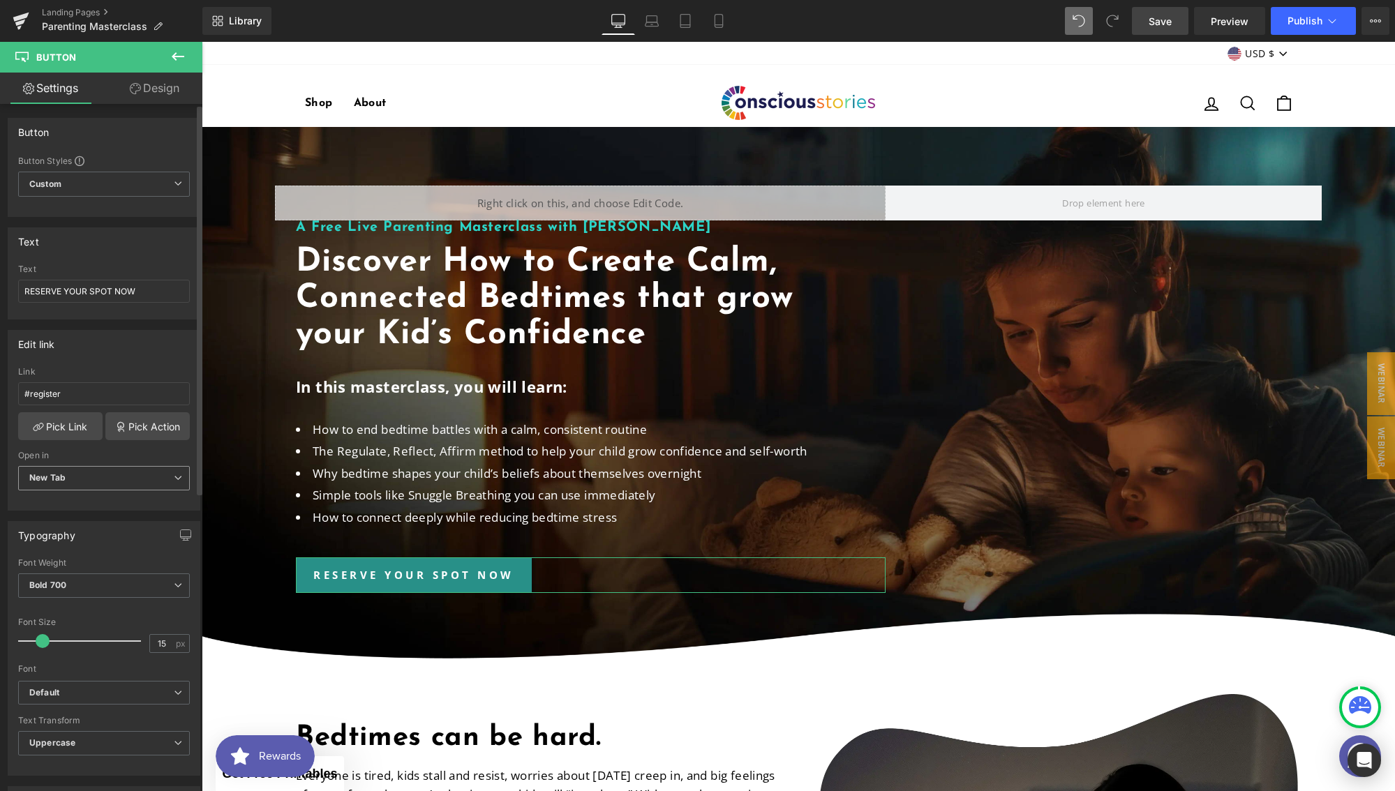
click at [103, 474] on span "New Tab" at bounding box center [104, 478] width 172 height 24
click at [88, 502] on li "Current Tab" at bounding box center [101, 503] width 166 height 21
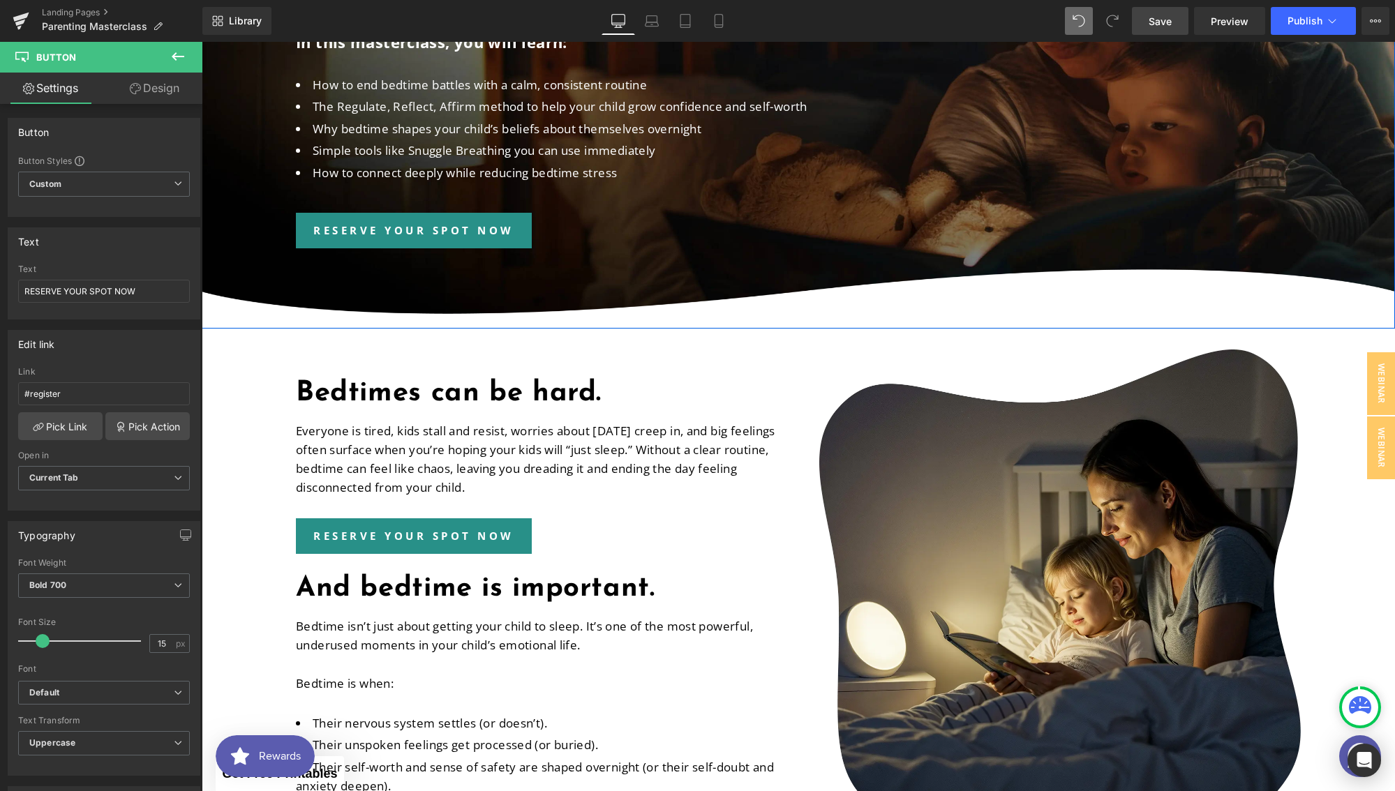
scroll to position [488, 0]
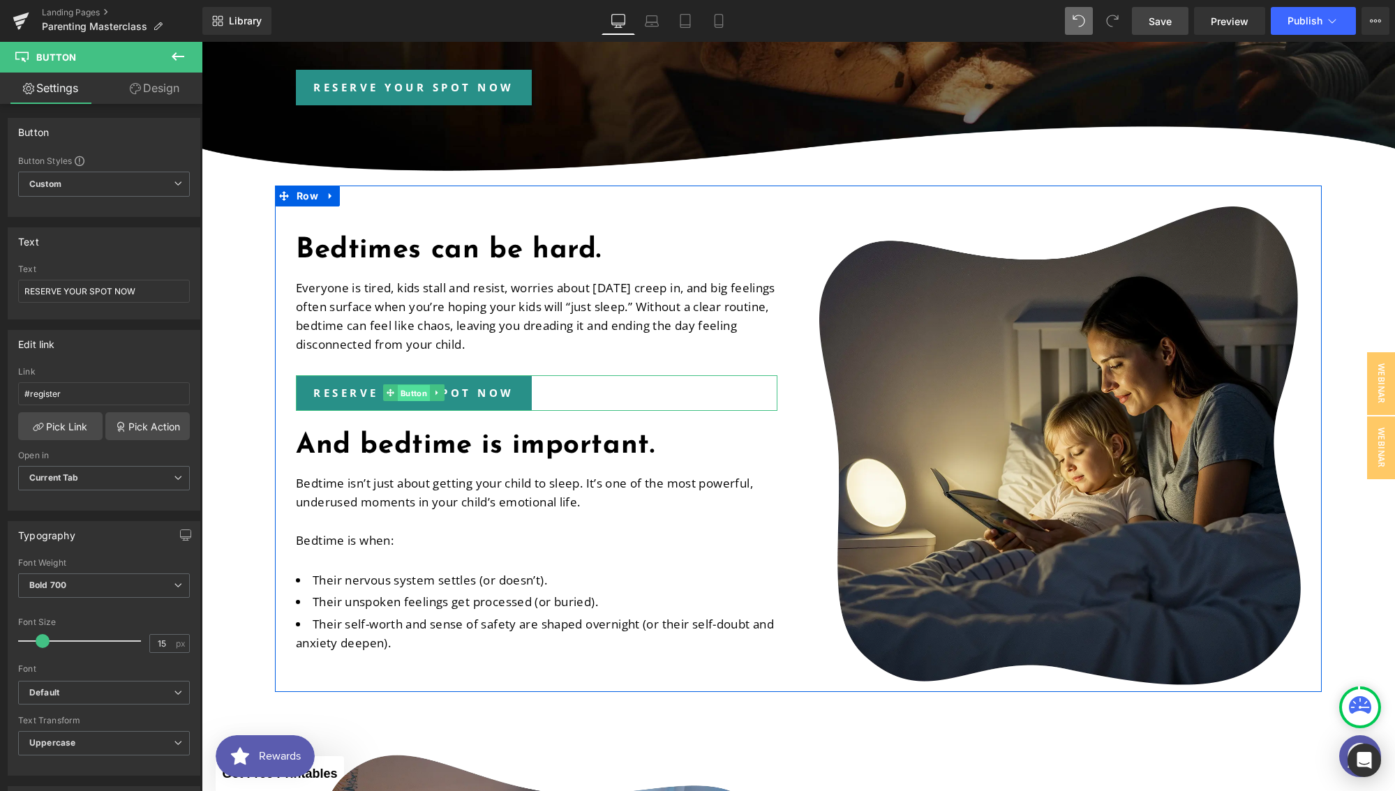
click at [399, 393] on span "Button" at bounding box center [414, 393] width 32 height 17
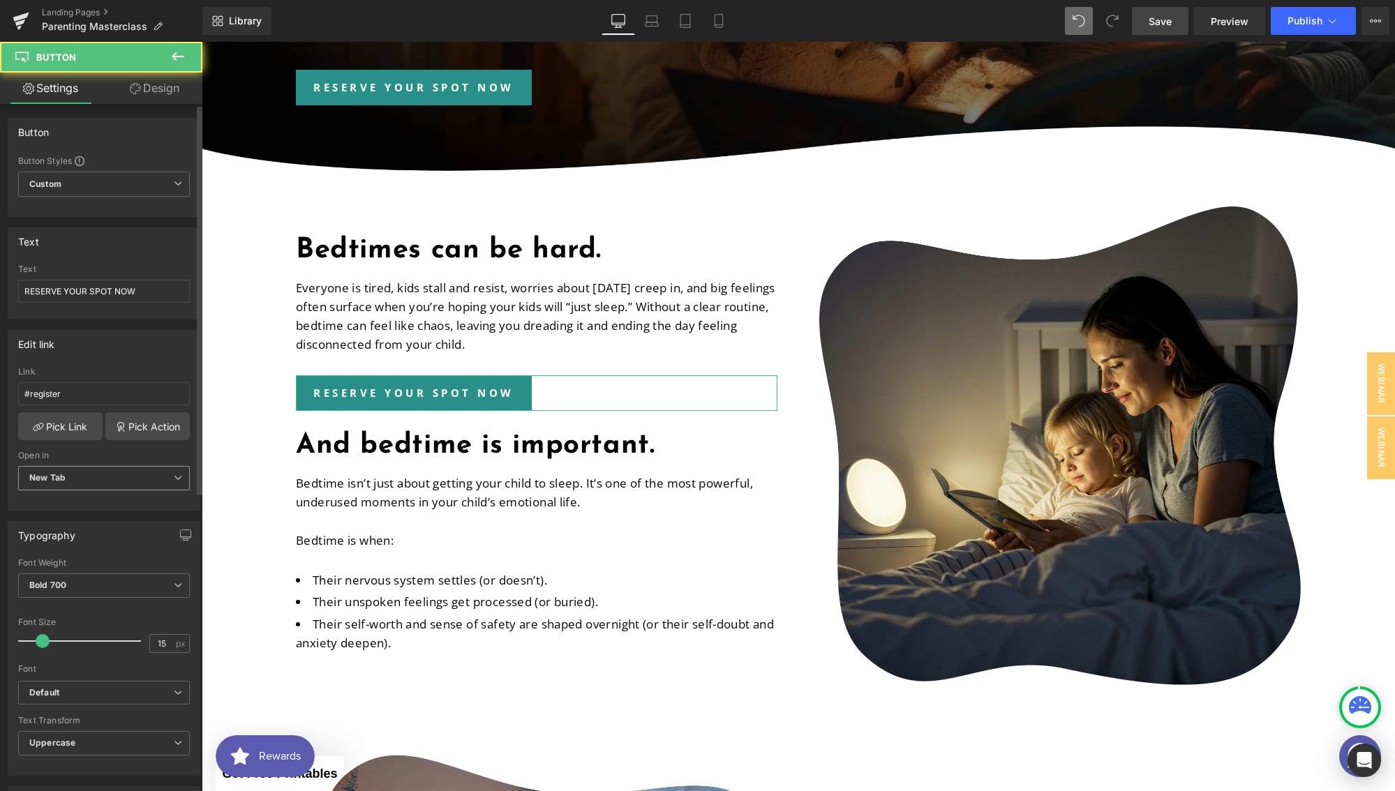
click at [87, 488] on span "New Tab" at bounding box center [104, 478] width 172 height 24
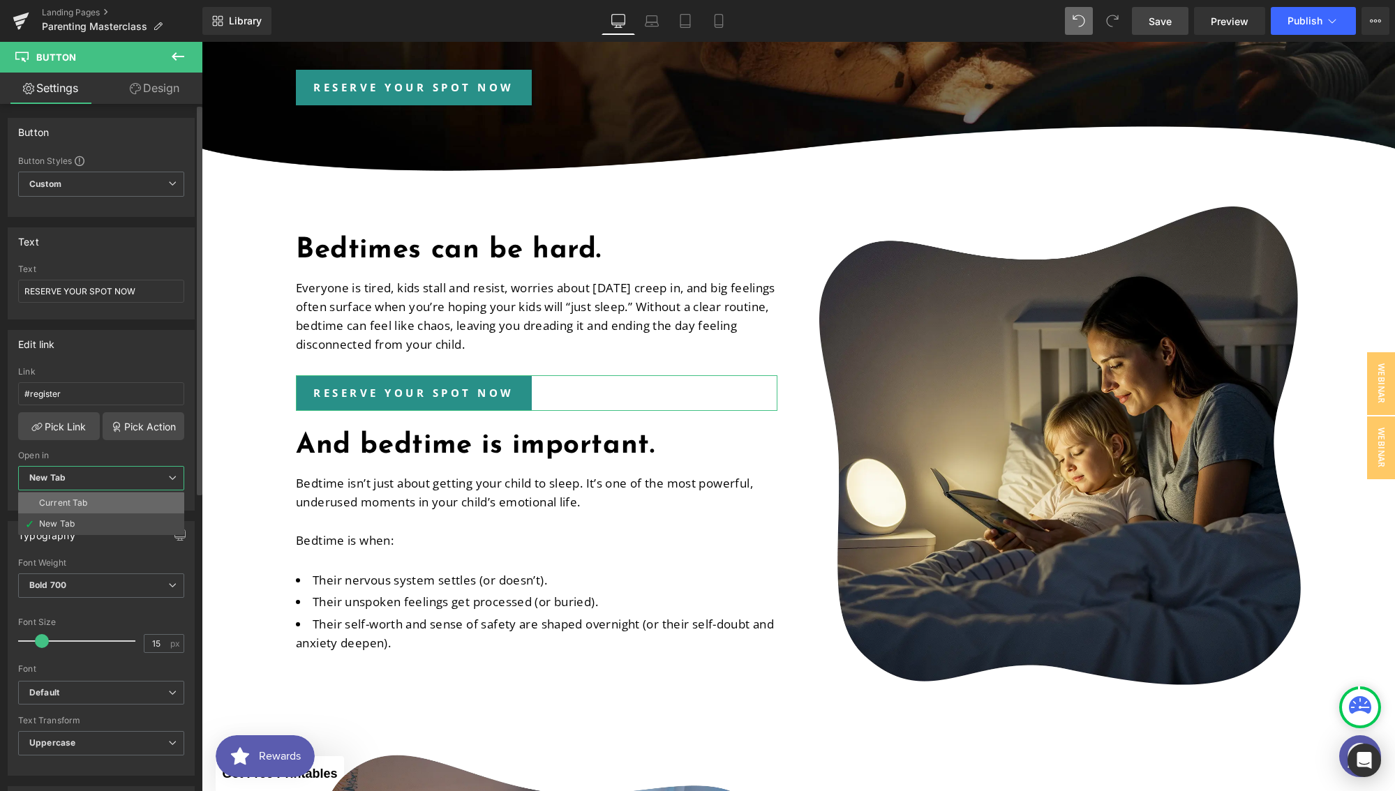
click at [82, 495] on li "Current Tab" at bounding box center [101, 503] width 166 height 21
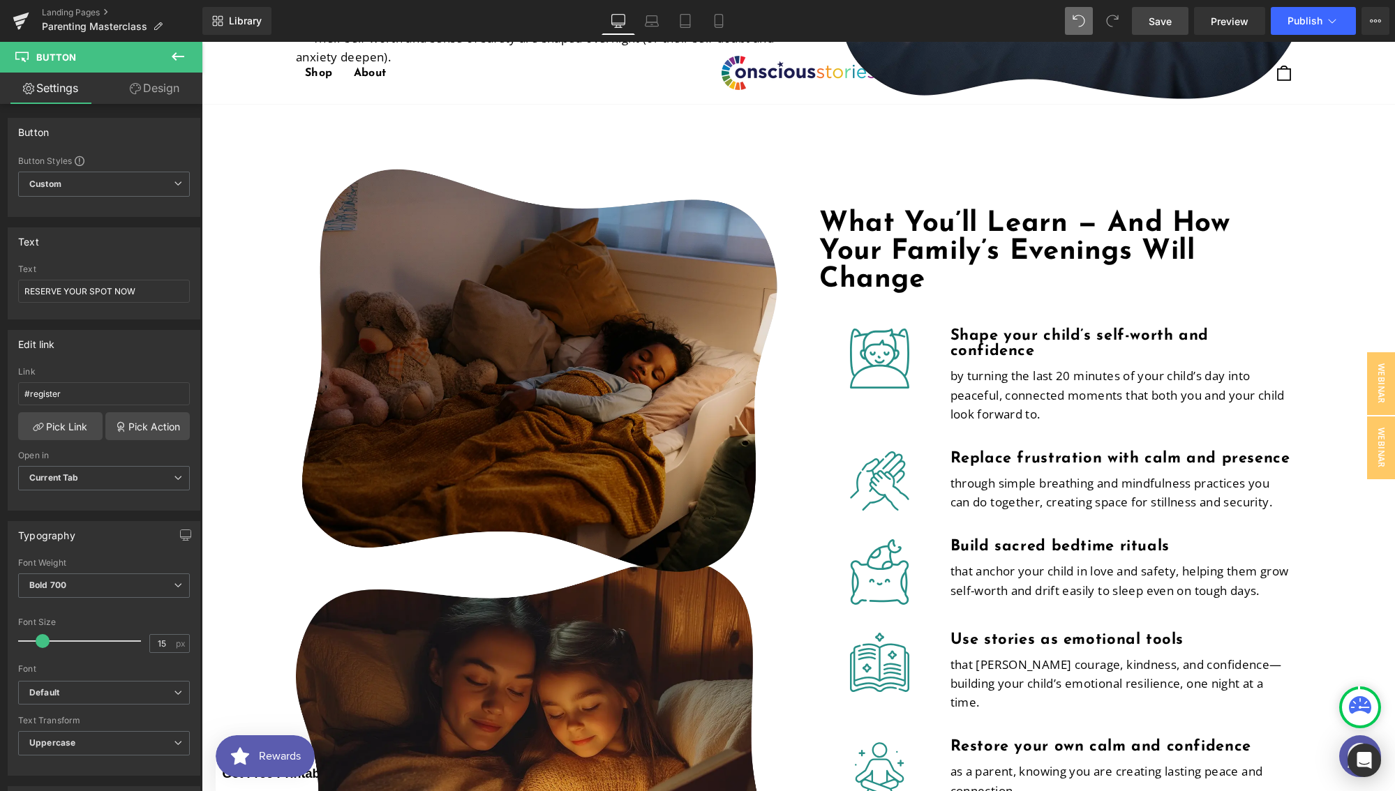
scroll to position [1289, 0]
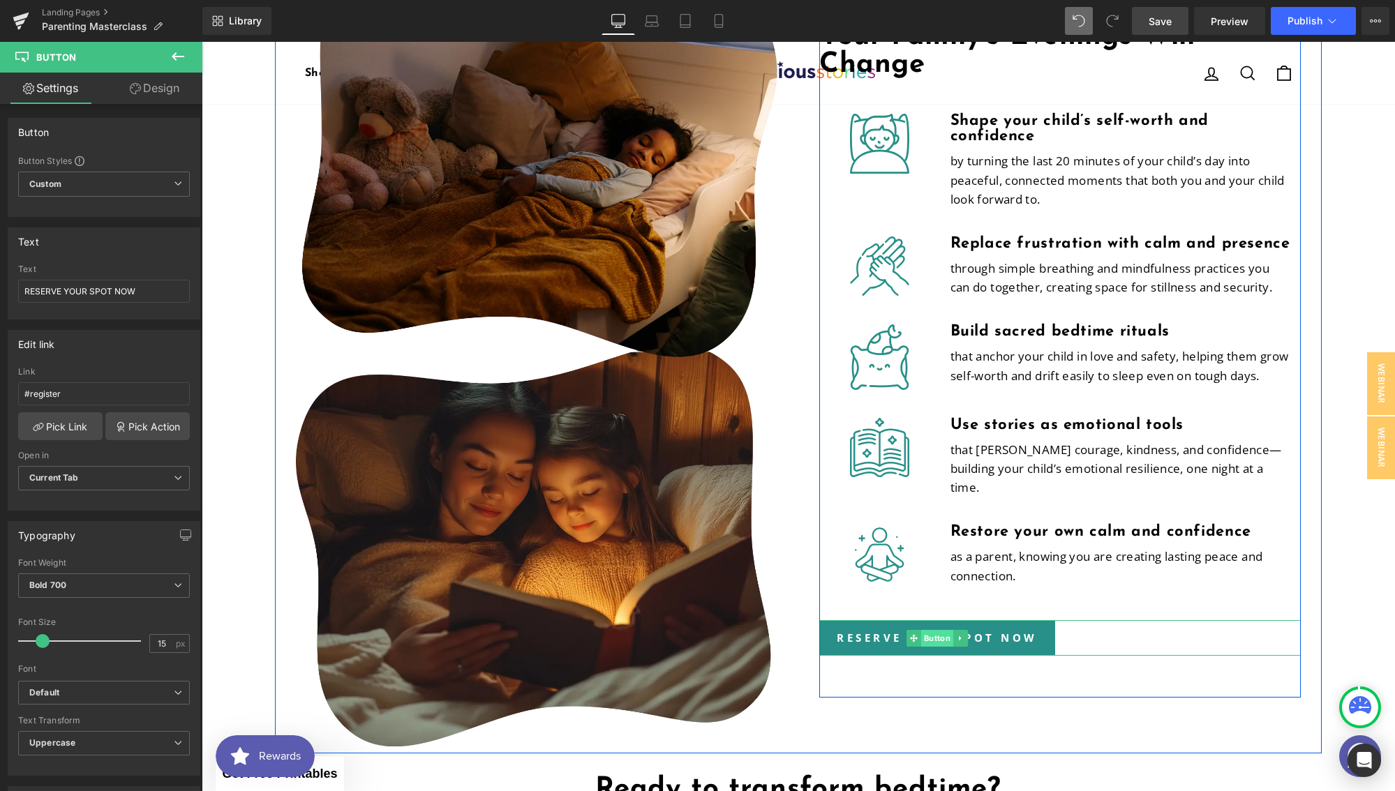
click at [921, 633] on span "Button" at bounding box center [937, 638] width 32 height 17
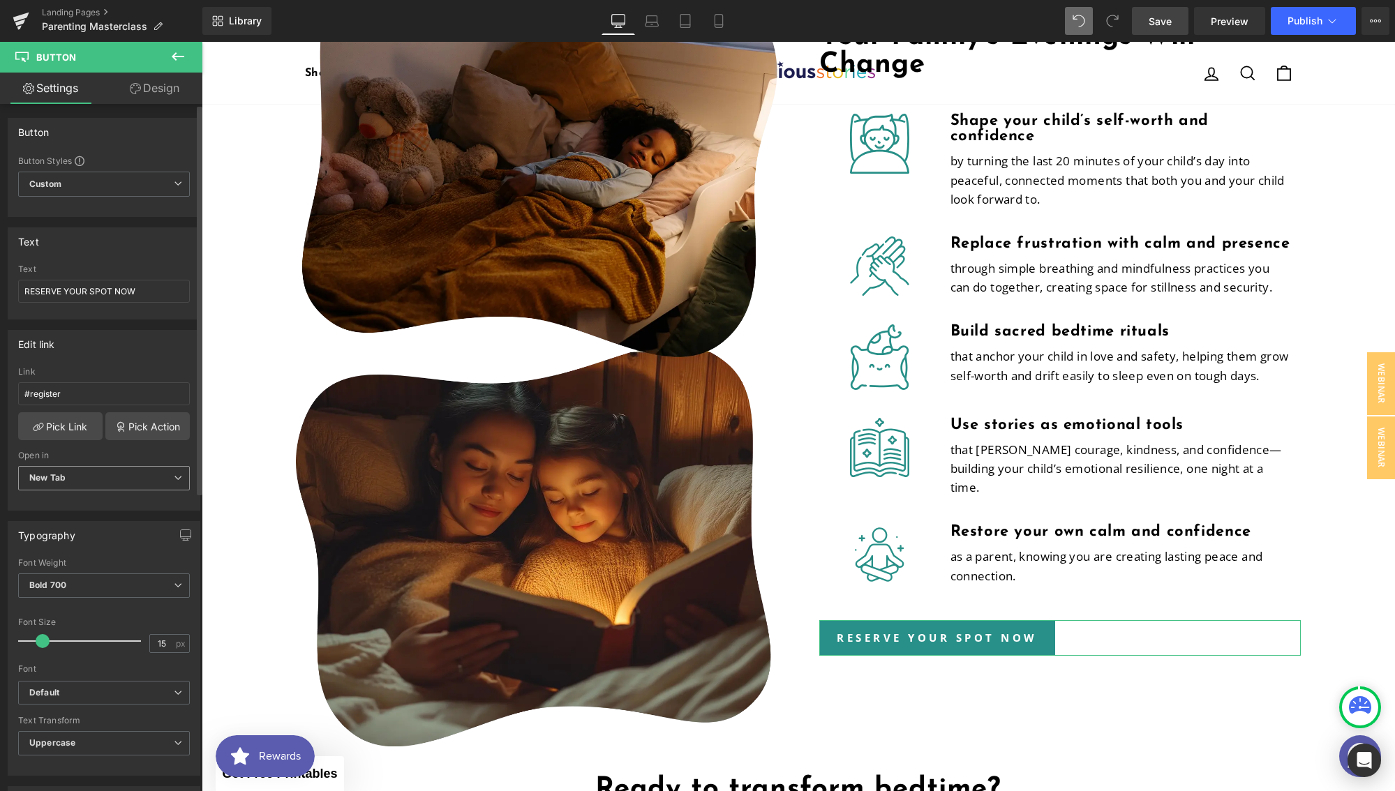
click at [100, 483] on span "New Tab" at bounding box center [104, 478] width 172 height 24
click at [87, 505] on li "Current Tab" at bounding box center [101, 503] width 166 height 21
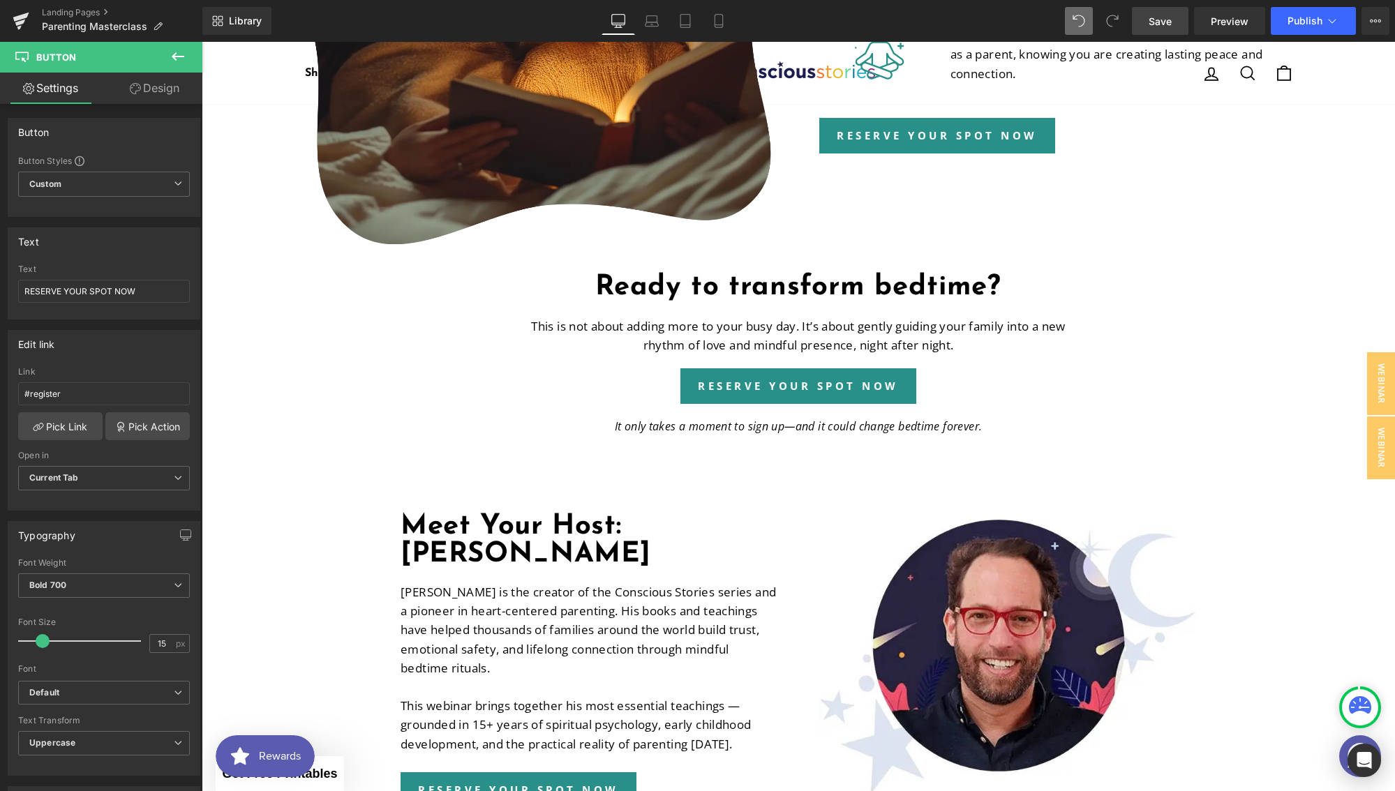
scroll to position [1872, 0]
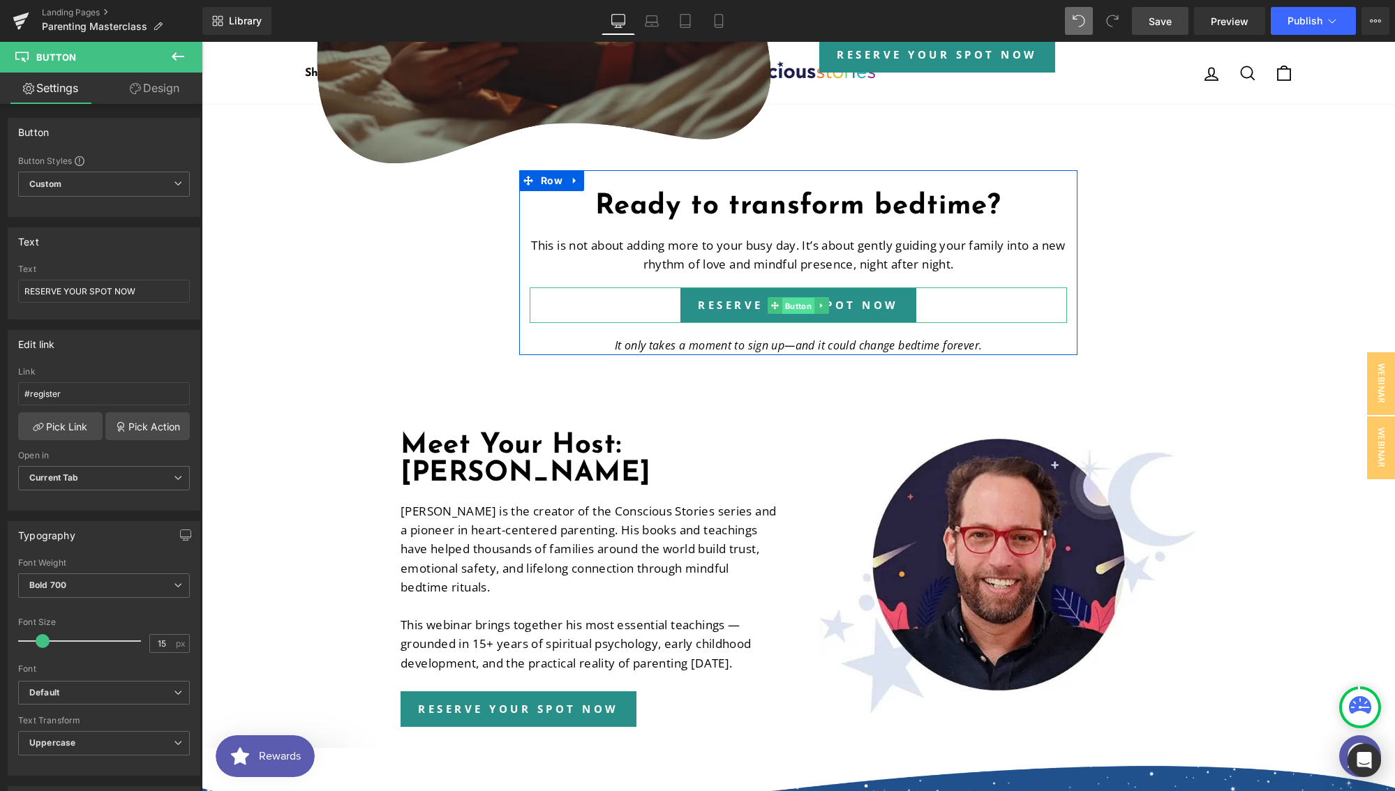
click at [783, 301] on span "Button" at bounding box center [798, 305] width 32 height 17
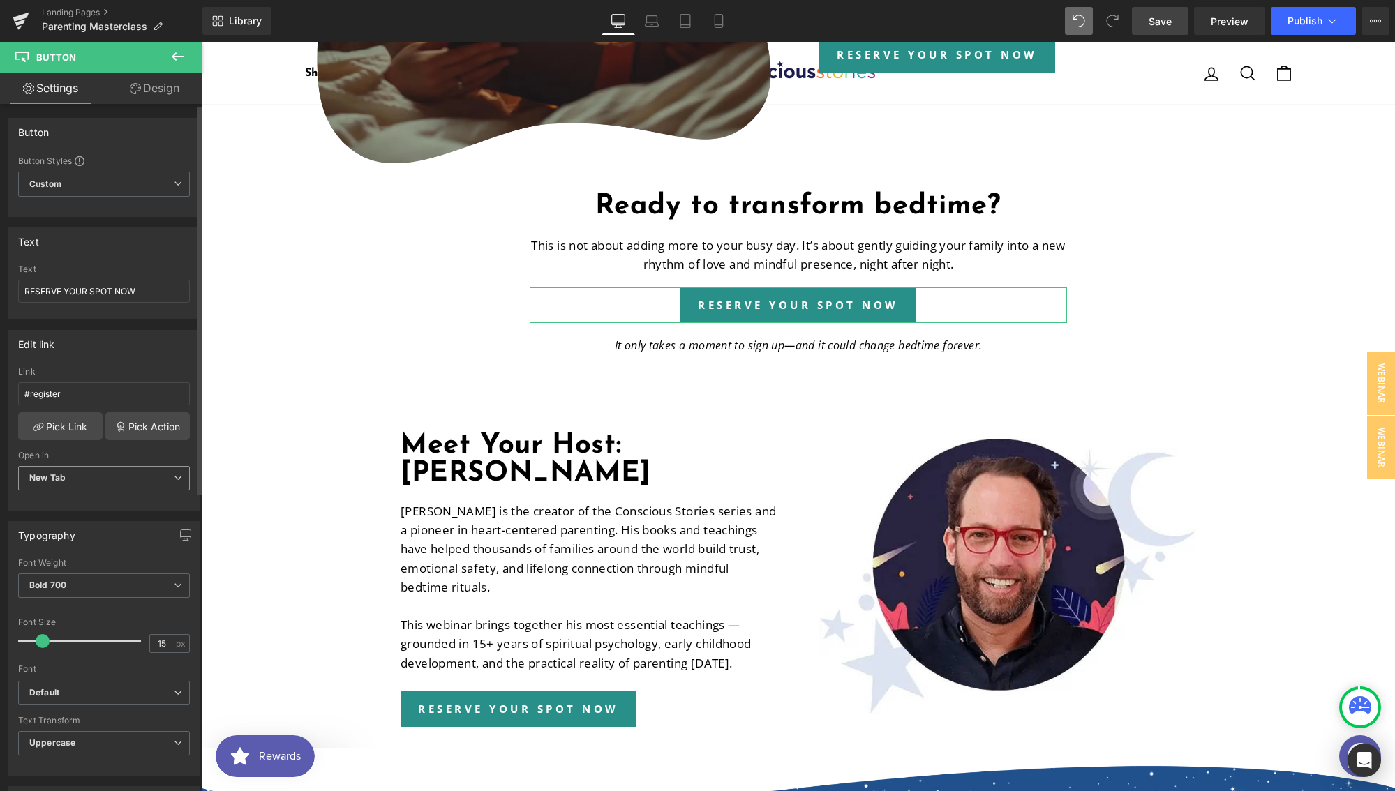
click at [63, 484] on span "New Tab" at bounding box center [104, 478] width 172 height 24
click at [72, 513] on li "New Tab" at bounding box center [101, 523] width 166 height 21
click at [73, 476] on span "New Tab" at bounding box center [104, 478] width 172 height 24
click at [68, 501] on div "Current Tab" at bounding box center [63, 503] width 49 height 10
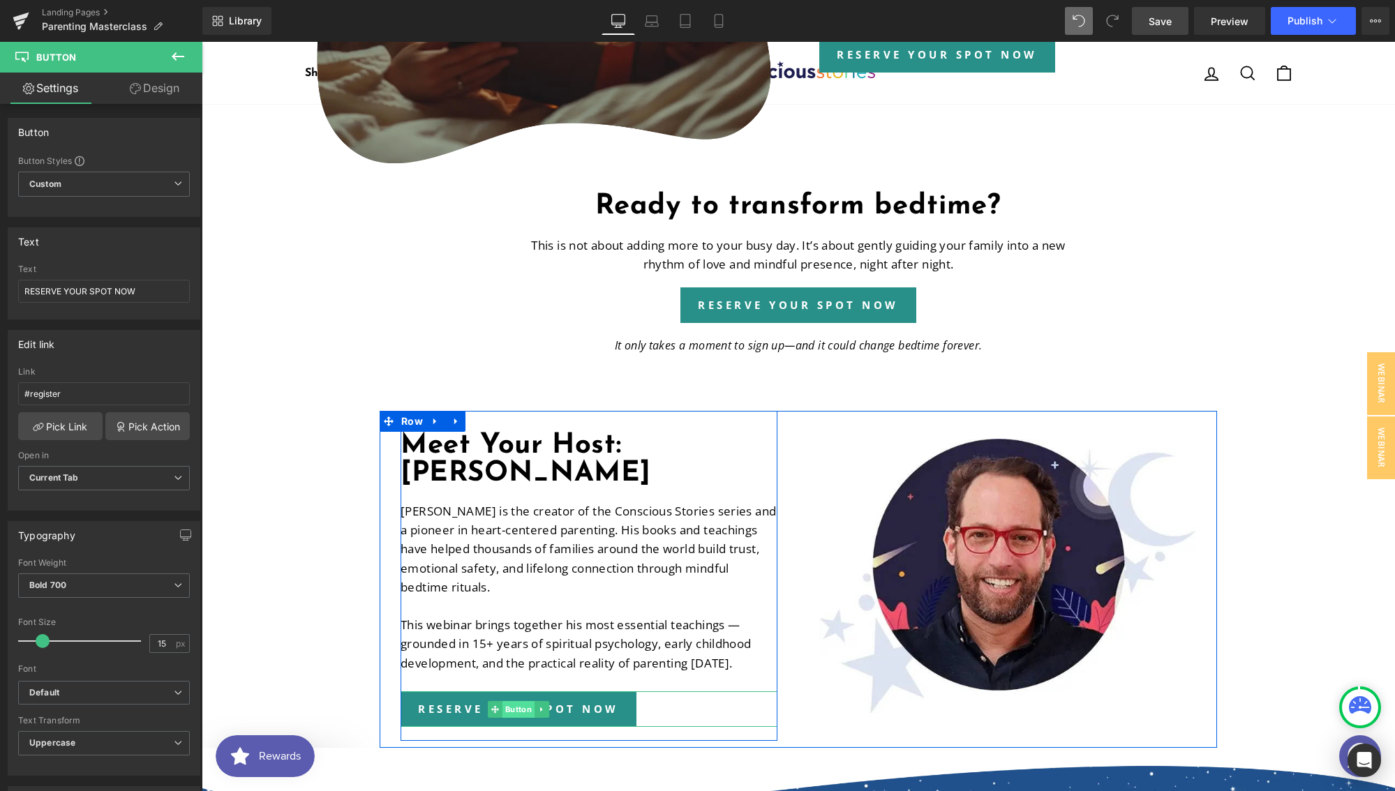
click at [519, 709] on span "Button" at bounding box center [518, 709] width 32 height 17
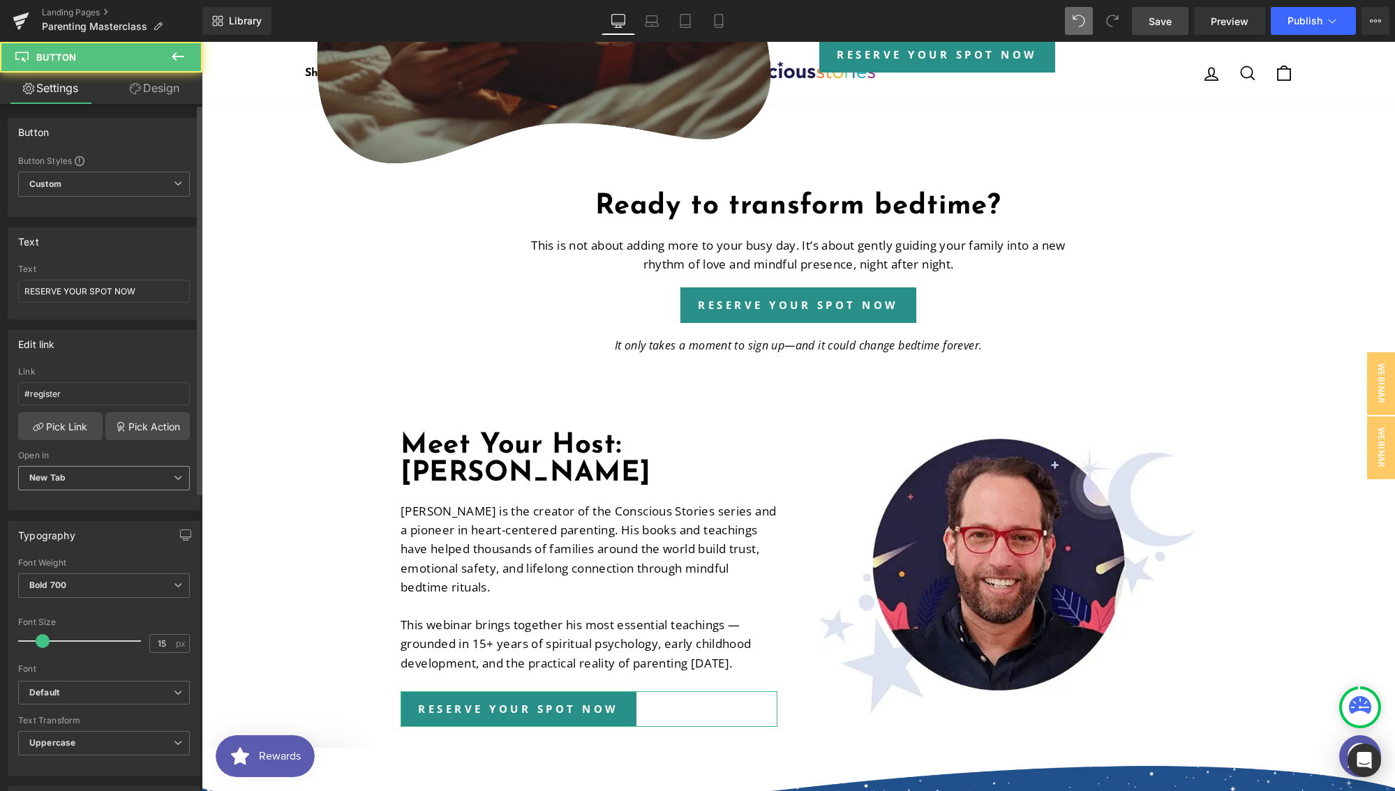
click at [137, 485] on span "New Tab" at bounding box center [104, 478] width 172 height 24
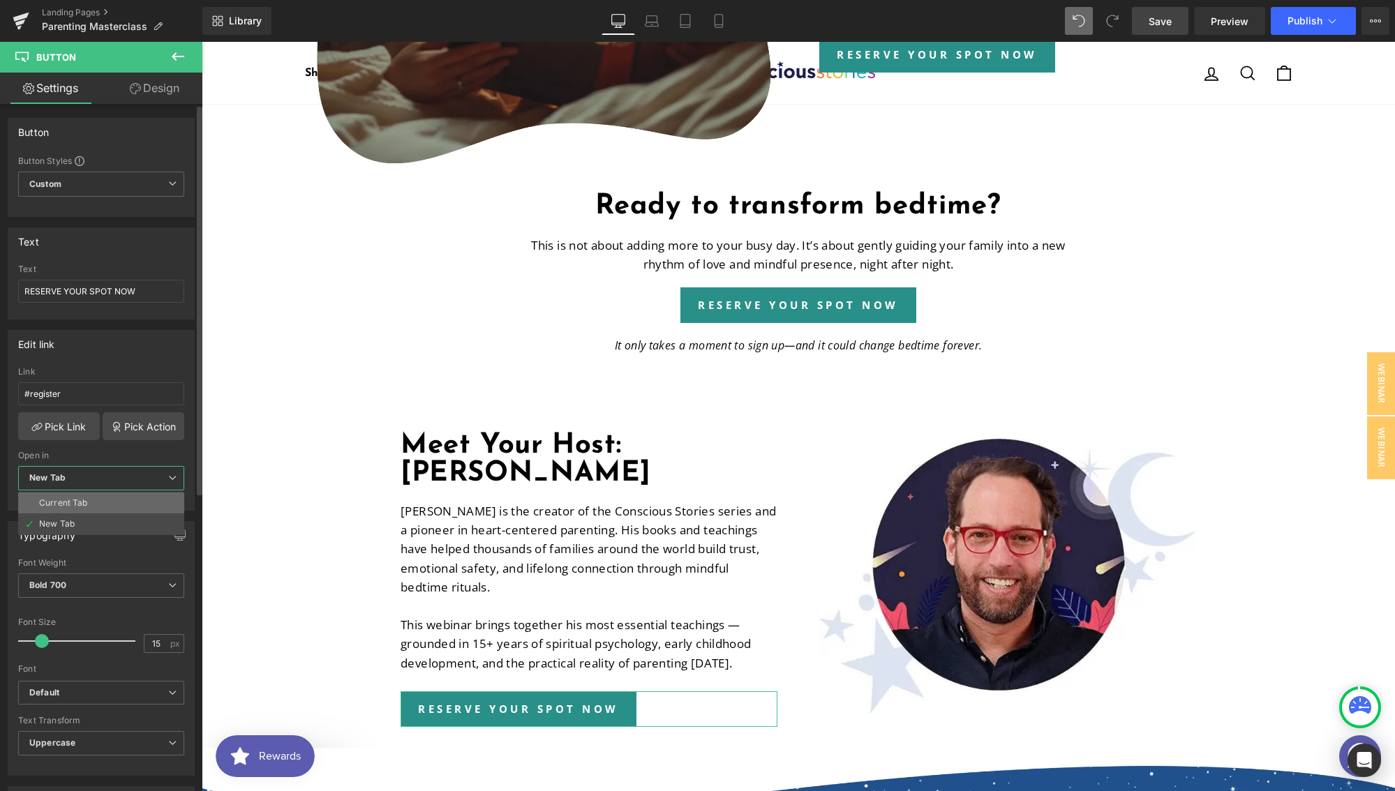
click at [54, 502] on div "Current Tab" at bounding box center [63, 503] width 49 height 10
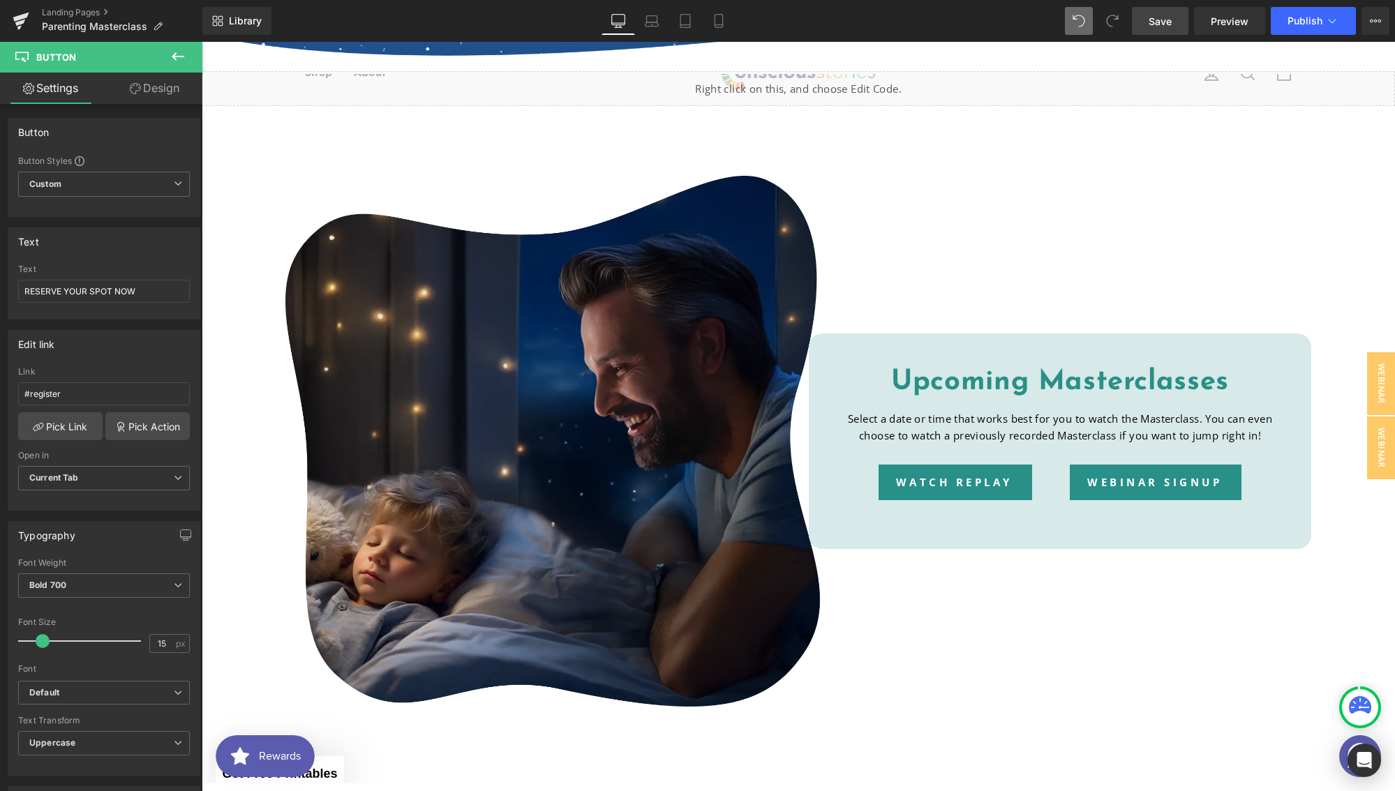
scroll to position [3151, 0]
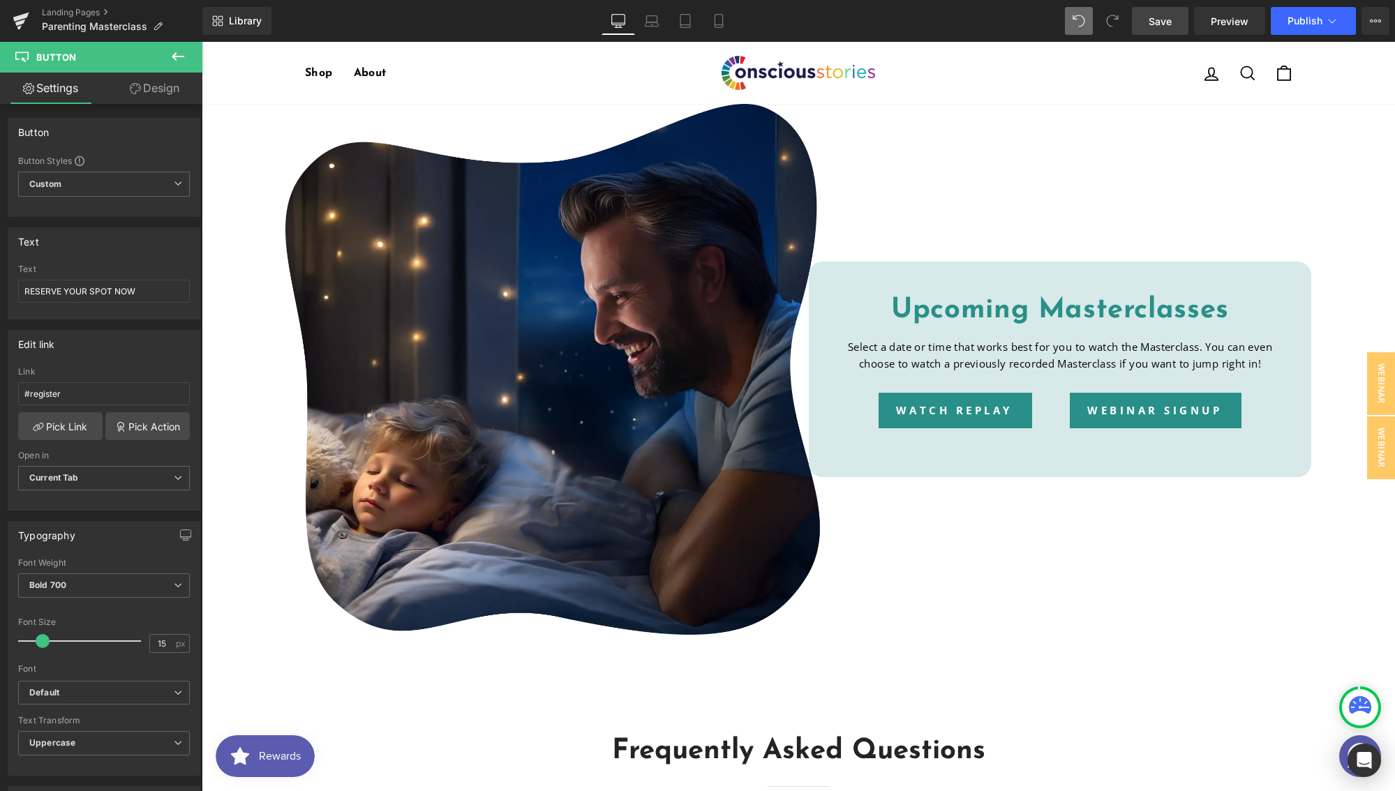
click at [1161, 17] on span "Save" at bounding box center [1159, 21] width 23 height 15
click at [1229, 22] on span "Preview" at bounding box center [1229, 21] width 38 height 15
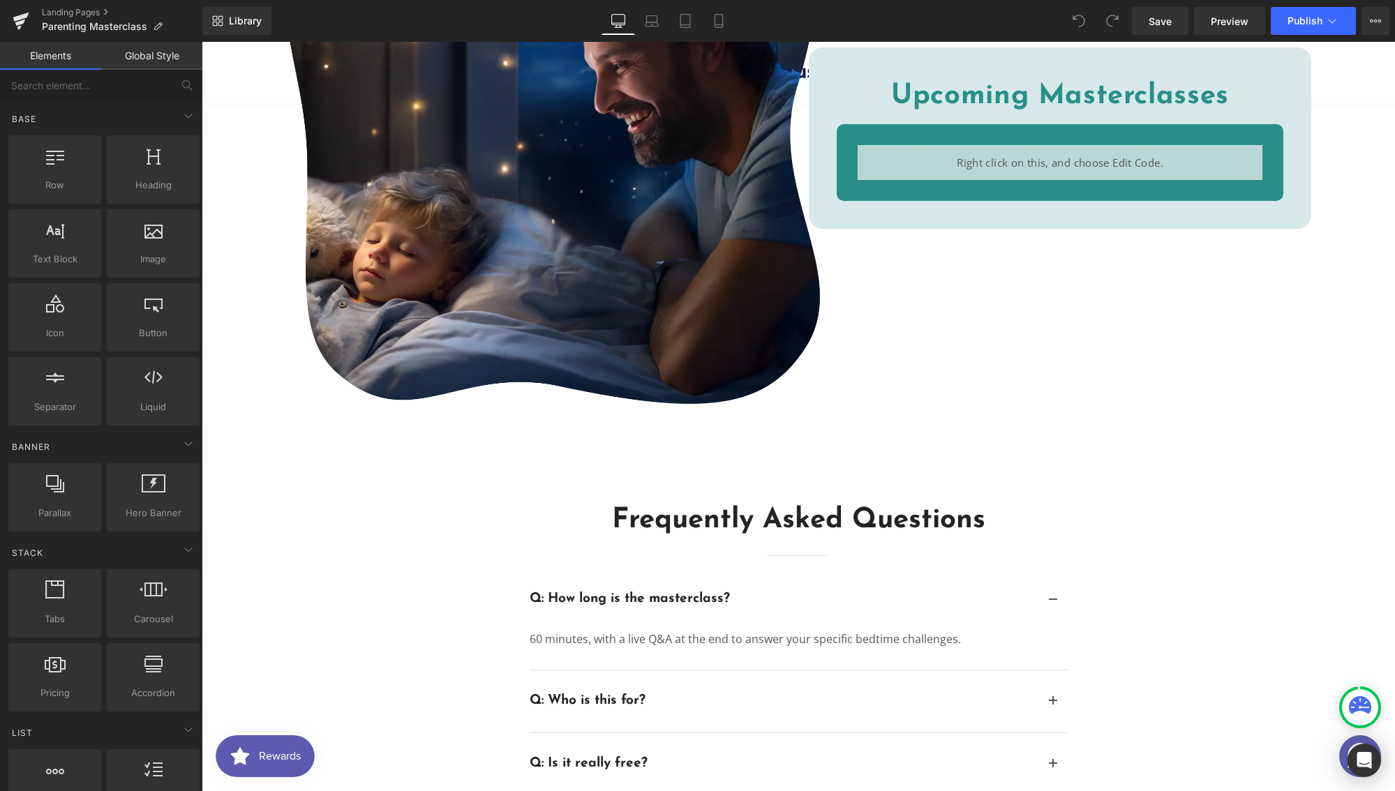
scroll to position [3340, 0]
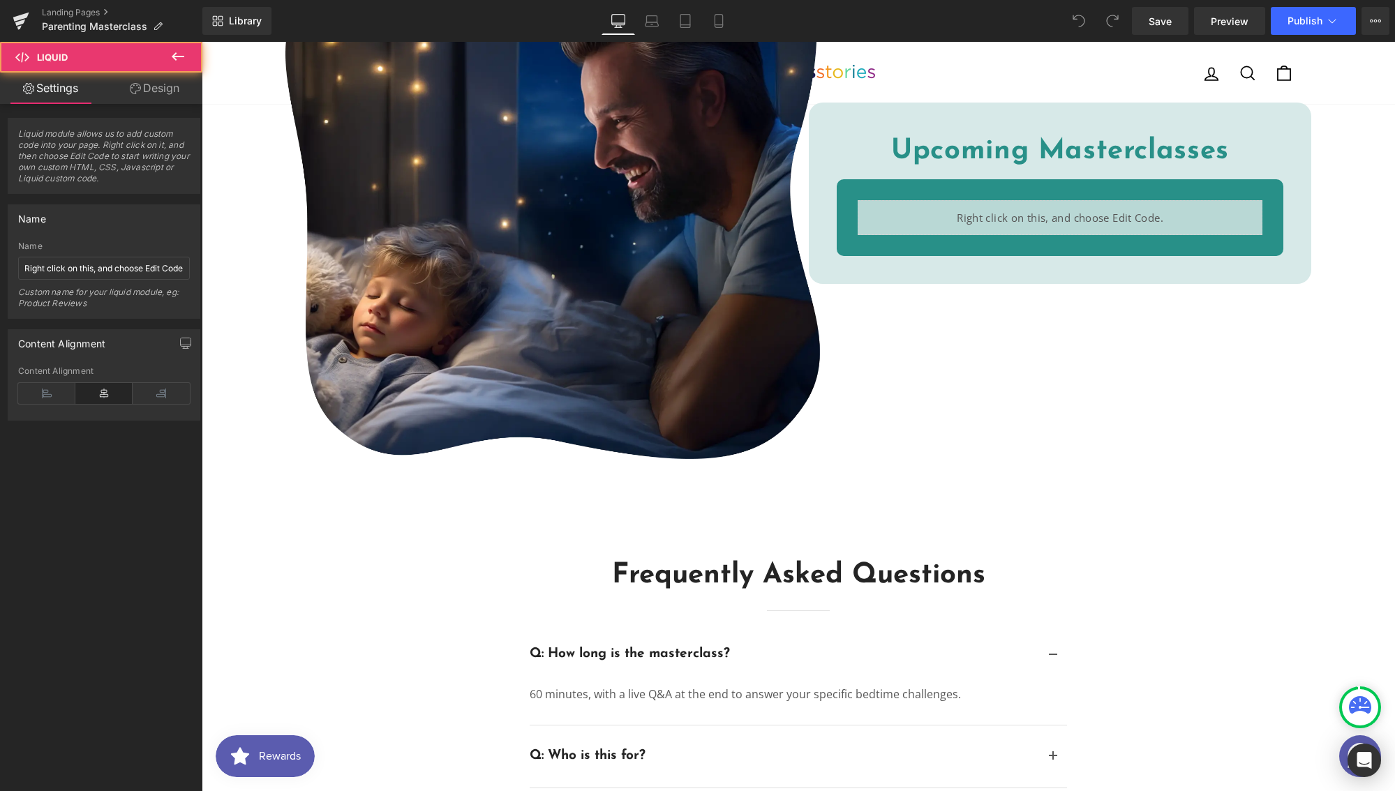
click at [1045, 213] on div "Liquid" at bounding box center [1059, 217] width 405 height 35
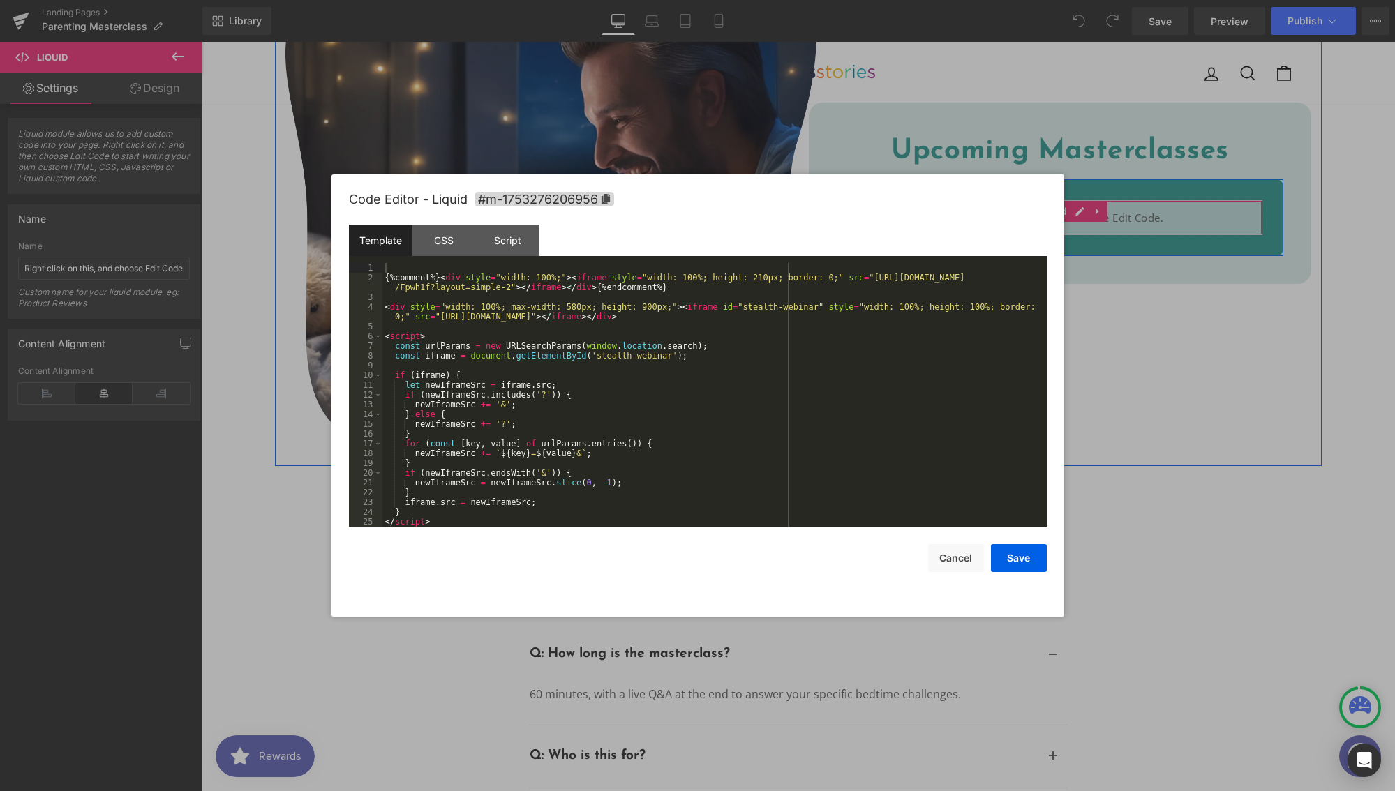
click at [1072, 211] on div "Liquid" at bounding box center [1059, 217] width 405 height 35
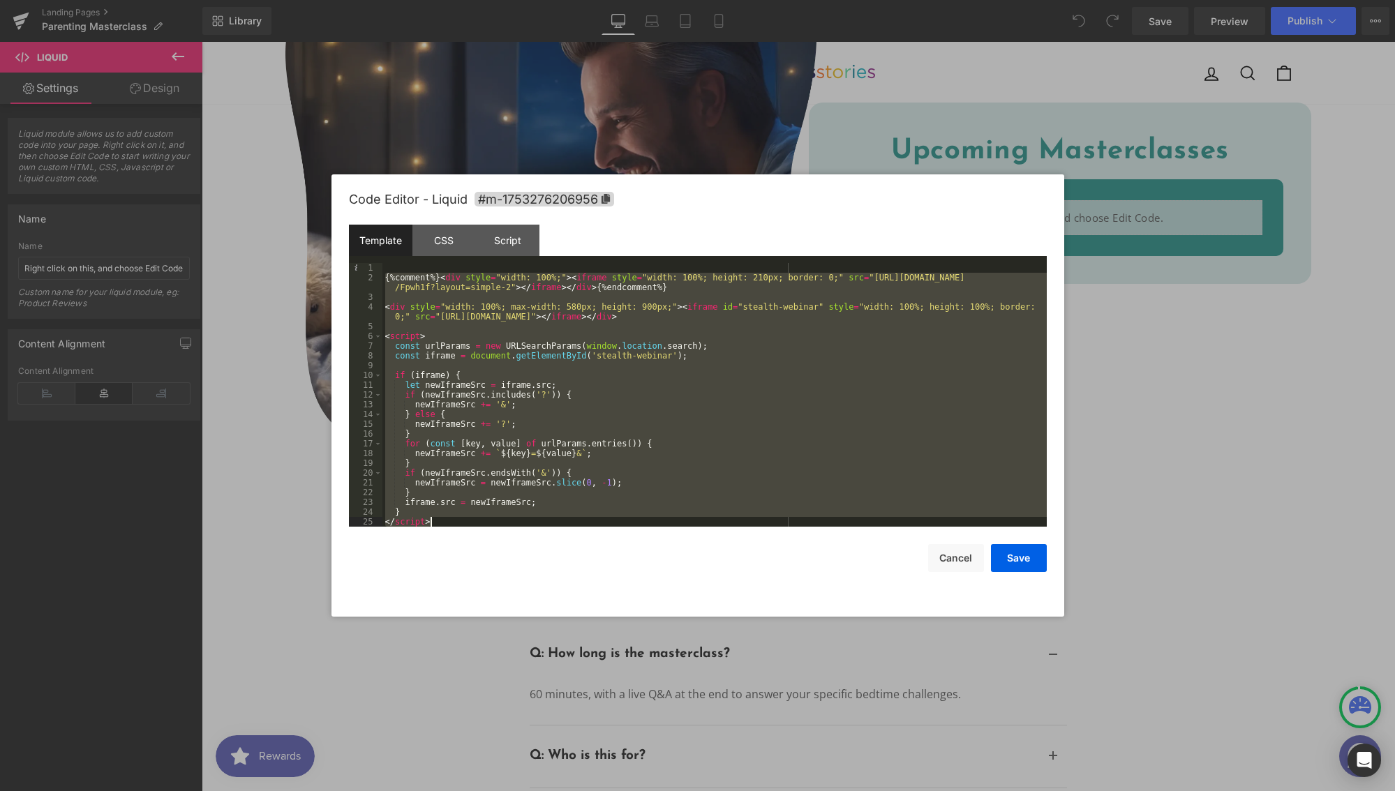
drag, startPoint x: 384, startPoint y: 276, endPoint x: 478, endPoint y: 520, distance: 261.7
click at [478, 520] on div "{%comment%} < div style = "width: 100%;" > < iframe style = "width: 100%; heigh…" at bounding box center [714, 404] width 664 height 283
click at [448, 260] on div "Template CSS Script Data" at bounding box center [698, 244] width 698 height 38
click at [447, 252] on div "CSS" at bounding box center [443, 240] width 63 height 31
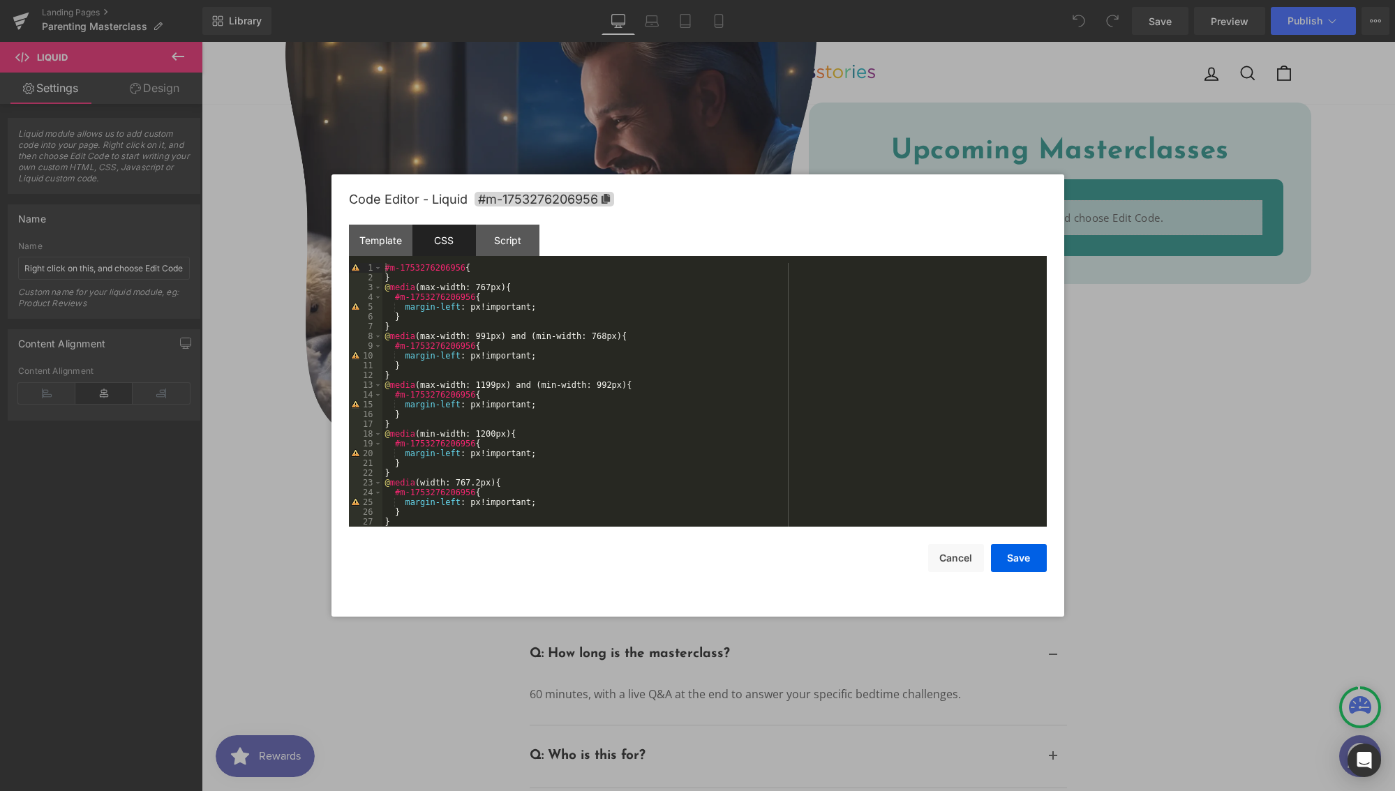
scroll to position [10, 0]
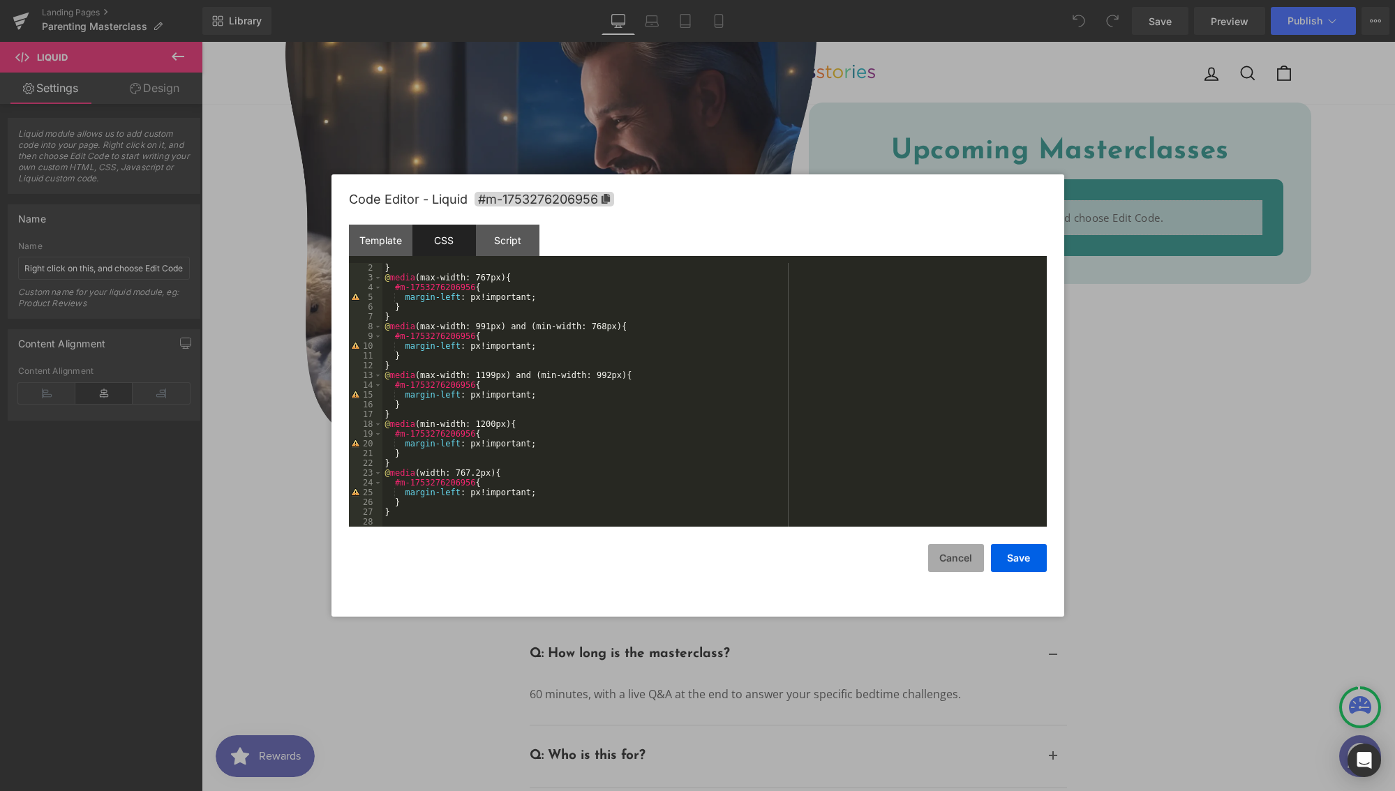
drag, startPoint x: 758, startPoint y: 523, endPoint x: 954, endPoint y: 553, distance: 198.2
click at [960, 566] on button "Cancel" at bounding box center [956, 558] width 56 height 28
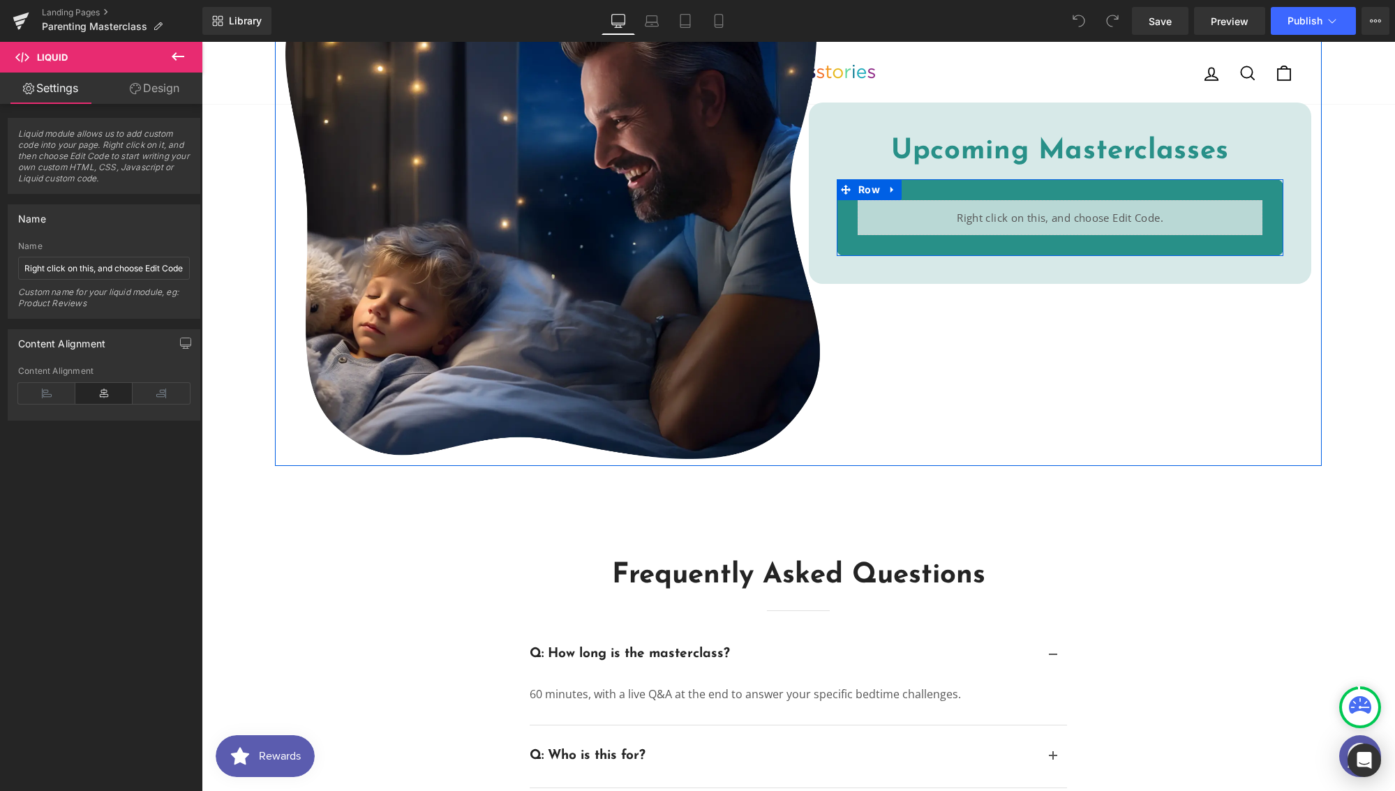
click at [1075, 211] on div "Liquid" at bounding box center [1059, 217] width 405 height 35
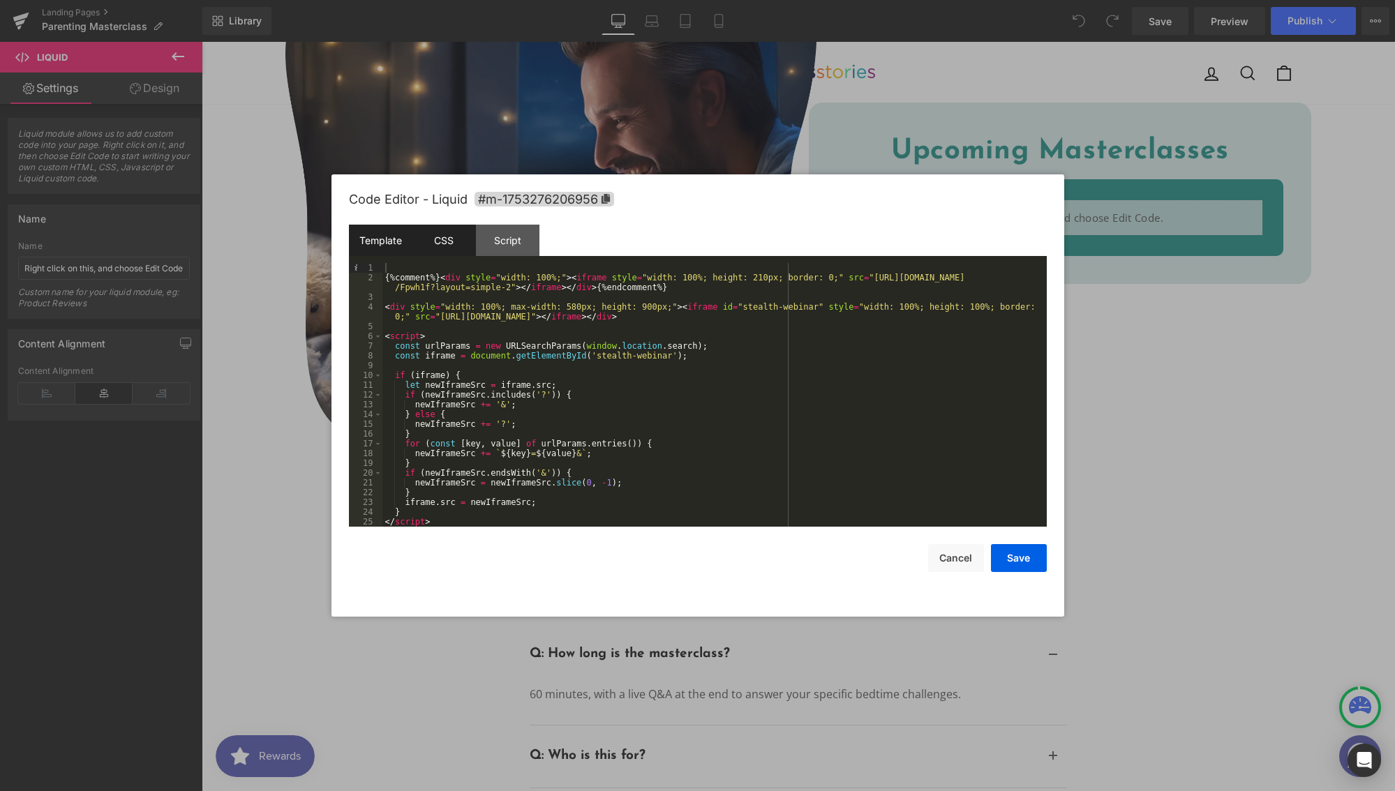
click at [449, 234] on div "CSS" at bounding box center [443, 240] width 63 height 31
